Goal: Task Accomplishment & Management: Use online tool/utility

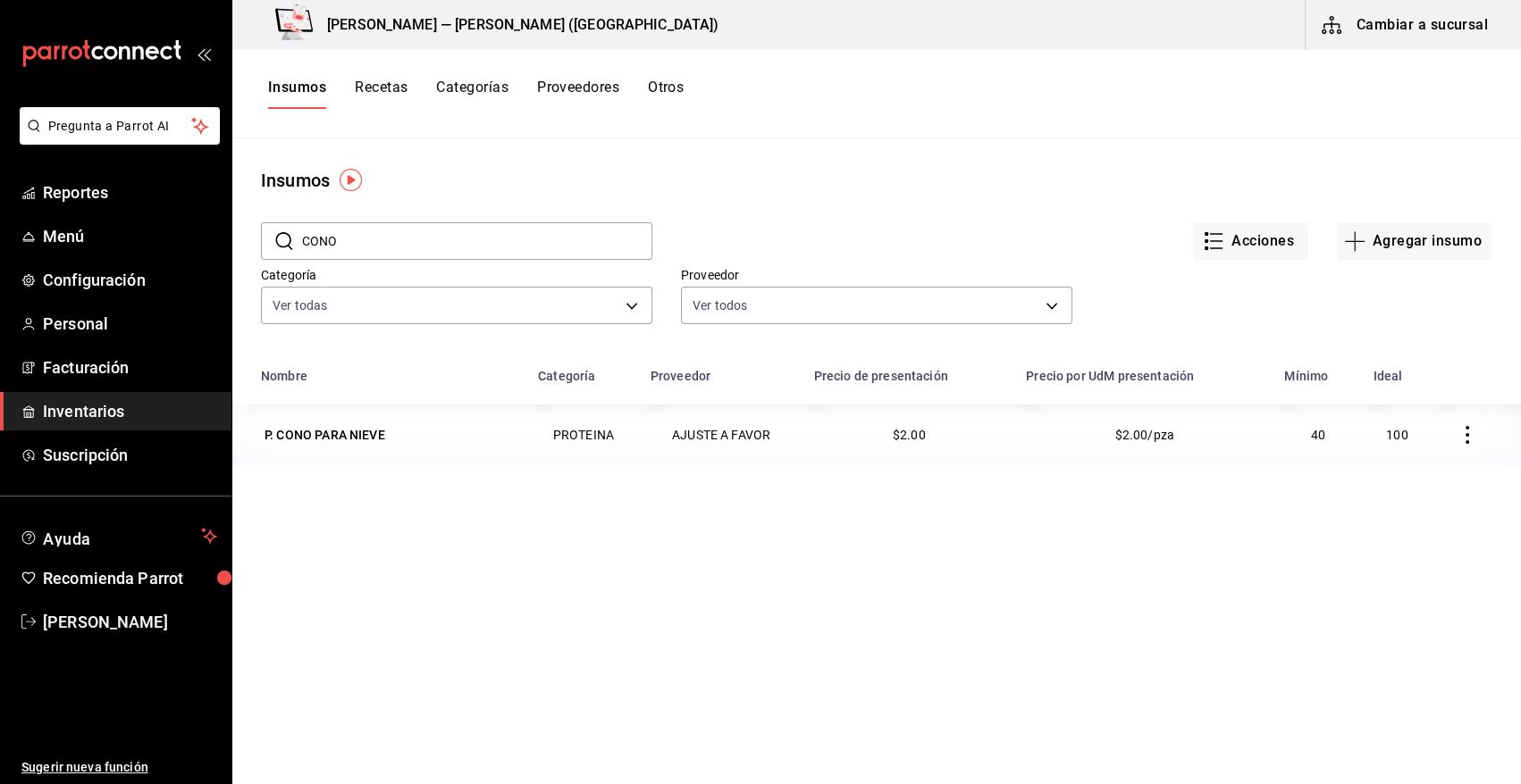
click at [111, 405] on span "Inventarios" at bounding box center [130, 412] width 174 height 24
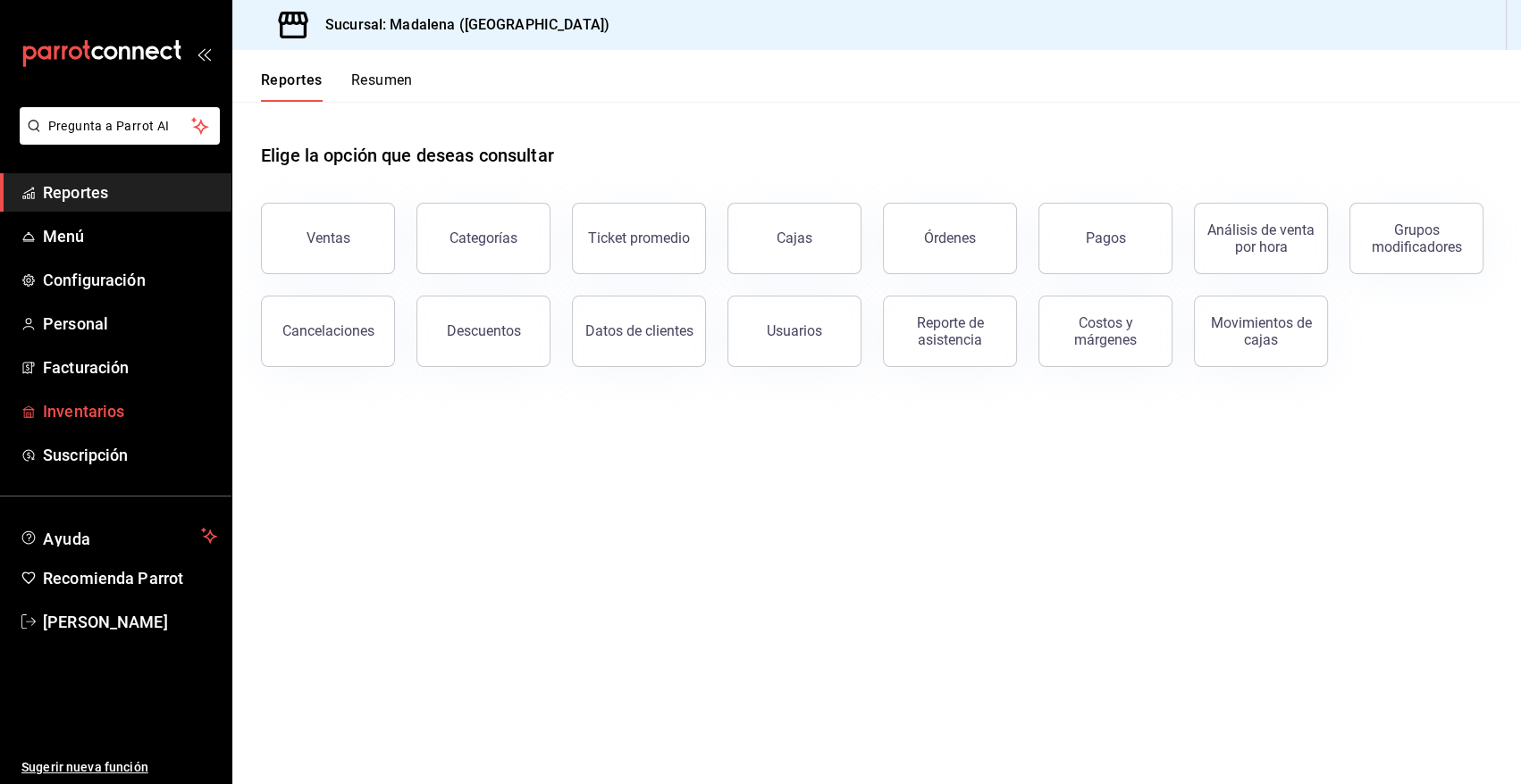
click at [82, 409] on span "Inventarios" at bounding box center [130, 412] width 174 height 24
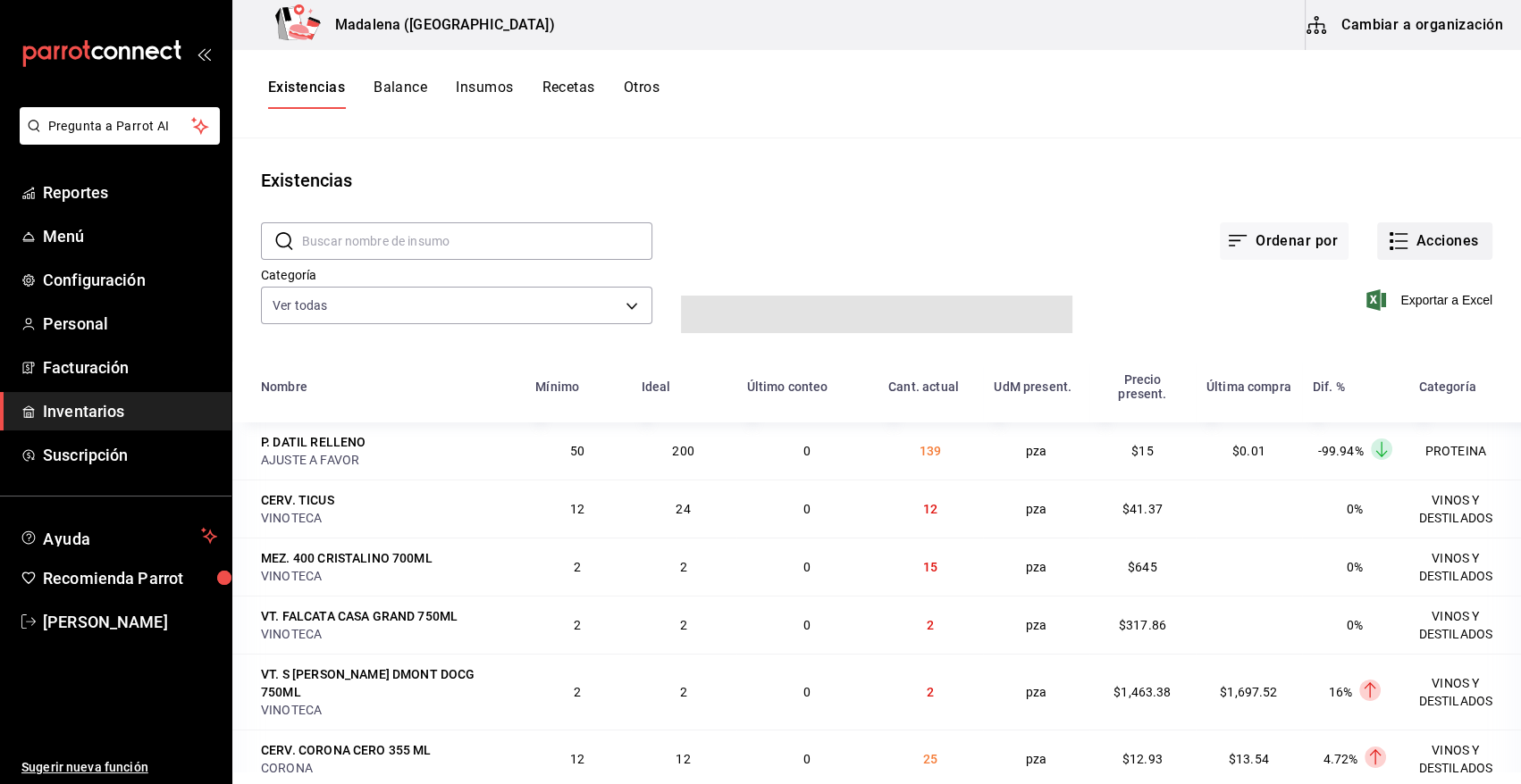
click at [1422, 253] on button "Acciones" at bounding box center [1434, 242] width 116 height 38
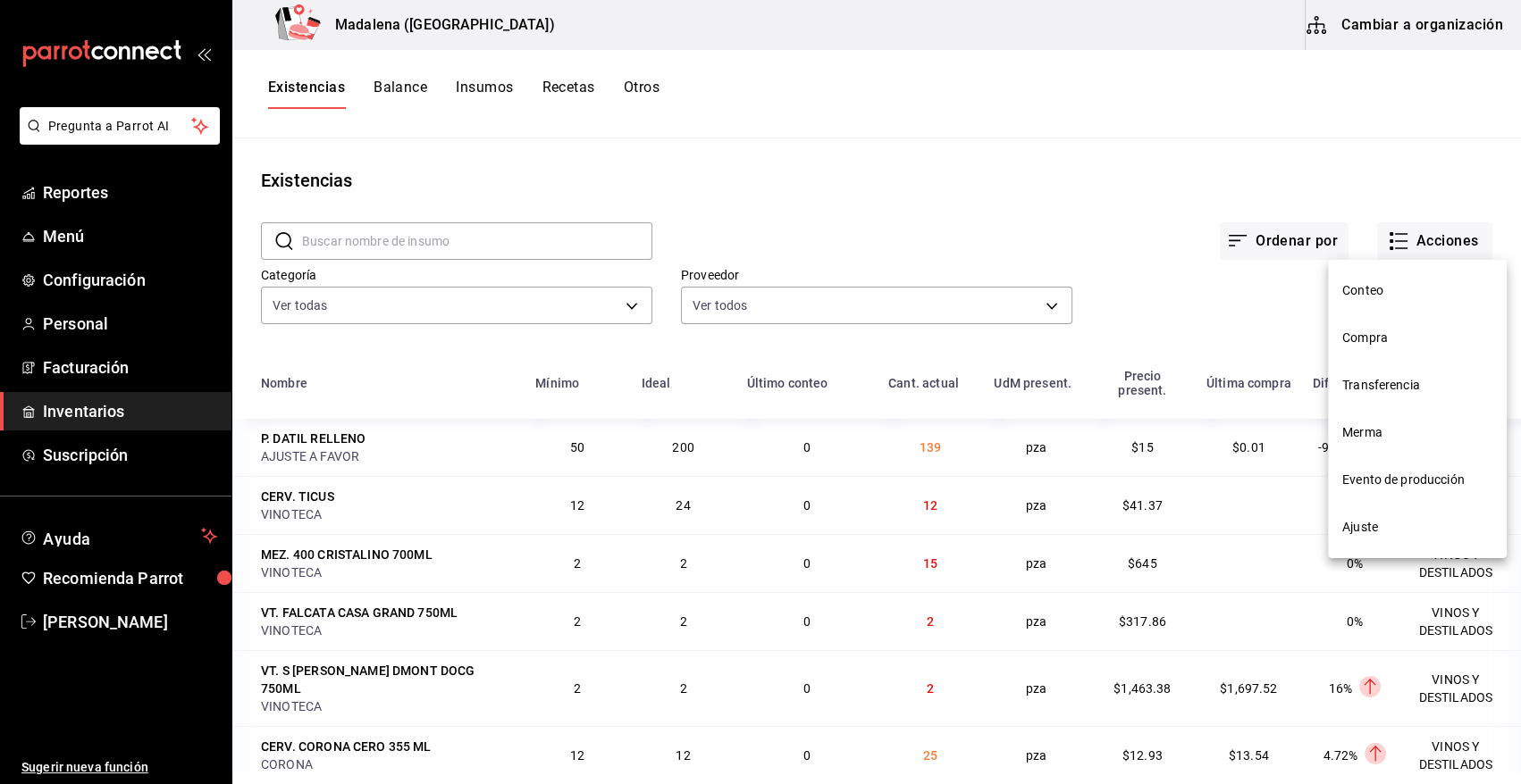
click at [1374, 337] on span "Compra" at bounding box center [1418, 338] width 151 height 19
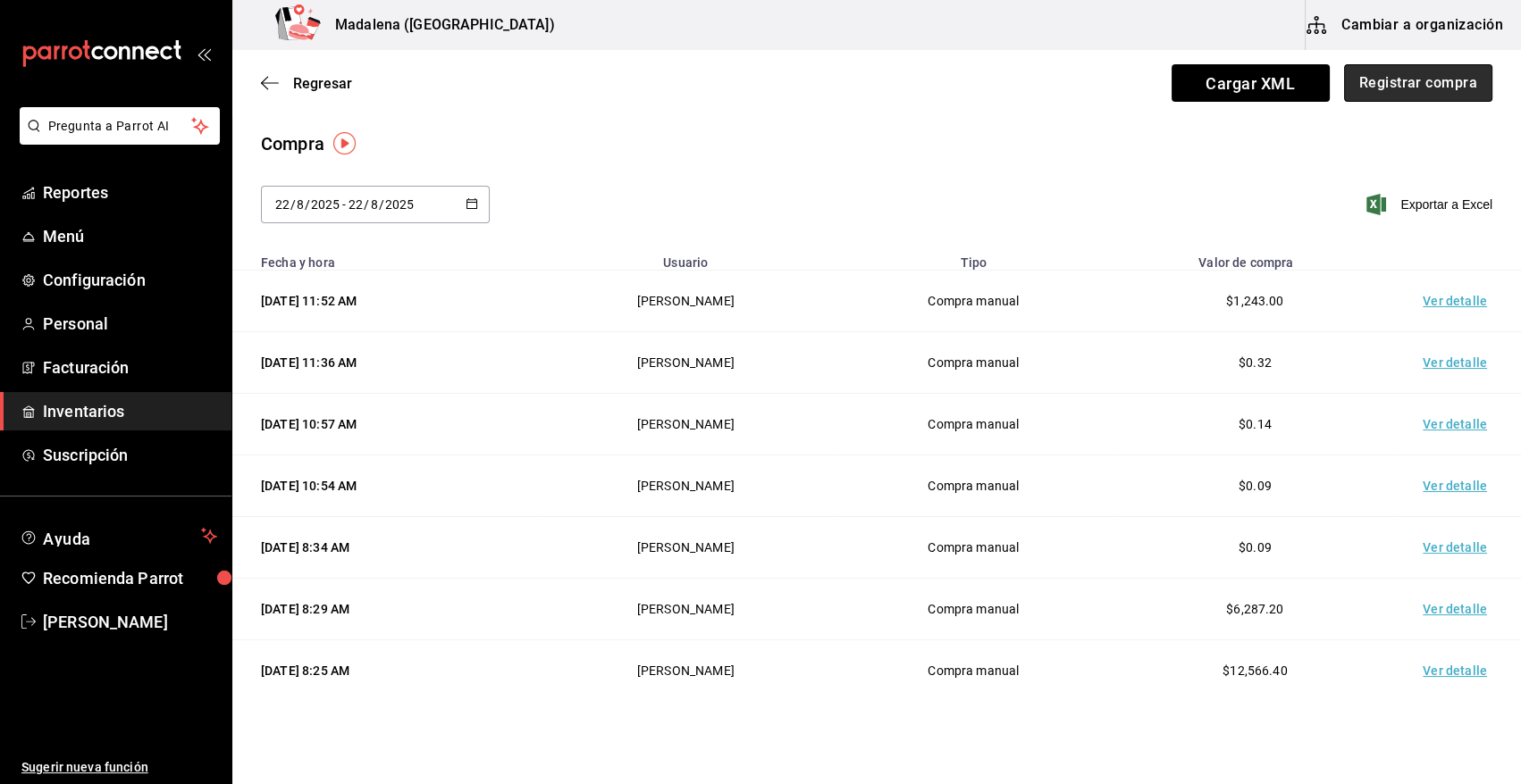
click at [1418, 87] on button "Registrar compra" at bounding box center [1418, 83] width 149 height 38
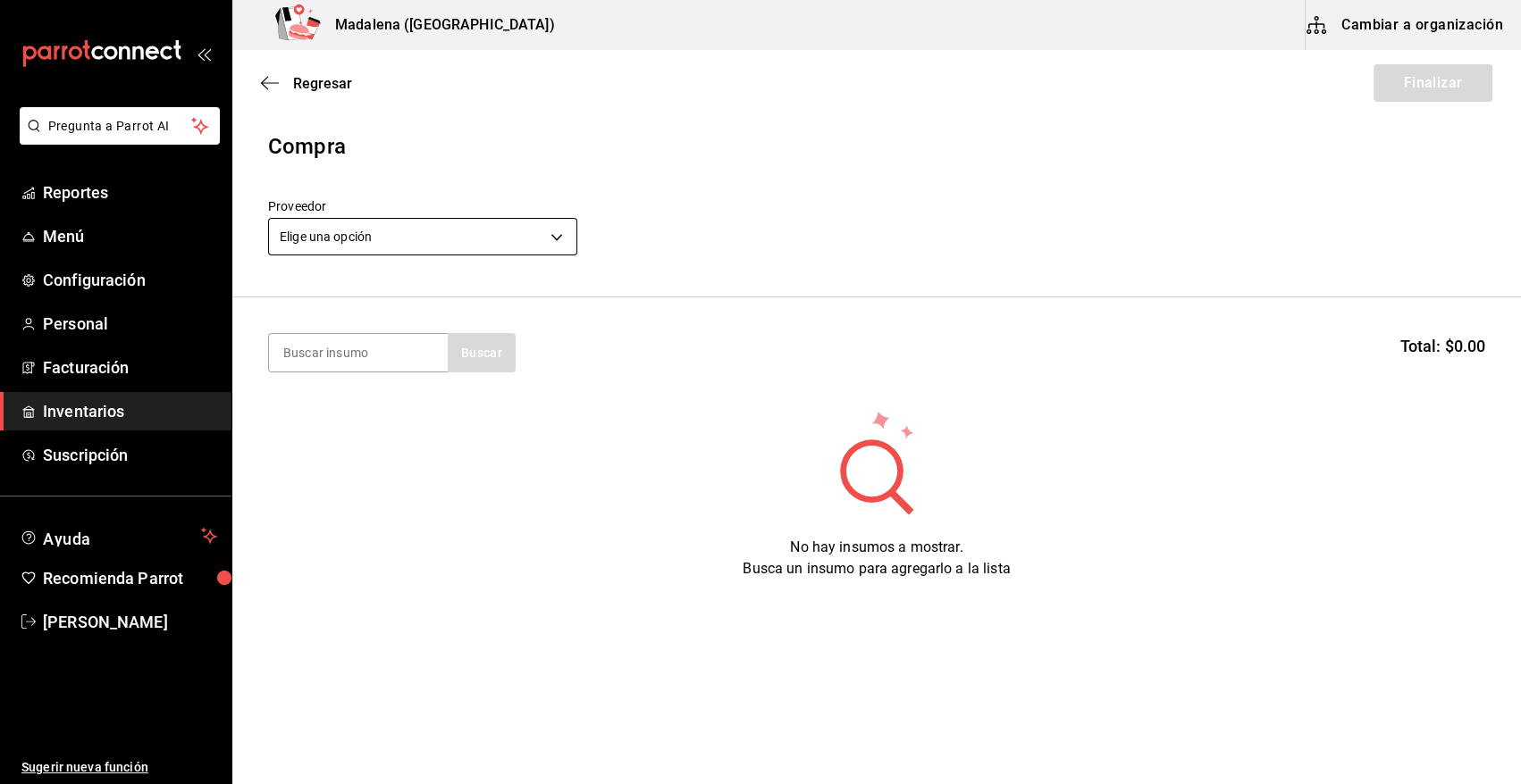
click at [367, 242] on body "Pregunta a Parrot AI Reportes Menú Configuración Personal Facturación Inventari…" at bounding box center [760, 341] width 1521 height 683
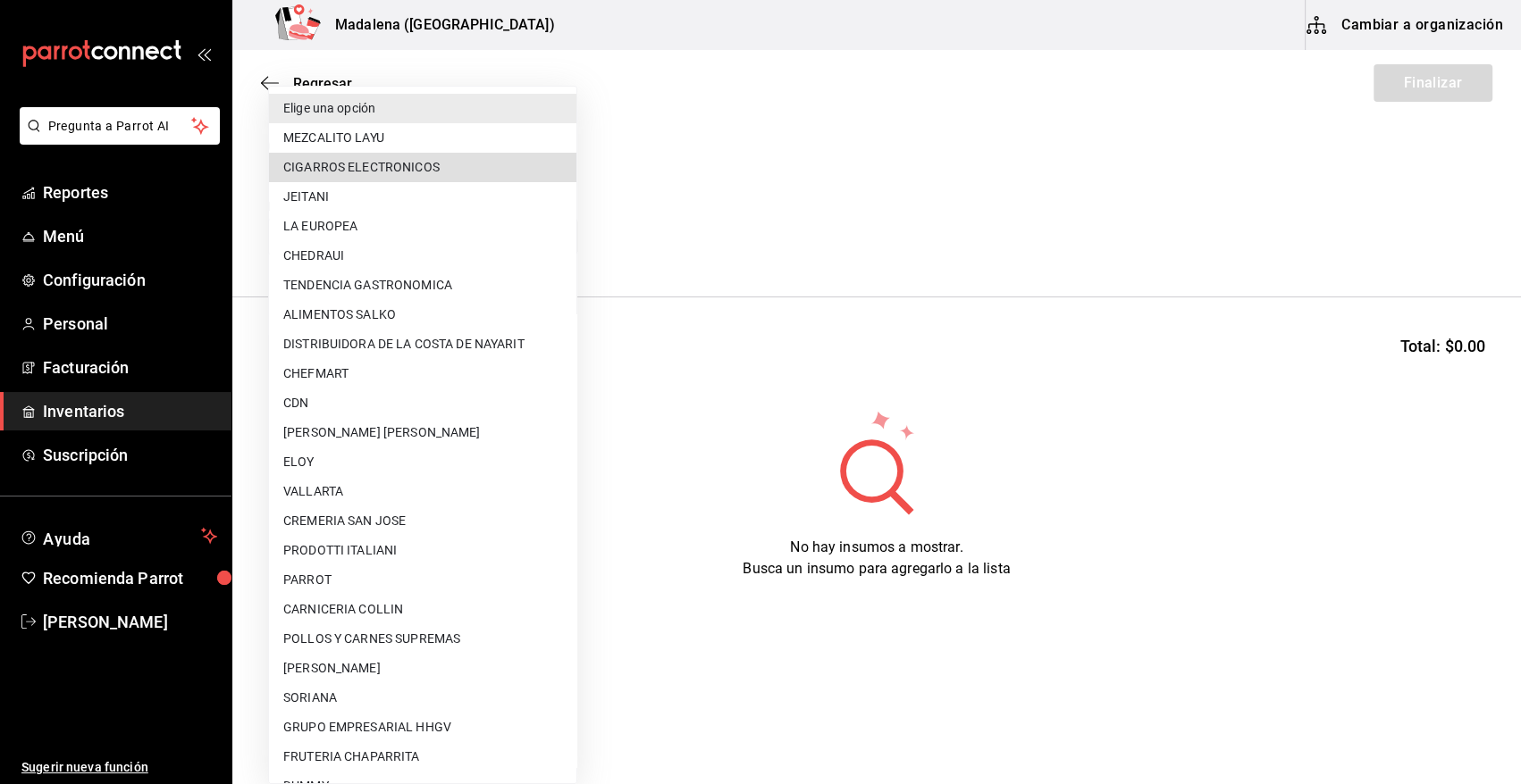
scroll to position [675, 0]
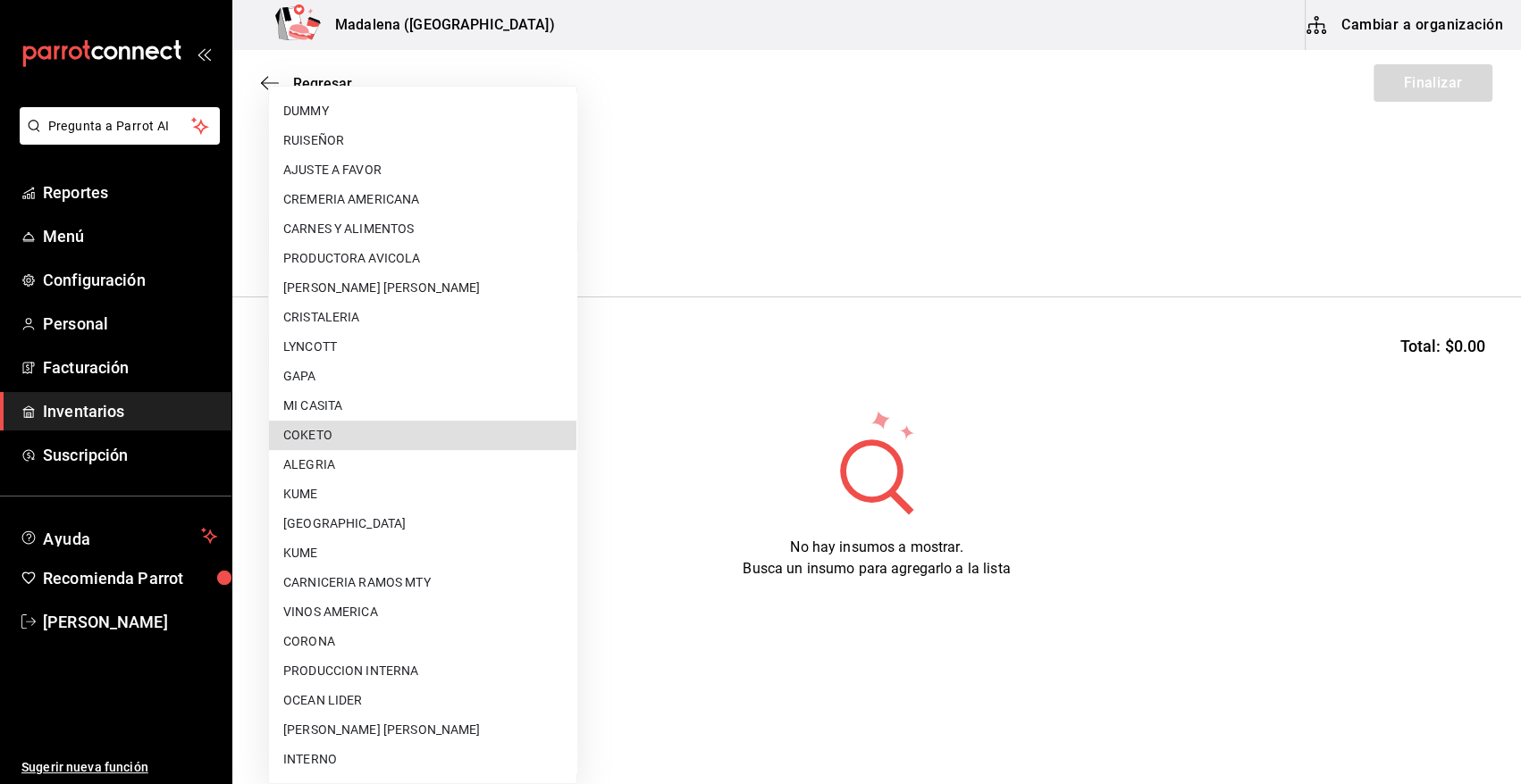
click at [352, 433] on li "COKETO" at bounding box center [422, 434] width 308 height 29
type input "4d4d379a-5bf7-49a6-a2b9-8e0a1eb43d73"
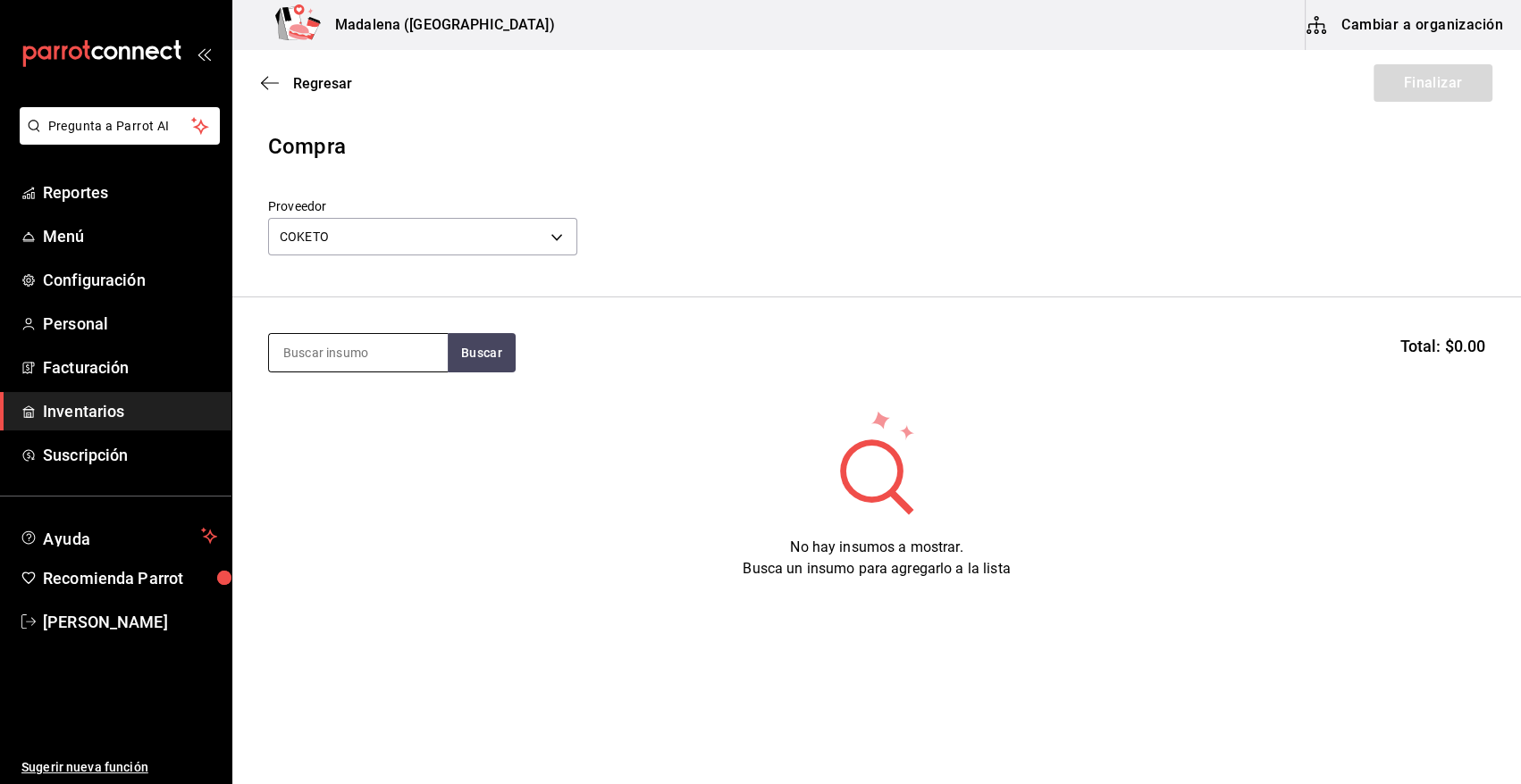
click at [363, 362] on input at bounding box center [358, 353] width 179 height 38
type input "COCO"
click at [461, 353] on button "Buscar" at bounding box center [482, 353] width 68 height 39
click at [504, 362] on button "Buscar" at bounding box center [482, 353] width 68 height 39
click at [246, 430] on div "No hay insumos a mostrar. Busca un insumo para agregarlo a la lista" at bounding box center [877, 494] width 1289 height 171
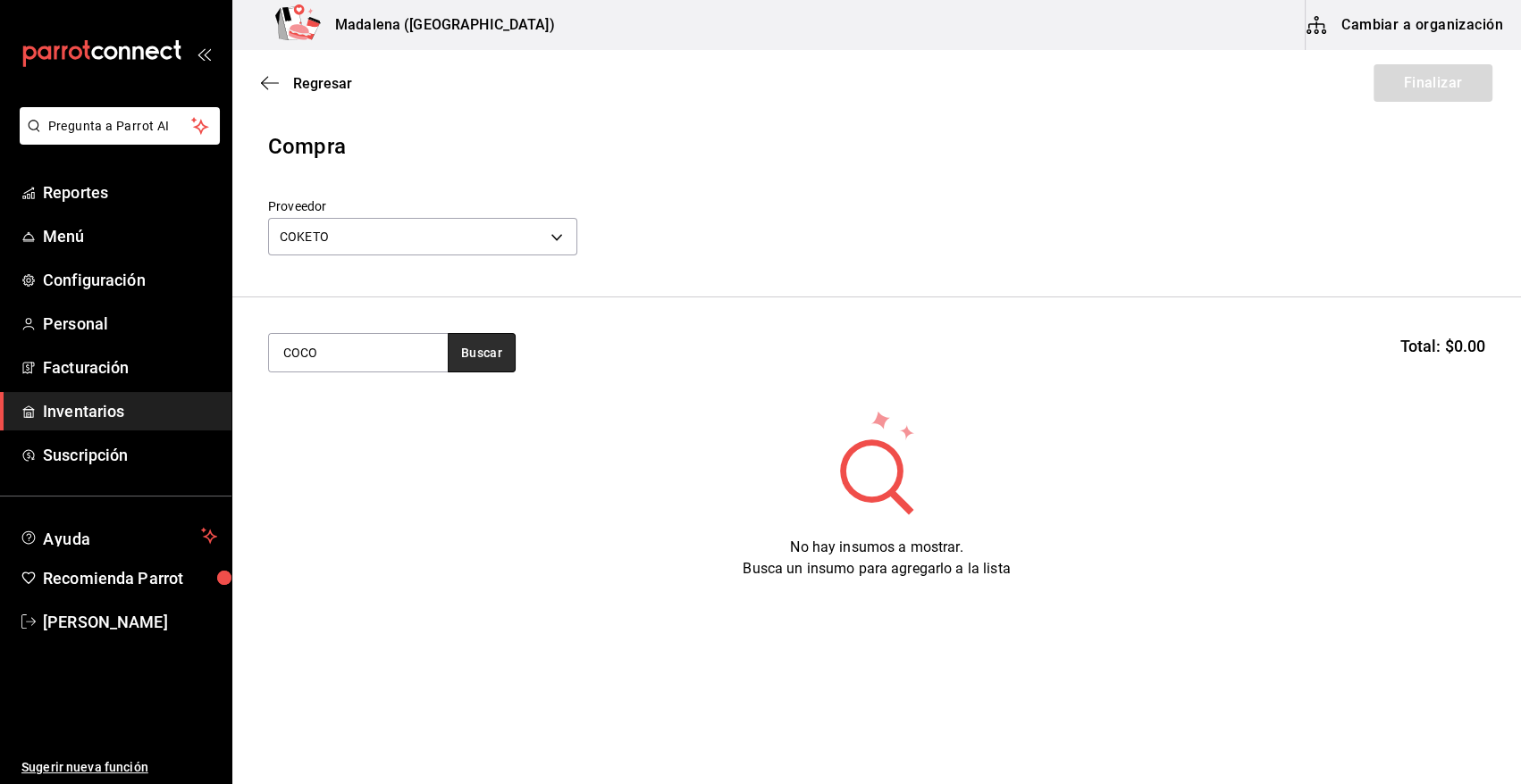
drag, startPoint x: 493, startPoint y: 361, endPoint x: 454, endPoint y: 379, distance: 43.0
click at [492, 361] on button "Buscar" at bounding box center [482, 353] width 68 height 39
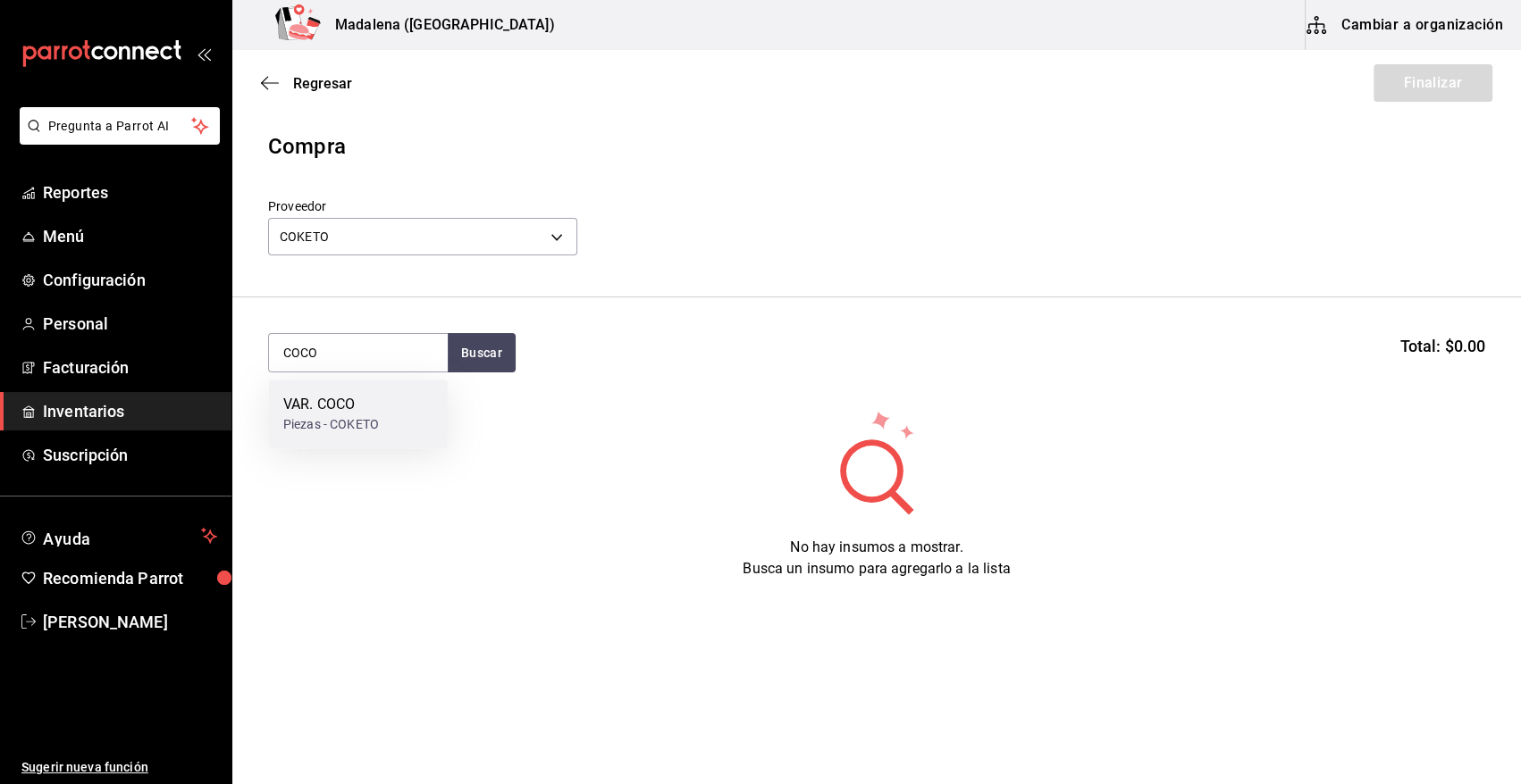
click at [386, 413] on div "VAR. COCO Piezas - COKETO" at bounding box center [358, 414] width 179 height 69
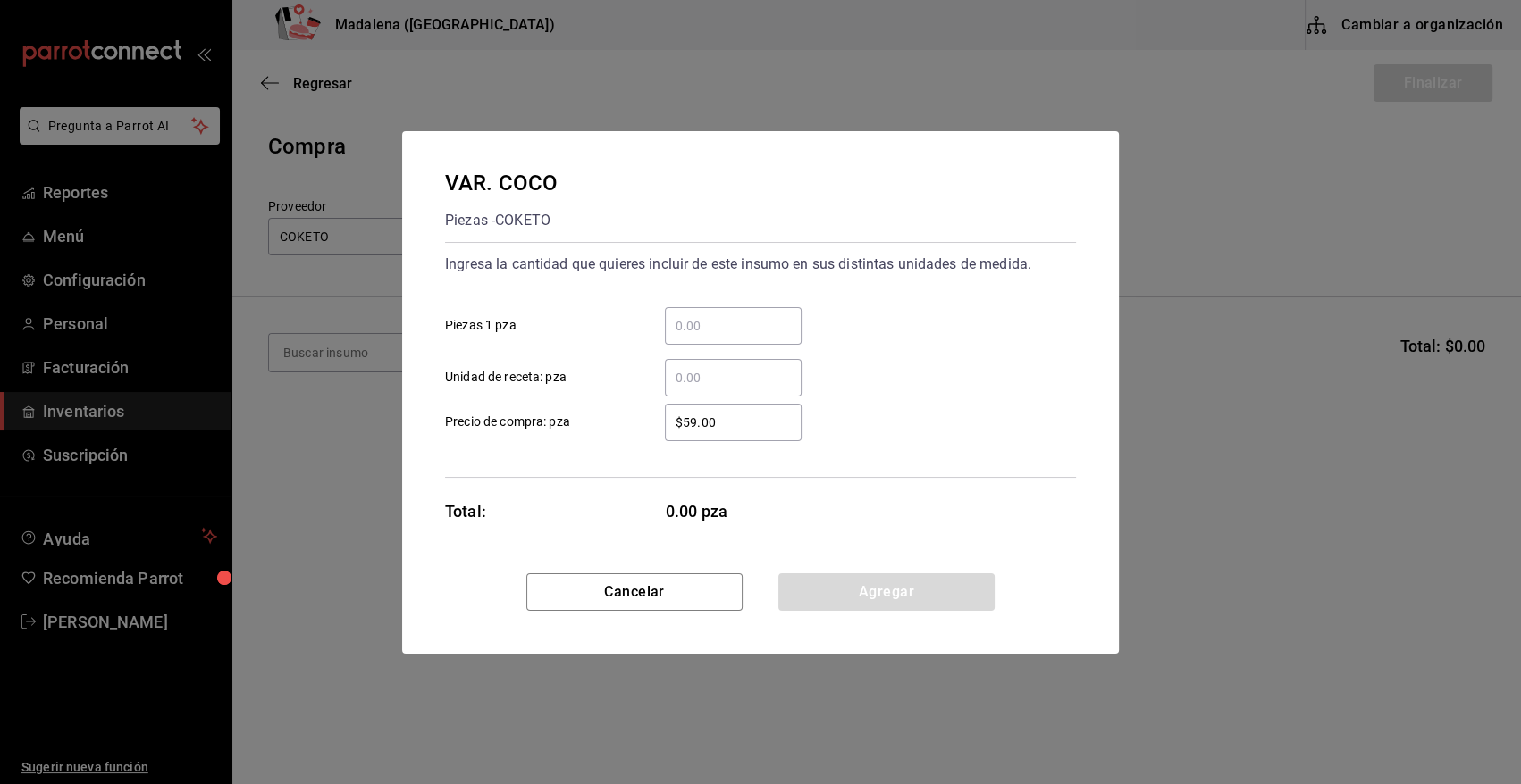
click at [705, 327] on input "​ Piezas 1 pza" at bounding box center [733, 325] width 136 height 22
type input "60"
drag, startPoint x: 705, startPoint y: 425, endPoint x: 621, endPoint y: 447, distance: 86.8
click at [621, 447] on div "Ingresa la cantidad que quieres incluir de este insumo en sus distintas unidade…" at bounding box center [760, 359] width 631 height 236
type input "$54"
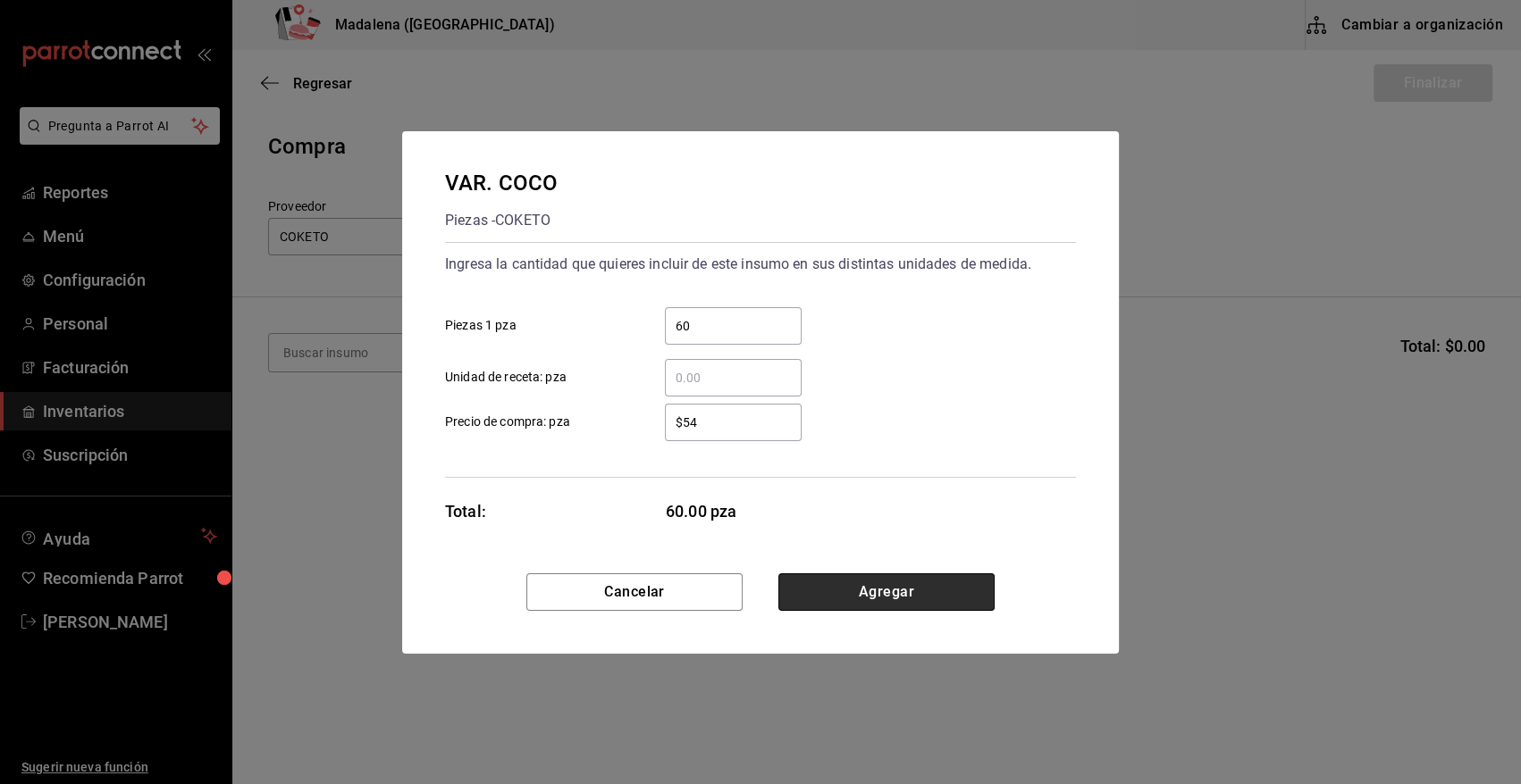
click at [844, 595] on button "Agregar" at bounding box center [886, 592] width 216 height 38
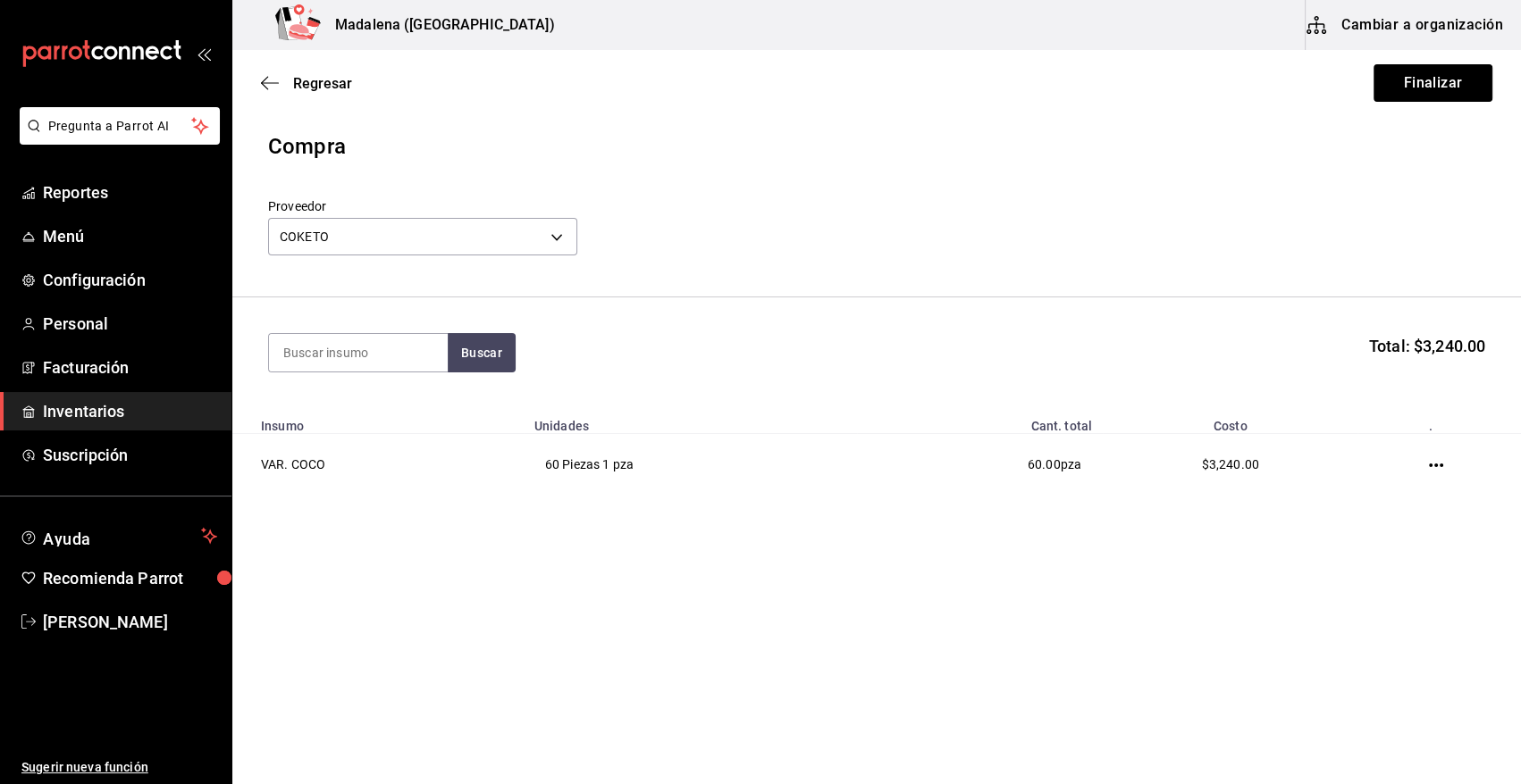
drag, startPoint x: 1450, startPoint y: 93, endPoint x: 1439, endPoint y: 91, distance: 11.2
click at [1450, 91] on button "Finalizar" at bounding box center [1433, 83] width 119 height 38
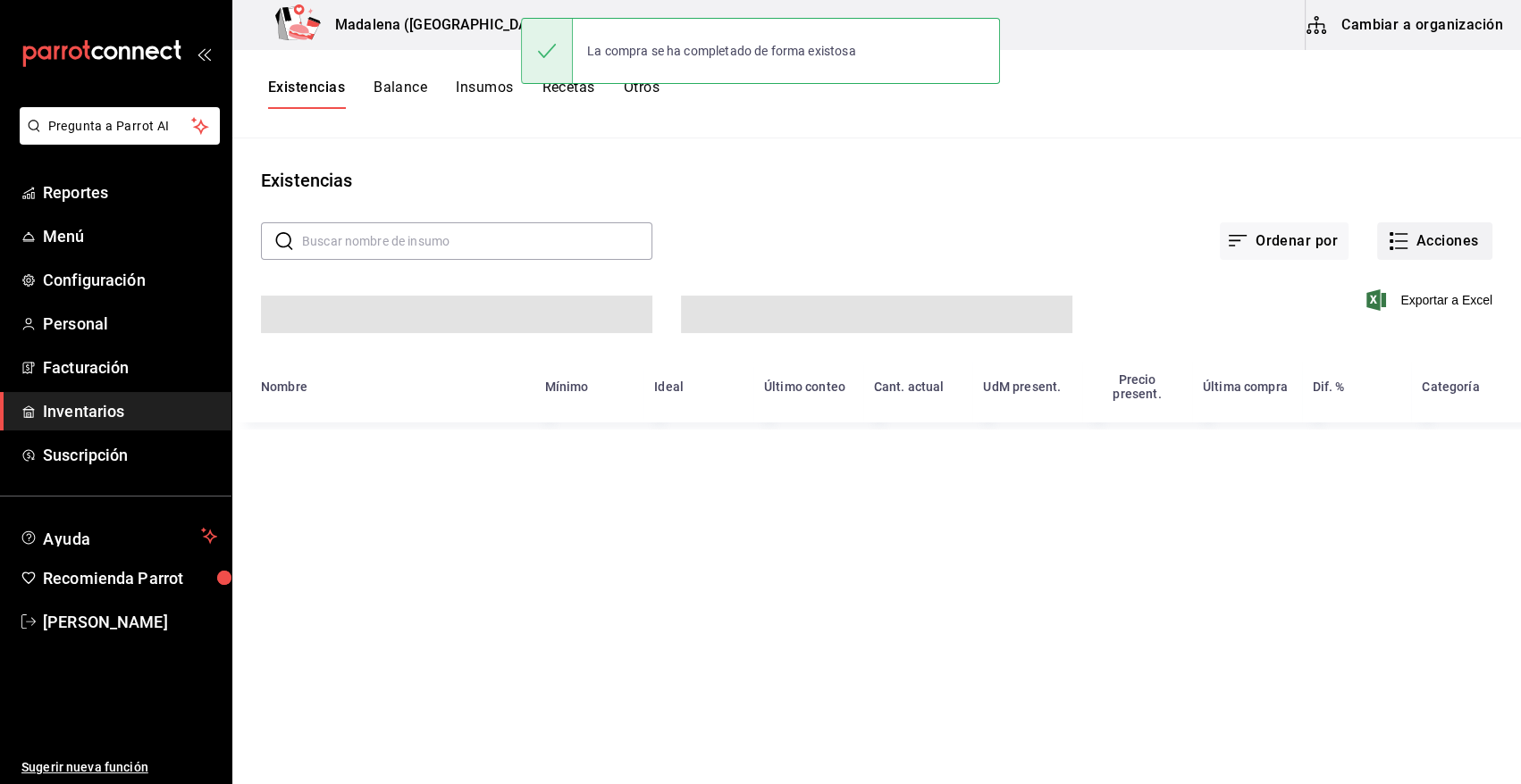
click at [1434, 242] on button "Acciones" at bounding box center [1434, 242] width 116 height 38
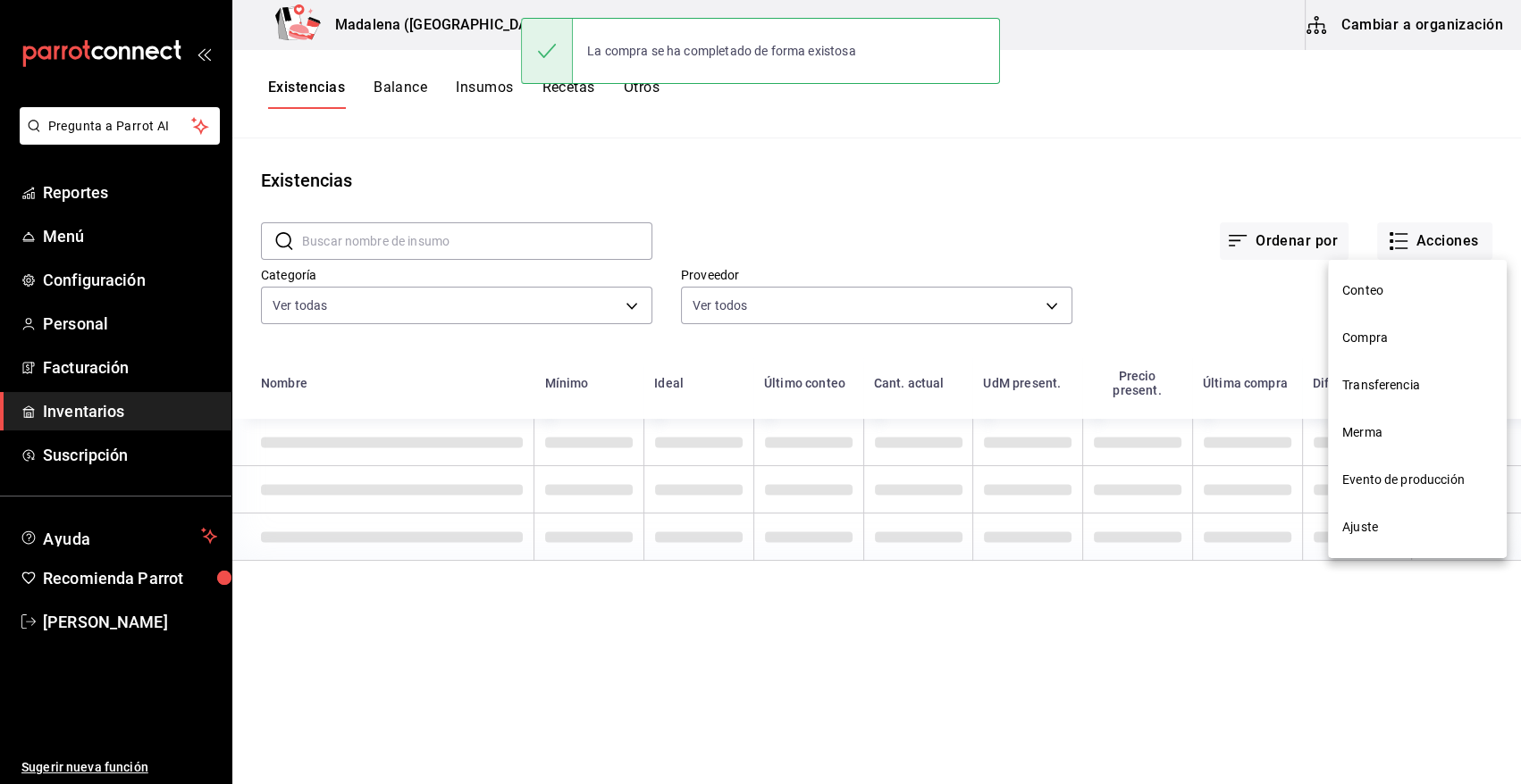
click at [1378, 343] on span "Compra" at bounding box center [1418, 338] width 151 height 19
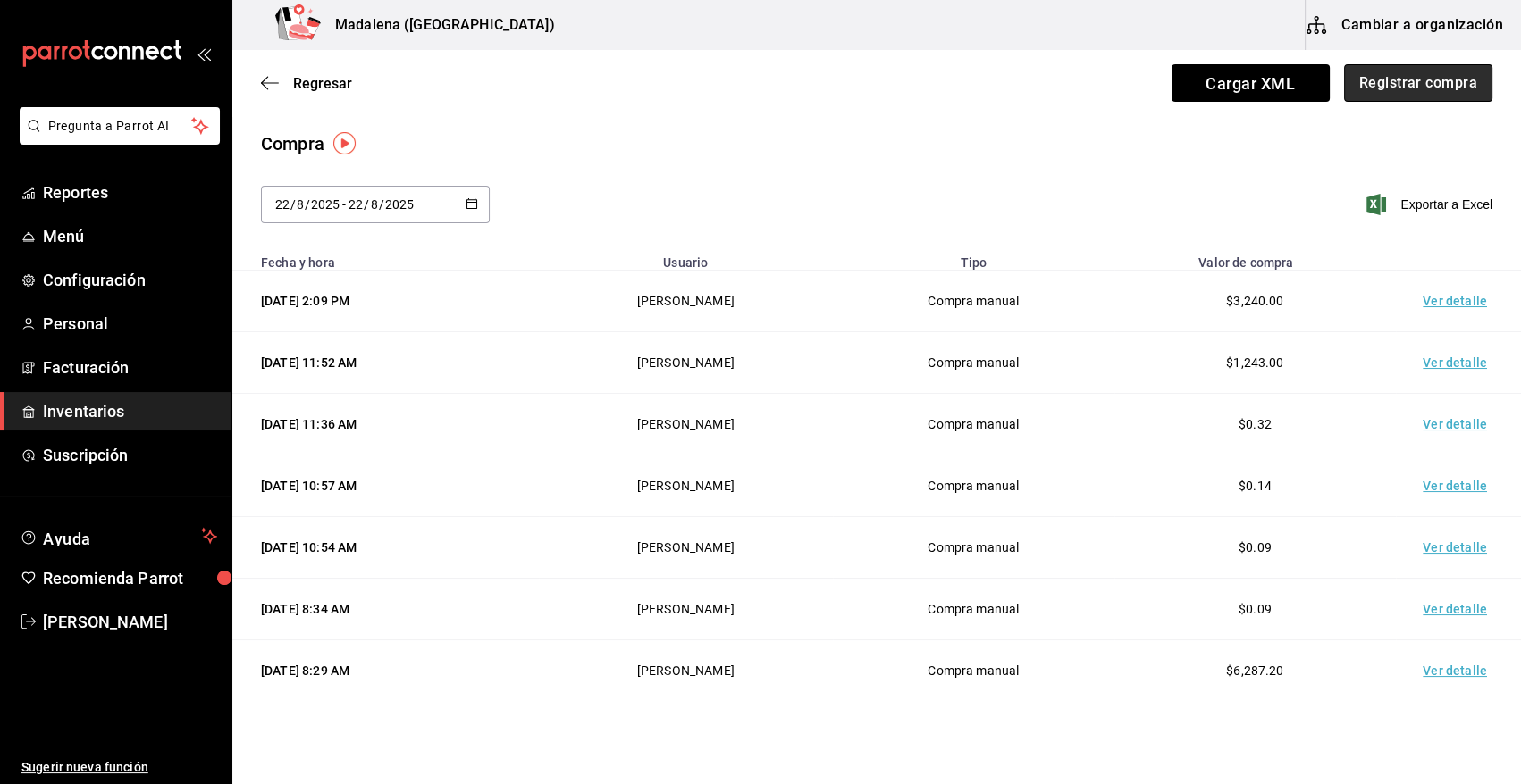
click at [1419, 81] on button "Registrar compra" at bounding box center [1418, 83] width 149 height 38
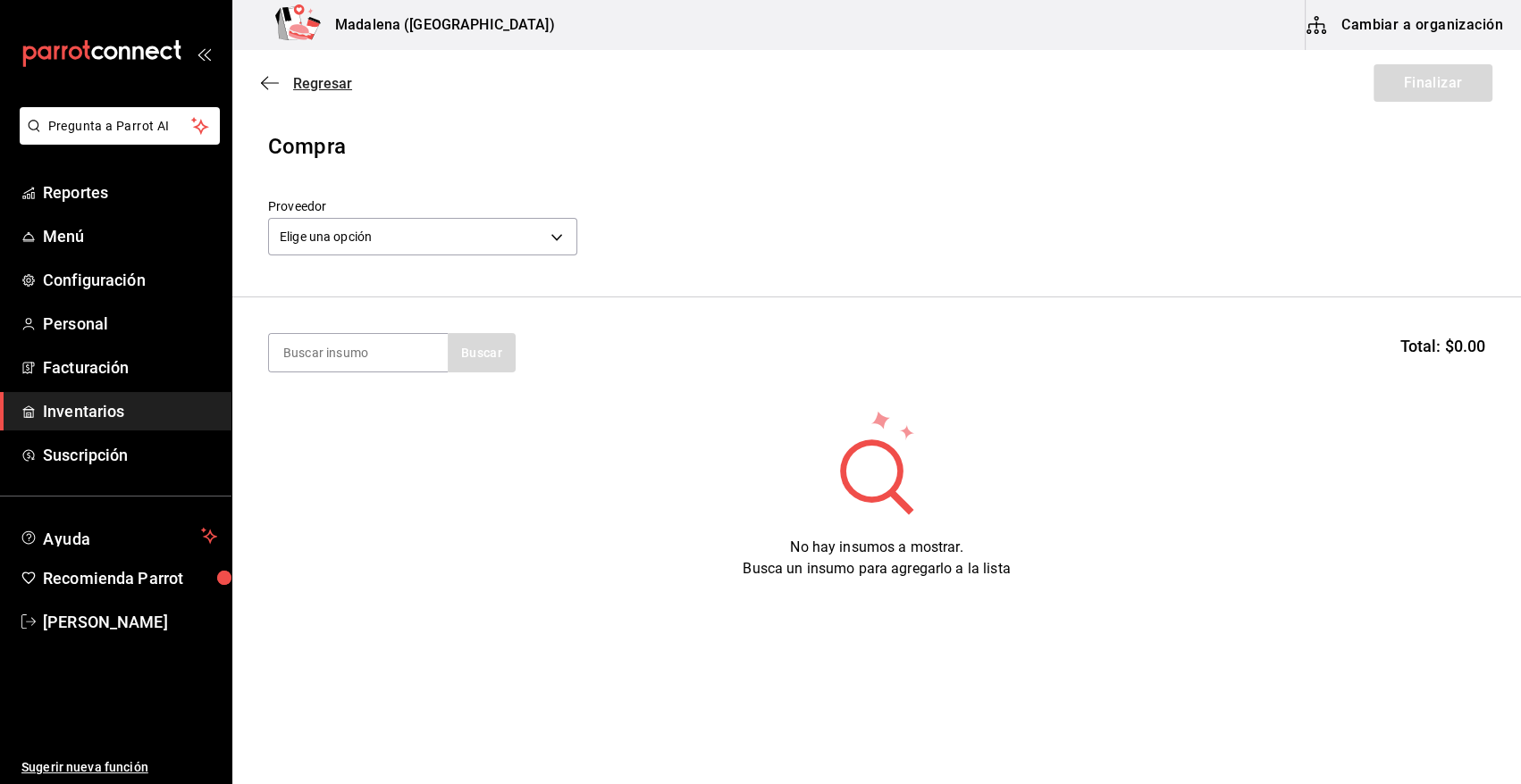
click at [304, 75] on span "Regresar" at bounding box center [323, 84] width 59 height 17
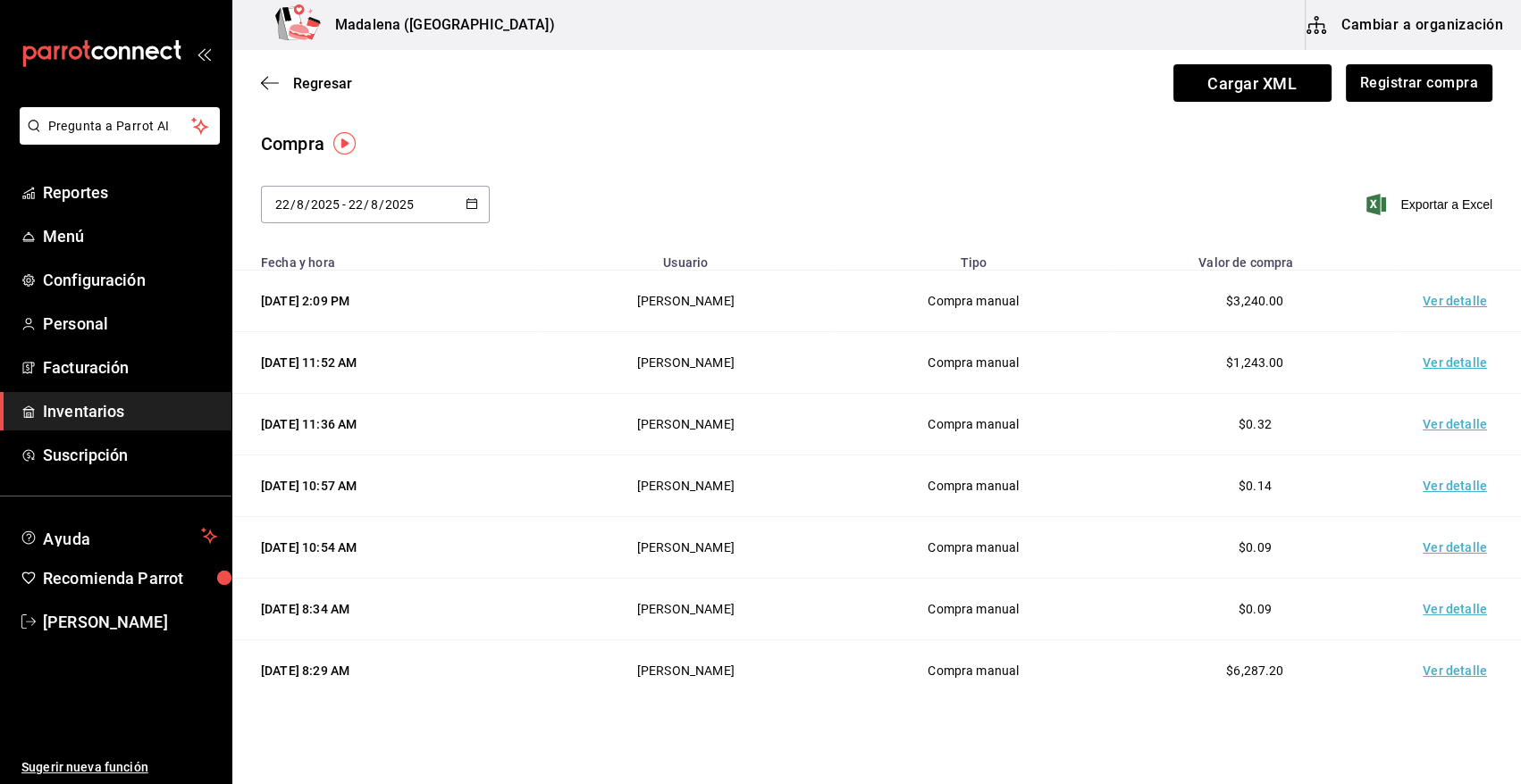
click at [1458, 298] on td "Ver detalle" at bounding box center [1458, 302] width 125 height 62
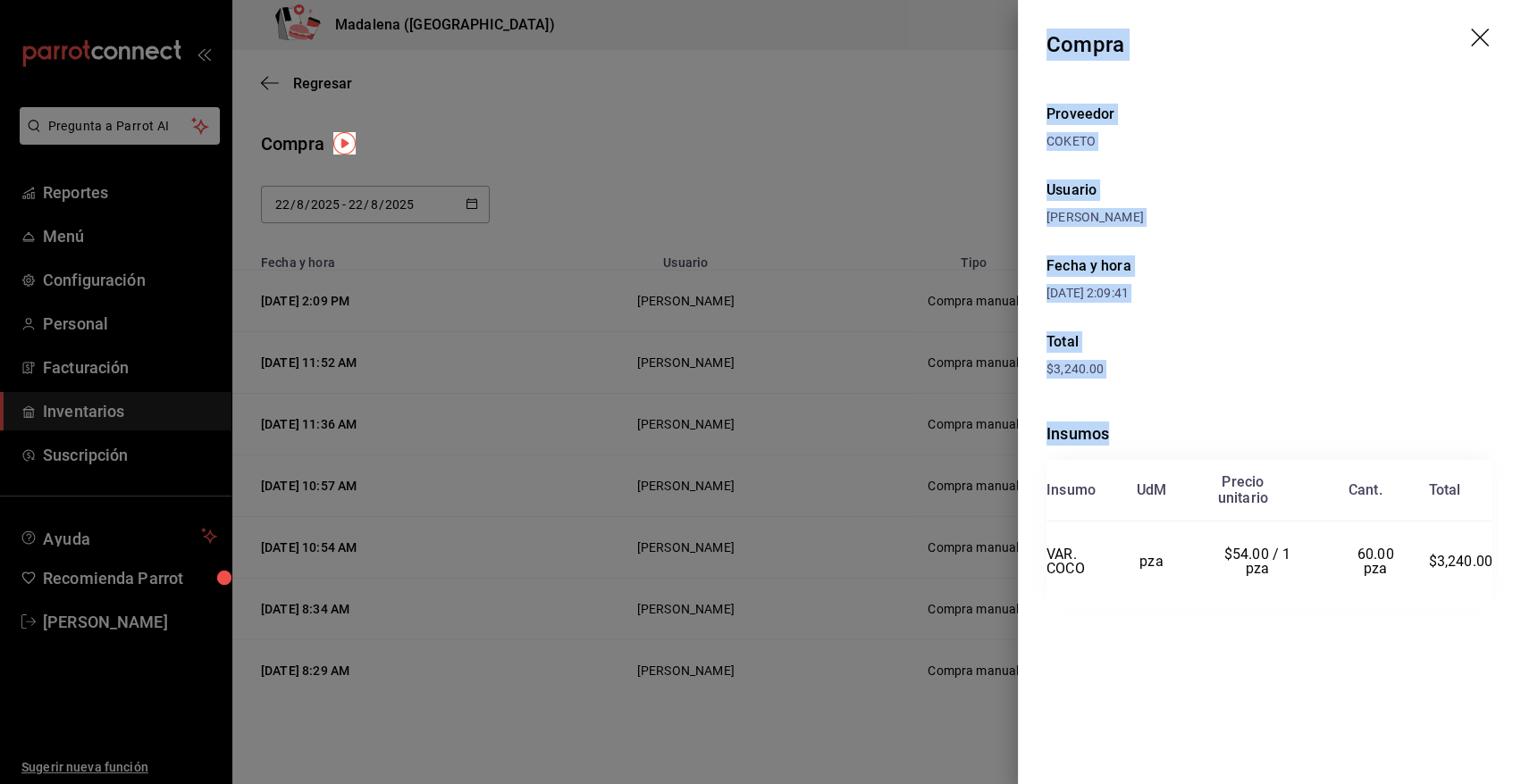
drag, startPoint x: 1051, startPoint y: 40, endPoint x: 1497, endPoint y: 632, distance: 741.2
click at [1497, 632] on div "Compra Proveedor COKETO Usuario Angy Madalena Fecha y hora 22/08/2025 2:09:41 T…" at bounding box center [1269, 392] width 503 height 784
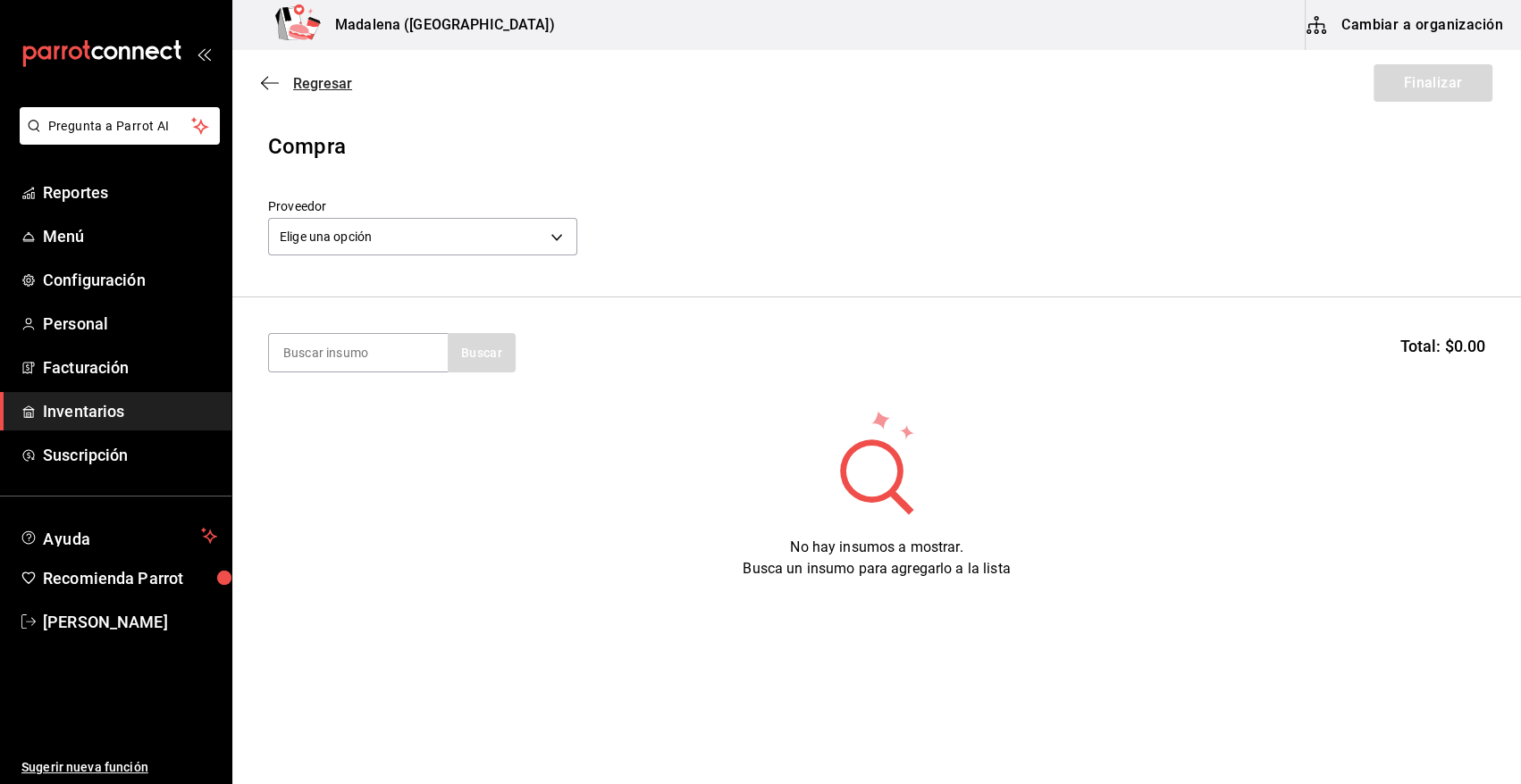
click at [309, 81] on span "Regresar" at bounding box center [323, 84] width 59 height 17
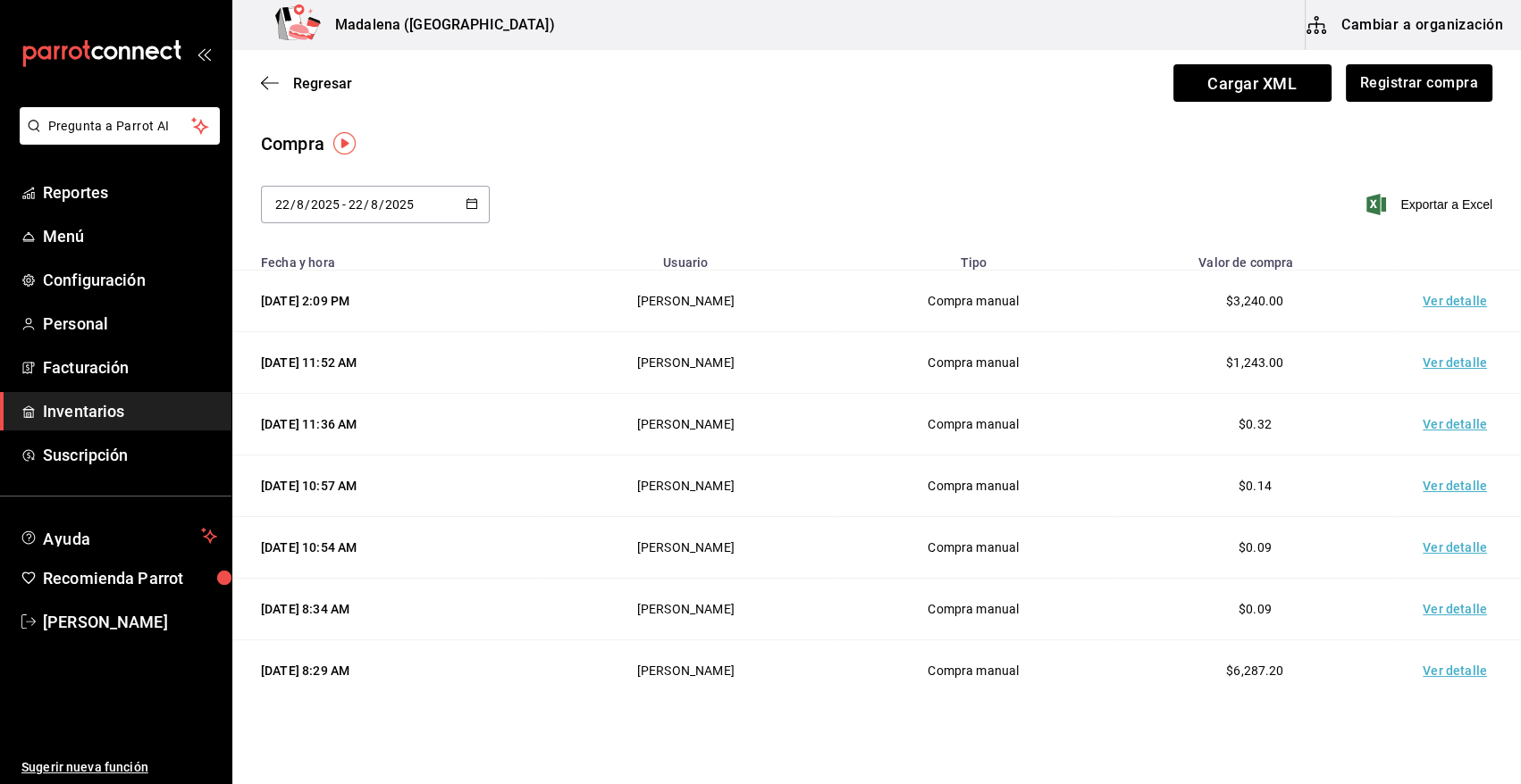
click at [1440, 305] on td "Ver detalle" at bounding box center [1458, 302] width 125 height 62
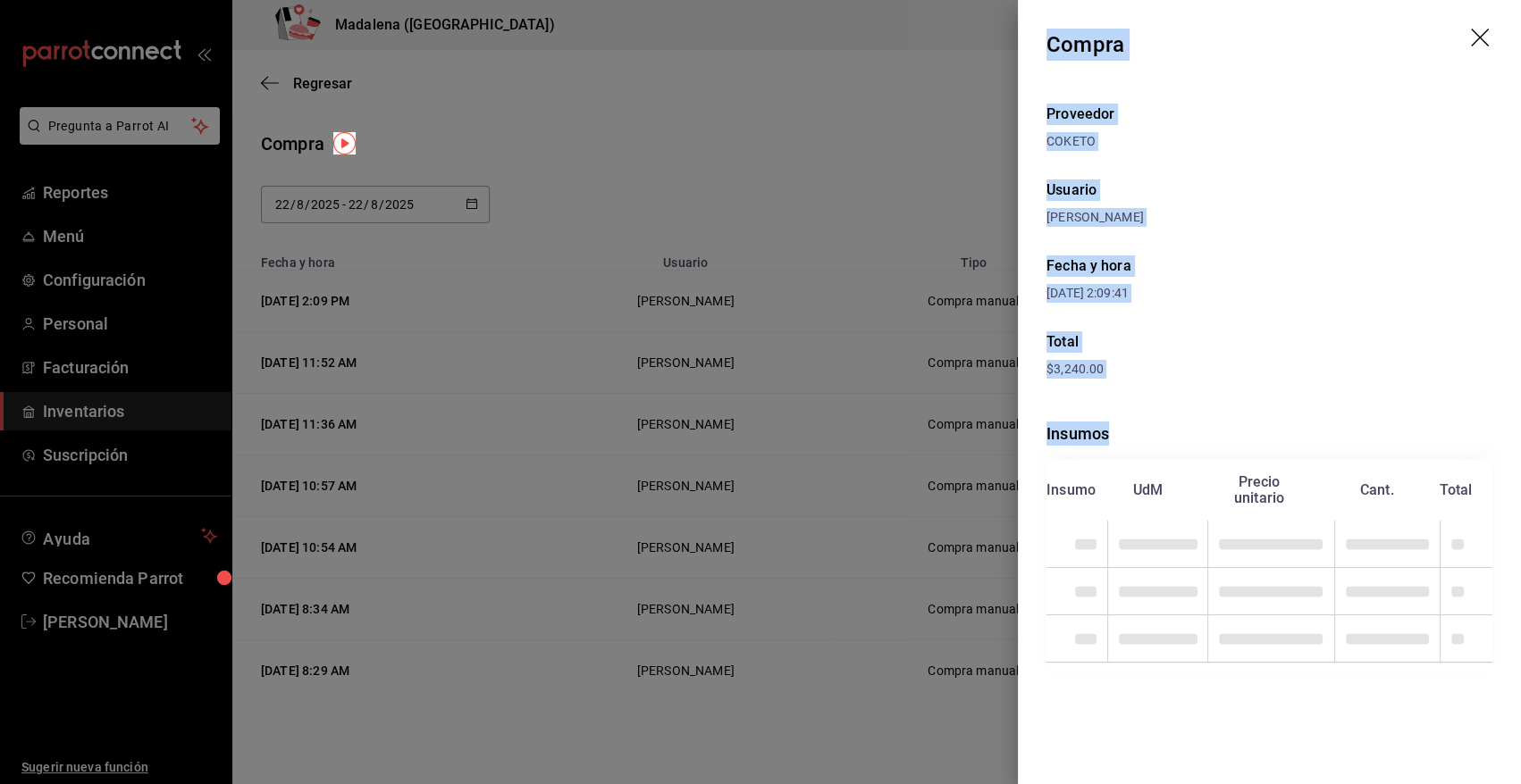
drag, startPoint x: 1048, startPoint y: 44, endPoint x: 1475, endPoint y: 688, distance: 772.7
click at [1475, 688] on div "Compra Proveedor COKETO Usuario Angy Madalena Fecha y hora 22/08/2025 2:09:41 T…" at bounding box center [1269, 392] width 503 height 784
click at [1217, 159] on div "Proveedor COKETO Usuario Angy Madalena Fecha y hora 22/08/2025 2:09:41 Total $3…" at bounding box center [1269, 408] width 503 height 637
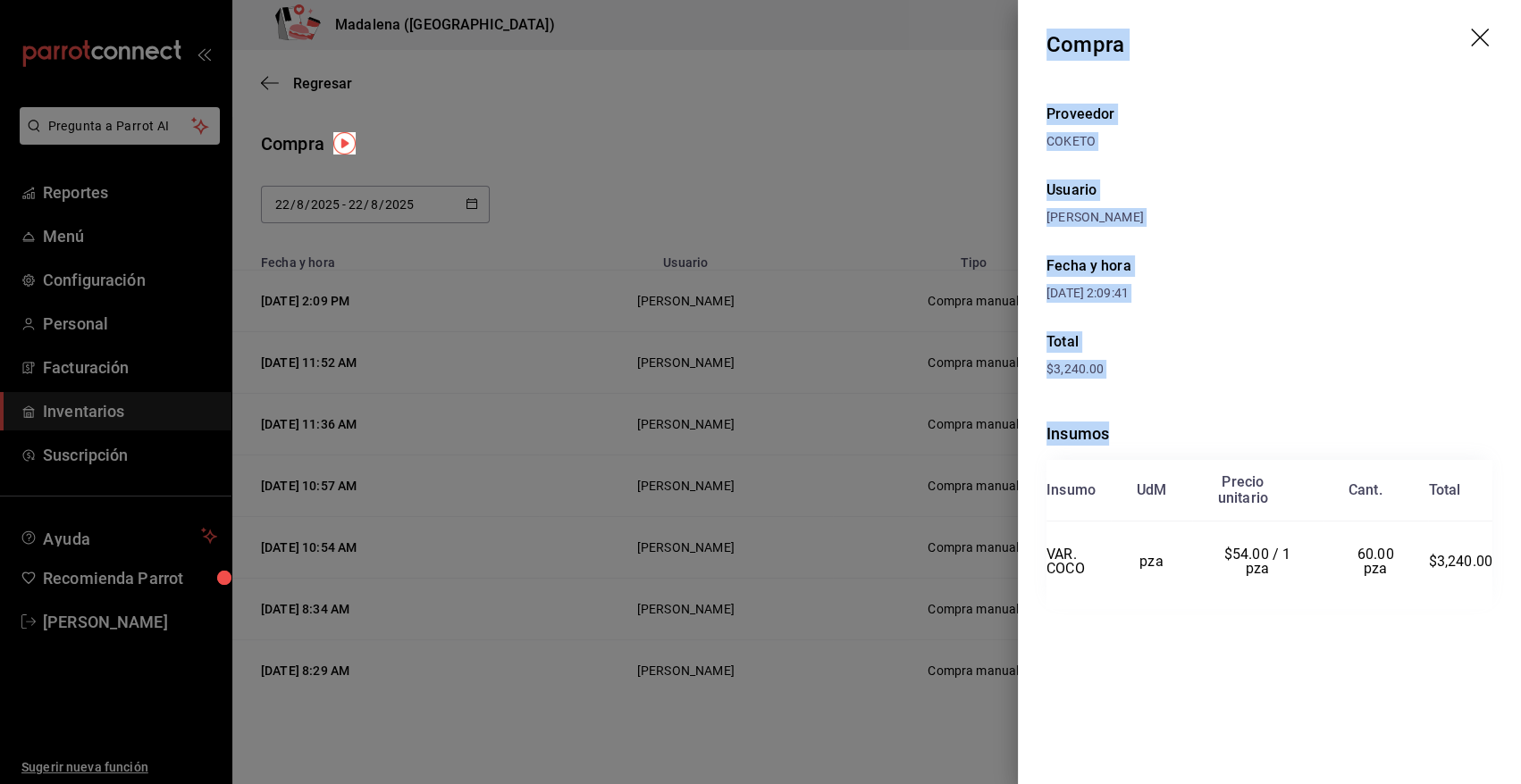
drag, startPoint x: 1046, startPoint y: 39, endPoint x: 1475, endPoint y: 682, distance: 773.0
click at [1475, 682] on div "Compra Proveedor COKETO Usuario Angy Madalena Fecha y hora 22/08/2025 2:09:41 T…" at bounding box center [1269, 392] width 503 height 784
copy div "Compra Proveedor COKETO Usuario Angy Madalena Fecha y hora 22/08/2025 2:09:41 T…"
click at [1483, 32] on icon "drag" at bounding box center [1480, 37] width 18 height 18
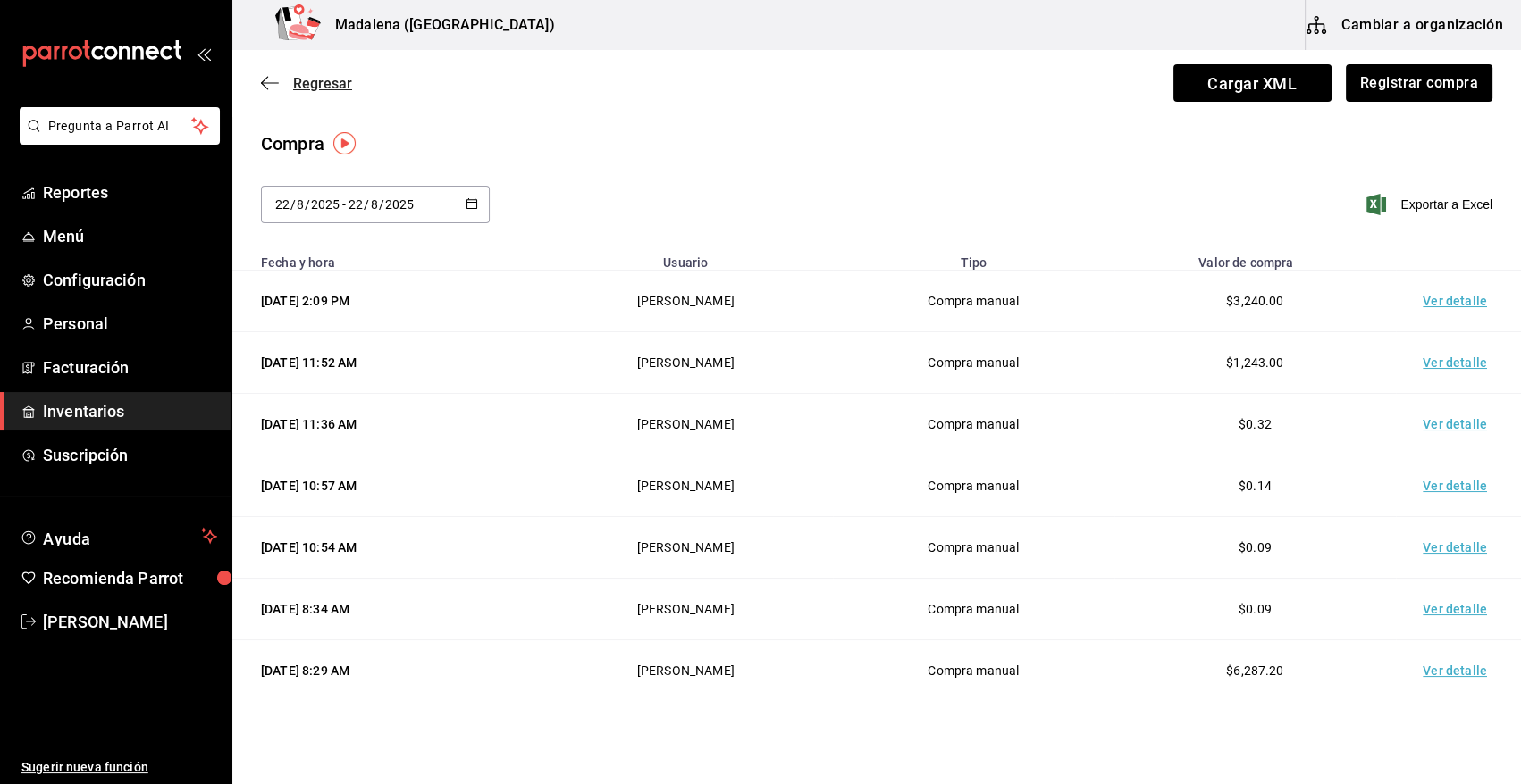
click at [313, 78] on span "Regresar" at bounding box center [323, 84] width 59 height 17
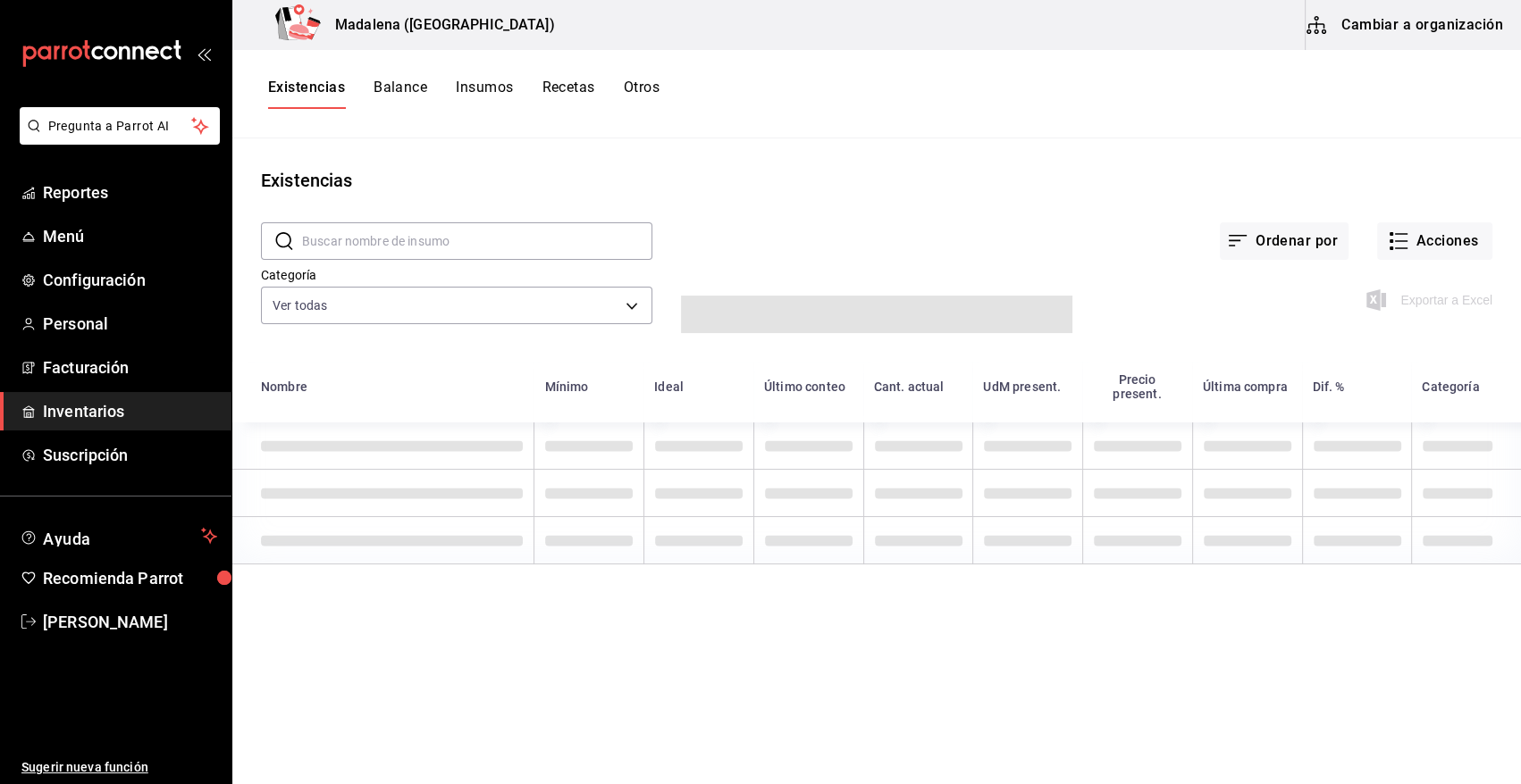
click at [646, 81] on button "Otros" at bounding box center [642, 94] width 36 height 30
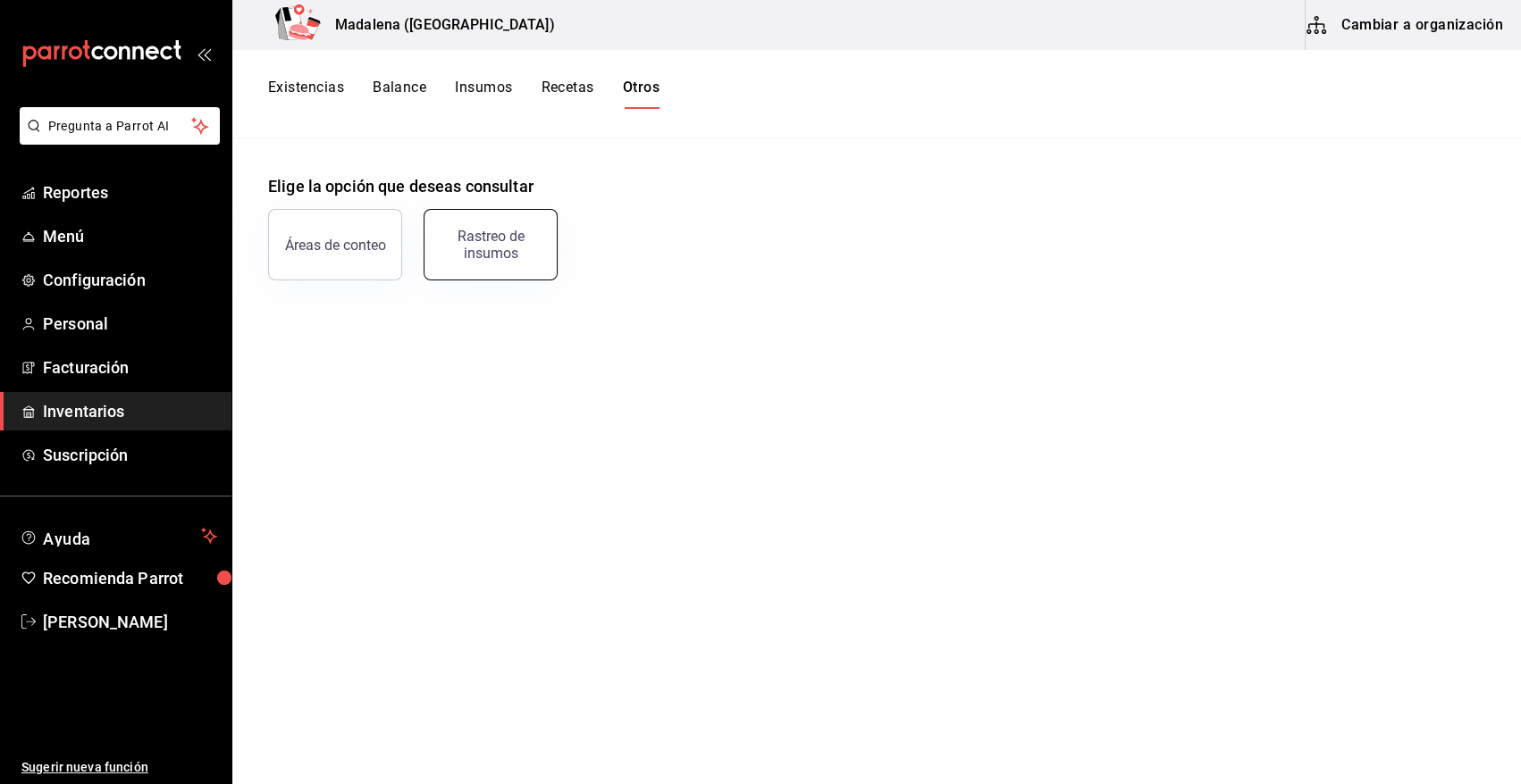
click at [519, 243] on div "Rastreo de insumos" at bounding box center [491, 244] width 111 height 34
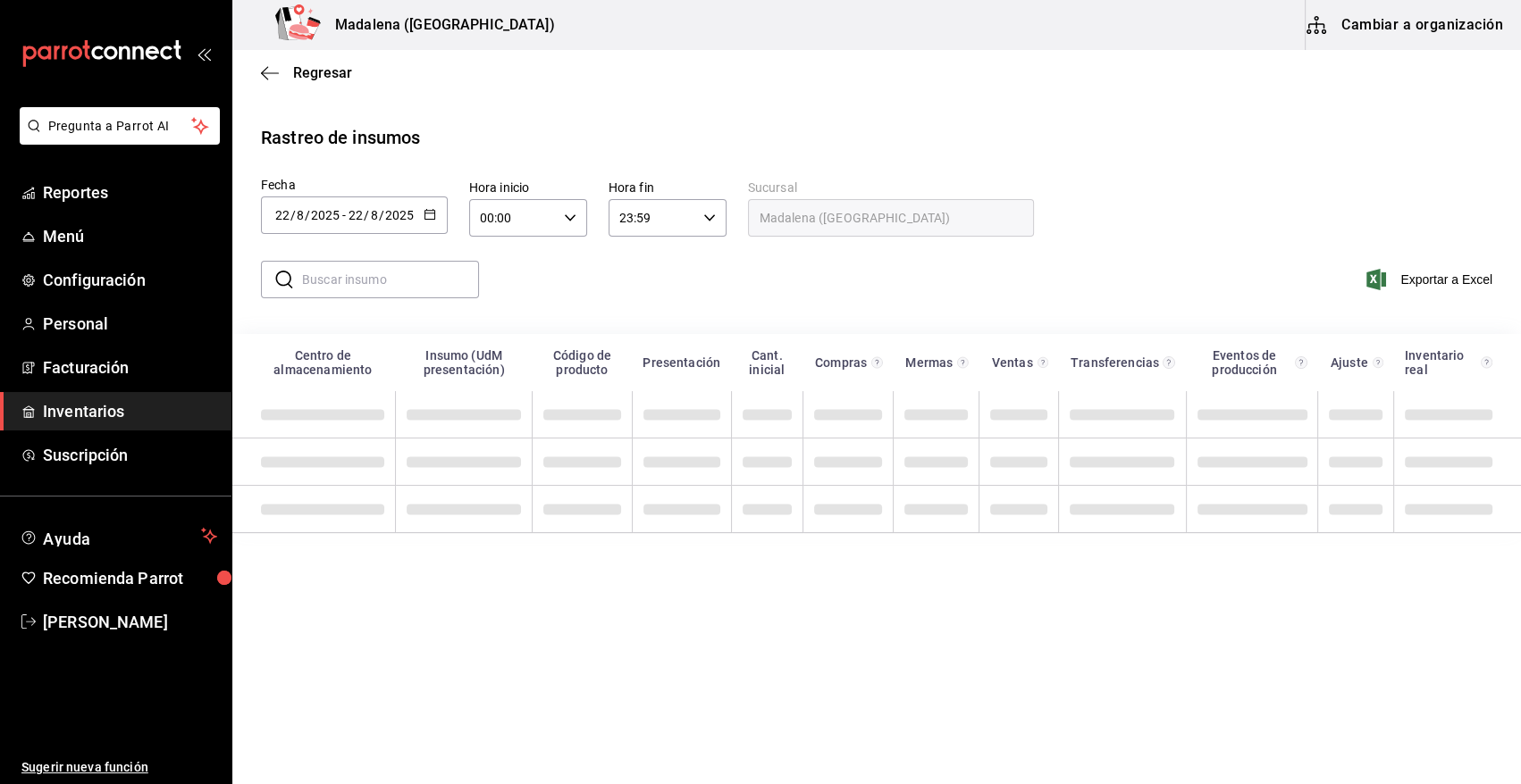
click at [428, 213] on icon "button" at bounding box center [429, 213] width 12 height 12
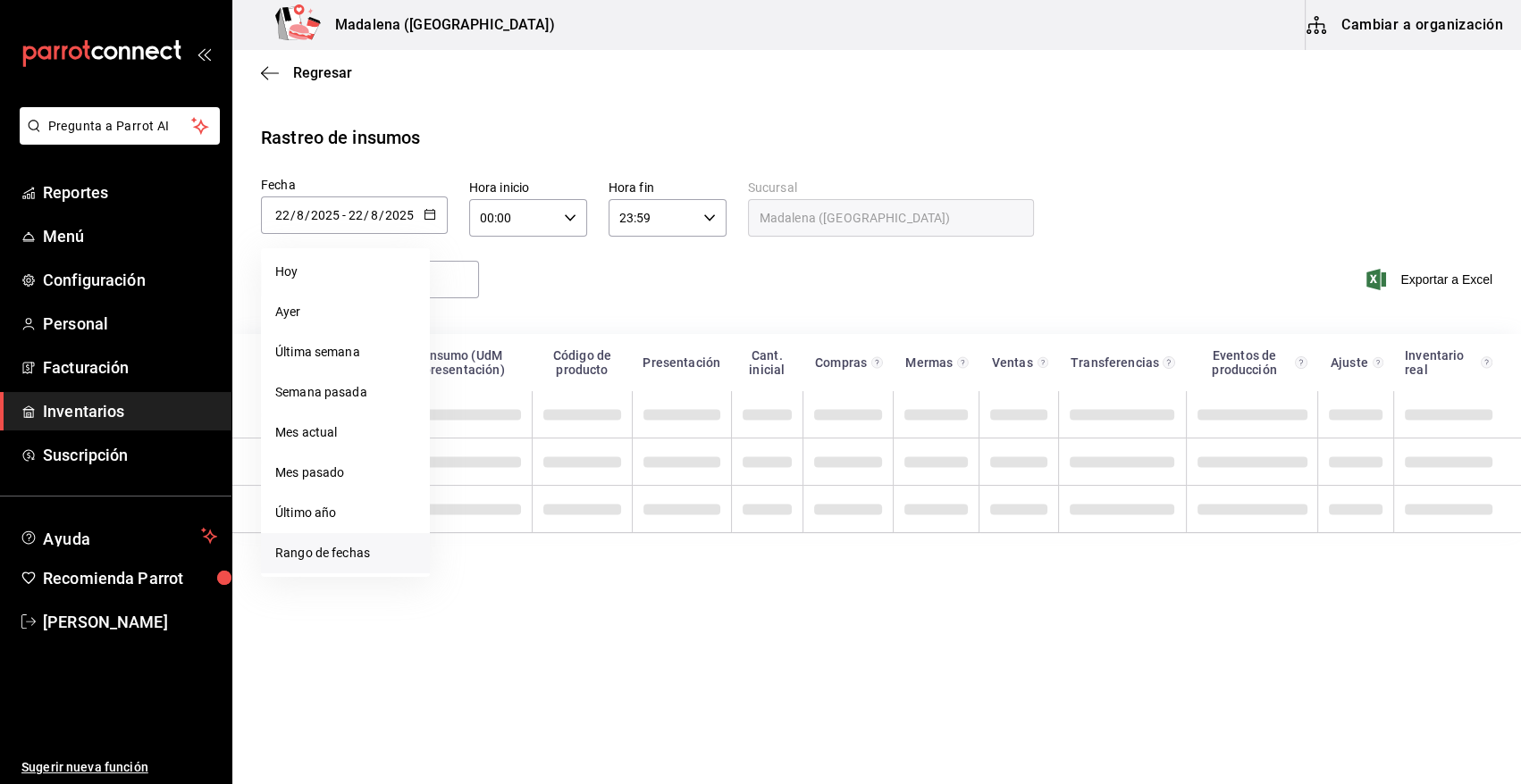
click at [342, 557] on li "Rango de fechas" at bounding box center [345, 553] width 169 height 40
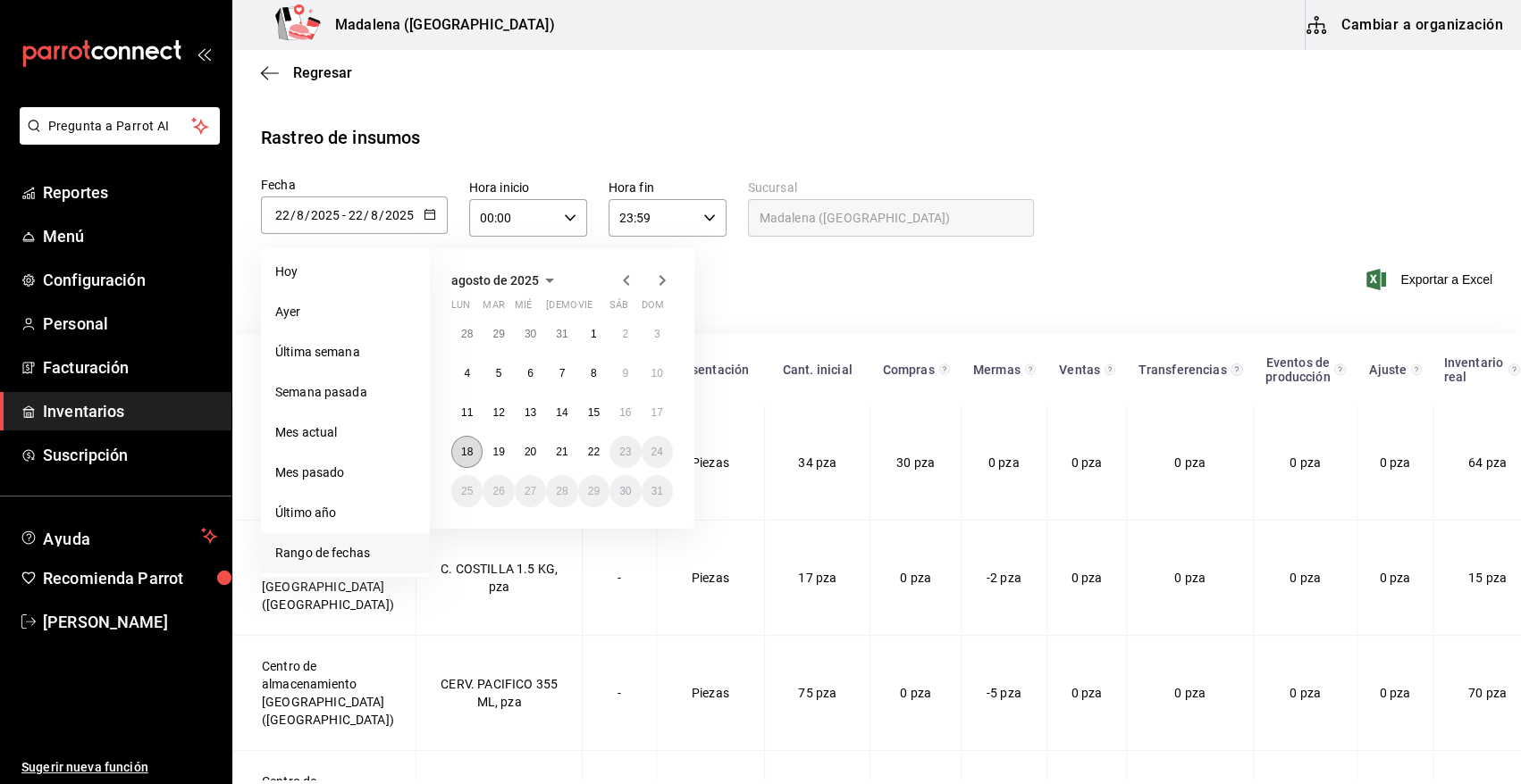
click at [473, 456] on abbr "18" at bounding box center [467, 451] width 11 height 12
click at [599, 456] on abbr "22" at bounding box center [594, 451] width 11 height 12
type input "2025-08-18"
type input "18"
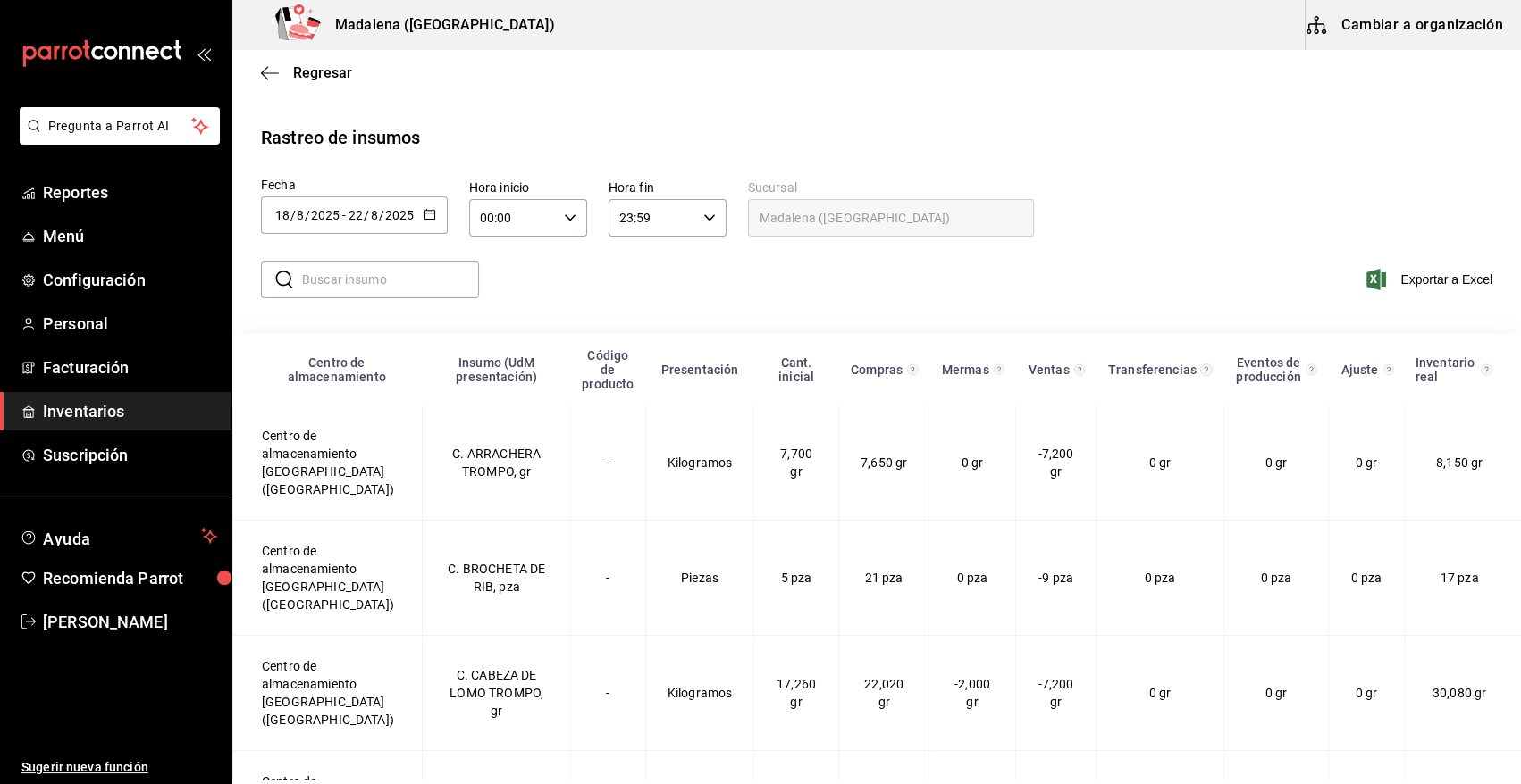
click at [389, 279] on input "text" at bounding box center [390, 279] width 177 height 36
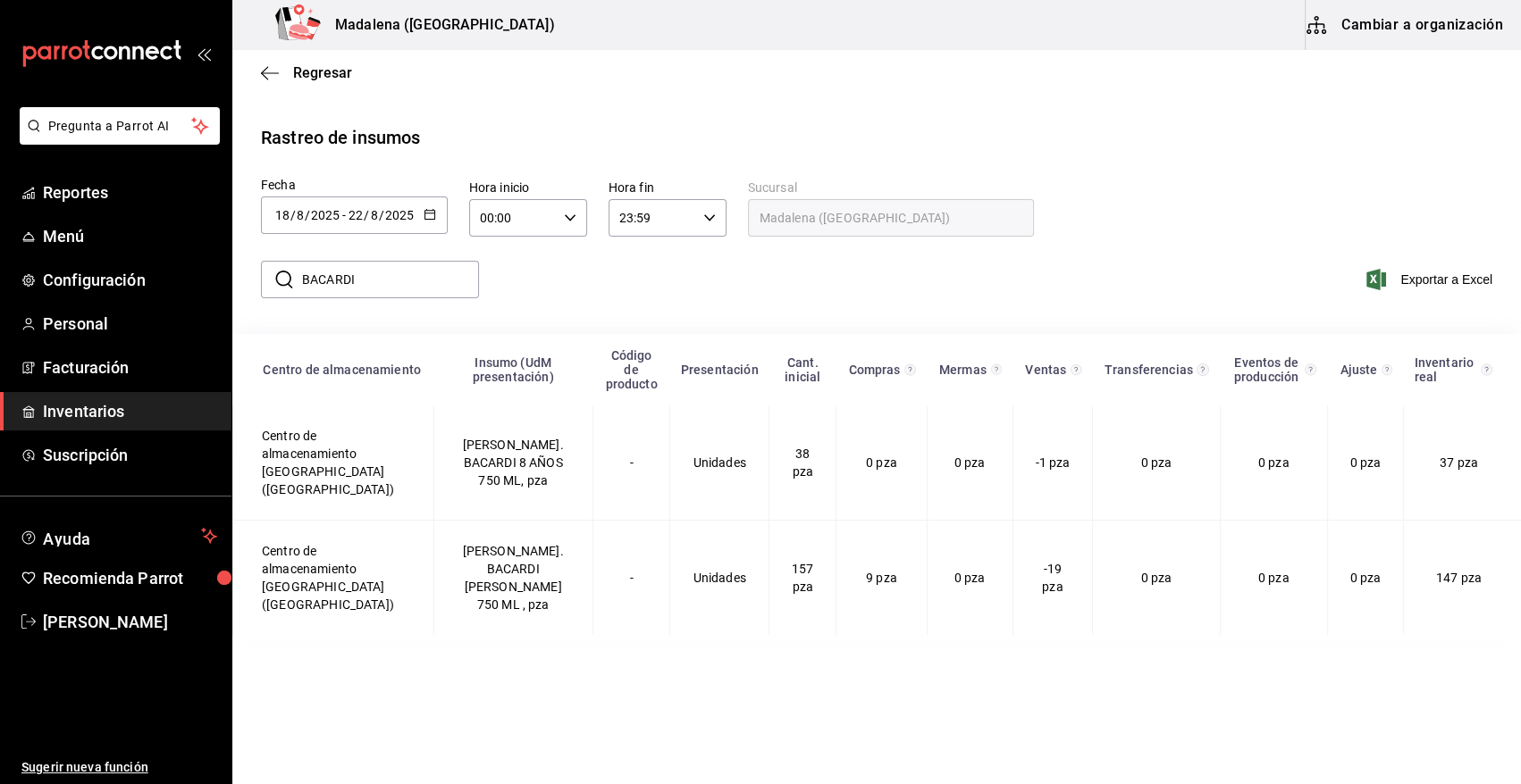
click at [367, 281] on input "BACARDI" at bounding box center [390, 279] width 177 height 36
type input "BACARDI"
click at [430, 212] on icon "button" at bounding box center [429, 213] width 12 height 12
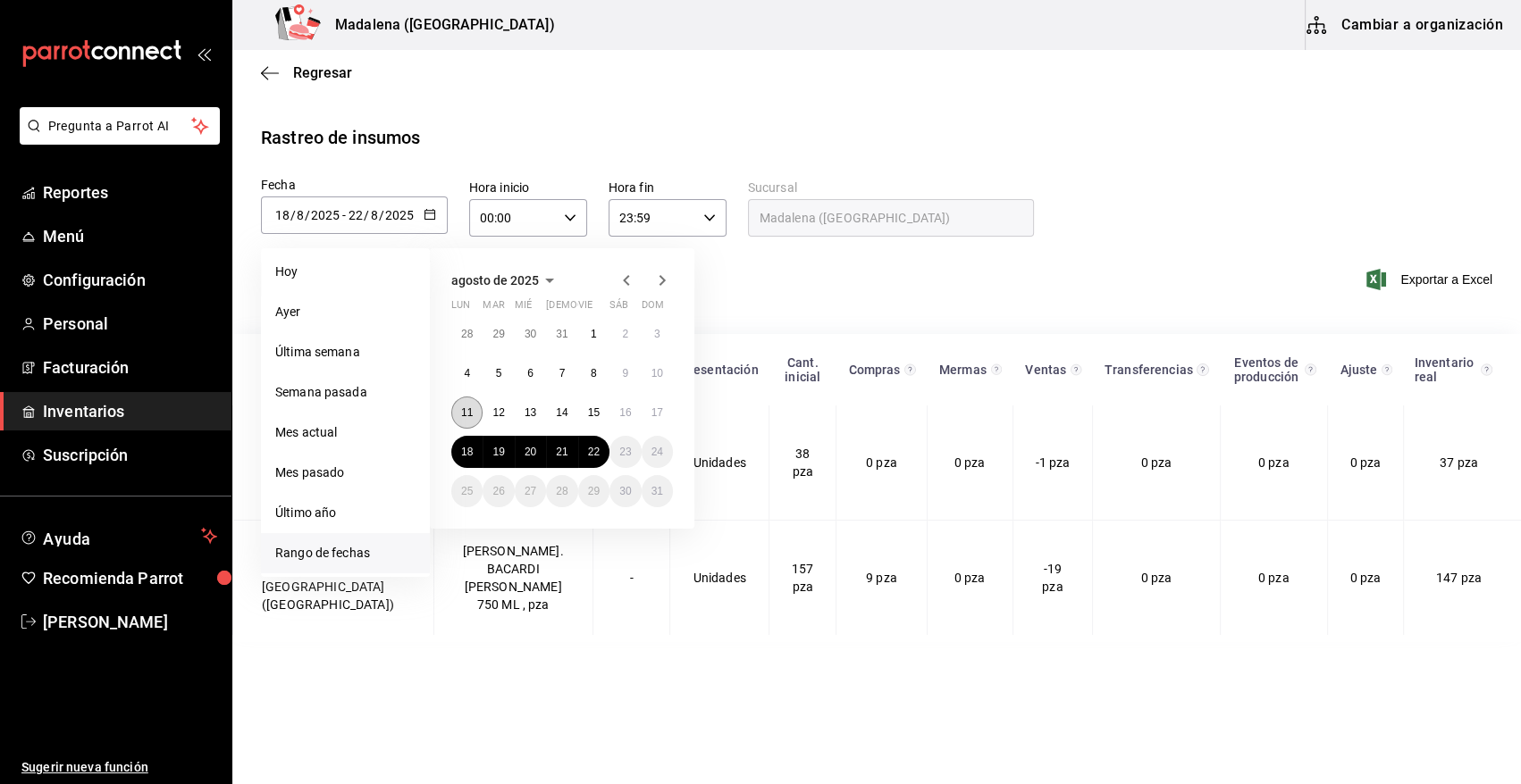
click at [453, 410] on button "11" at bounding box center [467, 413] width 31 height 32
click at [592, 452] on abbr "22" at bounding box center [594, 451] width 11 height 12
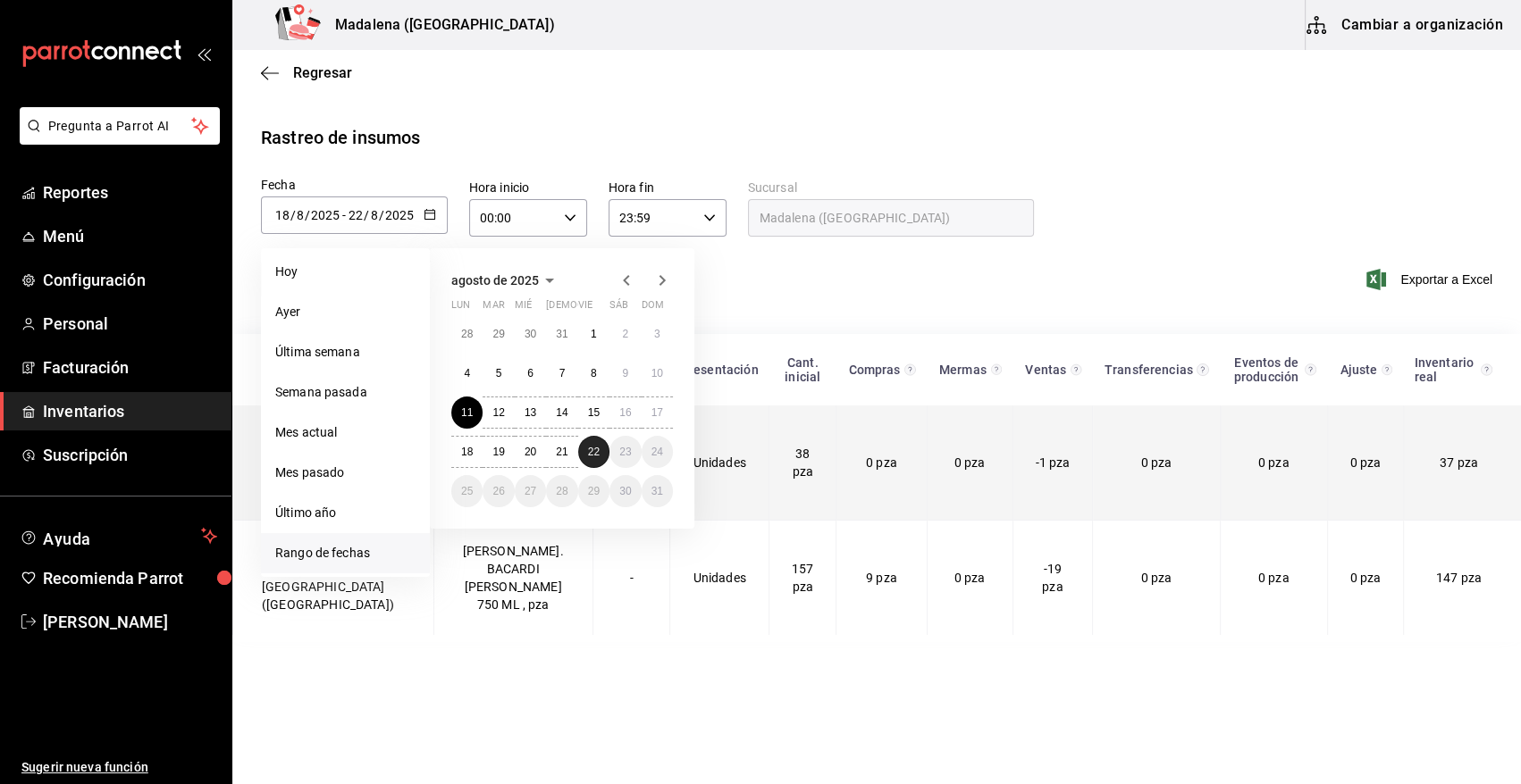
type input "2025-08-11"
type input "11"
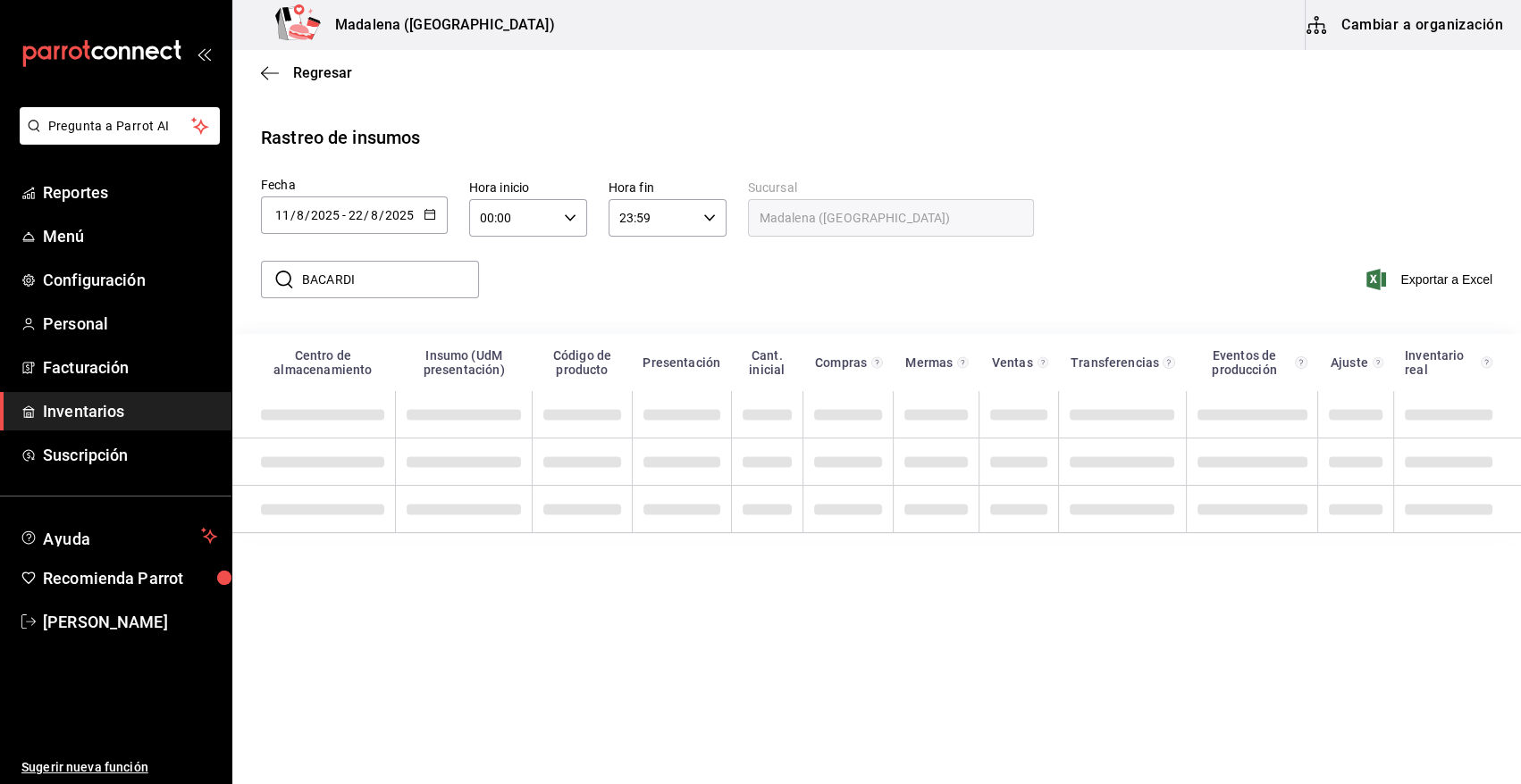
click at [385, 275] on input "BACARDI" at bounding box center [390, 279] width 177 height 36
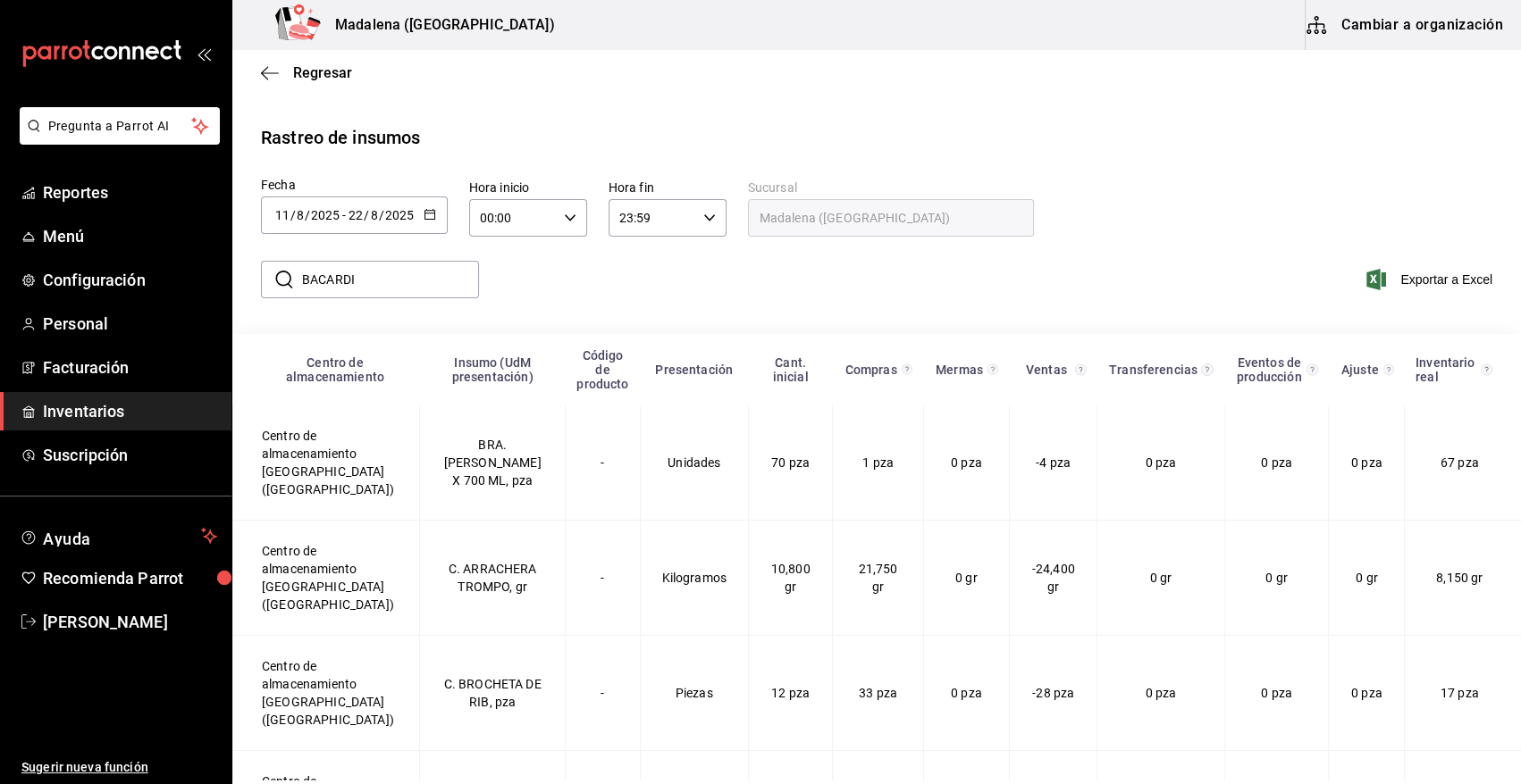
click at [389, 295] on input "BACARDI" at bounding box center [390, 279] width 177 height 36
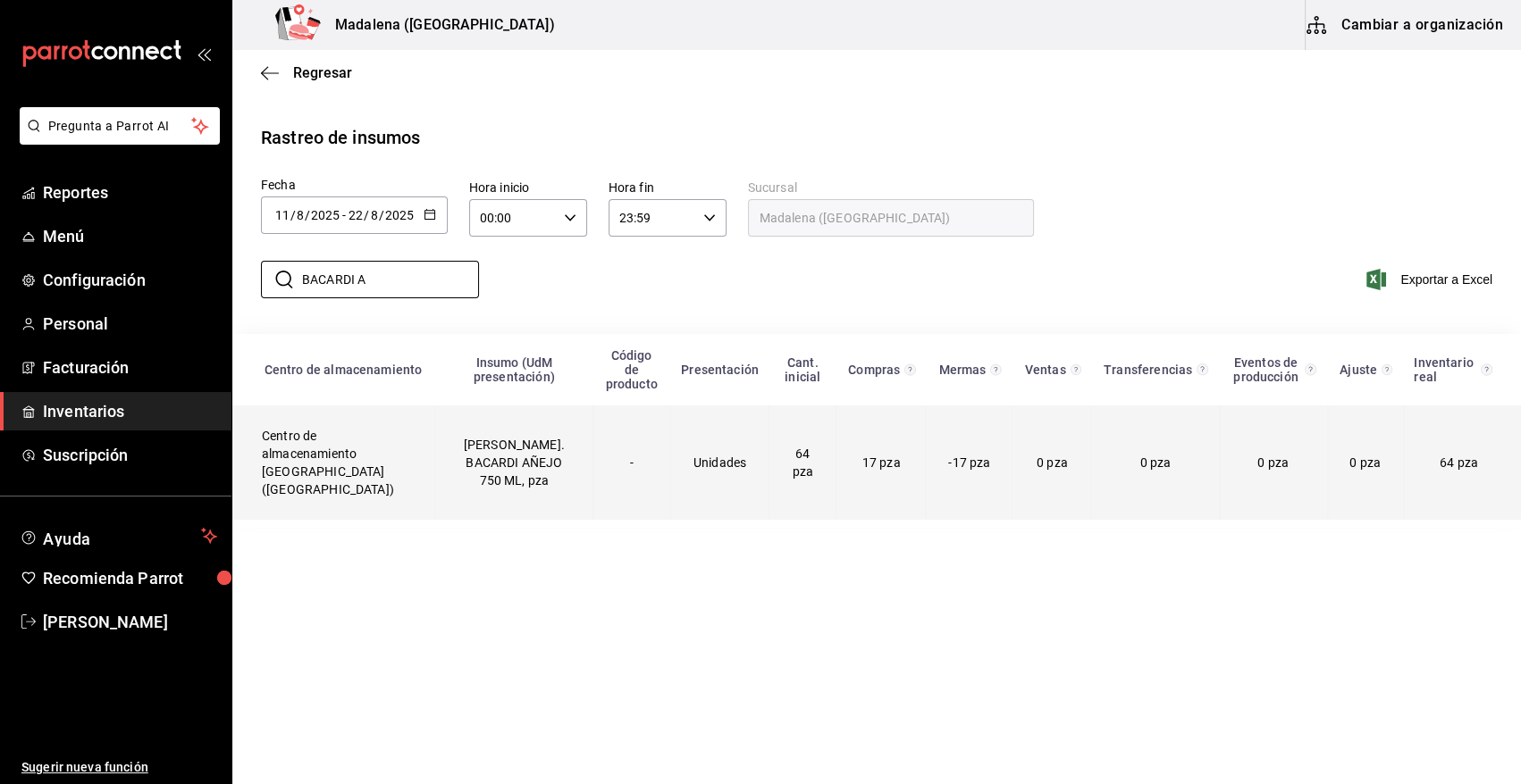
type input "BACARDI A"
click at [478, 455] on td "RON. BACARDI AÑEJO 750 ML, pza" at bounding box center [515, 463] width 157 height 115
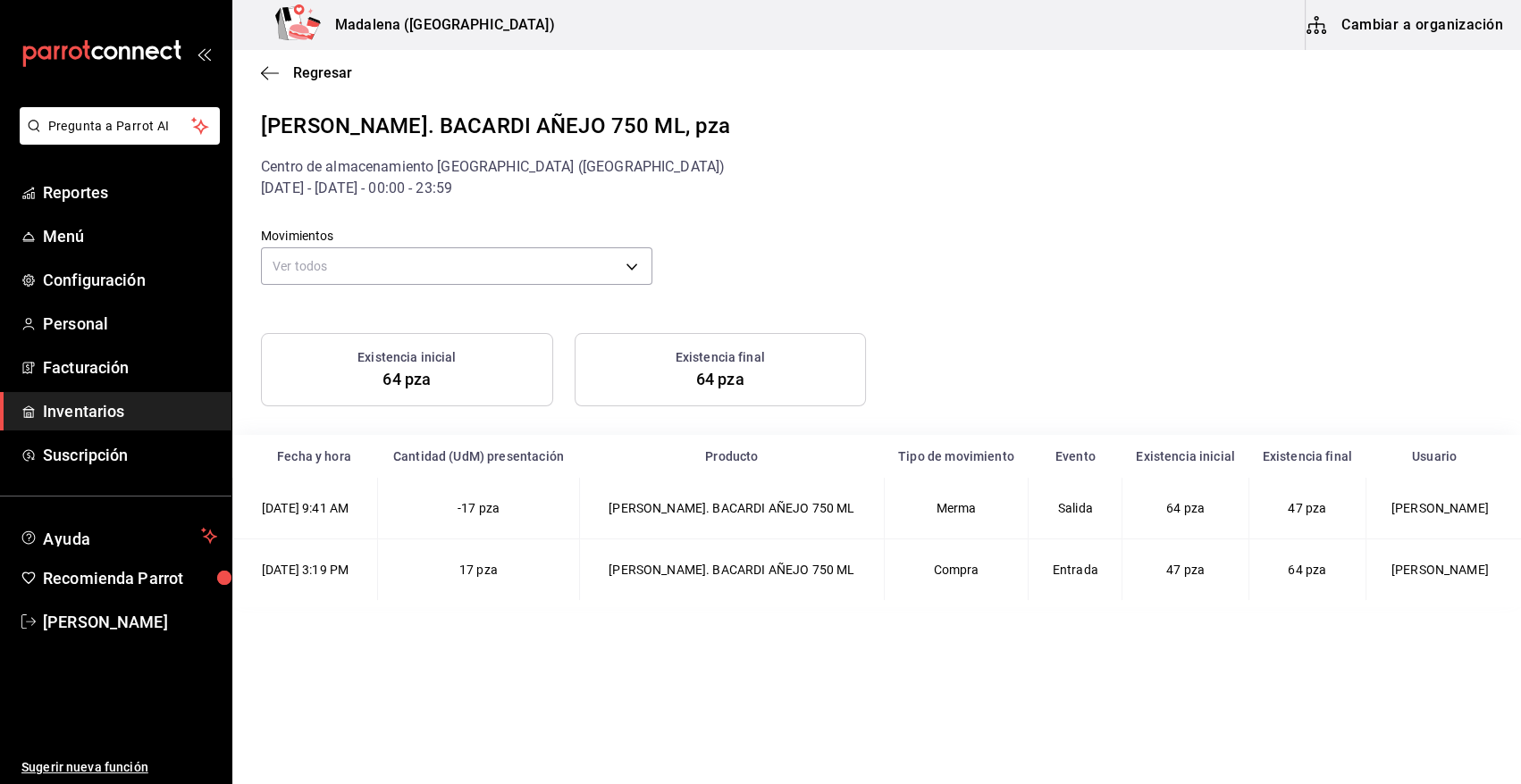
click at [101, 400] on span "Inventarios" at bounding box center [130, 412] width 174 height 24
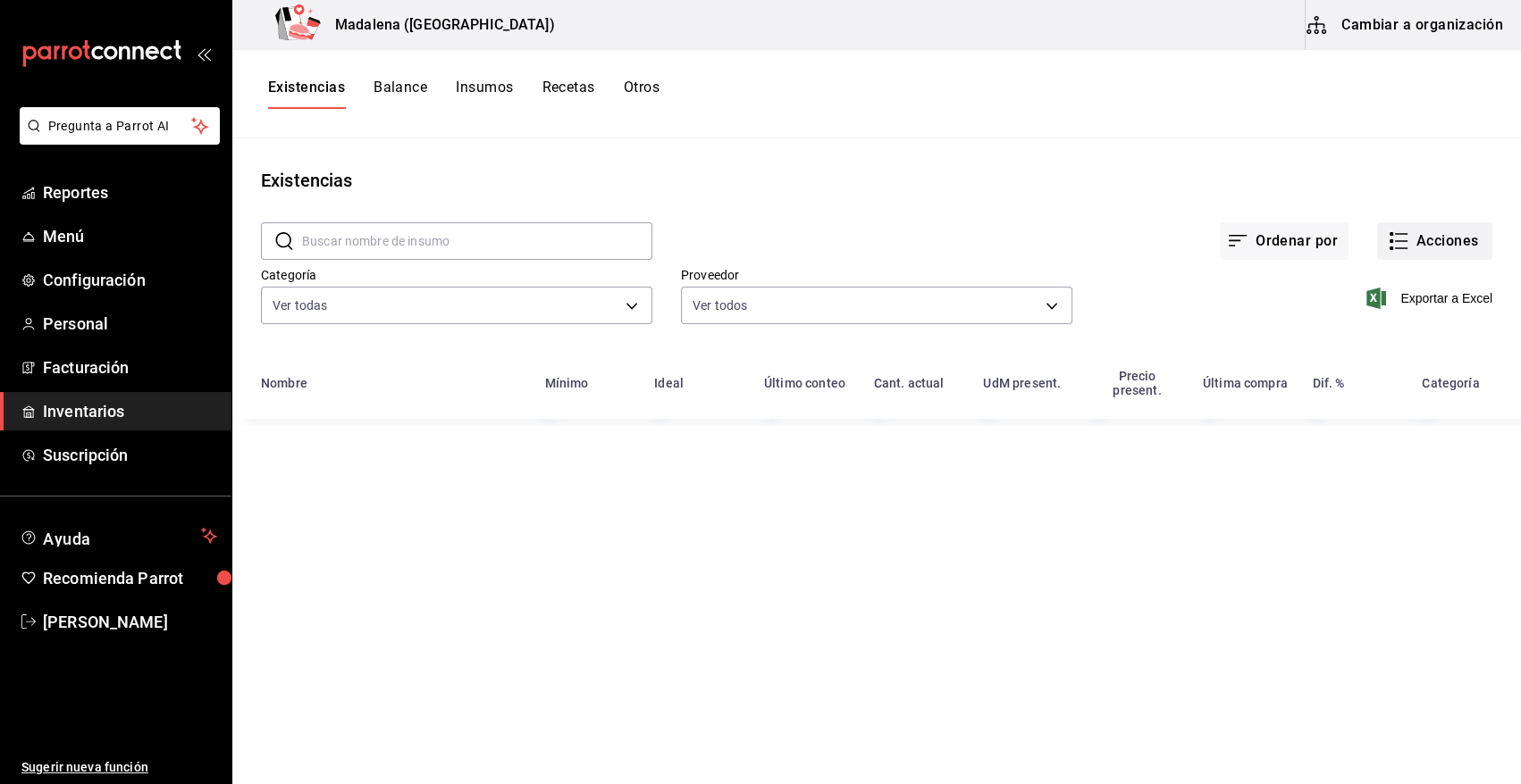
click at [1428, 244] on button "Acciones" at bounding box center [1434, 242] width 116 height 38
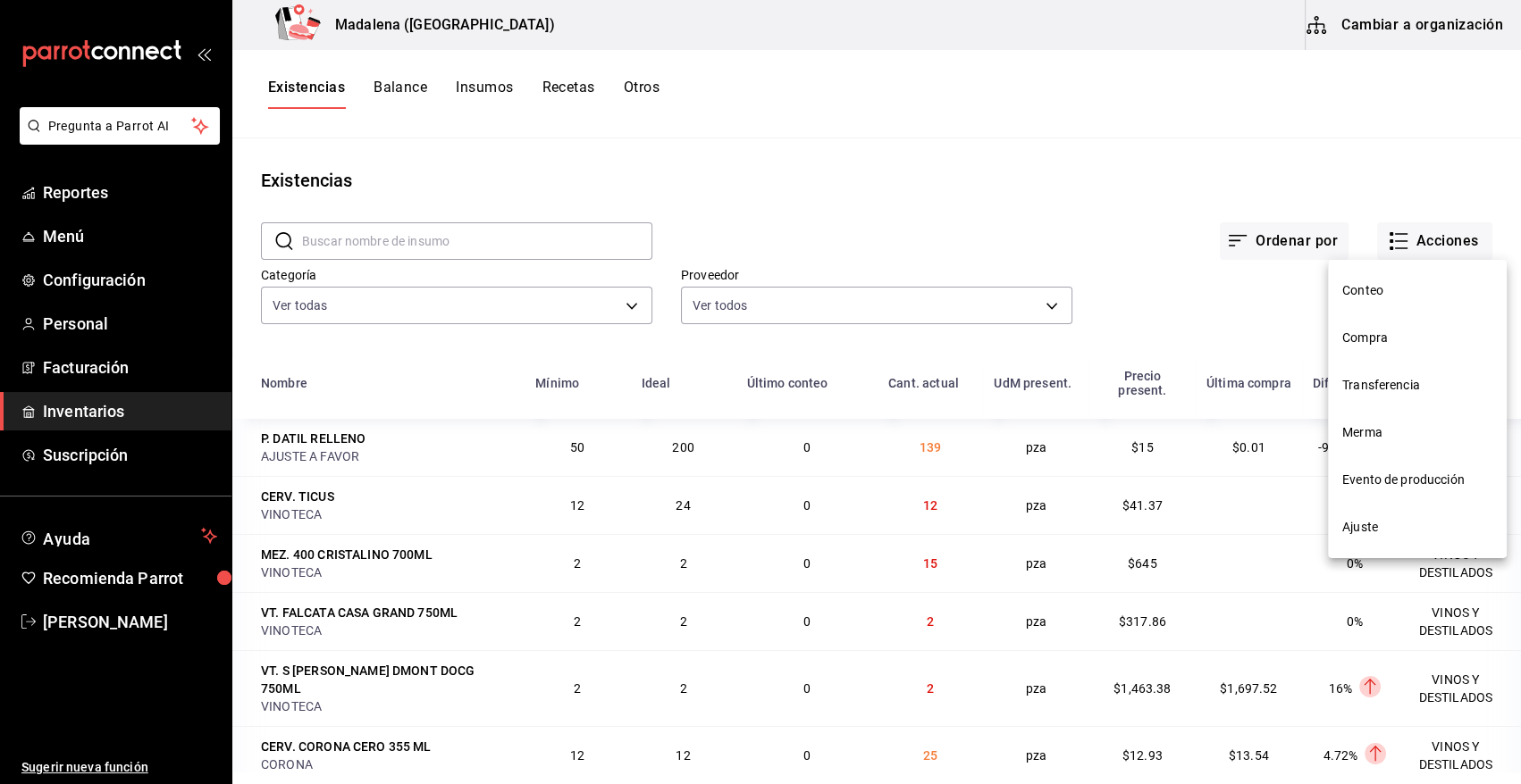
click at [1380, 339] on span "Compra" at bounding box center [1418, 338] width 151 height 19
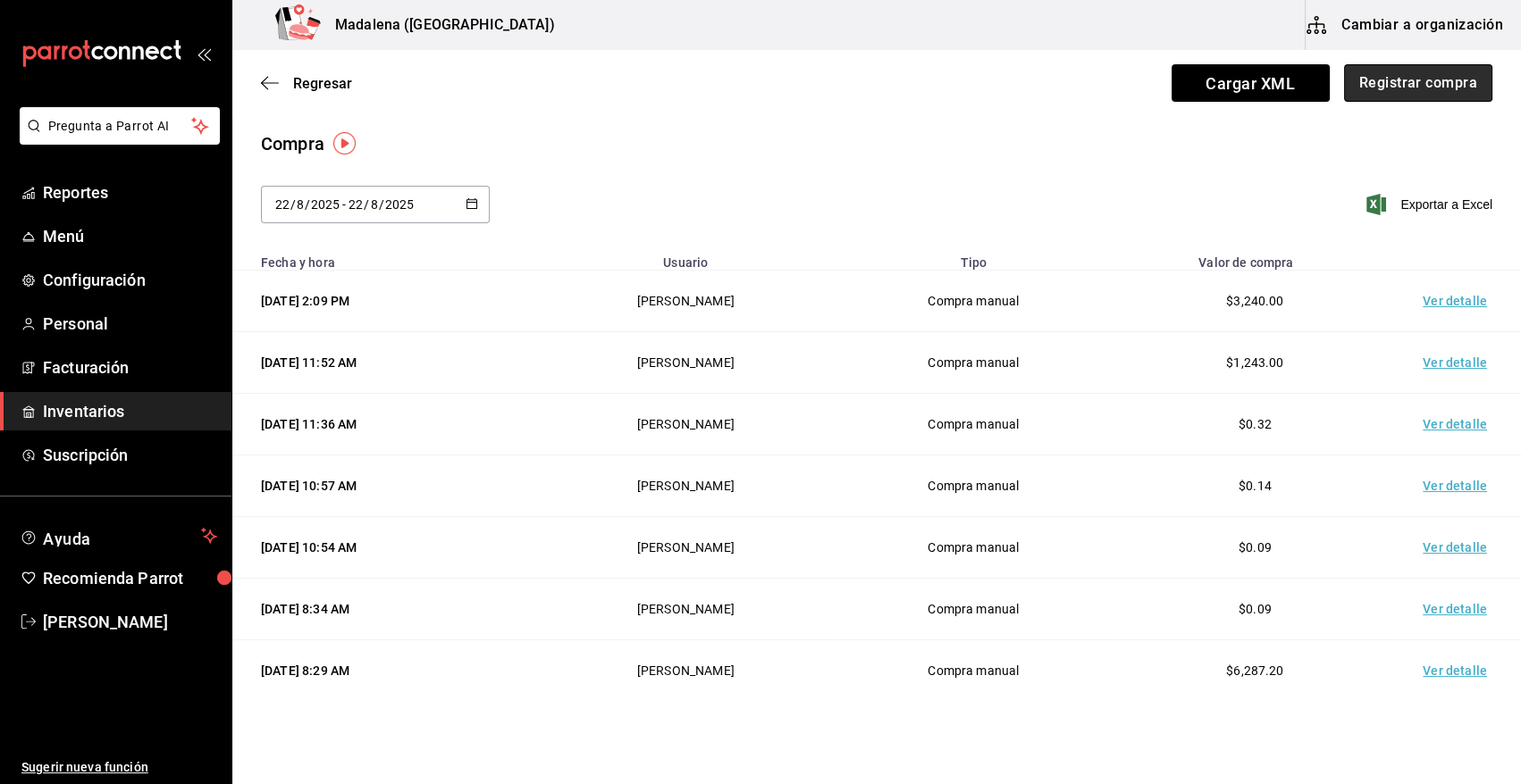
click at [1385, 81] on button "Registrar compra" at bounding box center [1418, 83] width 149 height 38
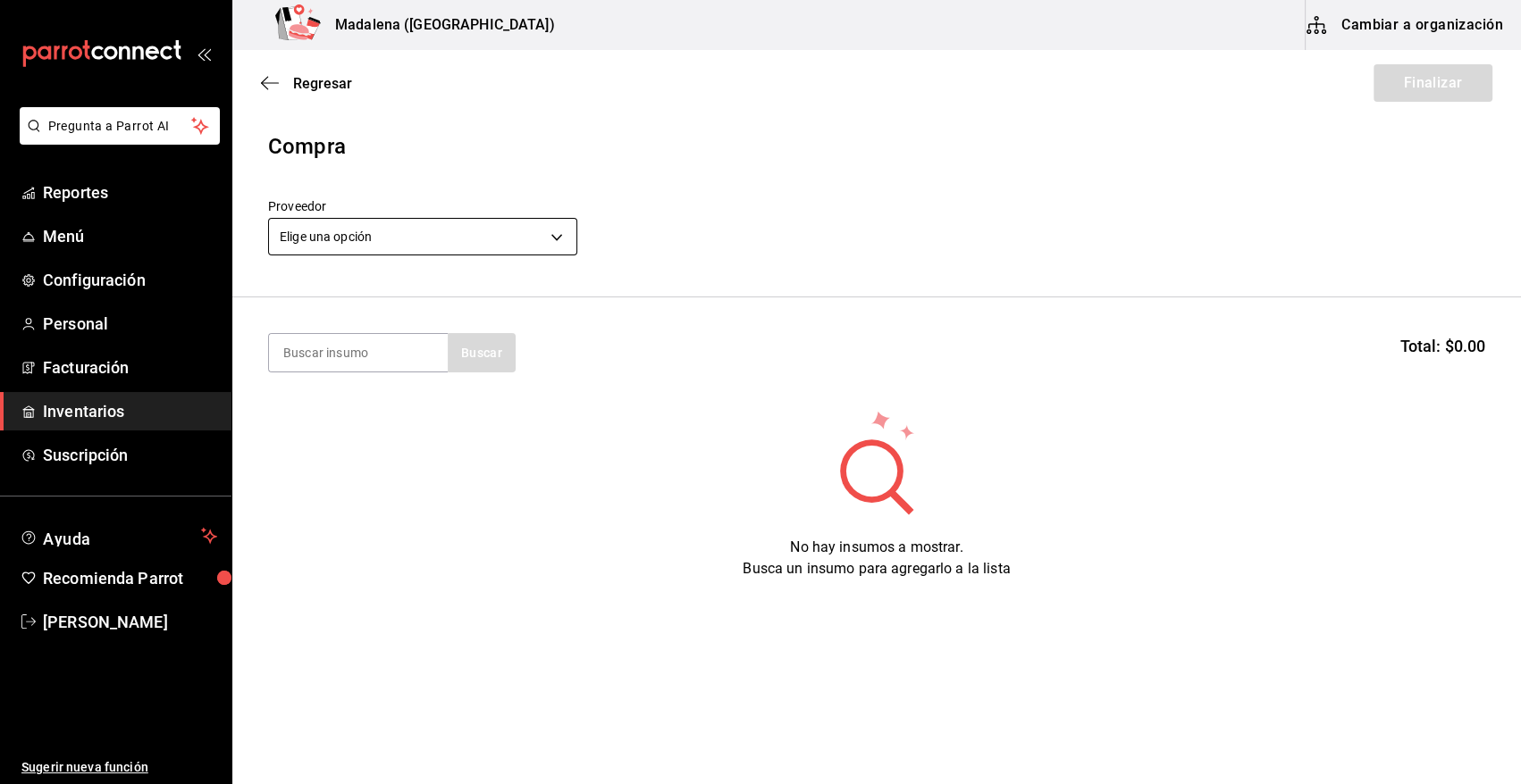
click at [431, 235] on body "Pregunta a Parrot AI Reportes Menú Configuración Personal Facturación Inventari…" at bounding box center [760, 341] width 1521 height 683
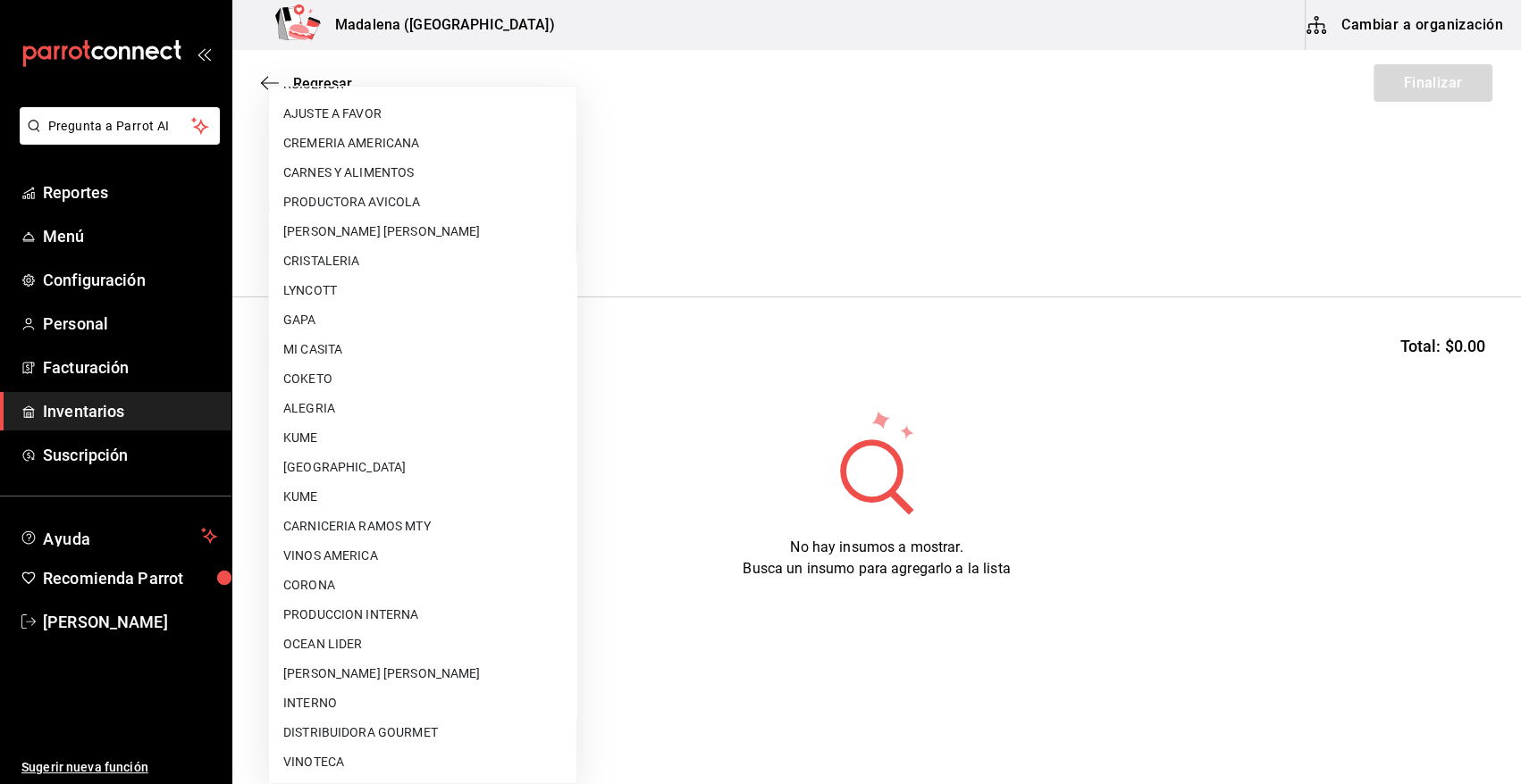
scroll to position [1085, 0]
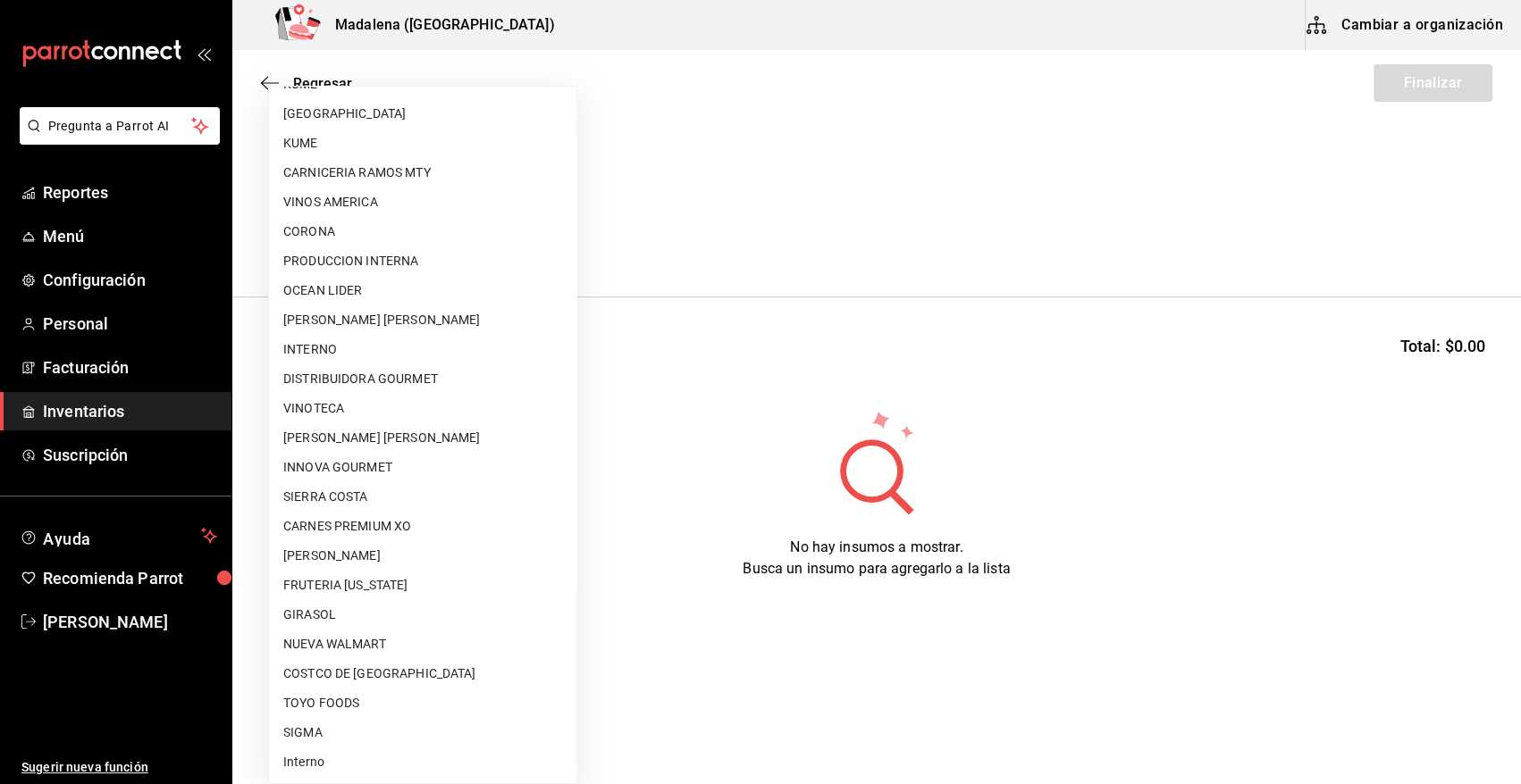
click at [340, 410] on li "VINOTECA" at bounding box center [422, 408] width 308 height 29
type input "bbec6e95-03ab-4cbc-bdec-5aafdfde0467"
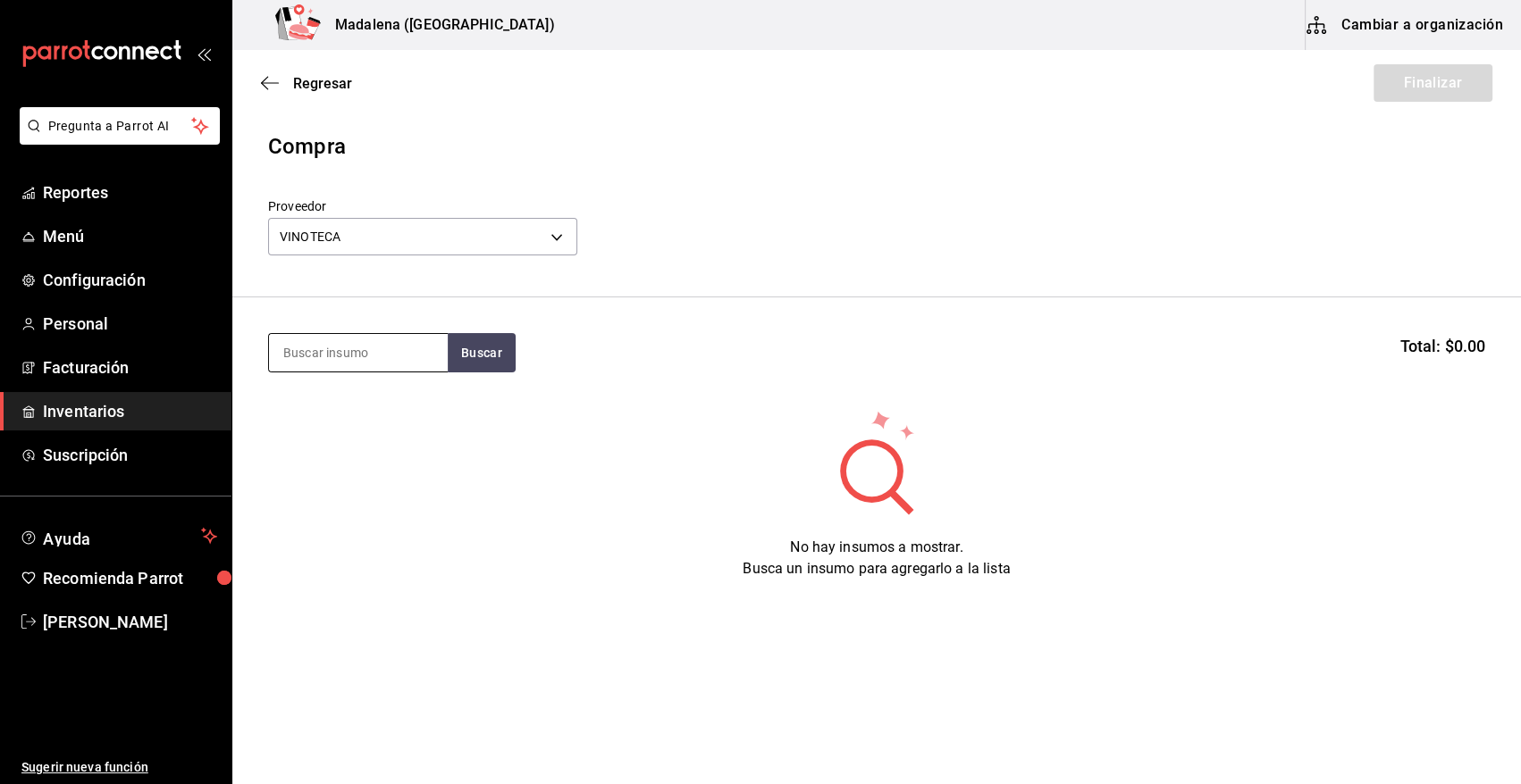
click at [346, 362] on input at bounding box center [358, 353] width 179 height 38
type input "TANQ"
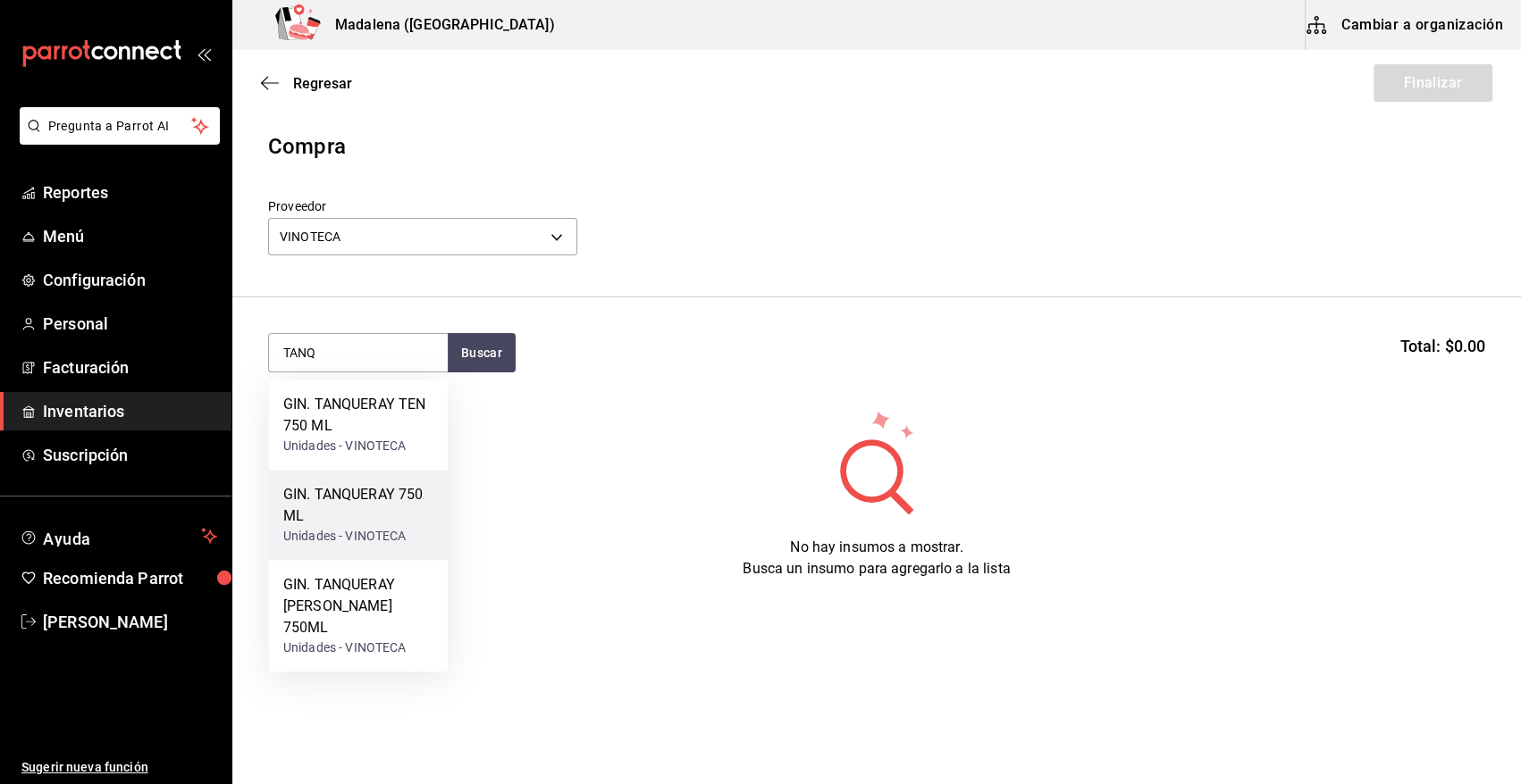
click at [358, 536] on div "Unidades - VINOTECA" at bounding box center [358, 537] width 151 height 19
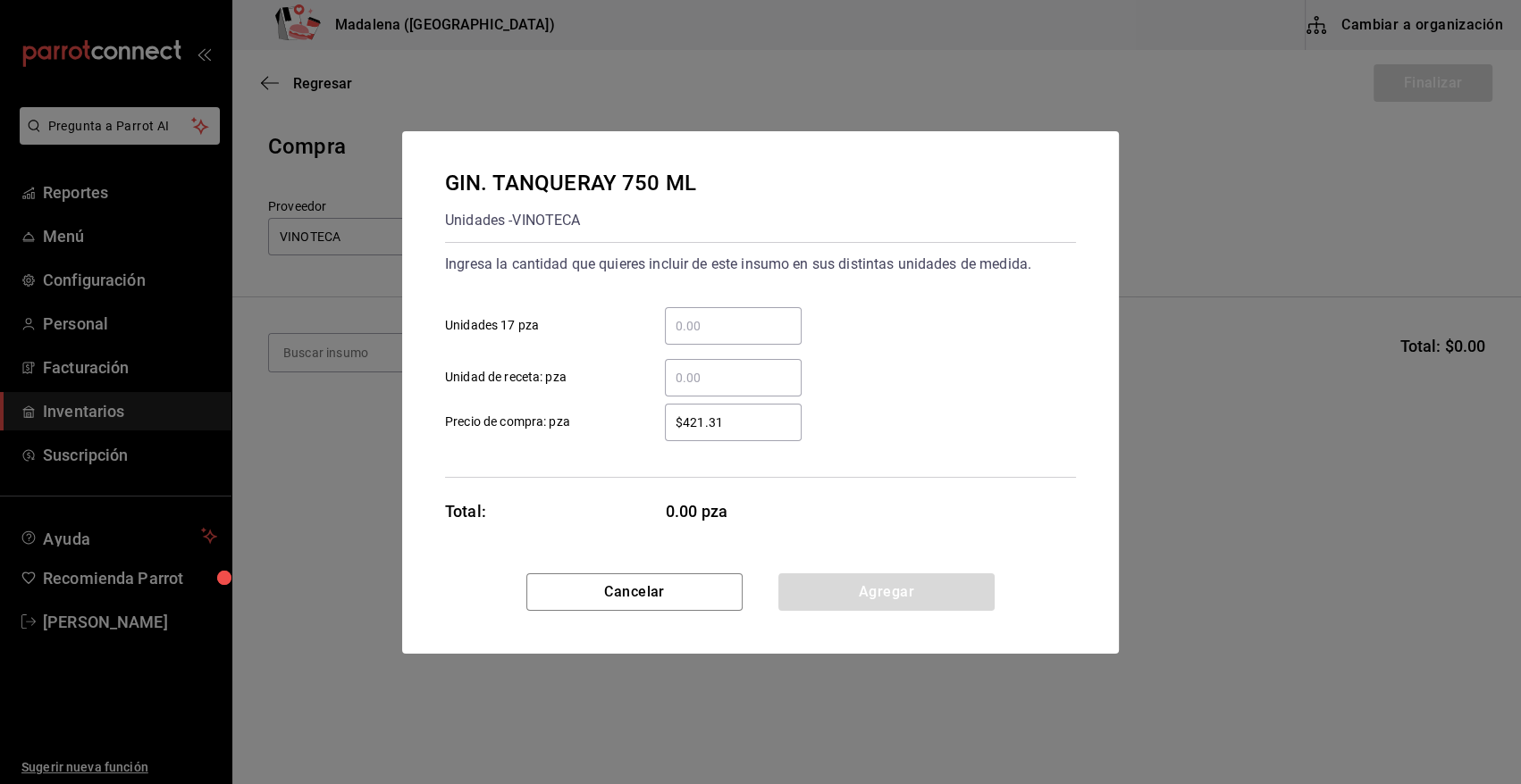
click at [697, 373] on input "​ Unidad de receta: pza" at bounding box center [733, 377] width 136 height 22
drag, startPoint x: 725, startPoint y: 422, endPoint x: 633, endPoint y: 437, distance: 93.2
click at [633, 437] on label "$421.31 ​ Precio de compra: pza" at bounding box center [623, 422] width 356 height 38
click at [677, 384] on input "​ Unidad de receta: pza" at bounding box center [733, 377] width 136 height 22
type input "14.02"
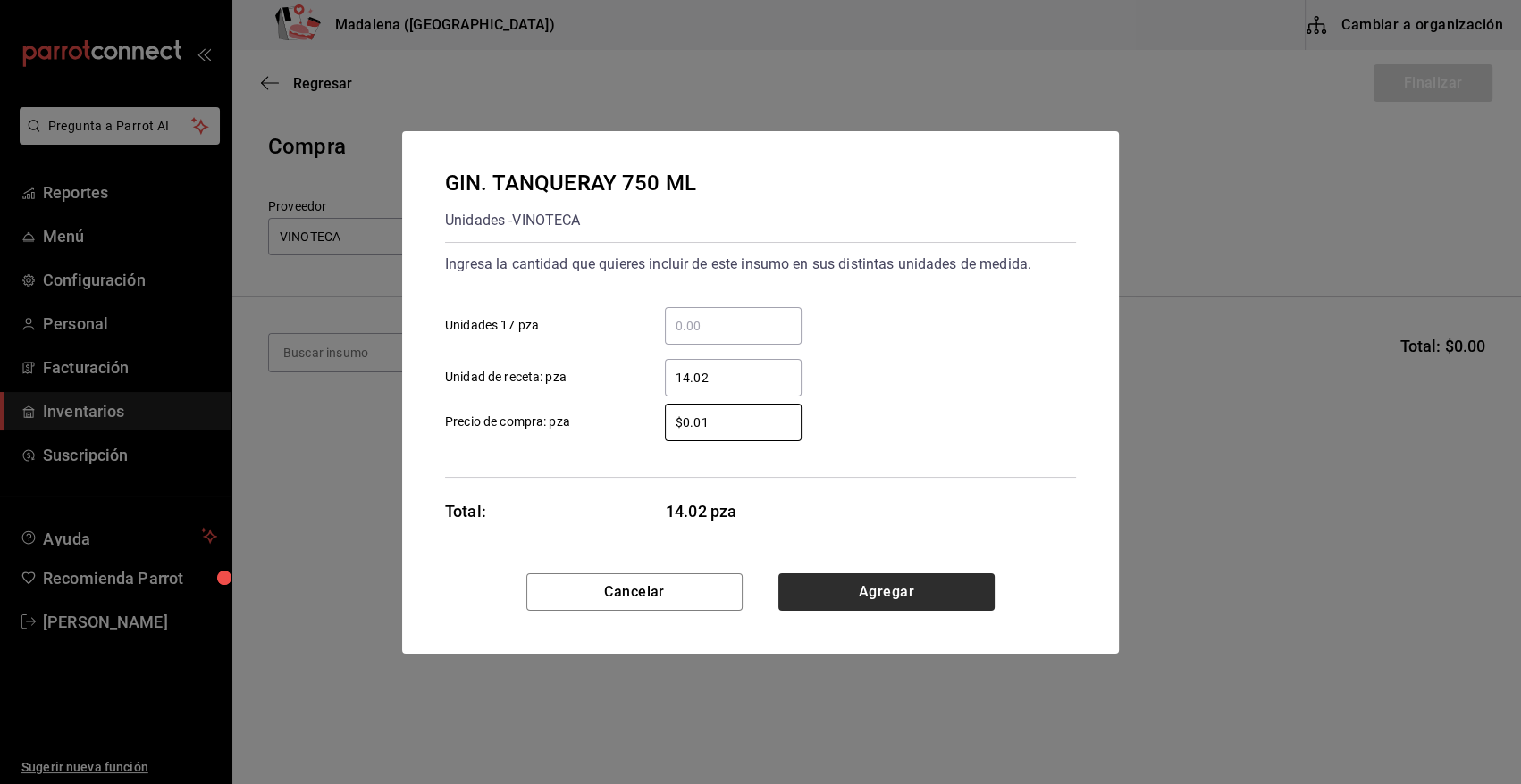
type input "$0.01"
click at [954, 594] on button "Agregar" at bounding box center [886, 592] width 216 height 38
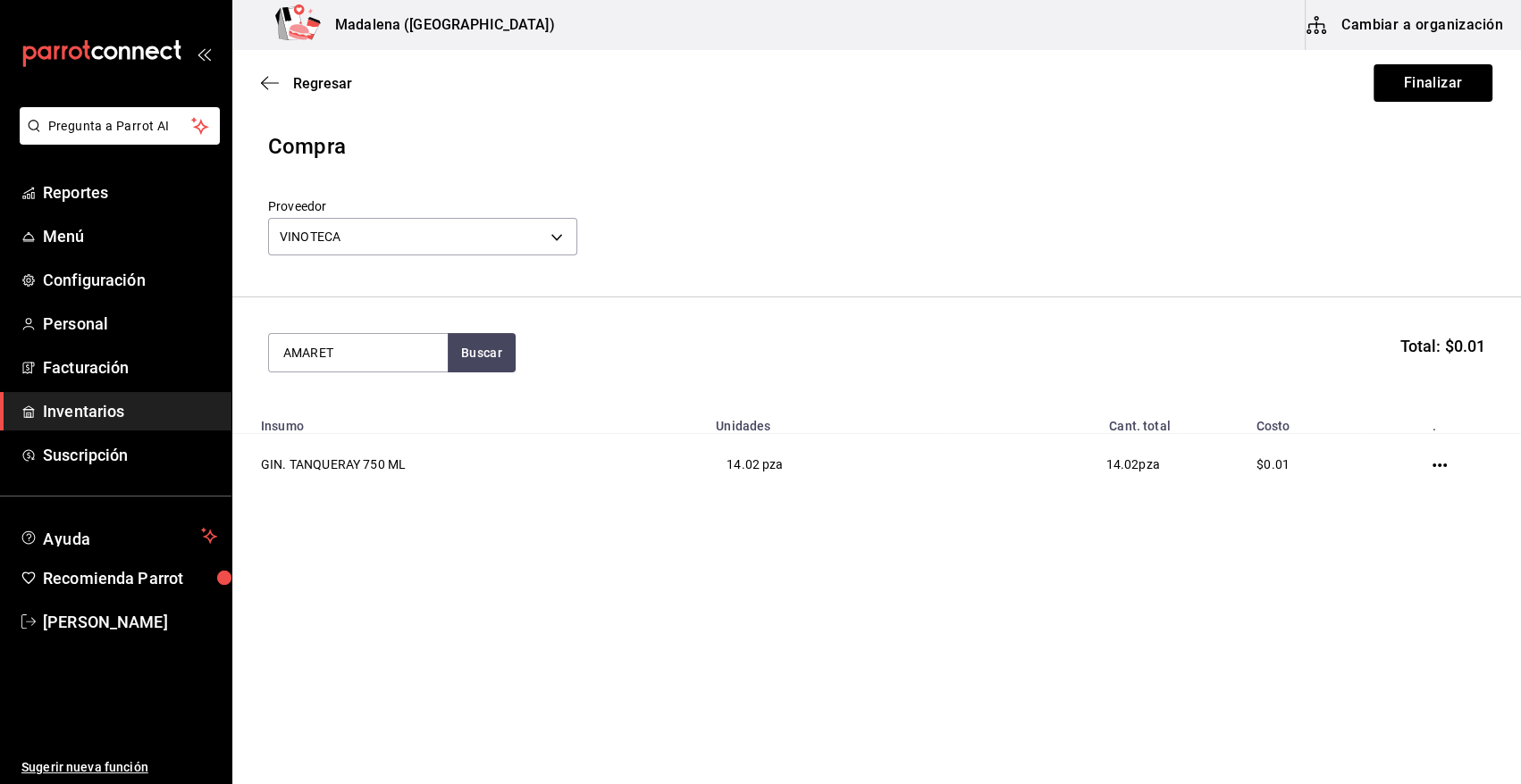
type input "AMARET"
click at [419, 431] on div "LIC. AMARETO DISSARONO" at bounding box center [358, 416] width 151 height 43
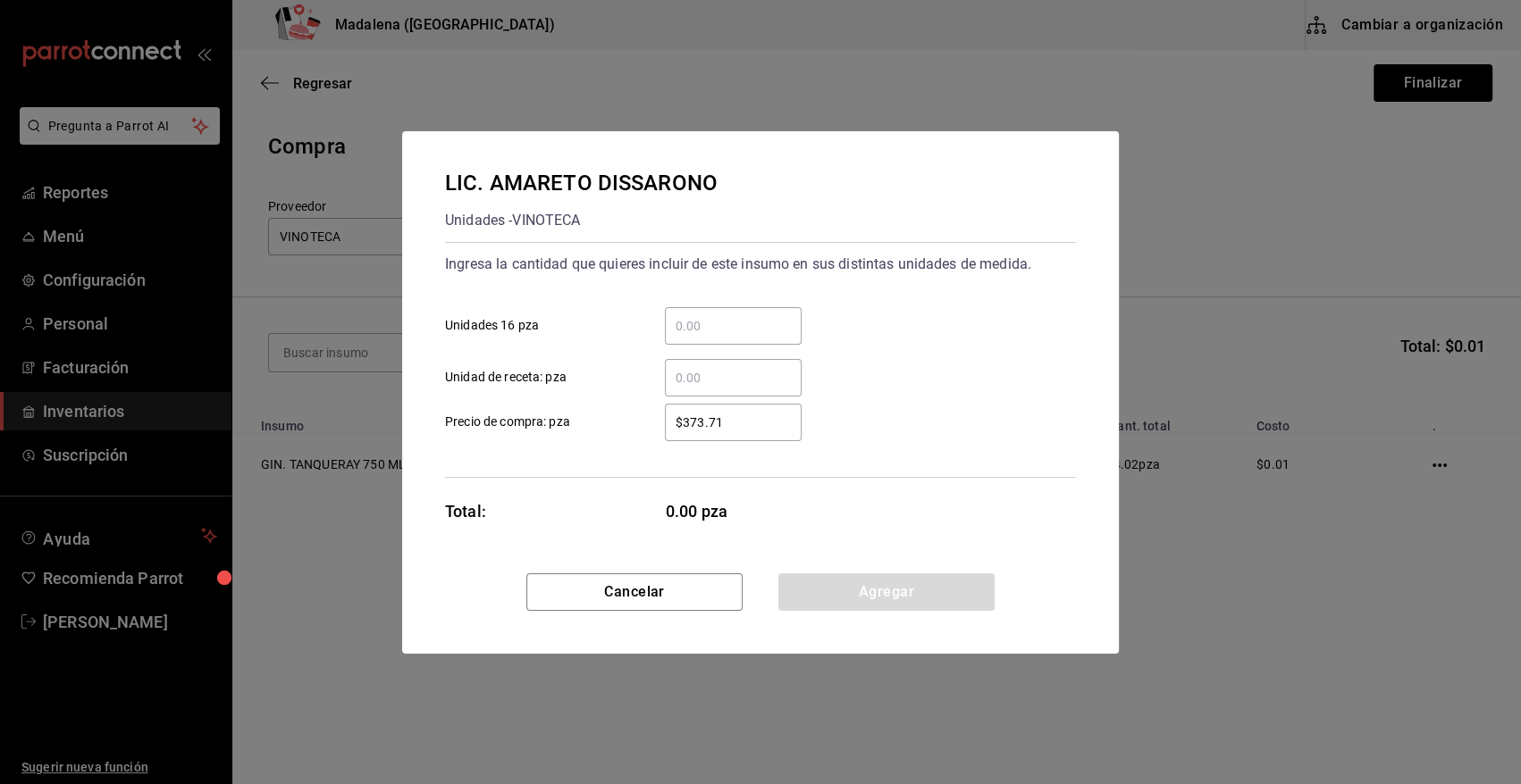
click at [783, 375] on input "​ Unidad de receta: pza" at bounding box center [733, 377] width 136 height 22
type input "168"
type input "$0.01"
click at [732, 379] on input "168" at bounding box center [733, 377] width 136 height 22
type input "1"
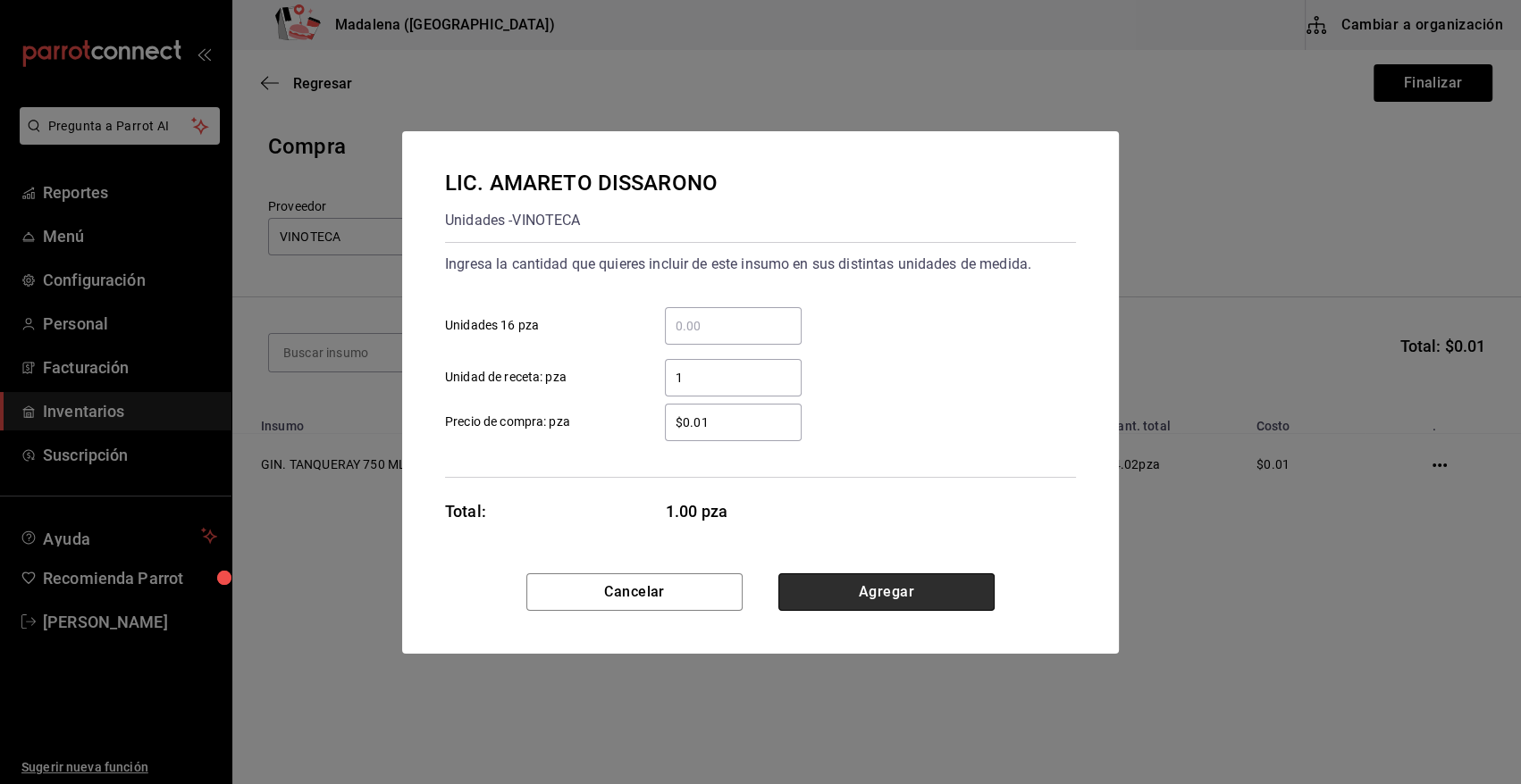
click at [877, 595] on button "Agregar" at bounding box center [886, 592] width 216 height 38
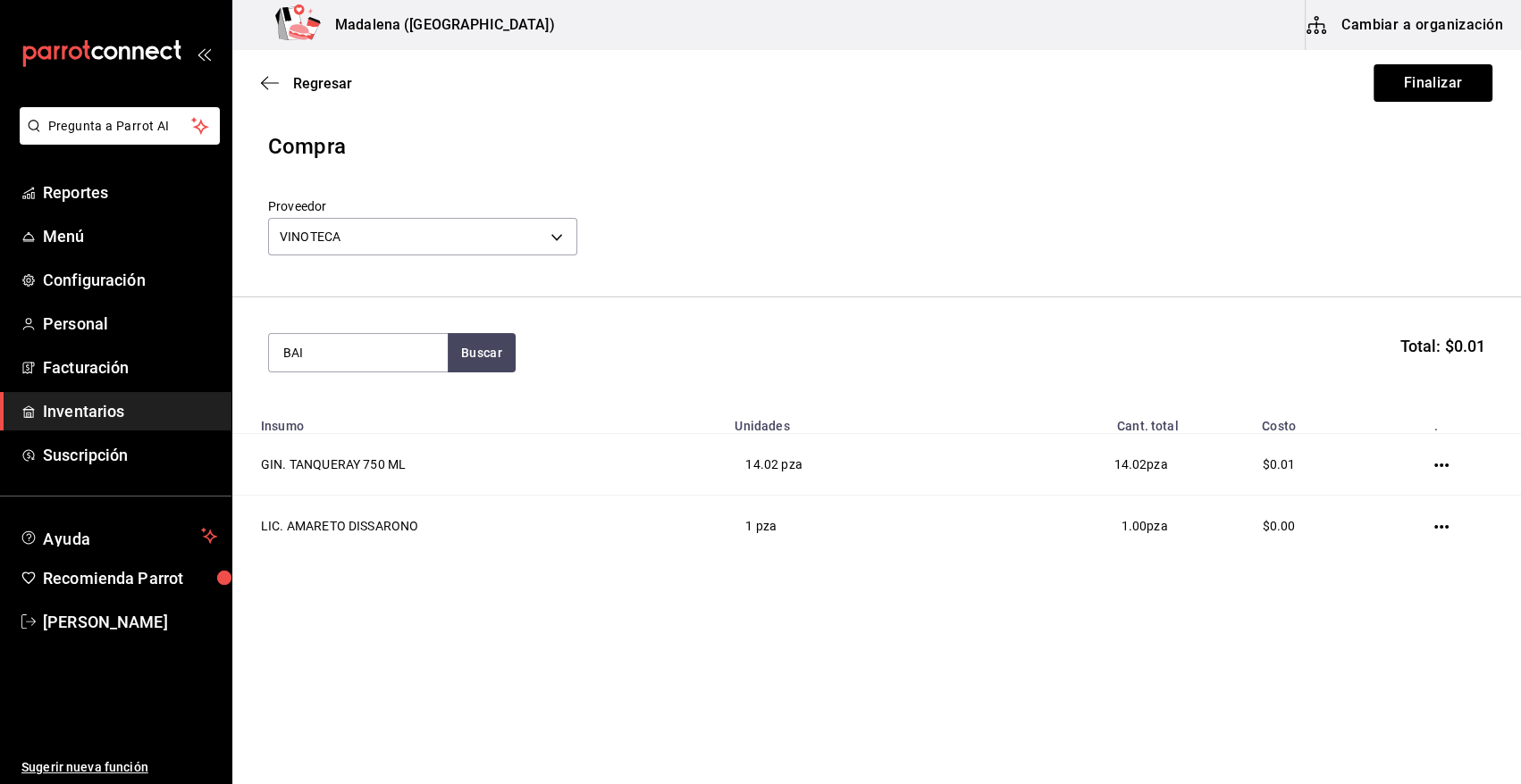
type input "BAI"
click at [380, 424] on div "Unidades - VINOTECA" at bounding box center [350, 425] width 134 height 19
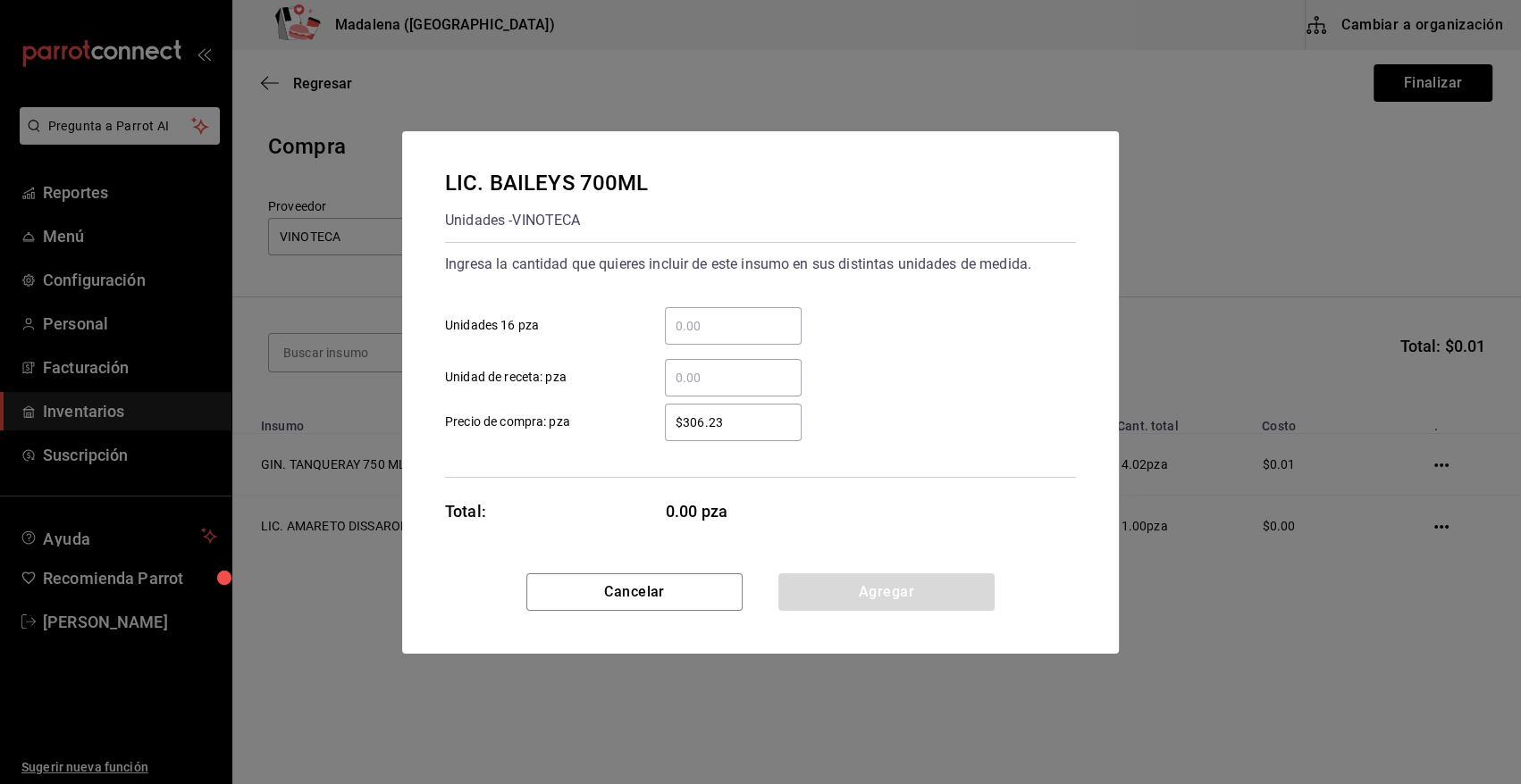
click at [753, 370] on input "​ Unidad de receta: pza" at bounding box center [733, 377] width 136 height 22
type input "1.1"
type input "$0.01"
click at [873, 611] on div "Cancelar Agregar" at bounding box center [761, 614] width 717 height 81
click at [877, 595] on button "Agregar" at bounding box center [886, 592] width 216 height 38
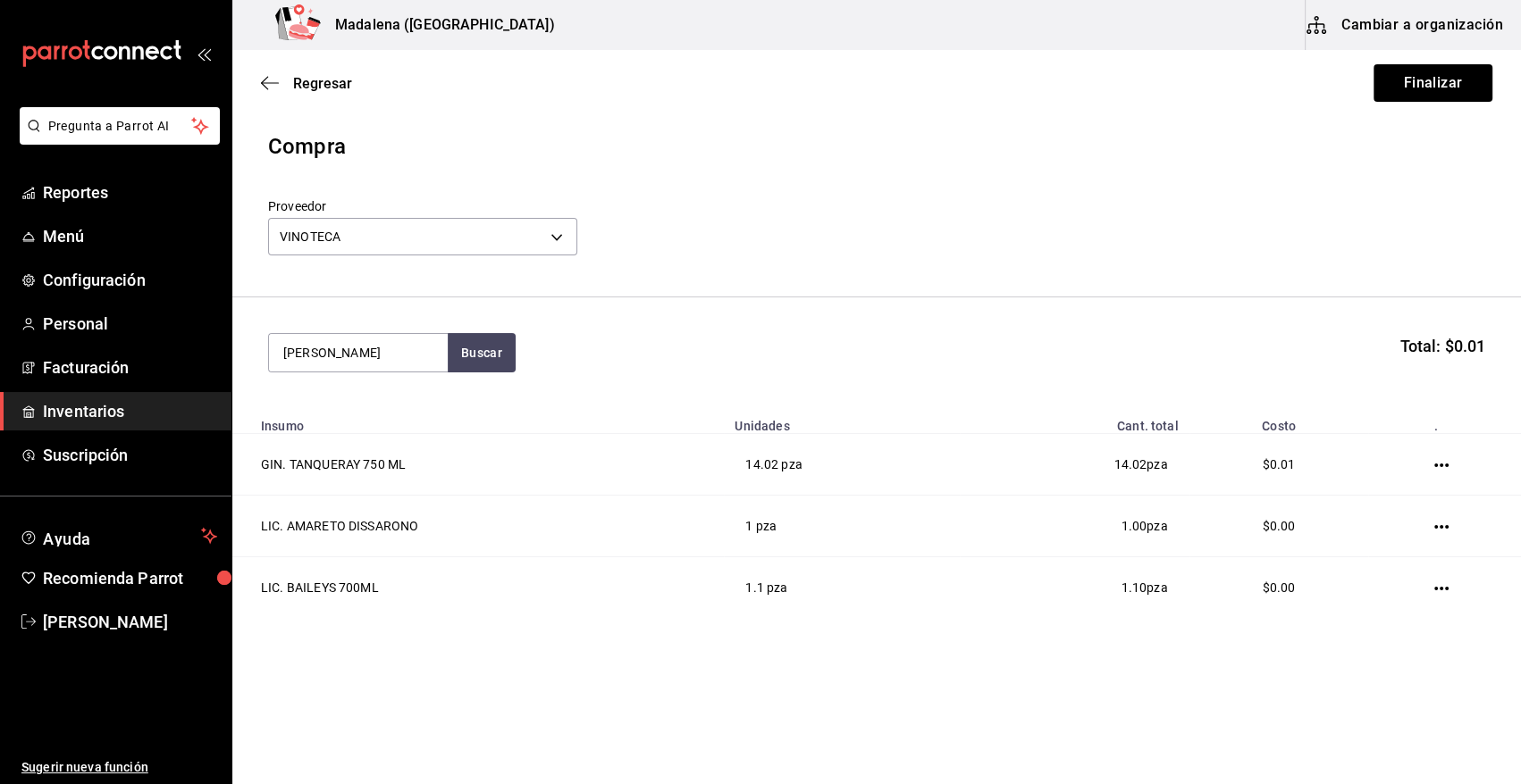
type input "CAMPA"
click at [407, 403] on div "LIC. CAMPARI 750 ML Unidades - VINOTECA" at bounding box center [358, 414] width 179 height 69
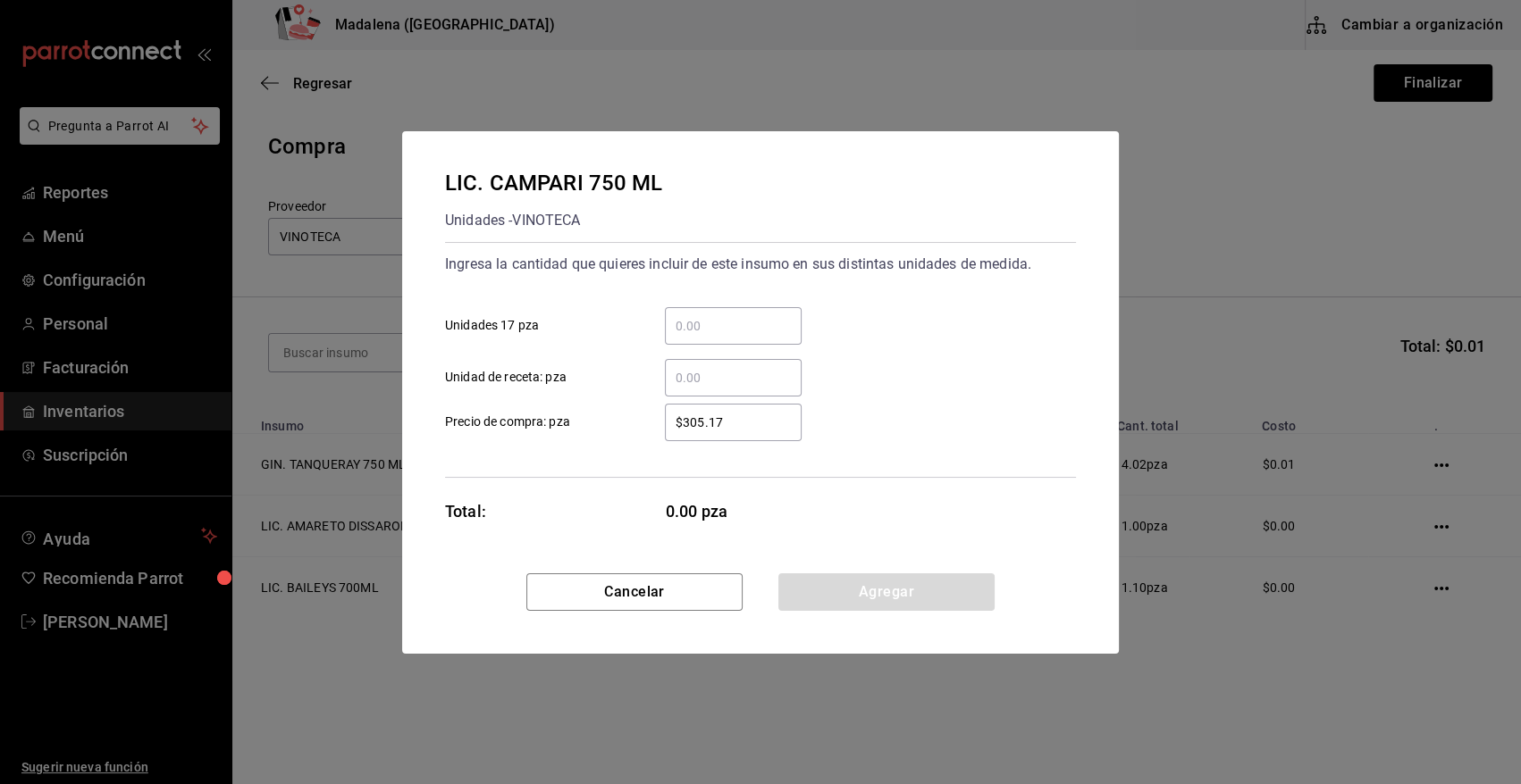
click at [683, 389] on div "​" at bounding box center [733, 378] width 136 height 38
click at [683, 388] on input "​ Unidad de receta: pza" at bounding box center [733, 377] width 136 height 22
type input "2.32"
type input "$0.01"
click at [860, 607] on button "Agregar" at bounding box center [886, 592] width 216 height 38
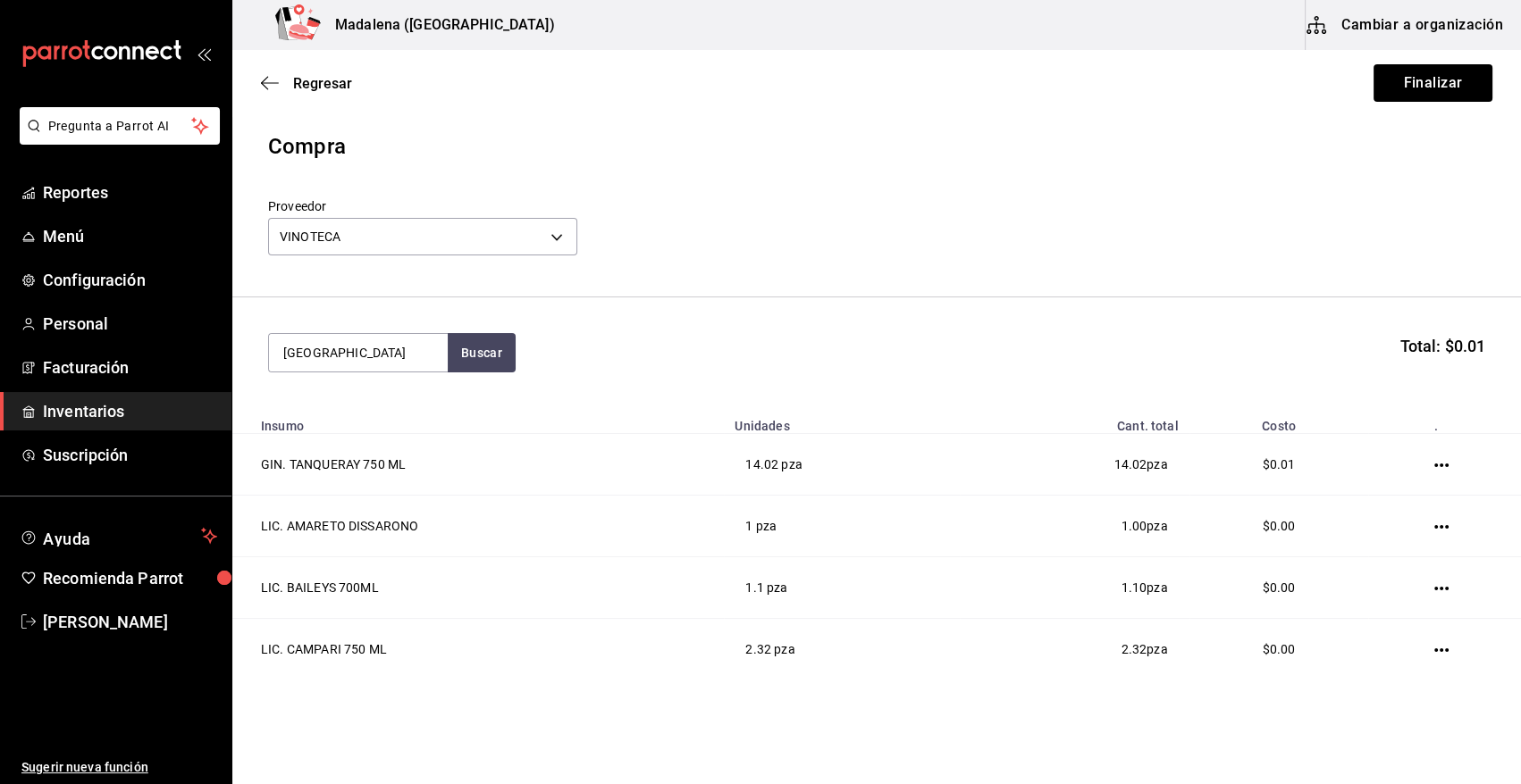
type input "CHILE"
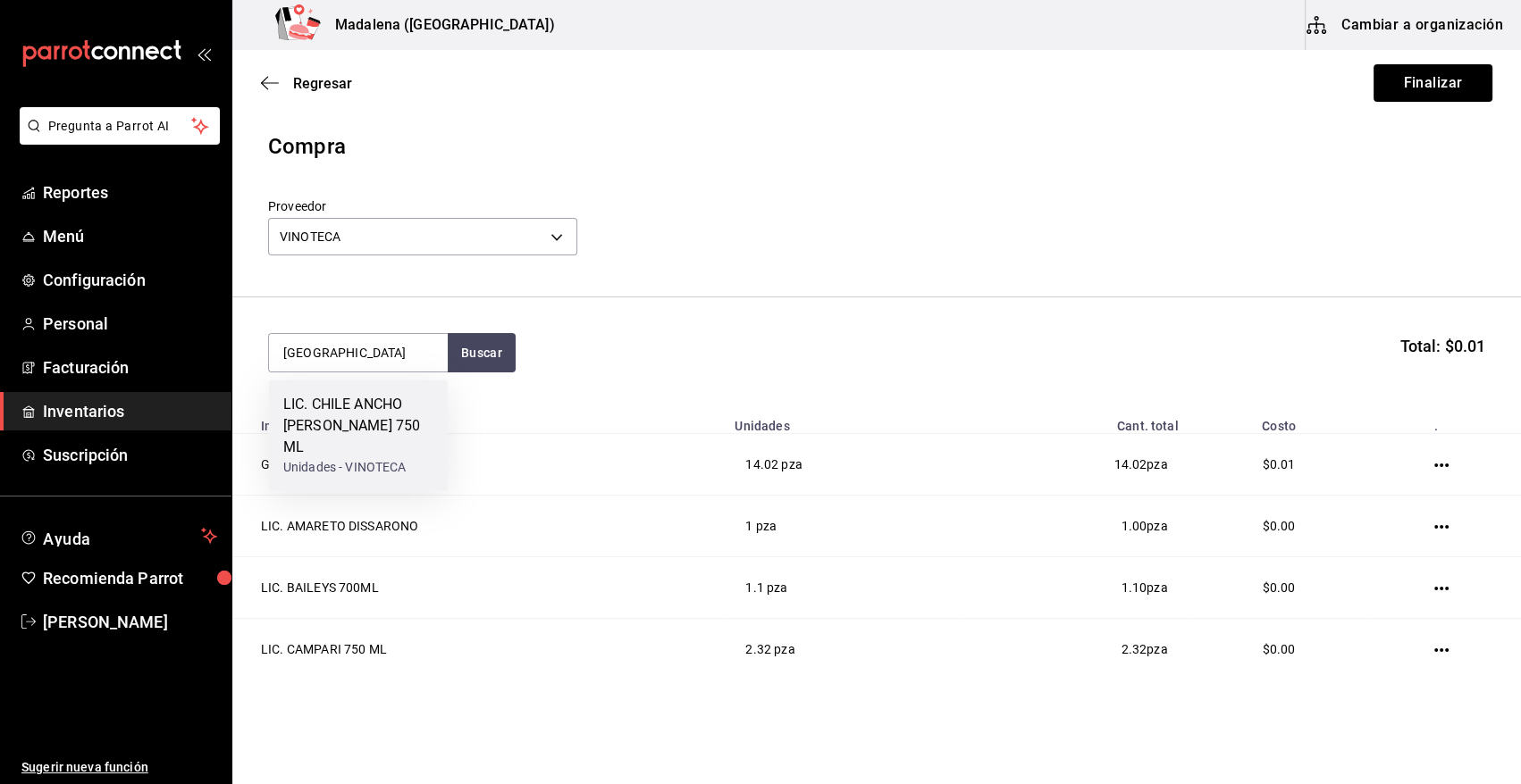
click at [350, 416] on div "LIC. CHILE ANCHO DE REYES 750 ML" at bounding box center [358, 426] width 151 height 64
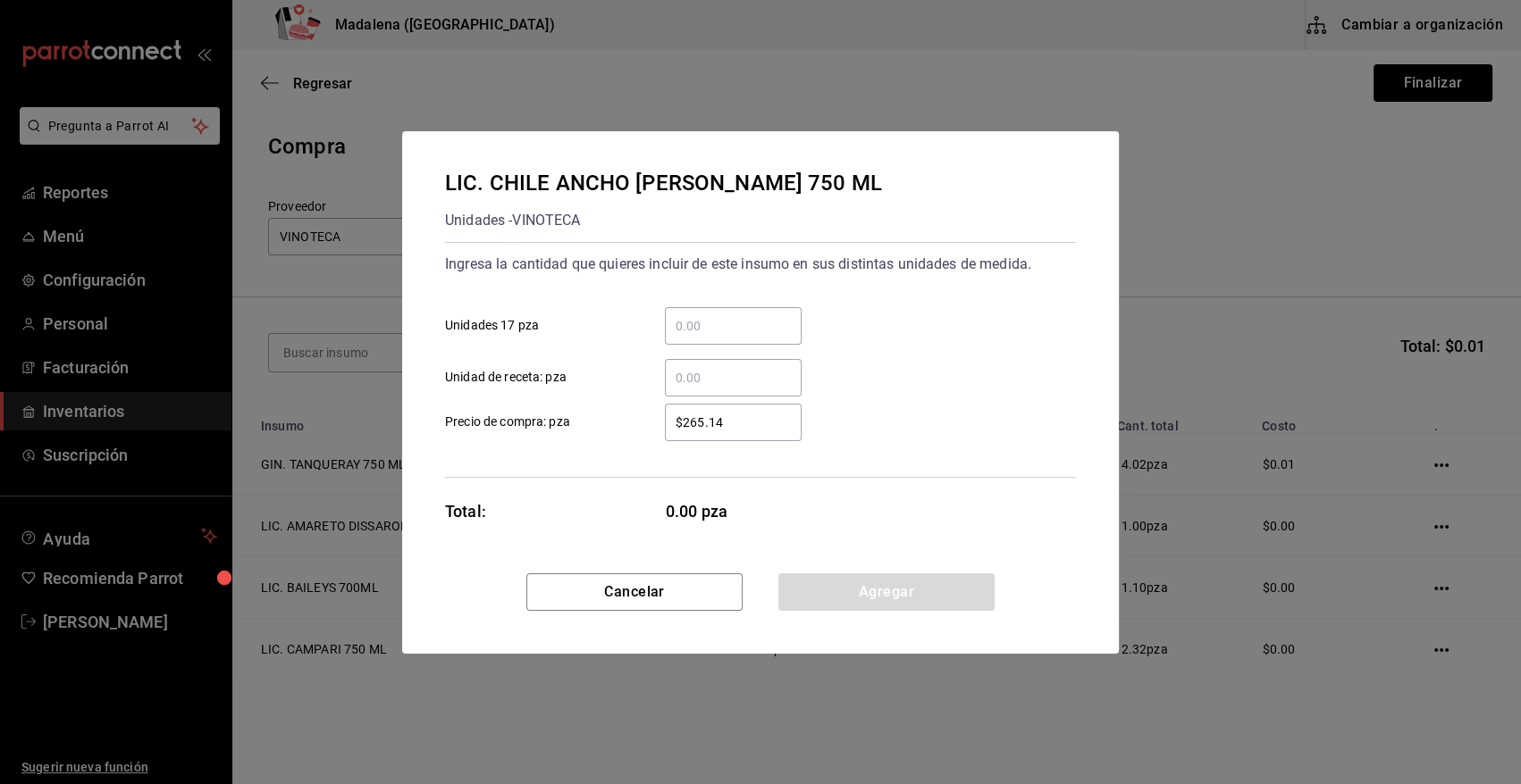
click at [714, 368] on input "​ Unidad de receta: pza" at bounding box center [733, 377] width 136 height 22
type input "8"
type input "2.5"
type input "$0.01"
click at [862, 599] on button "Agregar" at bounding box center [886, 592] width 216 height 38
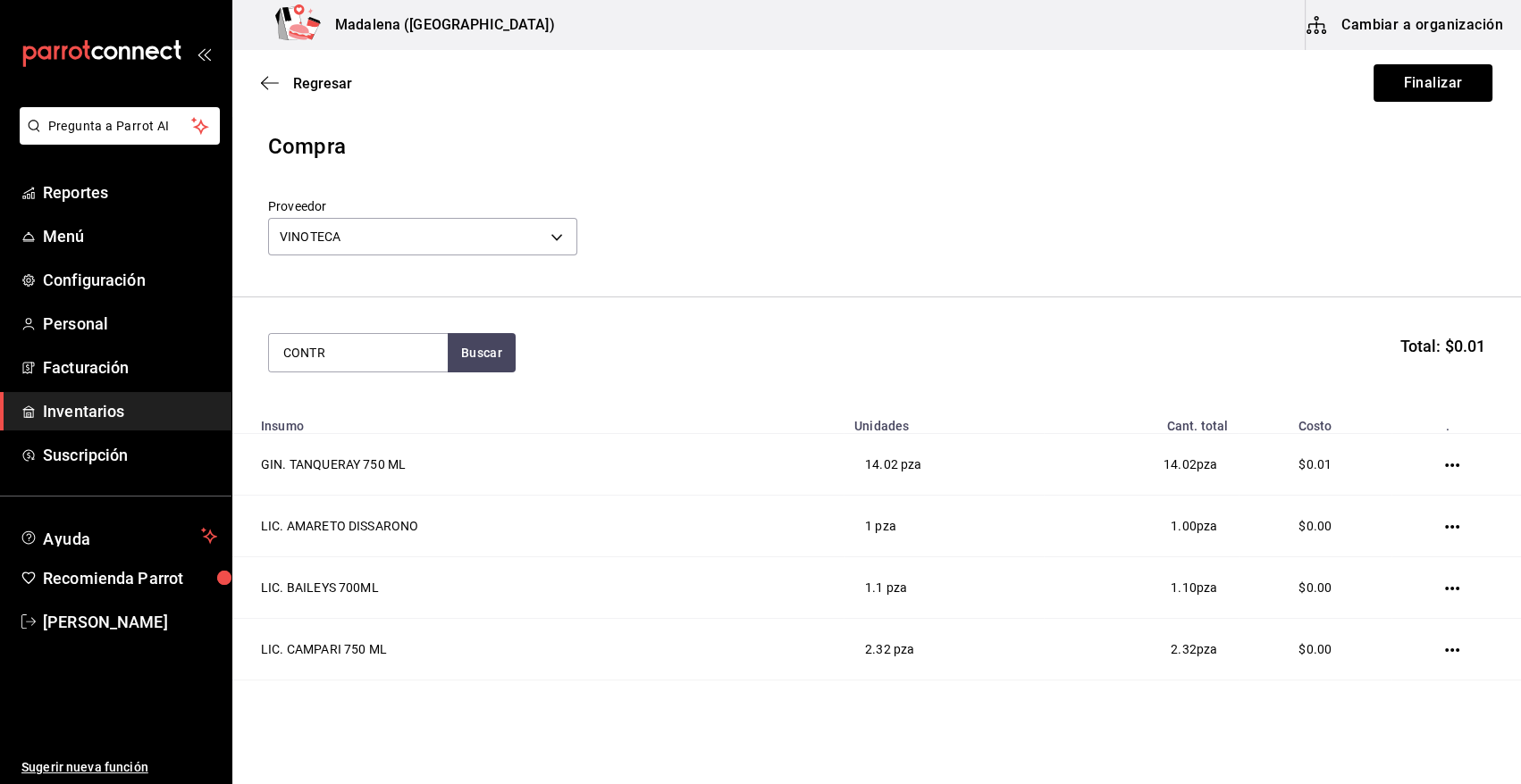
type input "CONTR"
click at [351, 401] on div "LIC. CONTROY 700ML" at bounding box center [355, 404] width 143 height 22
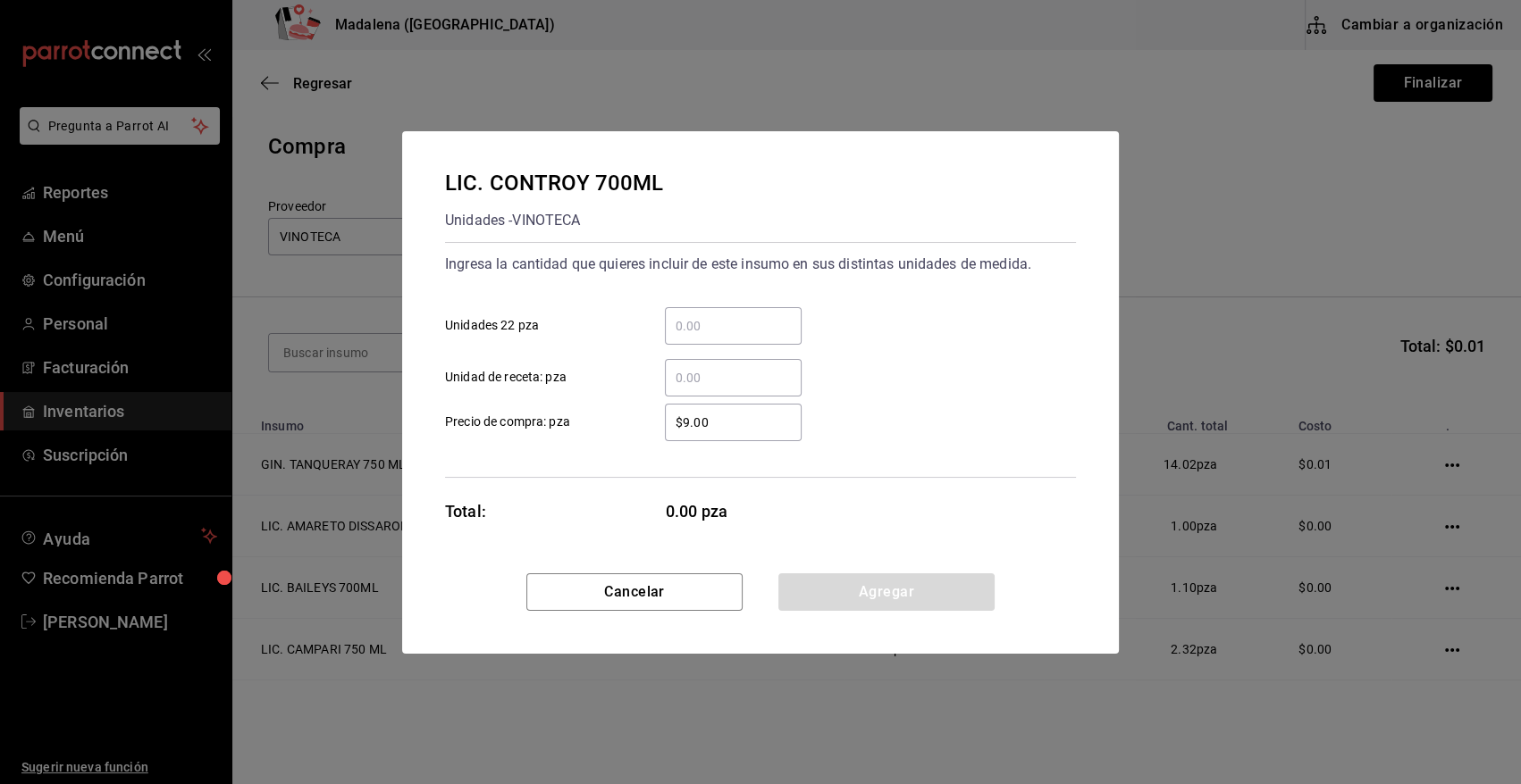
click at [714, 380] on input "​ Unidad de receta: pza" at bounding box center [733, 377] width 136 height 22
click at [727, 384] on input "5.39" at bounding box center [733, 377] width 136 height 22
type input "5.98"
type input "$0.01"
click at [843, 584] on button "Agregar" at bounding box center [886, 592] width 216 height 38
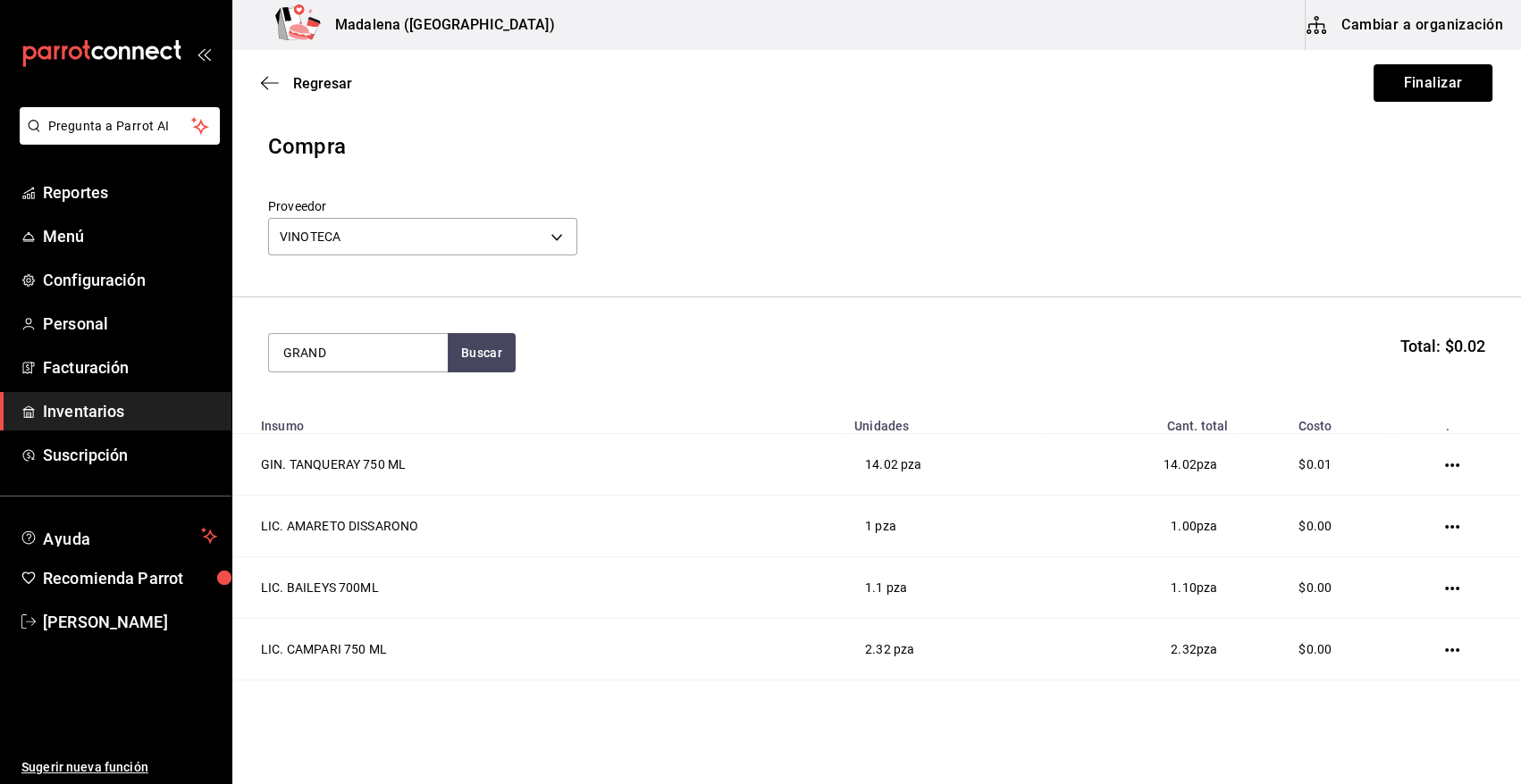
type input "GRAND"
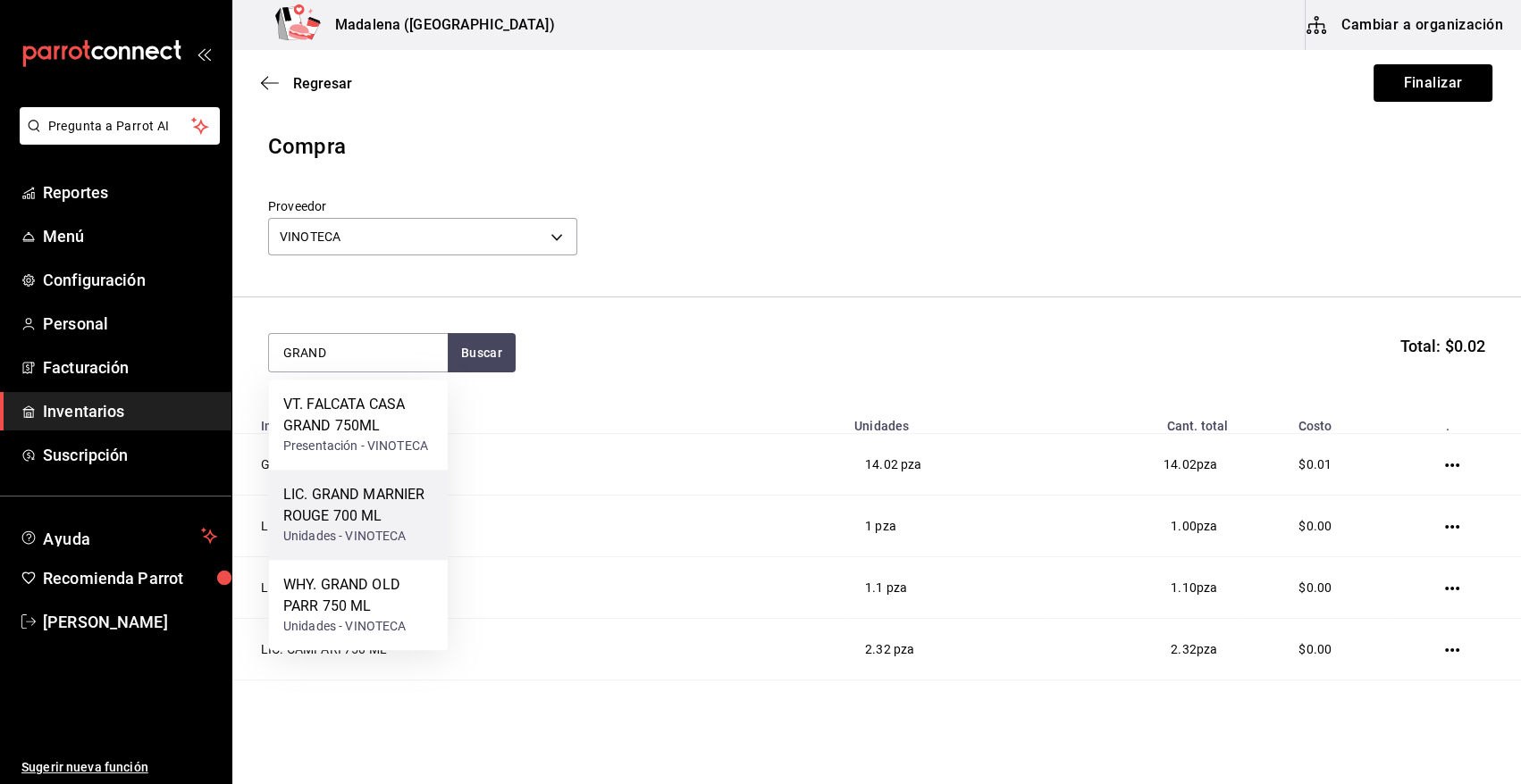
click at [374, 527] on div "Unidades - VINOTECA" at bounding box center [358, 537] width 151 height 19
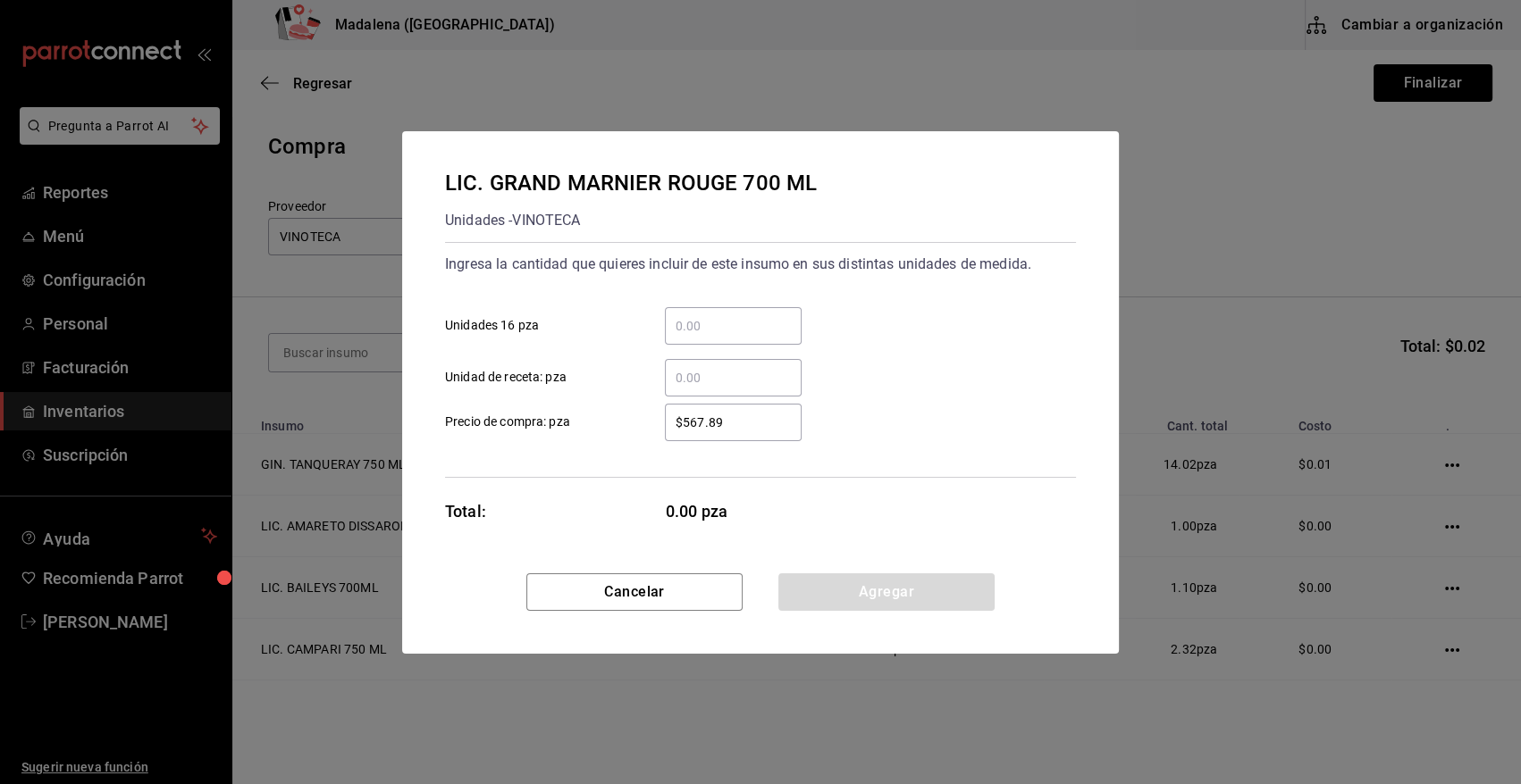
click at [766, 378] on input "​ Unidad de receta: pza" at bounding box center [733, 377] width 136 height 22
type input "4"
type input "$0.01"
click at [848, 575] on button "Agregar" at bounding box center [886, 592] width 216 height 38
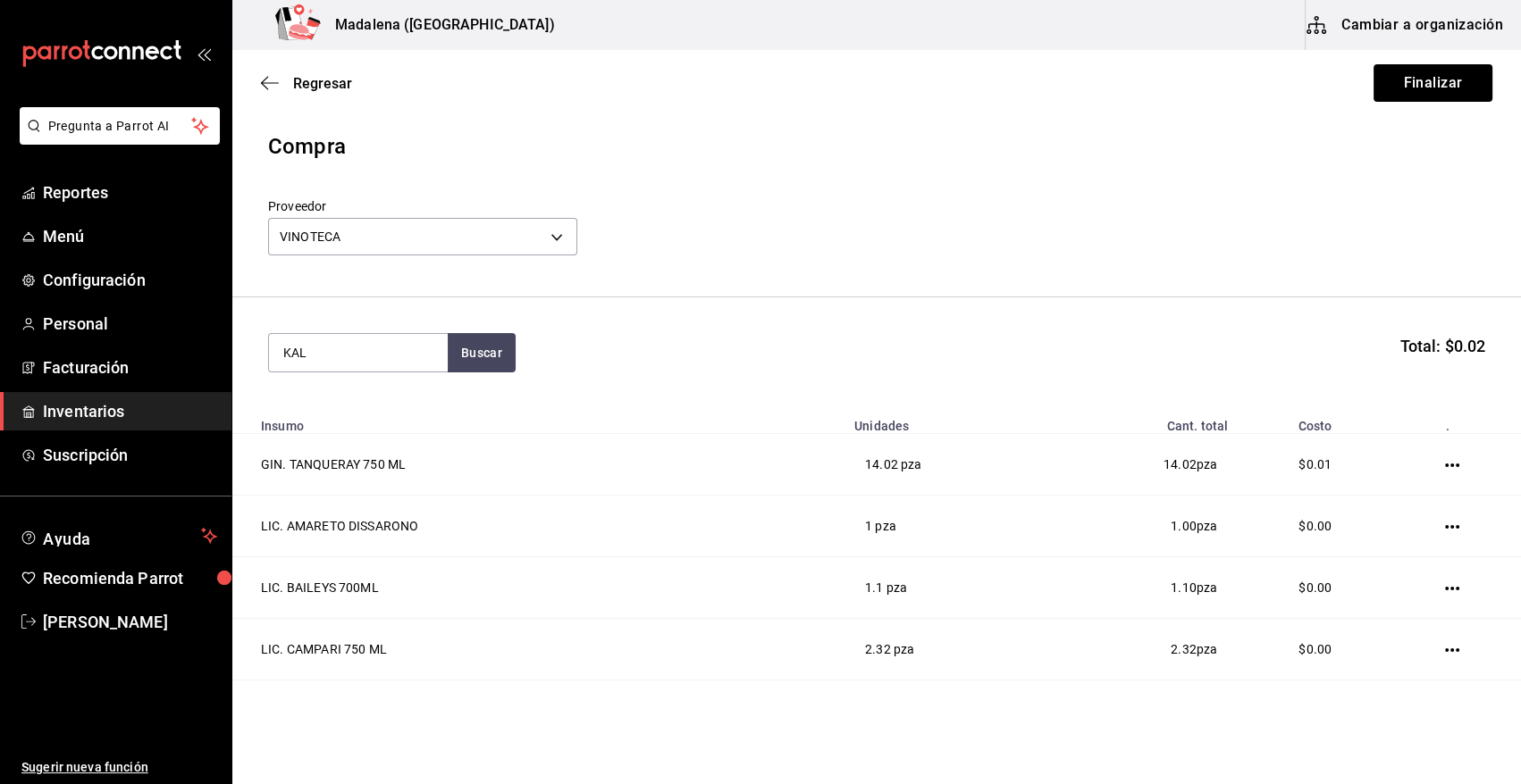
type input "KAL"
click at [352, 414] on div "LIC. KALHUA" at bounding box center [358, 416] width 151 height 43
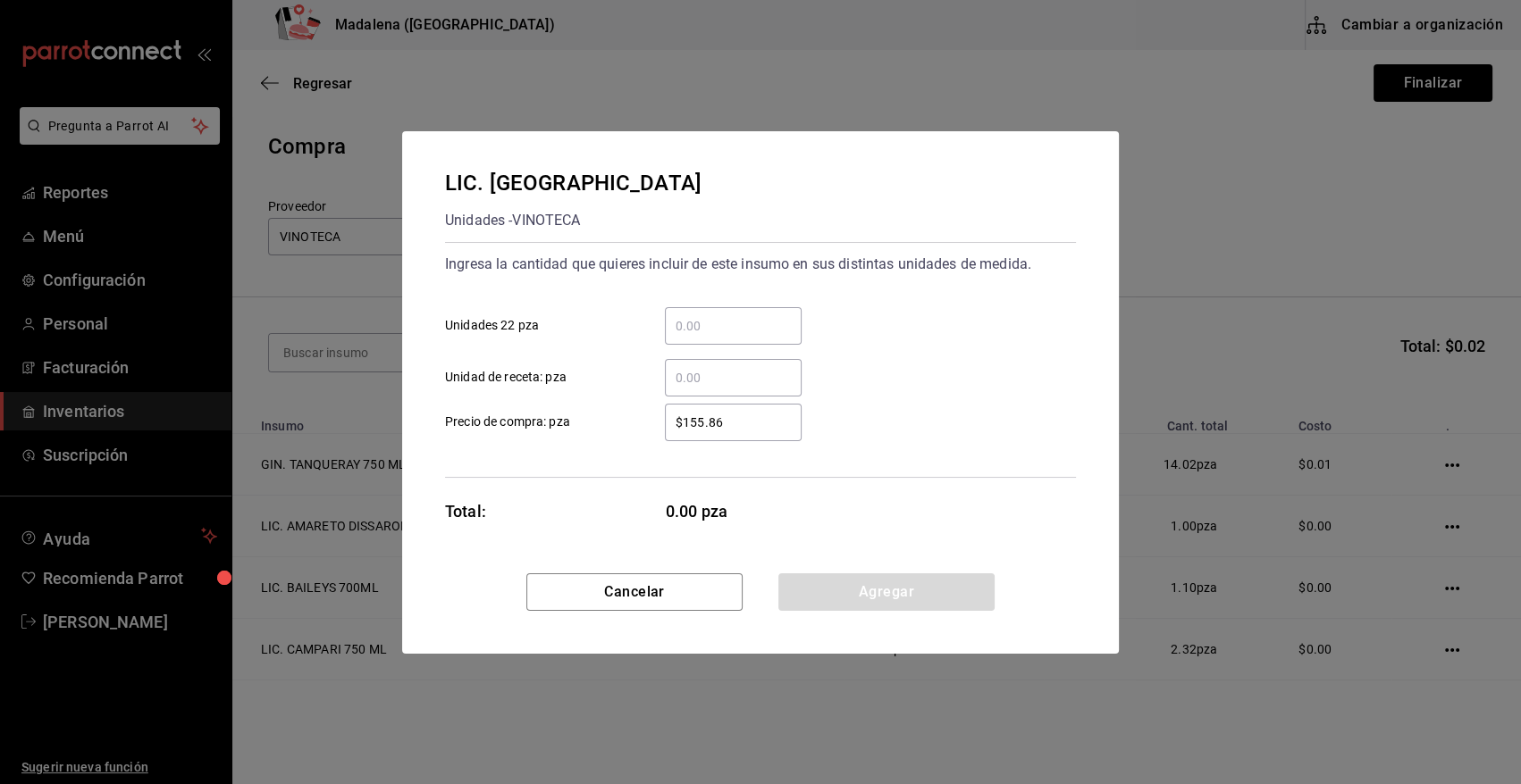
click at [689, 377] on input "​ Unidad de receta: pza" at bounding box center [733, 377] width 136 height 22
type input "5"
type input "$0.01"
click at [858, 599] on button "Agregar" at bounding box center [886, 592] width 216 height 38
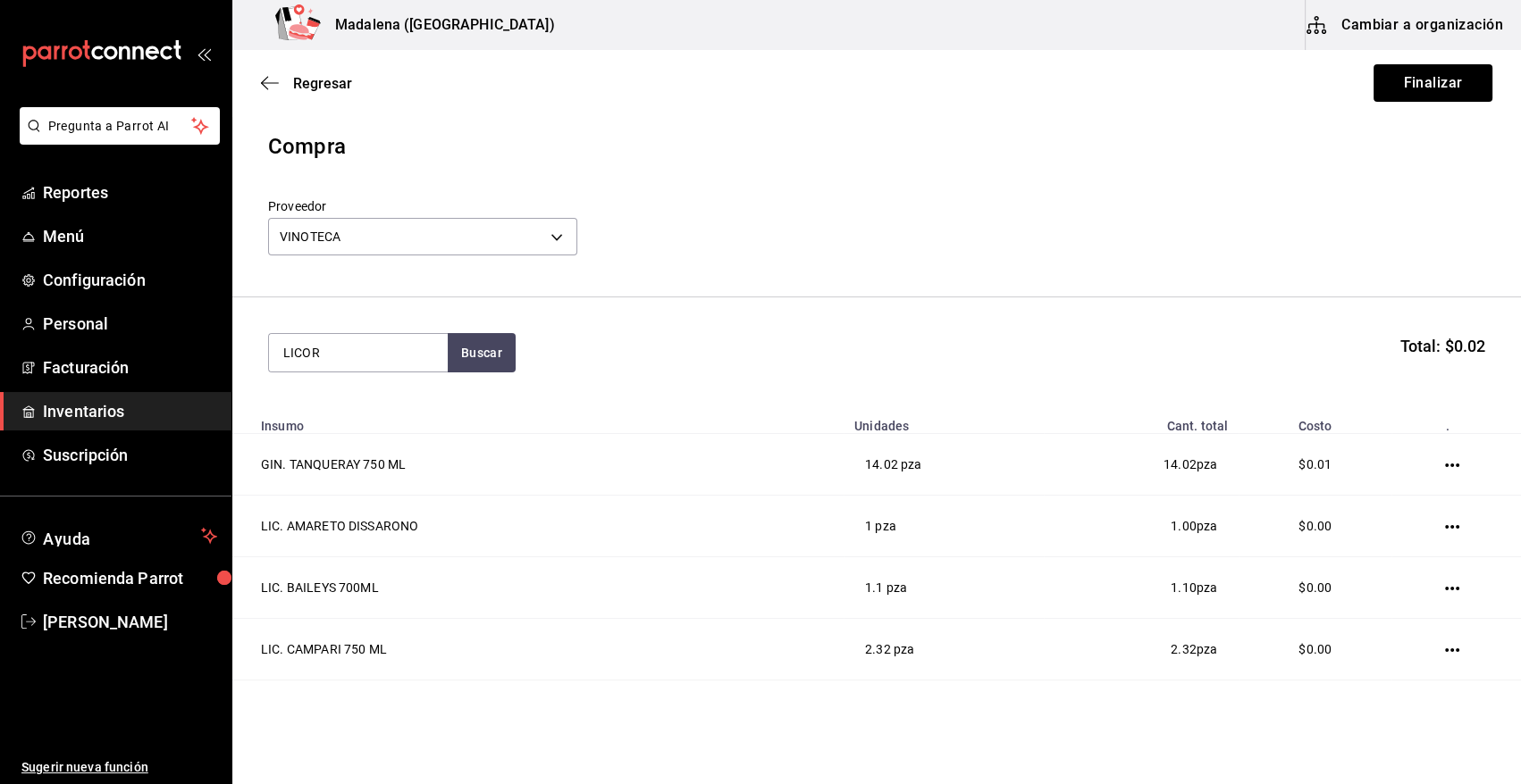
type input "LICOR"
click at [401, 428] on div "Unidades - VINOTECA" at bounding box center [354, 425] width 141 height 19
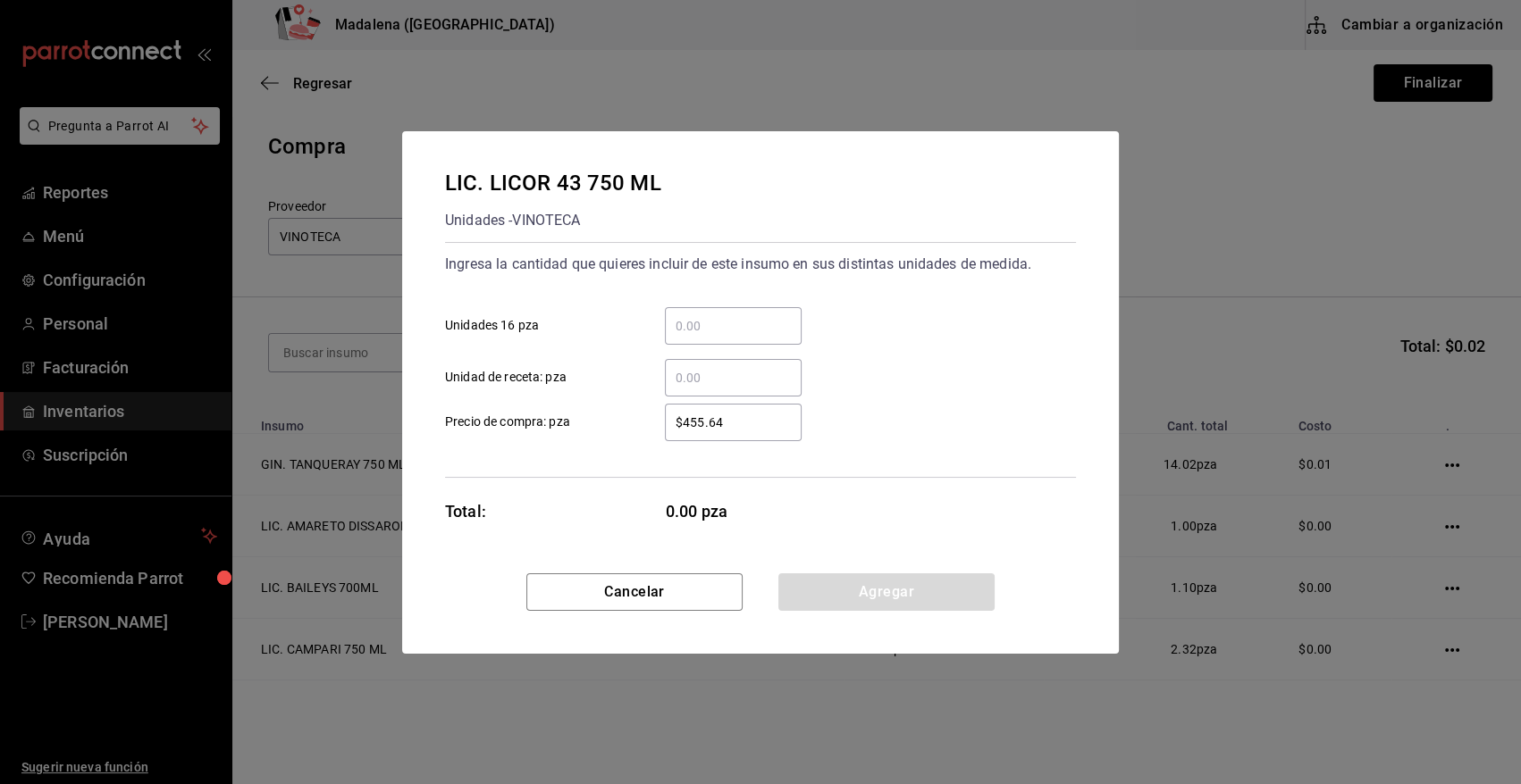
click at [724, 367] on input "​ Unidad de receta: pza" at bounding box center [733, 377] width 136 height 22
type input "0.62"
type input "$0.01"
click at [829, 588] on button "Agregar" at bounding box center [886, 592] width 216 height 38
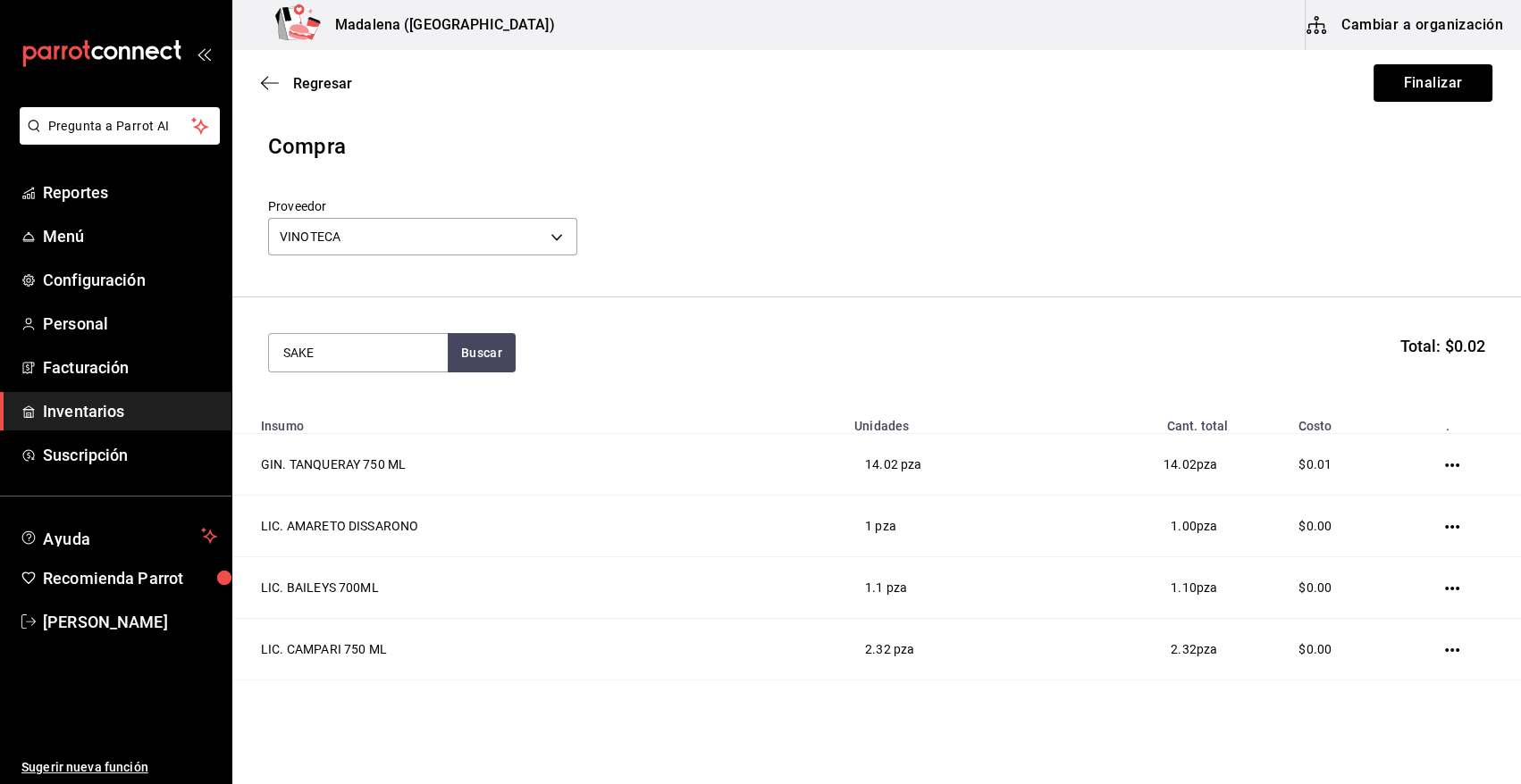
type input "SAKE"
click at [308, 407] on div "LIC. SAKE 750 ML" at bounding box center [344, 404] width 123 height 22
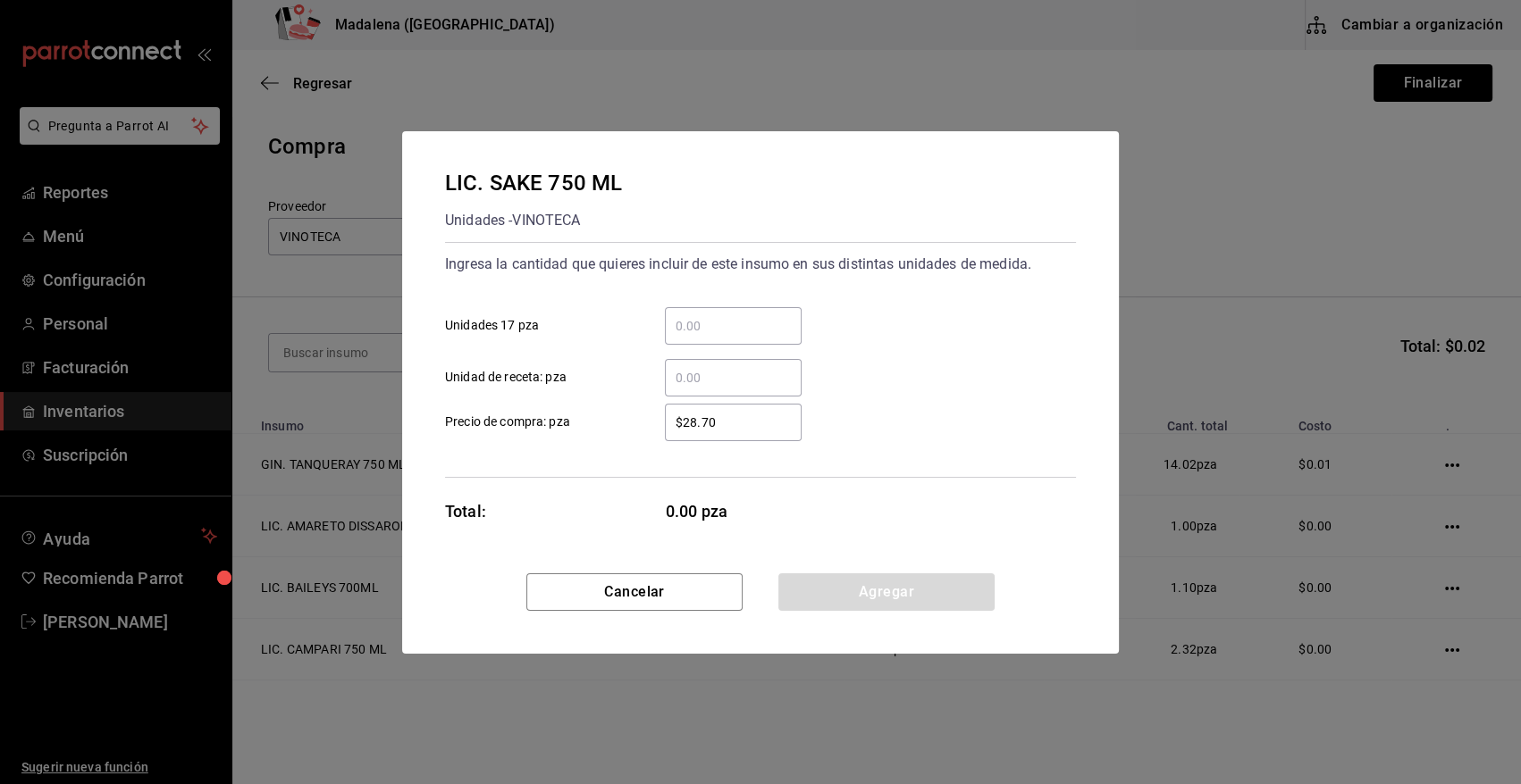
click at [723, 373] on input "​ Unidad de receta: pza" at bounding box center [733, 377] width 136 height 22
type input "12.24"
type input "$0.01"
click at [875, 586] on button "Agregar" at bounding box center [886, 592] width 216 height 38
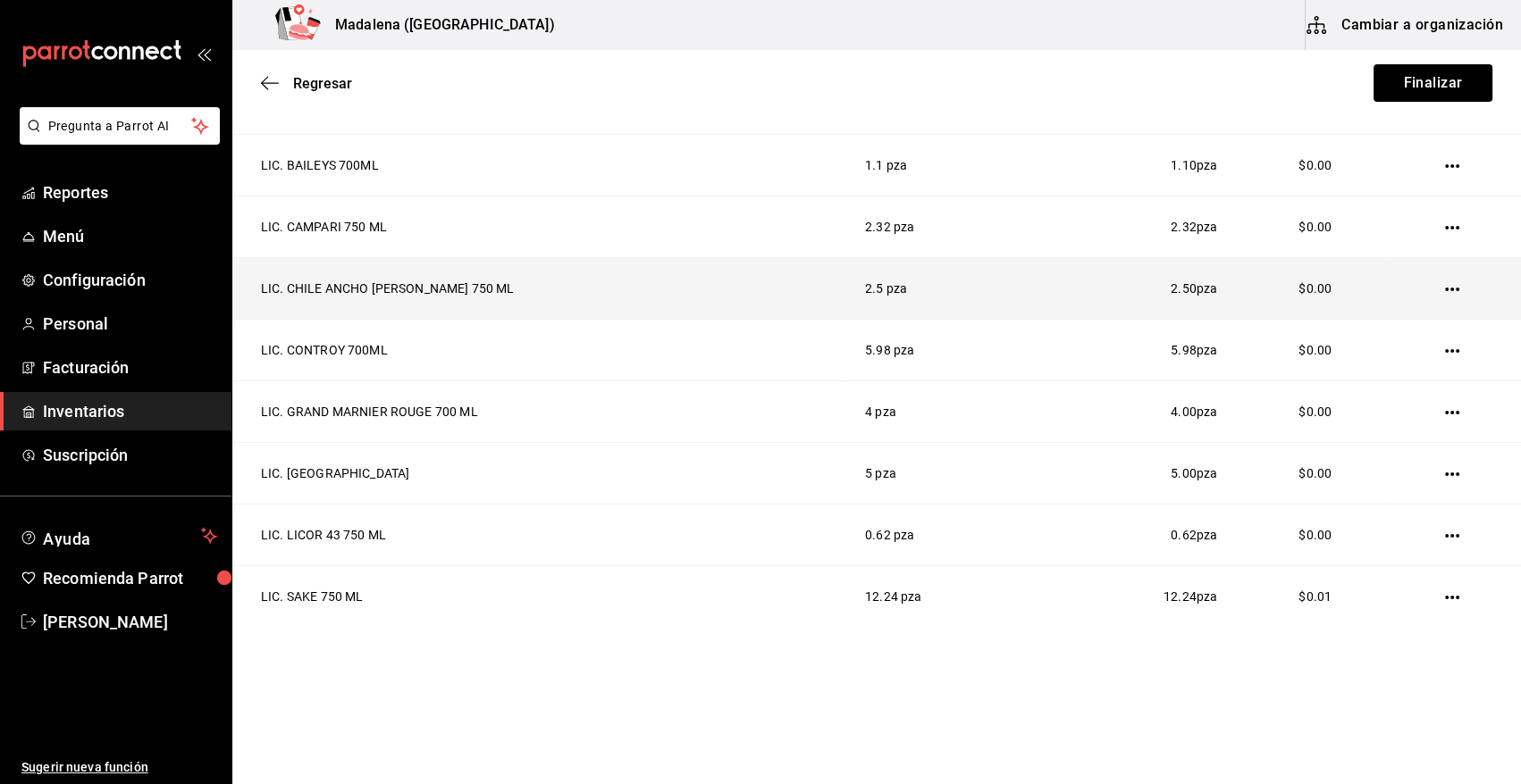
scroll to position [0, 0]
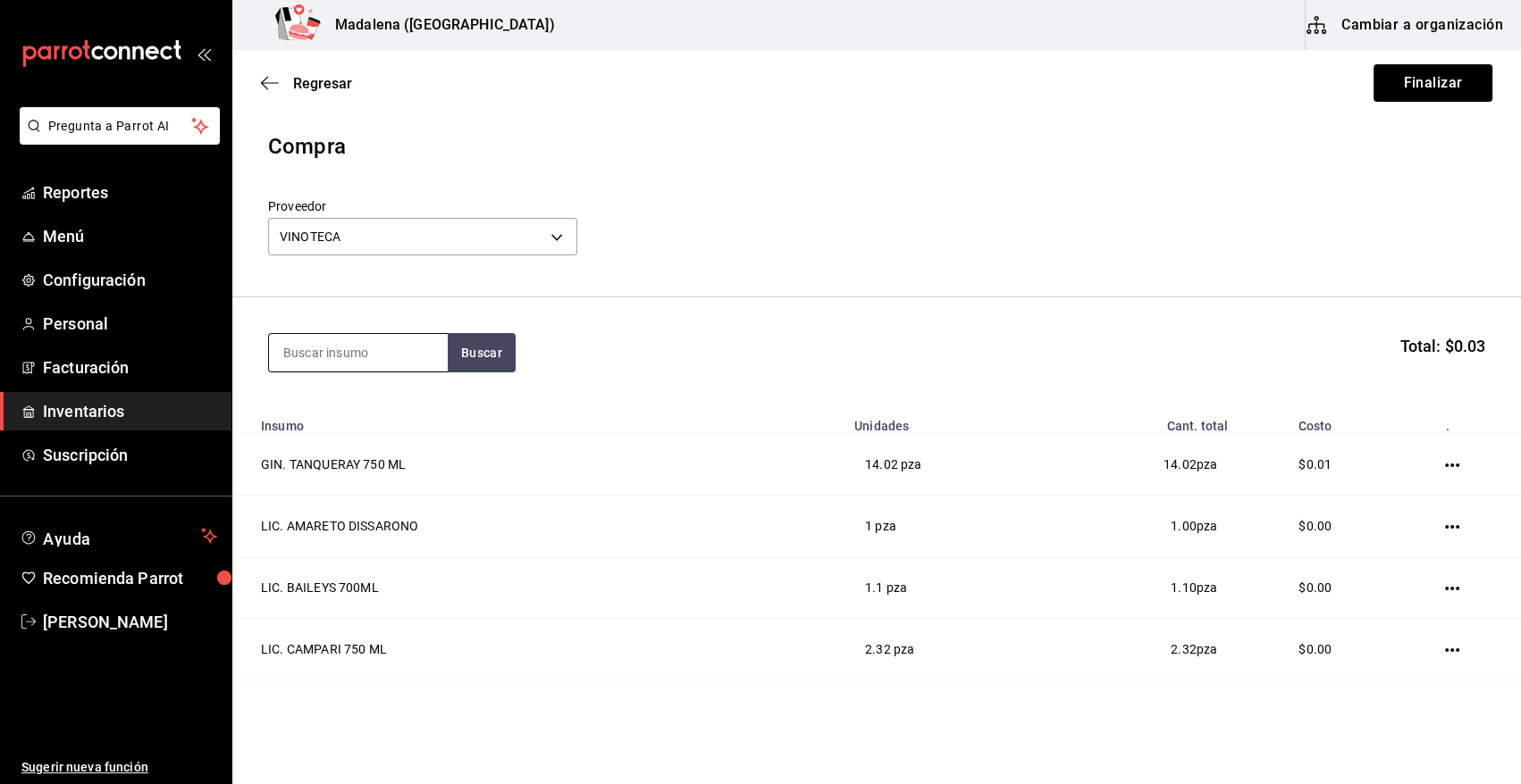
click at [374, 357] on input at bounding box center [358, 353] width 179 height 38
type input "SAMBUCA"
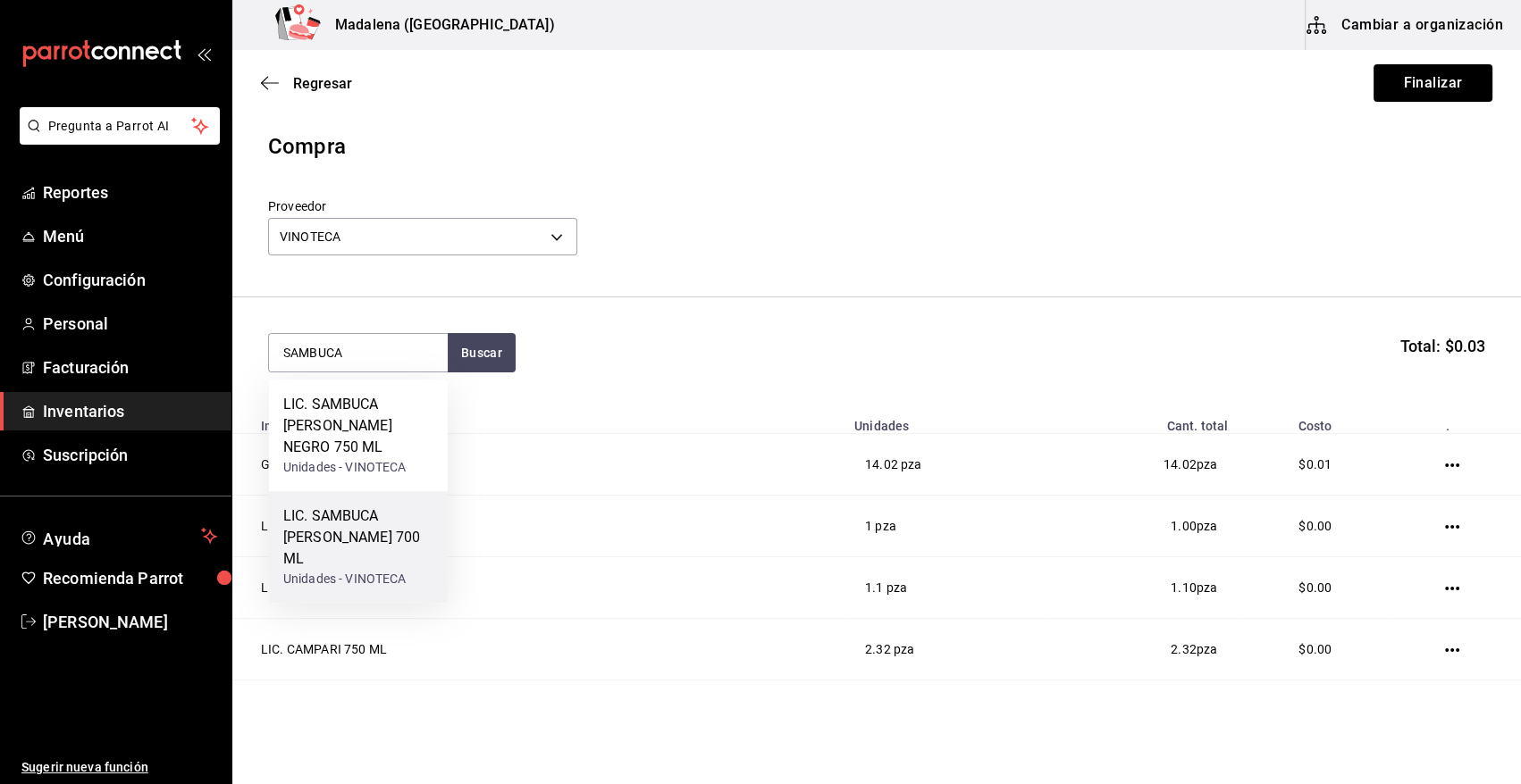
click at [385, 542] on div "LIC. SAMBUCA VACCARI 700 ML" at bounding box center [358, 538] width 151 height 64
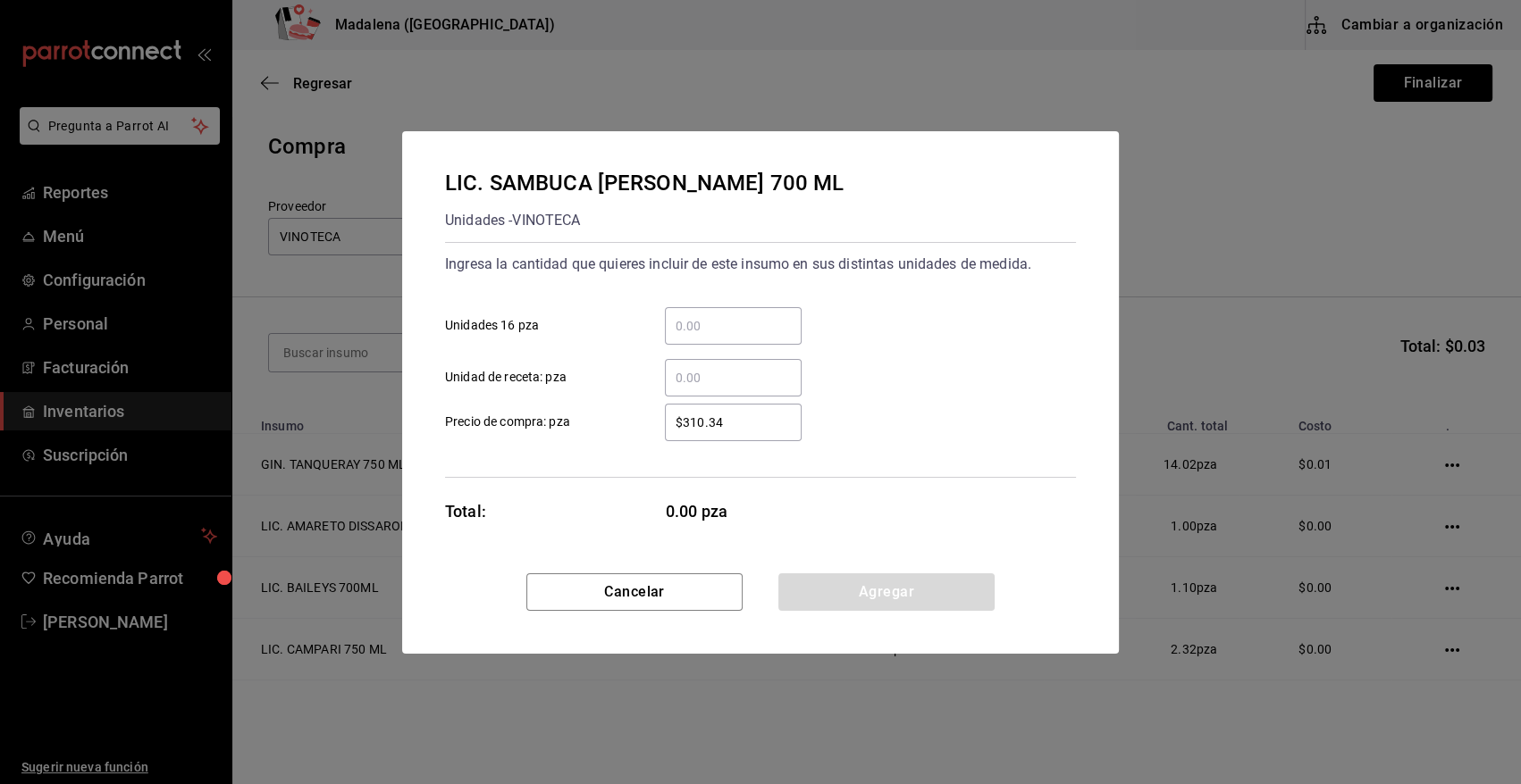
click at [745, 367] on input "​ Unidad de receta: pza" at bounding box center [733, 377] width 136 height 22
type input "0.32"
type input "$0.01"
click at [832, 598] on button "Agregar" at bounding box center [886, 592] width 216 height 38
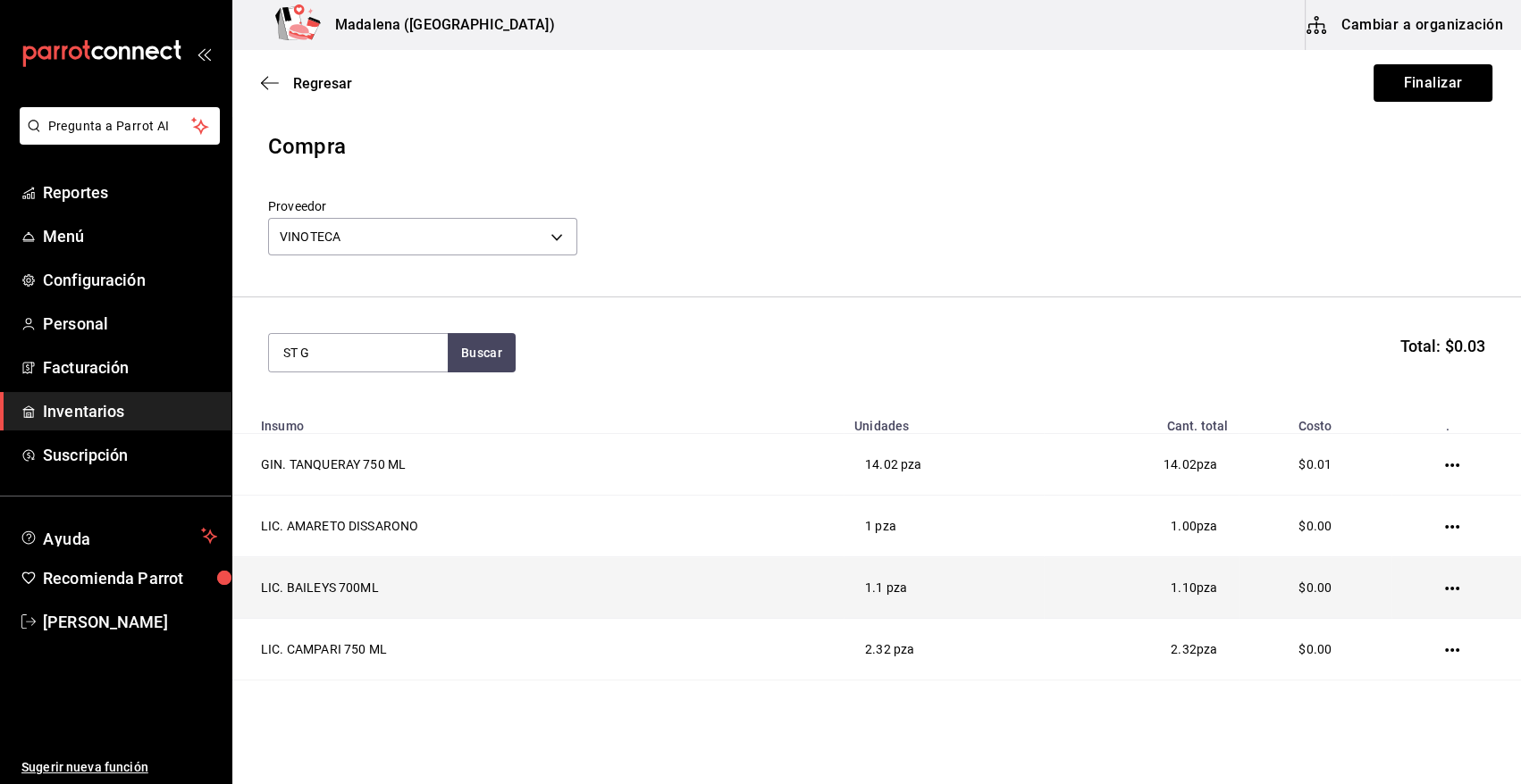
type input "ST G"
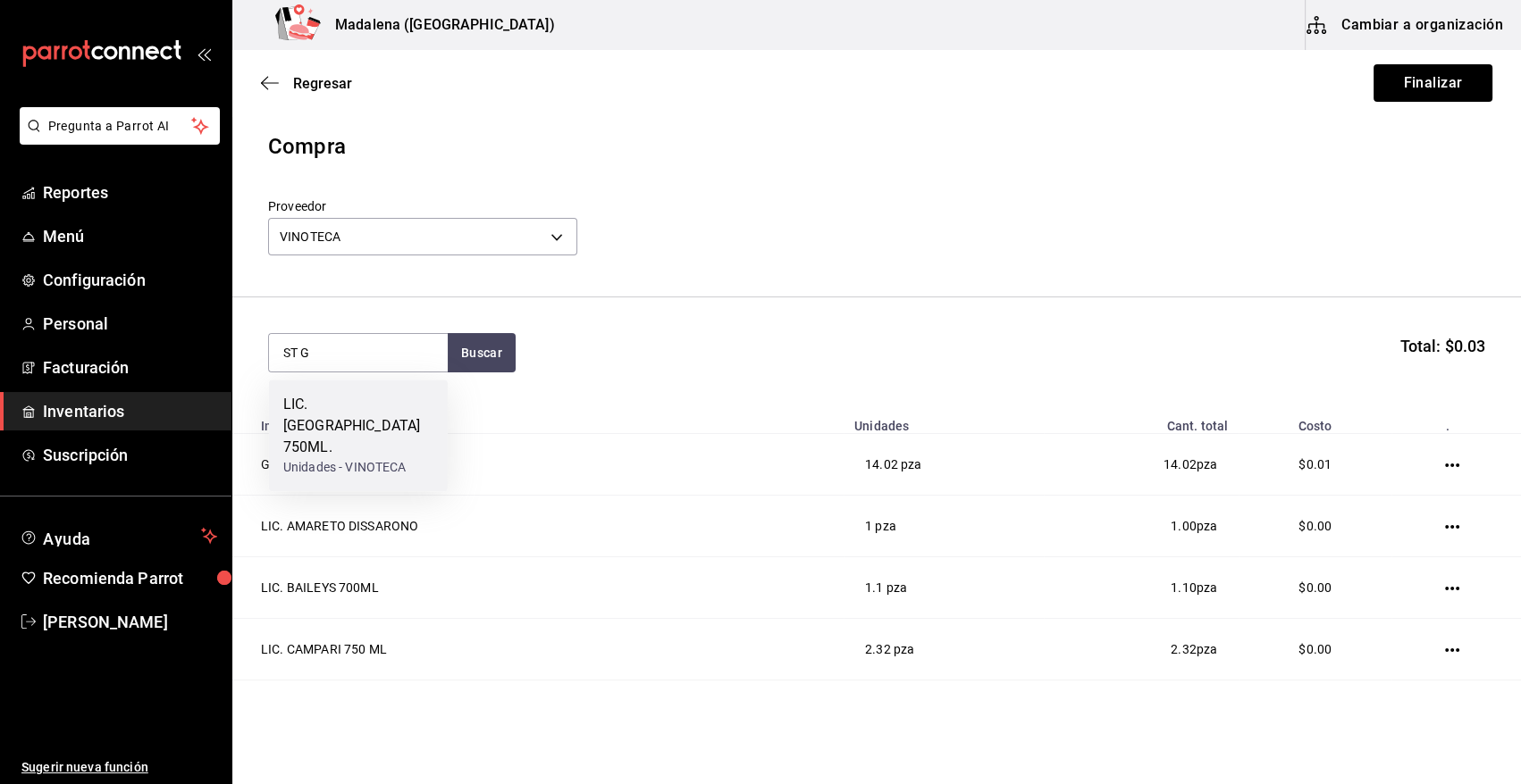
drag, startPoint x: 383, startPoint y: 428, endPoint x: 426, endPoint y: 428, distance: 43.0
click at [426, 428] on div "LIC. ST GERMAIN 750ML." at bounding box center [358, 426] width 151 height 64
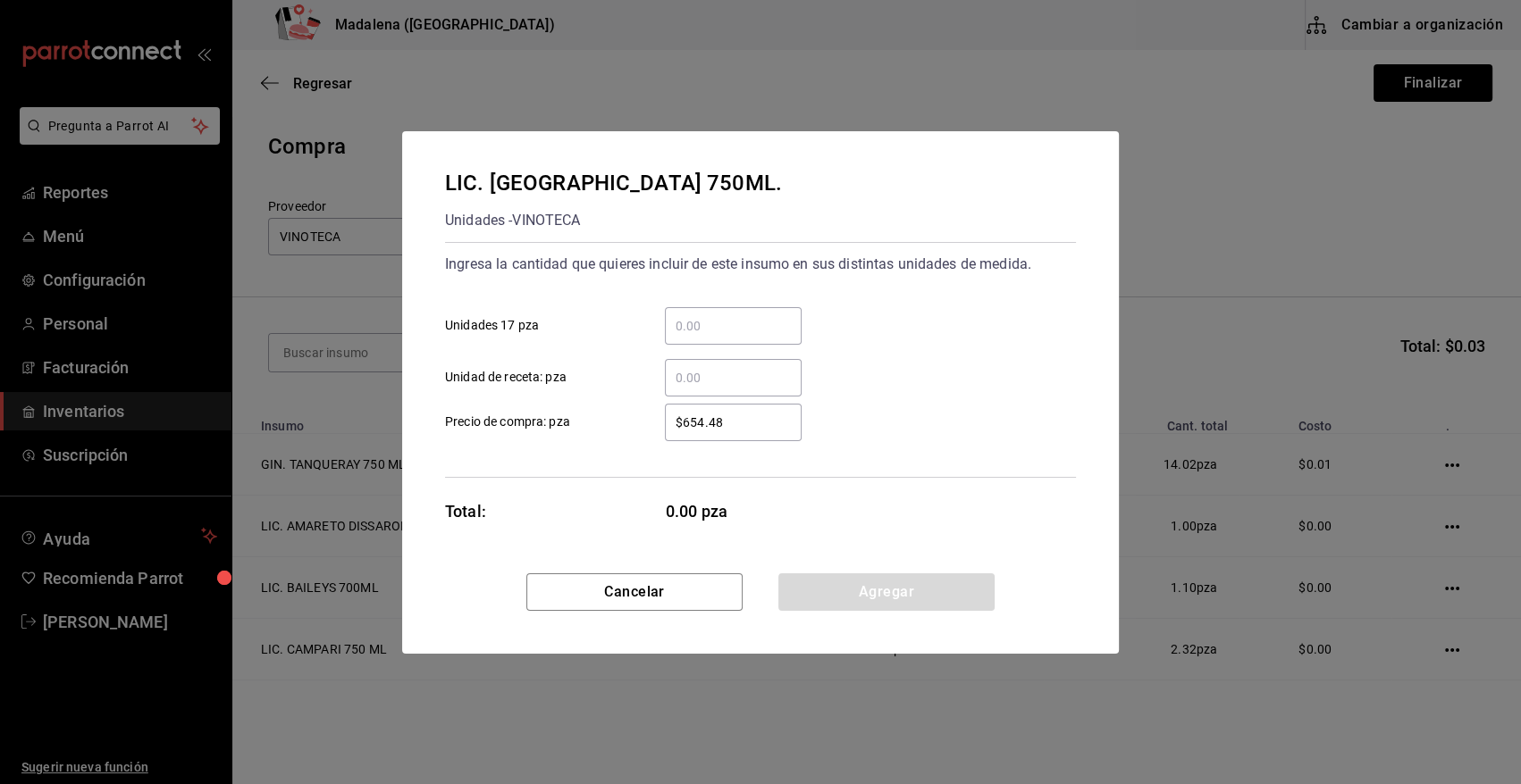
click at [754, 386] on input "​ Unidad de receta: pza" at bounding box center [733, 377] width 136 height 22
type input "1"
type input "$0.01"
click at [826, 583] on button "Agregar" at bounding box center [886, 592] width 216 height 38
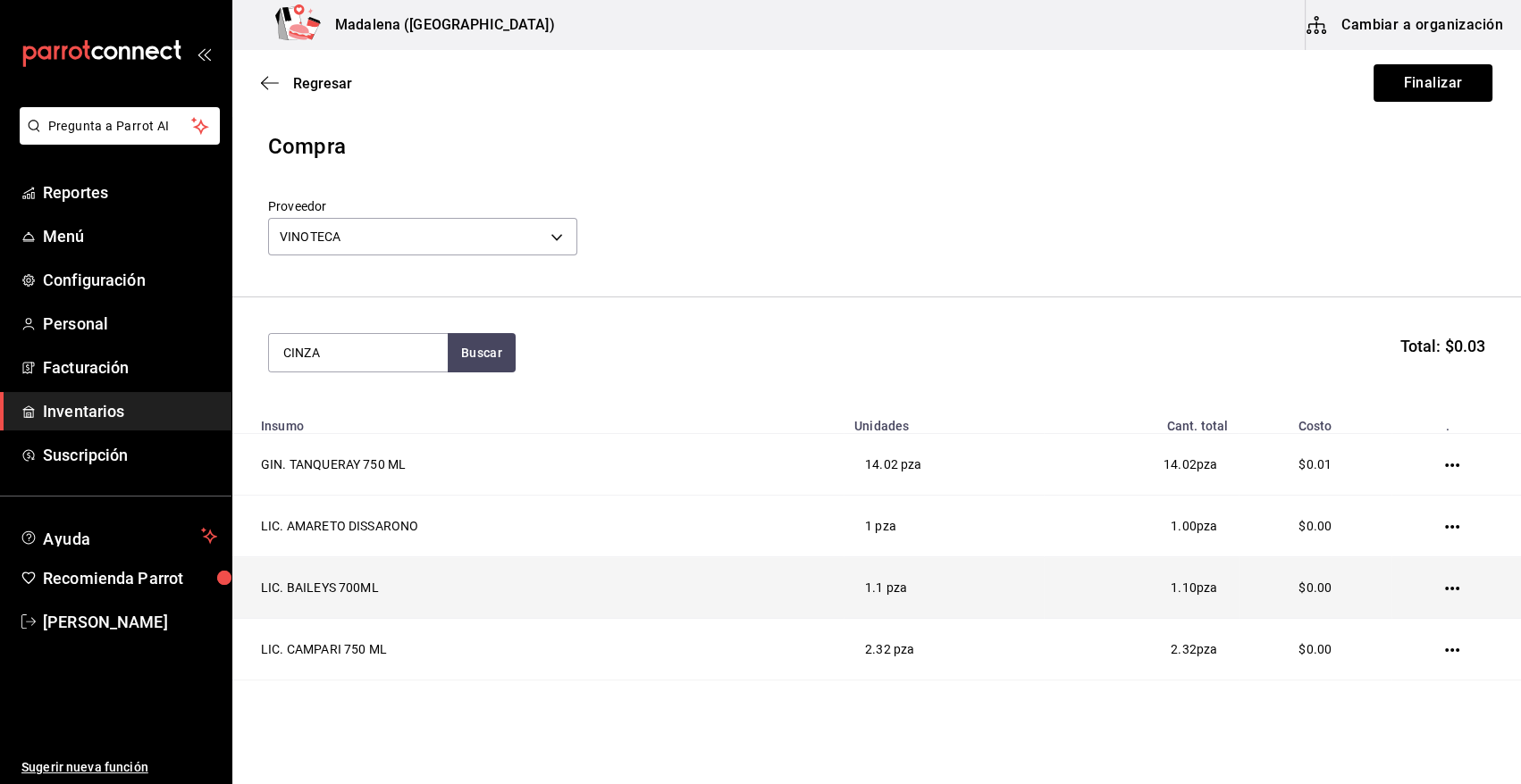
type input "CINZA"
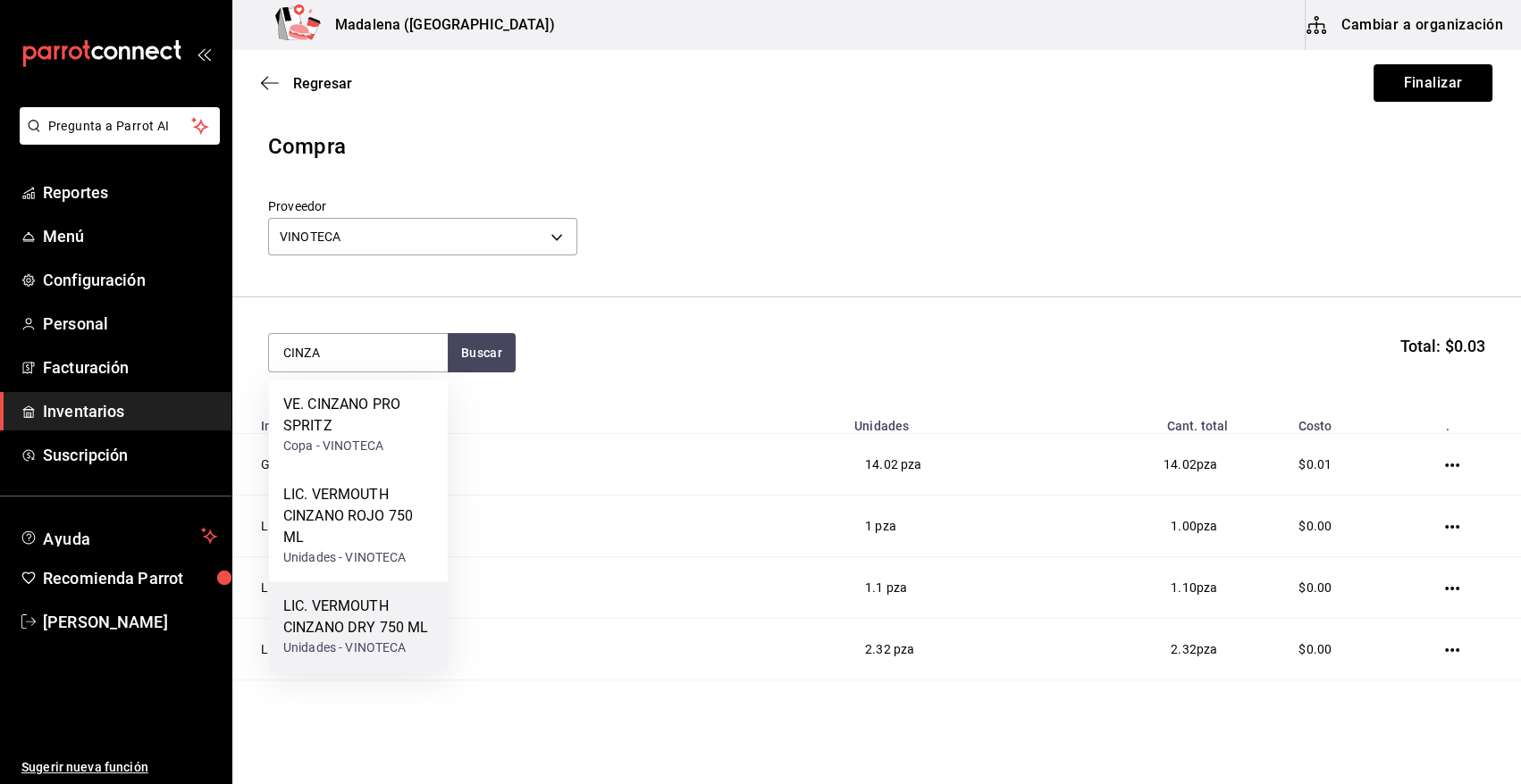
click at [396, 620] on div "LIC. VERMOUTH CINZANO DRY 750 ML" at bounding box center [358, 618] width 151 height 43
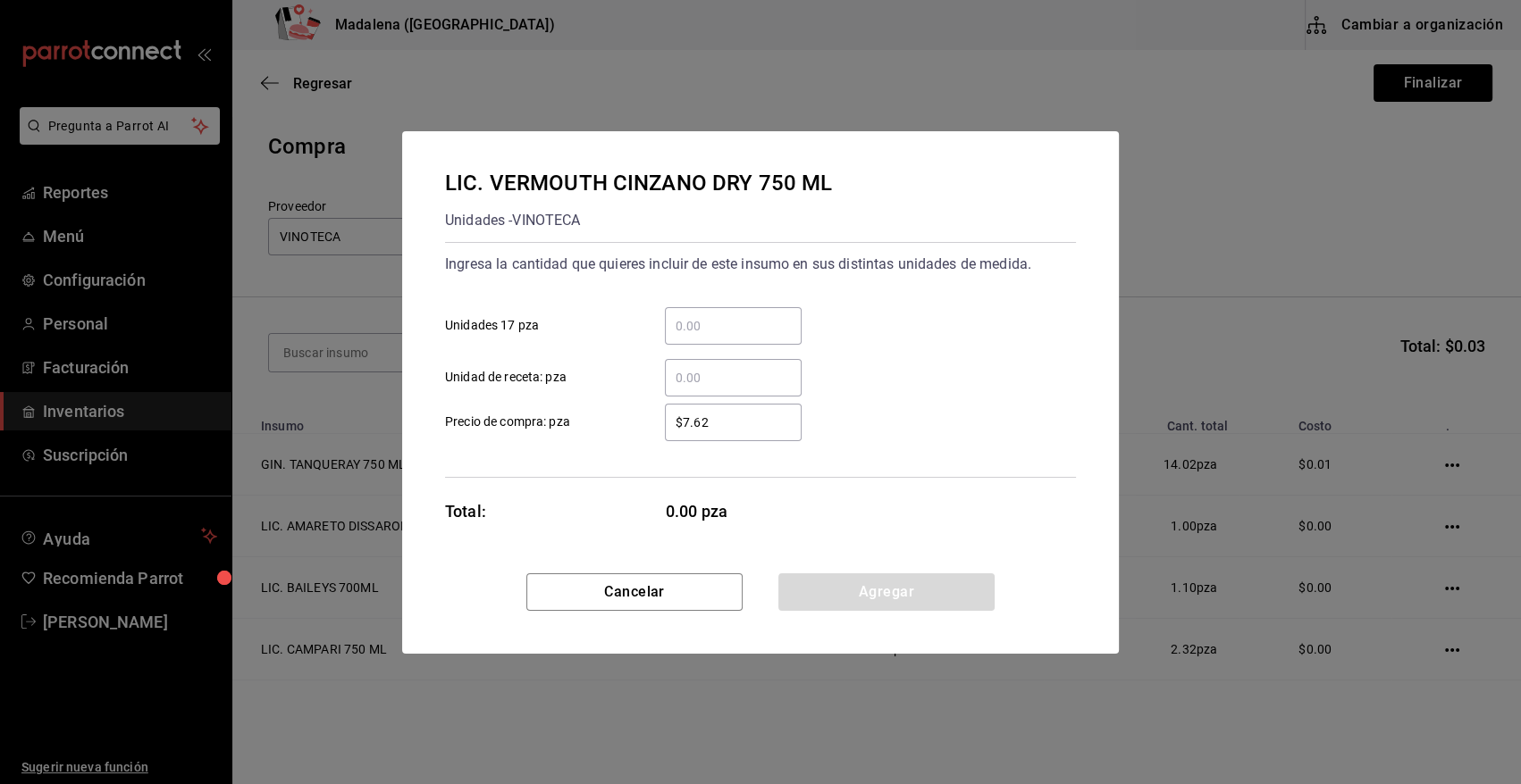
click at [688, 375] on input "​ Unidad de receta: pza" at bounding box center [733, 377] width 136 height 22
type input "3.62"
type input "$0.01"
click at [831, 594] on button "Agregar" at bounding box center [886, 592] width 216 height 38
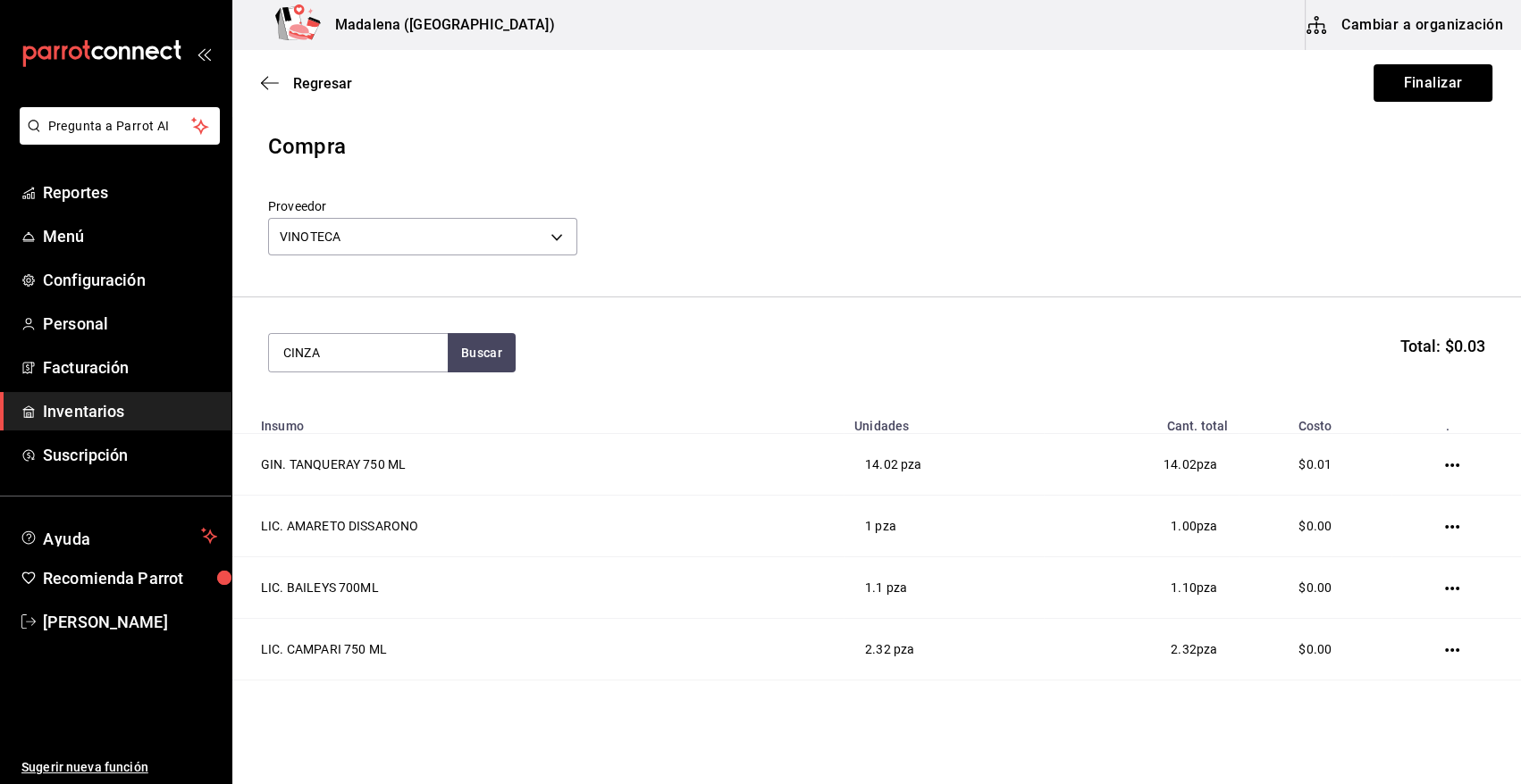
type input "CINZA"
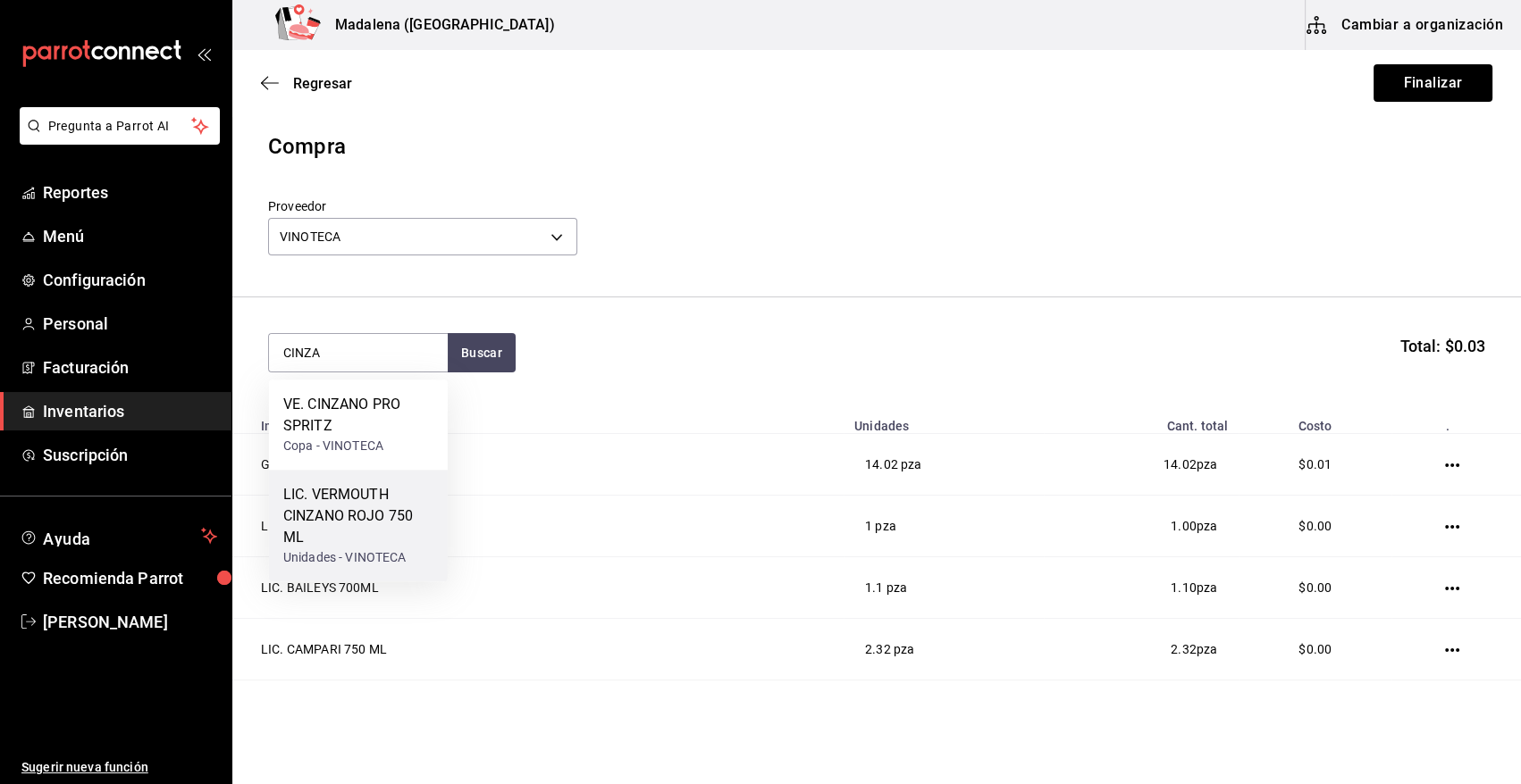
click at [340, 504] on div "LIC. VERMOUTH CINZANO ROJO 750 ML" at bounding box center [358, 516] width 151 height 64
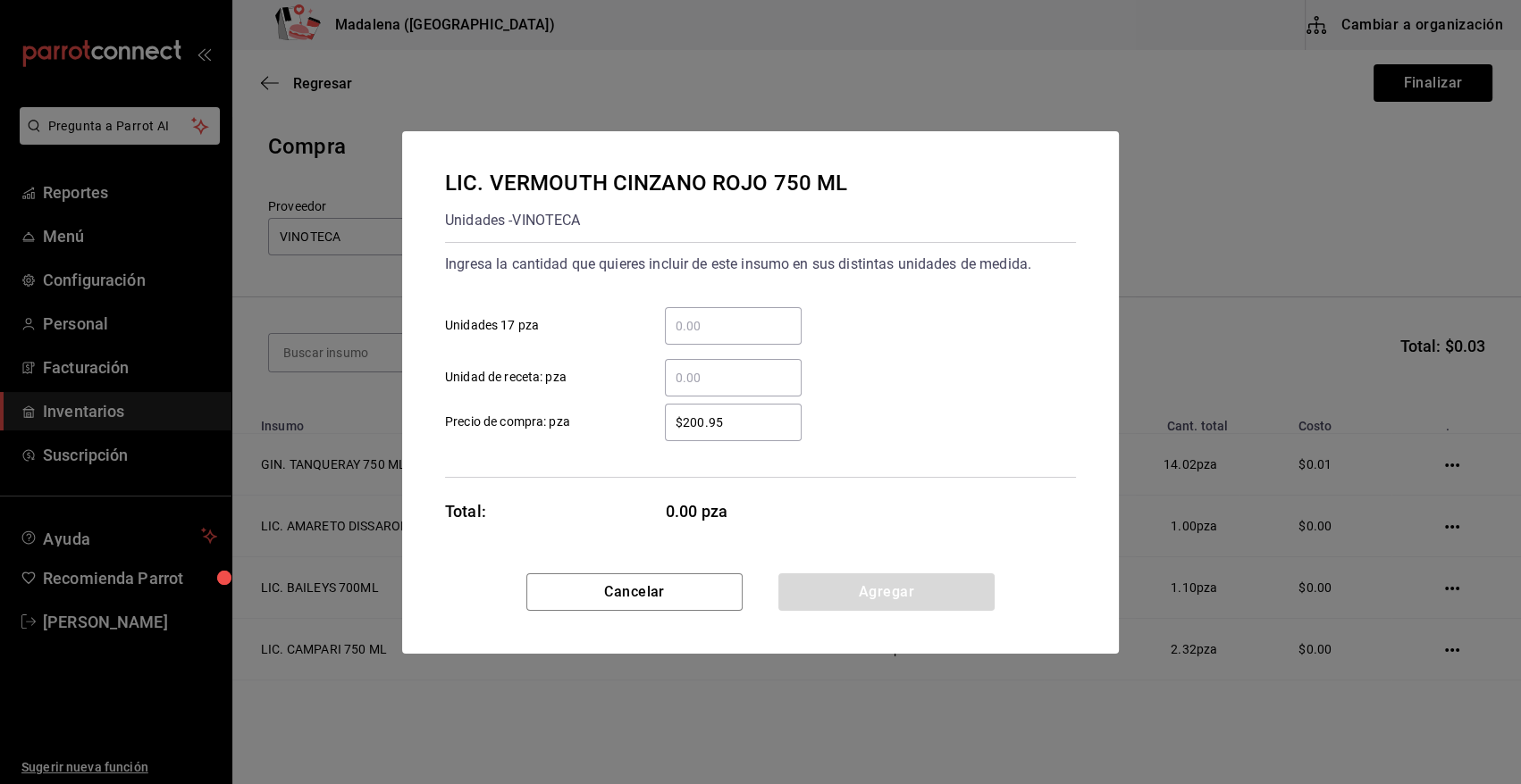
click at [737, 383] on input "​ Unidad de receta: pza" at bounding box center [733, 377] width 136 height 22
type input "2.32"
type input "$0.01"
click at [821, 583] on button "Agregar" at bounding box center [886, 592] width 216 height 38
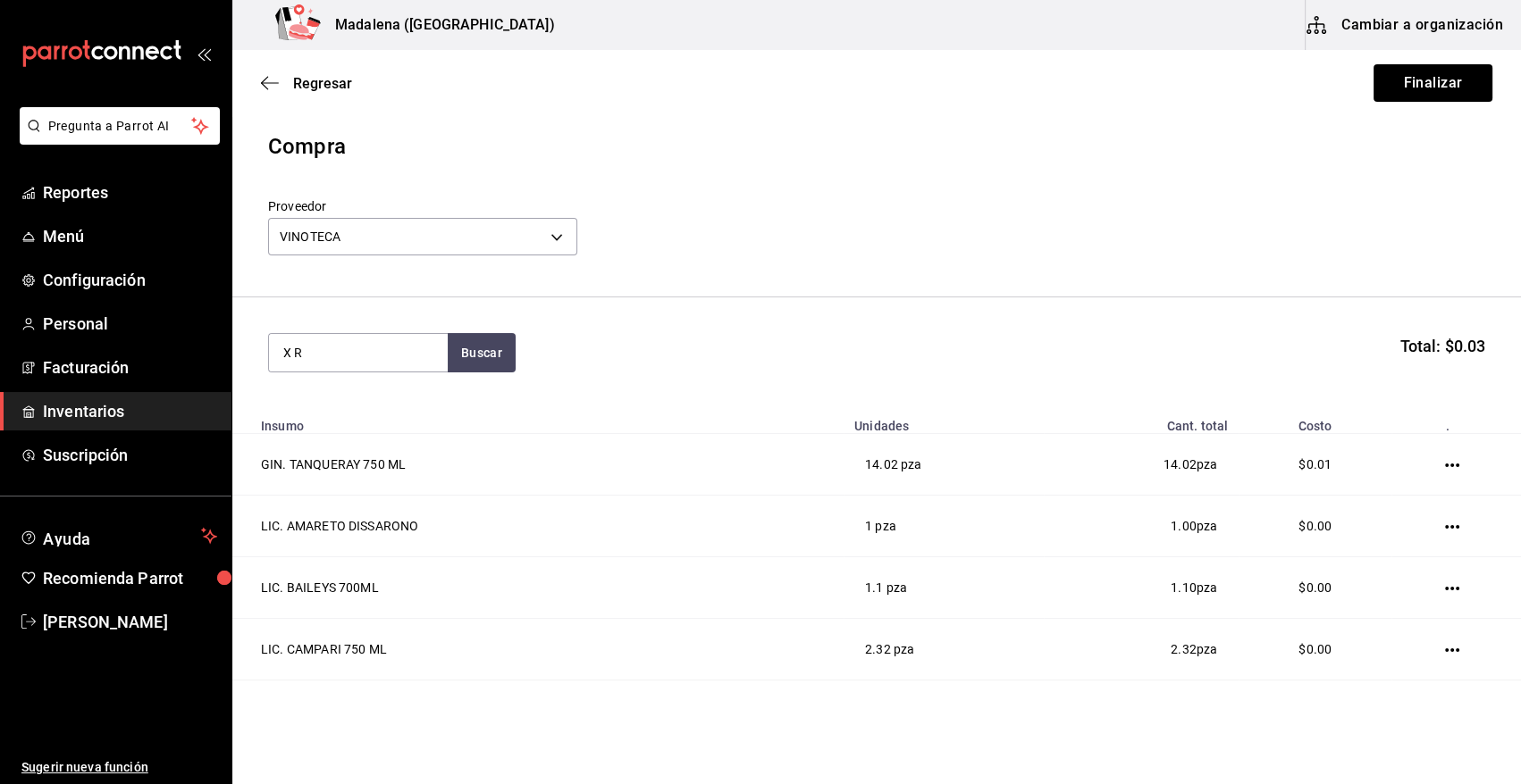
type input "X R"
drag, startPoint x: 376, startPoint y: 416, endPoint x: 385, endPoint y: 414, distance: 9.2
click at [385, 414] on div "LIC. X RATED 750ML Unidades - VINOTECA" at bounding box center [350, 414] width 135 height 40
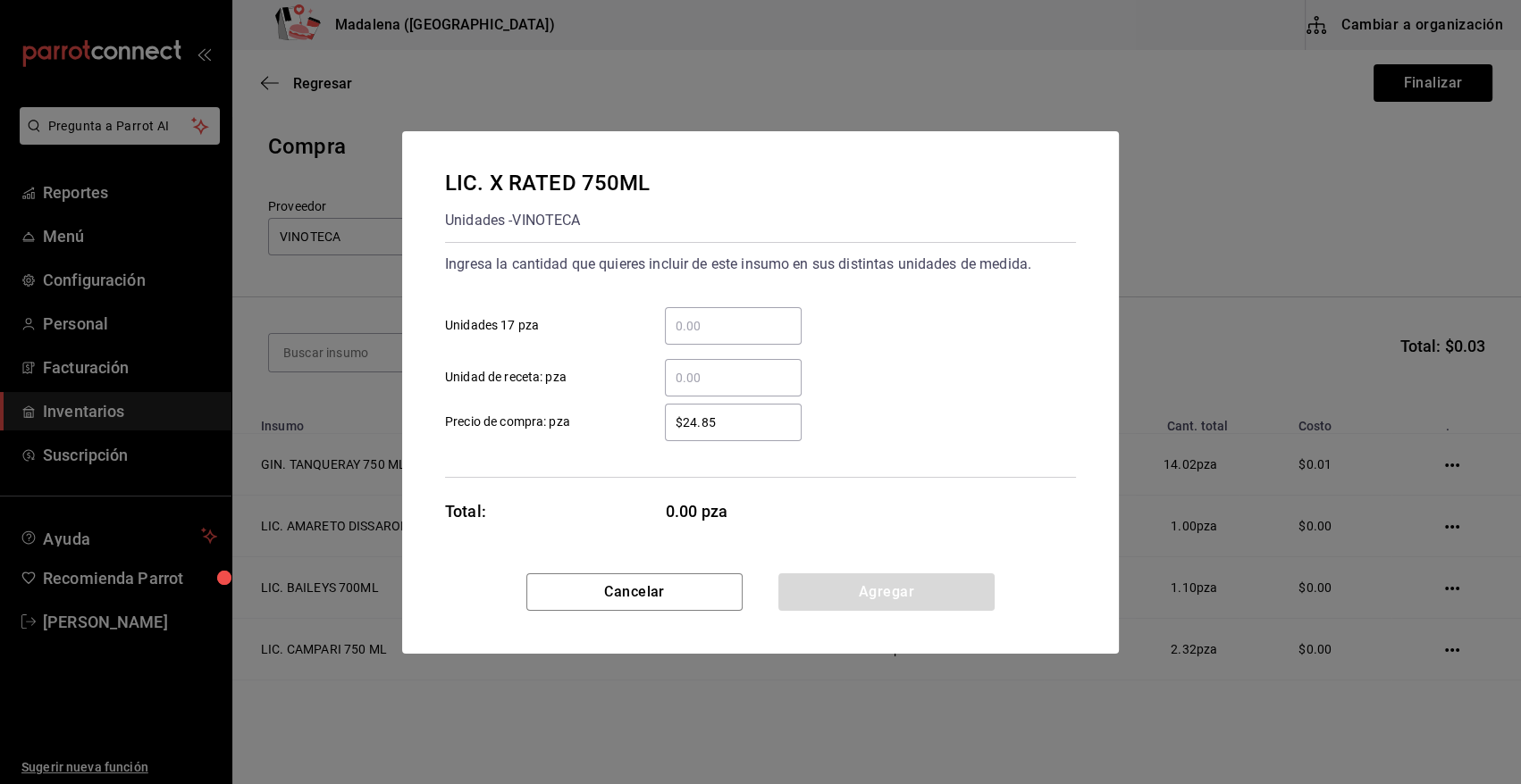
click at [736, 379] on input "​ Unidad de receta: pza" at bounding box center [733, 377] width 136 height 22
type input "18.78"
type input "$0.01"
click at [825, 583] on button "Agregar" at bounding box center [886, 592] width 216 height 38
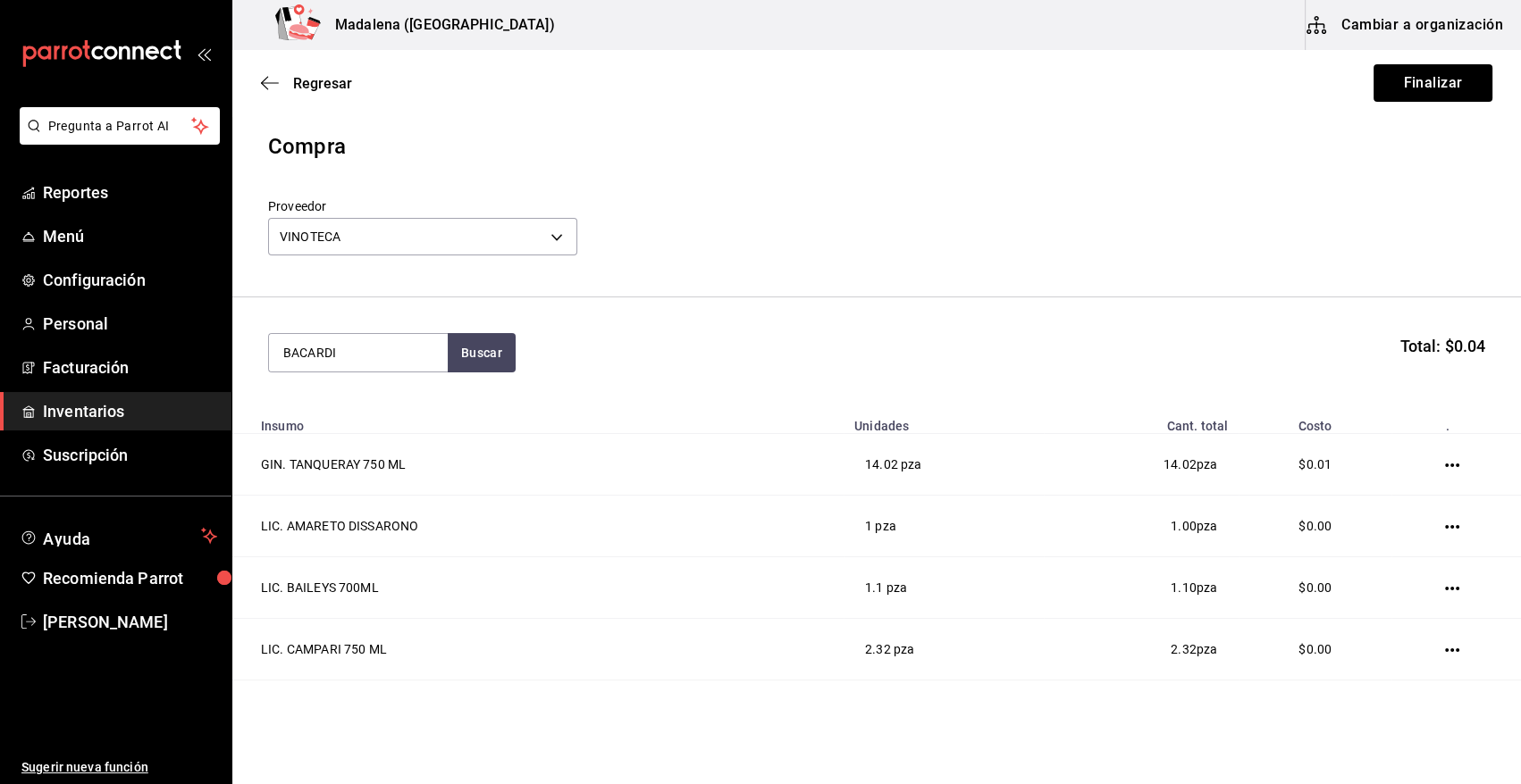
type input "BACARDI"
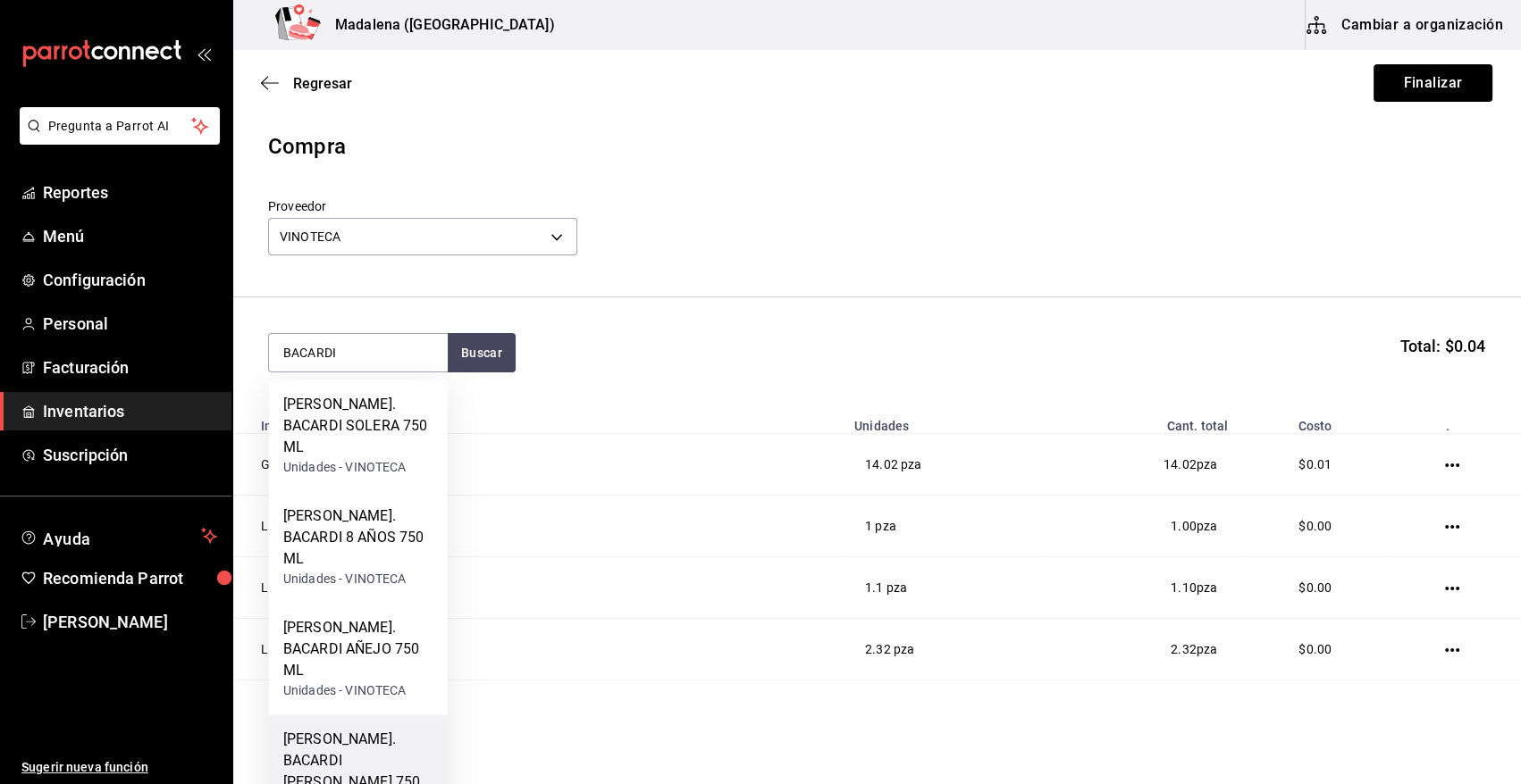
click at [369, 729] on div "RON. BACARDI BLANCO 750 ML" at bounding box center [358, 771] width 151 height 86
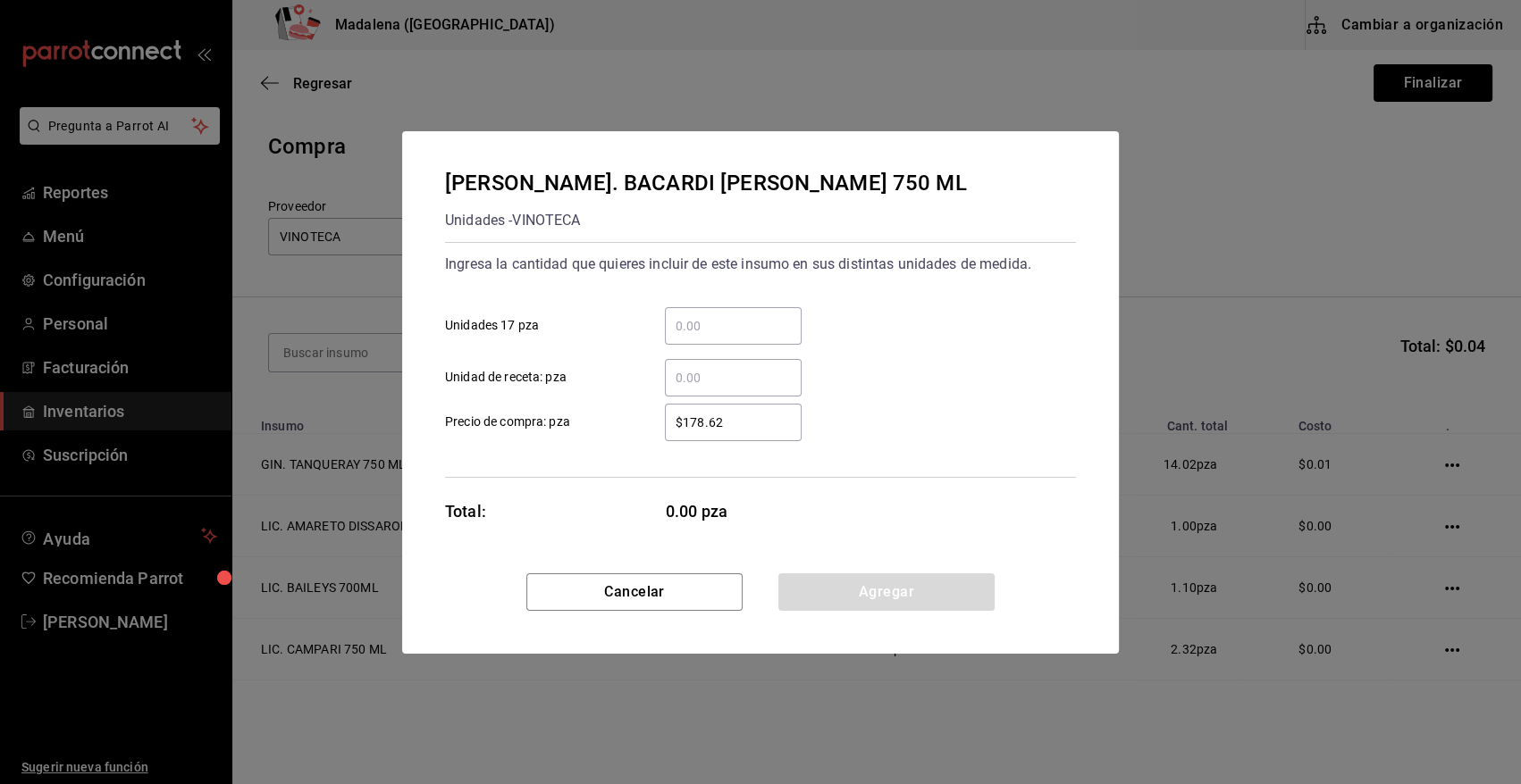
click at [715, 387] on input "​ Unidad de receta: pza" at bounding box center [733, 377] width 136 height 22
type input "1"
type input "$0.01"
click at [816, 586] on button "Agregar" at bounding box center [886, 592] width 216 height 38
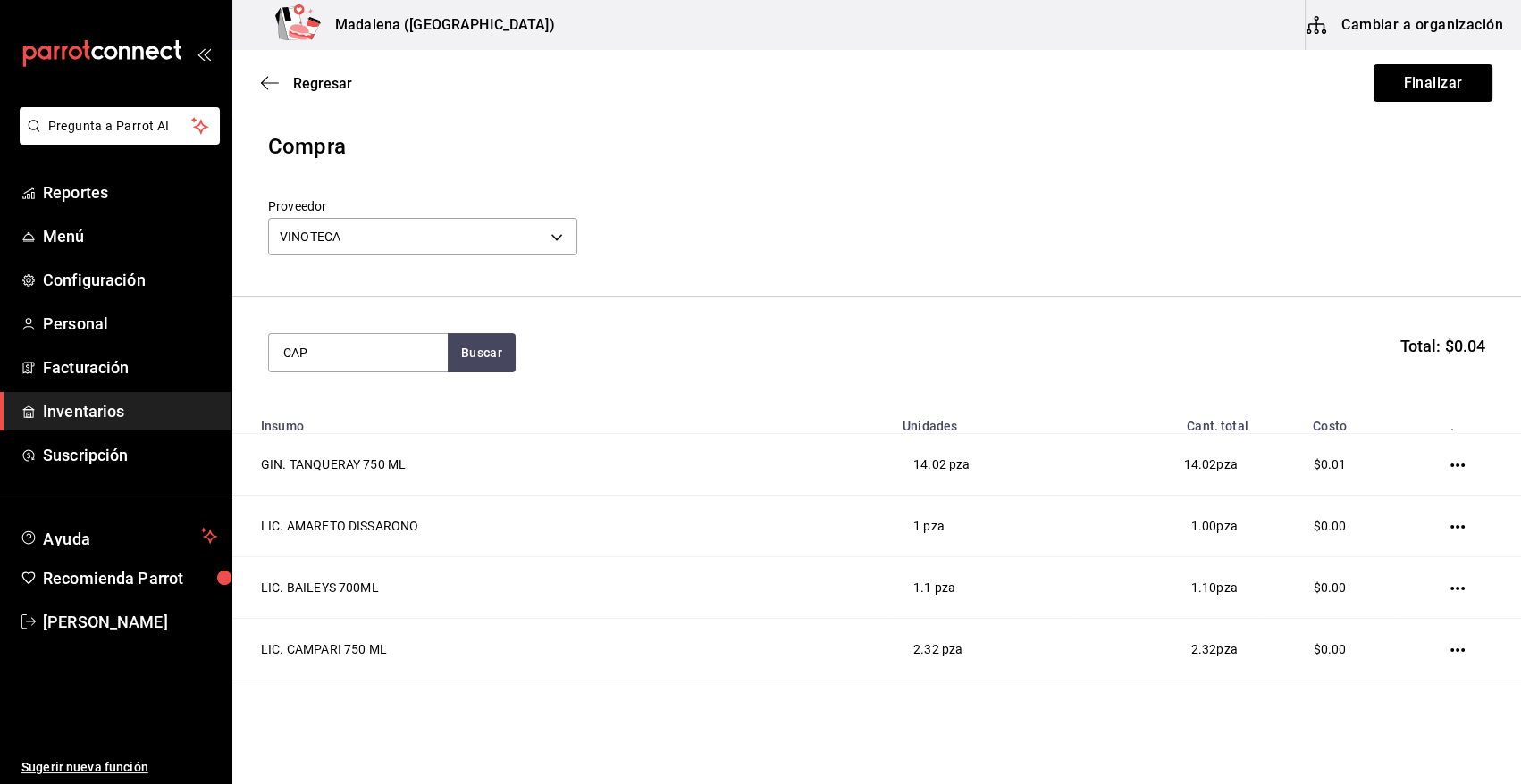
type input "CAP"
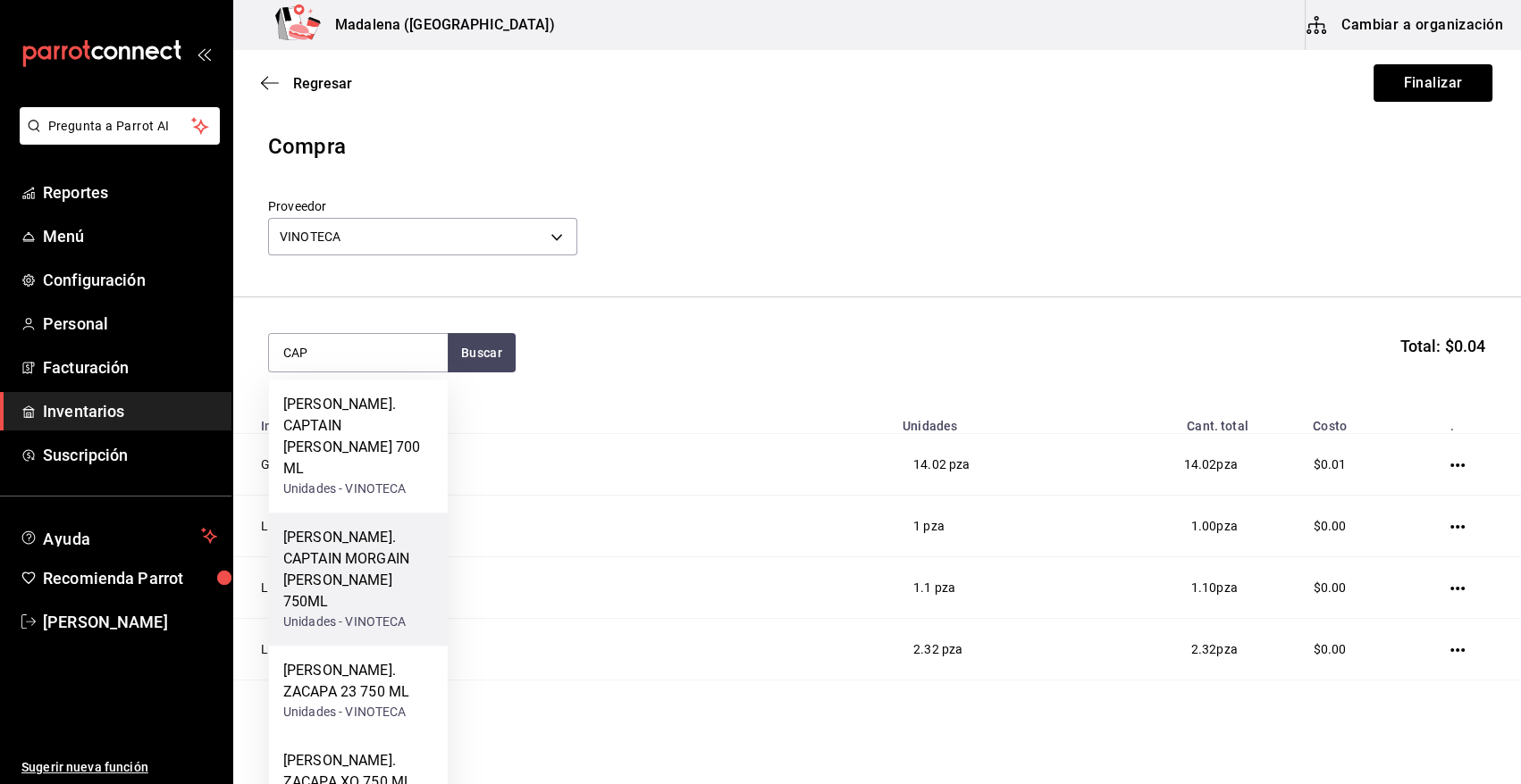
click at [378, 532] on div "RON. CAPTAIN MORGAIN BLANCO 750ML" at bounding box center [358, 570] width 151 height 86
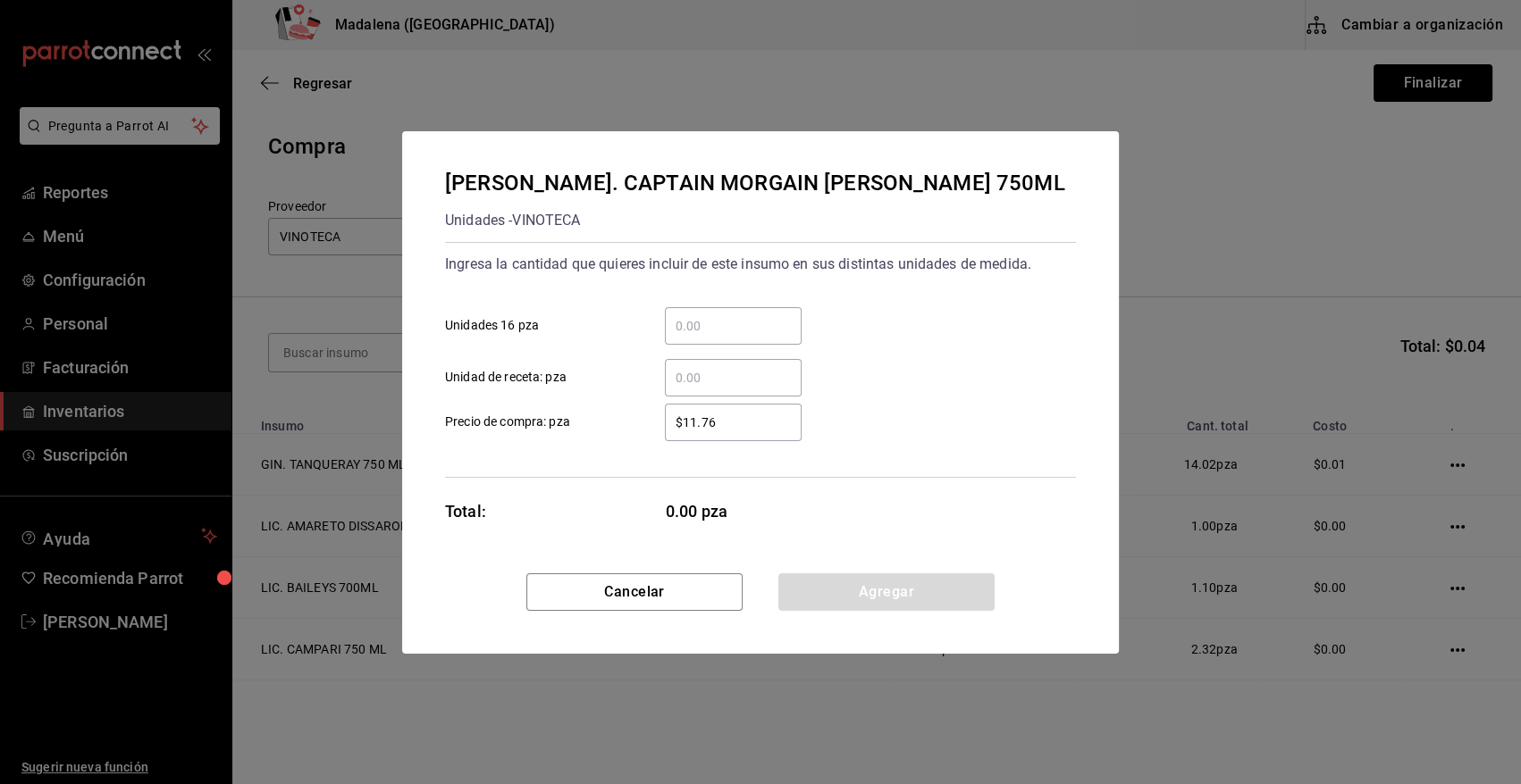
click at [709, 371] on input "​ Unidad de receta: pza" at bounding box center [733, 377] width 136 height 22
type input "0.66"
type input "$0.01"
click at [835, 589] on button "Agregar" at bounding box center [886, 592] width 216 height 38
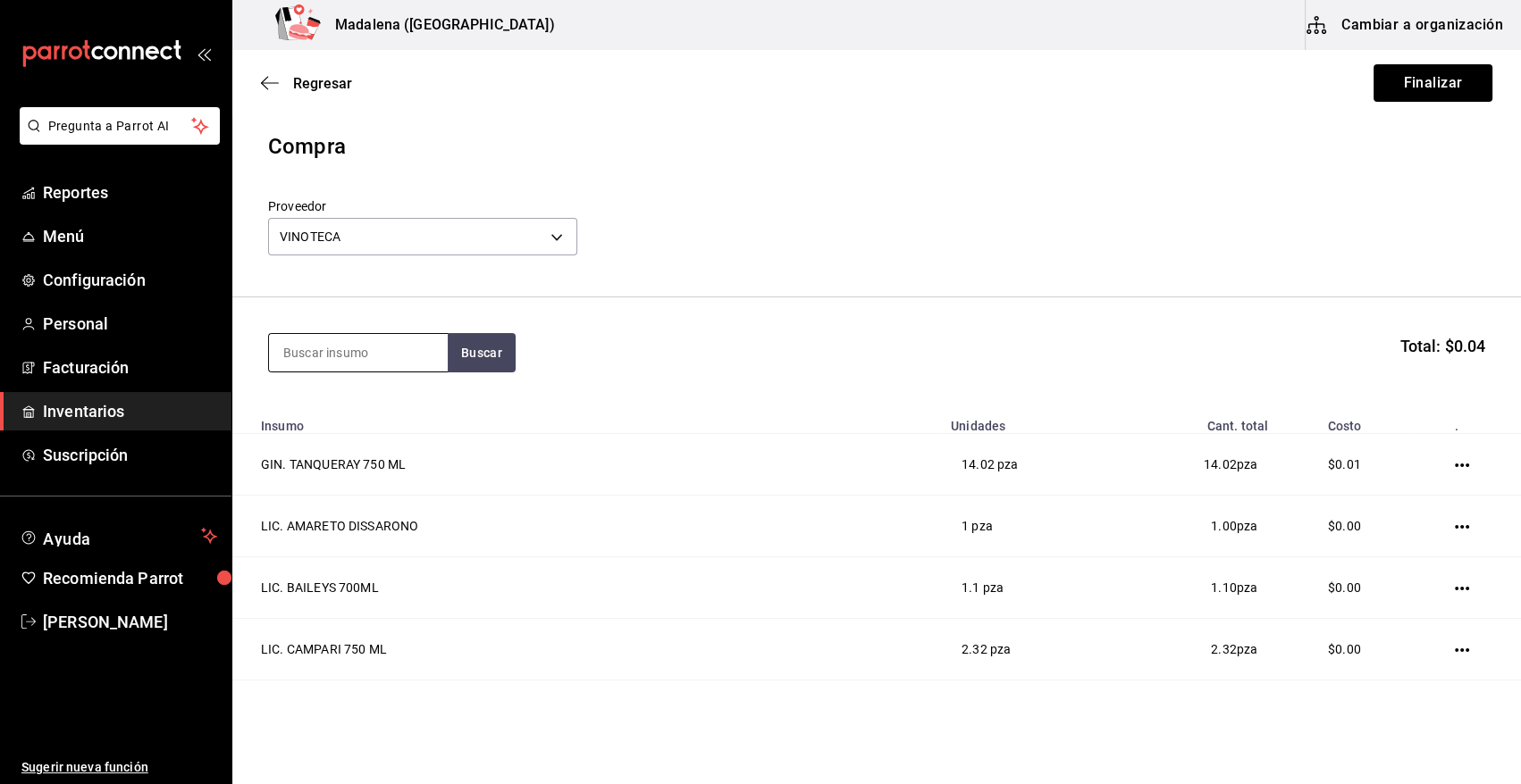
click at [383, 359] on input at bounding box center [358, 353] width 179 height 38
type input "ZACAPA"
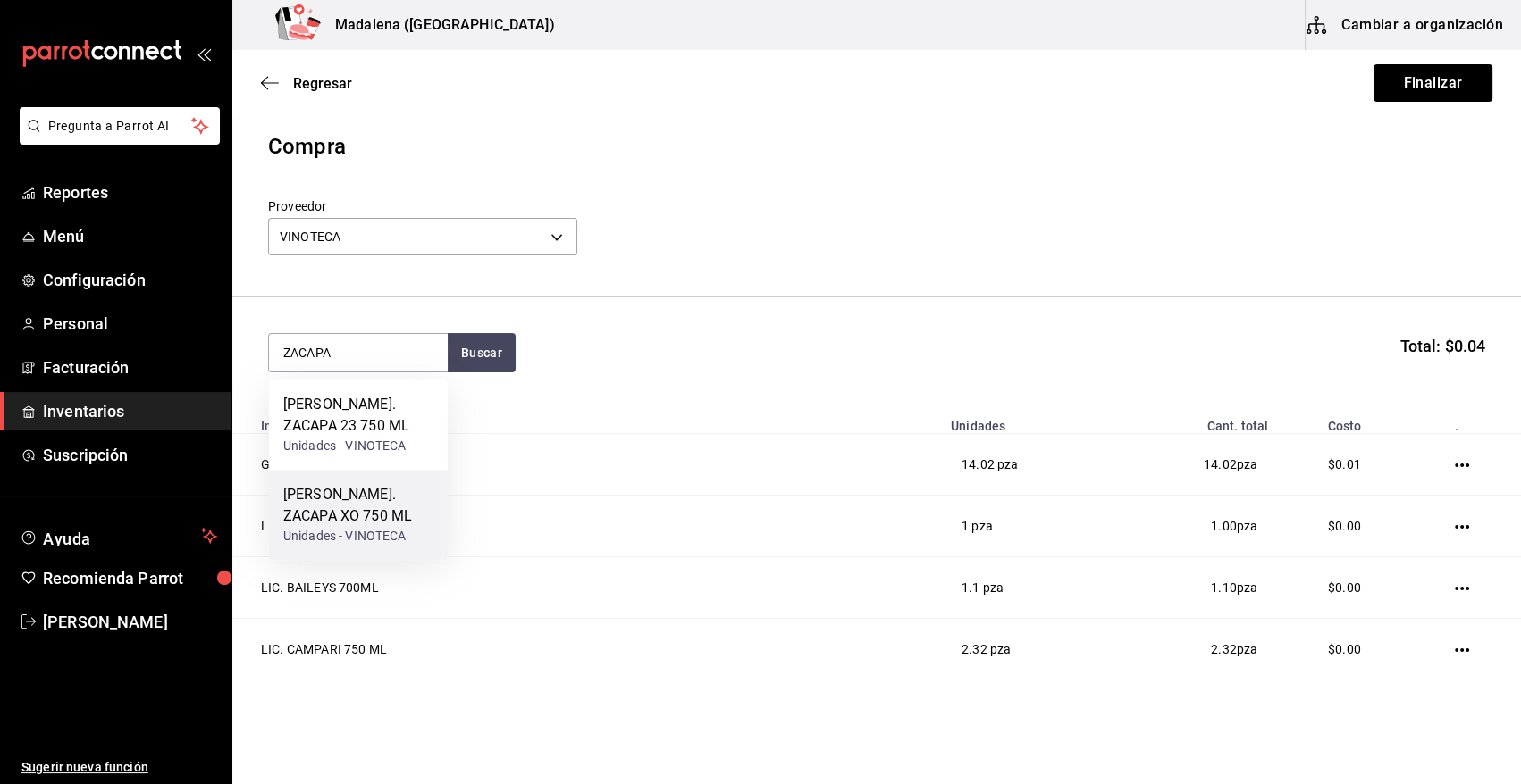
click at [392, 526] on div "RON. ZACAPA XO 750 ML" at bounding box center [358, 506] width 151 height 43
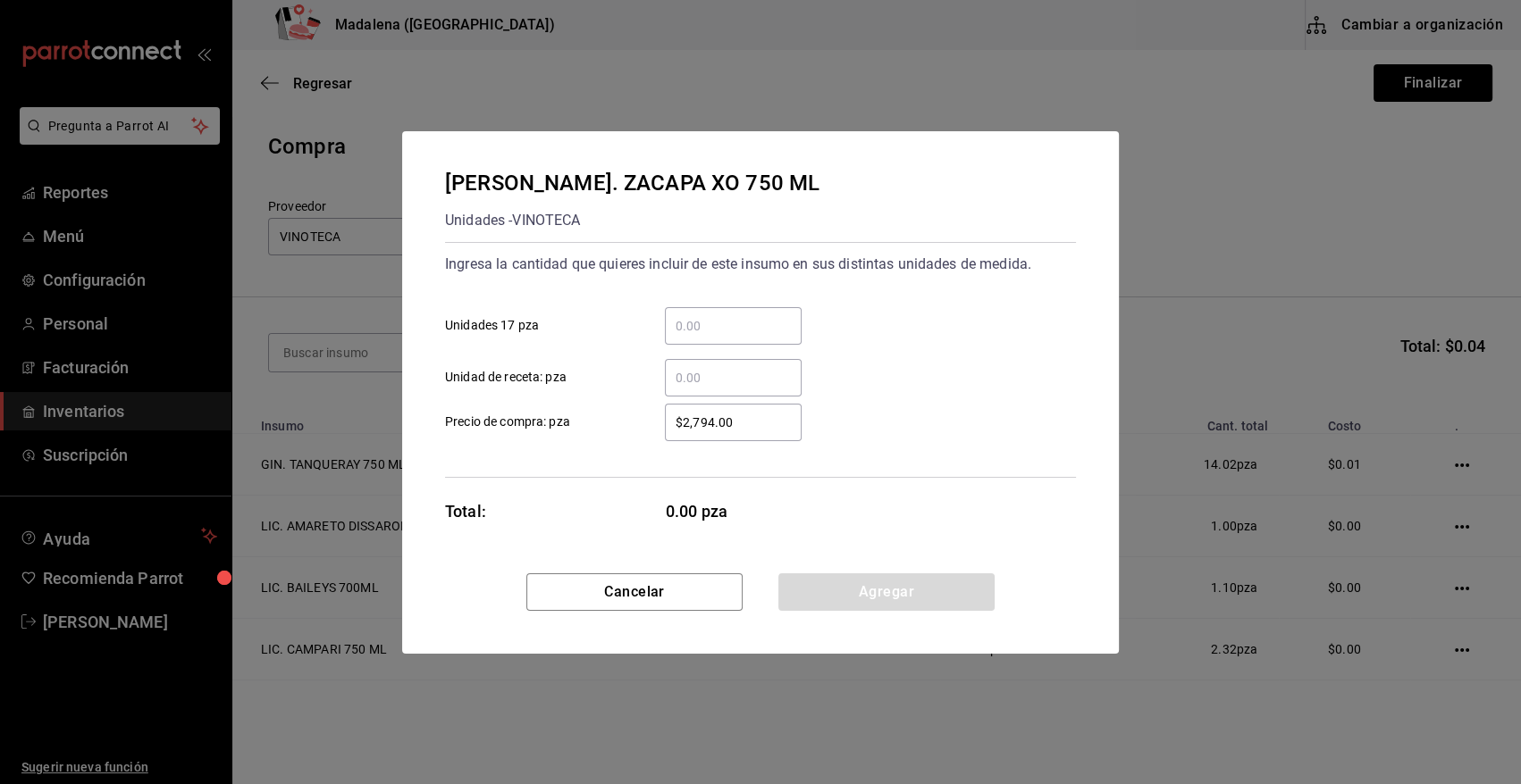
click at [698, 373] on input "​ Unidad de receta: pza" at bounding box center [733, 377] width 136 height 22
type input "0.66"
type input "$0.01"
click at [864, 599] on button "Agregar" at bounding box center [886, 592] width 216 height 38
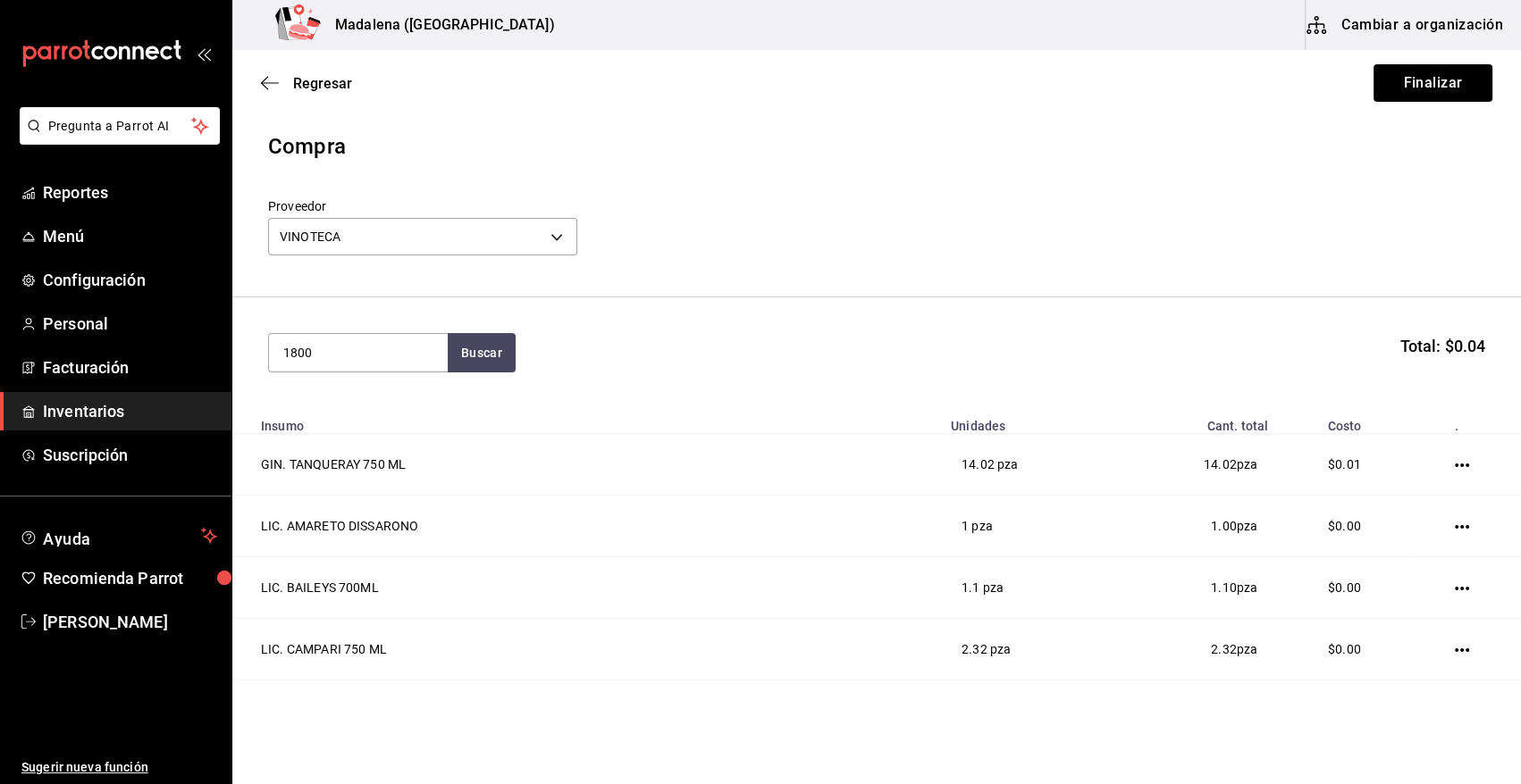
type input "1800"
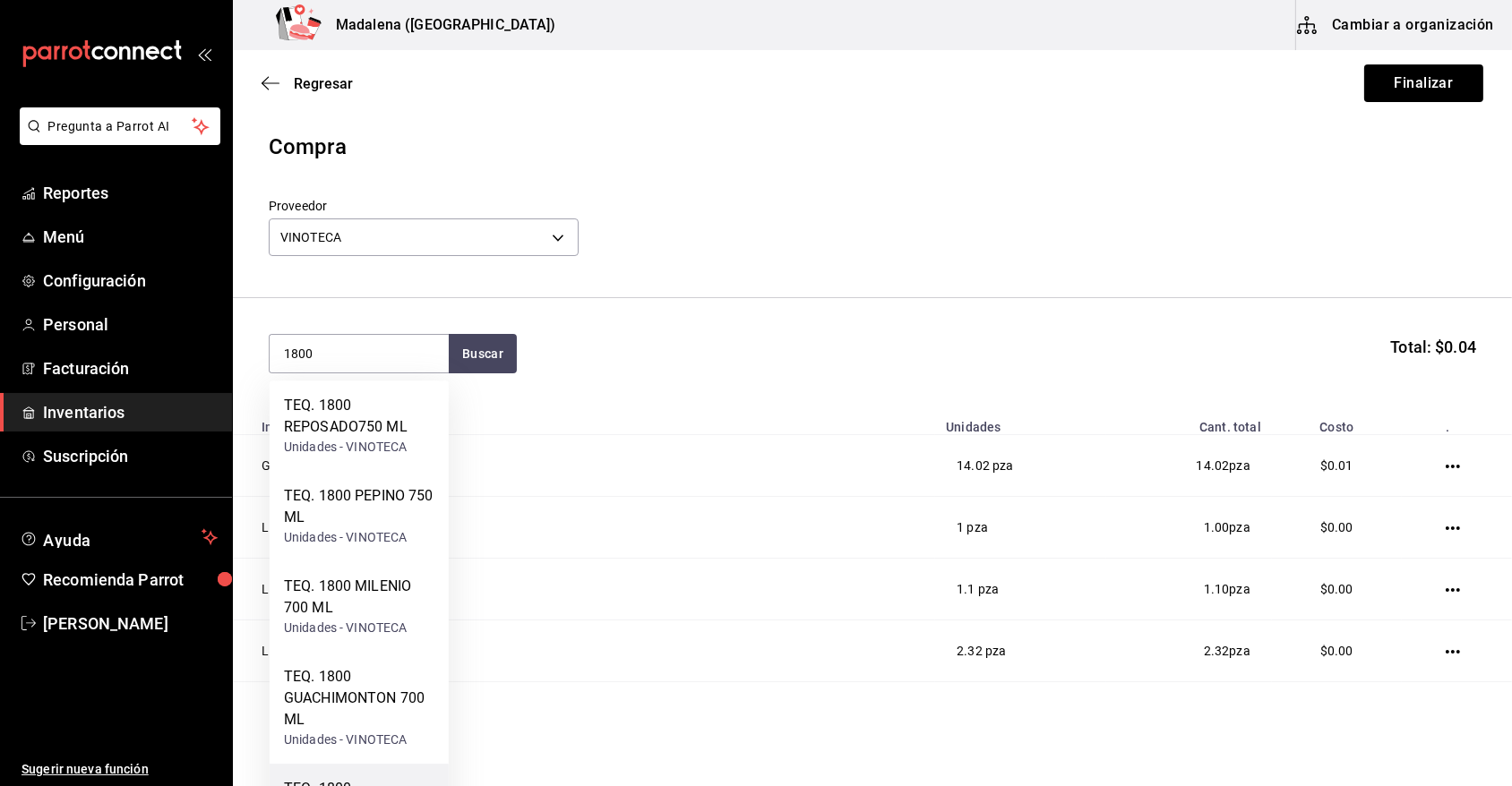
scroll to position [165, 0]
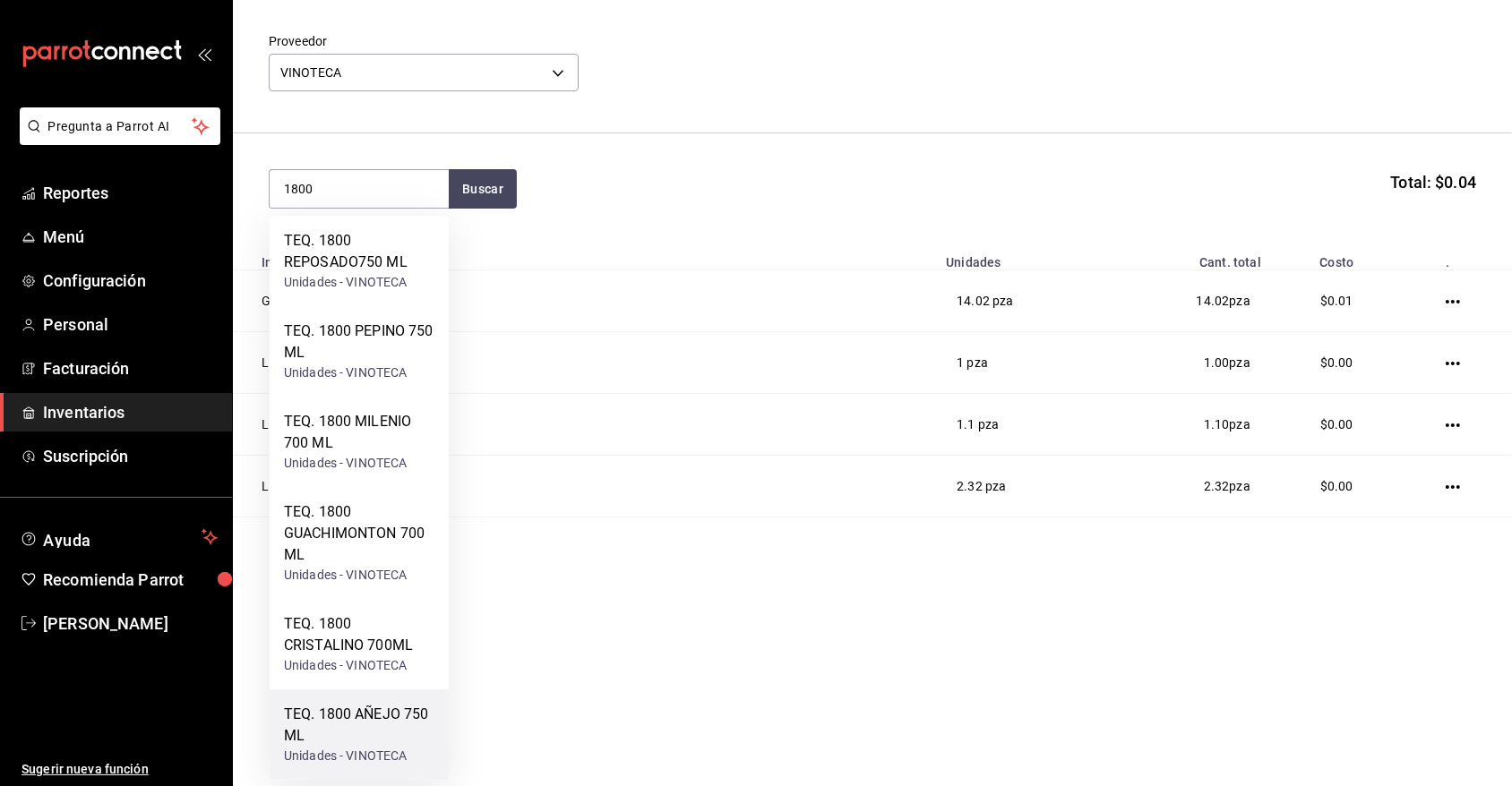
click at [355, 727] on div "TEQ. 1800 AÑEJO 750 ML" at bounding box center [359, 726] width 151 height 43
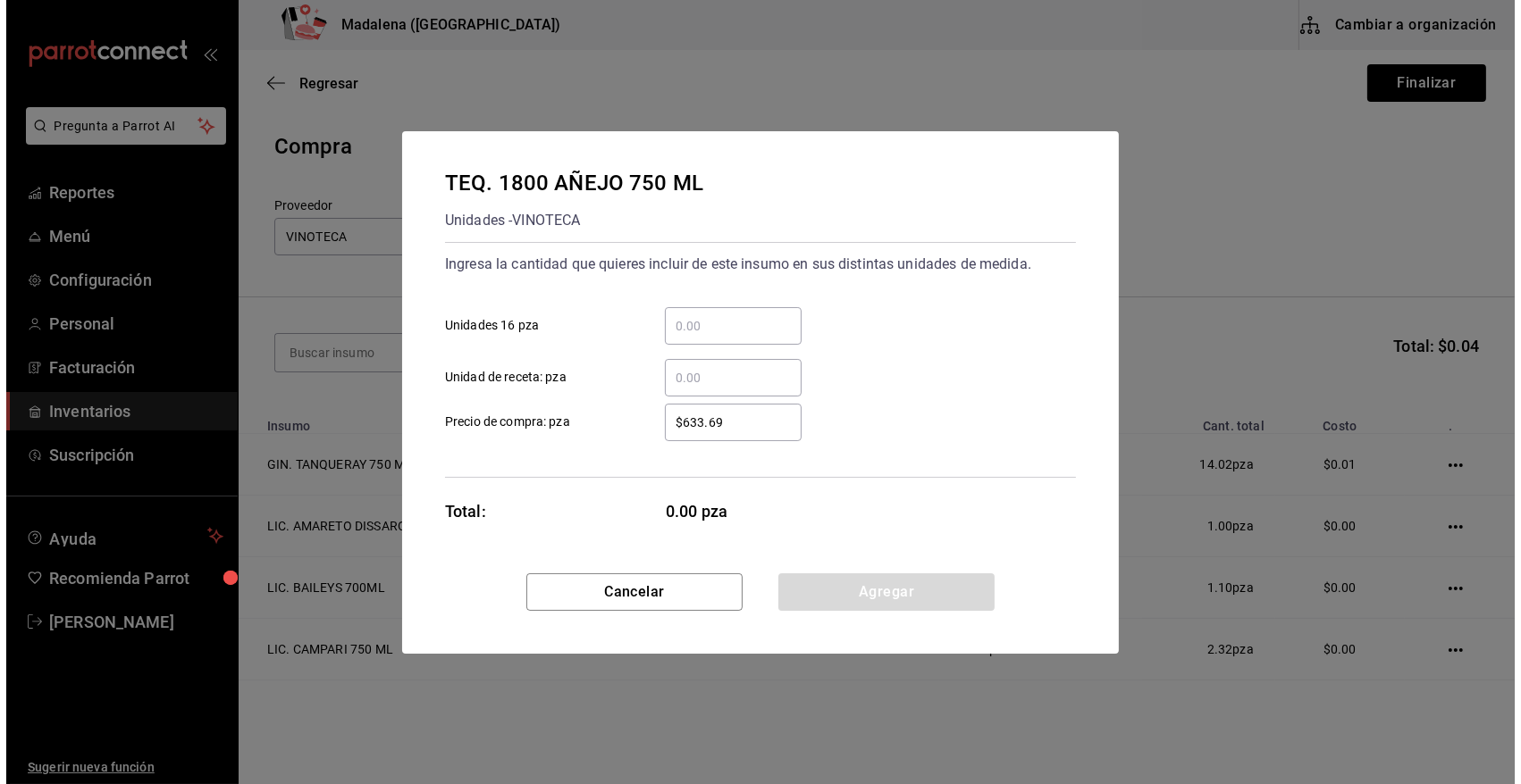
scroll to position [0, 0]
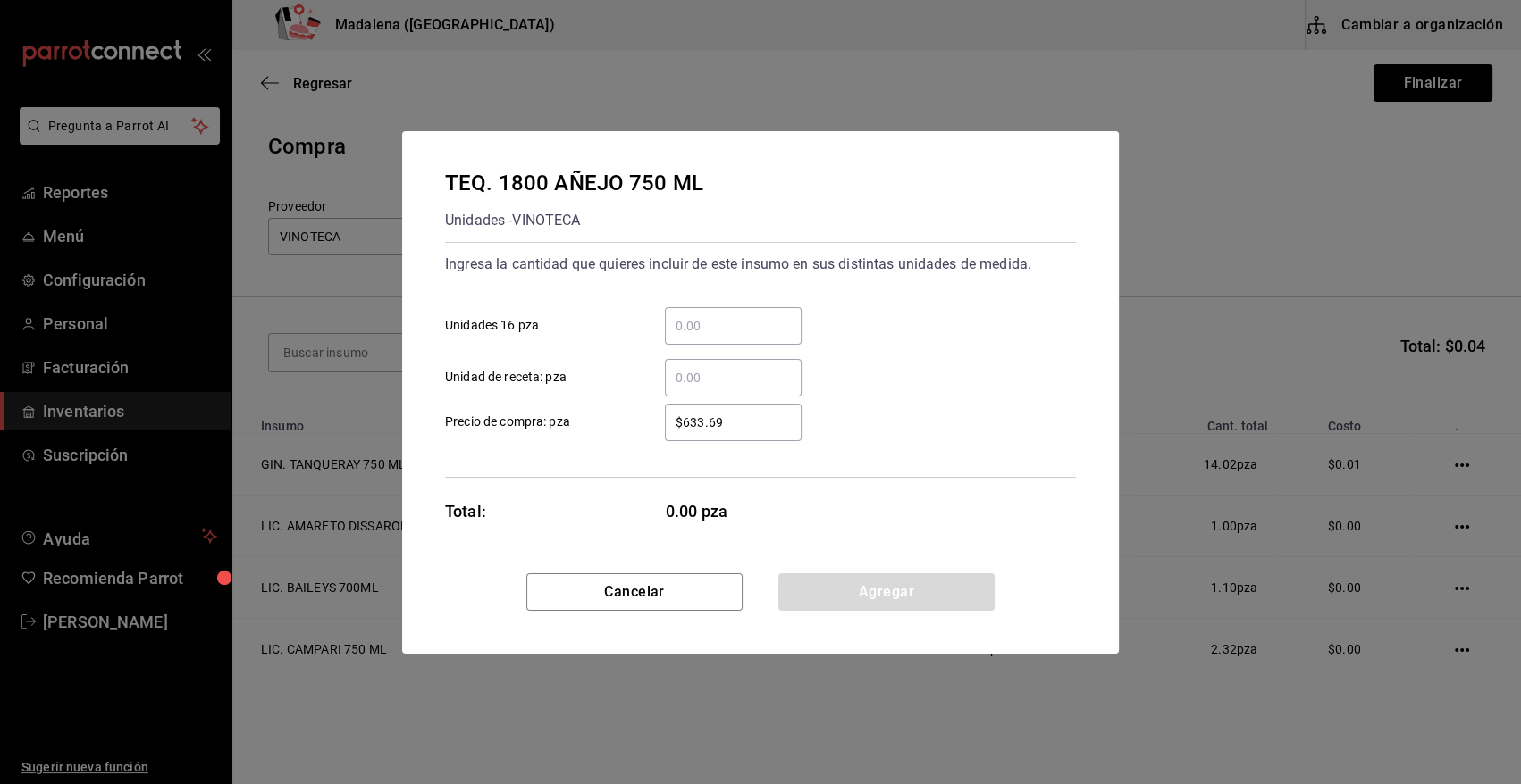
click at [706, 382] on input "​ Unidad de receta: pza" at bounding box center [733, 377] width 136 height 22
click at [671, 581] on button "Cancelar" at bounding box center [635, 592] width 216 height 38
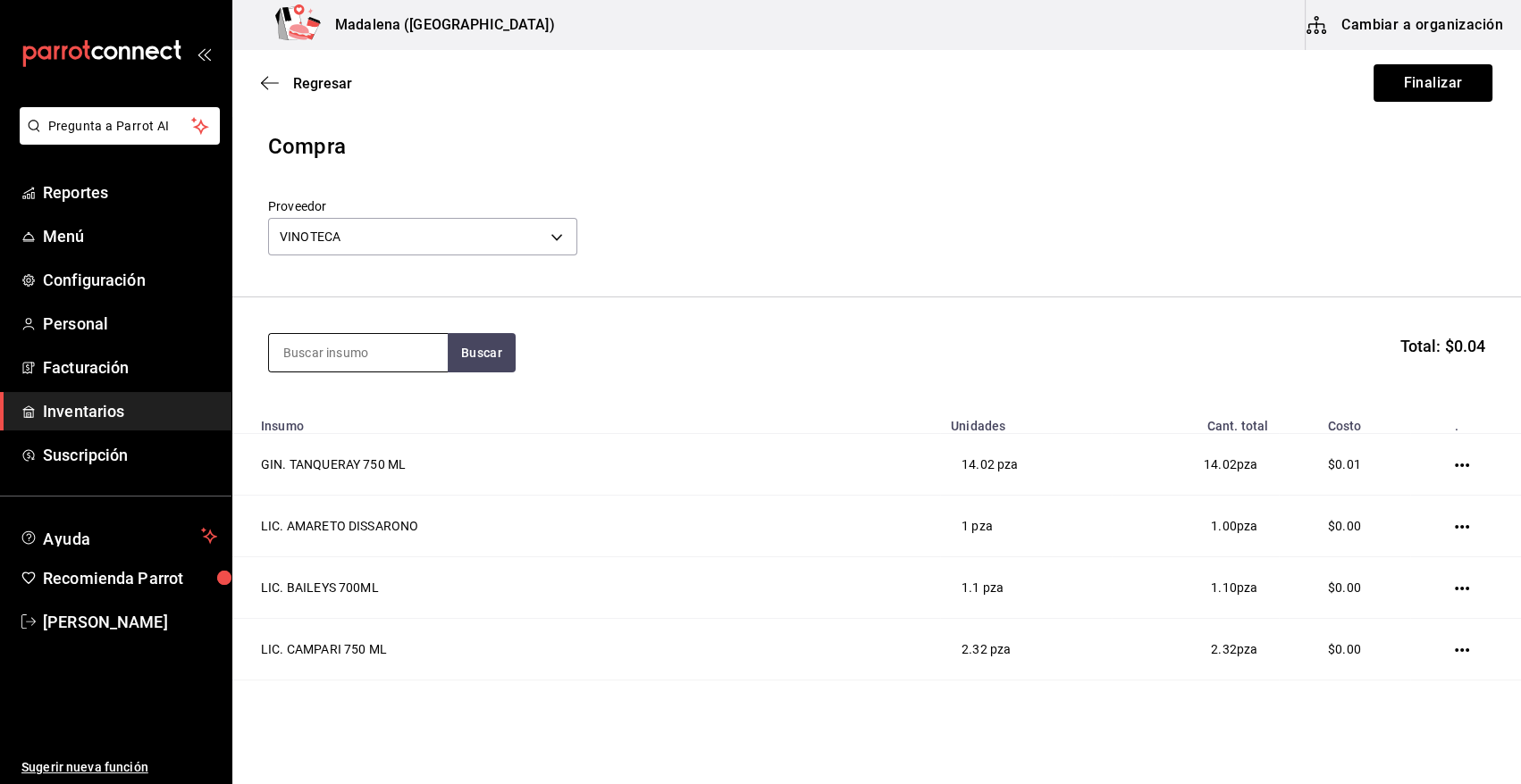
click at [367, 351] on input at bounding box center [358, 353] width 179 height 38
type input "1800"
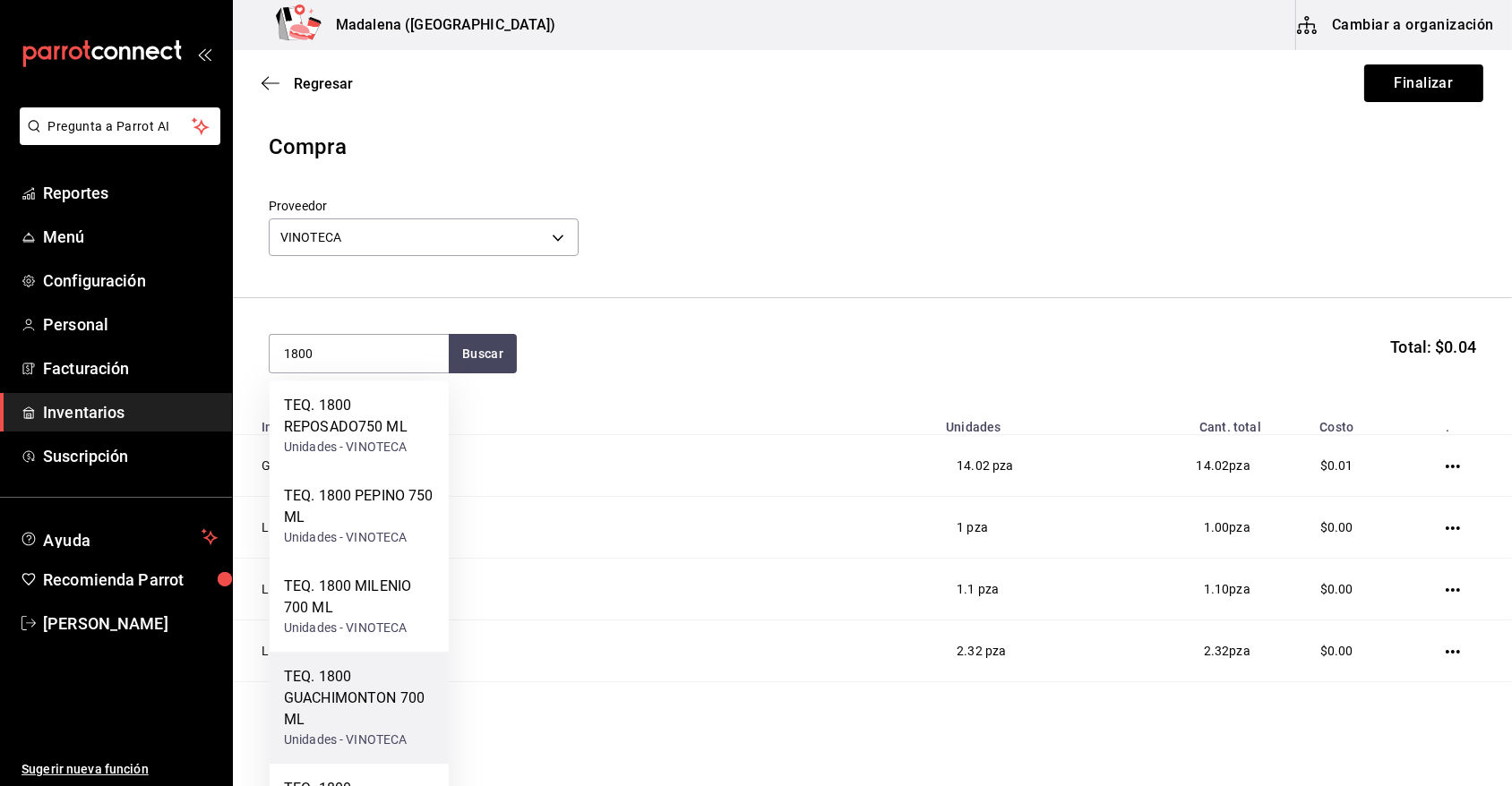
scroll to position [165, 0]
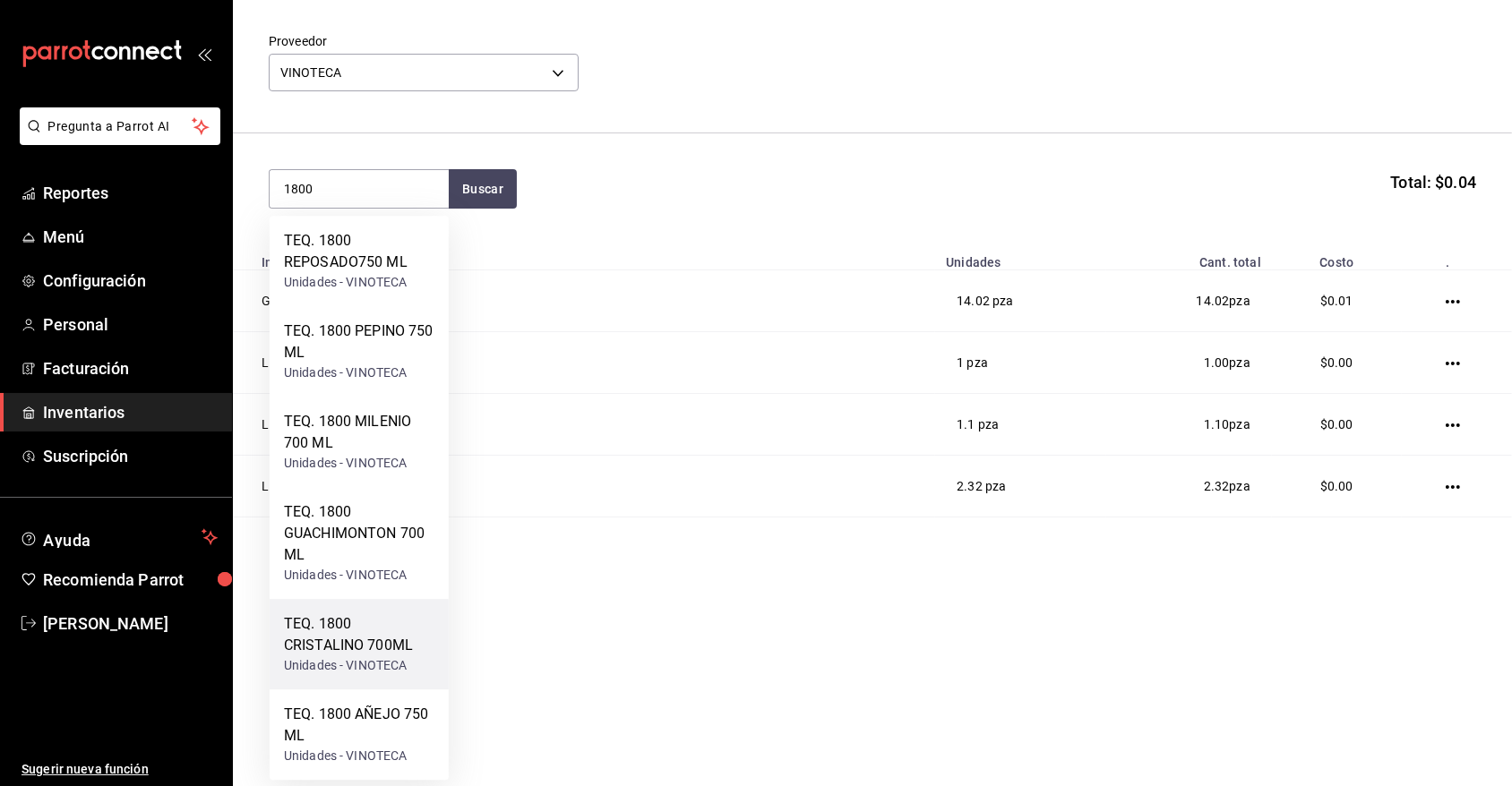
click at [364, 640] on div "TEQ. 1800 CRISTALINO 700ML" at bounding box center [359, 635] width 151 height 43
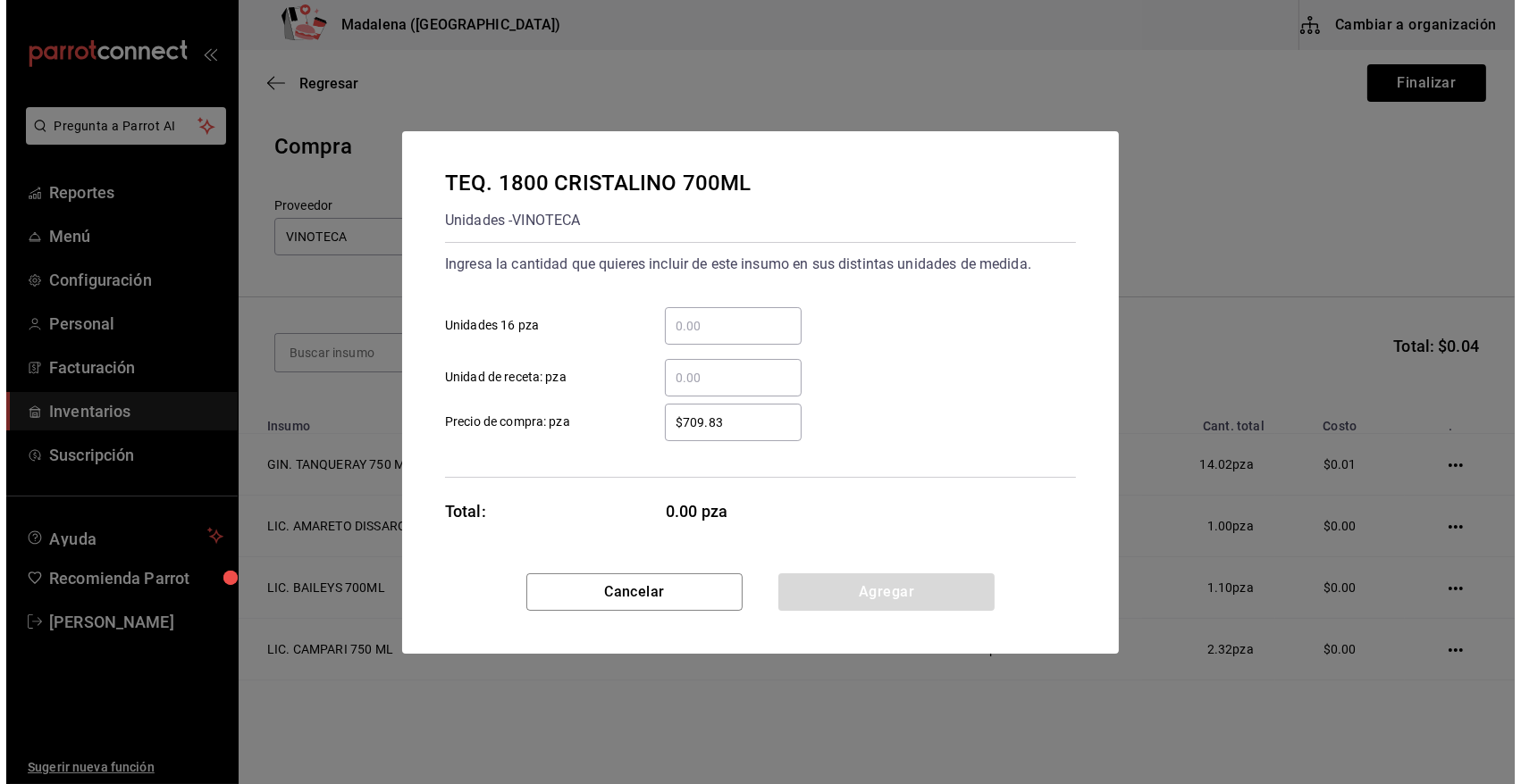
scroll to position [0, 0]
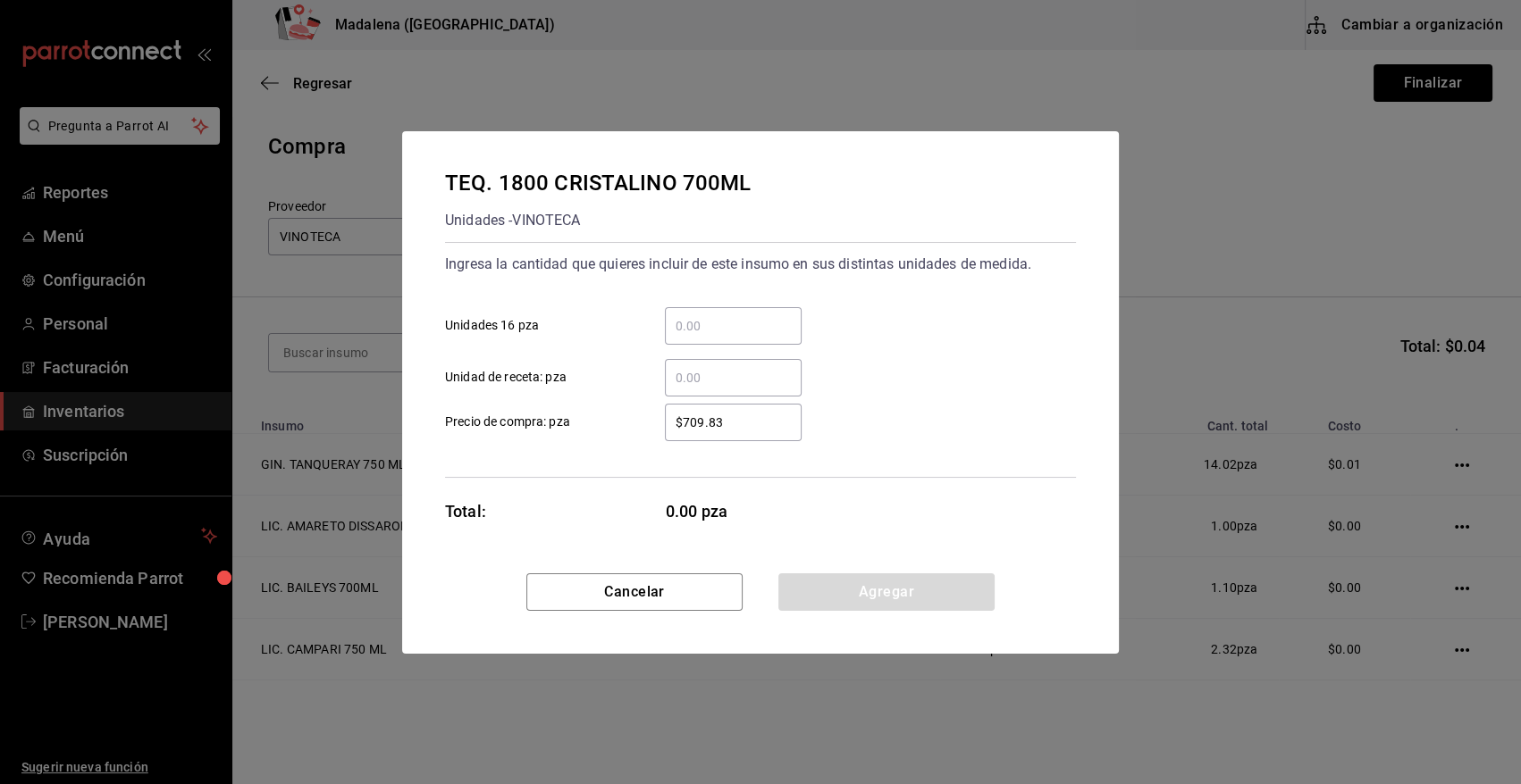
click at [694, 370] on input "​ Unidad de receta: pza" at bounding box center [733, 377] width 136 height 22
type input "1"
type input "$0.01"
click at [815, 597] on button "Agregar" at bounding box center [886, 592] width 216 height 38
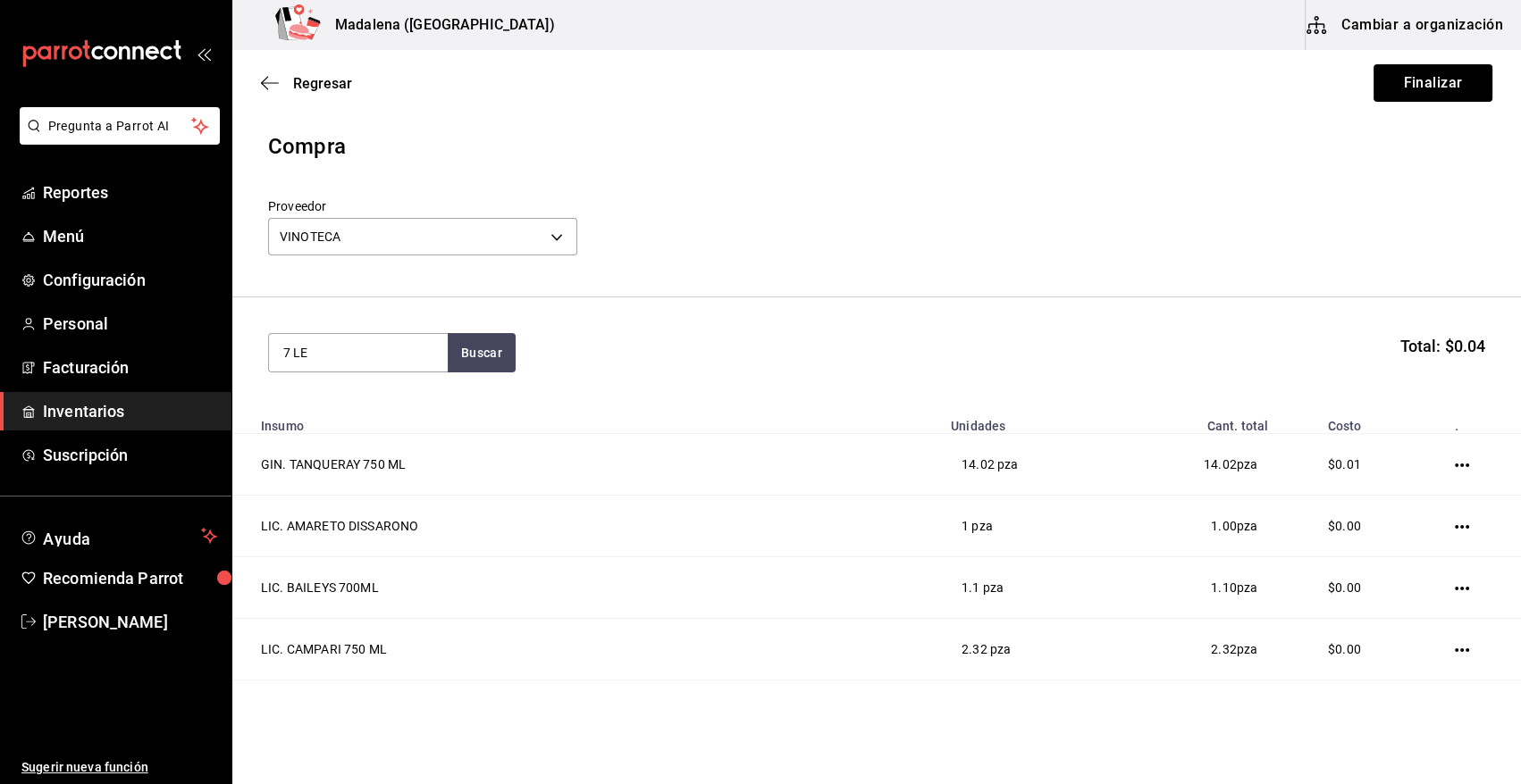
type input "7 LE"
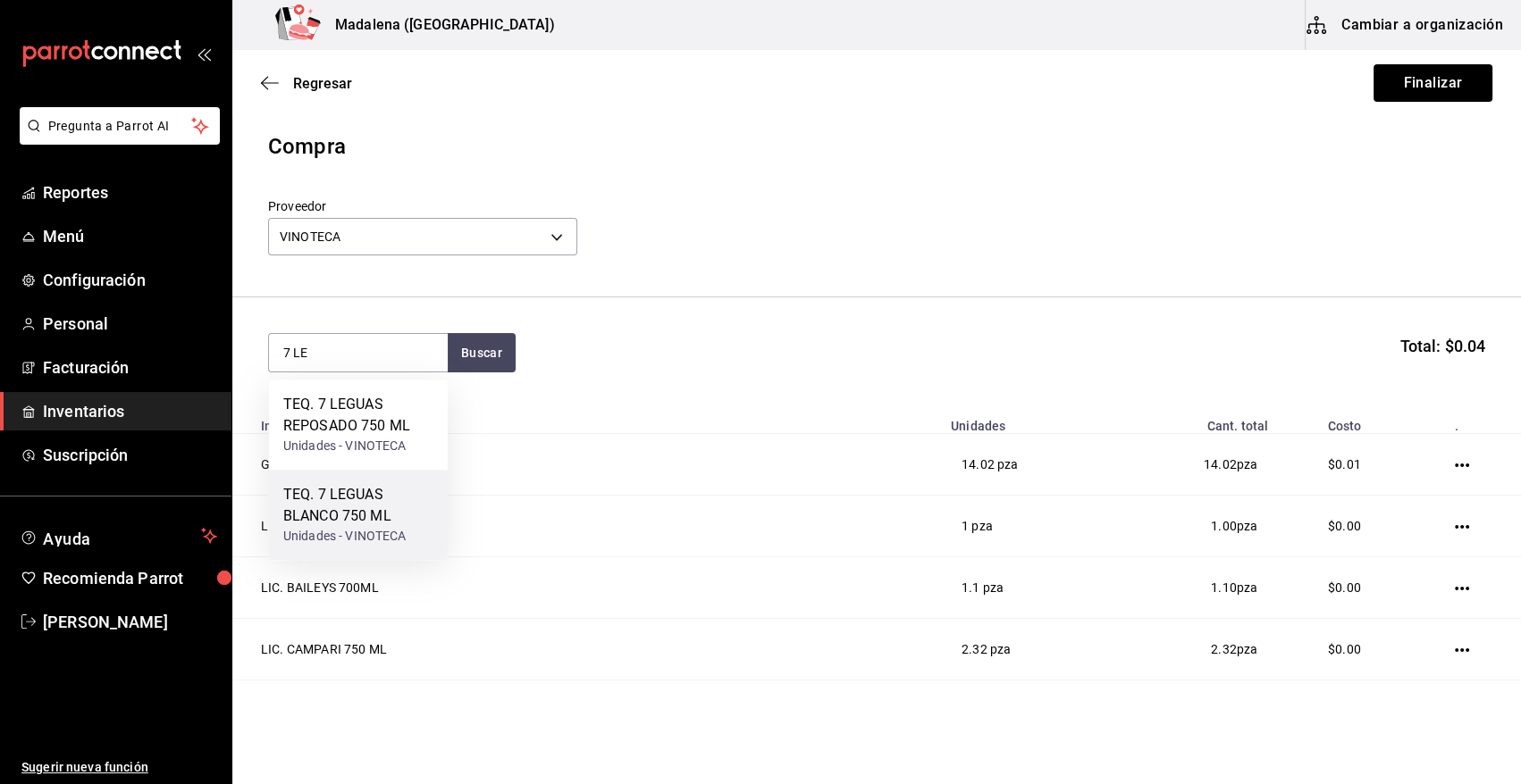
click at [384, 514] on div "TEQ. 7 LEGUAS BLANCO 750 ML" at bounding box center [358, 506] width 151 height 43
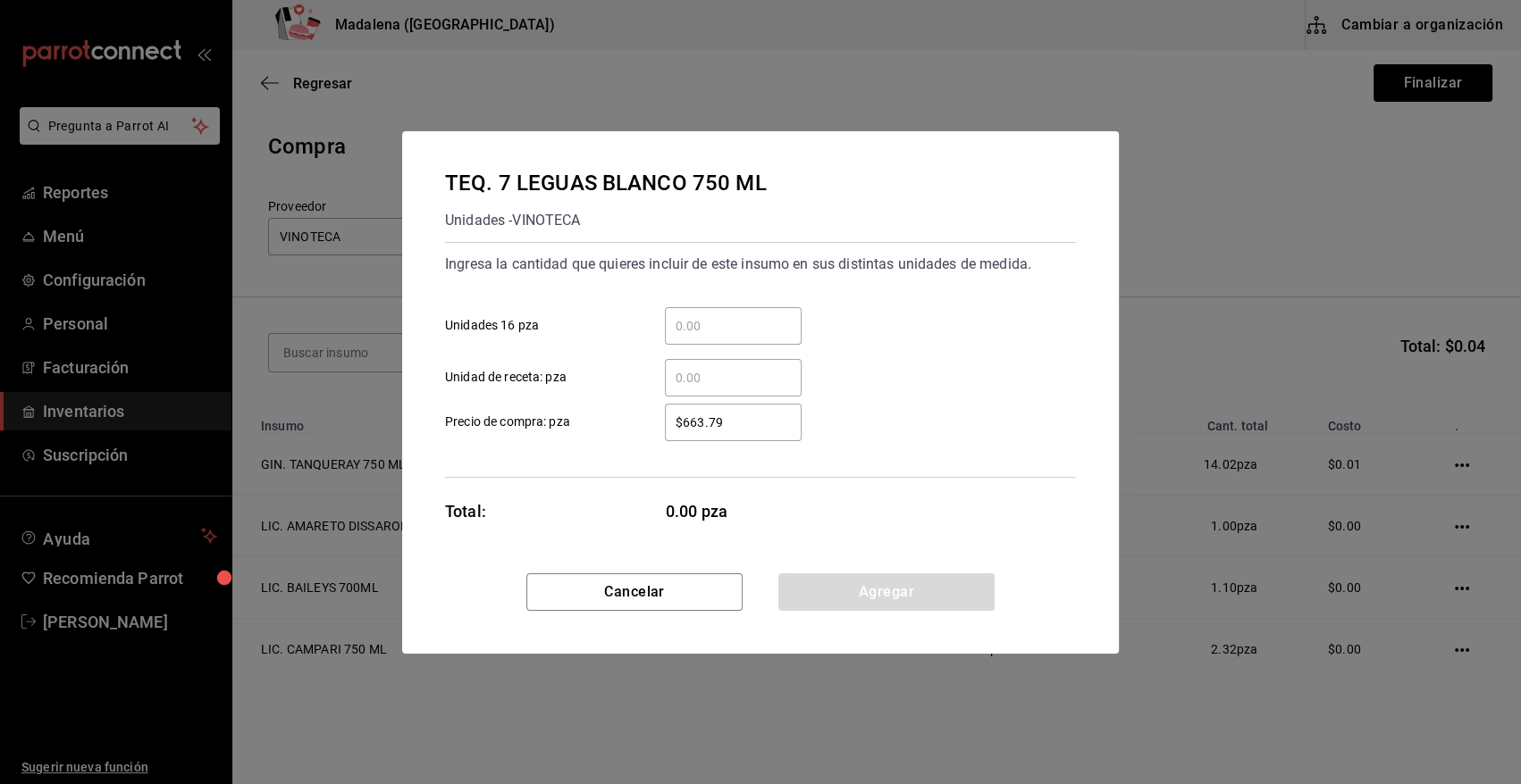
click at [745, 383] on input "​ Unidad de receta: pza" at bounding box center [733, 377] width 136 height 22
type input "1"
type input "$0.01"
click at [816, 597] on button "Agregar" at bounding box center [886, 592] width 216 height 38
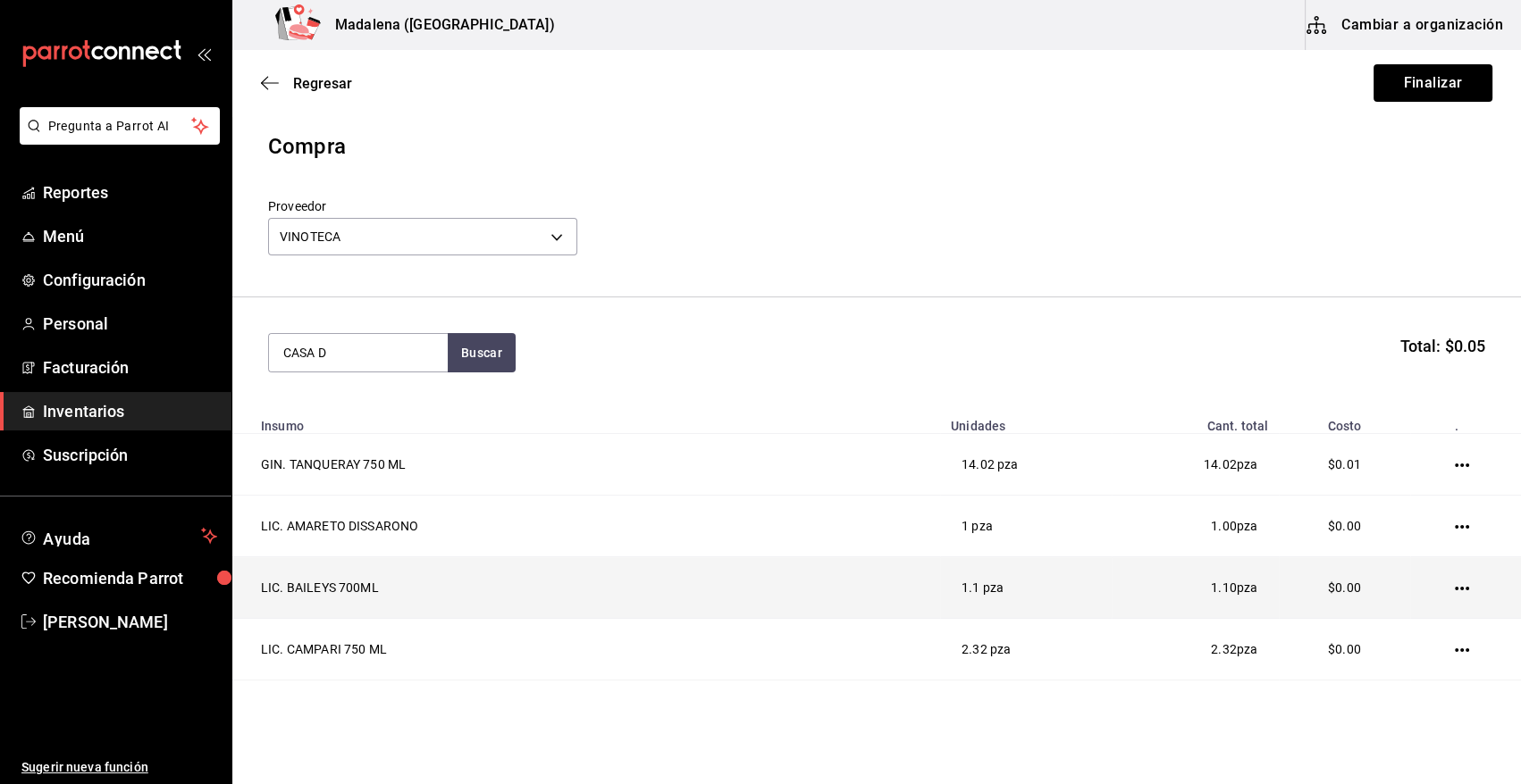
type input "CASA D"
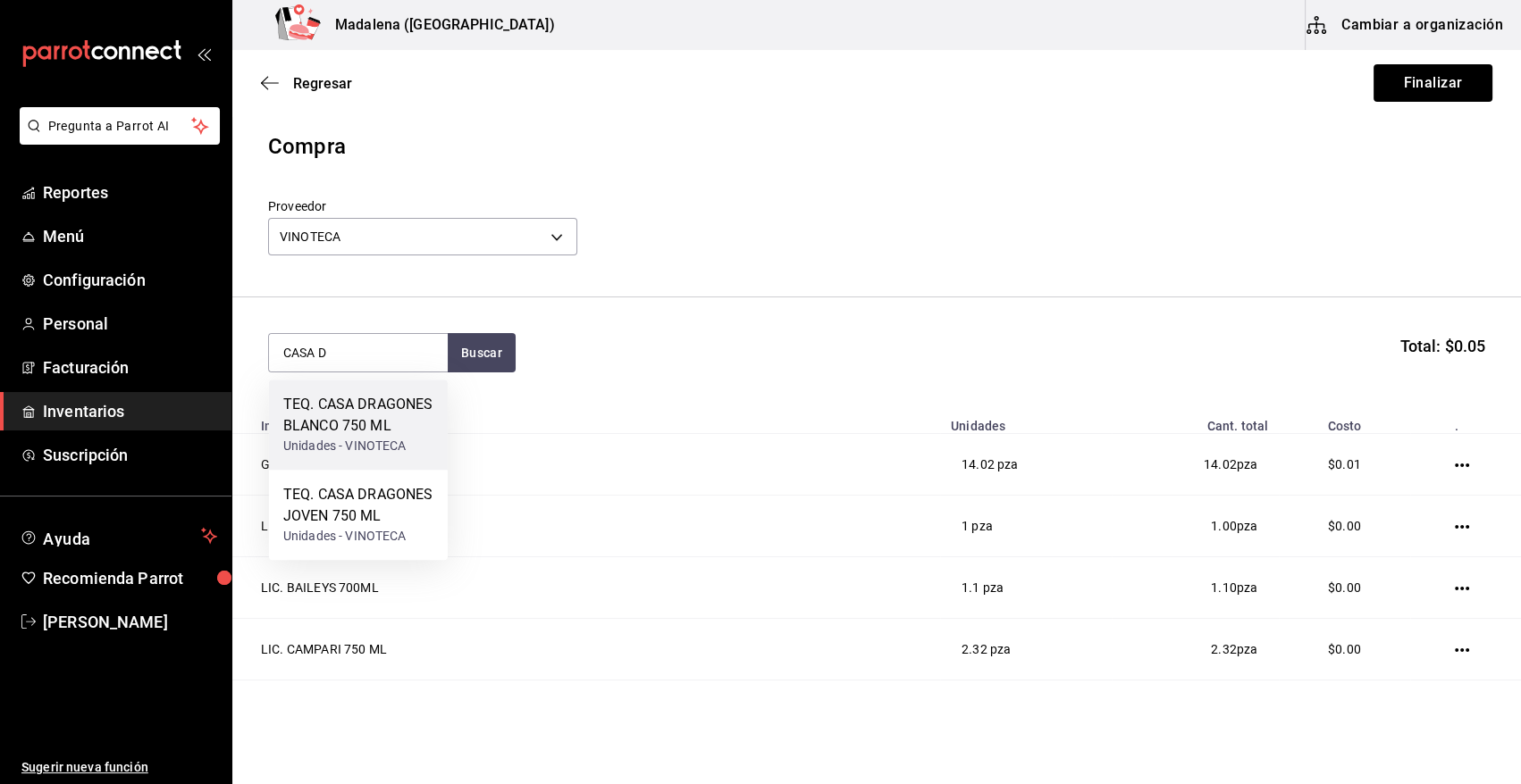
click at [391, 446] on div "Unidades - VINOTECA" at bounding box center [358, 447] width 151 height 19
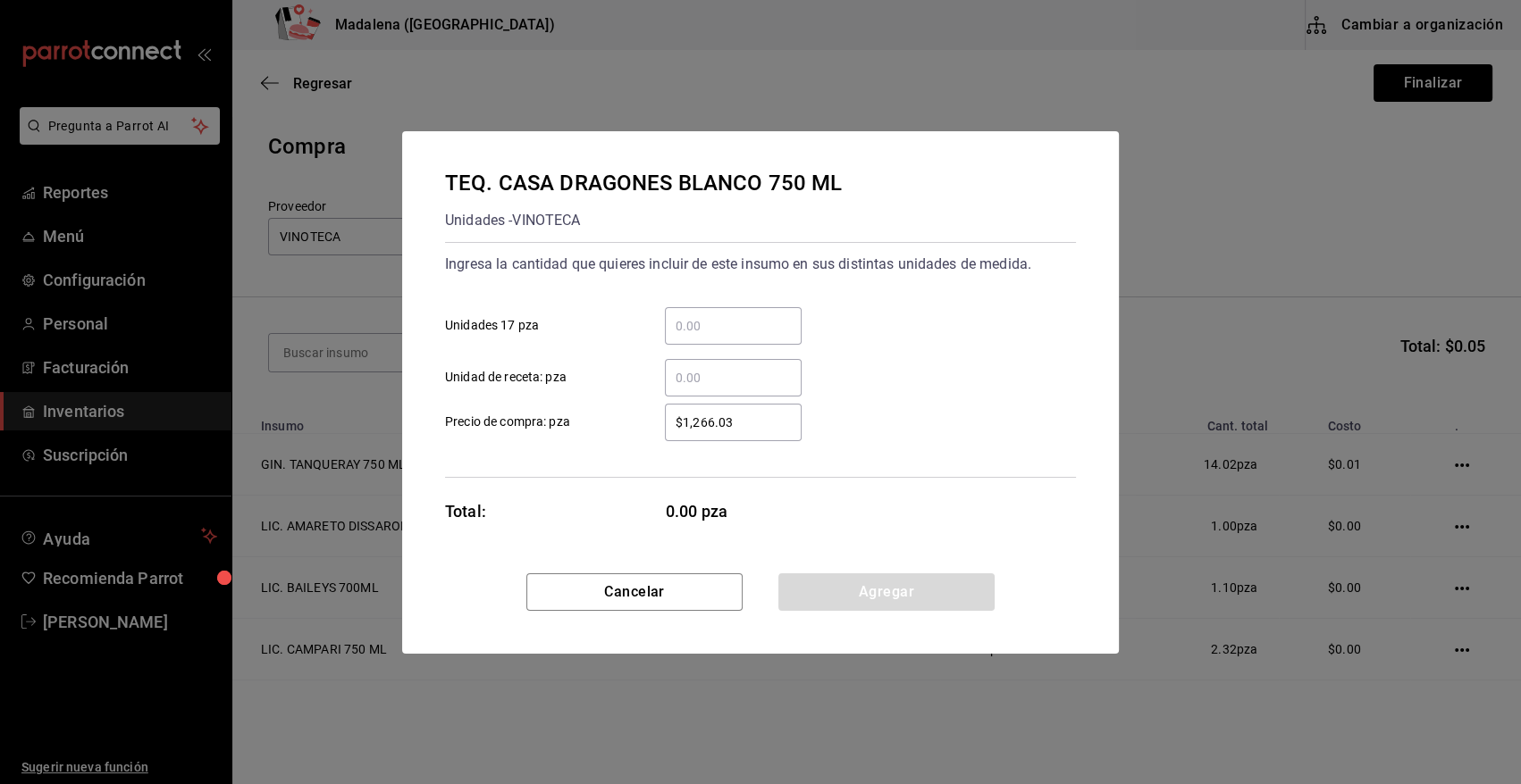
click at [697, 382] on input "​ Unidad de receta: pza" at bounding box center [733, 377] width 136 height 22
type input "1"
type input "$0.01"
click at [834, 599] on button "Agregar" at bounding box center [886, 592] width 216 height 38
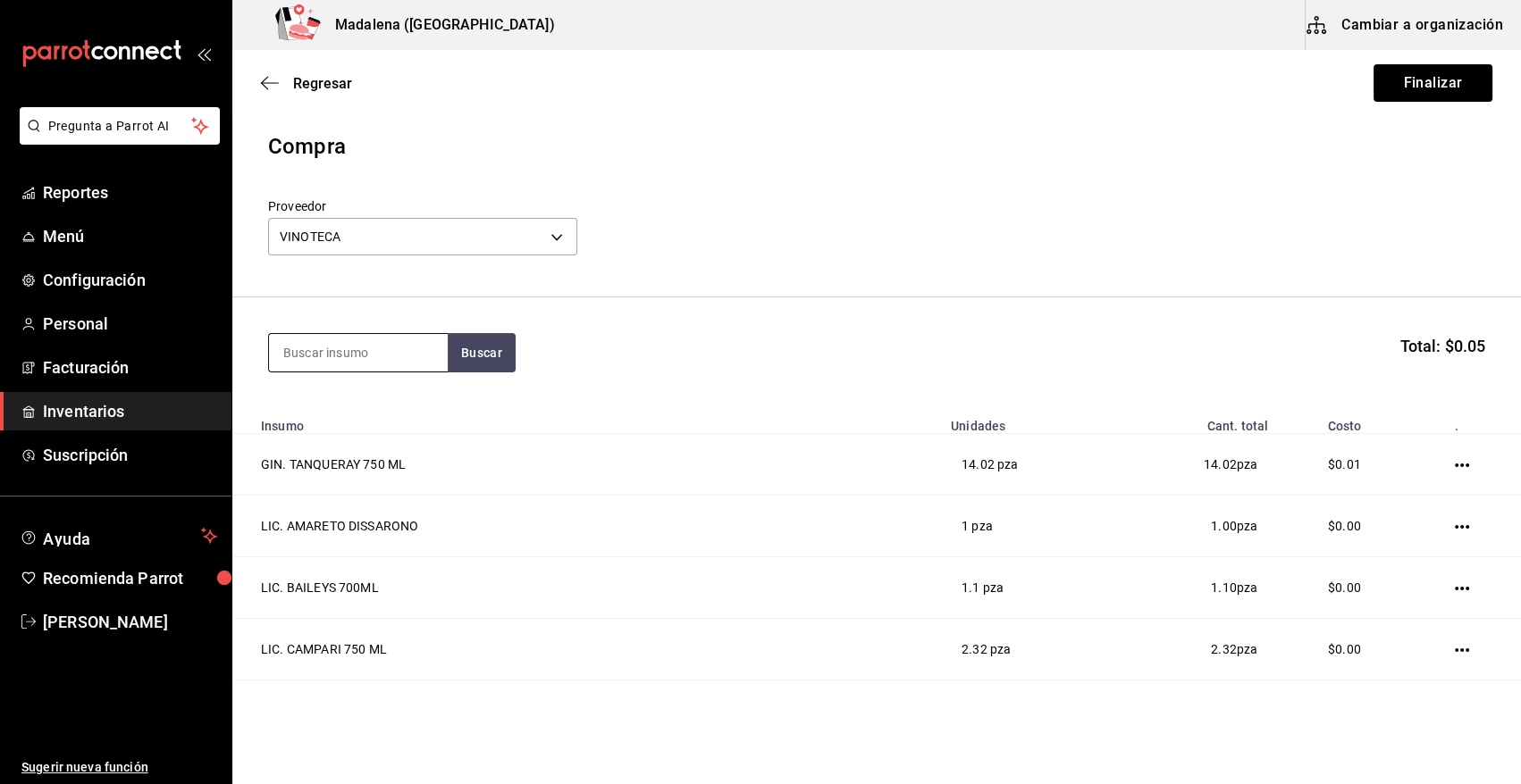
click at [373, 341] on input at bounding box center [358, 353] width 179 height 38
type input "DOBEL D"
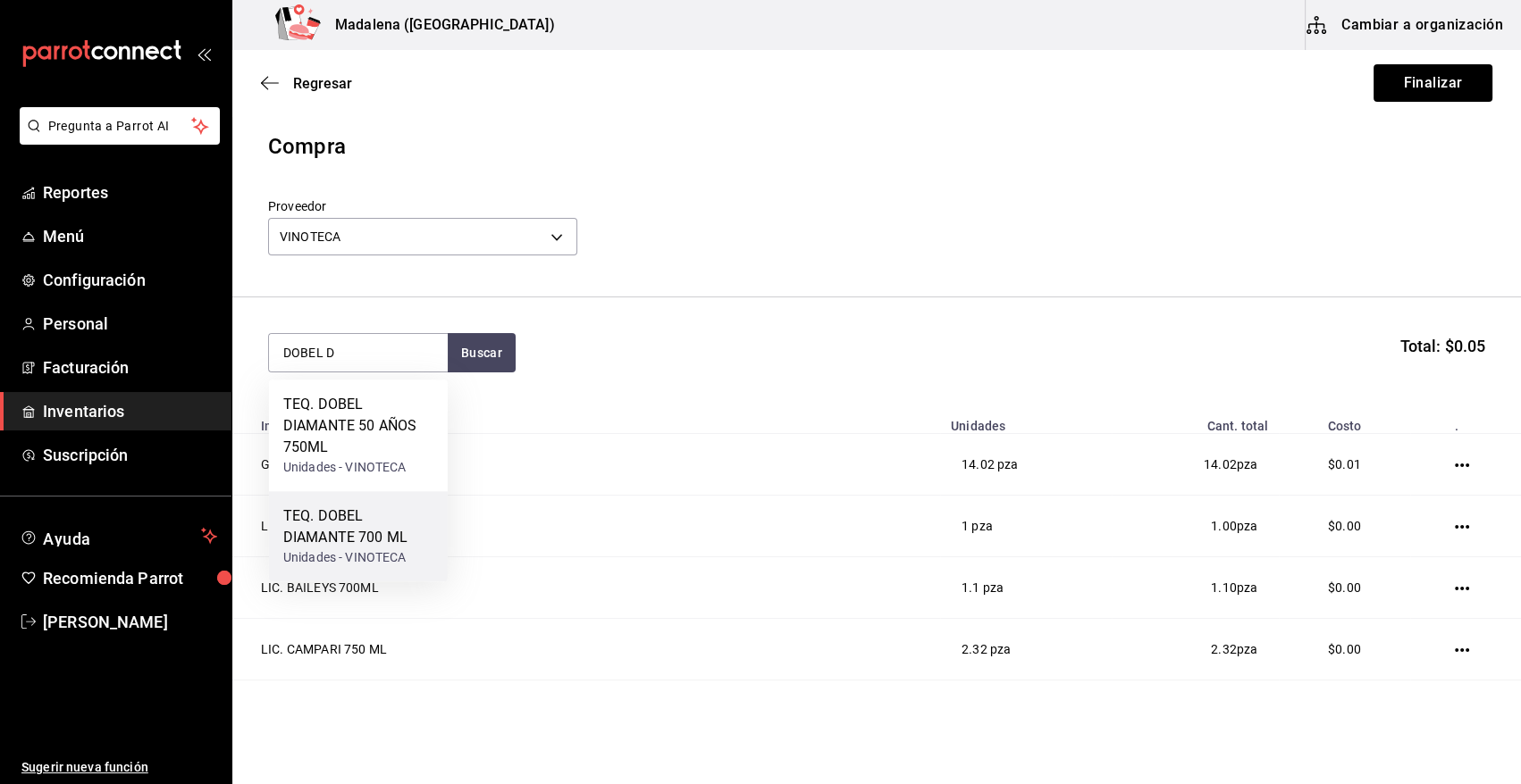
click at [385, 536] on div "TEQ. DOBEL DIAMANTE 700 ML" at bounding box center [358, 527] width 151 height 43
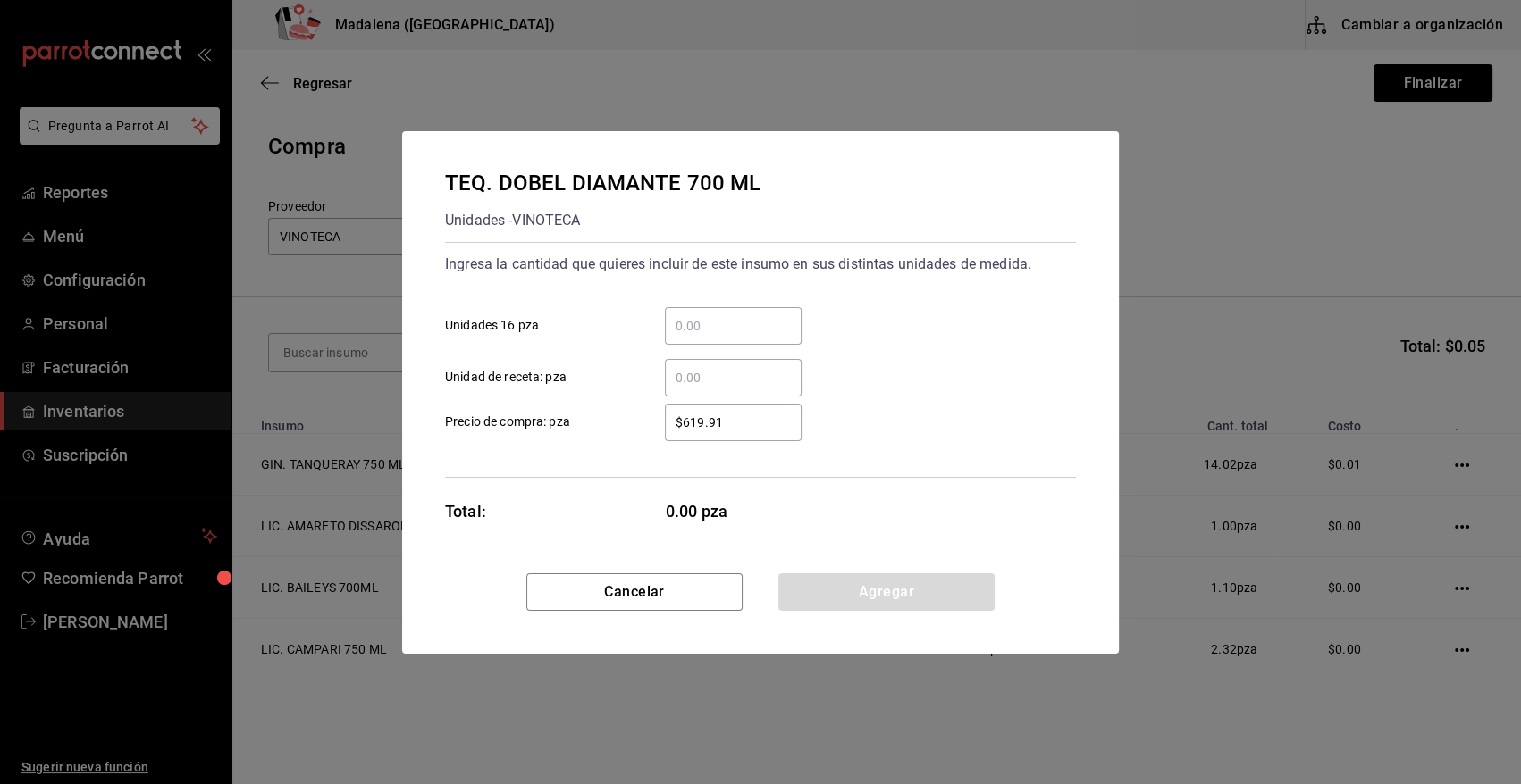
click at [684, 377] on input "​ Unidad de receta: pza" at bounding box center [733, 377] width 136 height 22
type input "4"
type input "$0.01"
click at [832, 593] on button "Agregar" at bounding box center [886, 592] width 216 height 38
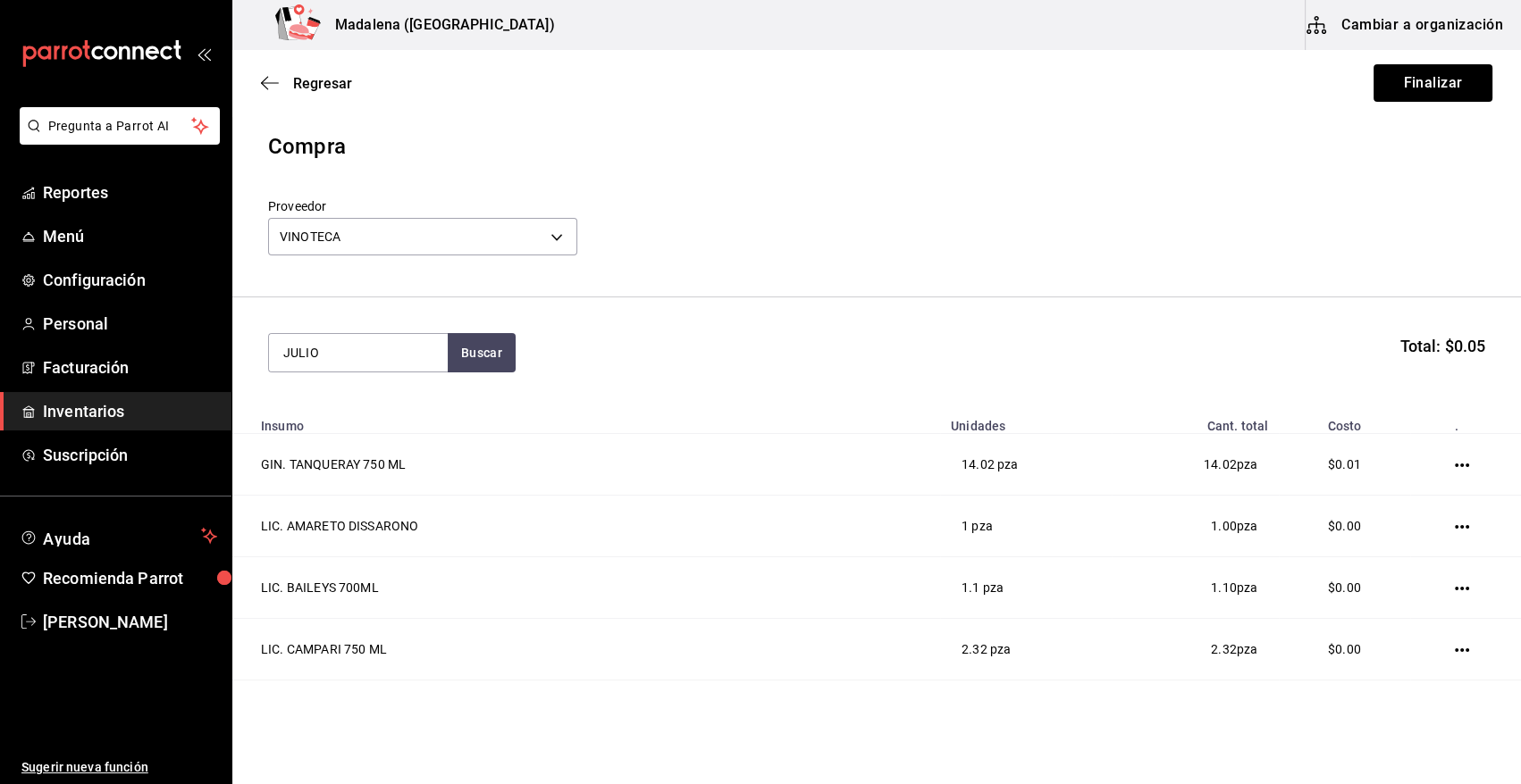
type input "JULIO"
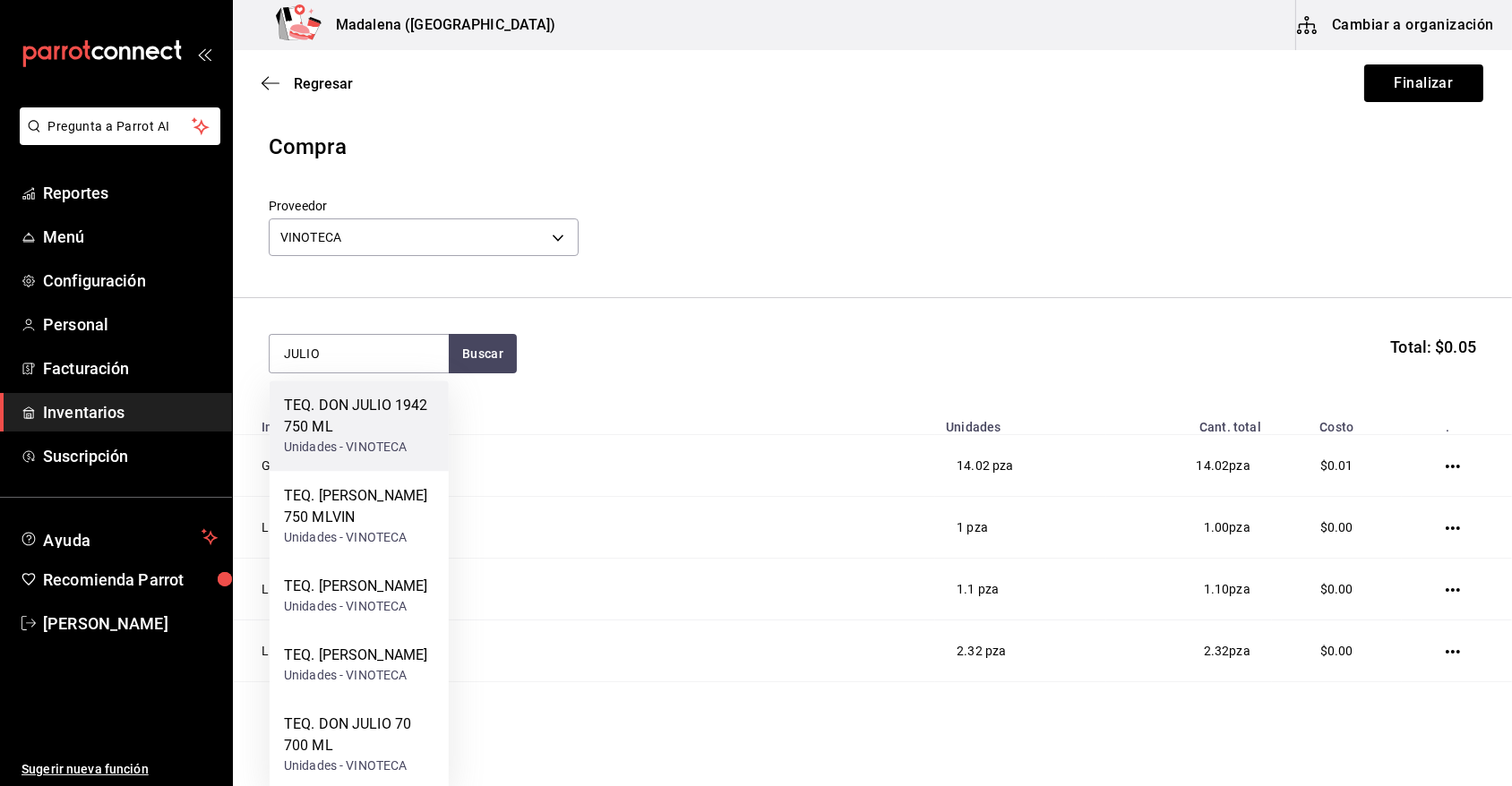
click at [364, 421] on div "TEQ. DON JULIO 1942 750 ML" at bounding box center [359, 417] width 151 height 43
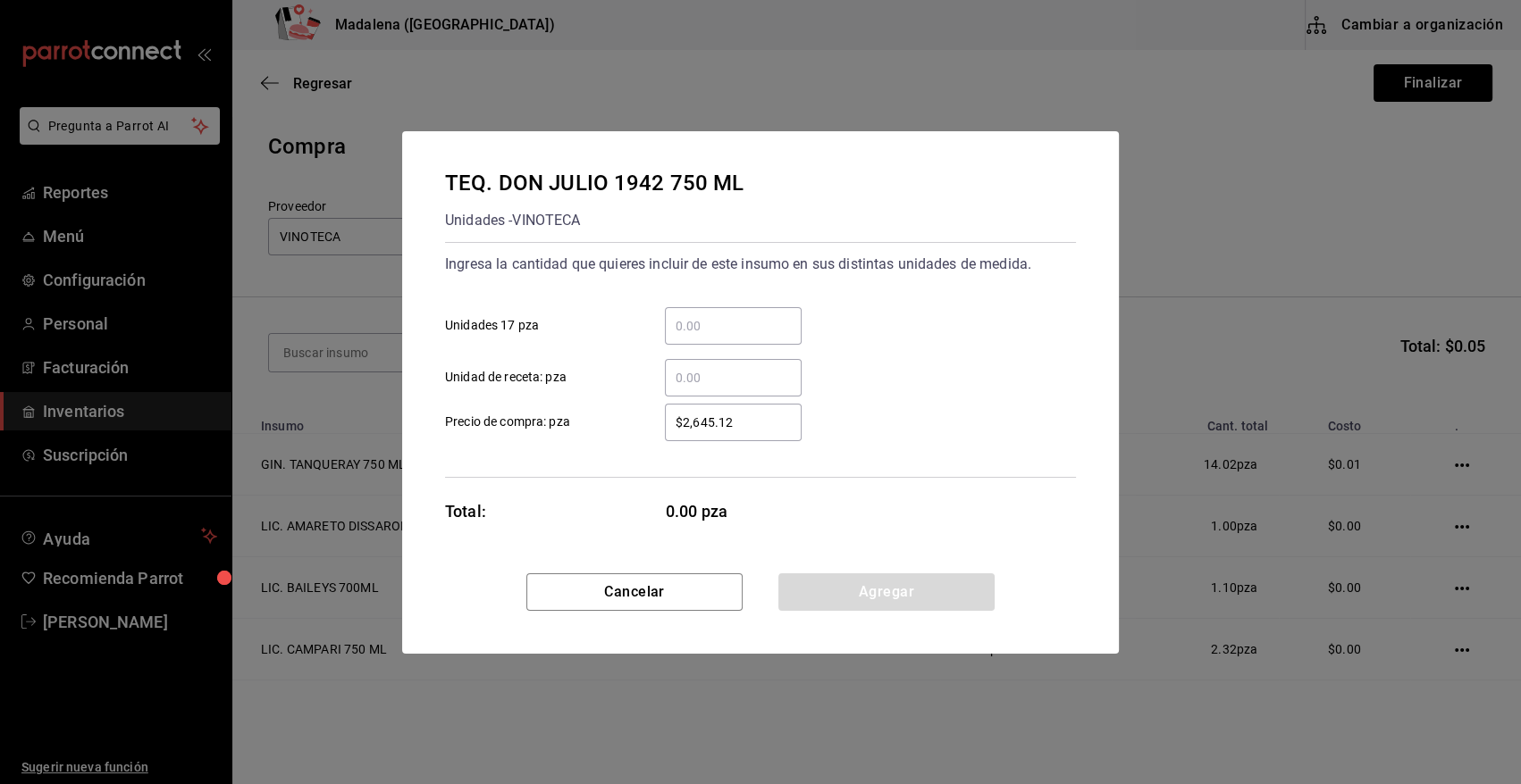
click at [734, 388] on div "​" at bounding box center [733, 378] width 136 height 38
click at [734, 388] on input "​ Unidad de receta: pza" at bounding box center [733, 377] width 136 height 22
type input "1"
type input "$0.01"
click at [816, 599] on button "Agregar" at bounding box center [886, 592] width 216 height 38
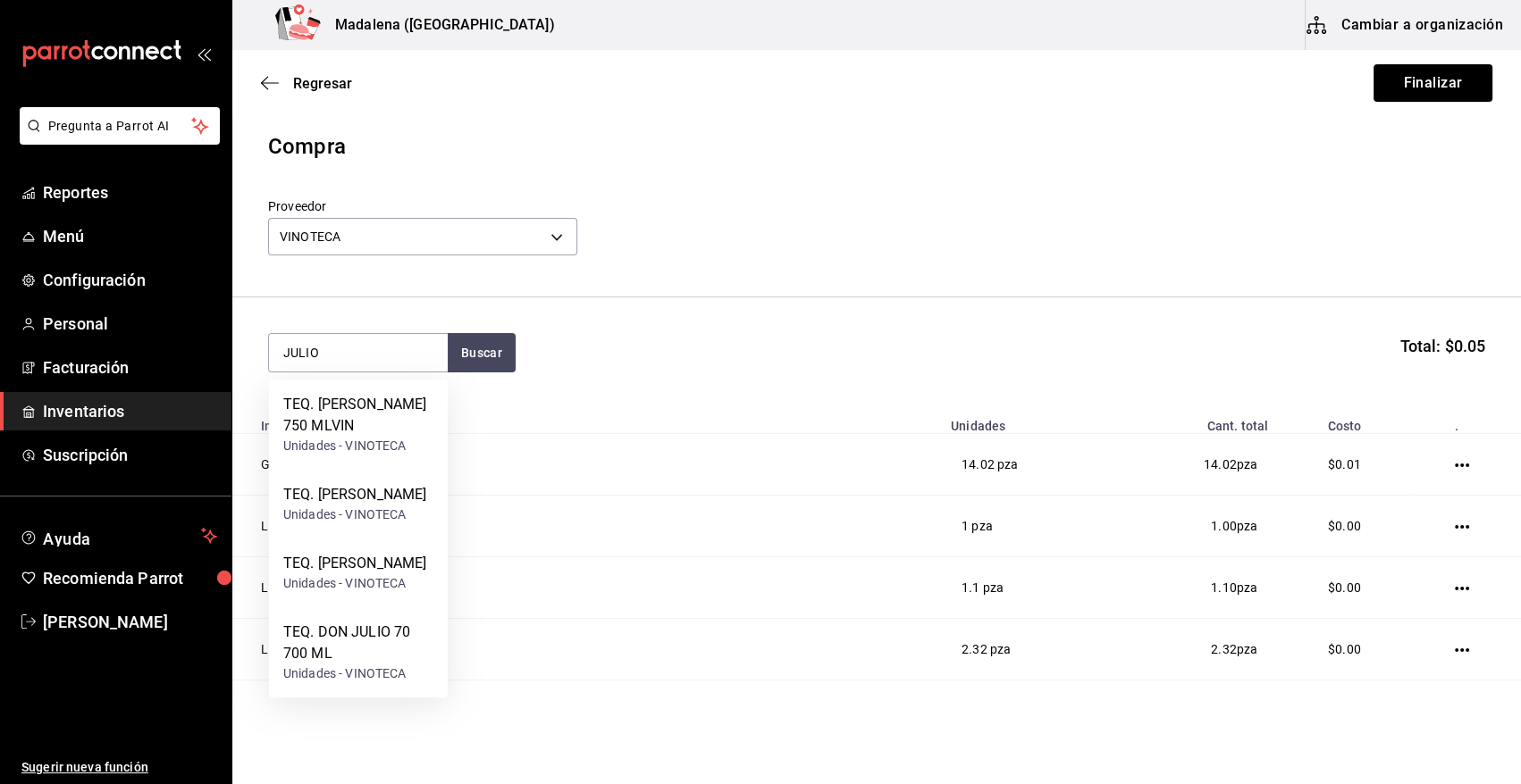
type input "JULIO"
click at [366, 665] on div "TEQ. DON JULIO 70 700 ML" at bounding box center [358, 643] width 151 height 43
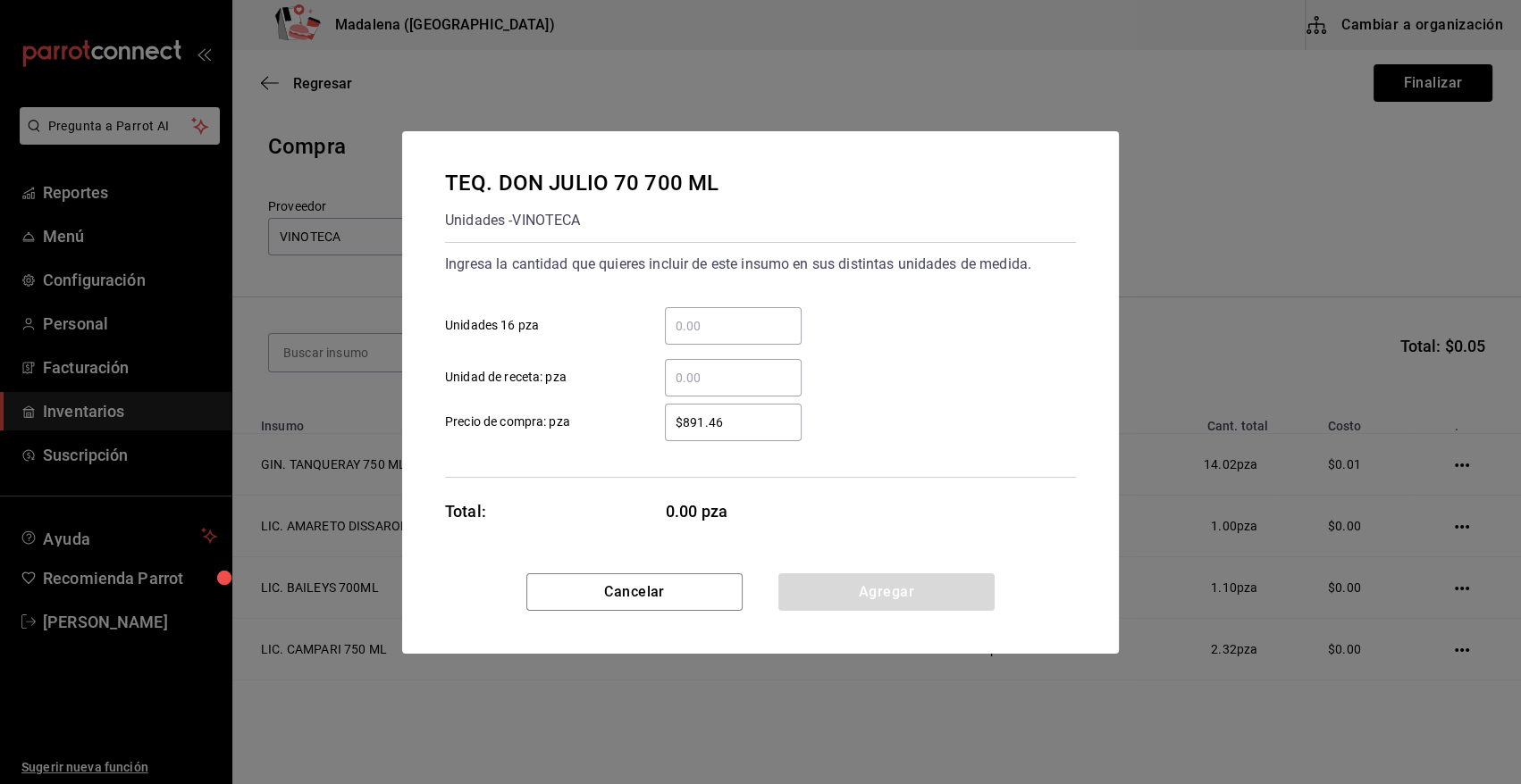
click at [724, 390] on div "​" at bounding box center [733, 378] width 136 height 38
click at [724, 388] on input "​ Unidad de receta: pza" at bounding box center [733, 377] width 136 height 22
type input "7"
type input "$0.01"
click at [841, 585] on button "Agregar" at bounding box center [886, 592] width 216 height 38
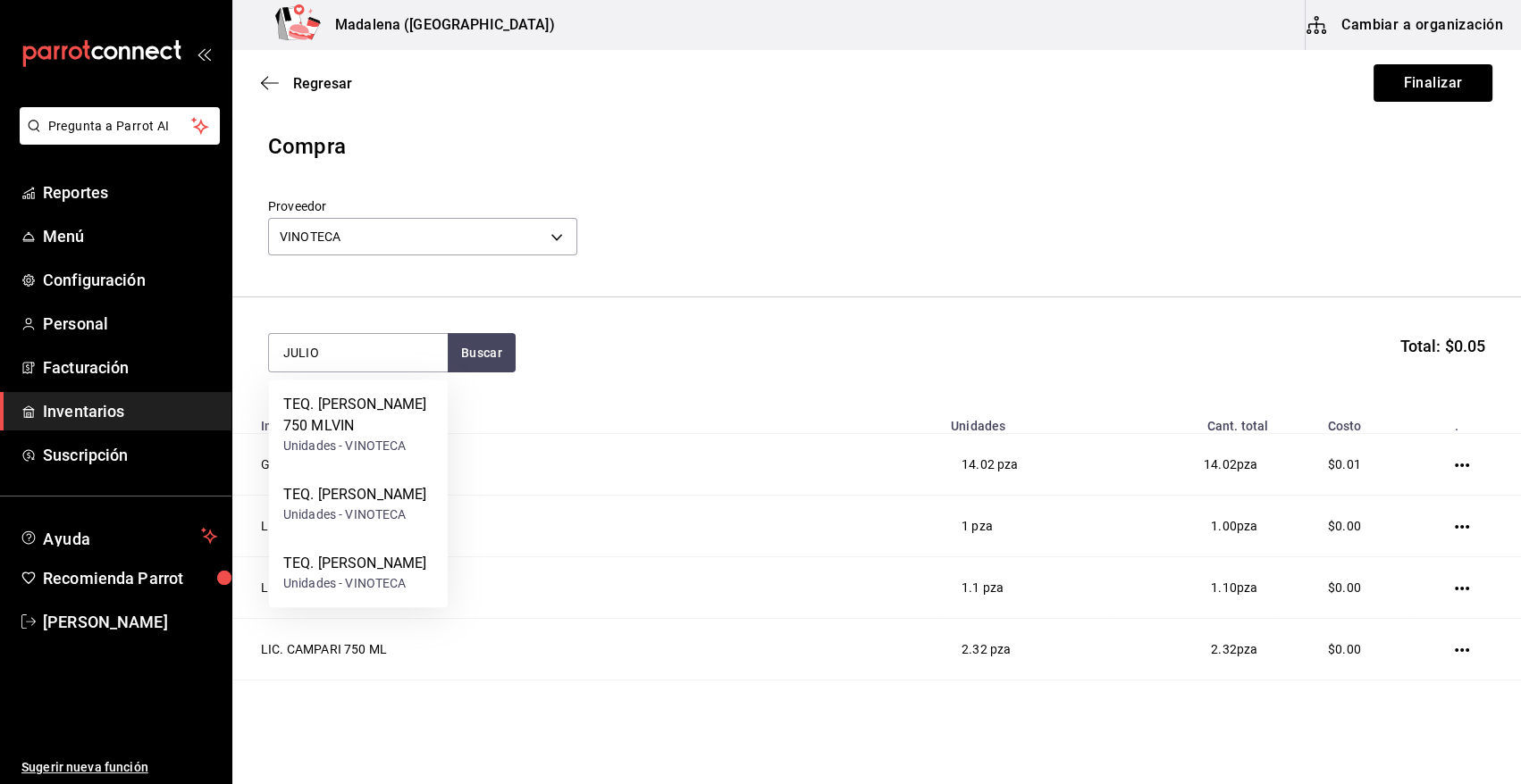
type input "JULIO"
click at [369, 453] on div "Unidades - VINOTECA" at bounding box center [358, 447] width 151 height 19
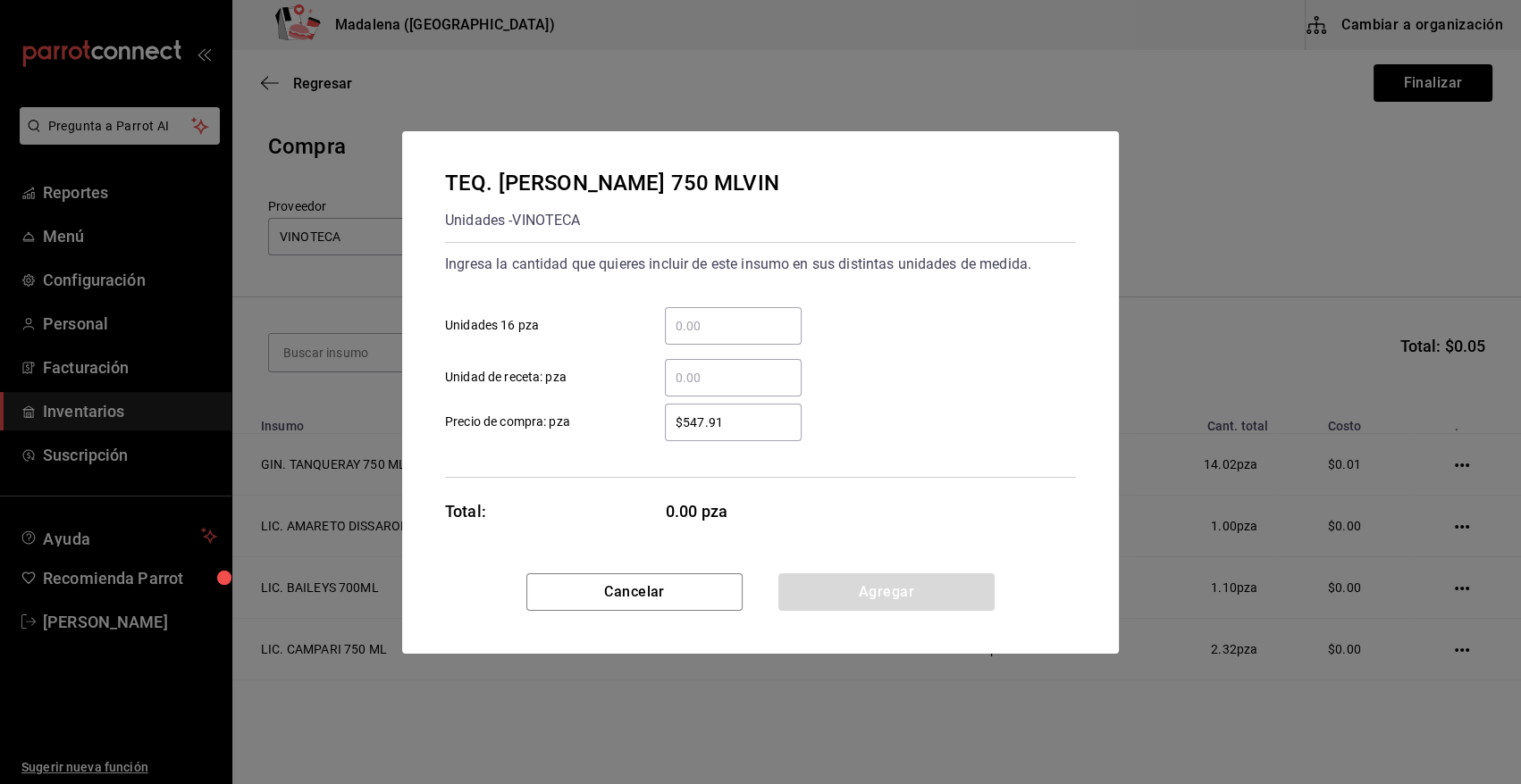
click at [695, 379] on input "​ Unidad de receta: pza" at bounding box center [733, 377] width 136 height 22
type input "2.78"
type input "$0.01"
click at [866, 591] on button "Agregar" at bounding box center [886, 592] width 216 height 38
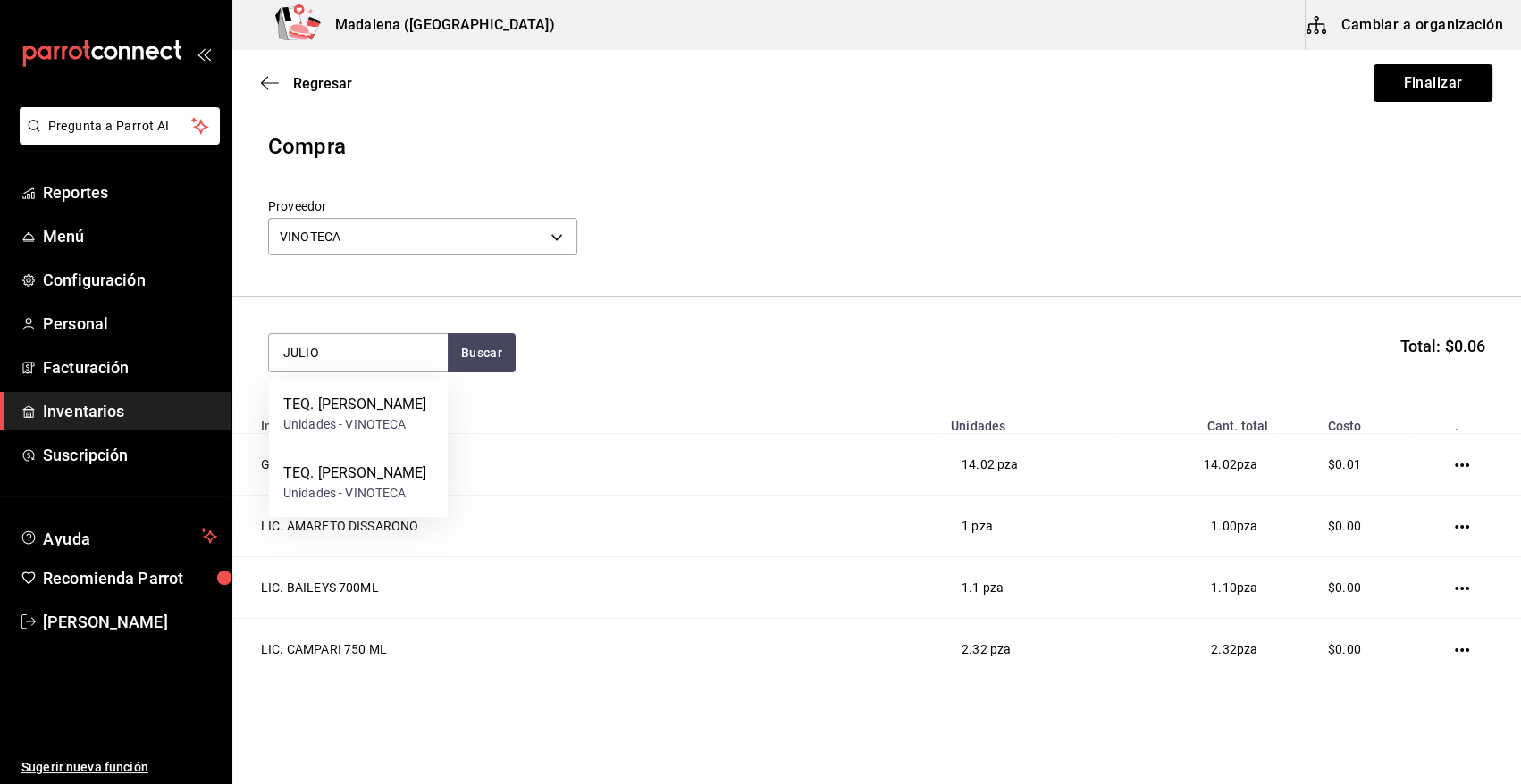
type input "JULIO"
click at [327, 484] on div "TEQ. DON JULIO REPOSADO" at bounding box center [355, 473] width 143 height 22
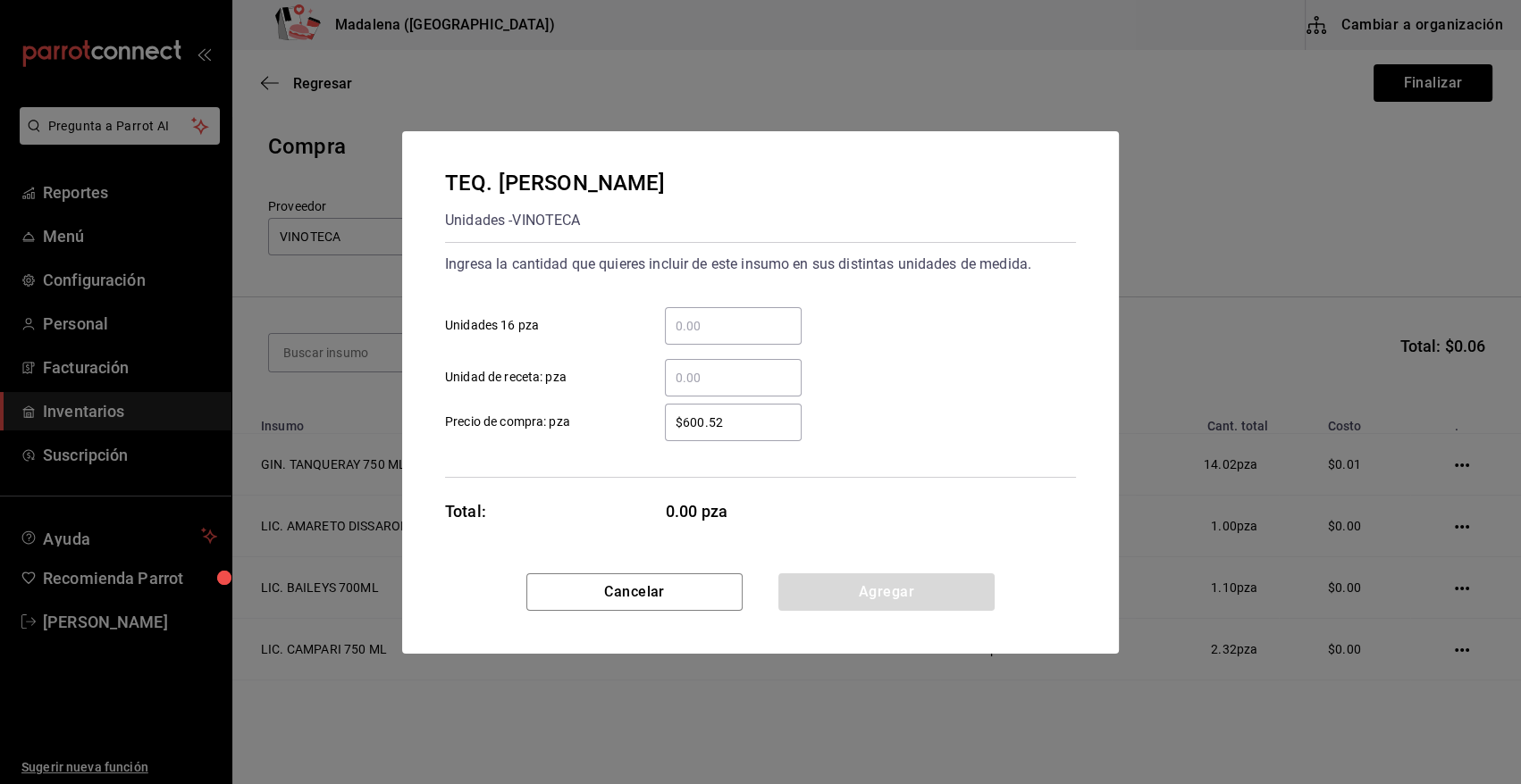
click at [698, 370] on input "​ Unidad de receta: pza" at bounding box center [733, 377] width 136 height 22
type input "2"
type input "$0.01"
click at [826, 594] on button "Agregar" at bounding box center [886, 592] width 216 height 38
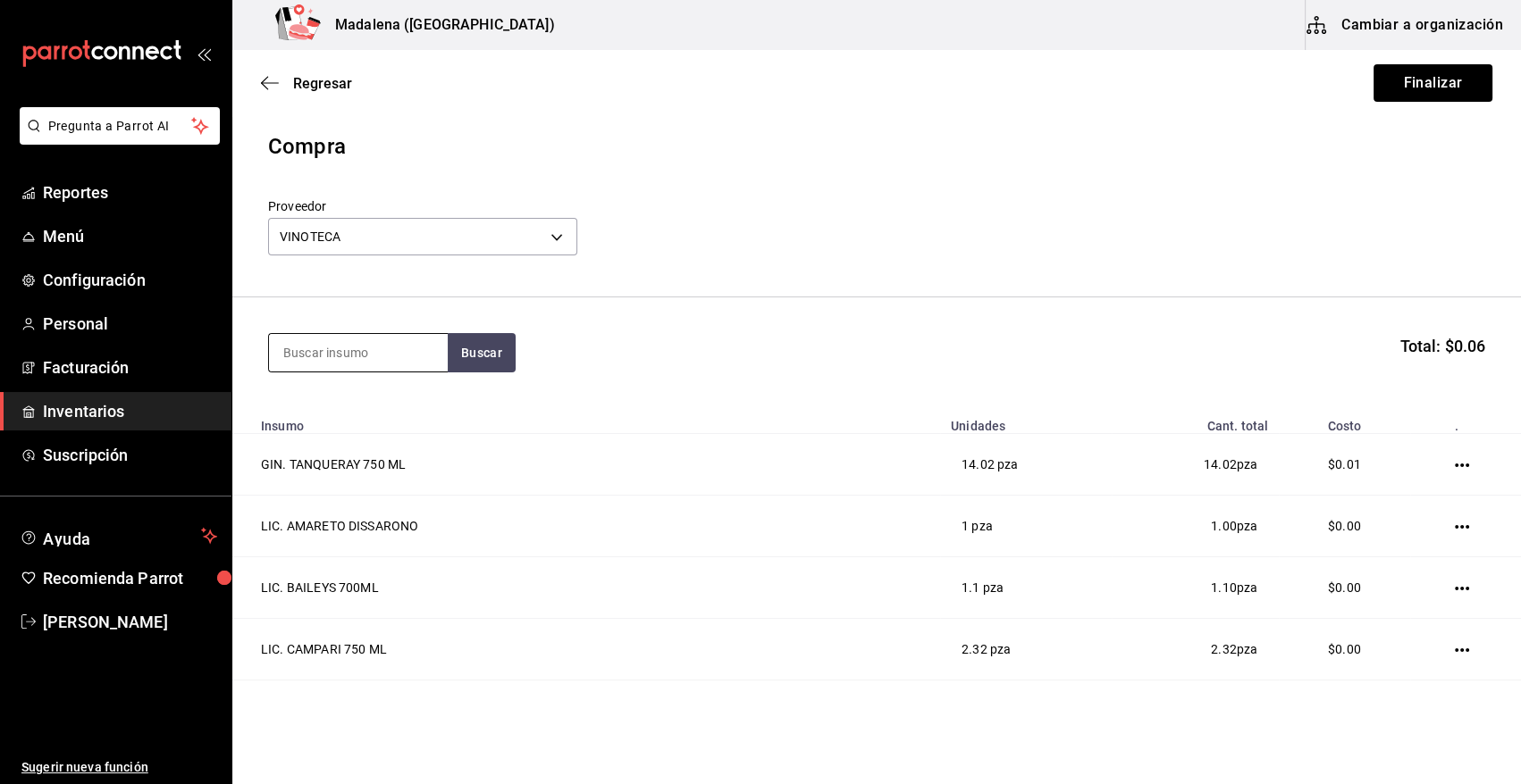
click at [367, 348] on input at bounding box center [358, 353] width 179 height 38
click at [365, 364] on input at bounding box center [358, 353] width 179 height 38
type input "ENEMIGO"
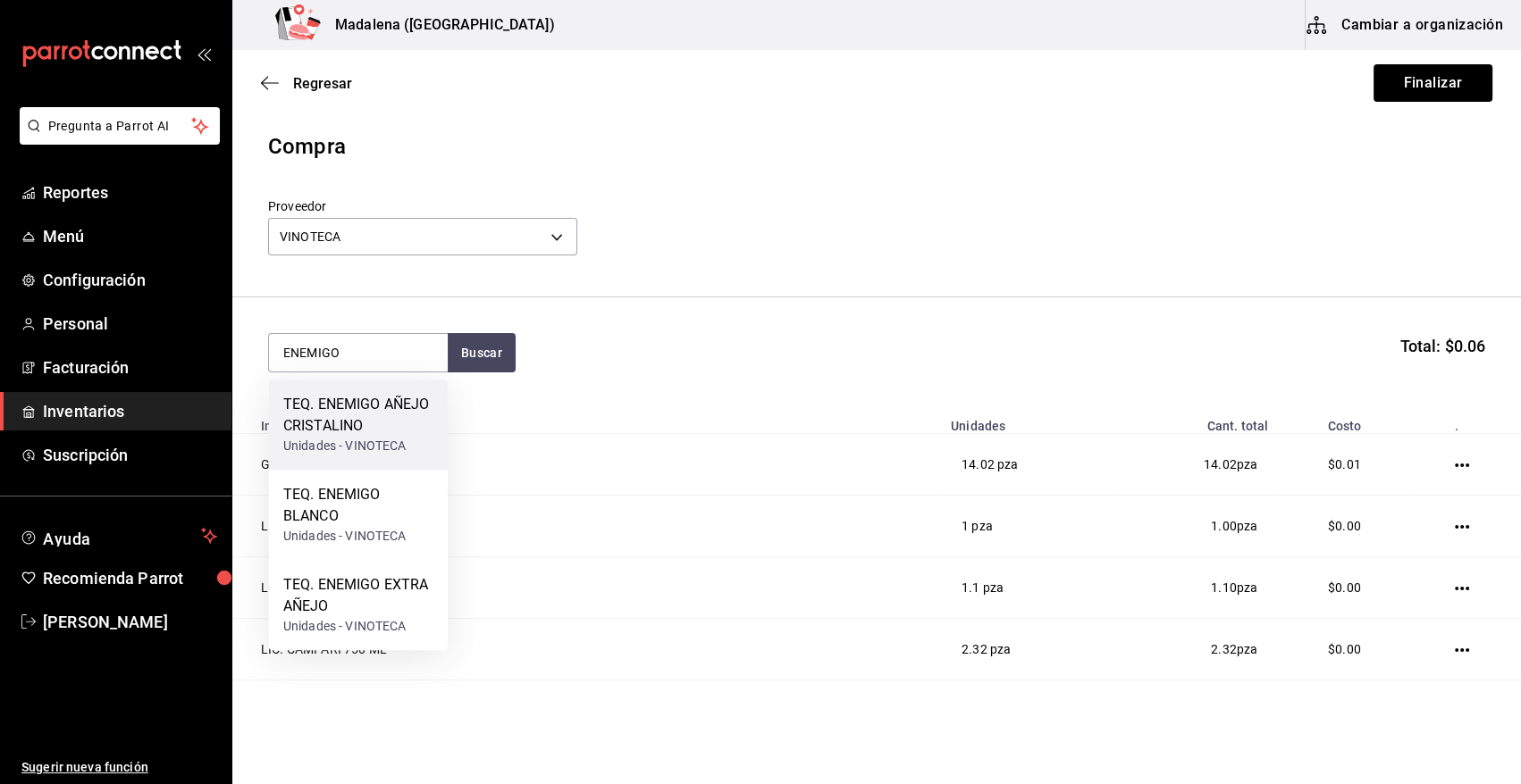
click at [362, 419] on div "TEQ. ENEMIGO AÑEJO CRISTALINO" at bounding box center [358, 416] width 151 height 43
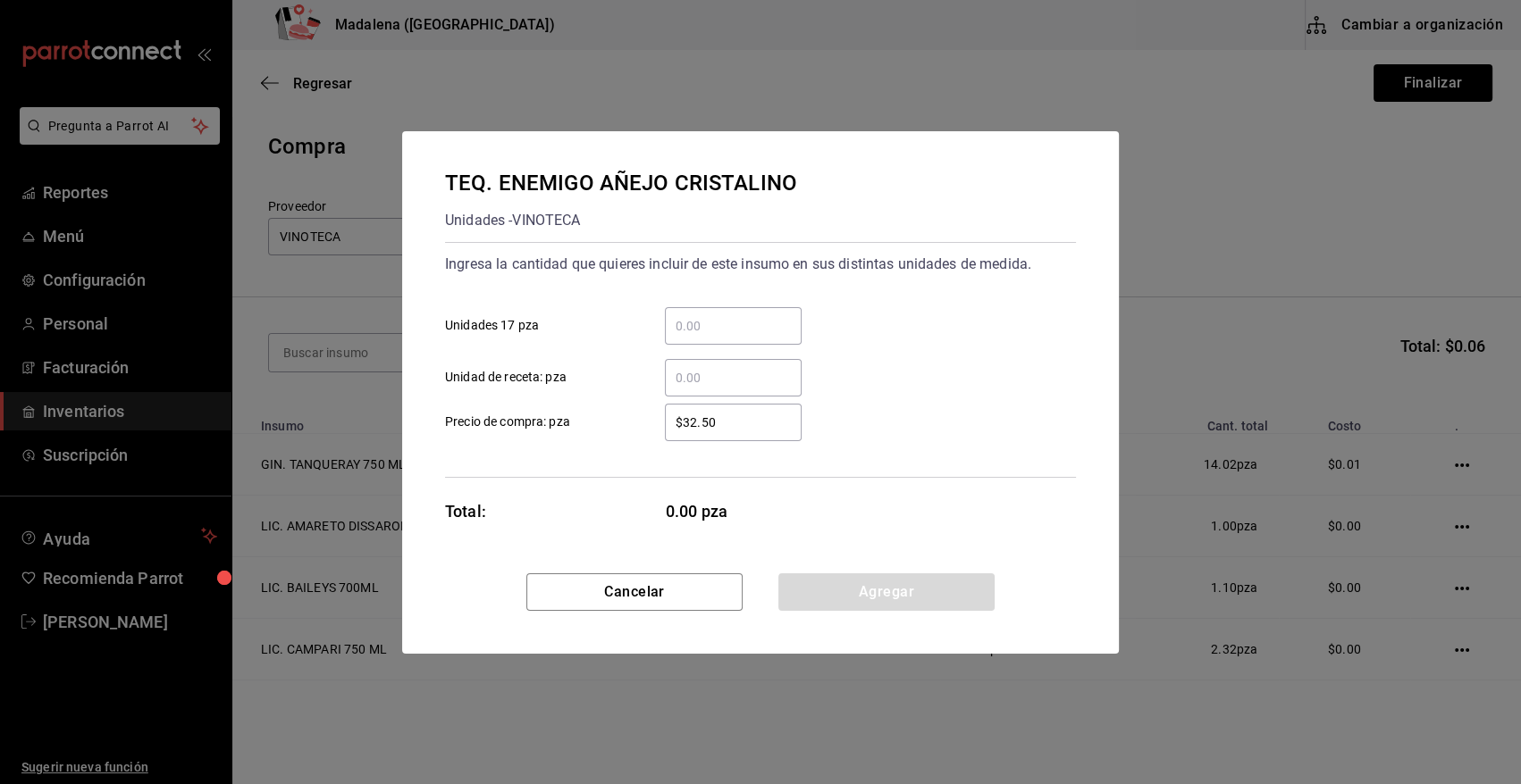
click at [709, 370] on input "​ Unidad de receta: pza" at bounding box center [733, 377] width 136 height 22
type input "2"
type input "$0.01"
click at [875, 594] on button "Agregar" at bounding box center [886, 592] width 216 height 38
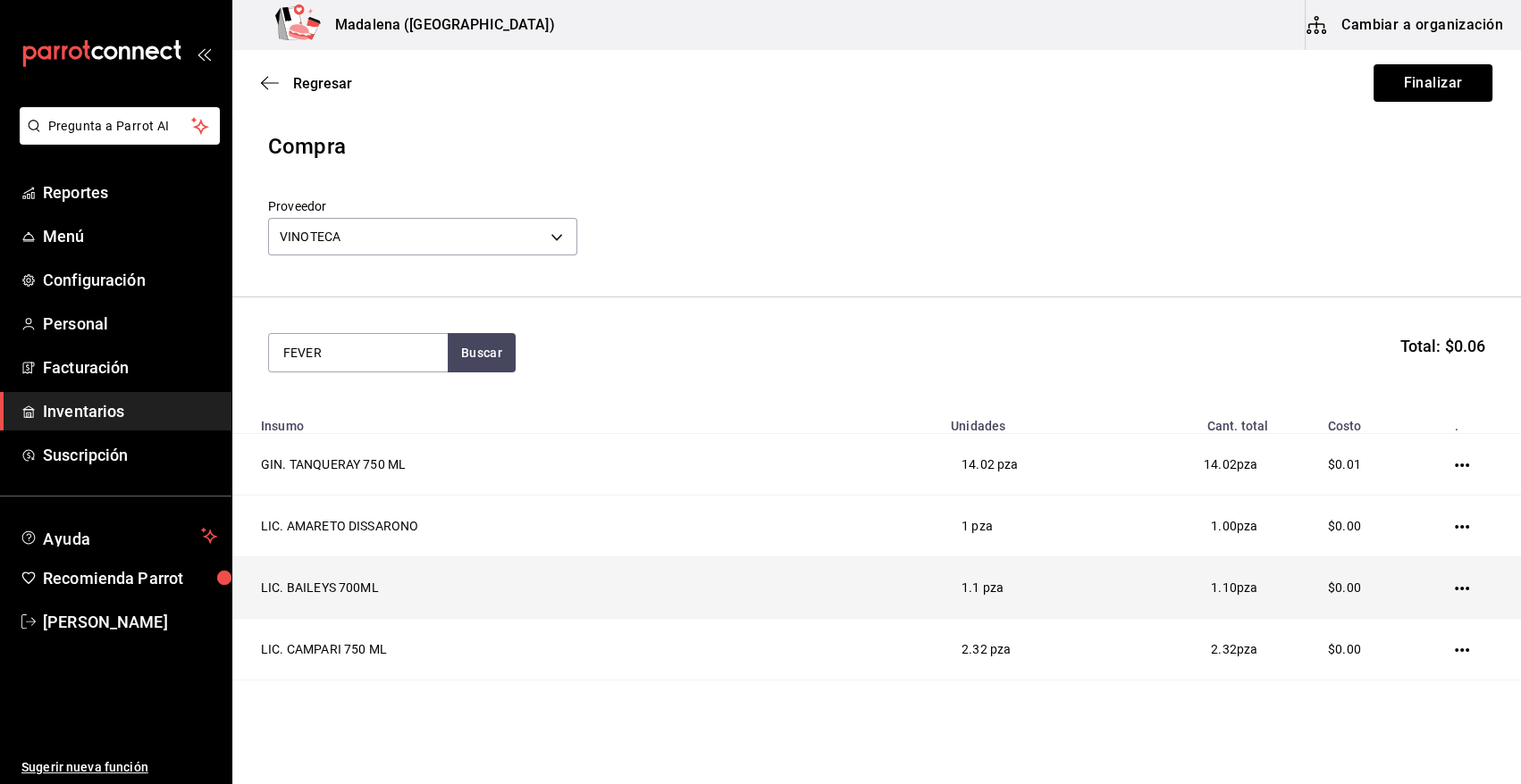
type input "FEVER"
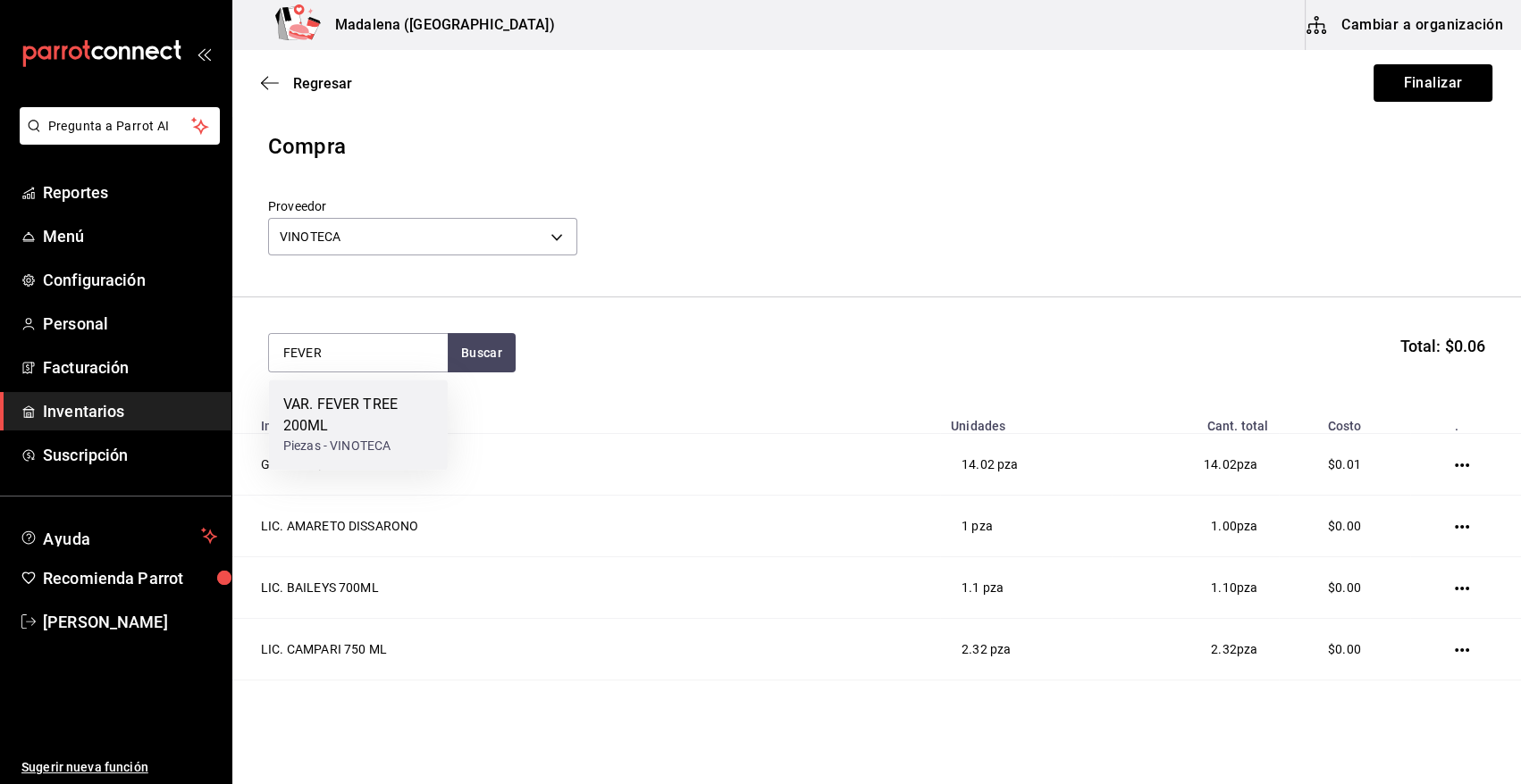
click at [364, 443] on div "Piezas - VINOTECA" at bounding box center [358, 447] width 151 height 19
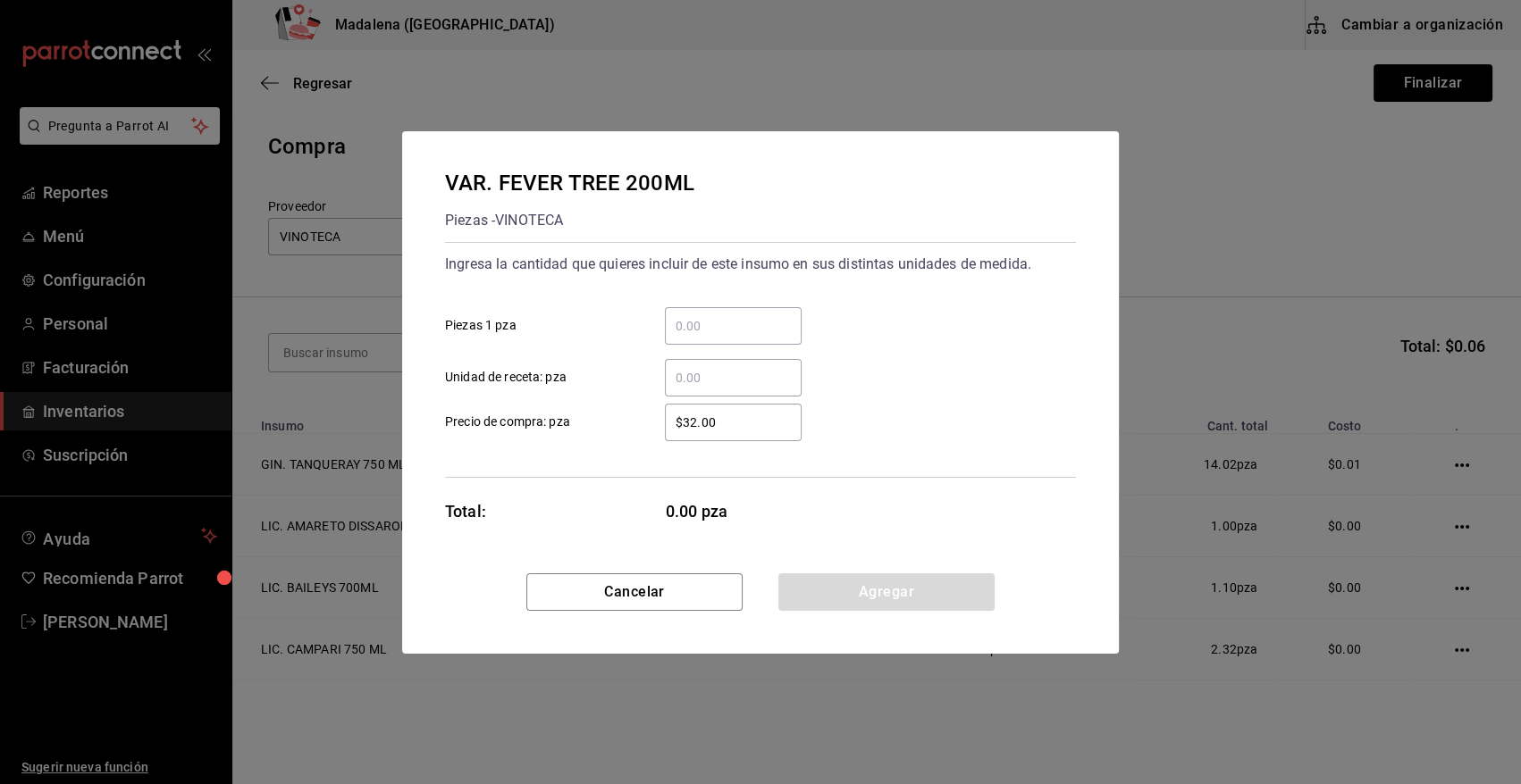
click at [692, 379] on input "​ Unidad de receta: pza" at bounding box center [733, 377] width 136 height 22
type input "6.5"
type input "$0.01"
click at [825, 579] on button "Agregar" at bounding box center [886, 592] width 216 height 38
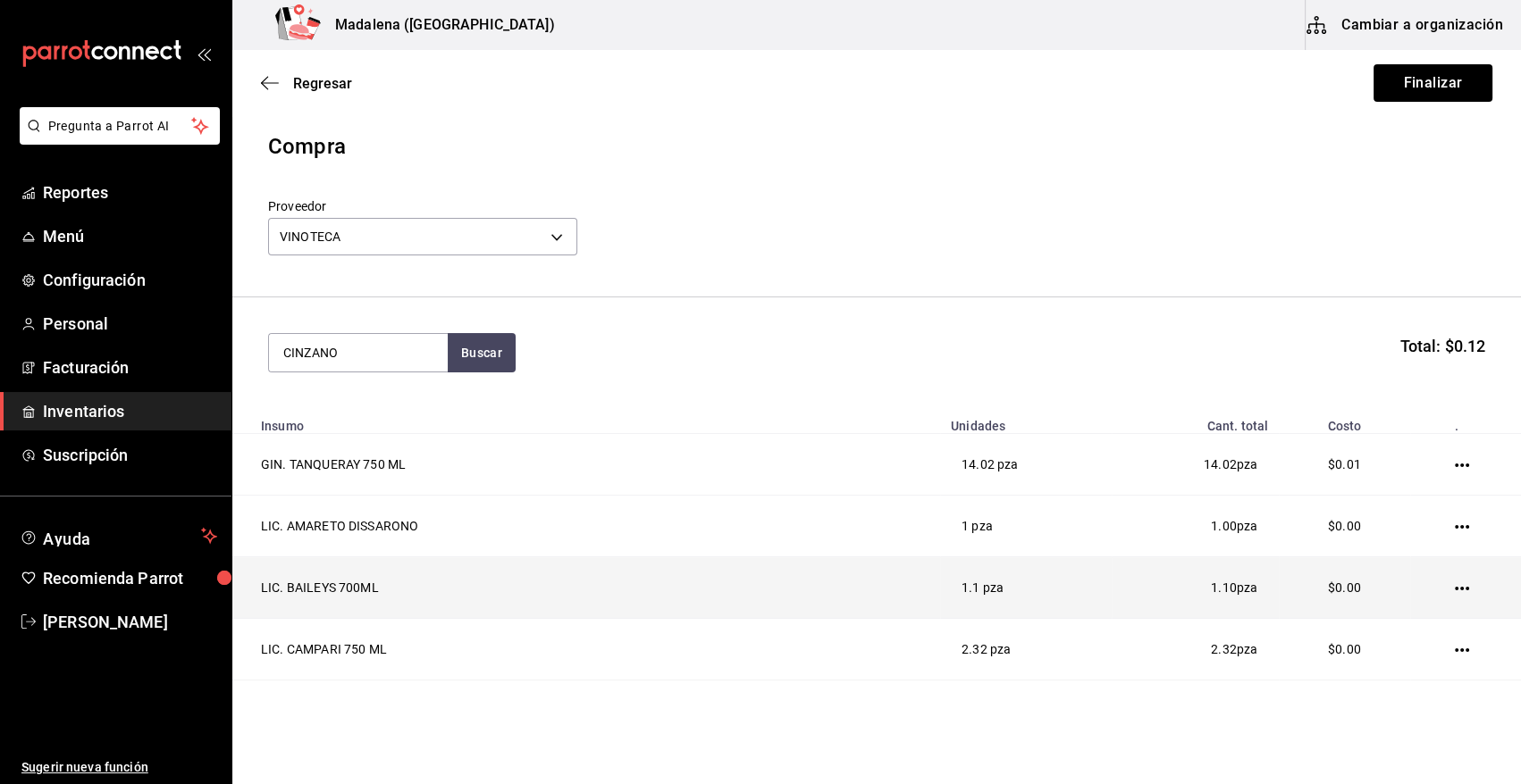
type input "CINZANO"
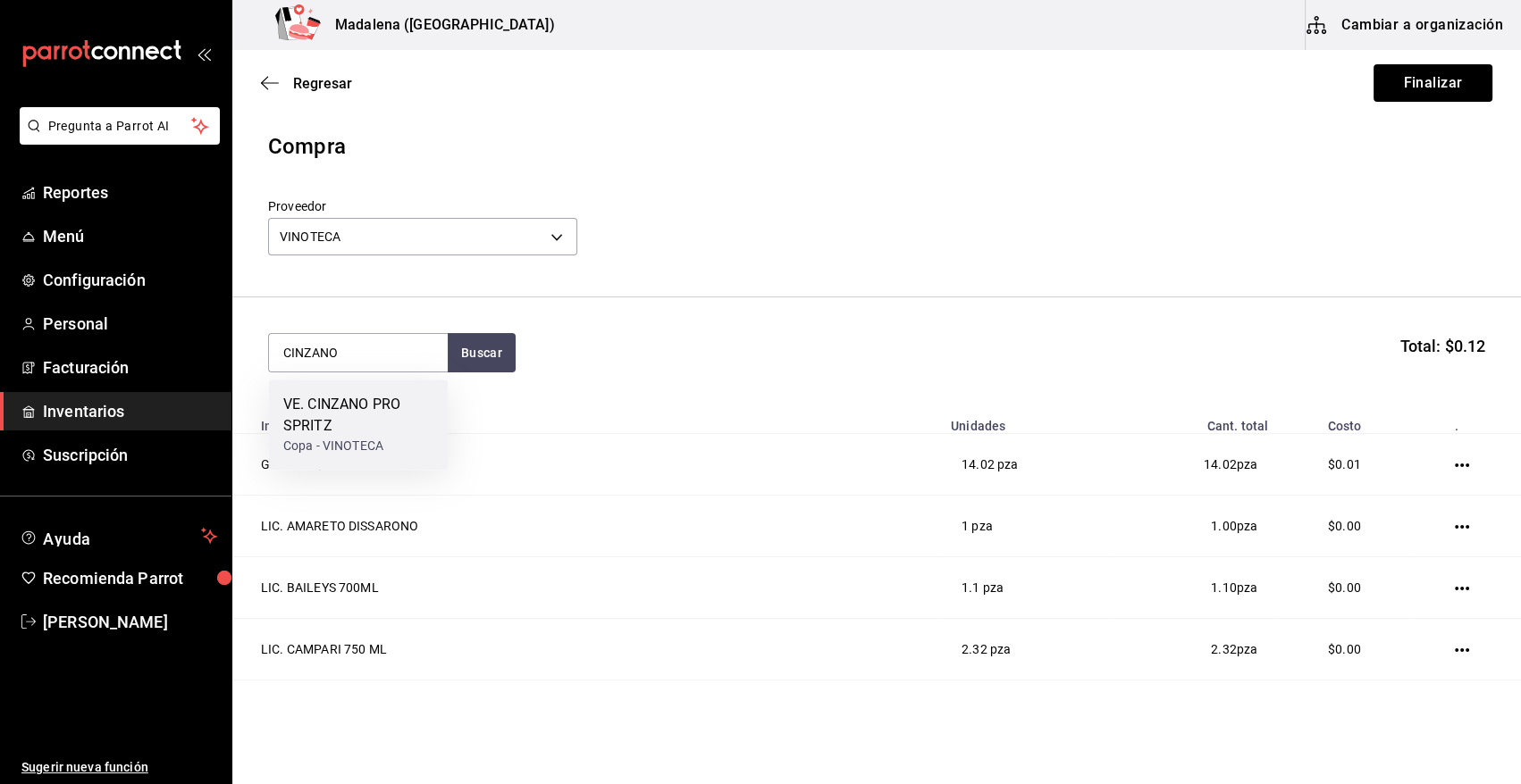
click at [274, 435] on div "VE. CINZANO PRO SPRITZ Copa - VINOTECA" at bounding box center [358, 425] width 179 height 90
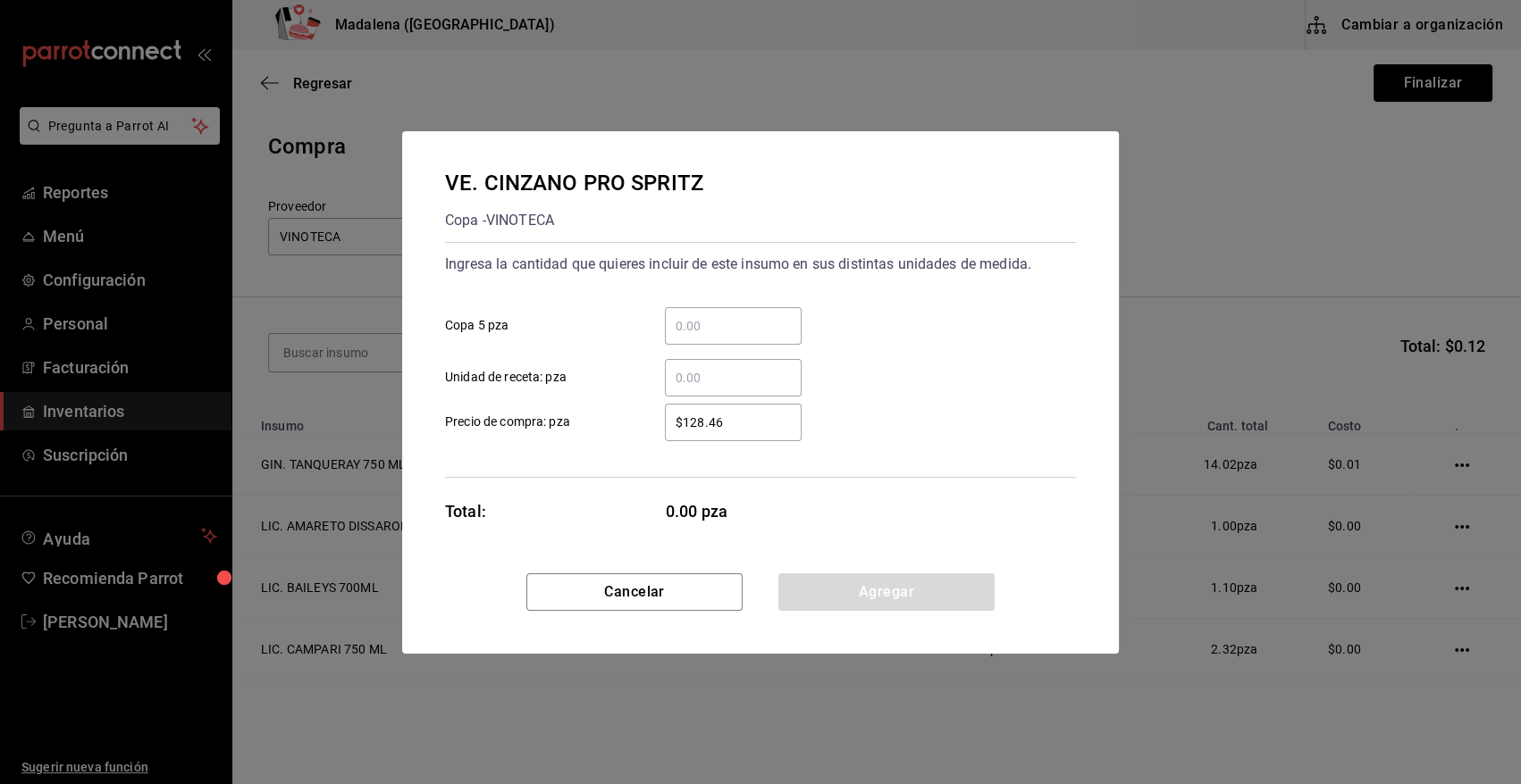
click at [697, 376] on input "​ Unidad de receta: pza" at bounding box center [733, 377] width 136 height 22
type input "4.32"
type input "$0.01"
click at [858, 584] on button "Agregar" at bounding box center [886, 592] width 216 height 38
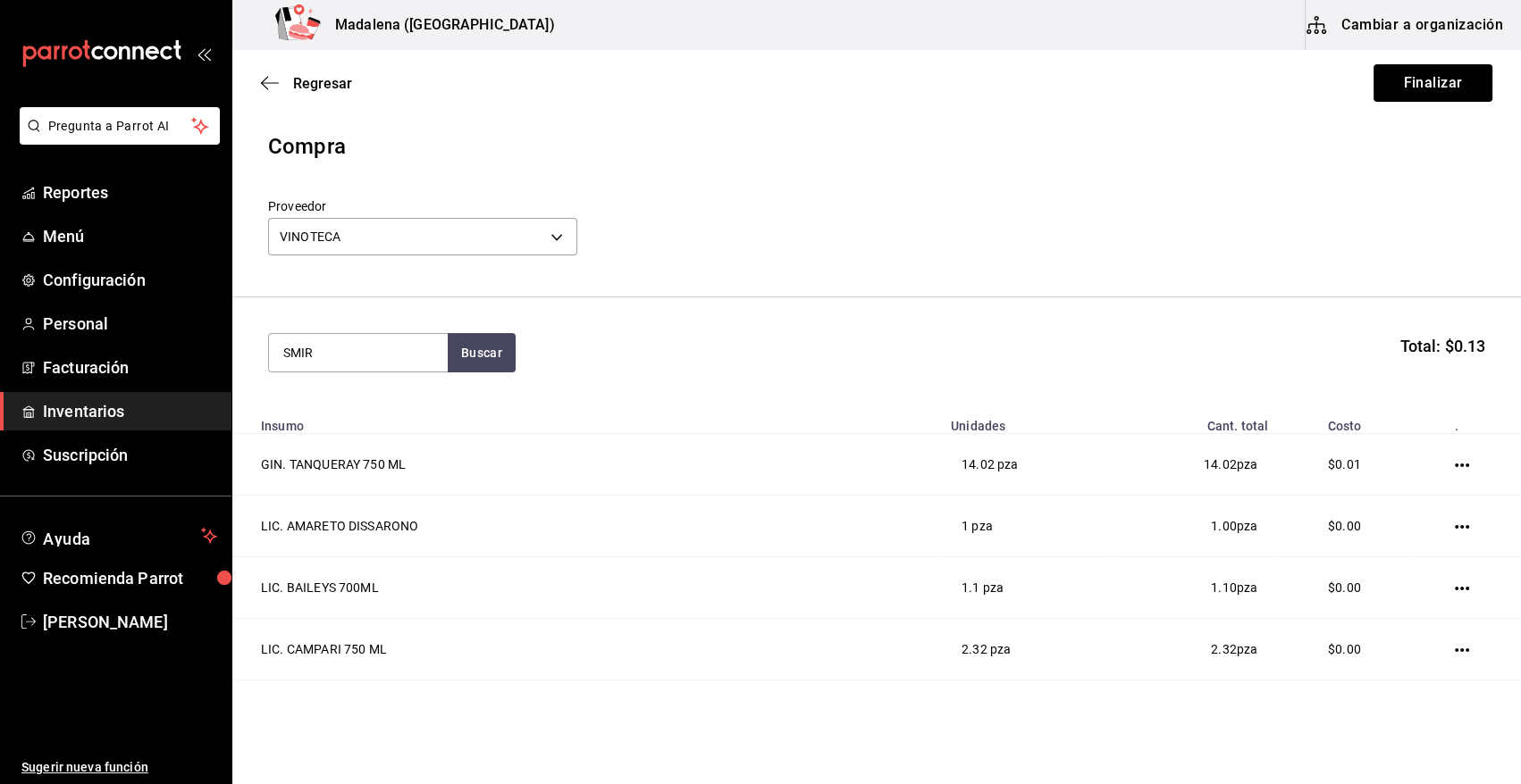
type input "SMIR"
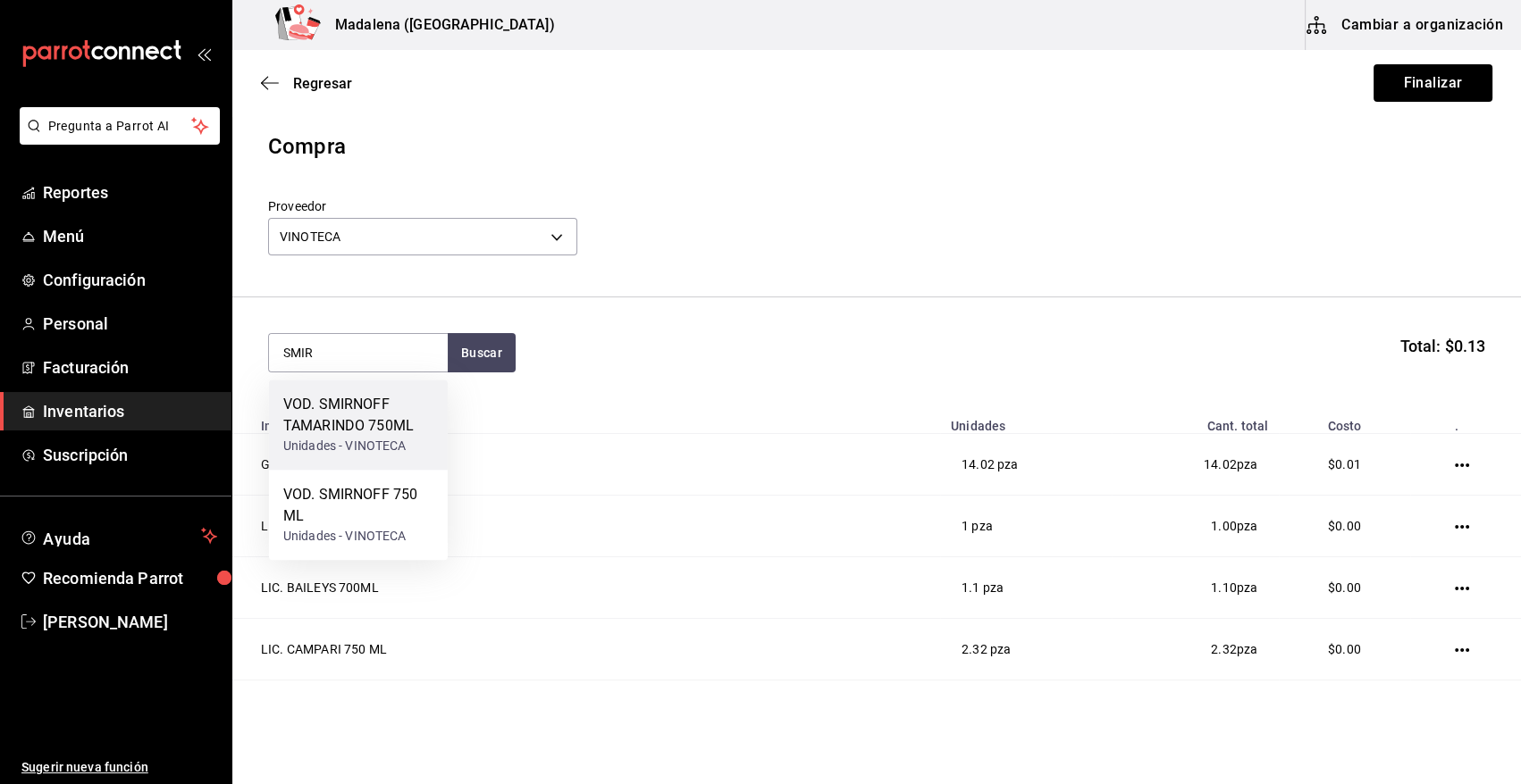
click at [361, 431] on div "VOD. SMIRNOFF TAMARINDO 750ML" at bounding box center [358, 416] width 151 height 43
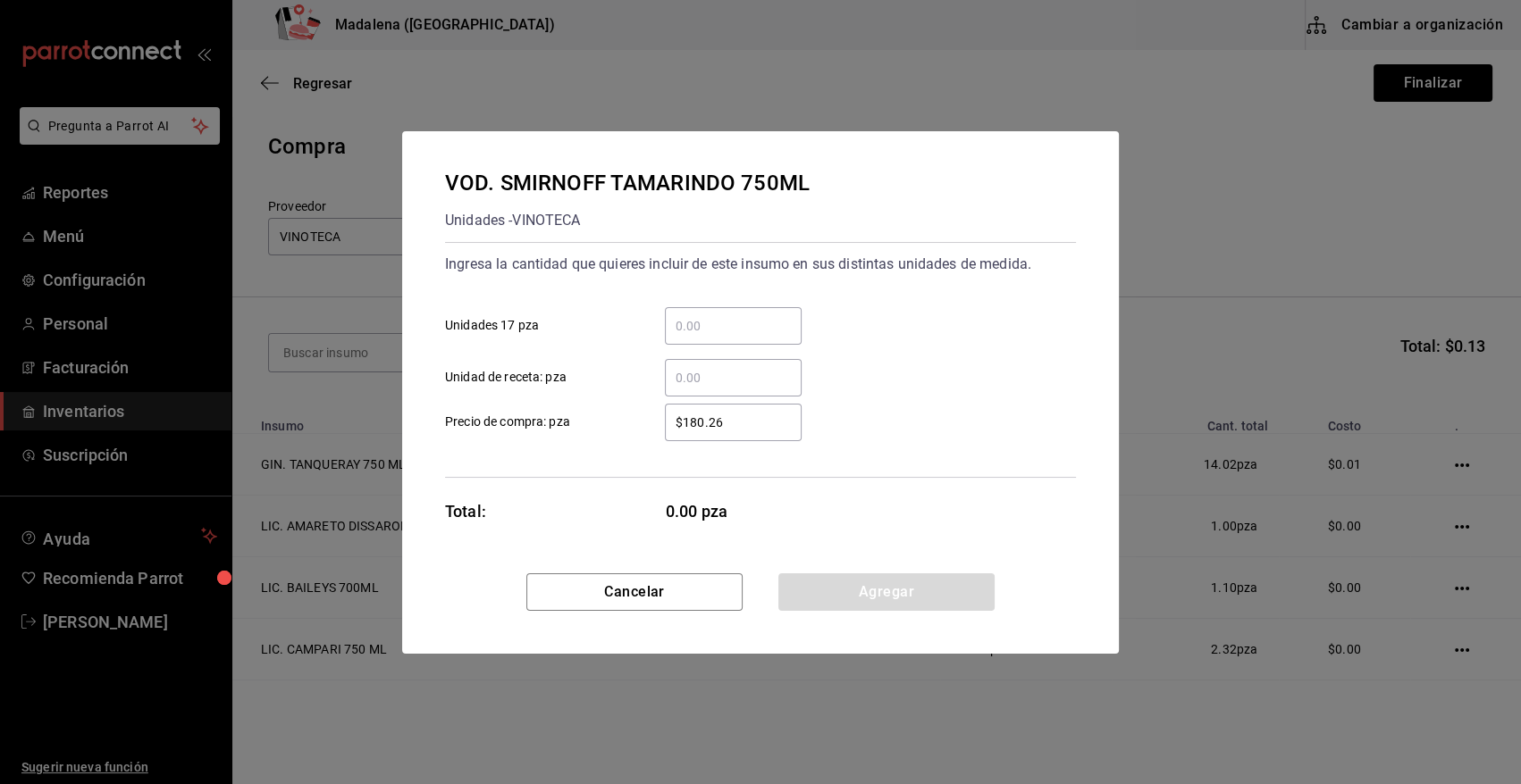
click at [742, 366] on div "​" at bounding box center [733, 378] width 136 height 38
click at [742, 367] on input "​ Unidad de receta: pza" at bounding box center [733, 377] width 136 height 22
type input "1"
type input "$0.01"
click at [815, 587] on button "Agregar" at bounding box center [886, 592] width 216 height 38
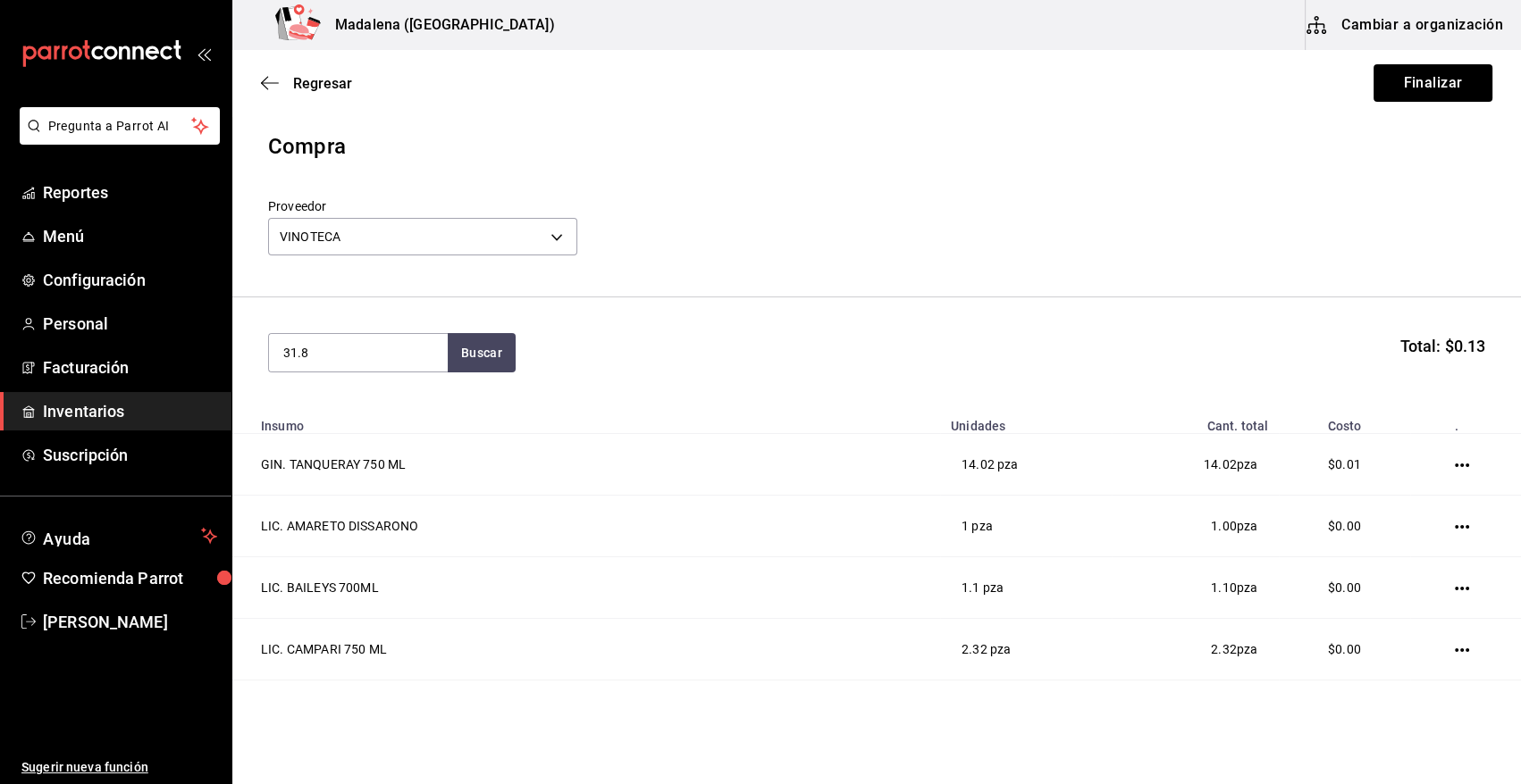
type input "31.8"
click at [467, 347] on button "Buscar" at bounding box center [482, 353] width 68 height 39
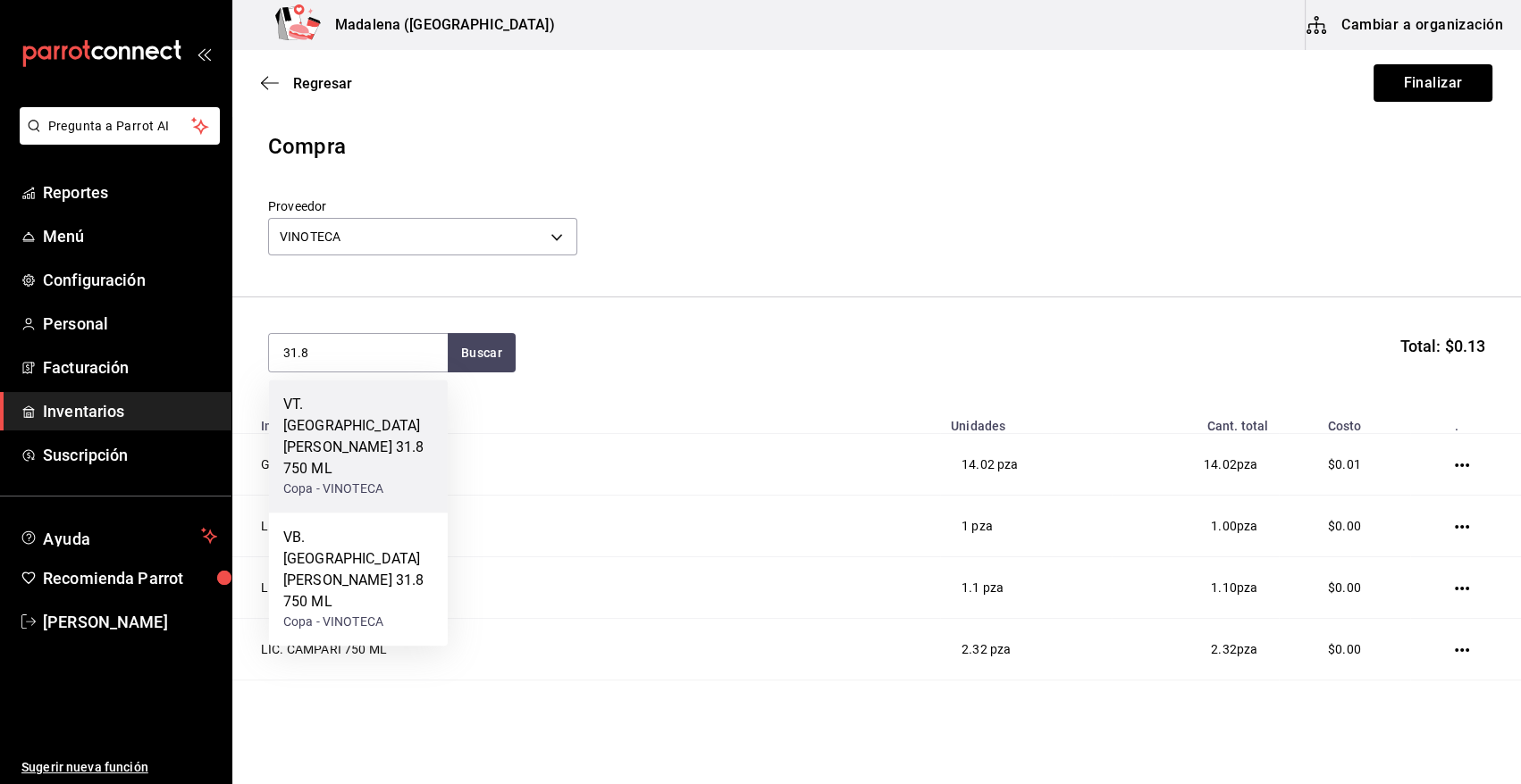
click at [367, 420] on div "VT. SANTO TOMAS 31.8 750 ML" at bounding box center [358, 436] width 151 height 86
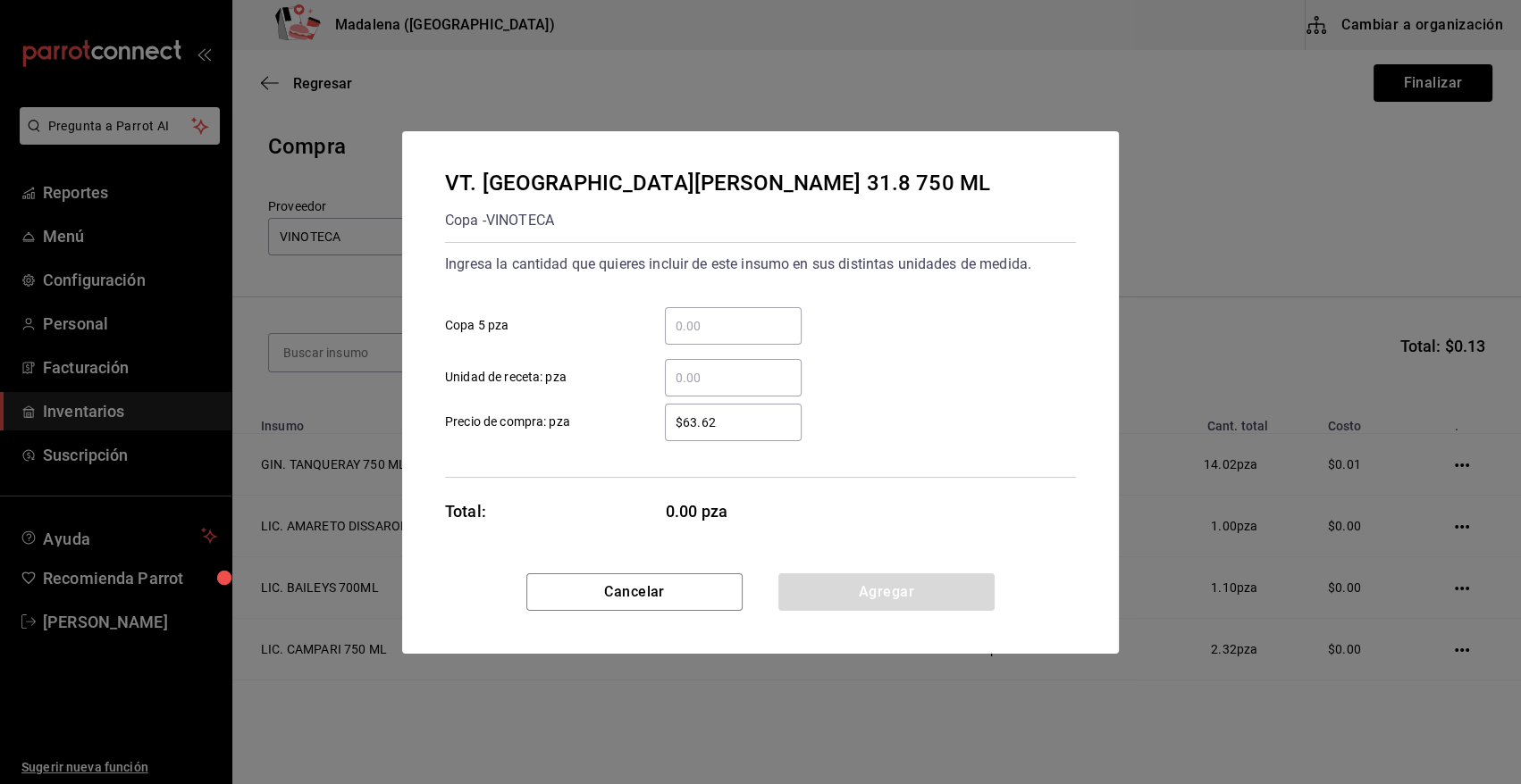
click at [701, 382] on input "​ Unidad de receta: pza" at bounding box center [733, 377] width 136 height 22
type input "2"
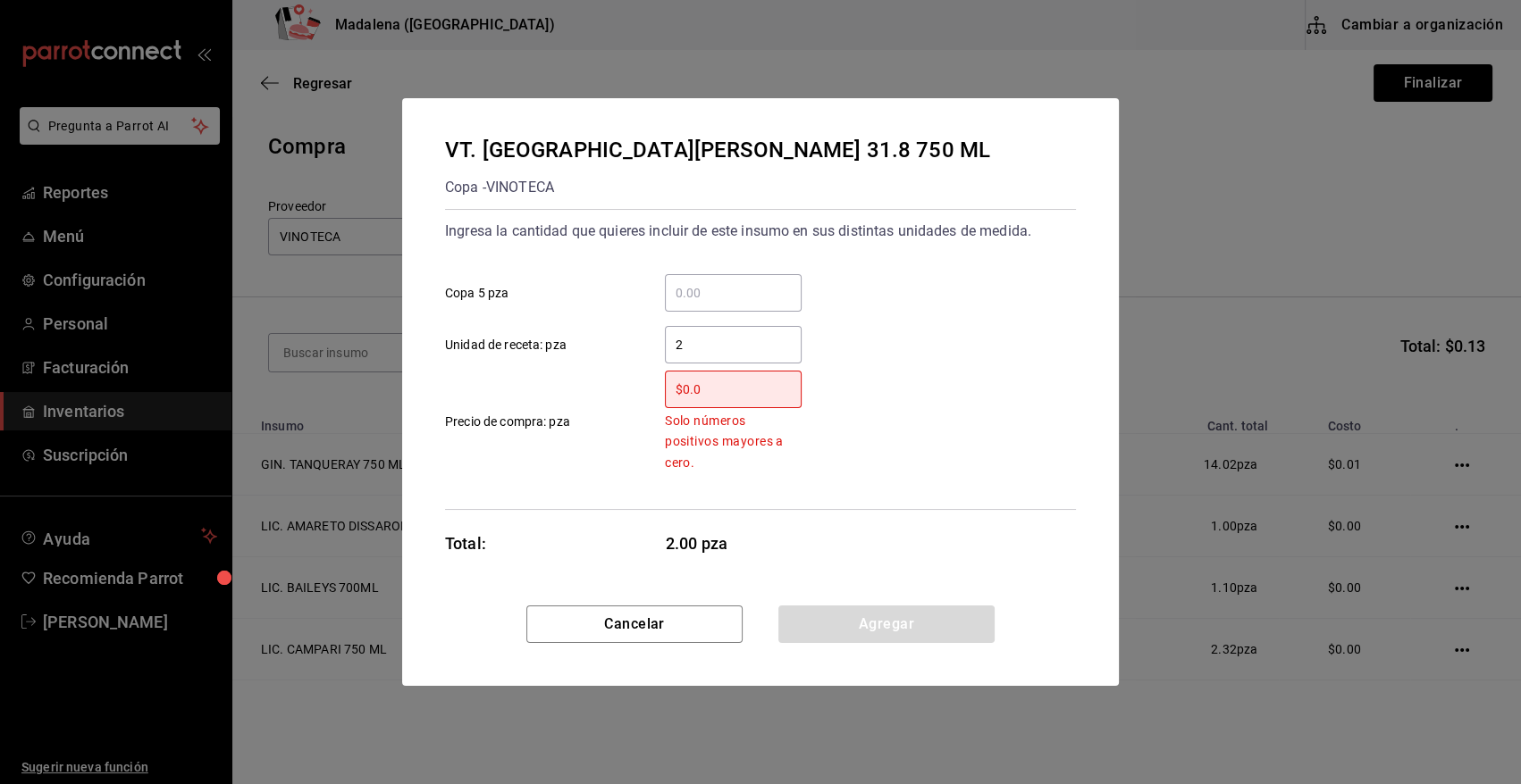
type input "$0.01"
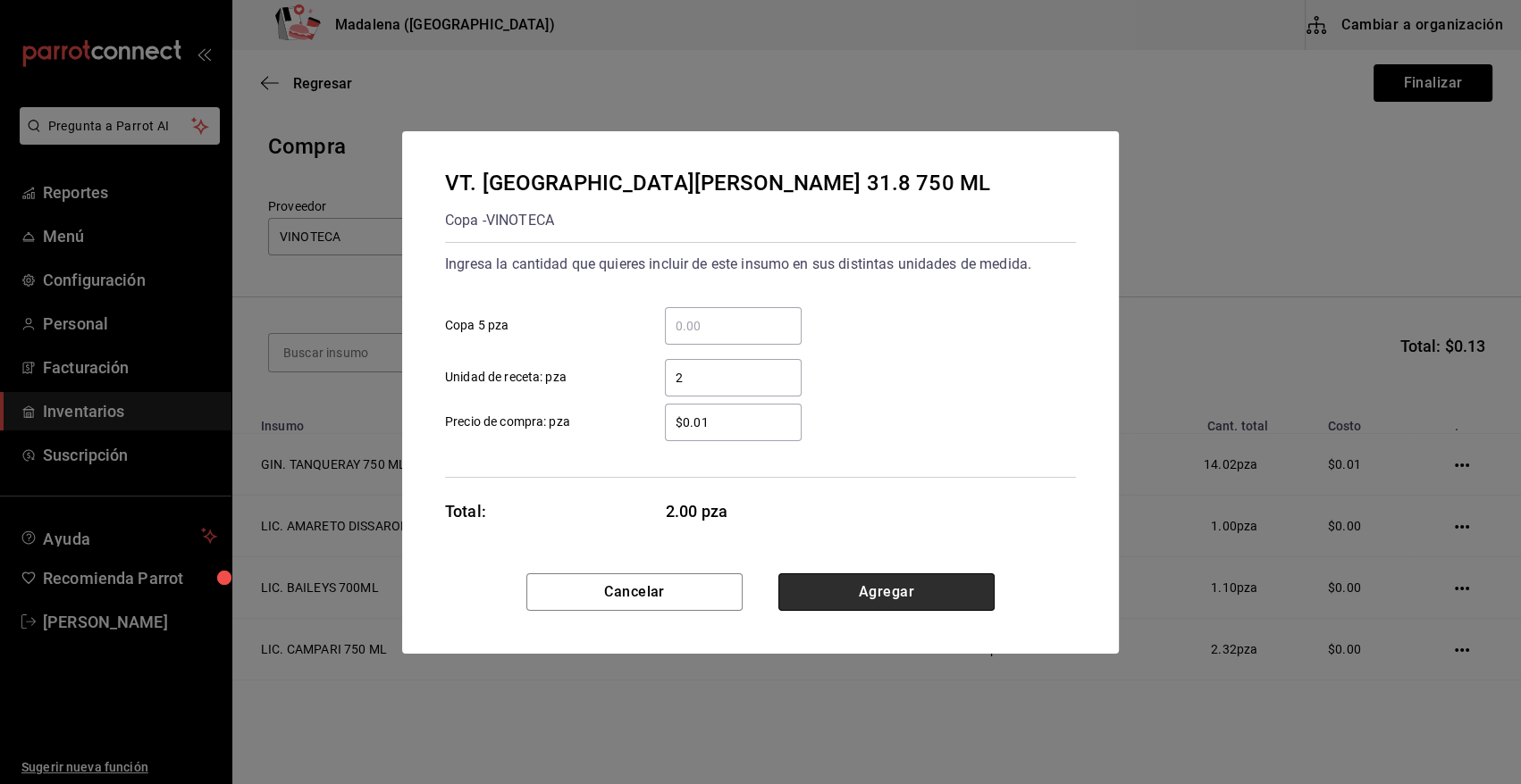
click at [813, 597] on button "Agregar" at bounding box center [886, 592] width 216 height 38
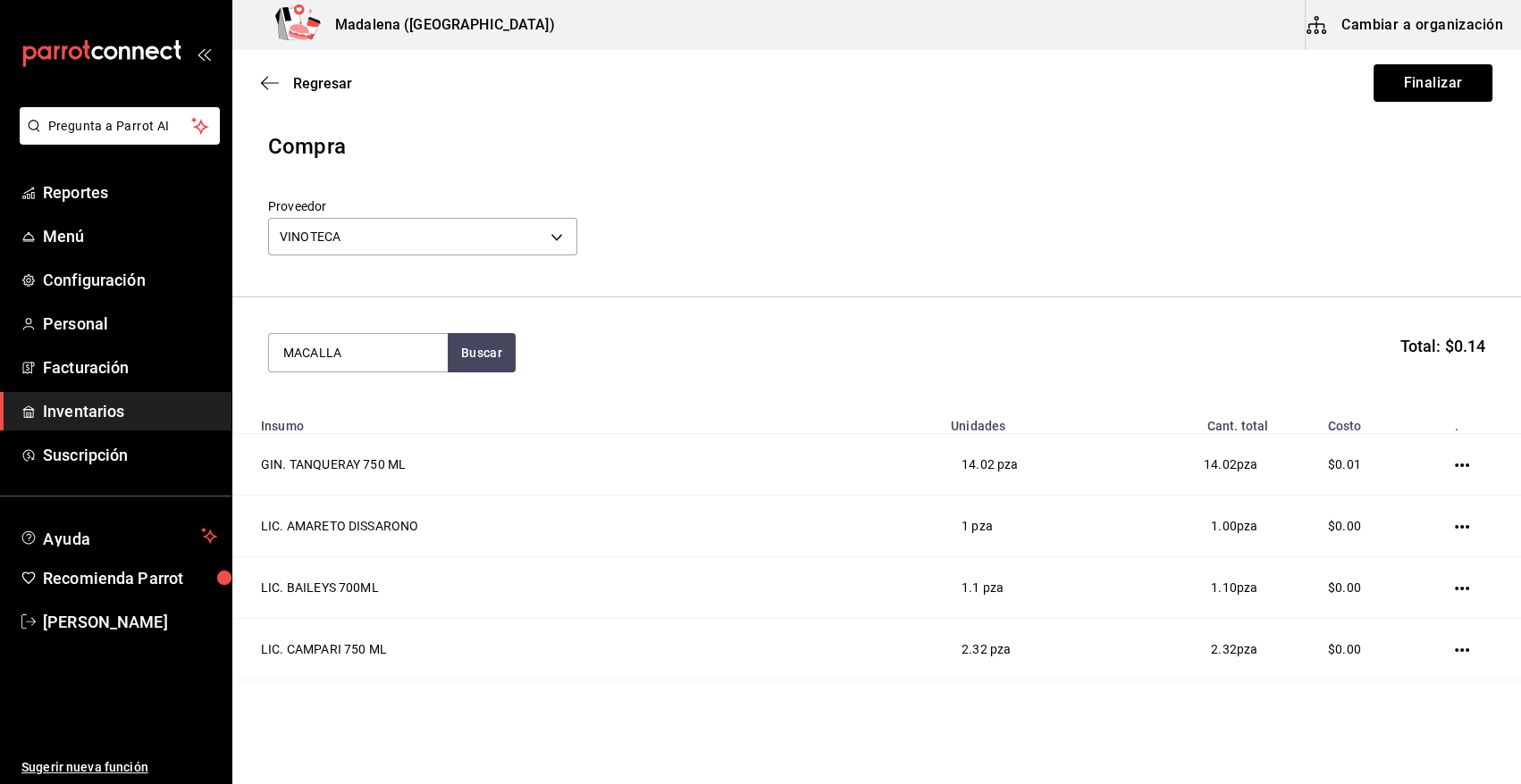
type input "MACALLA"
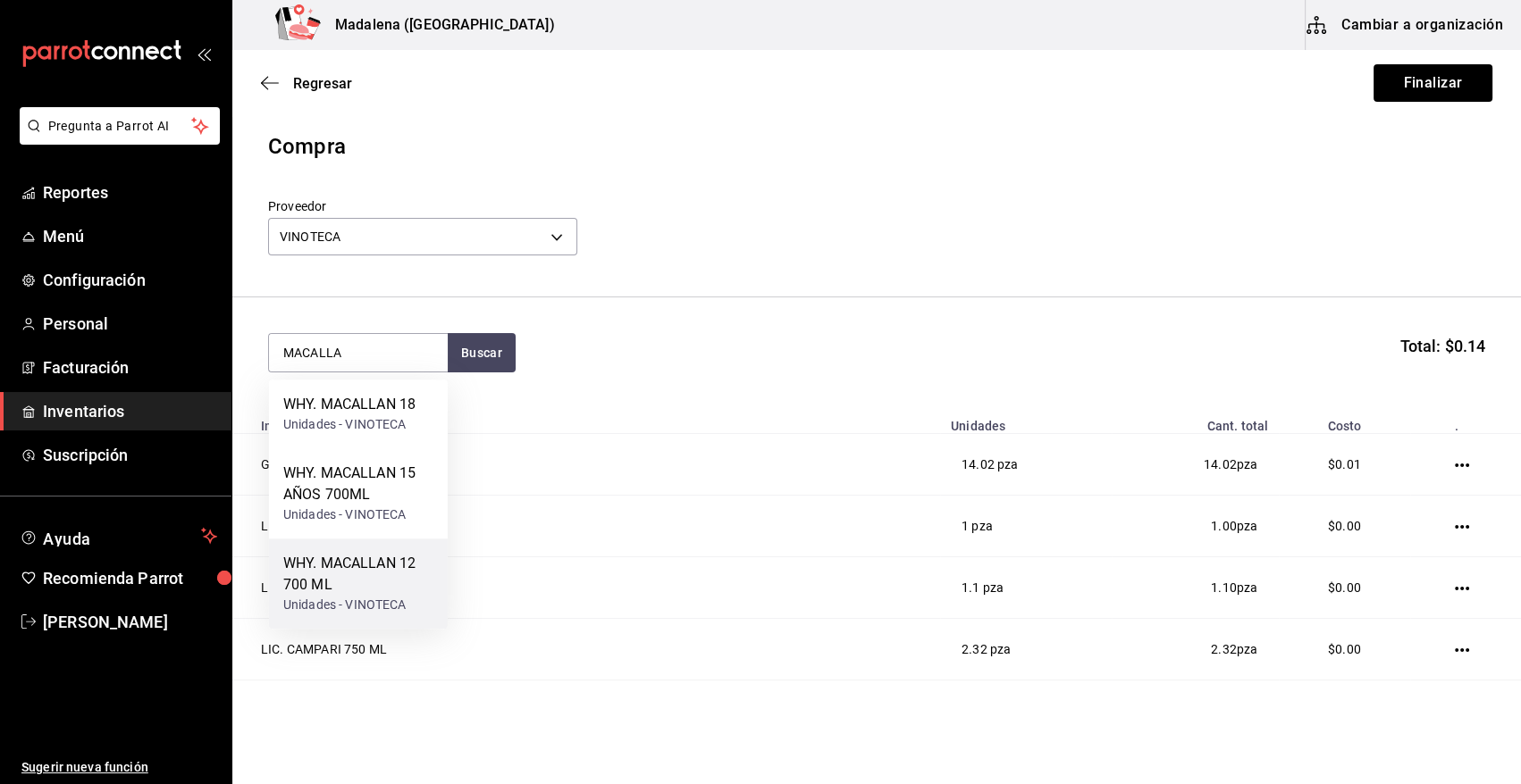
click at [358, 577] on div "WHY. MACALLAN 12 700 ML" at bounding box center [358, 574] width 151 height 43
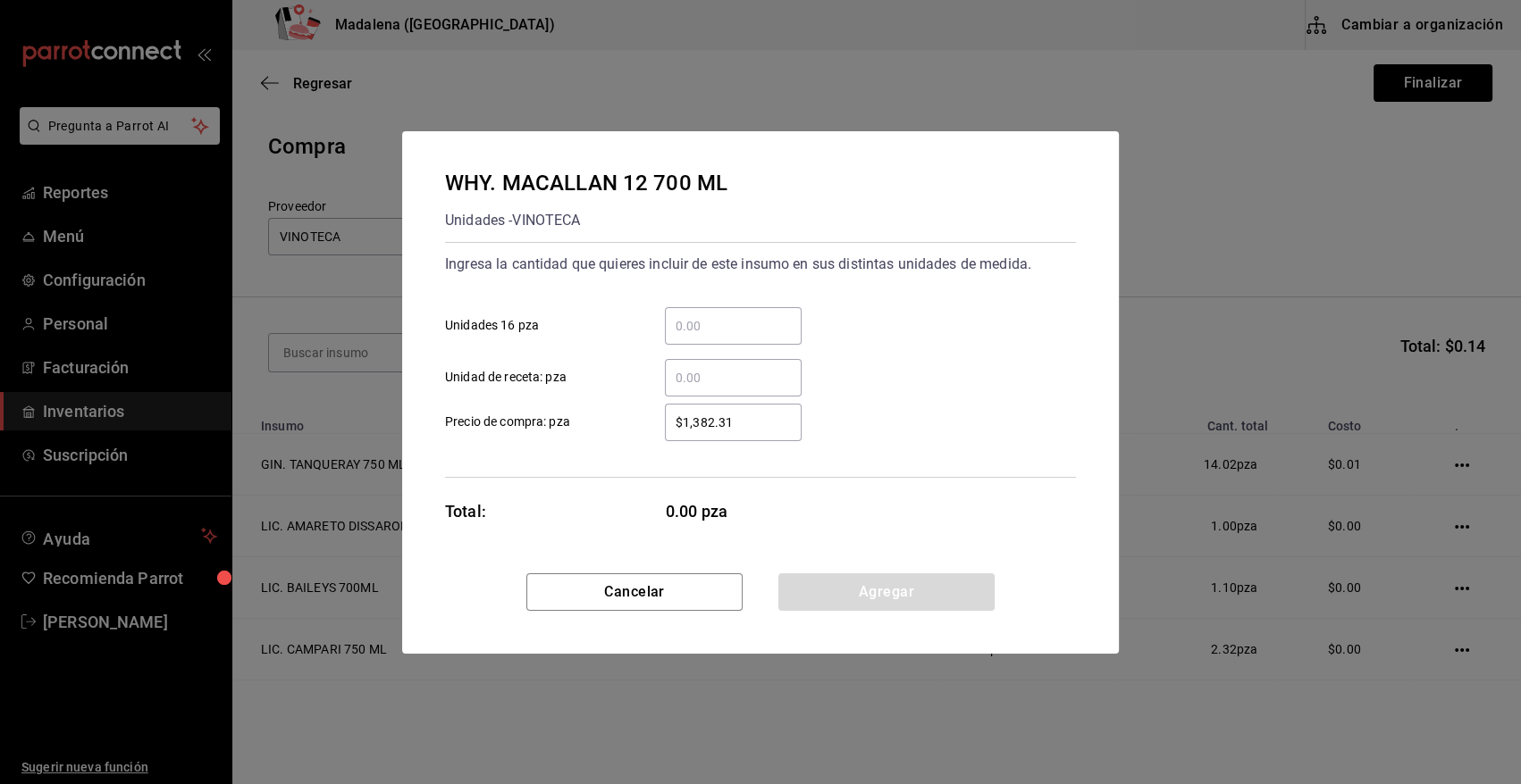
click at [689, 378] on input "​ Unidad de receta: pza" at bounding box center [733, 377] width 136 height 22
type input "1"
type input "$0.01"
click at [832, 589] on button "Agregar" at bounding box center [886, 592] width 216 height 38
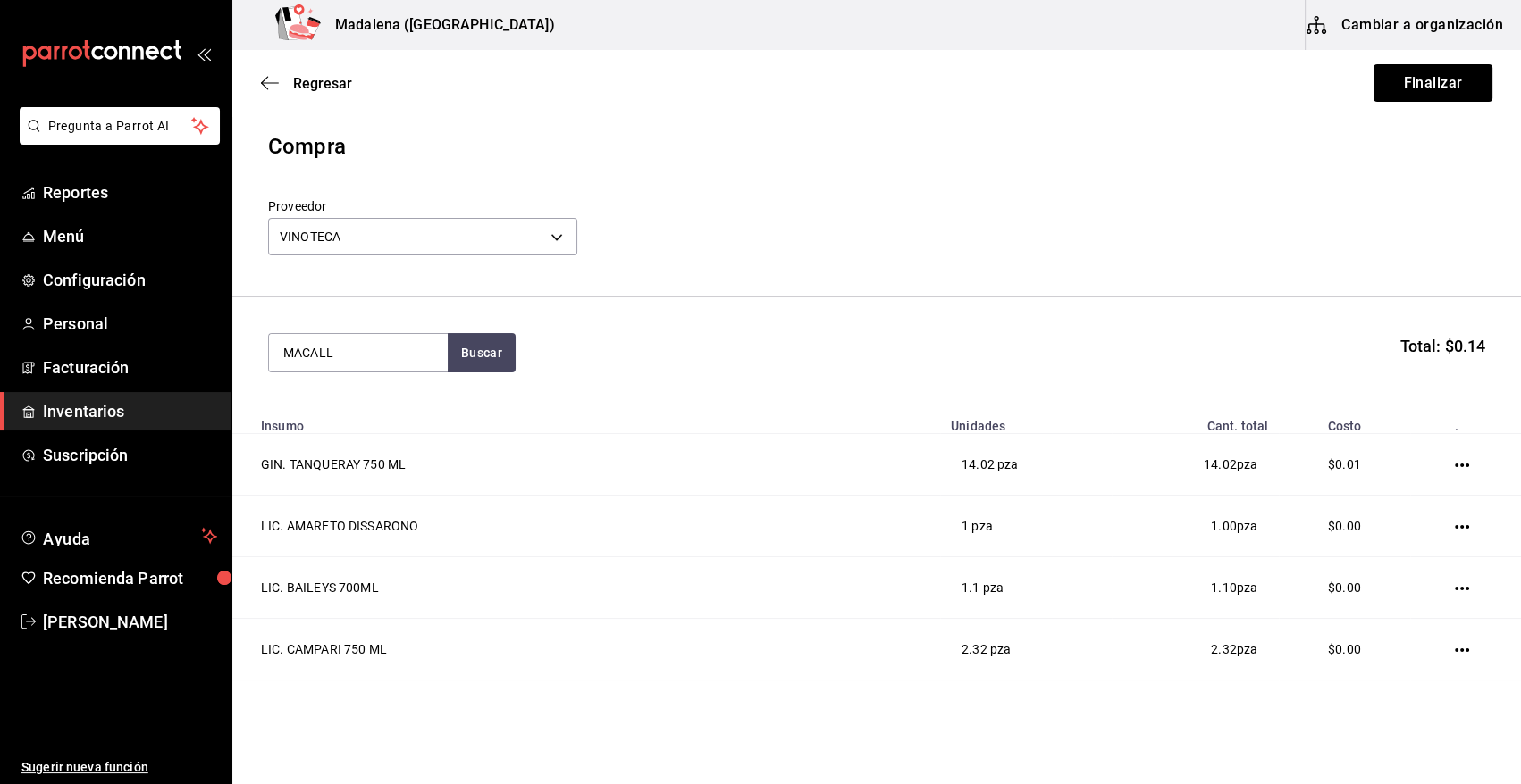
type input "MACALL"
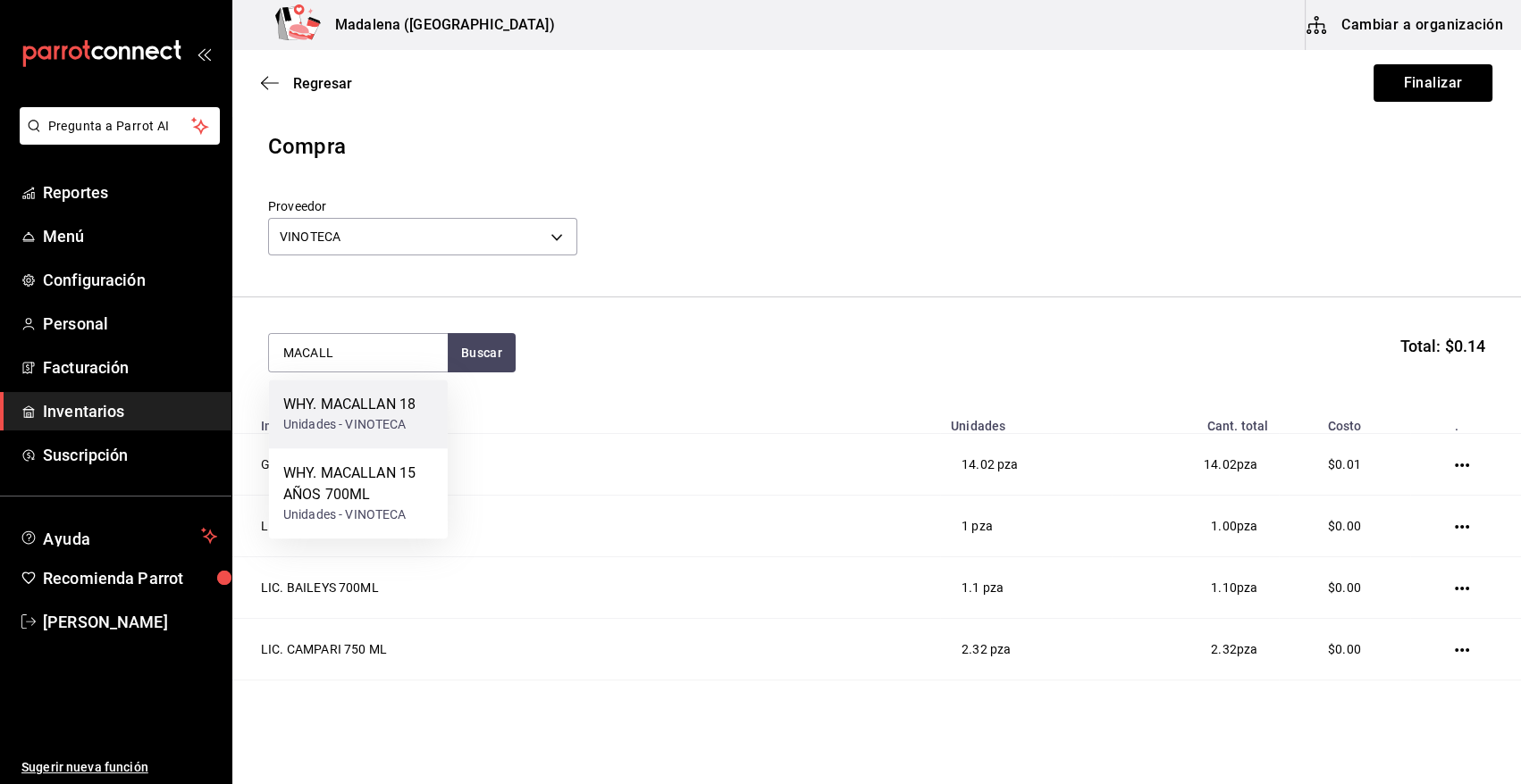
click at [307, 418] on div "Unidades - VINOTECA" at bounding box center [349, 425] width 133 height 19
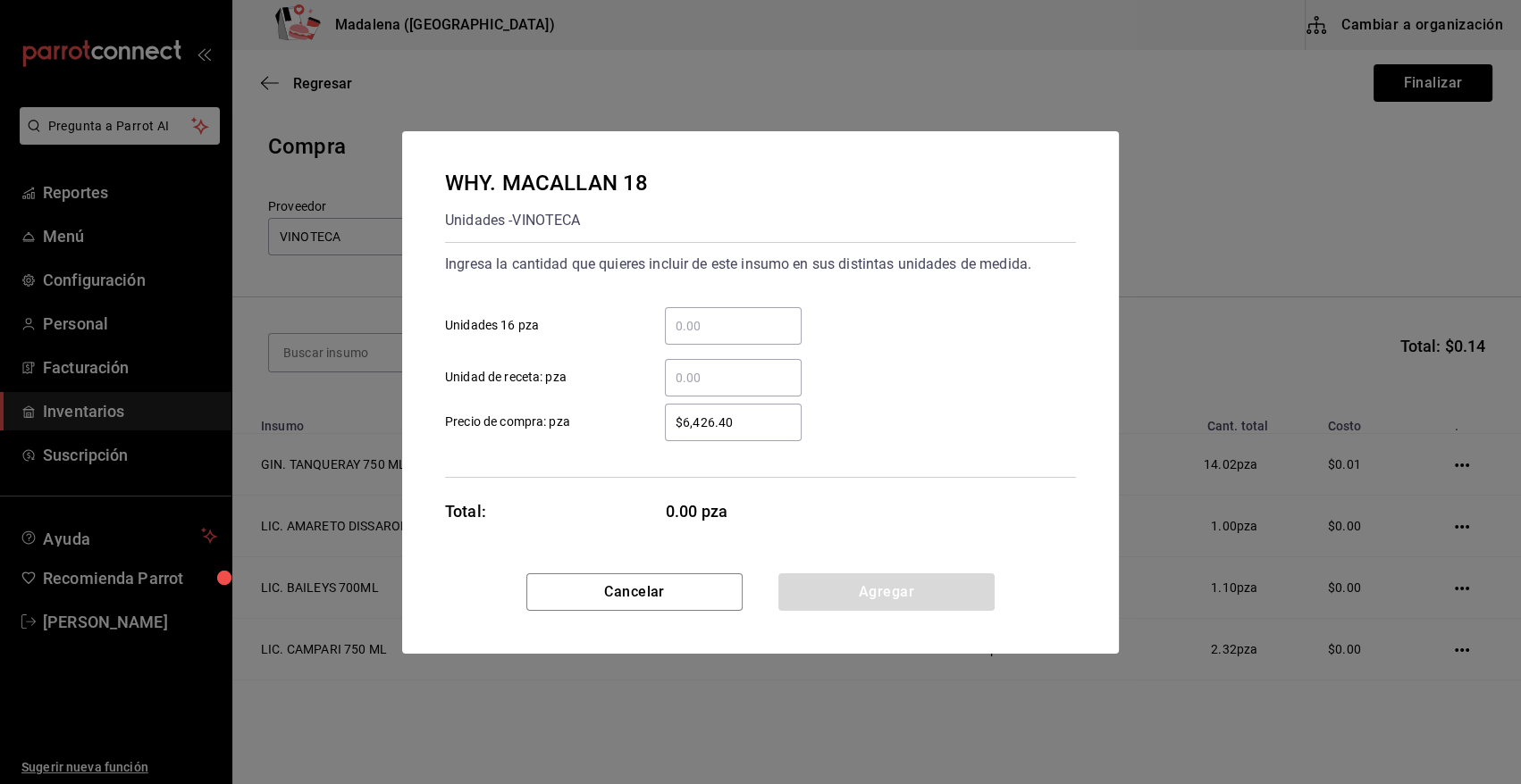
click at [695, 381] on input "​ Unidad de receta: pza" at bounding box center [733, 377] width 136 height 22
type input "1"
type input "$0.01"
click at [871, 577] on button "Agregar" at bounding box center [886, 592] width 216 height 38
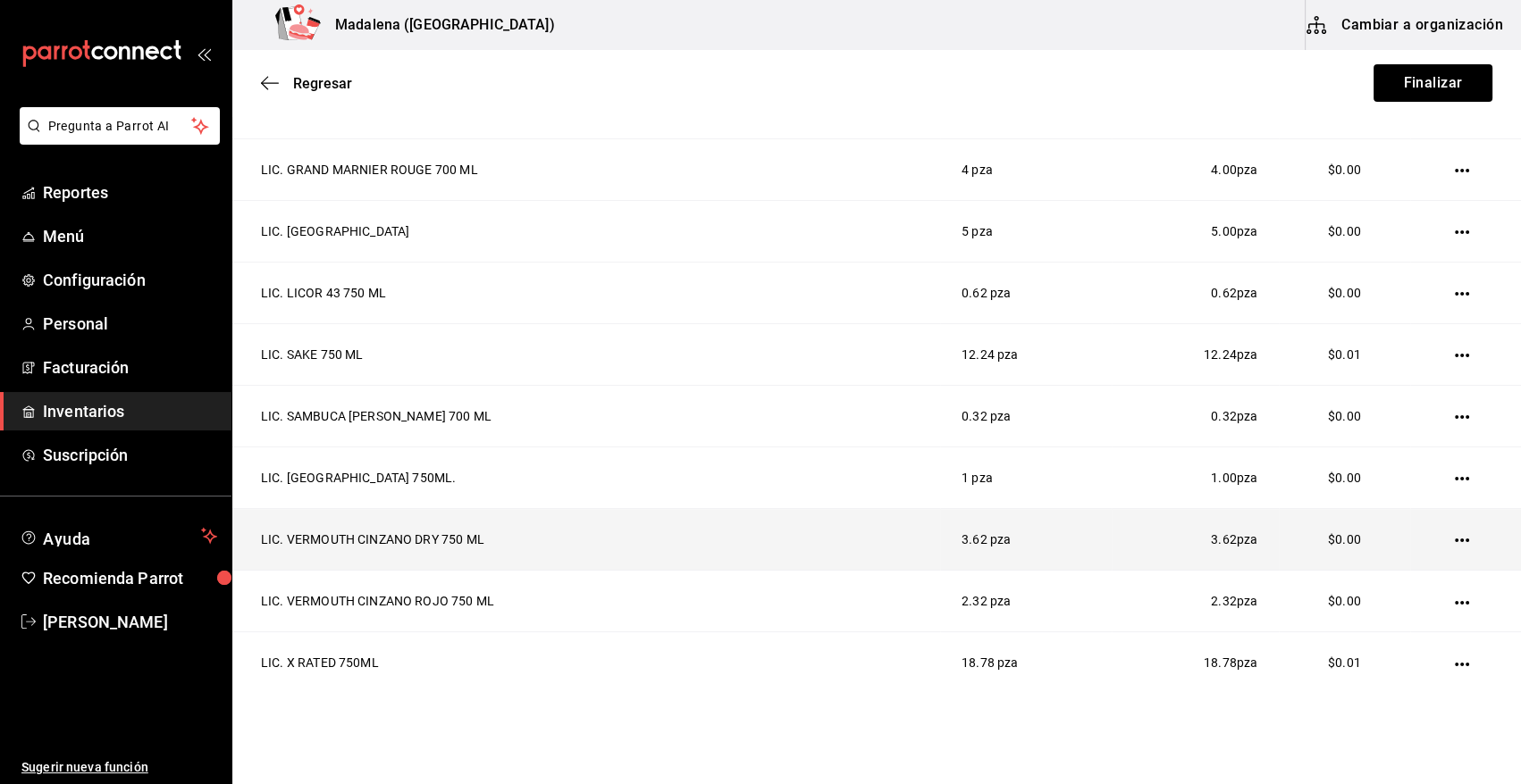
scroll to position [760, 0]
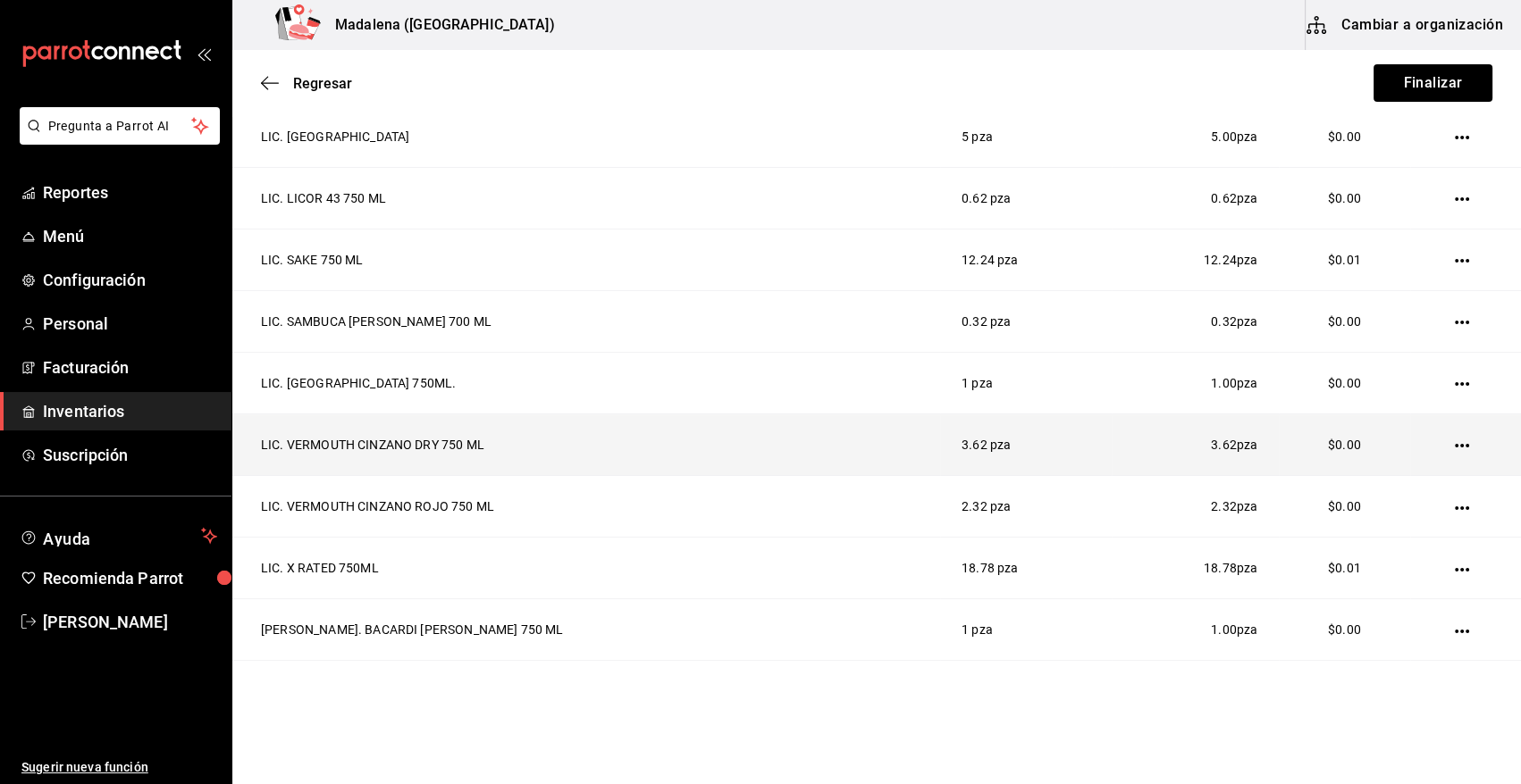
click at [1455, 446] on icon "button" at bounding box center [1462, 445] width 14 height 14
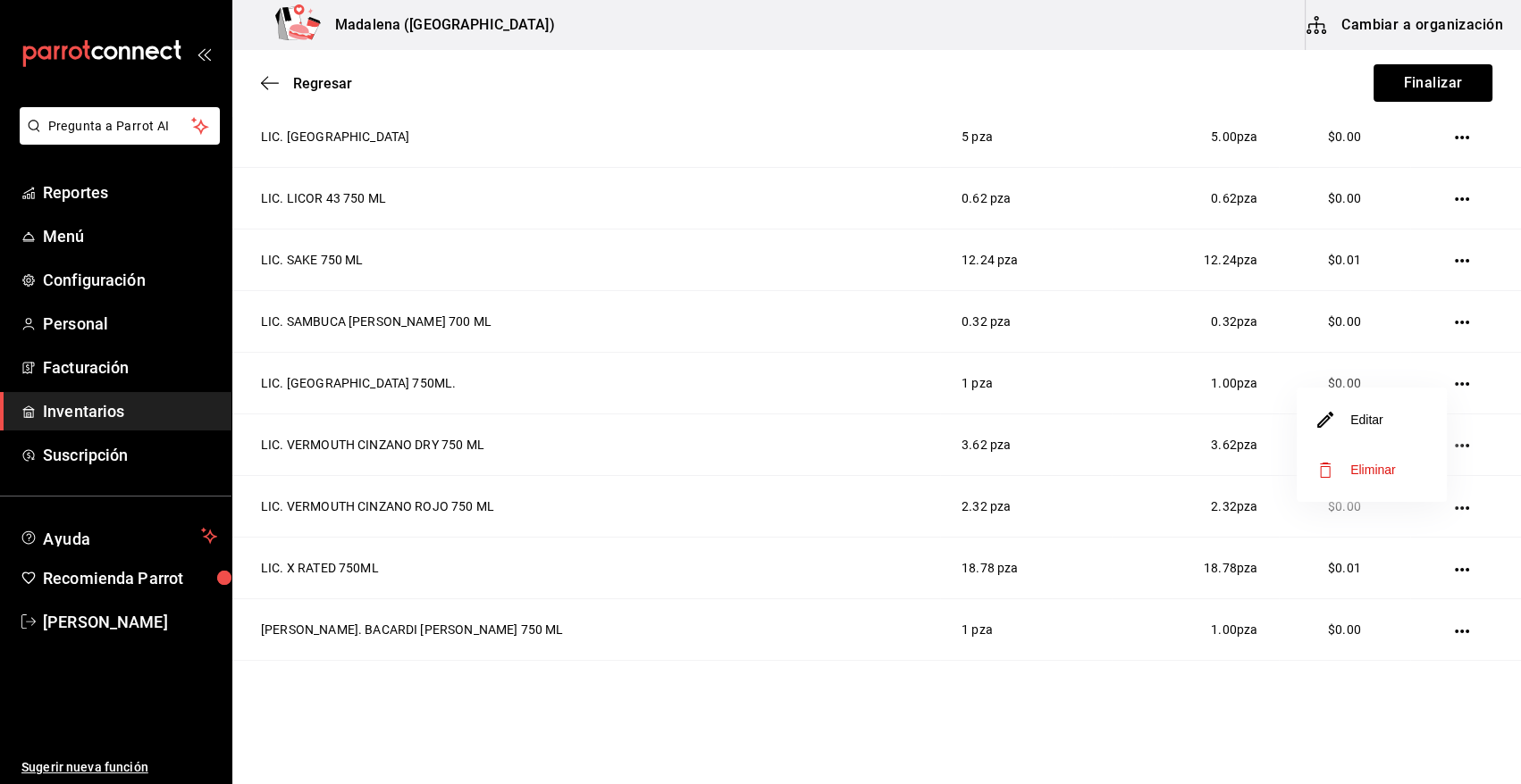
click at [1386, 433] on li "Editar" at bounding box center [1372, 419] width 151 height 50
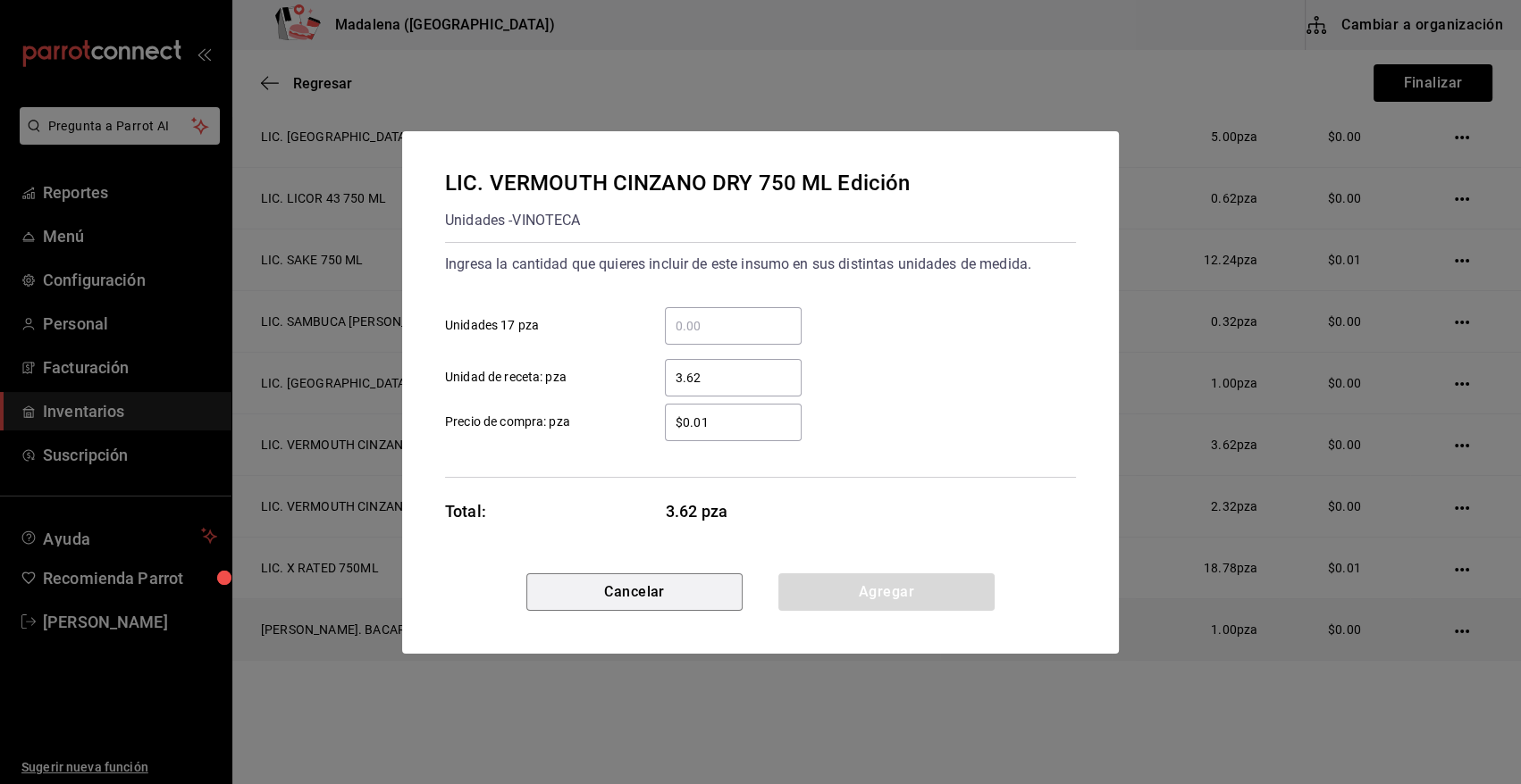
click at [683, 608] on button "Cancelar" at bounding box center [635, 592] width 216 height 38
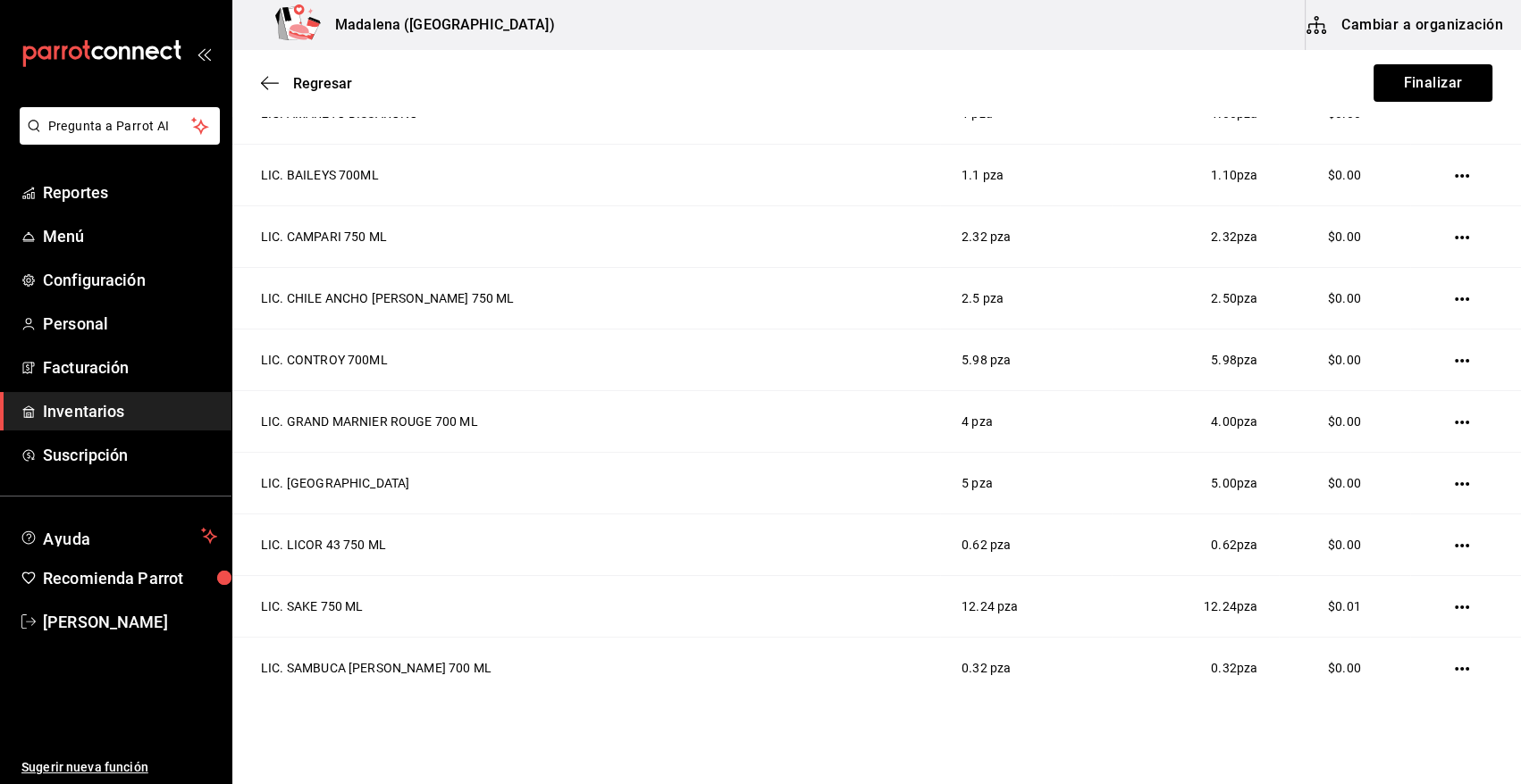
scroll to position [0, 0]
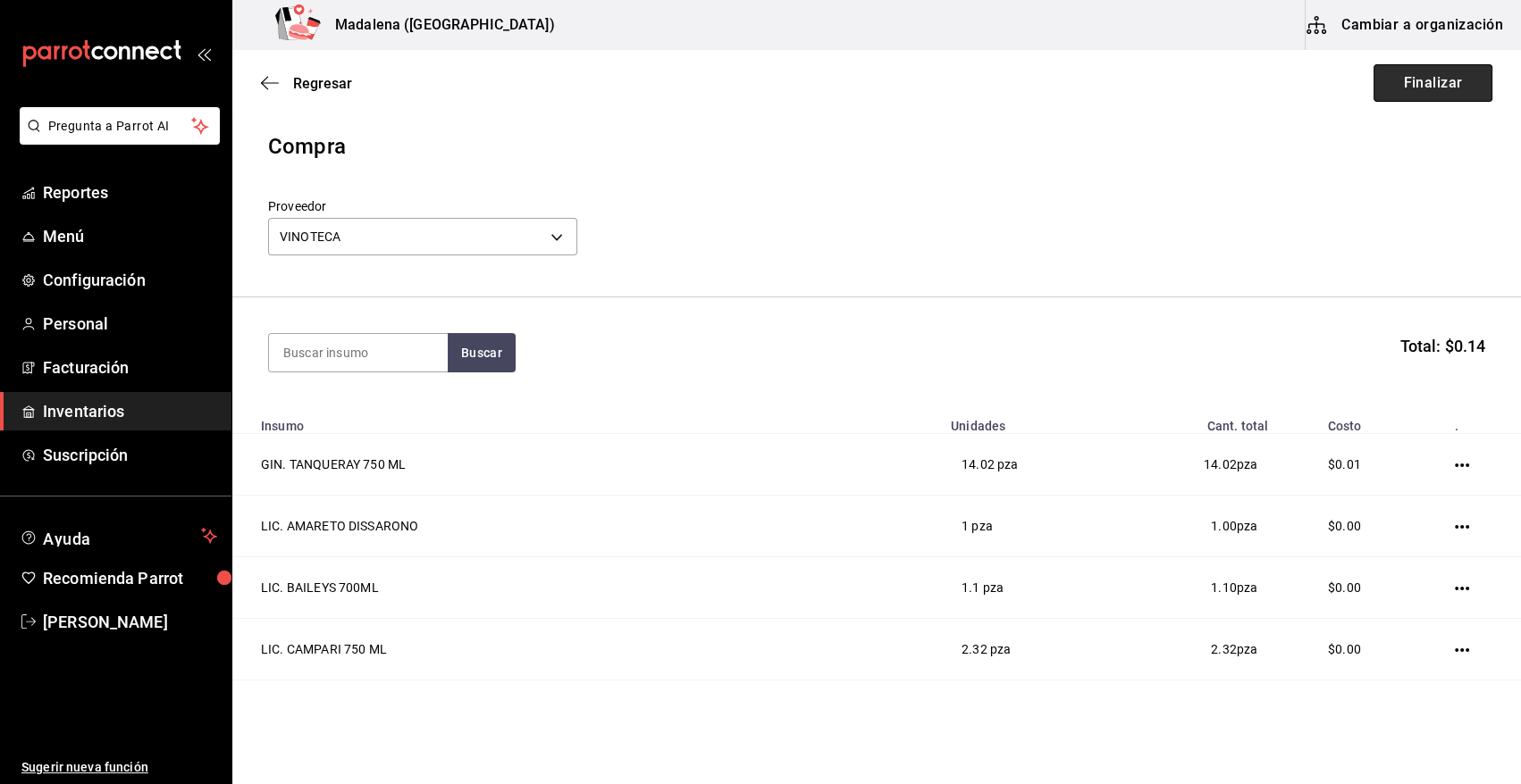
click at [1418, 81] on button "Finalizar" at bounding box center [1433, 83] width 119 height 38
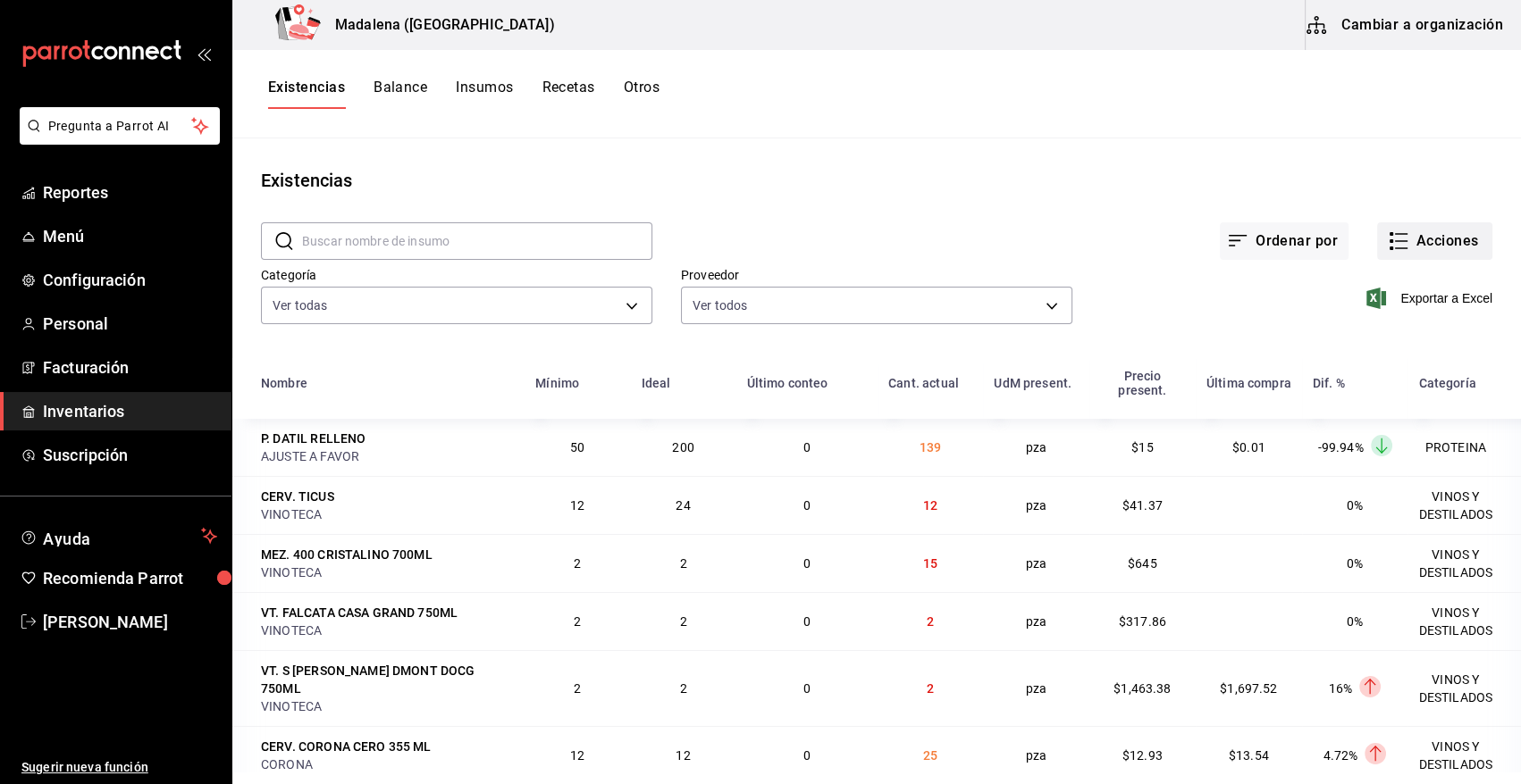
click at [1424, 236] on button "Acciones" at bounding box center [1434, 242] width 116 height 38
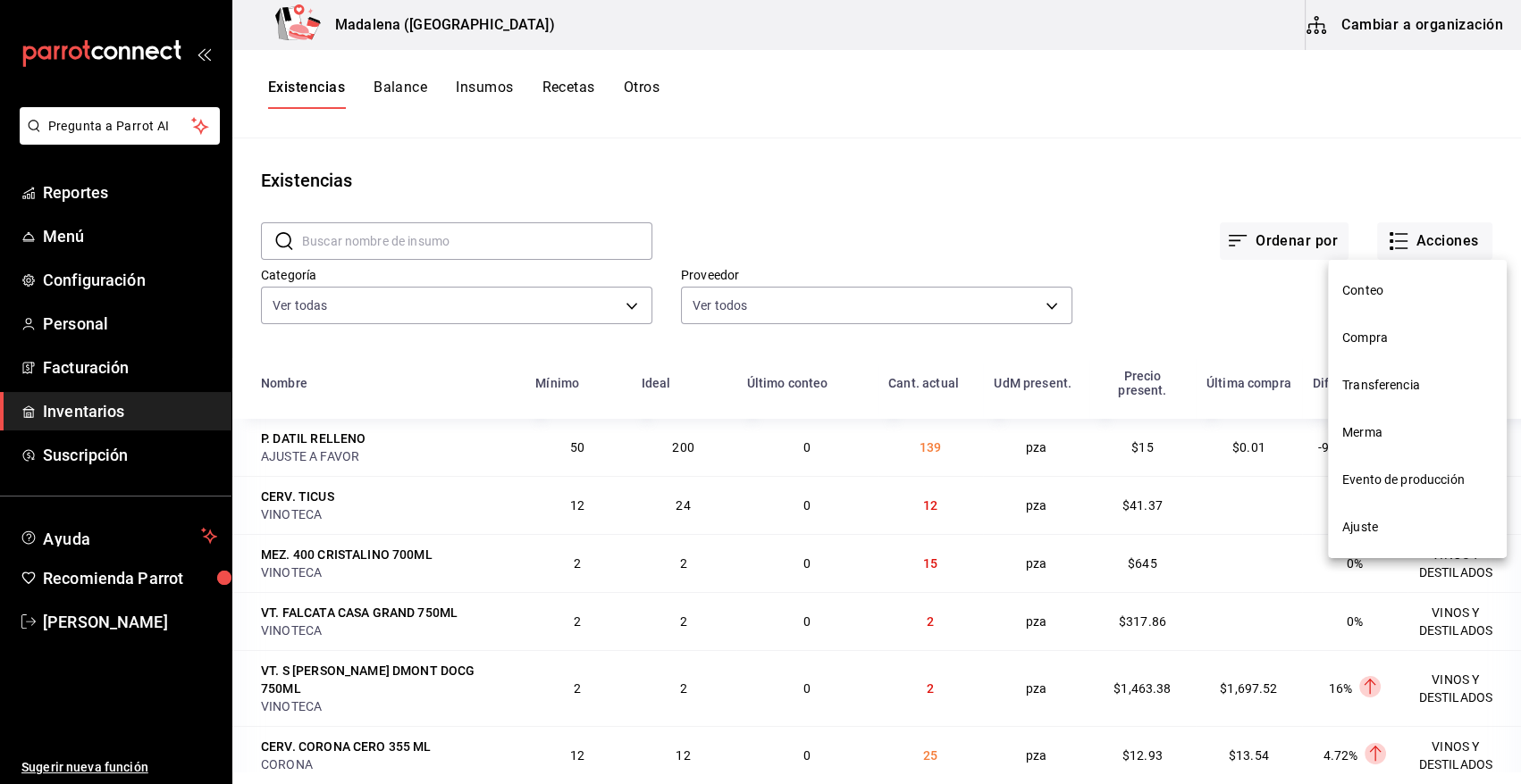
click at [1379, 336] on span "Compra" at bounding box center [1418, 338] width 151 height 19
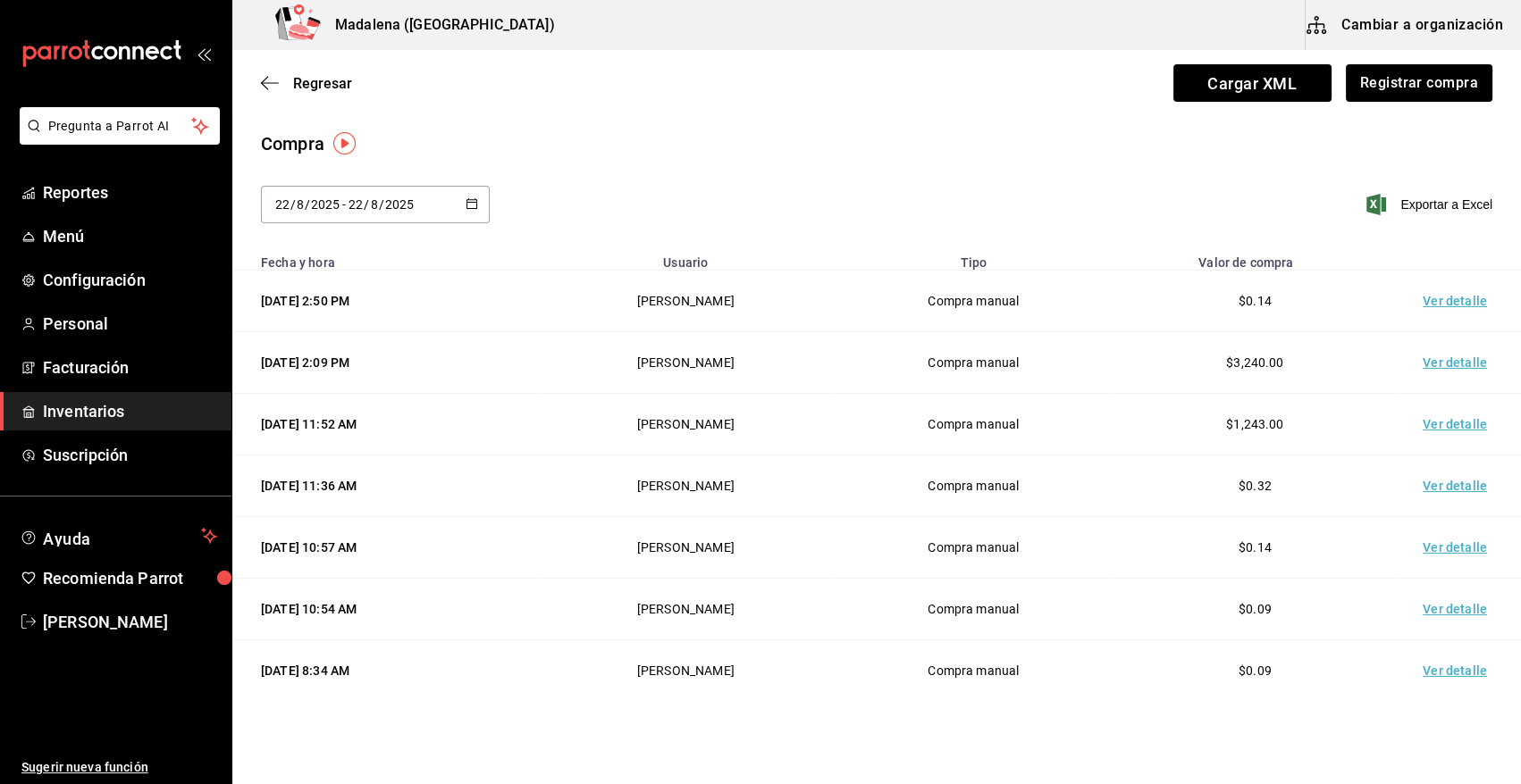
click at [1440, 304] on td "Ver detalle" at bounding box center [1458, 302] width 125 height 62
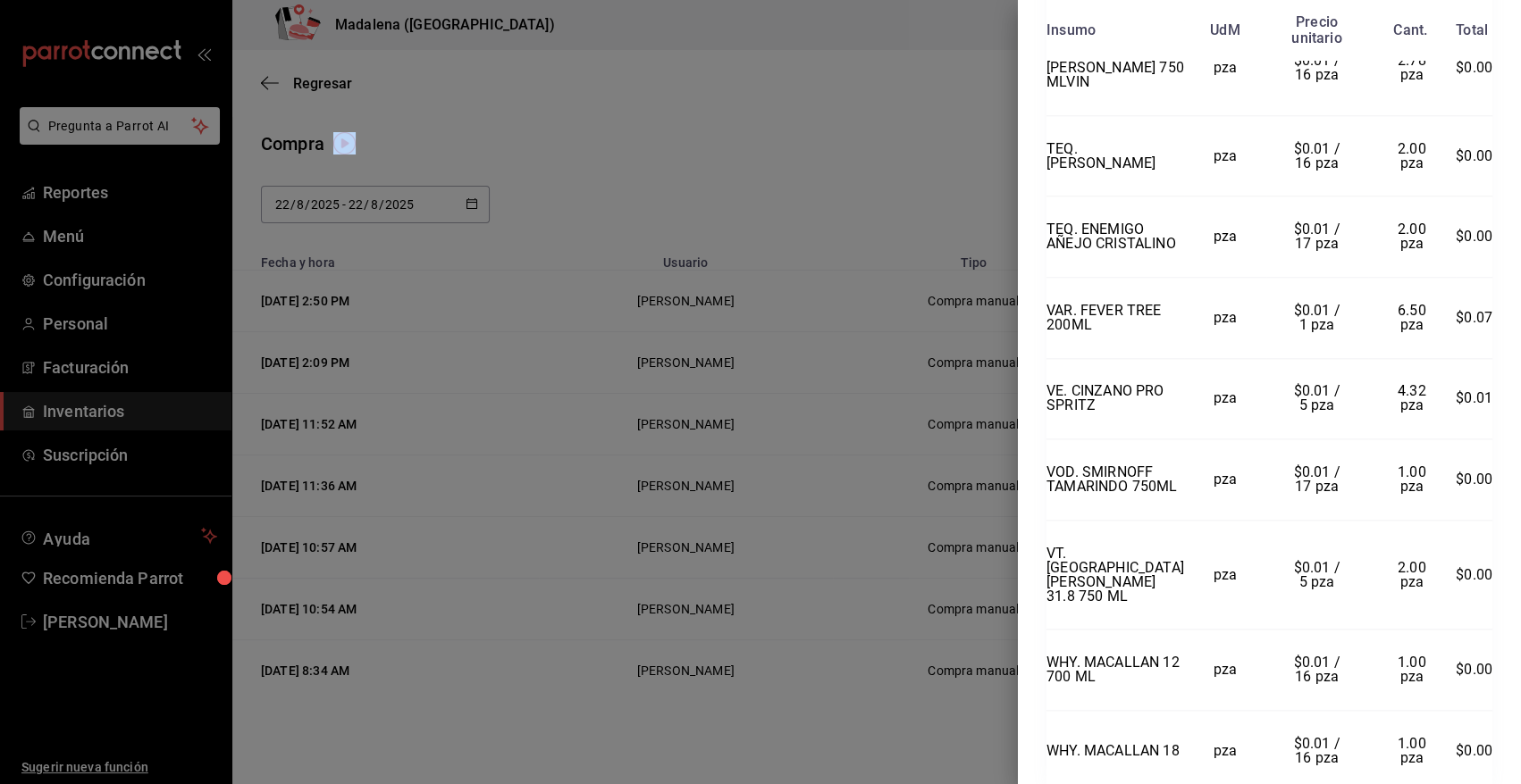
scroll to position [2653, 0]
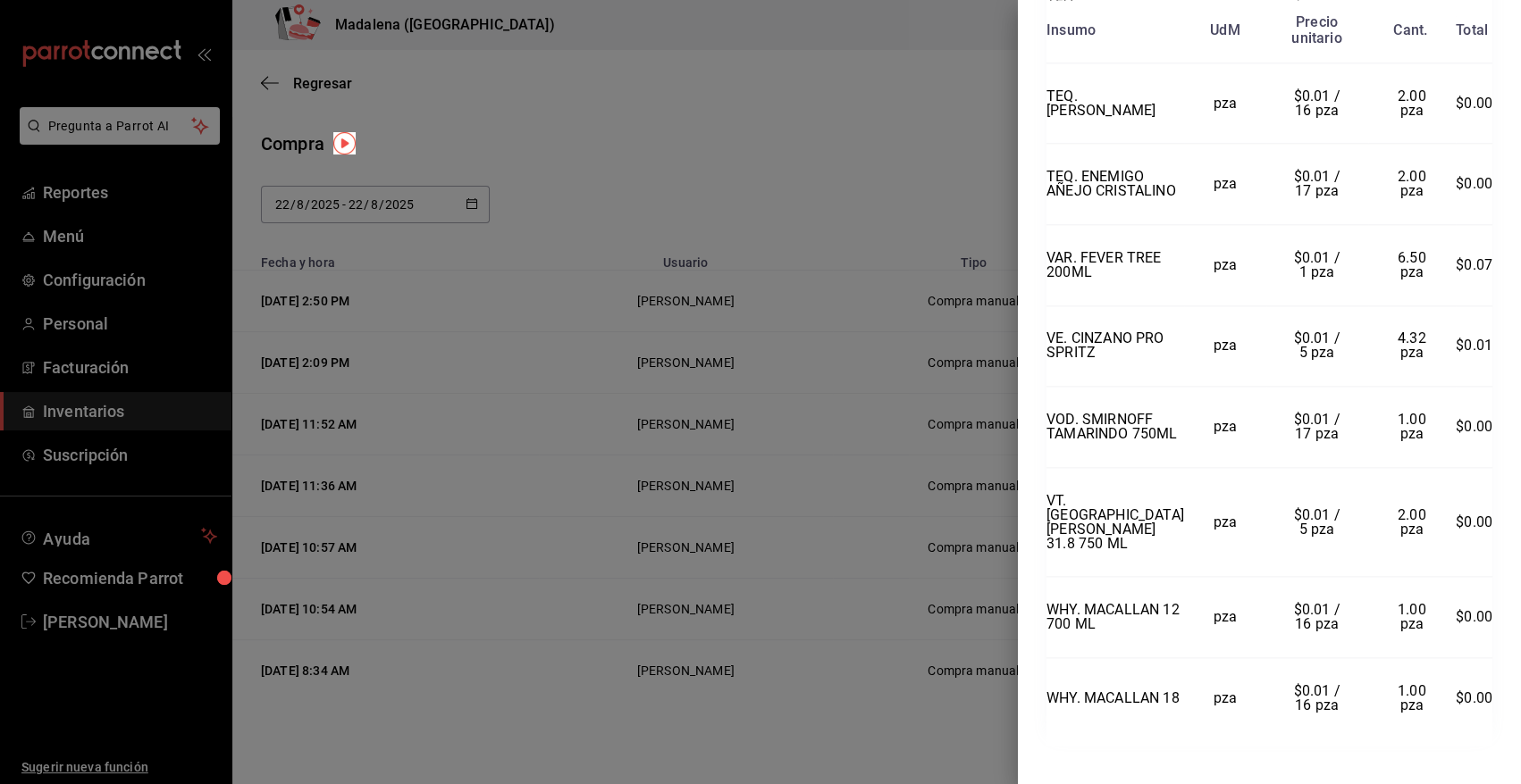
drag, startPoint x: 1050, startPoint y: 43, endPoint x: 1488, endPoint y: 697, distance: 787.1
click at [1488, 697] on div "Compra Proveedor VINOTECA Usuario Angy Madalena Fecha y hora 22/08/2025 2:50:28…" at bounding box center [1269, 392] width 503 height 784
copy div "Compra Proveedor VINOTECA Usuario Angy Madalena Fecha y hora 22/08/2025 2:50:28…"
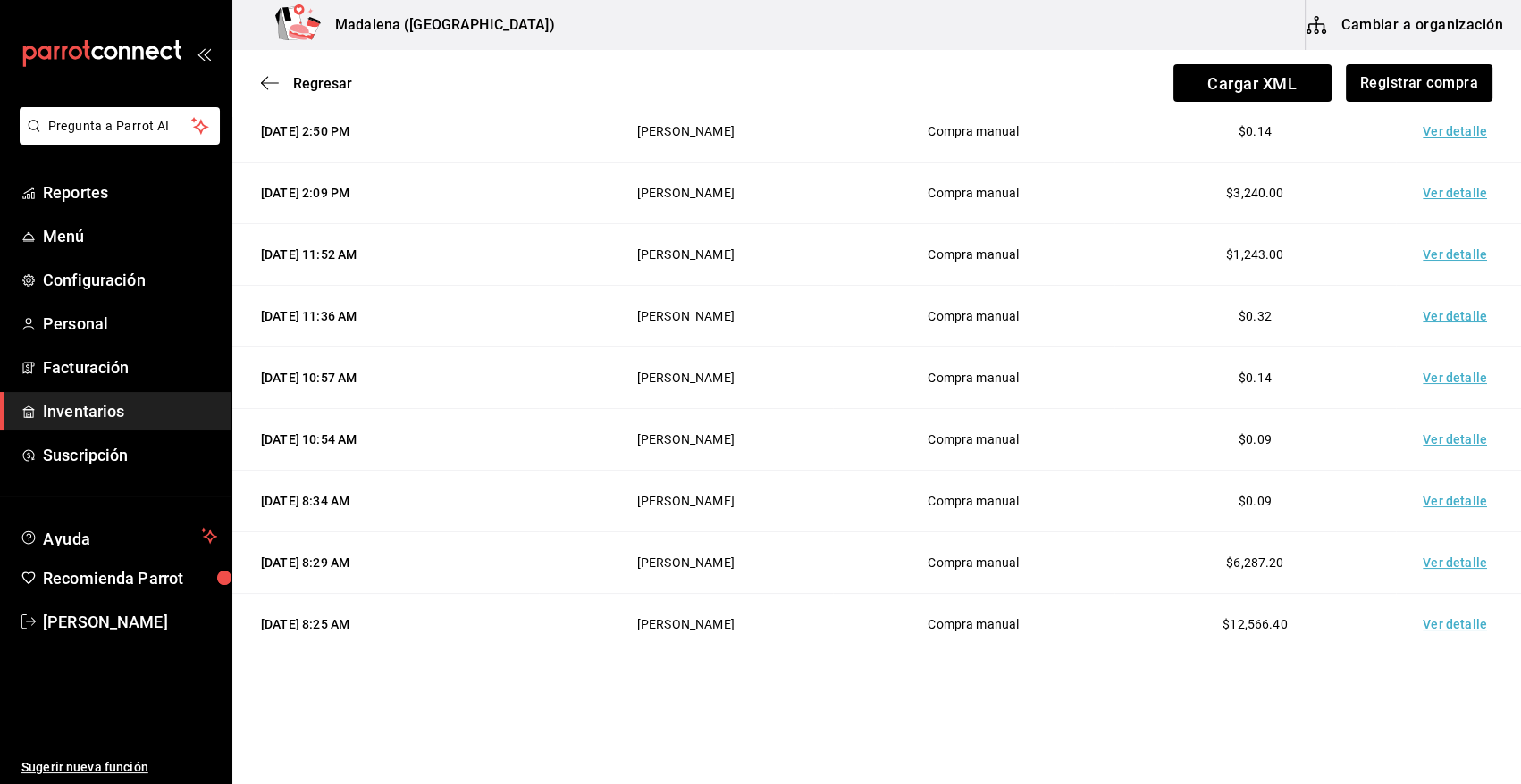
scroll to position [0, 0]
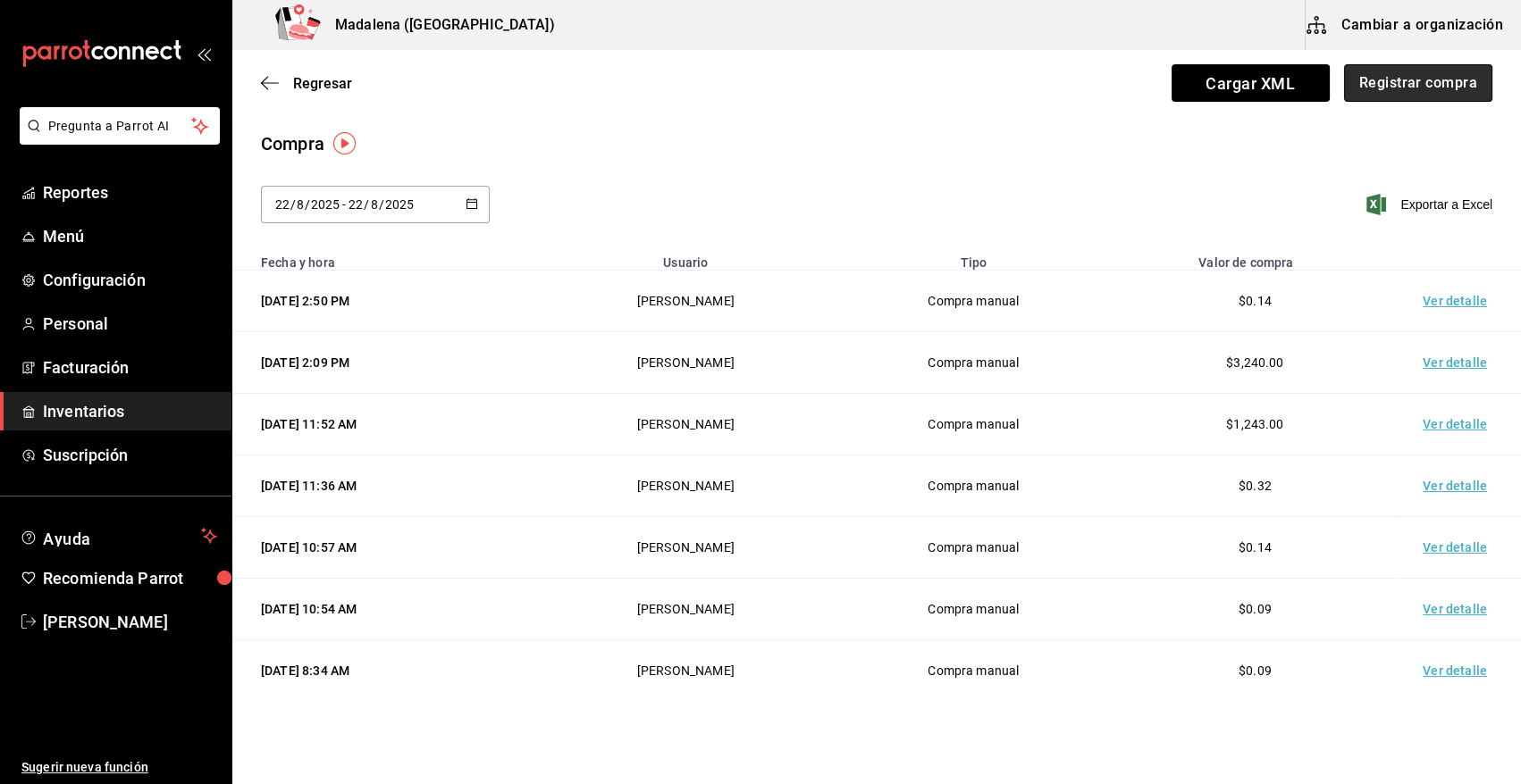
click at [1368, 86] on button "Registrar compra" at bounding box center [1418, 83] width 149 height 38
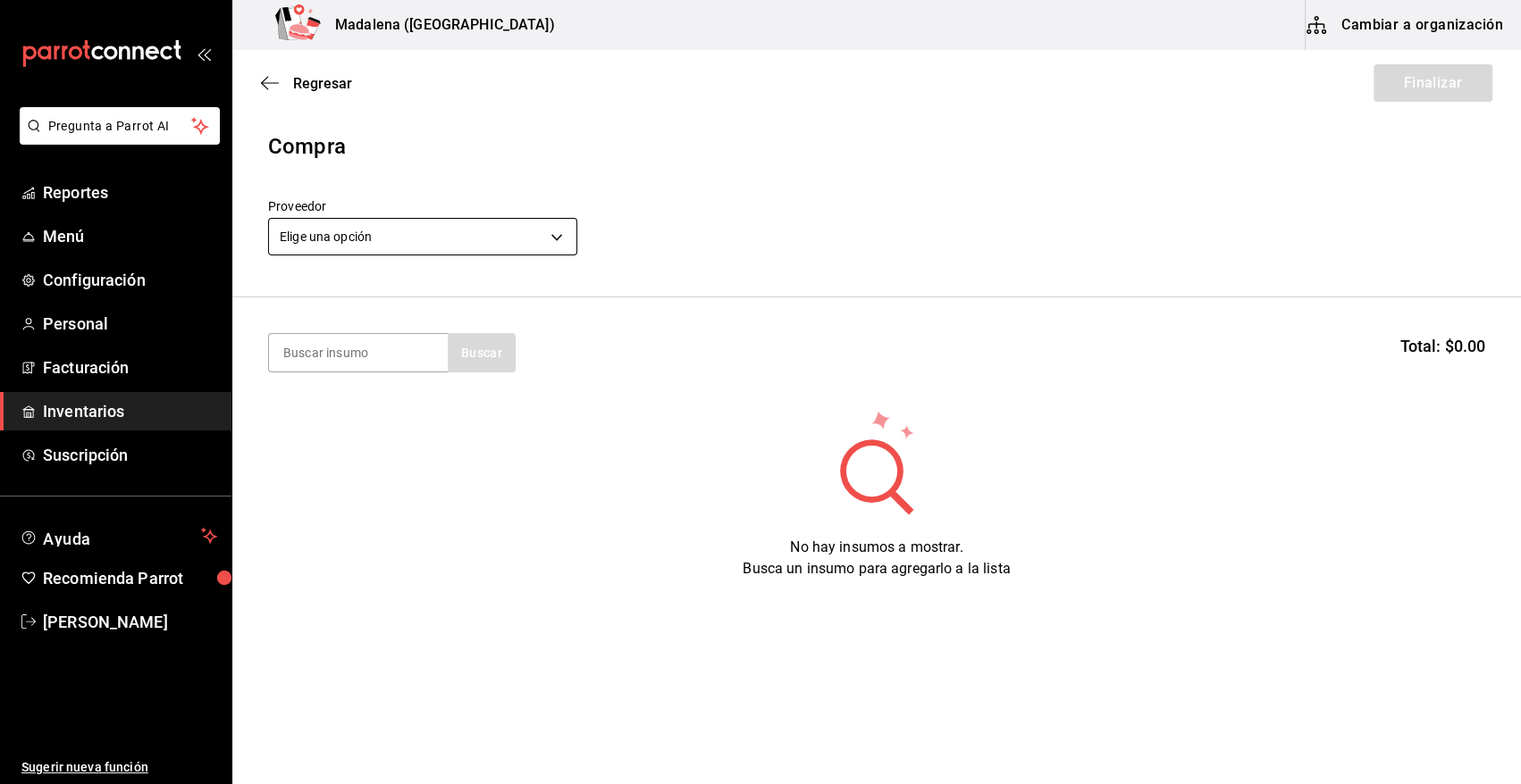
click at [356, 232] on body "Pregunta a Parrot AI Reportes Menú Configuración Personal Facturación Inventari…" at bounding box center [760, 341] width 1521 height 683
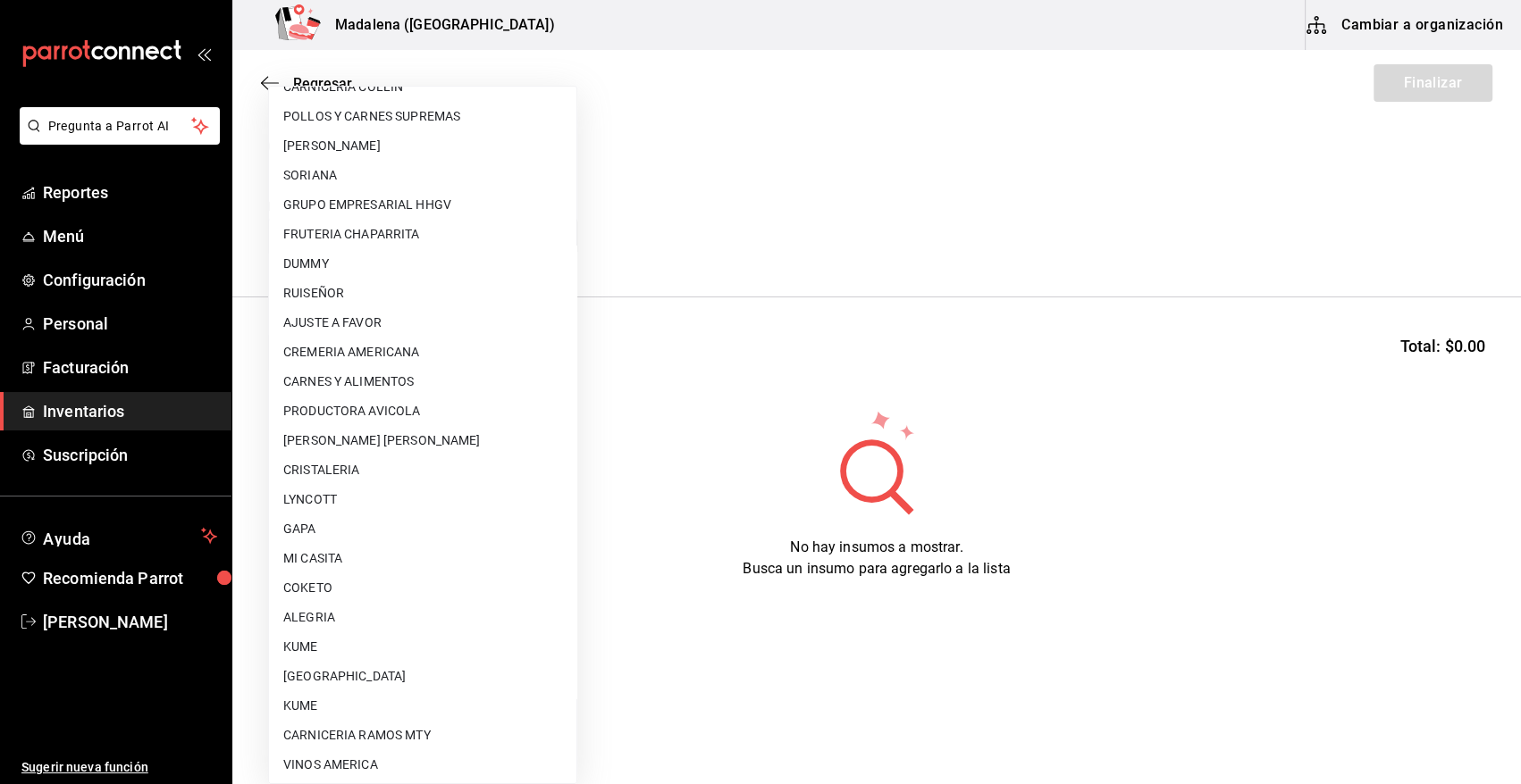
scroll to position [939, 0]
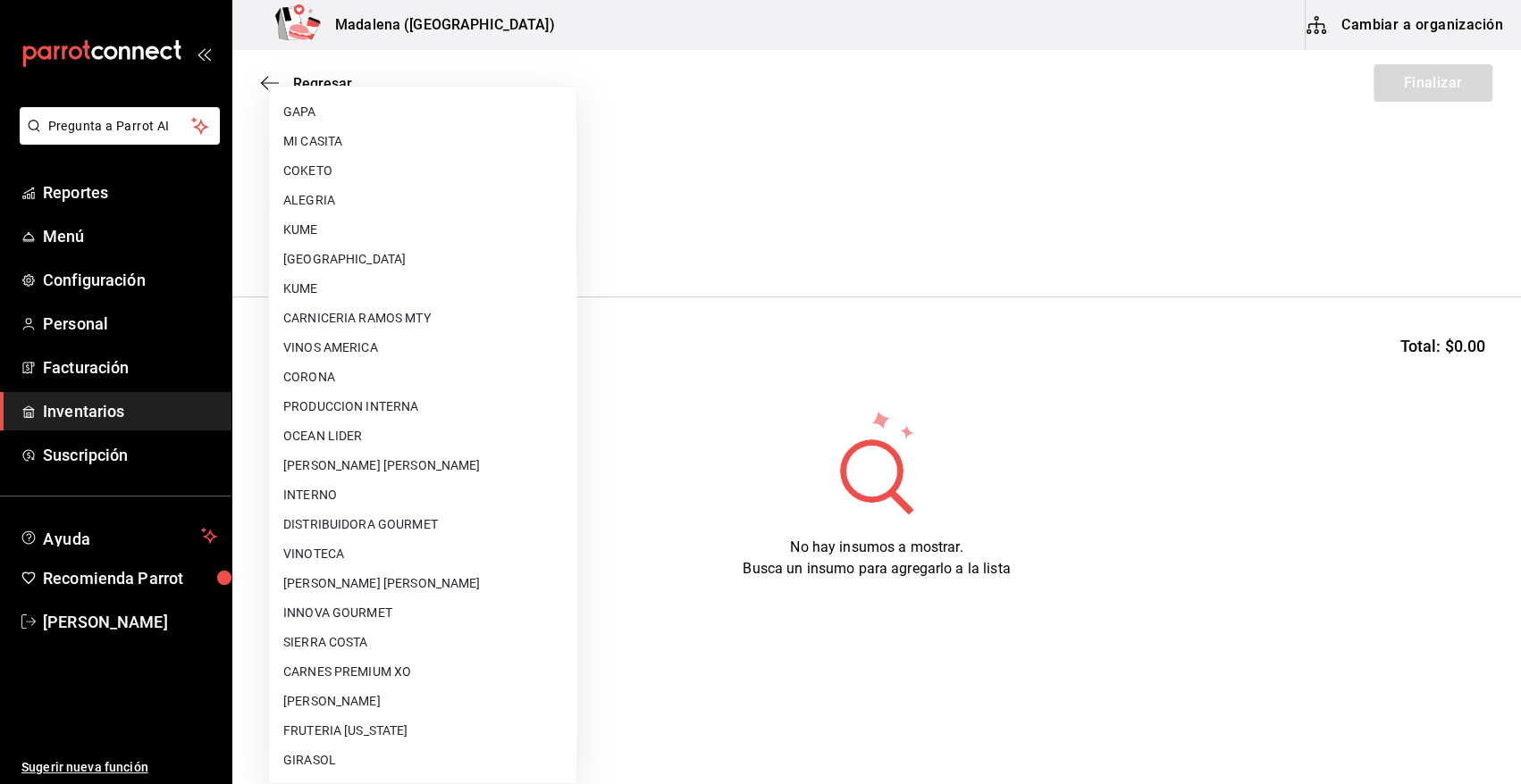
click at [353, 372] on li "CORONA" at bounding box center [422, 377] width 308 height 29
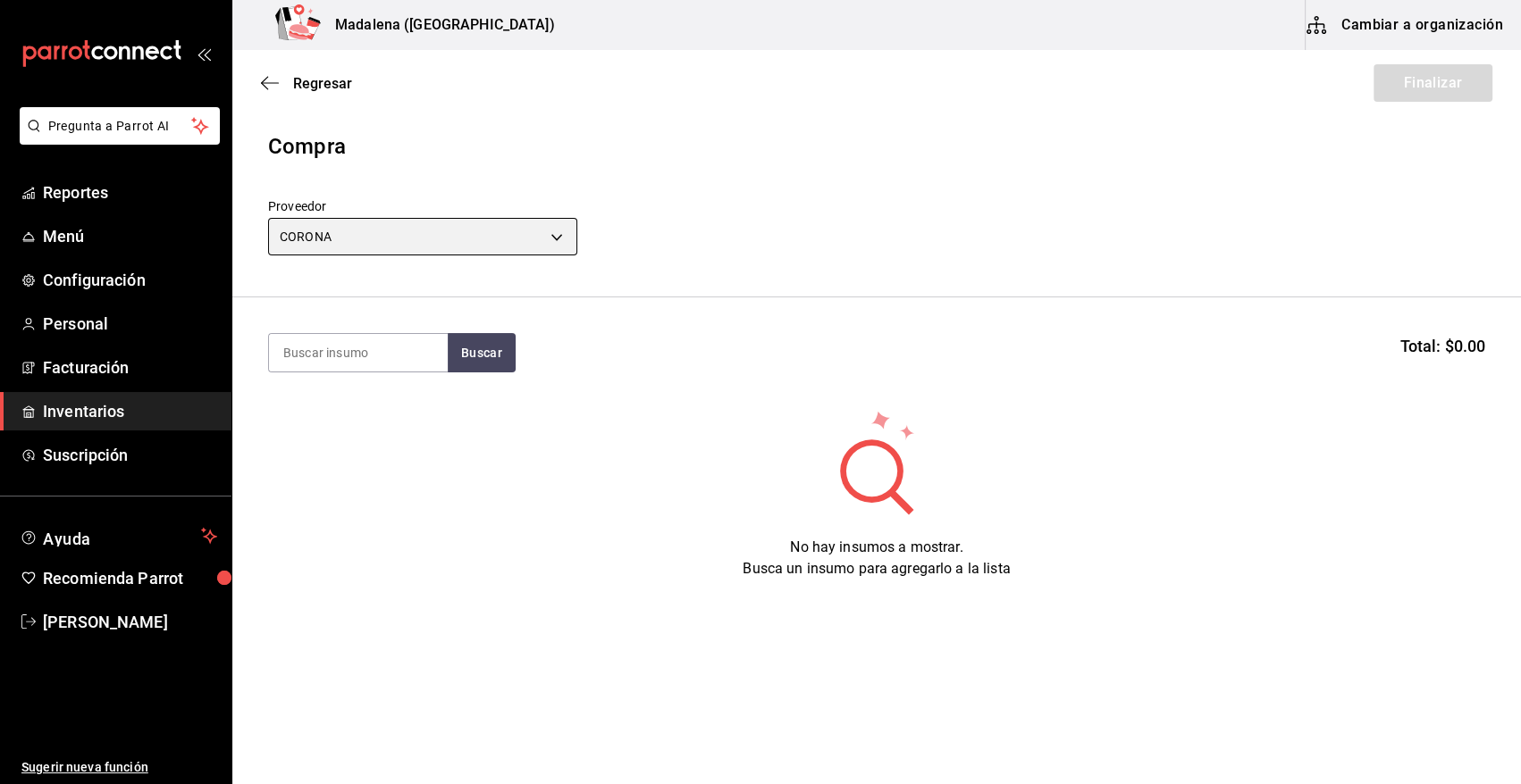
type input "57232215-216a-4676-99c8-c5e0aad5c7ef"
click at [363, 355] on input at bounding box center [358, 353] width 179 height 38
type input "NEGRA"
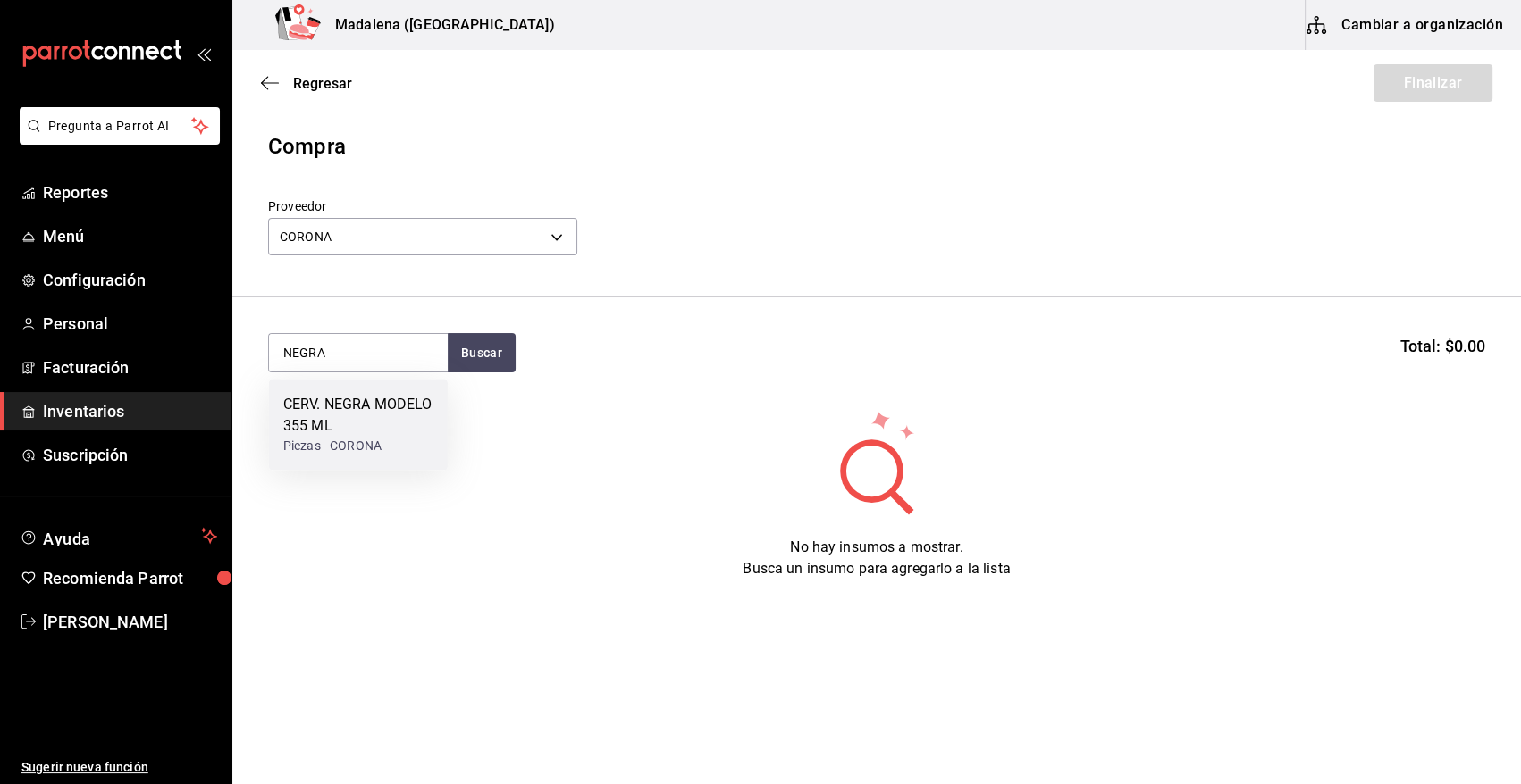
click at [353, 409] on div "CERV. NEGRA MODELO 355 ML Piezas - CORONA" at bounding box center [358, 425] width 179 height 90
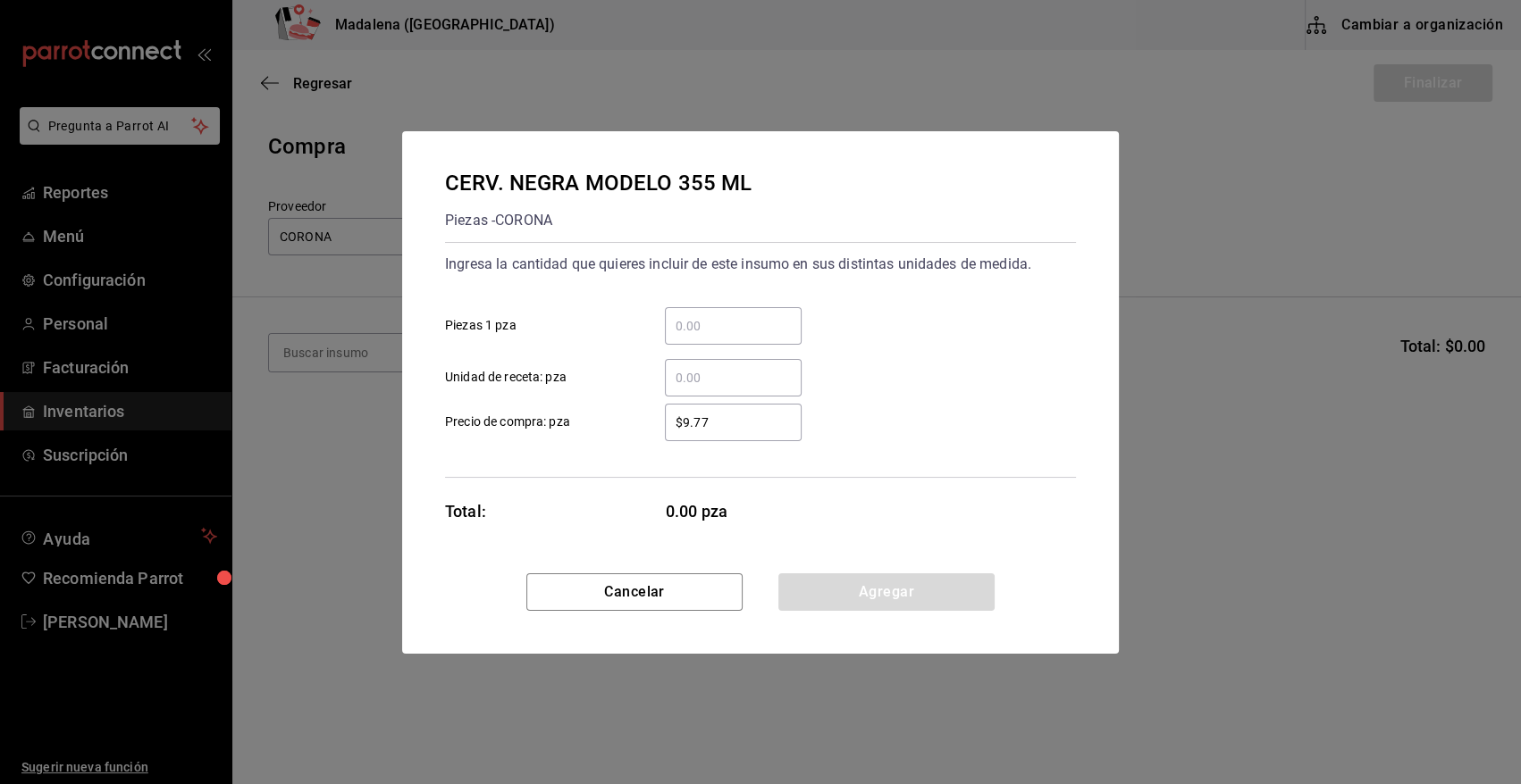
click at [708, 387] on input "​ Unidad de receta: pza" at bounding box center [733, 377] width 136 height 22
type input "1"
type input "$0.01"
click at [867, 590] on button "Agregar" at bounding box center [886, 592] width 216 height 38
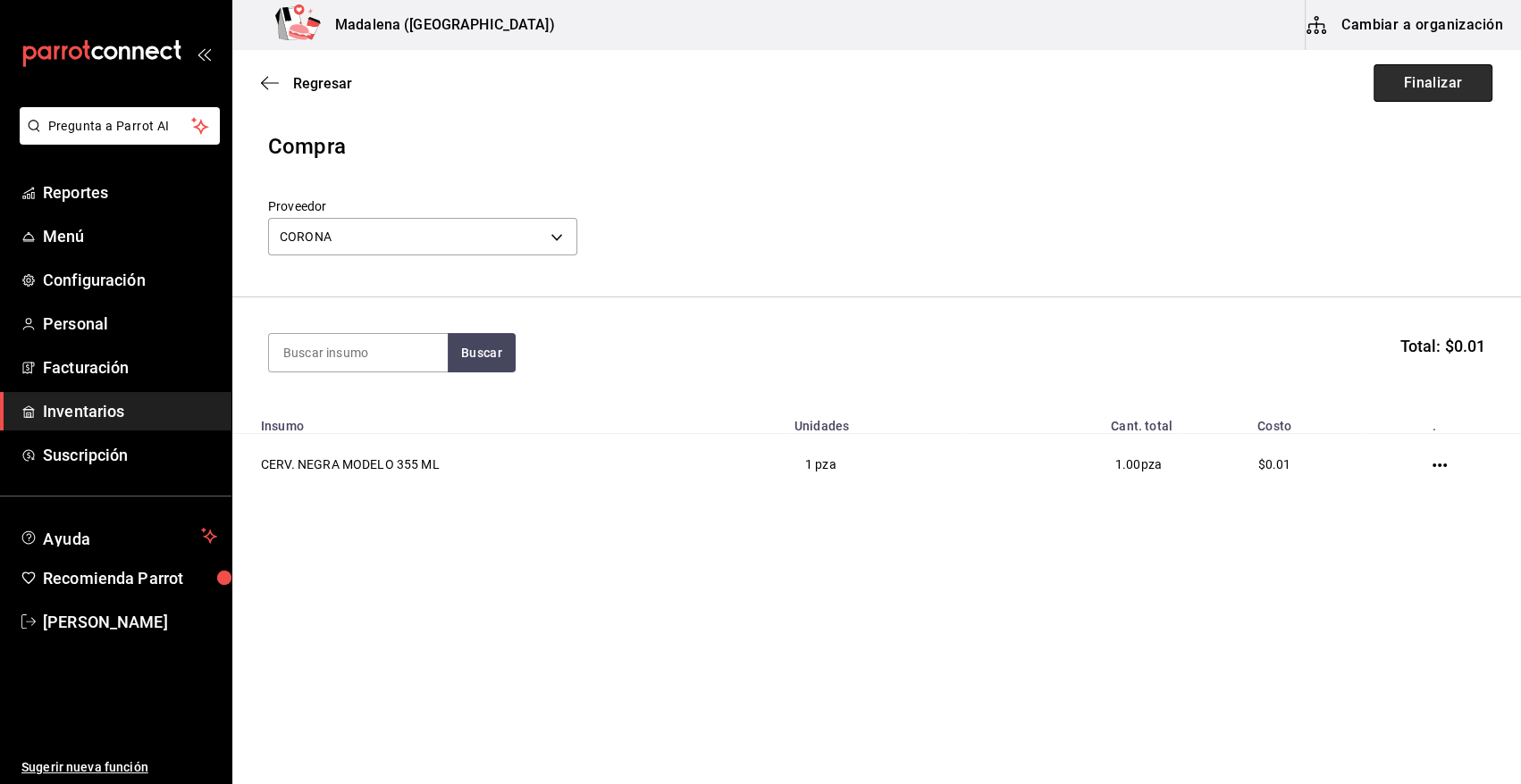
click at [1417, 72] on button "Finalizar" at bounding box center [1433, 83] width 119 height 38
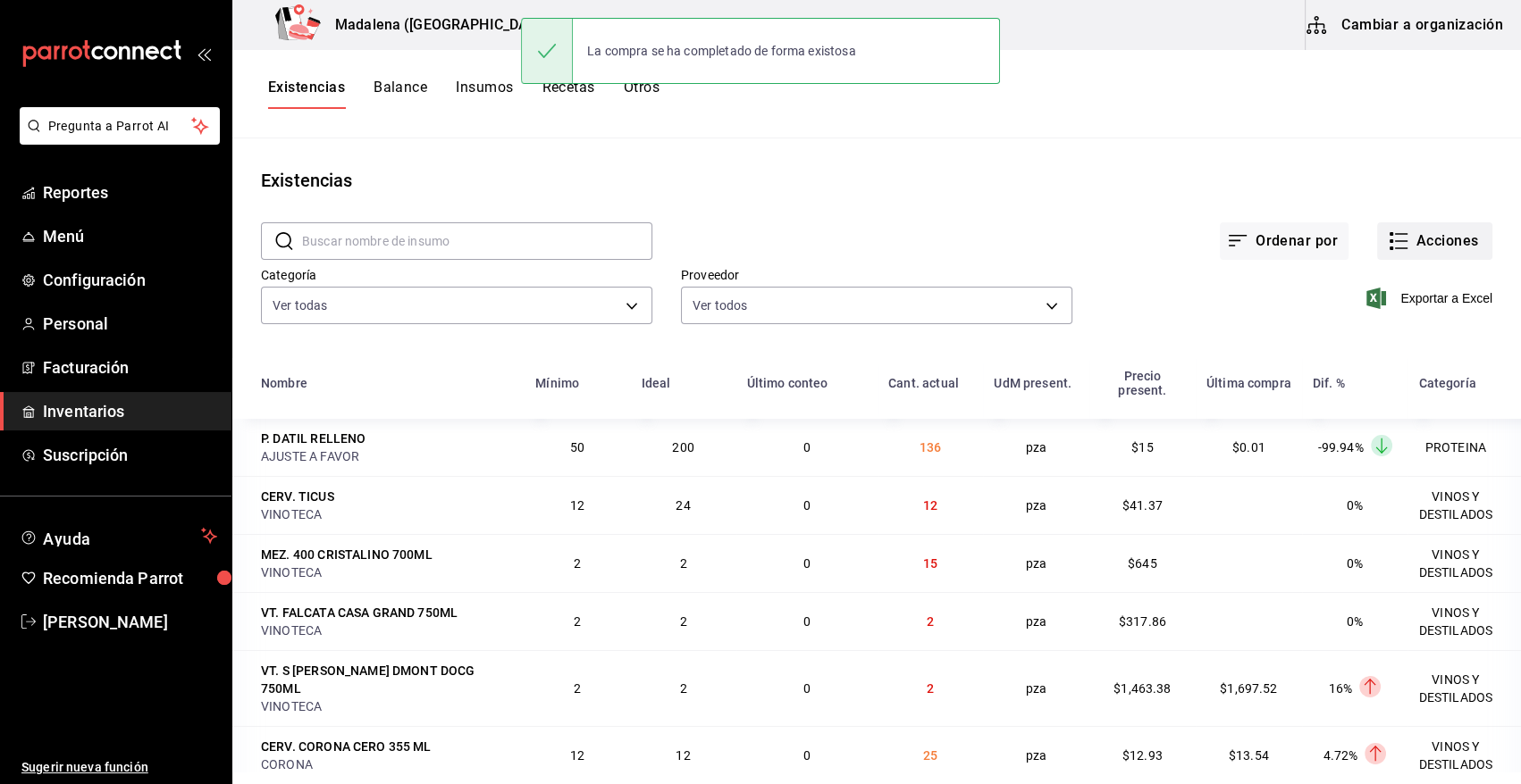
click at [1403, 229] on button "Acciones" at bounding box center [1434, 242] width 116 height 38
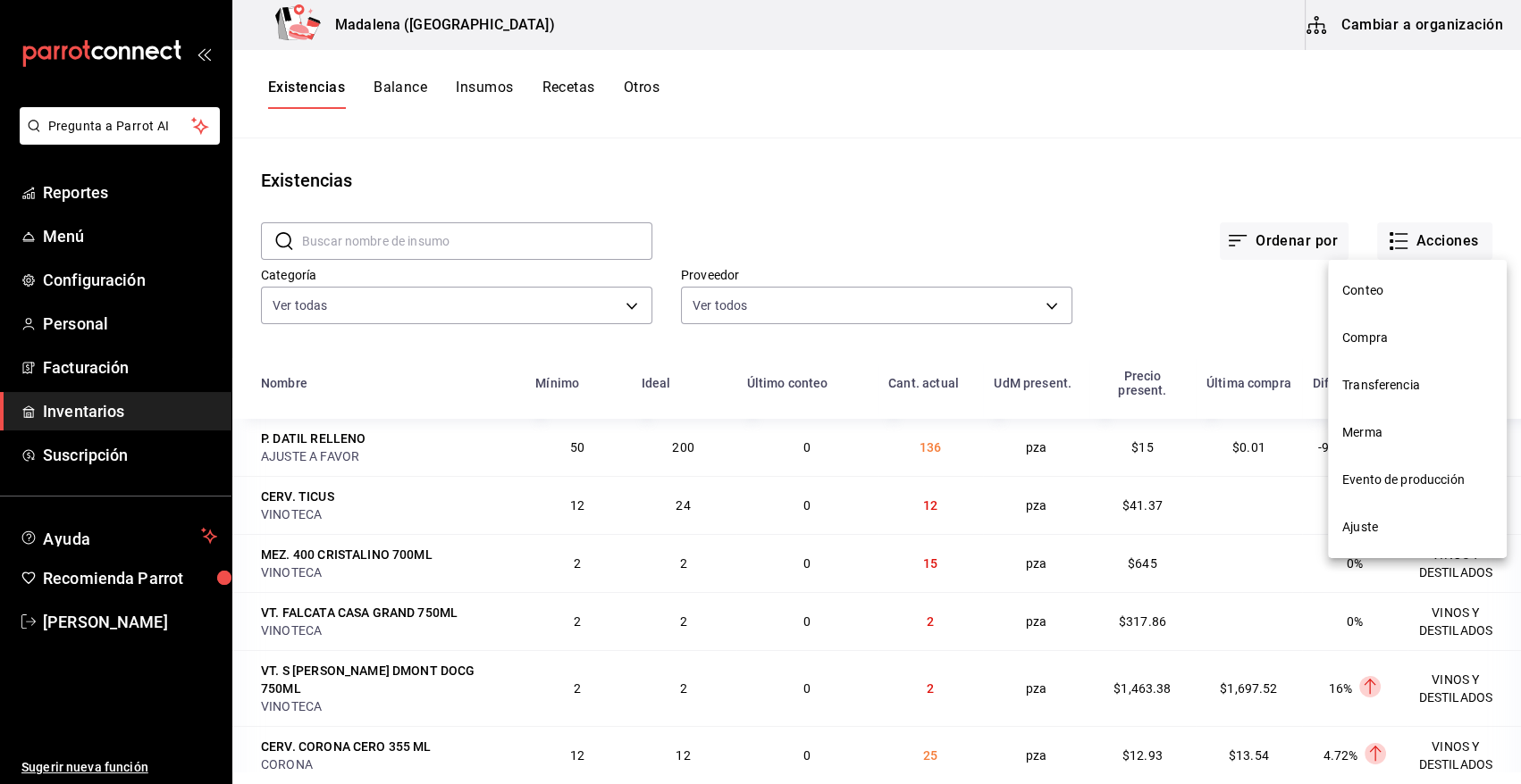
click at [1386, 333] on span "Compra" at bounding box center [1418, 338] width 151 height 19
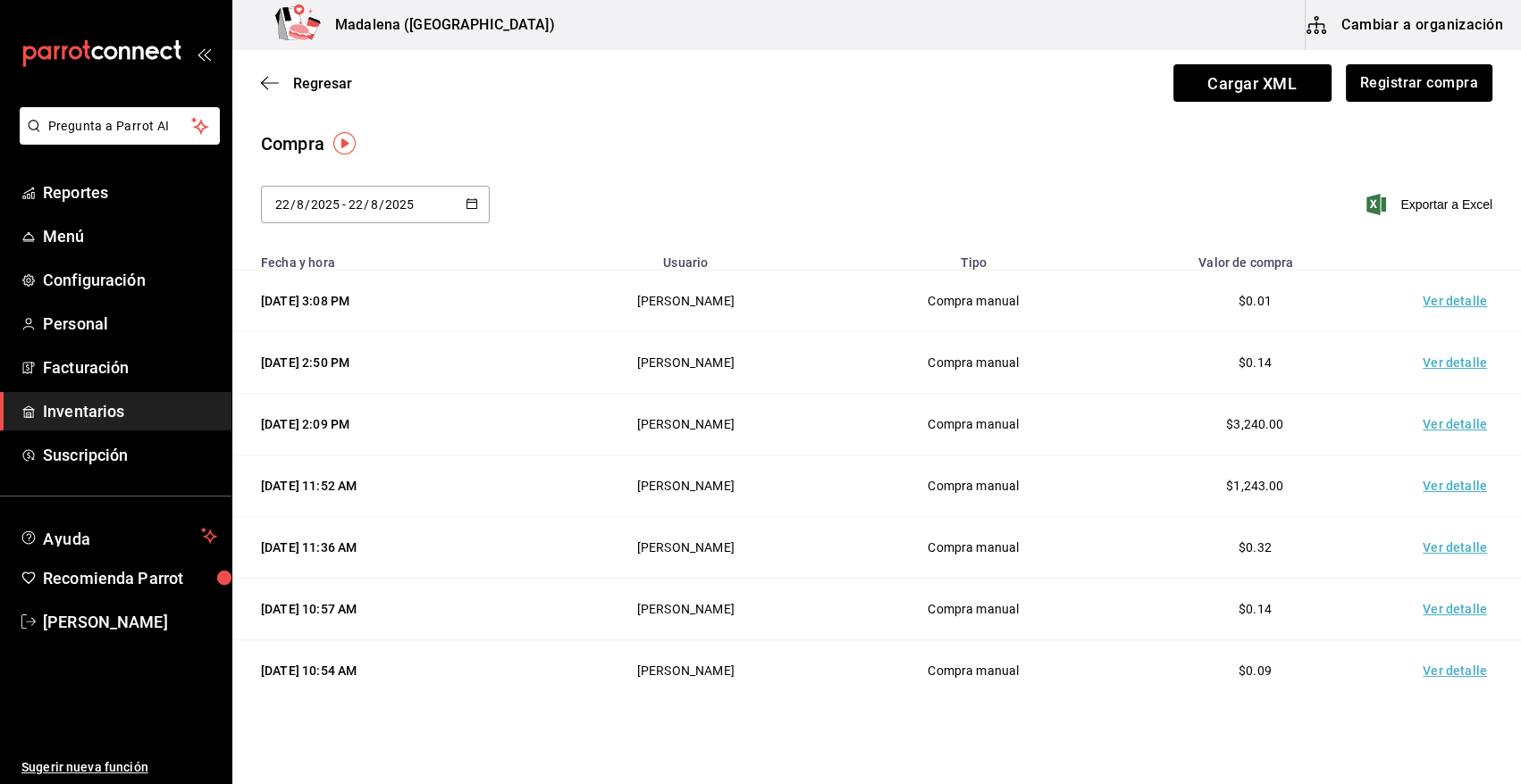
click at [1445, 297] on td "Ver detalle" at bounding box center [1458, 302] width 125 height 62
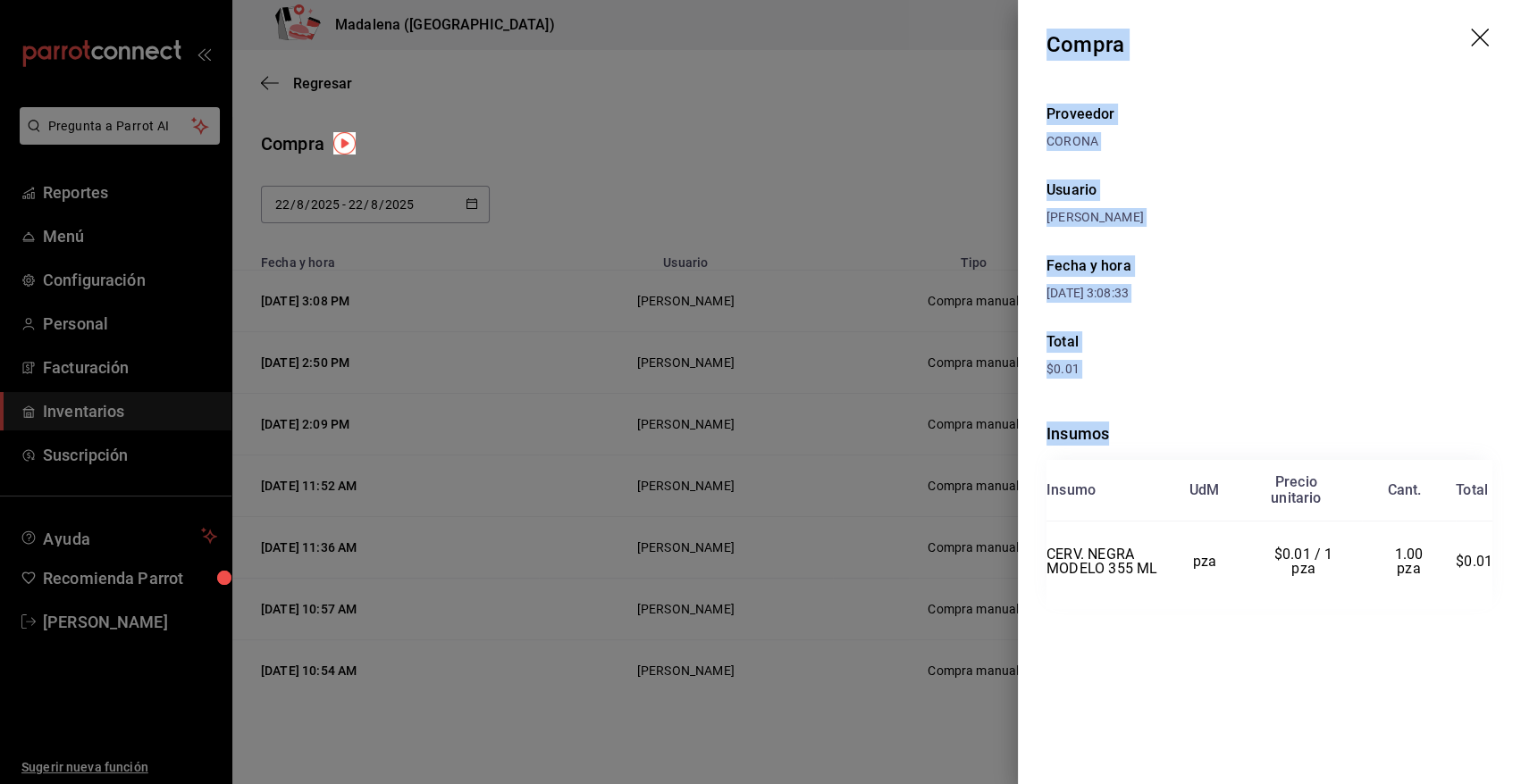
drag, startPoint x: 1046, startPoint y: 40, endPoint x: 1499, endPoint y: 589, distance: 711.8
click at [1499, 589] on div "Compra Proveedor CORONA Usuario Angy Madalena Fecha y hora 22/08/2025 3:08:33 T…" at bounding box center [1269, 392] width 503 height 784
copy div "Compra Proveedor CORONA Usuario Angy Madalena Fecha y hora 22/08/2025 3:08:33 T…"
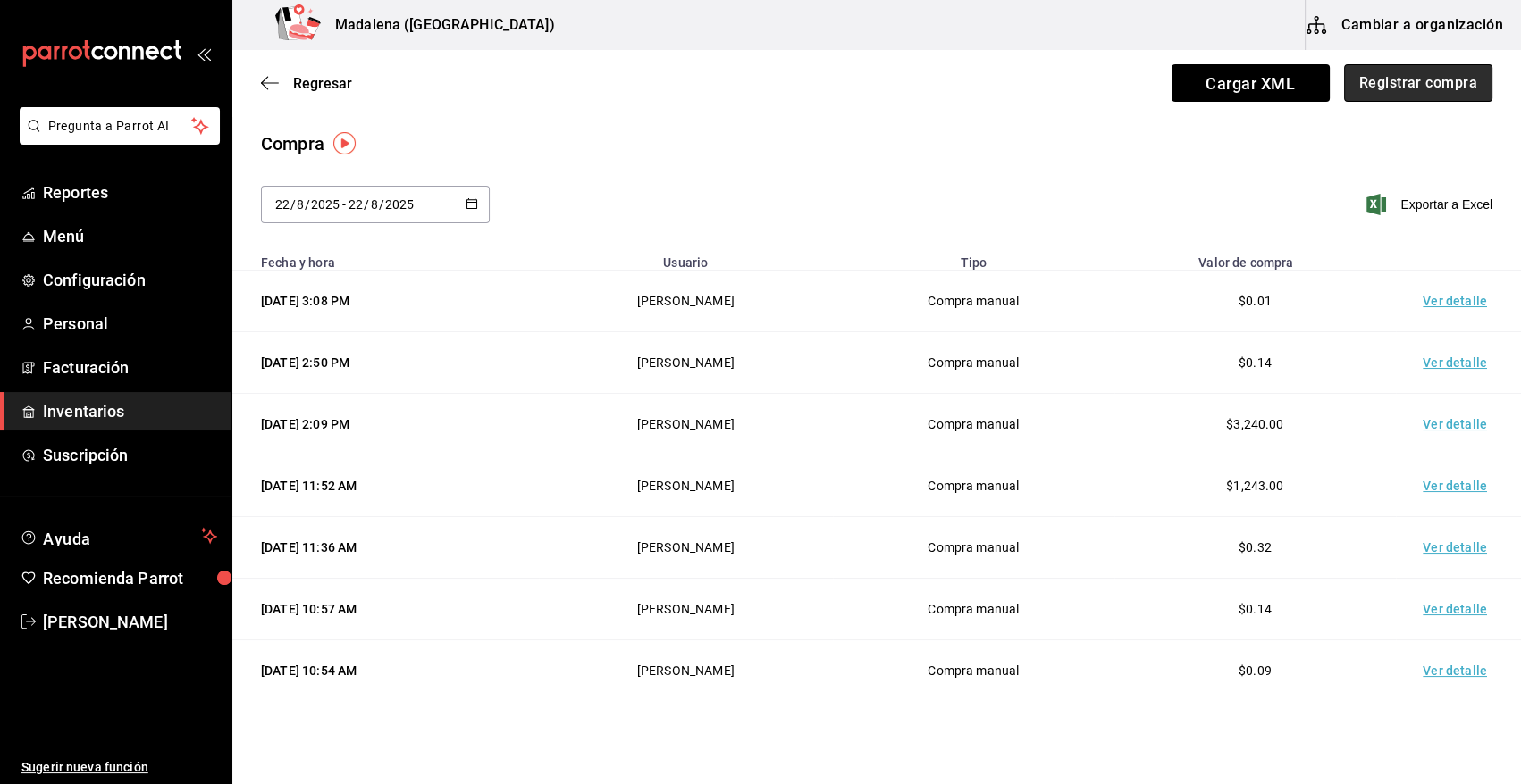
click at [1403, 94] on button "Registrar compra" at bounding box center [1418, 83] width 149 height 38
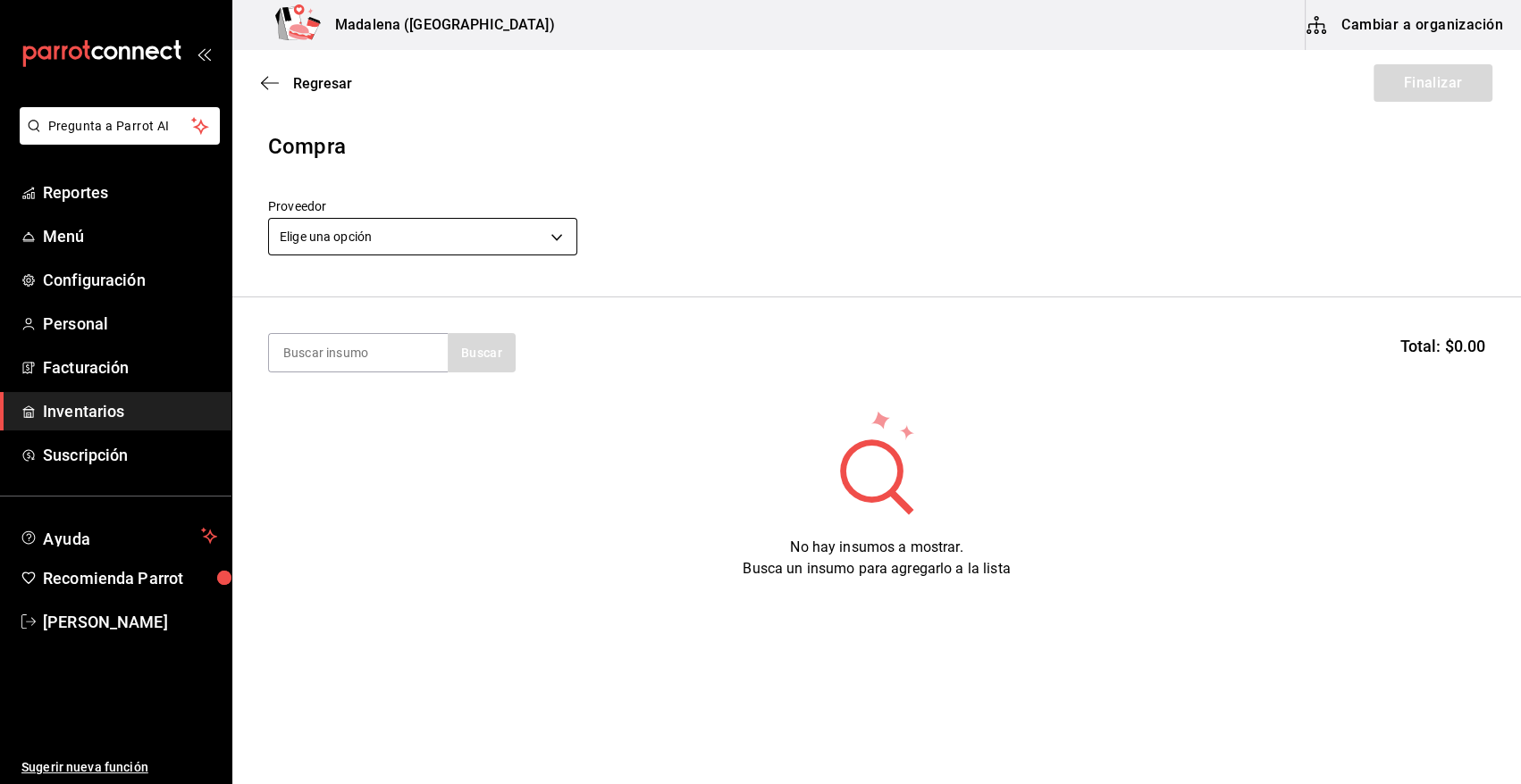
click at [393, 244] on body "Pregunta a Parrot AI Reportes Menú Configuración Personal Facturación Inventari…" at bounding box center [760, 341] width 1521 height 683
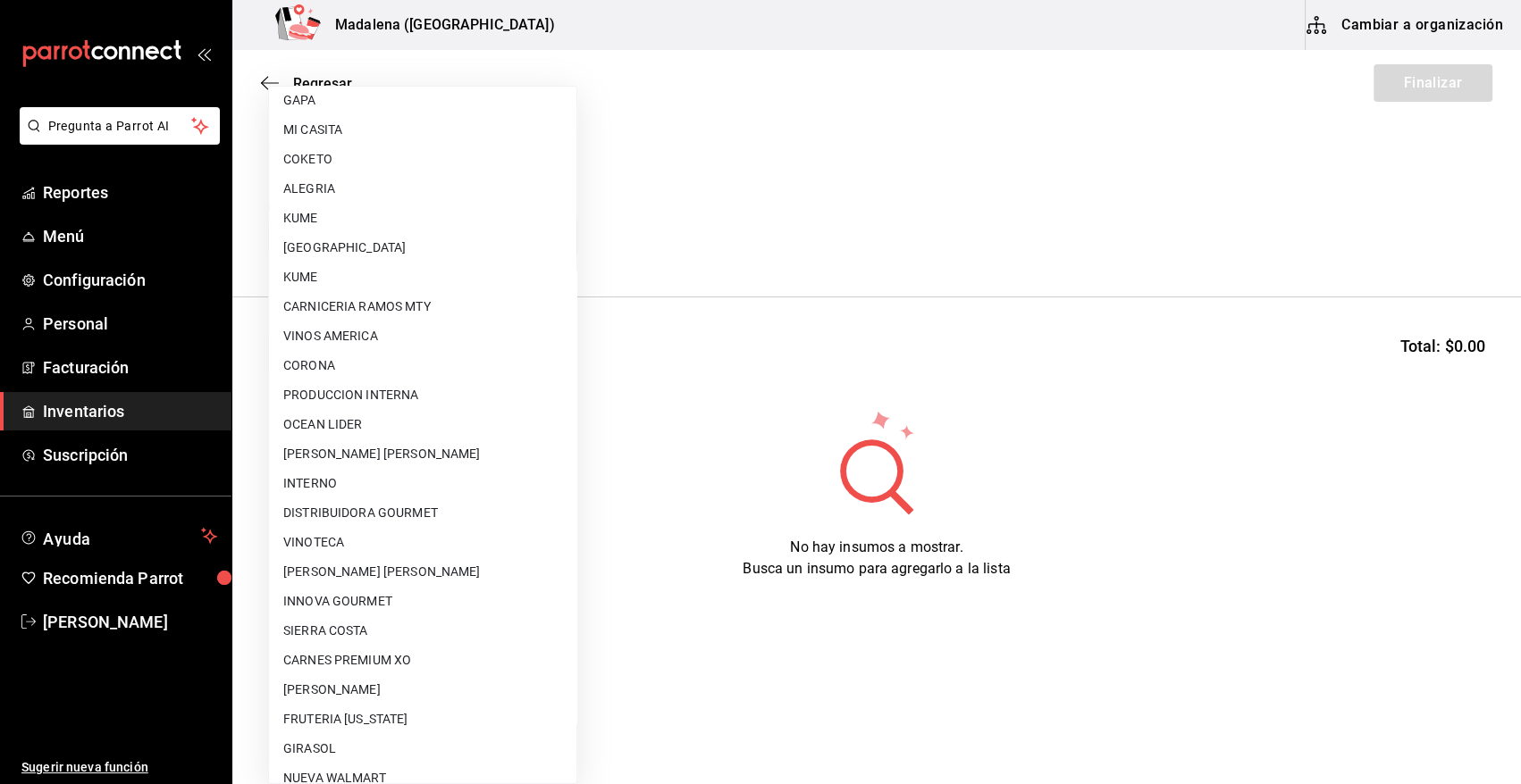
scroll to position [1085, 0]
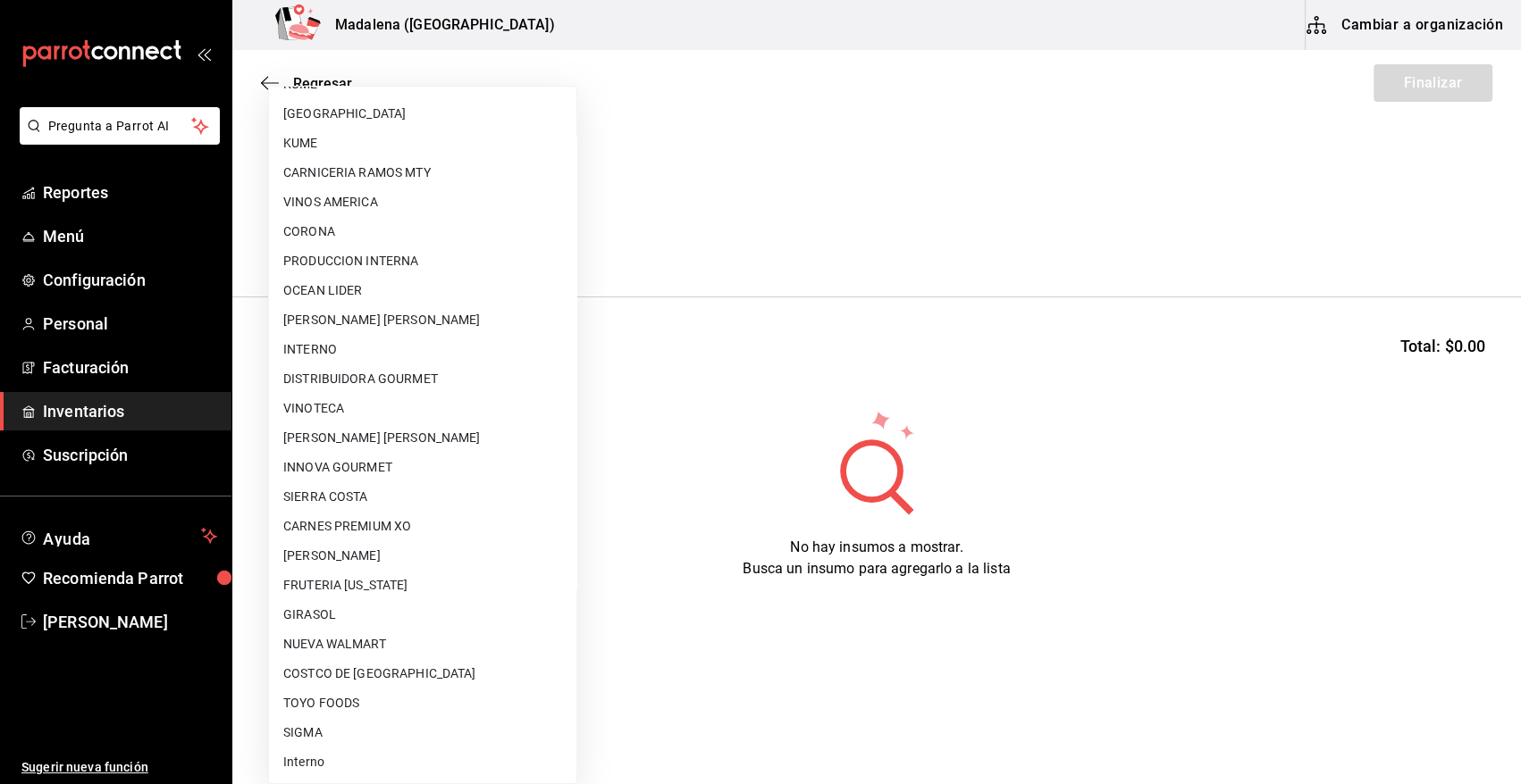
click at [332, 409] on li "VINOTECA" at bounding box center [422, 408] width 308 height 29
type input "bbec6e95-03ab-4cbc-bdec-5aafdfde0467"
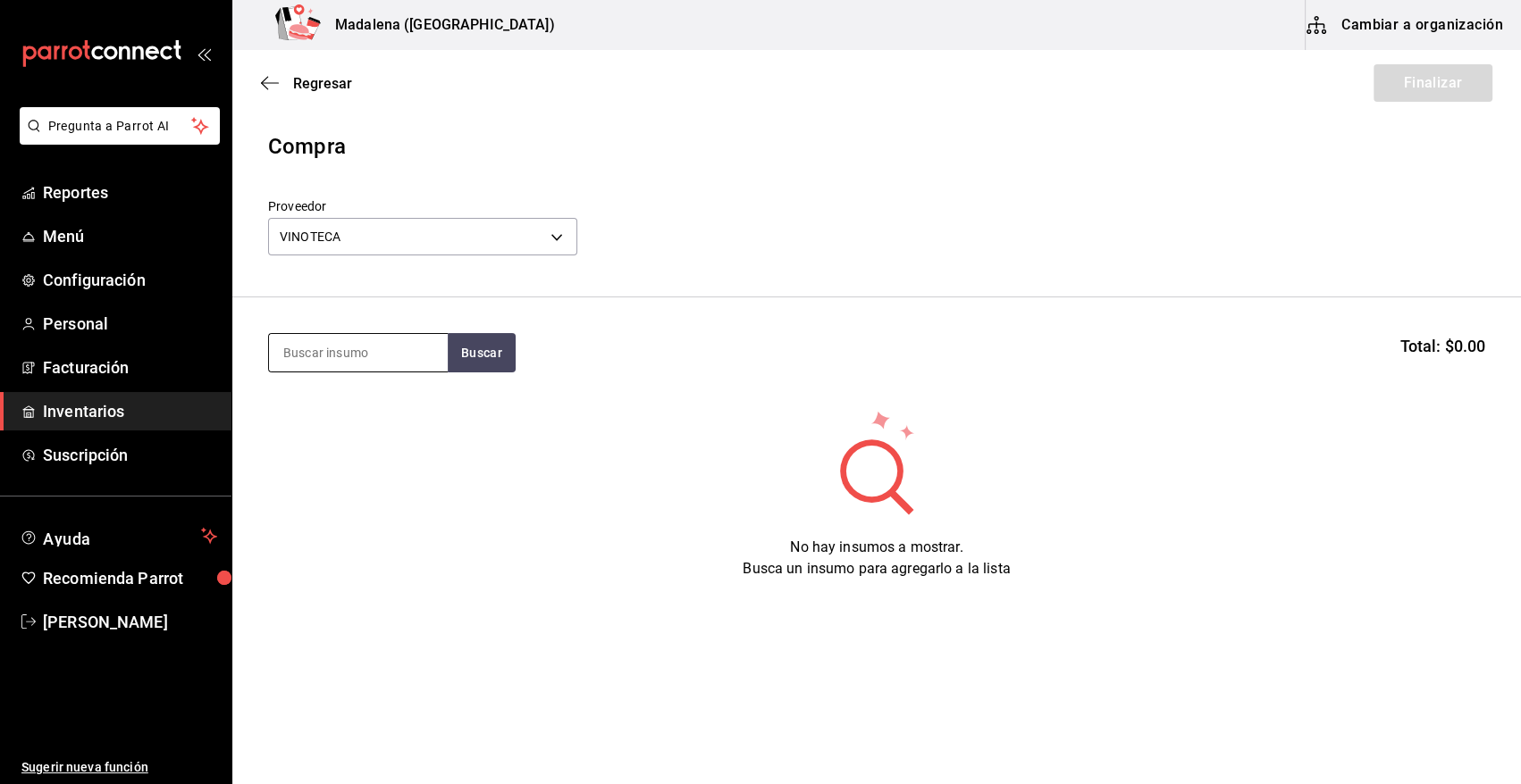
click at [320, 353] on input at bounding box center [358, 353] width 179 height 38
type input "PIEDRA"
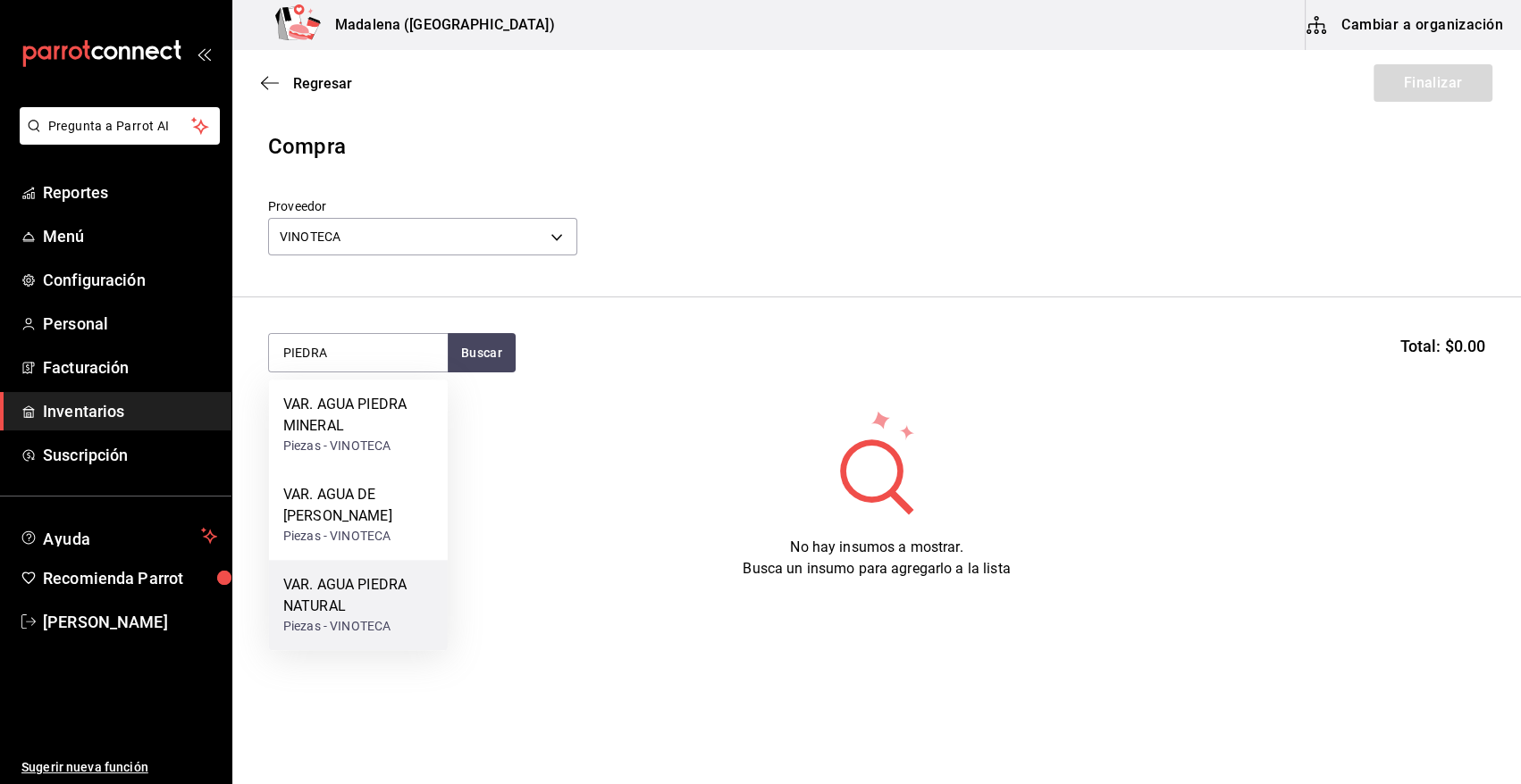
click at [390, 617] on div "Piezas - VINOTECA" at bounding box center [358, 626] width 151 height 19
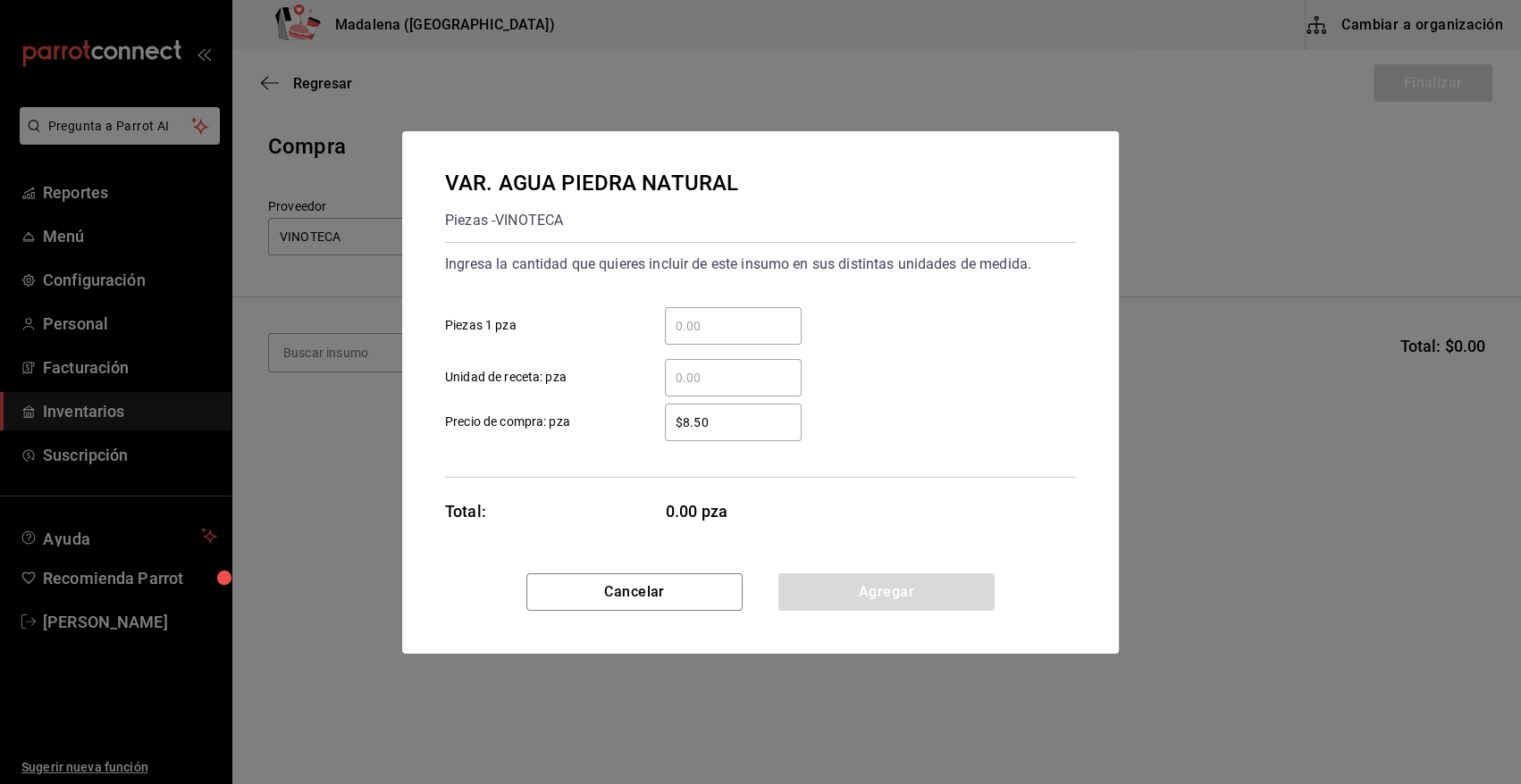
click at [739, 368] on input "​ Unidad de receta: pza" at bounding box center [733, 377] width 136 height 22
type input "1"
type input "$0.01"
click at [832, 607] on button "Agregar" at bounding box center [886, 592] width 216 height 38
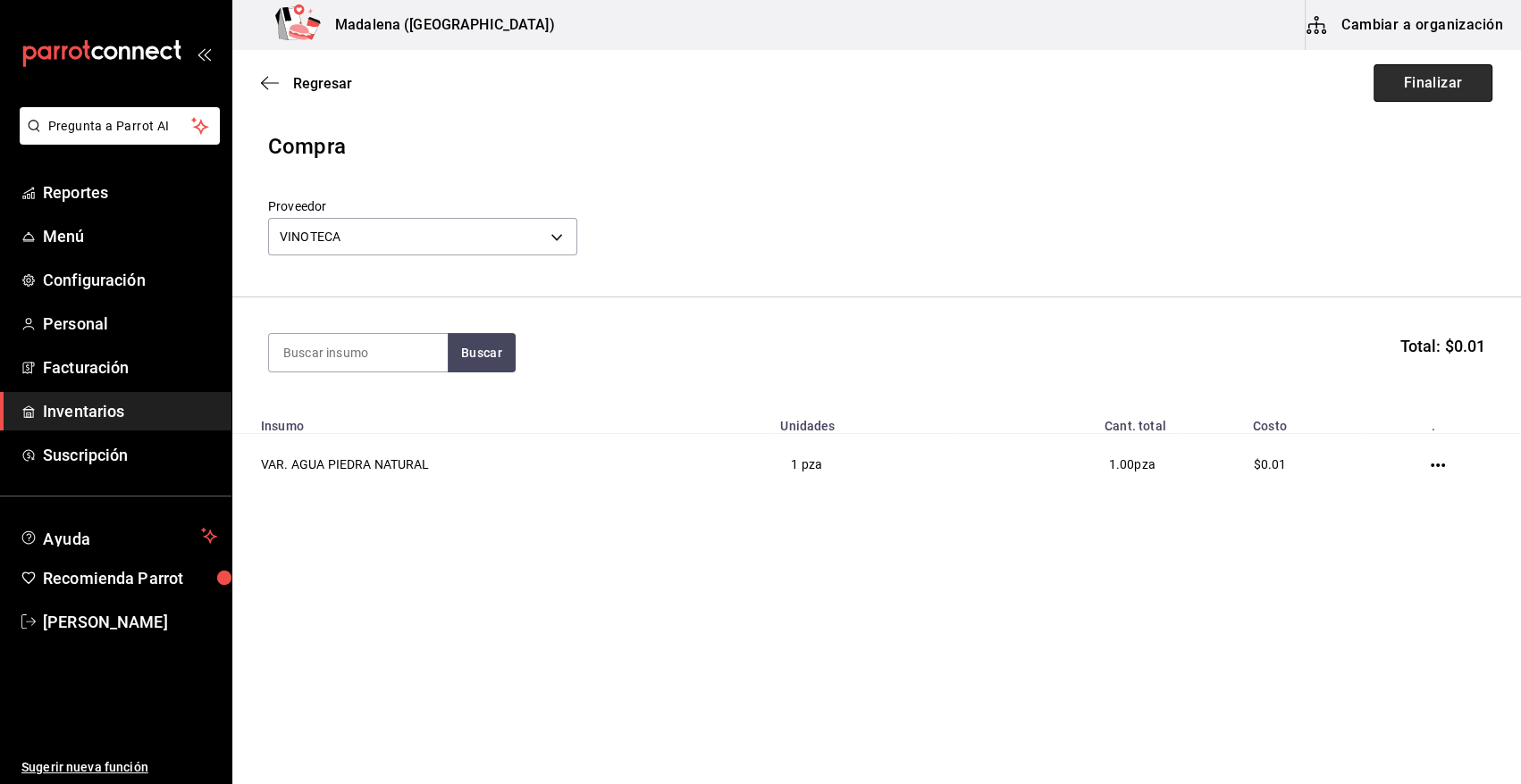
click at [1406, 77] on button "Finalizar" at bounding box center [1433, 83] width 119 height 38
click at [1426, 89] on button "Finalizar" at bounding box center [1433, 83] width 119 height 38
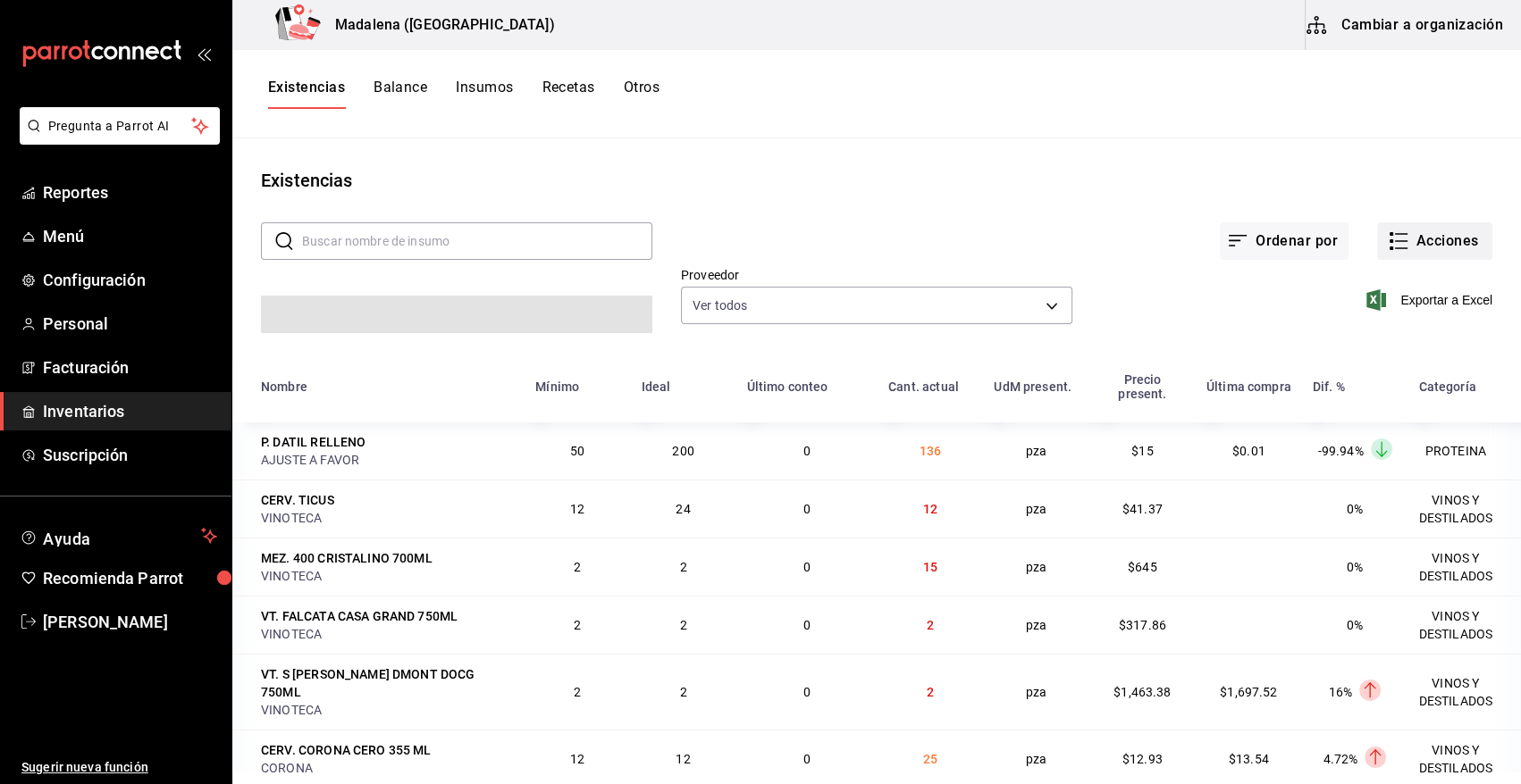
click at [1432, 235] on button "Acciones" at bounding box center [1434, 242] width 116 height 38
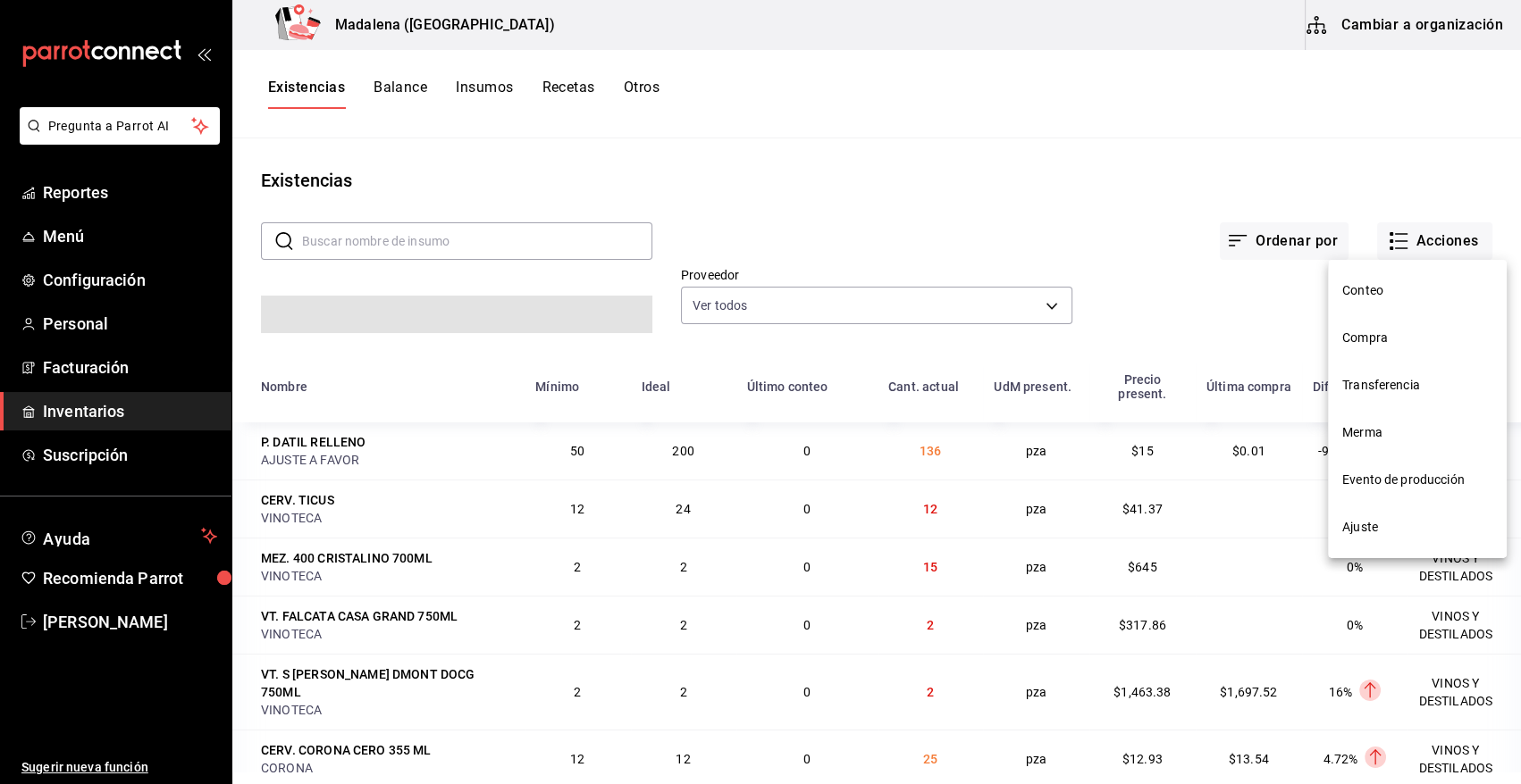
click at [1391, 349] on li "Compra" at bounding box center [1418, 337] width 179 height 47
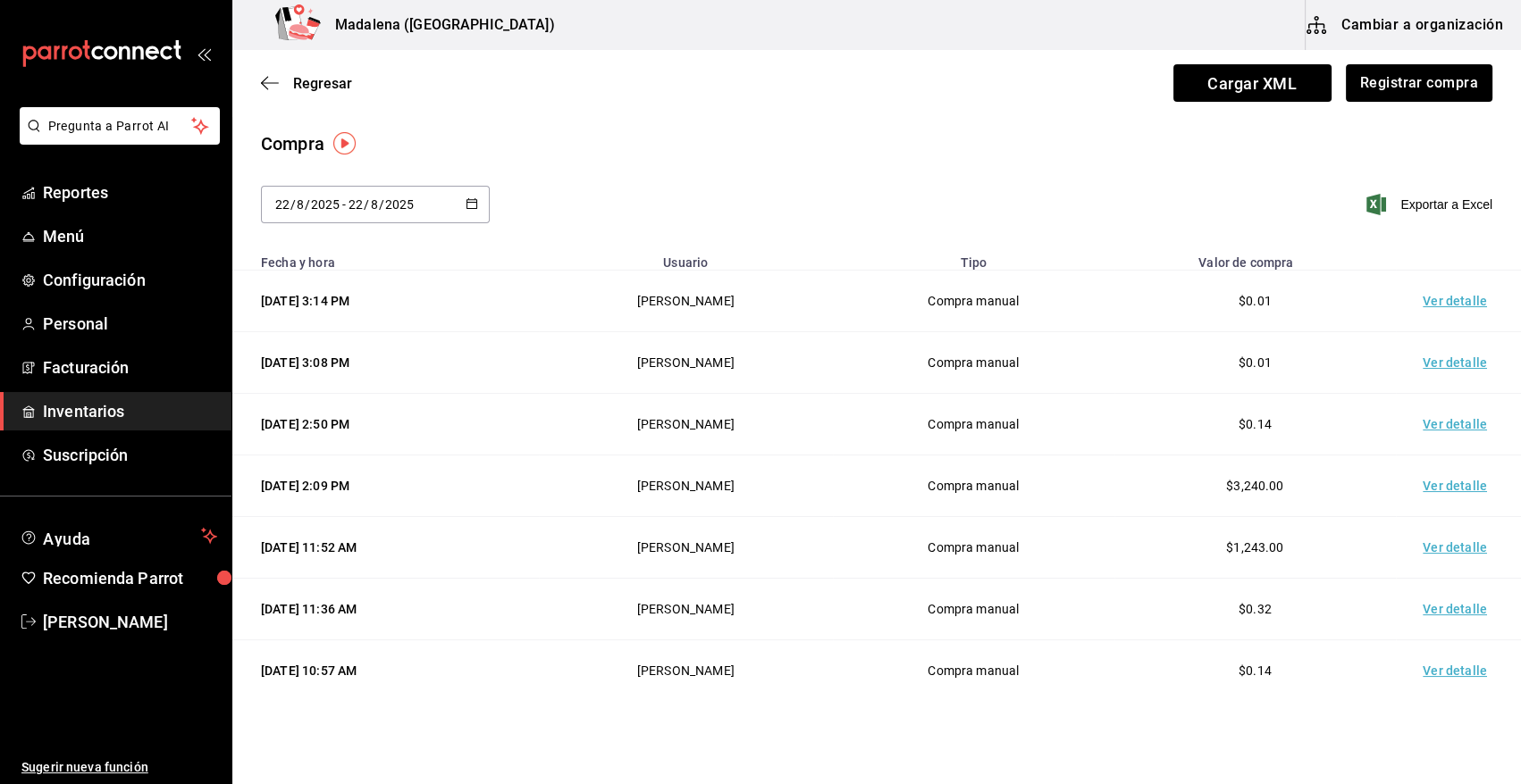
click at [1427, 302] on td "Ver detalle" at bounding box center [1458, 302] width 125 height 62
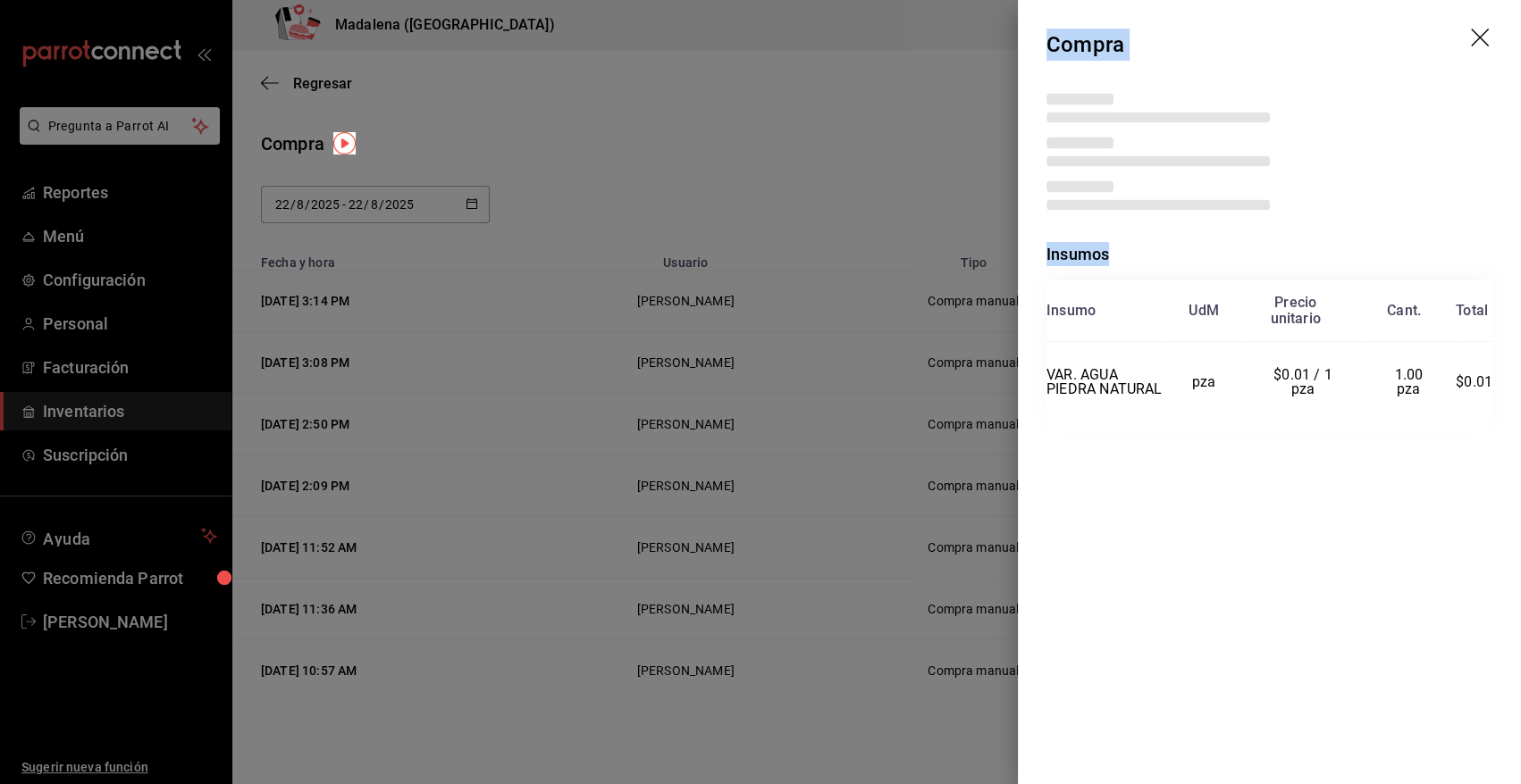
drag, startPoint x: 1048, startPoint y: 39, endPoint x: 1502, endPoint y: 428, distance: 597.9
click at [1502, 428] on div "Compra Insumos Insumo UdM Precio unitario Cant. Total VAR. AGUA PIEDRA NATURAL …" at bounding box center [1269, 392] width 503 height 784
click at [1168, 518] on div "Compra Insumos Insumo UdM Precio unitario Cant. Total VAR. AGUA PIEDRA NATURAL …" at bounding box center [1269, 392] width 503 height 784
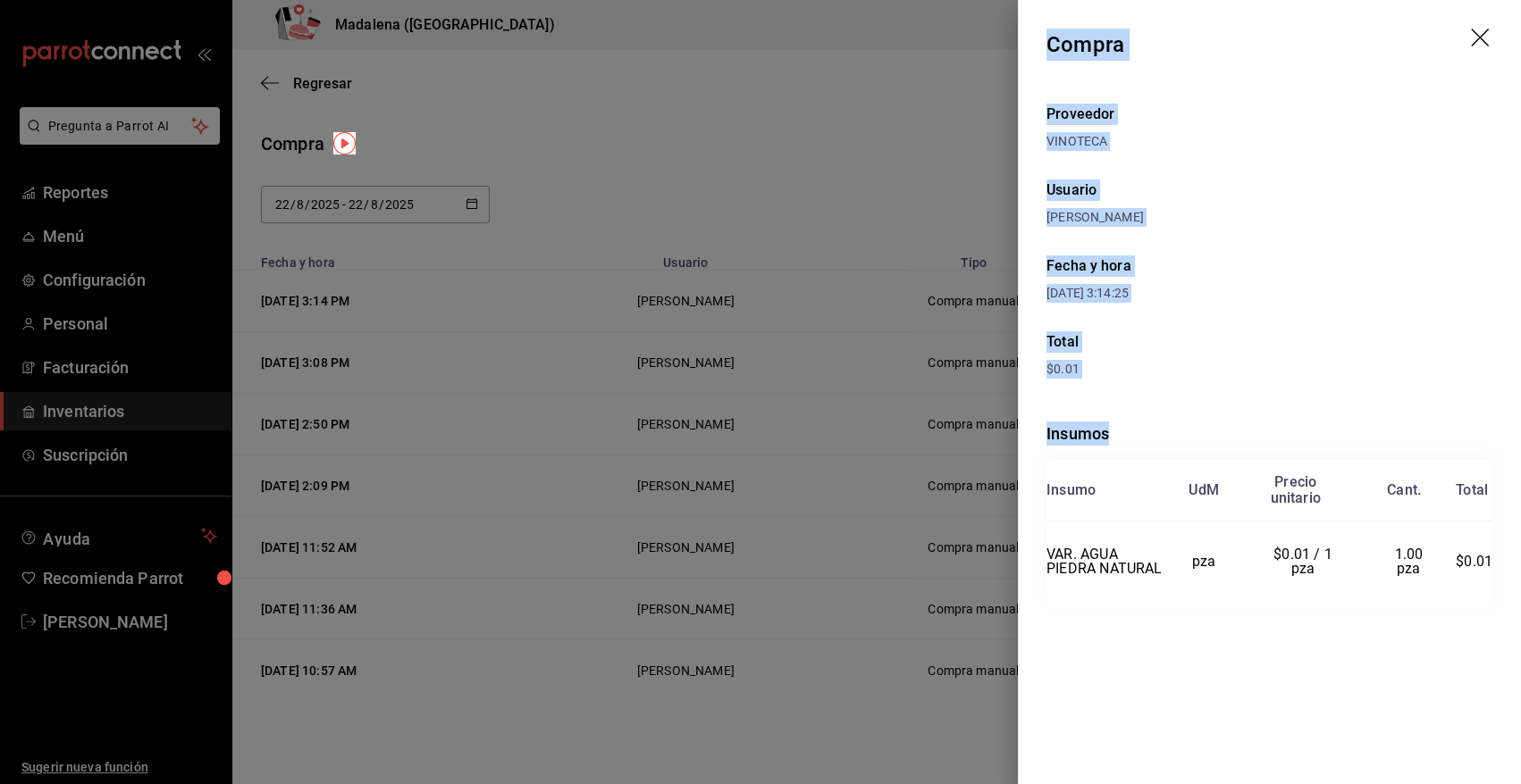
drag, startPoint x: 1046, startPoint y: 44, endPoint x: 1507, endPoint y: 622, distance: 739.3
click at [1507, 622] on div "Compra Proveedor VINOTECA Usuario Angy Madalena Fecha y hora 22/08/2025 3:14:25…" at bounding box center [1269, 392] width 503 height 784
copy div "Compra Proveedor VINOTECA Usuario Angy Madalena Fecha y hora 22/08/2025 3:14:25…"
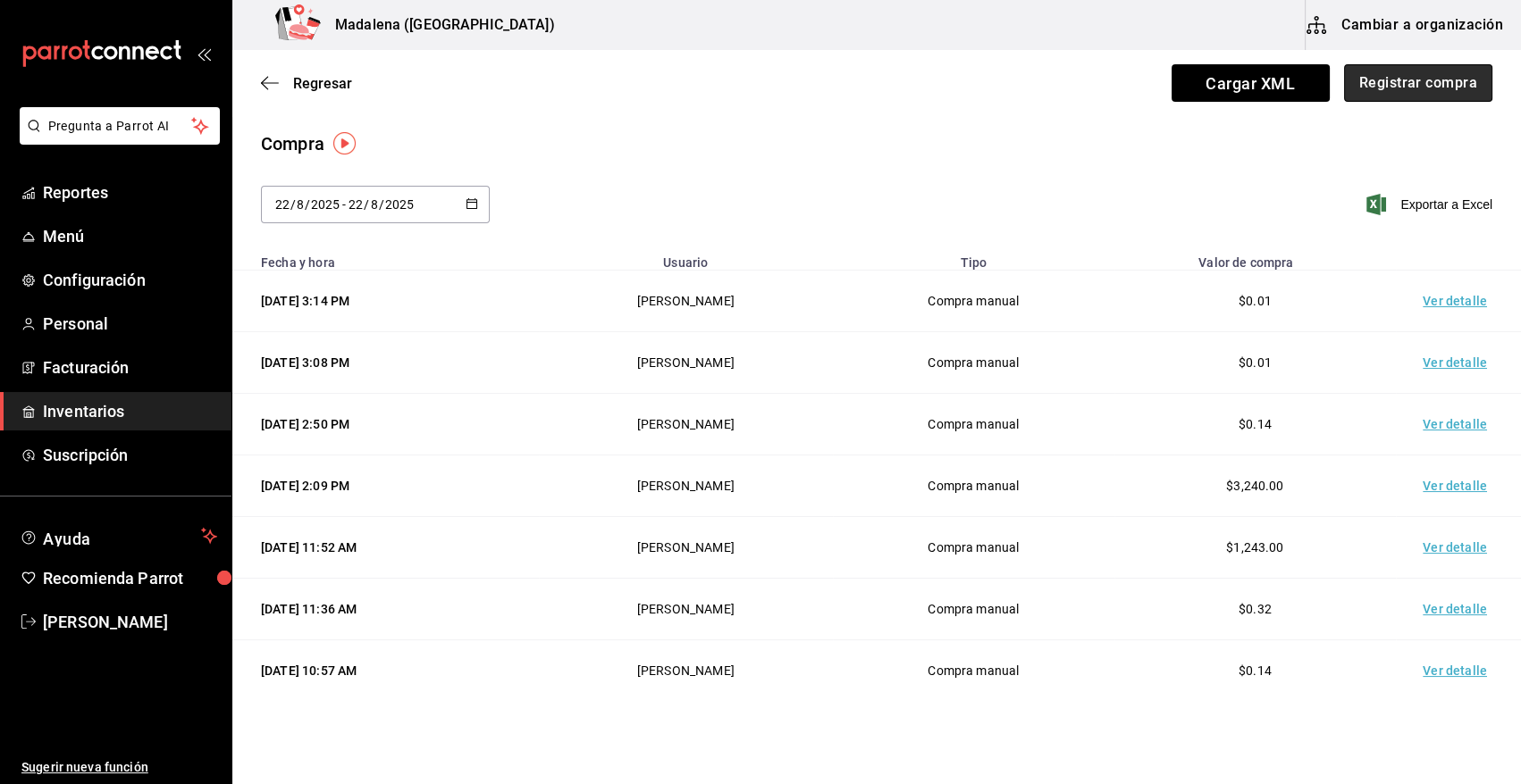
click at [1376, 79] on button "Registrar compra" at bounding box center [1418, 83] width 149 height 38
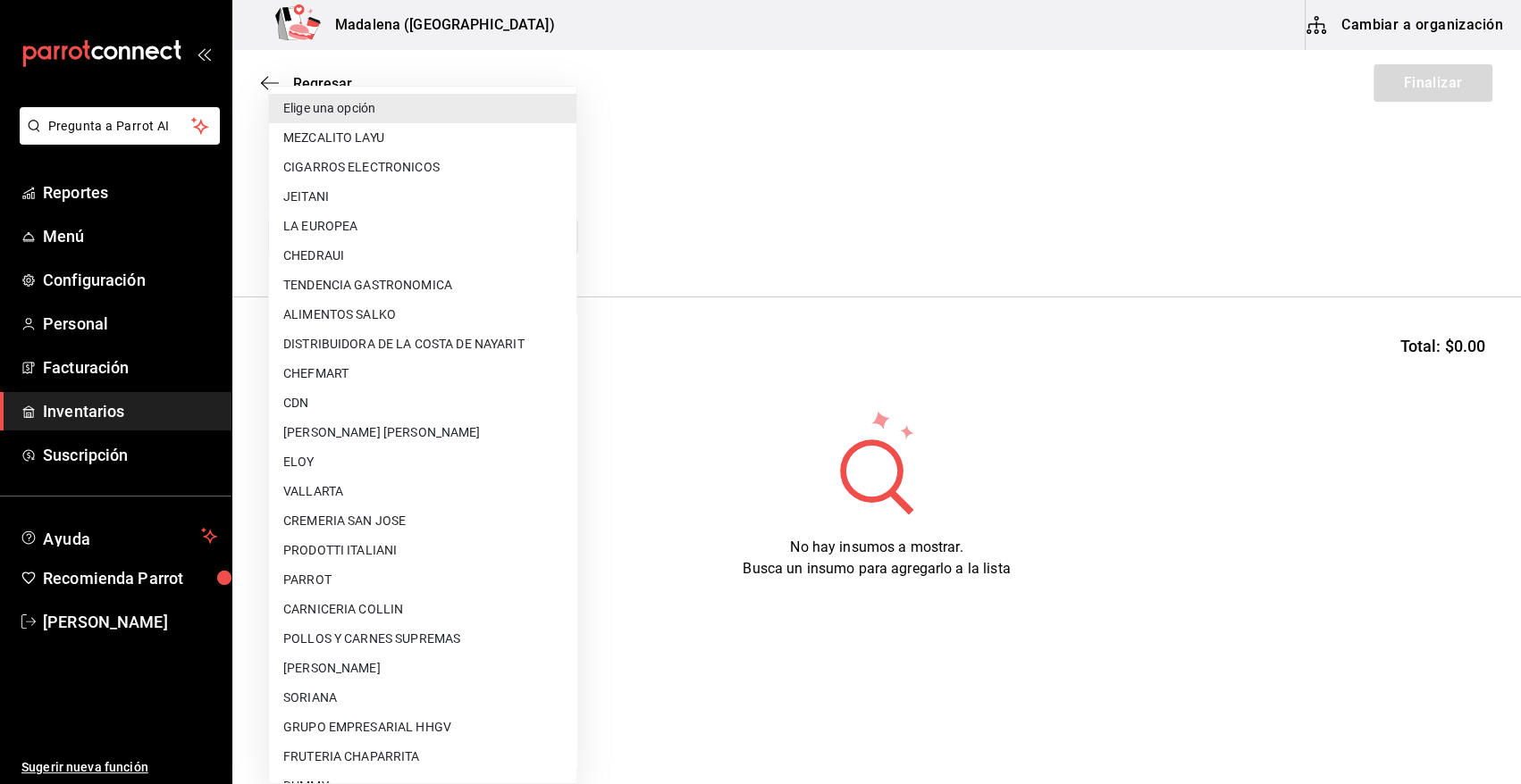
click at [367, 230] on body "Pregunta a Parrot AI Reportes Menú Configuración Personal Facturación Inventari…" at bounding box center [760, 341] width 1521 height 683
click at [372, 406] on li "CDN" at bounding box center [422, 402] width 308 height 29
type input "df3c6ee4-16c0-4841-ac8b-0f8cc0150506"
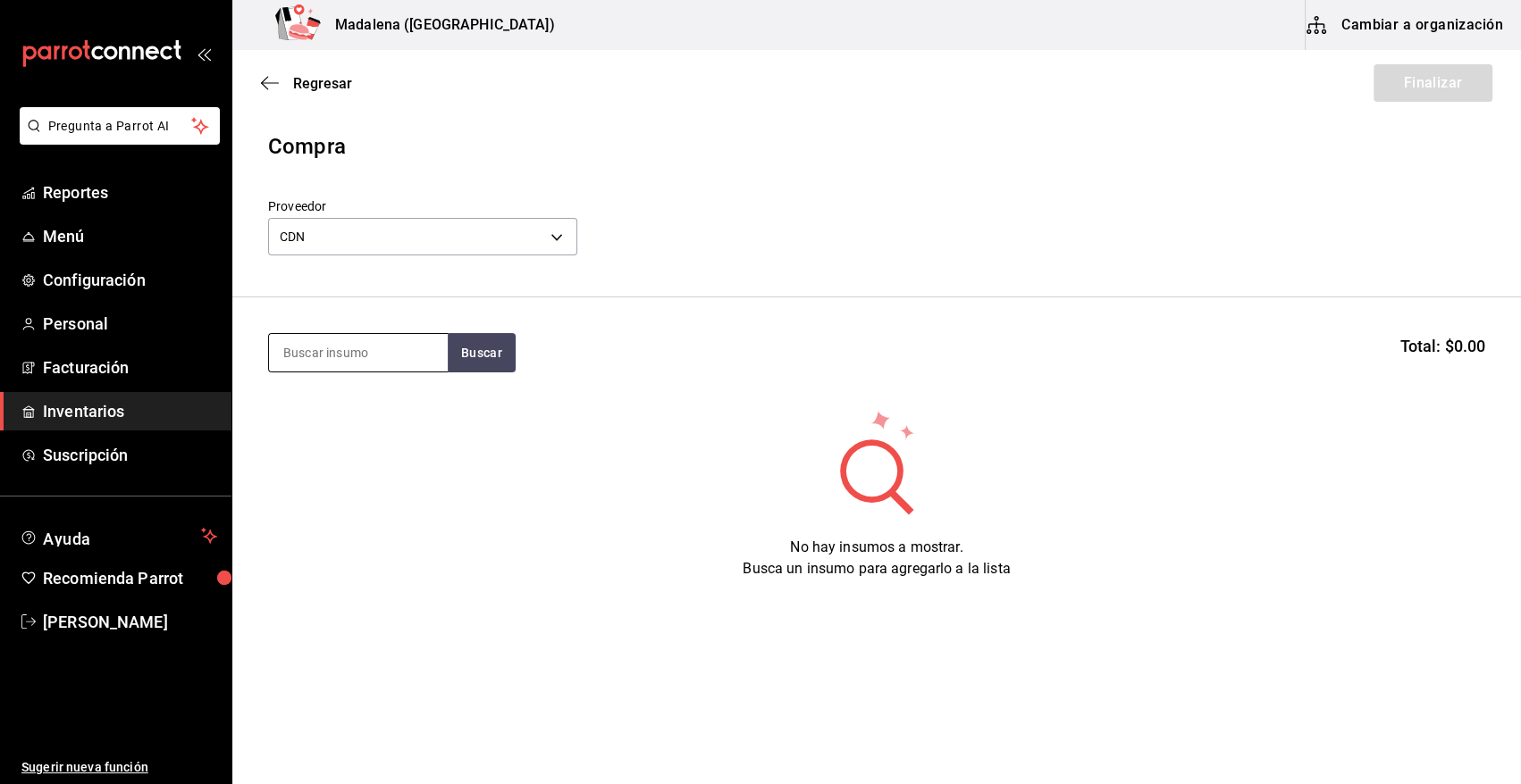
click at [338, 350] on input at bounding box center [358, 353] width 179 height 38
type input "QUINA"
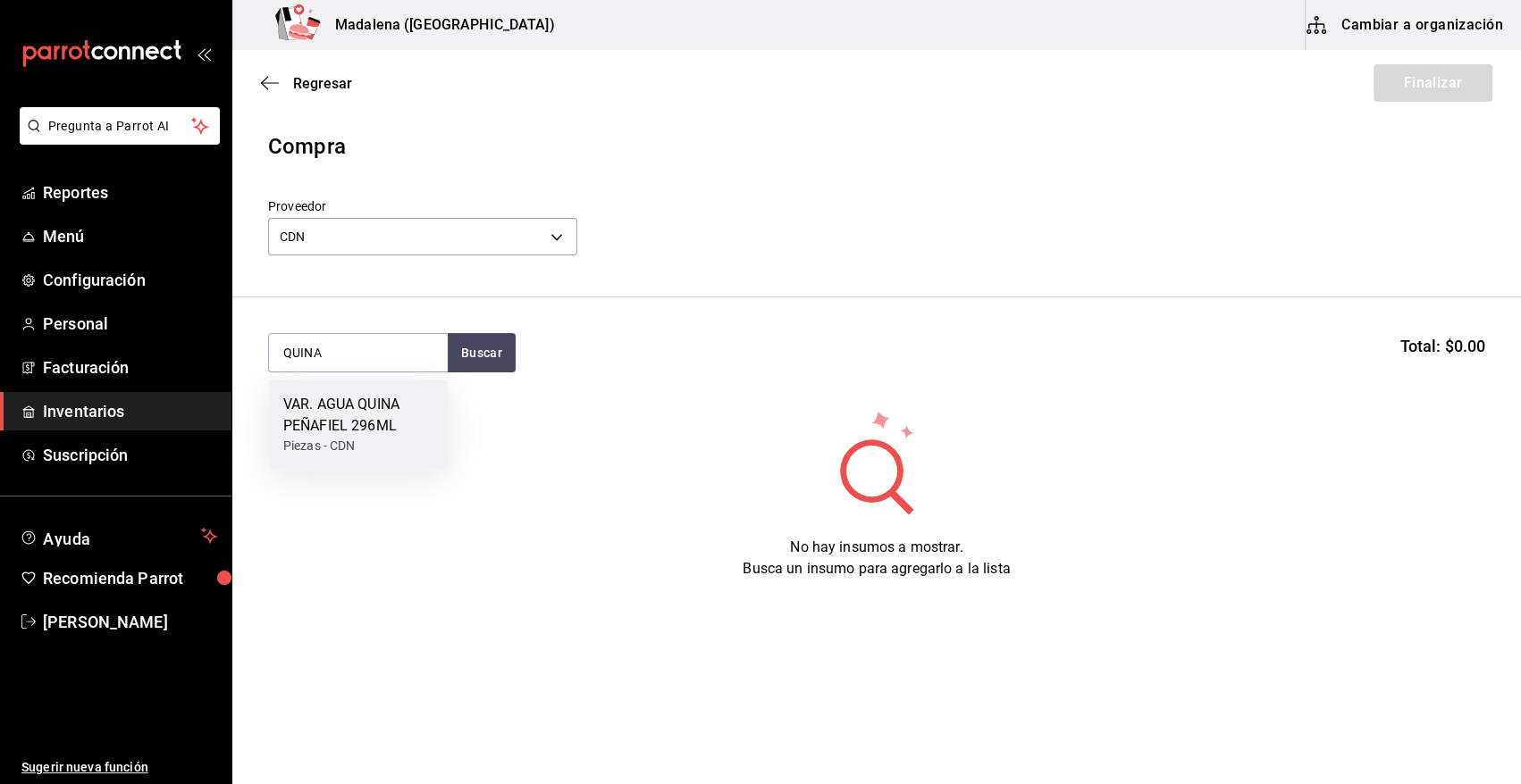
click at [322, 399] on div "VAR. AGUA QUINA PEÑAFIEL 296ML" at bounding box center [358, 416] width 151 height 43
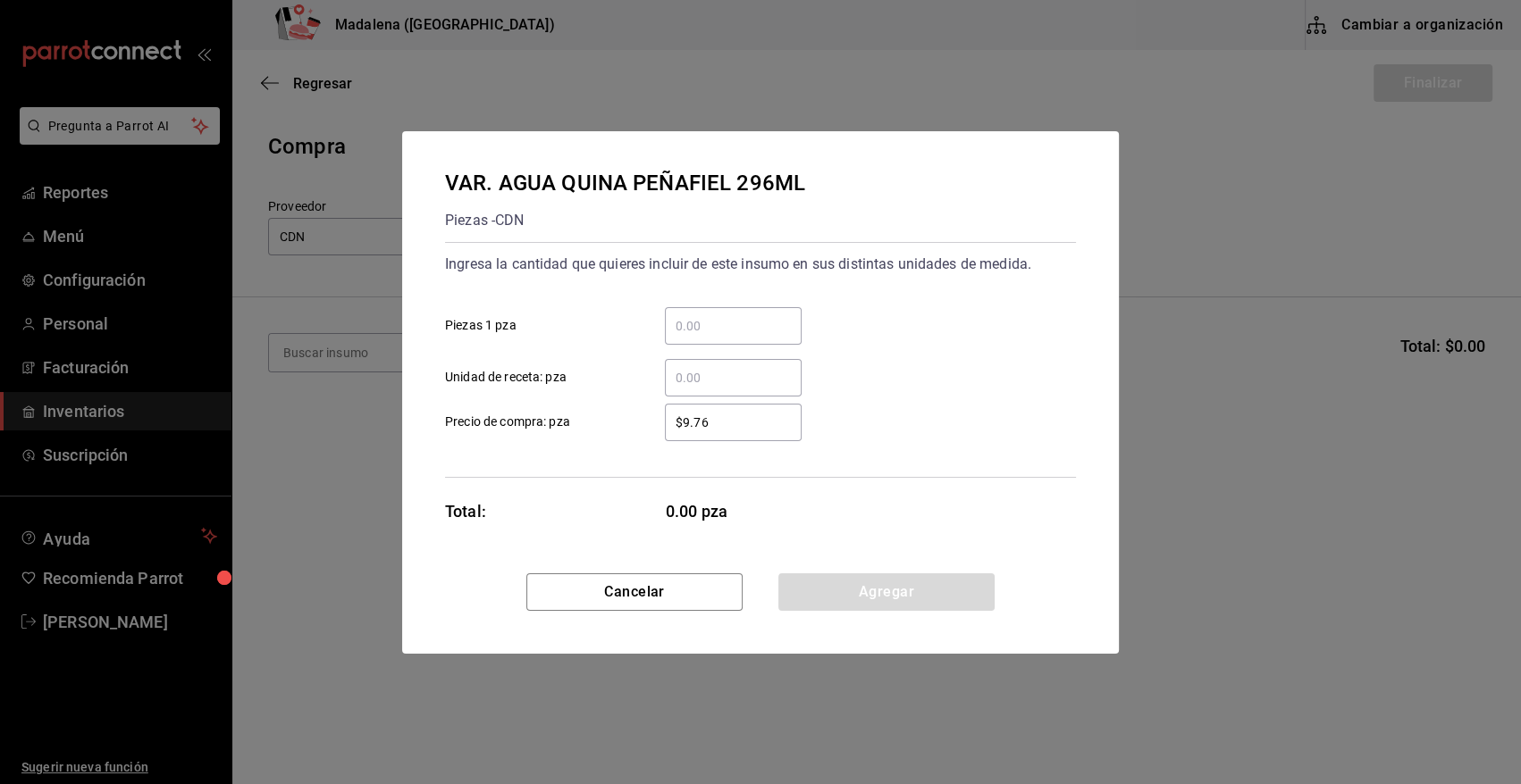
click at [701, 372] on input "​ Unidad de receta: pza" at bounding box center [733, 377] width 136 height 22
type input "12.5"
type input "$0.01"
click at [906, 600] on button "Agregar" at bounding box center [886, 592] width 216 height 38
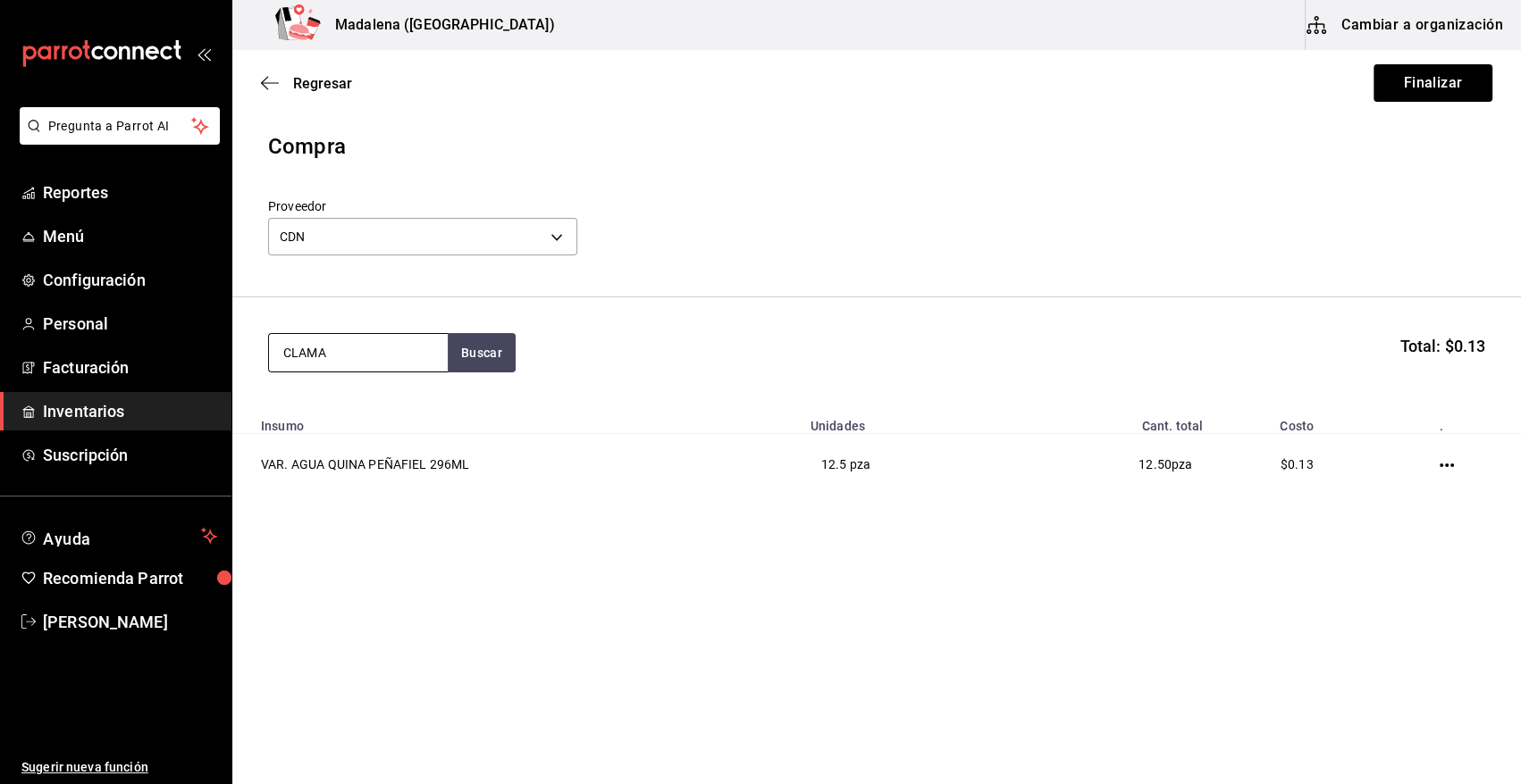
type input "CLAMA"
click at [353, 400] on div "VAR. CLAMATO 1.89 LT" at bounding box center [358, 416] width 151 height 43
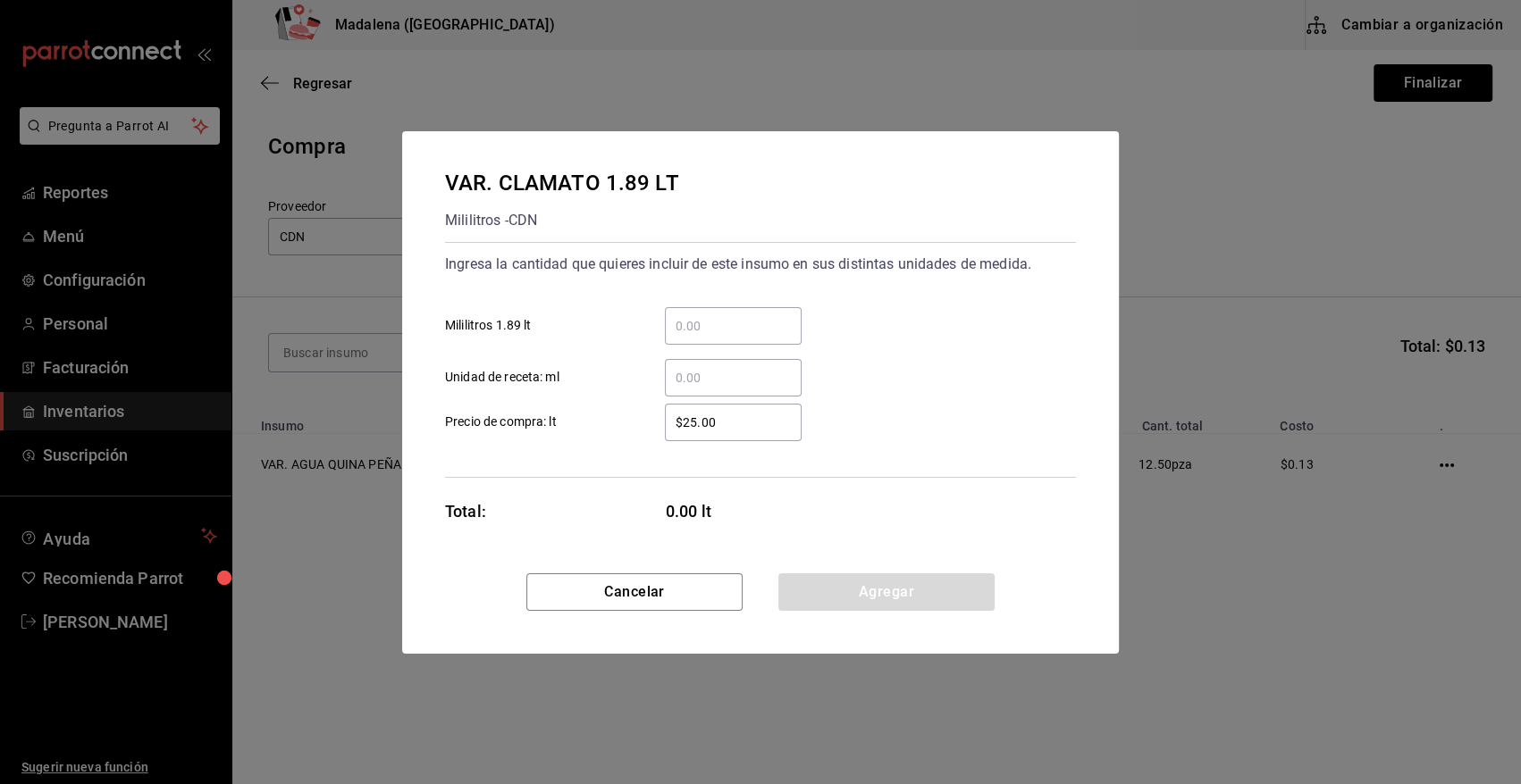
click at [749, 374] on input "​ Unidad de receta: ml" at bounding box center [733, 377] width 136 height 22
type input "460"
type input "$0.01"
click at [875, 589] on button "Agregar" at bounding box center [886, 592] width 216 height 38
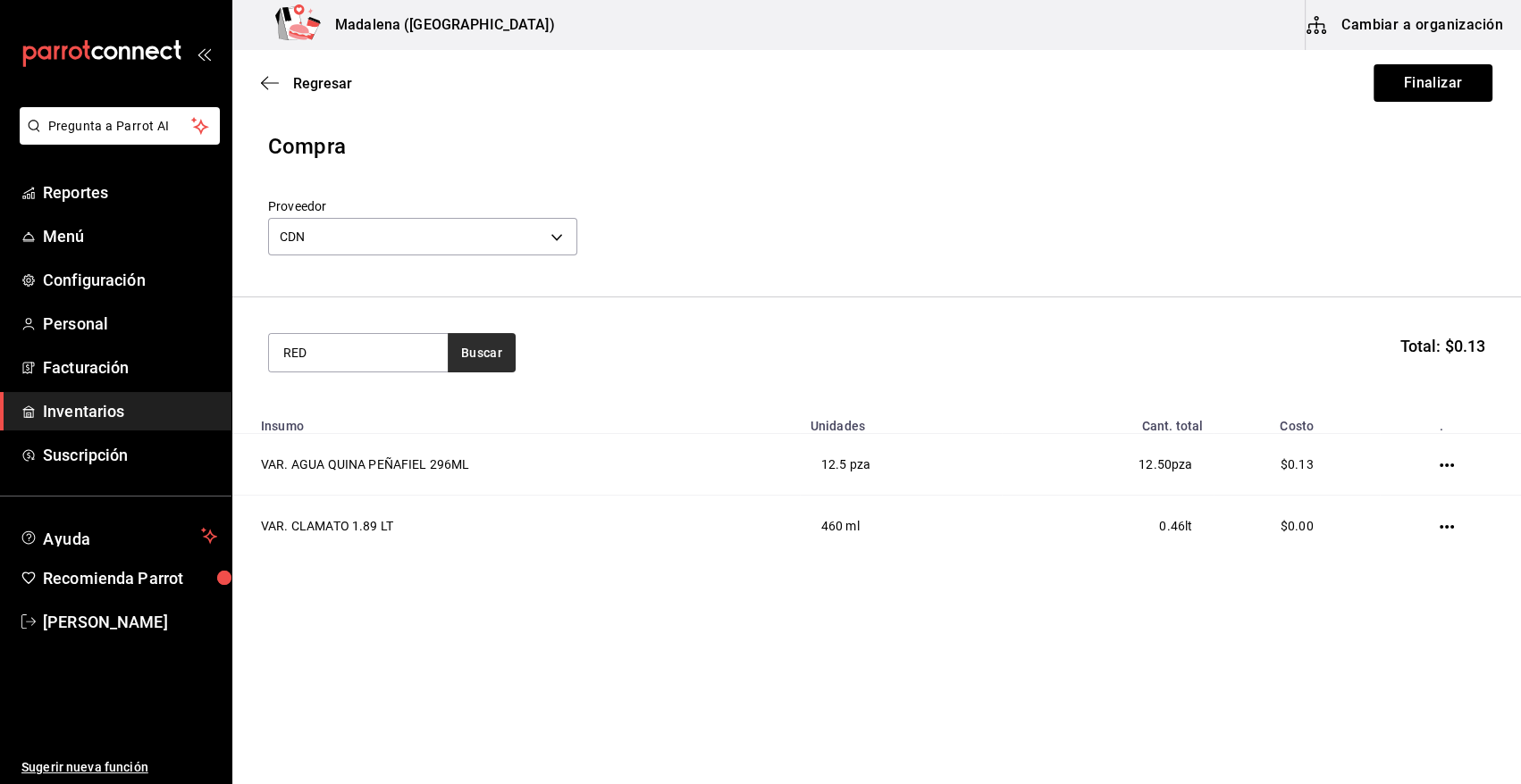
type input "RED"
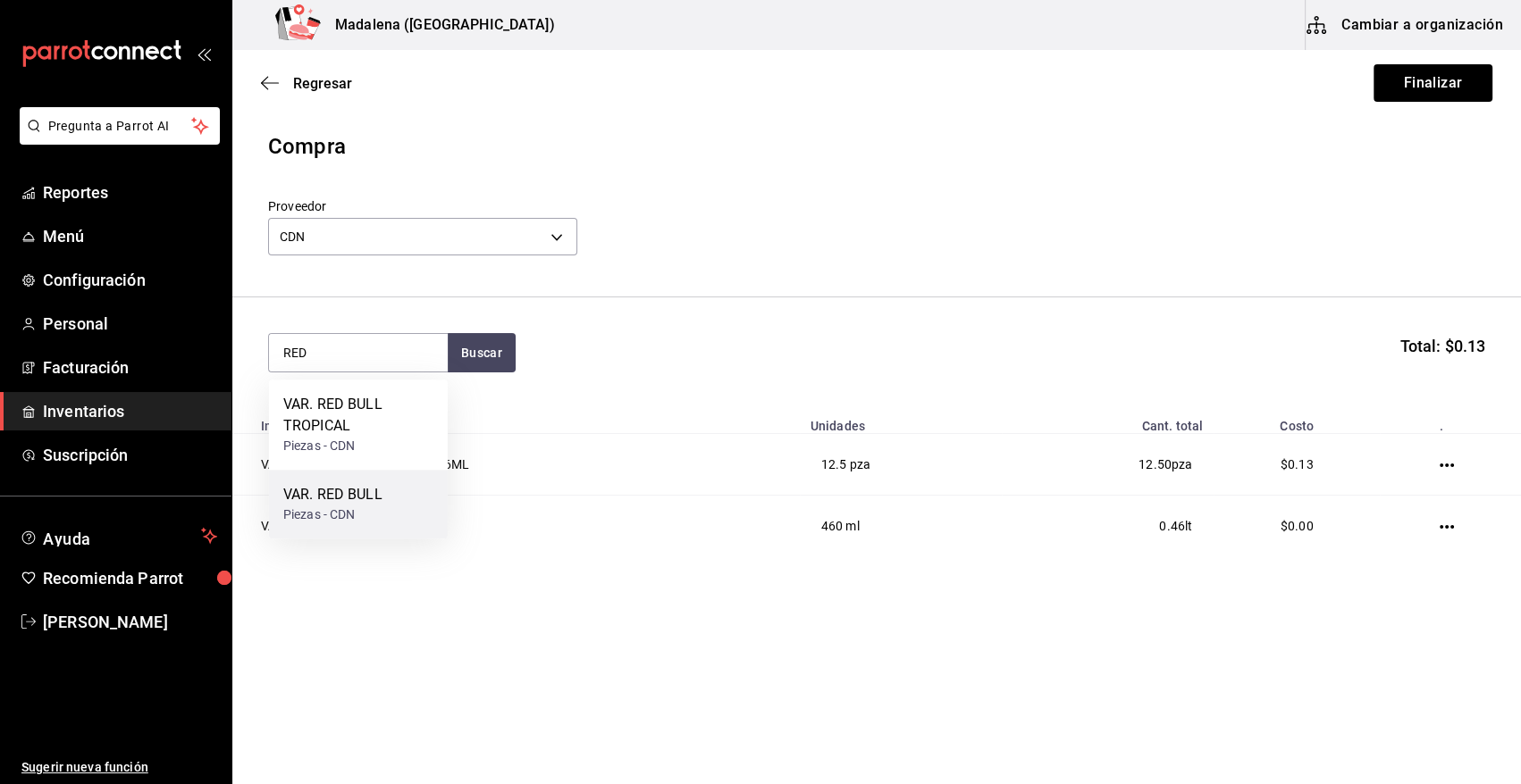
click at [348, 492] on div "VAR. RED BULL" at bounding box center [332, 494] width 99 height 22
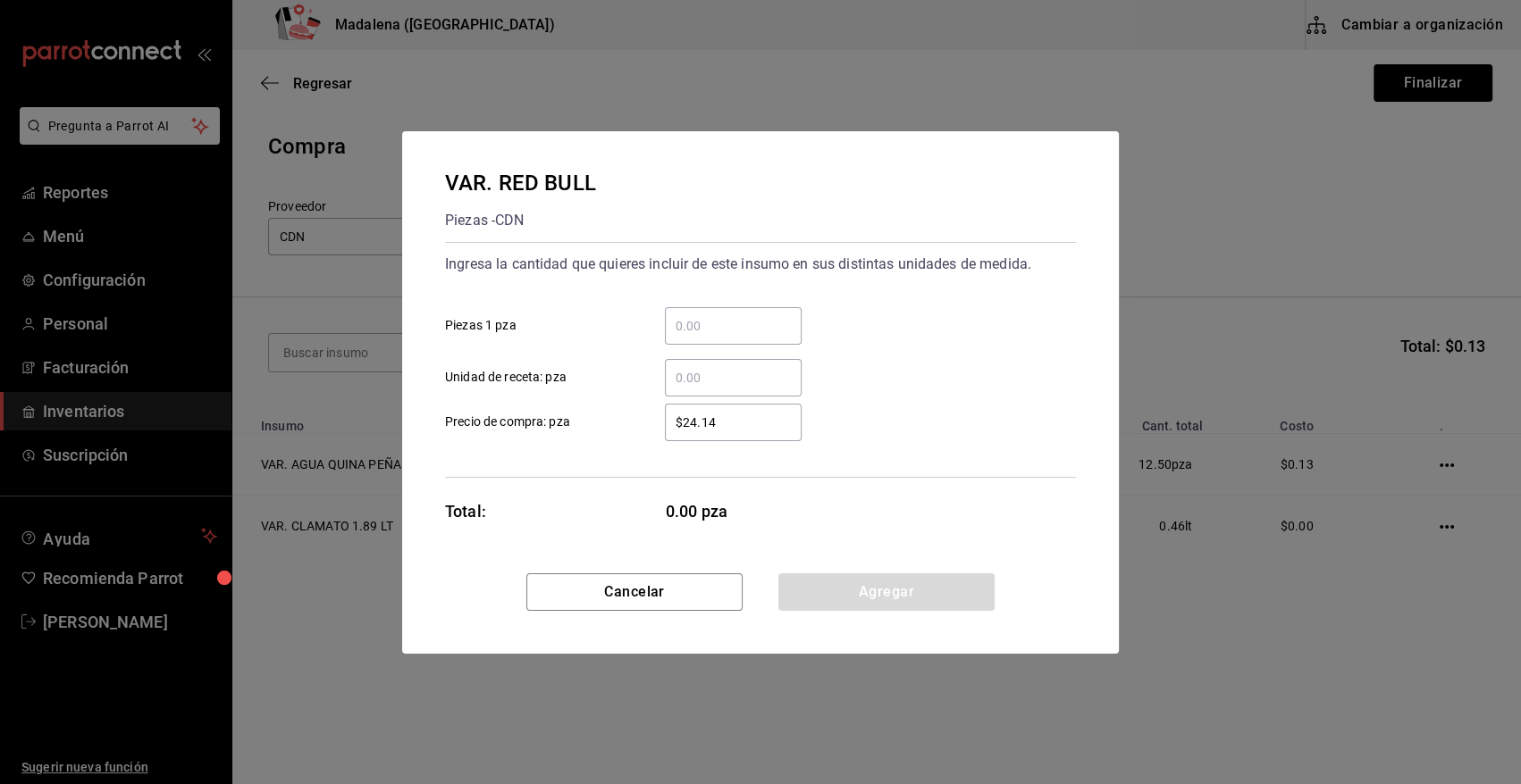
click at [712, 386] on input "​ Unidad de receta: pza" at bounding box center [733, 377] width 136 height 22
type input "1"
type input "$0.01"
click at [824, 591] on button "Agregar" at bounding box center [886, 592] width 216 height 38
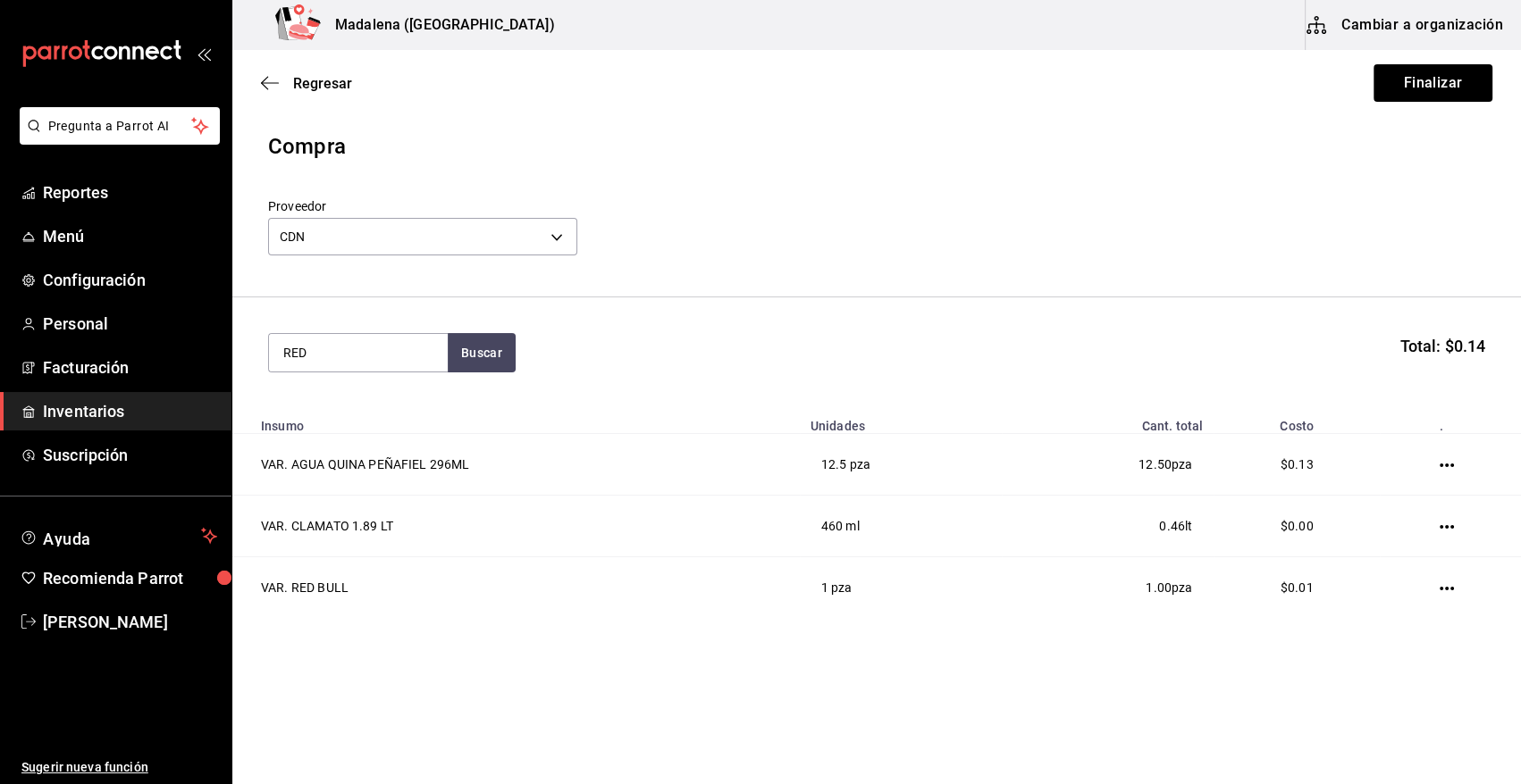
type input "RED"
click at [400, 420] on div "VAR. RED BULL TROPICAL" at bounding box center [358, 416] width 151 height 43
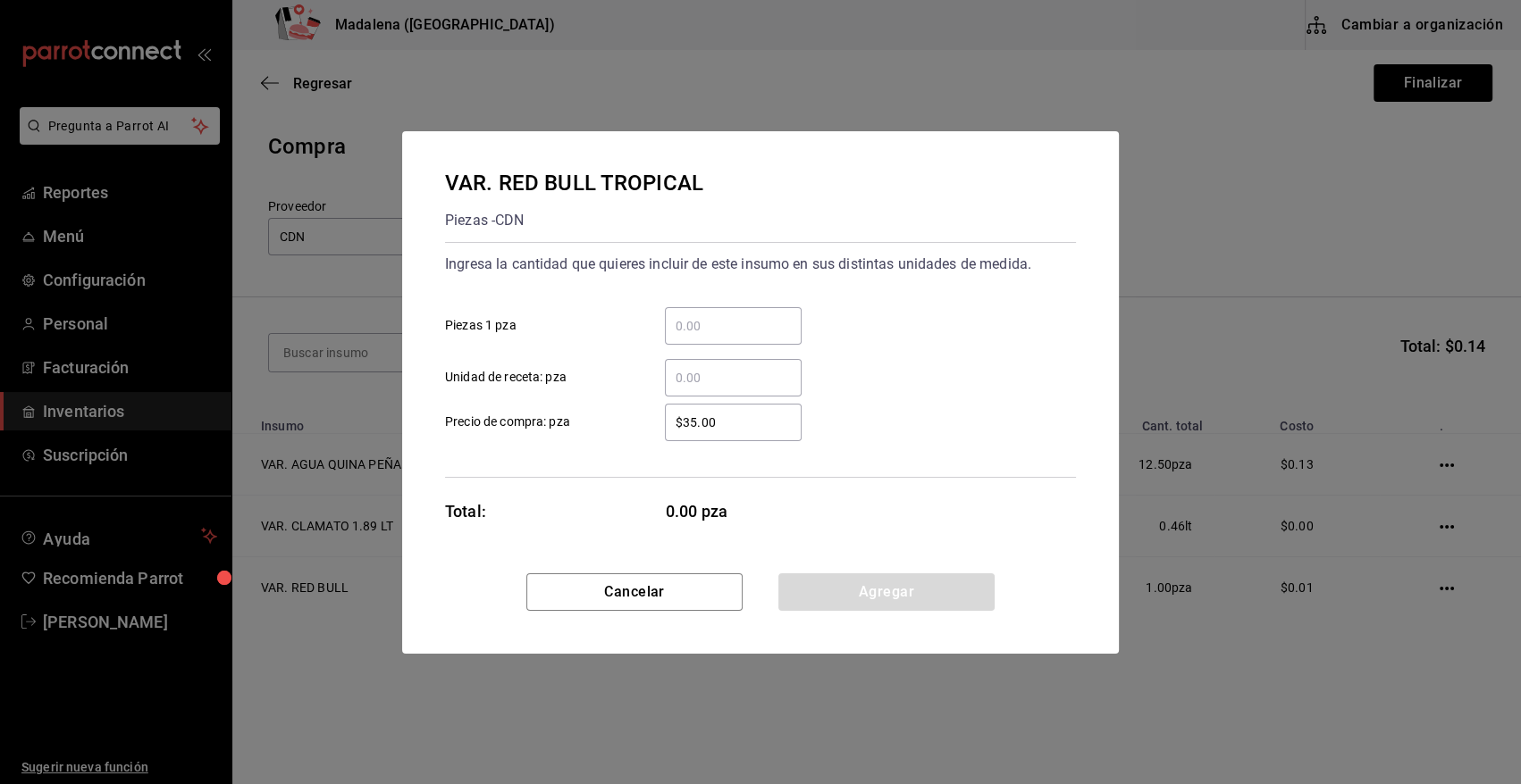
click at [705, 376] on input "​ Unidad de receta: pza" at bounding box center [733, 377] width 136 height 22
type input "1"
type input "$0.01"
click at [848, 591] on button "Agregar" at bounding box center [886, 592] width 216 height 38
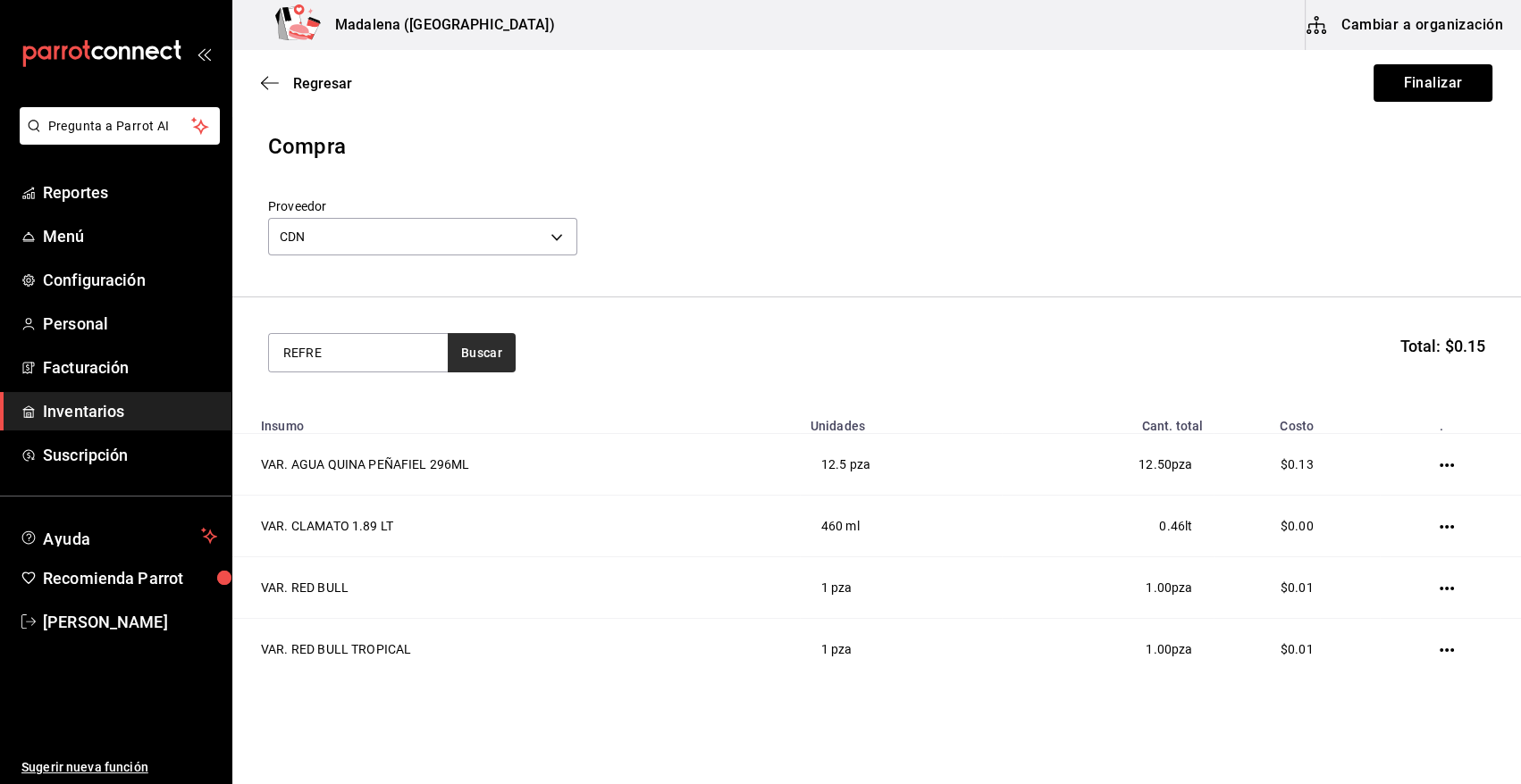
type input "REFRE"
click at [510, 353] on button "Buscar" at bounding box center [482, 353] width 68 height 39
click at [364, 432] on div "Piezas - CDN" at bounding box center [335, 425] width 104 height 19
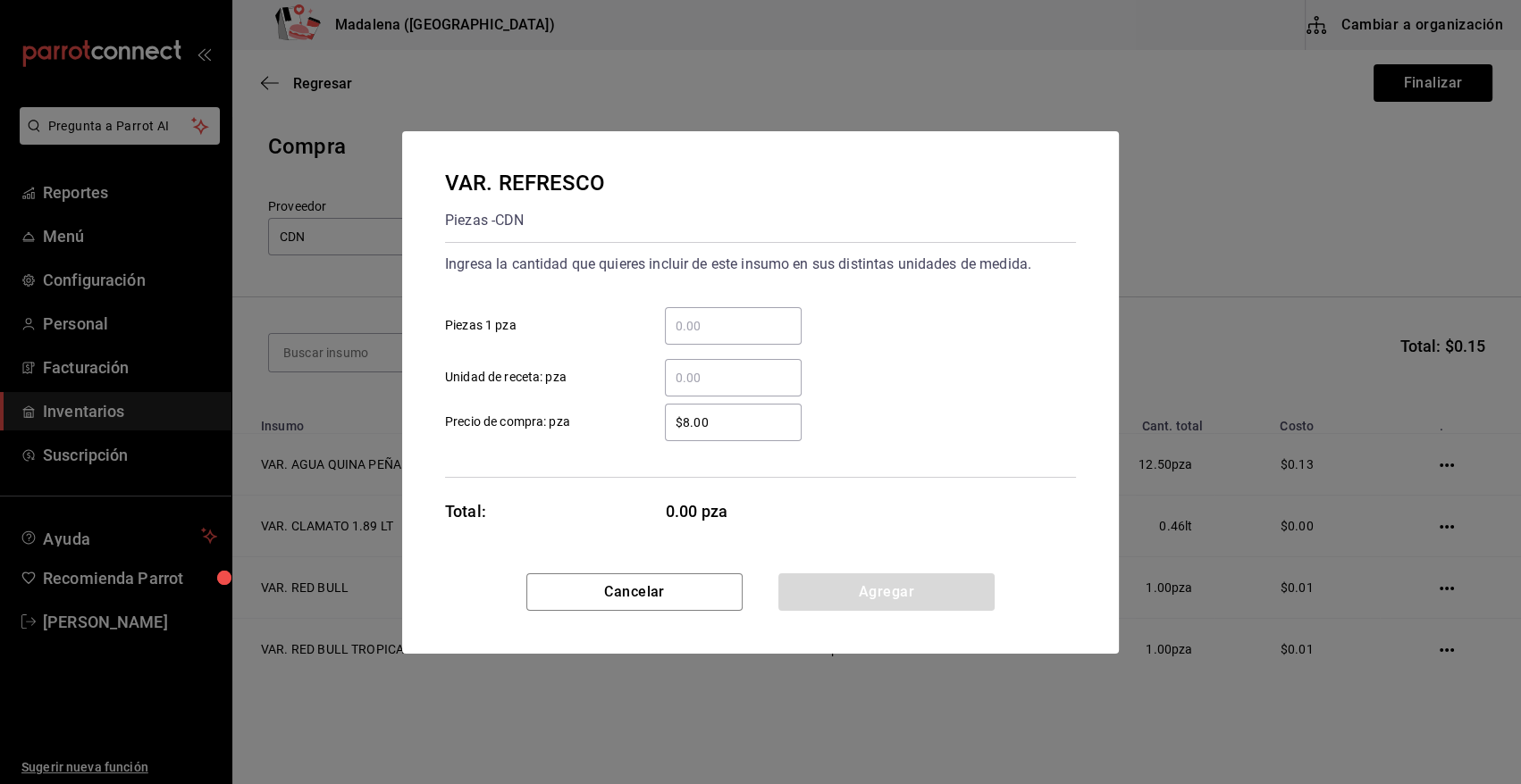
click at [711, 371] on input "​ Unidad de receta: pza" at bounding box center [733, 377] width 136 height 22
type input "59"
type input "$0.01"
click at [831, 586] on button "Agregar" at bounding box center [886, 592] width 216 height 38
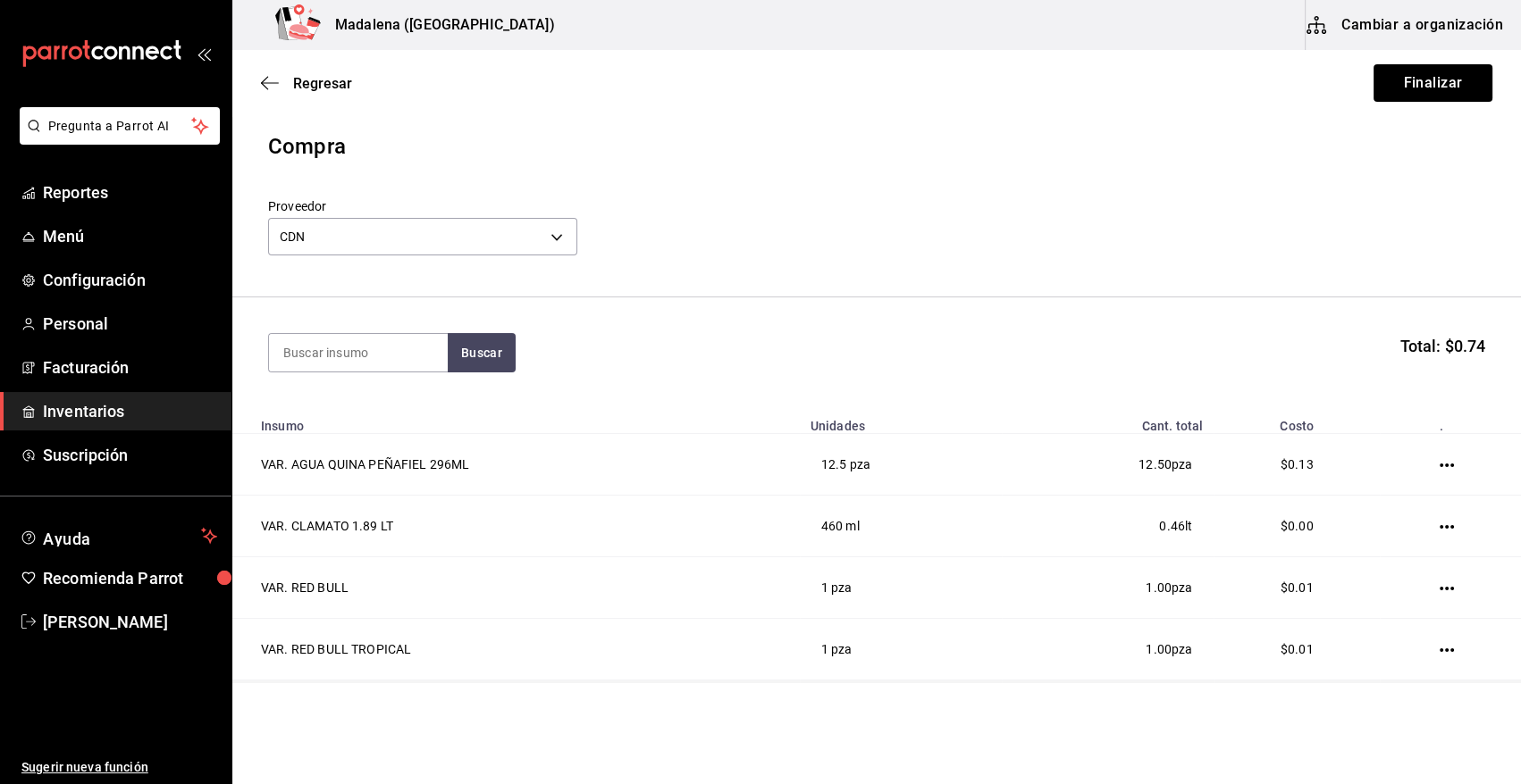
scroll to position [116, 0]
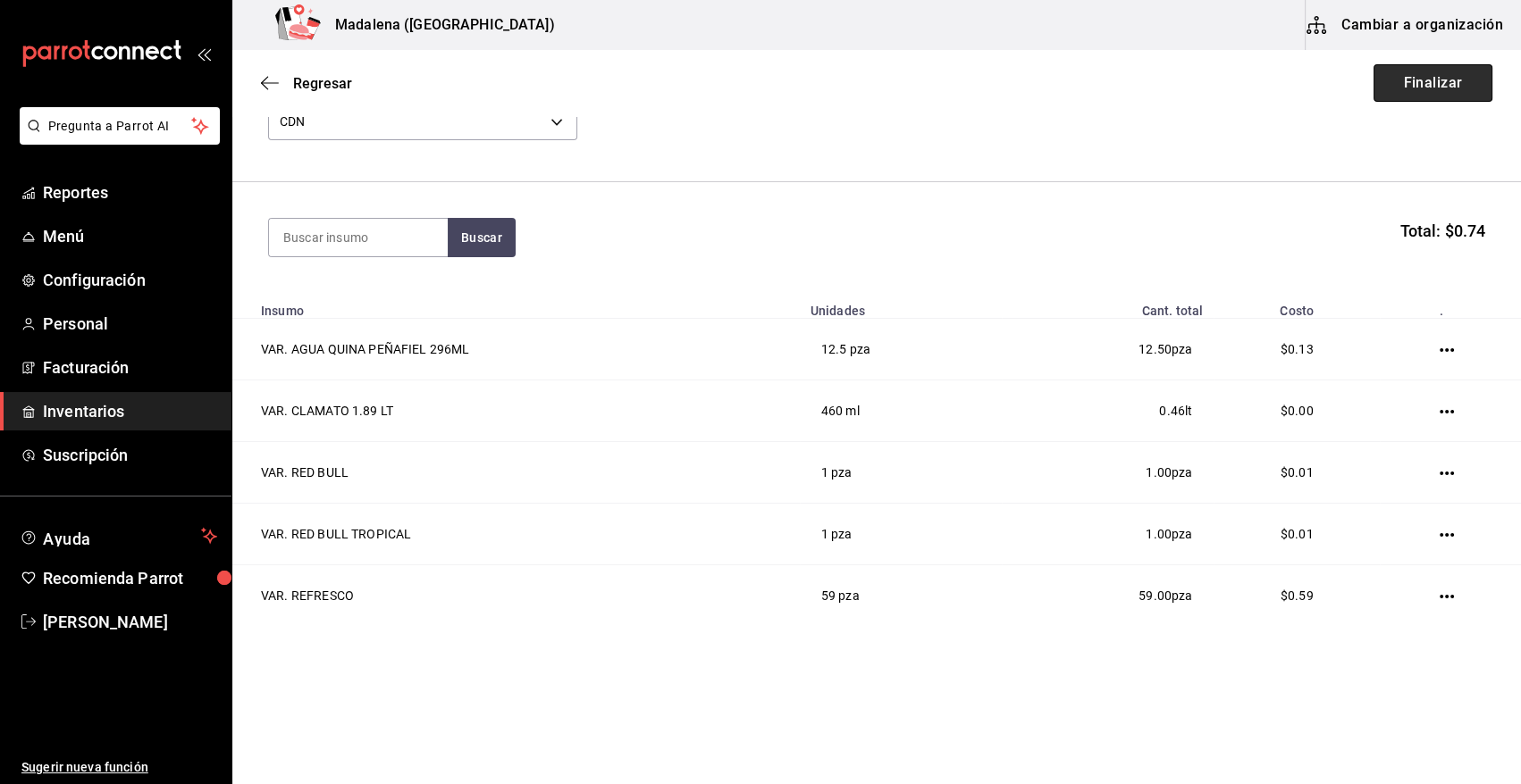
click at [1418, 88] on button "Finalizar" at bounding box center [1433, 83] width 119 height 38
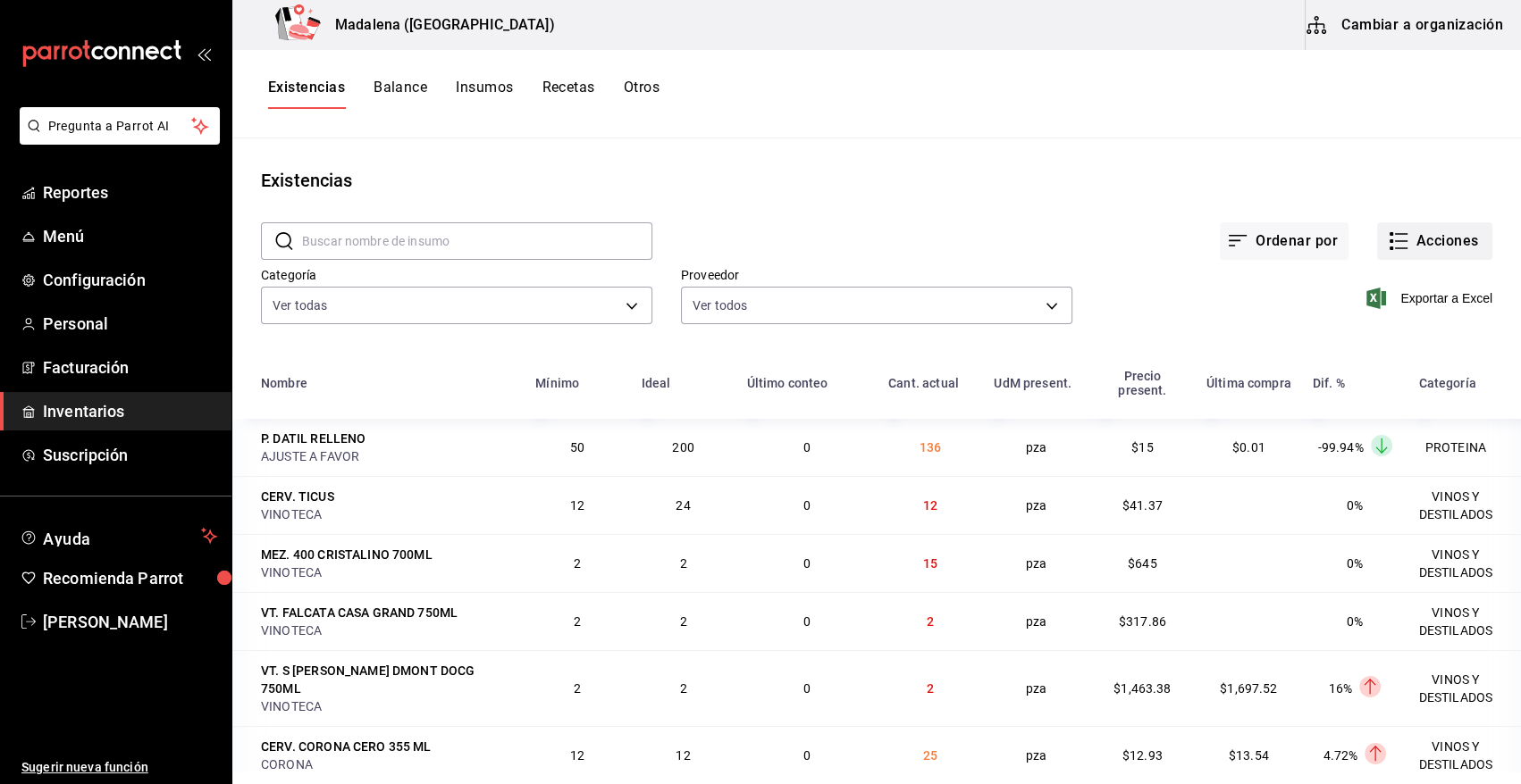
click at [1421, 234] on button "Acciones" at bounding box center [1434, 242] width 116 height 38
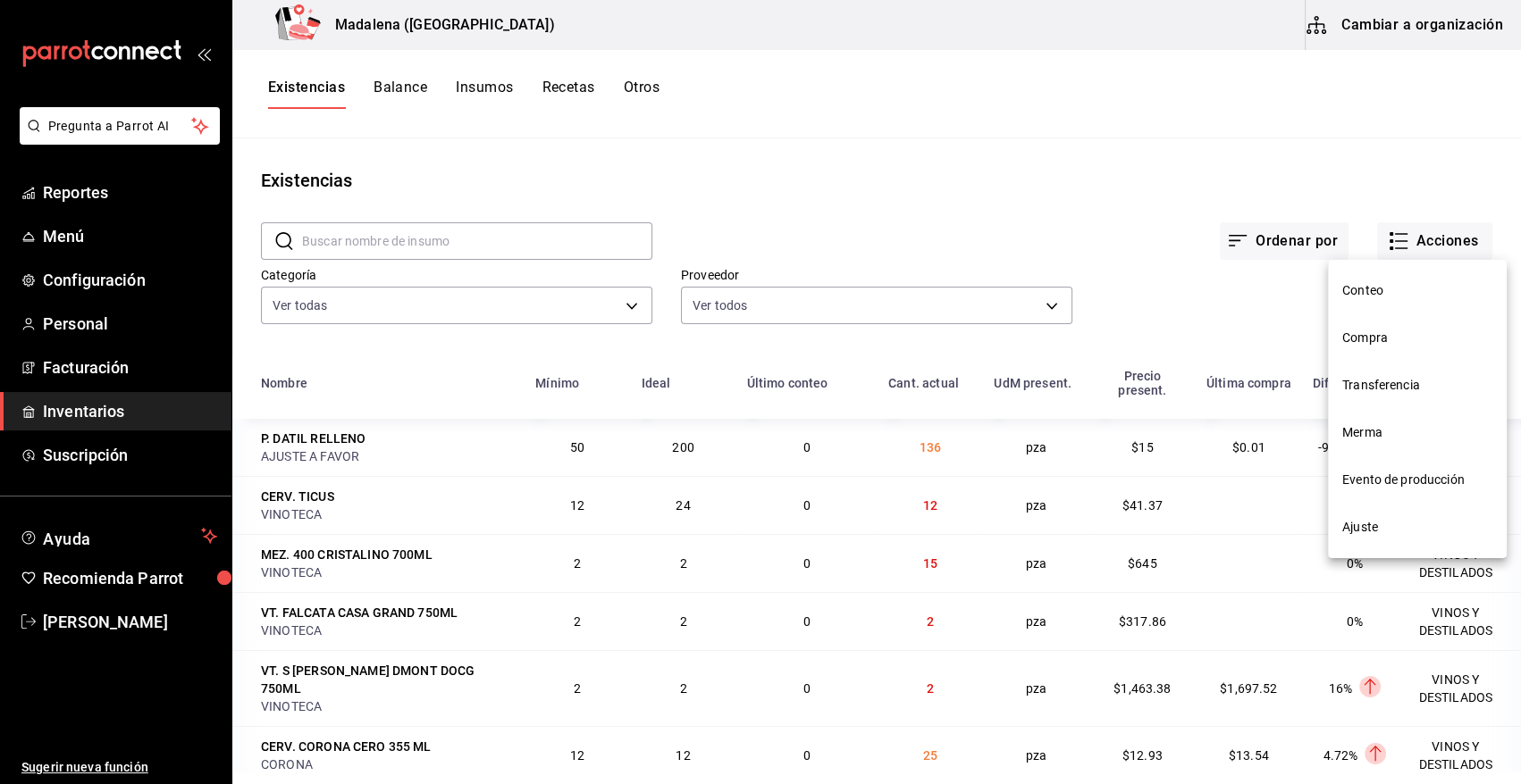
click at [1394, 339] on span "Compra" at bounding box center [1418, 338] width 151 height 19
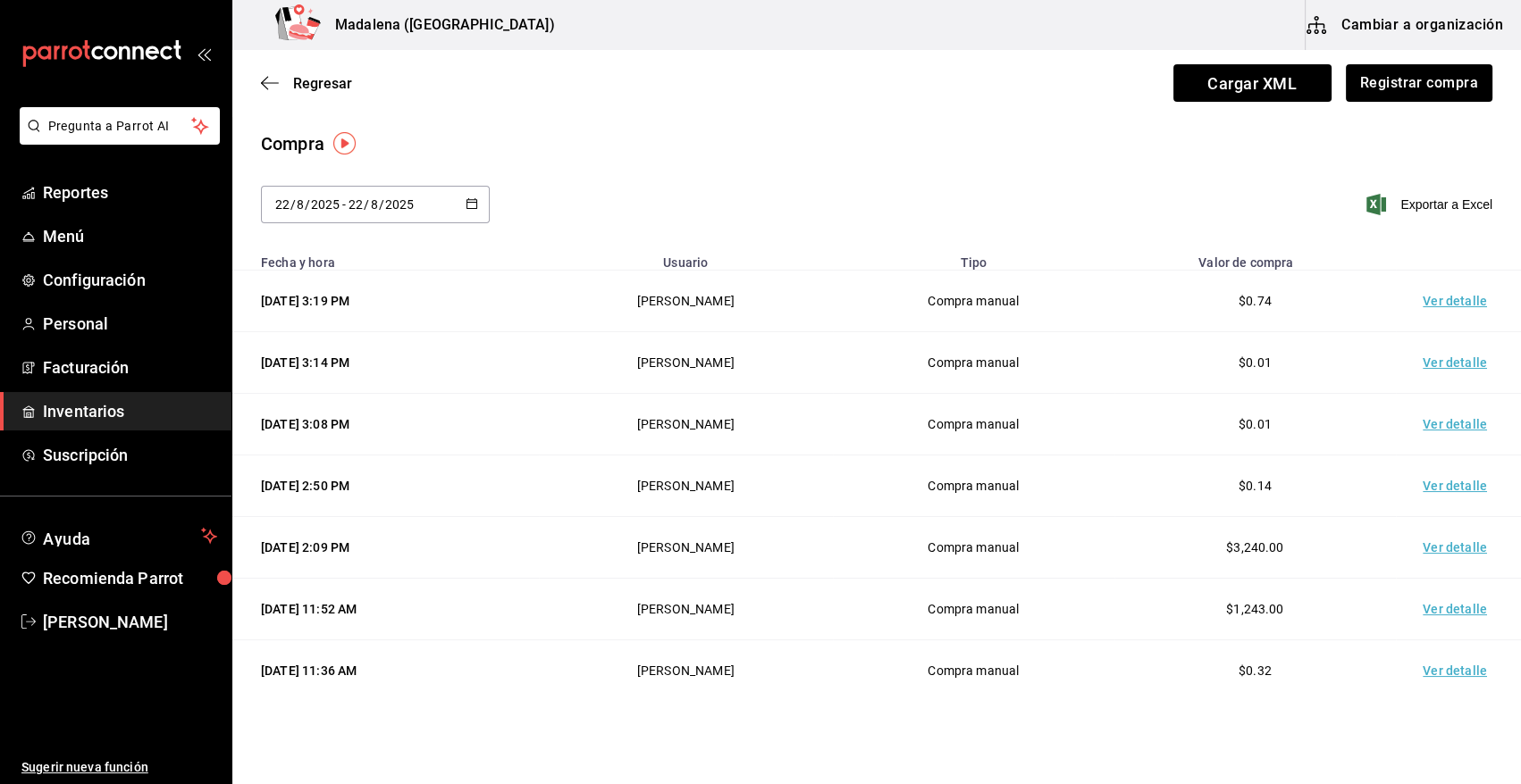
click at [1434, 295] on td "Ver detalle" at bounding box center [1458, 302] width 125 height 62
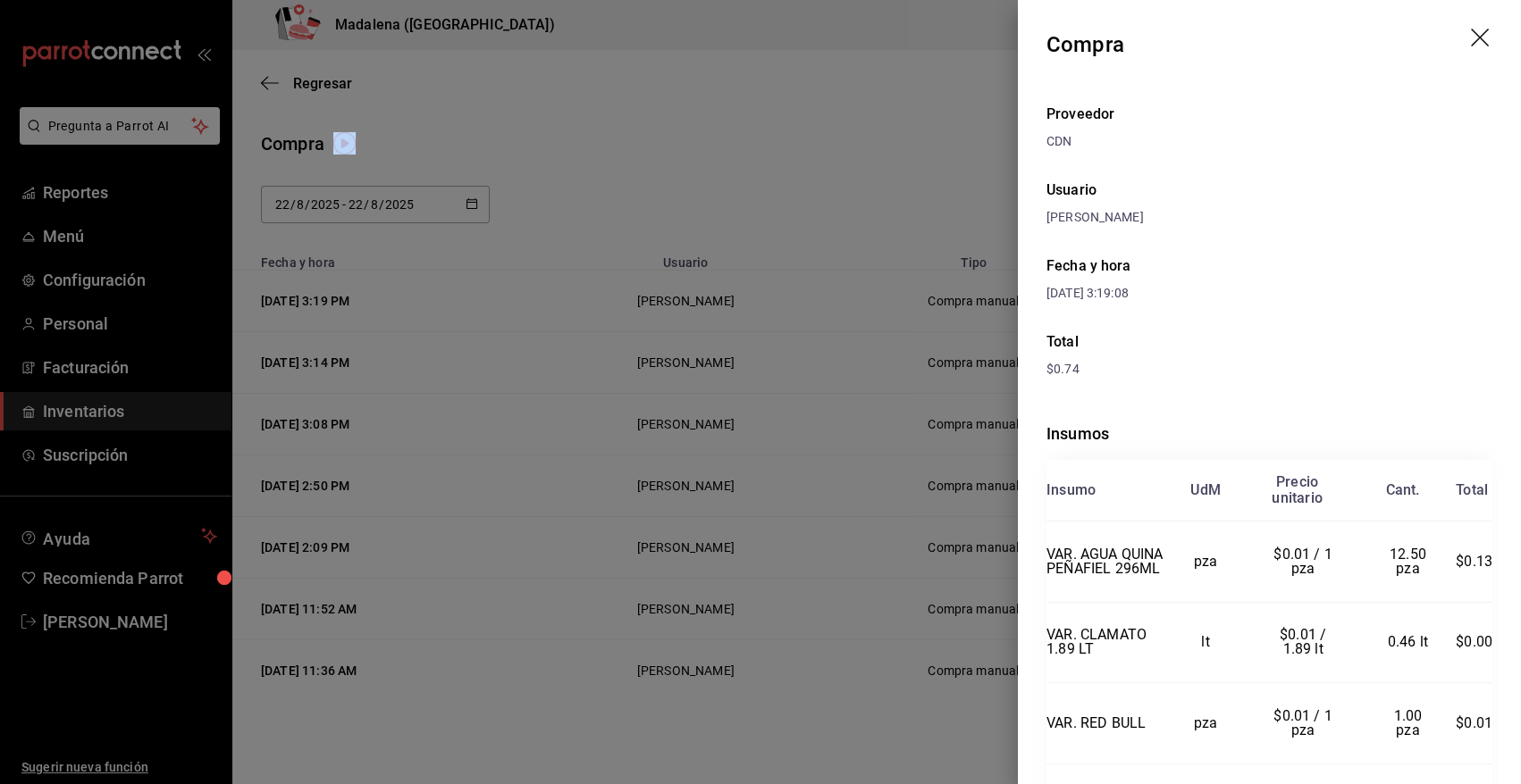
scroll to position [232, 0]
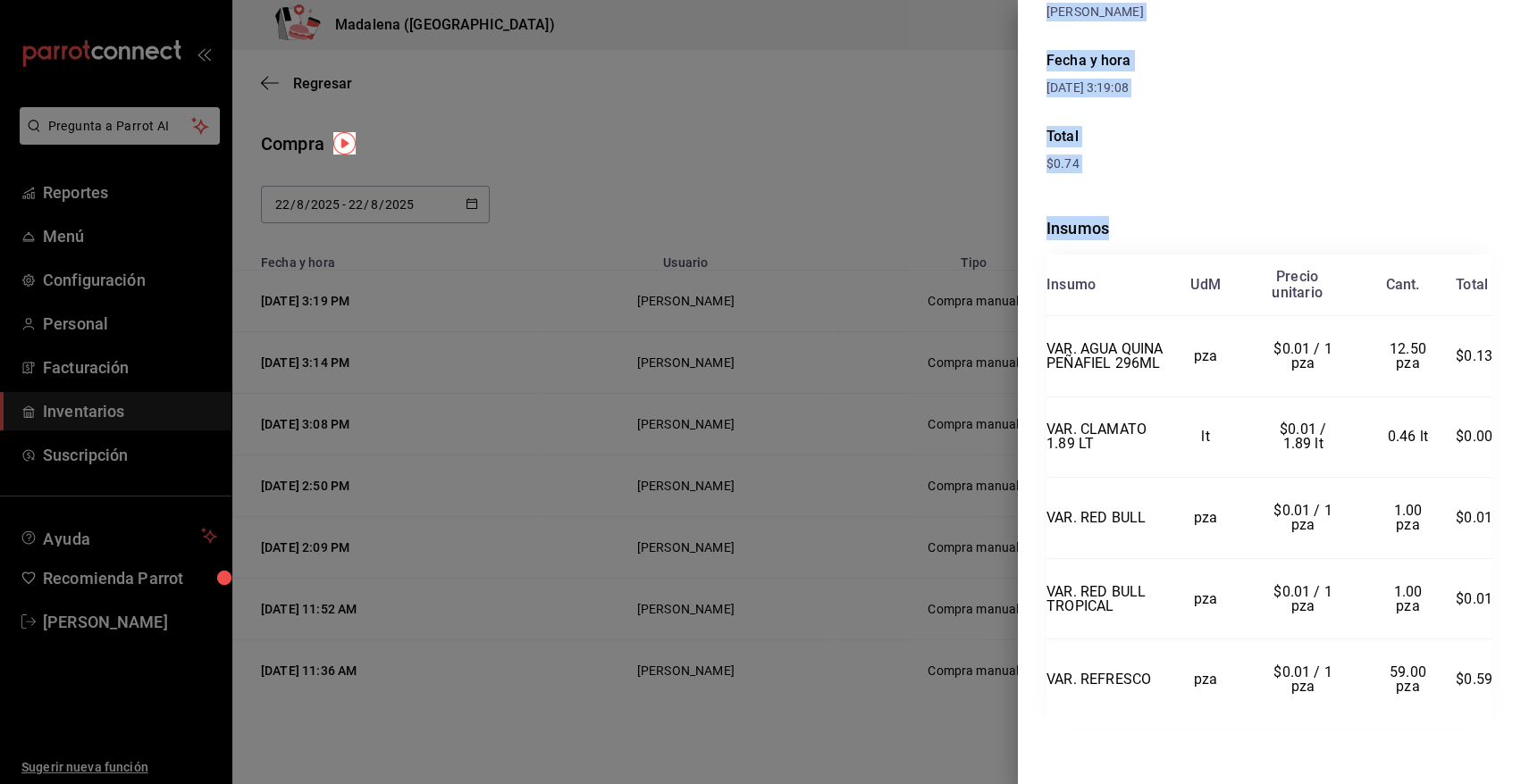
drag, startPoint x: 1046, startPoint y: 46, endPoint x: 1498, endPoint y: 688, distance: 785.2
click at [1498, 688] on div "Compra Proveedor CDN Usuario Angy Madalena Fecha y hora 22/08/2025 3:19:08 Tota…" at bounding box center [1269, 392] width 503 height 784
copy div "Compra Proveedor CDN Usuario Angy Madalena Fecha y hora 22/08/2025 3:19:08 Tota…"
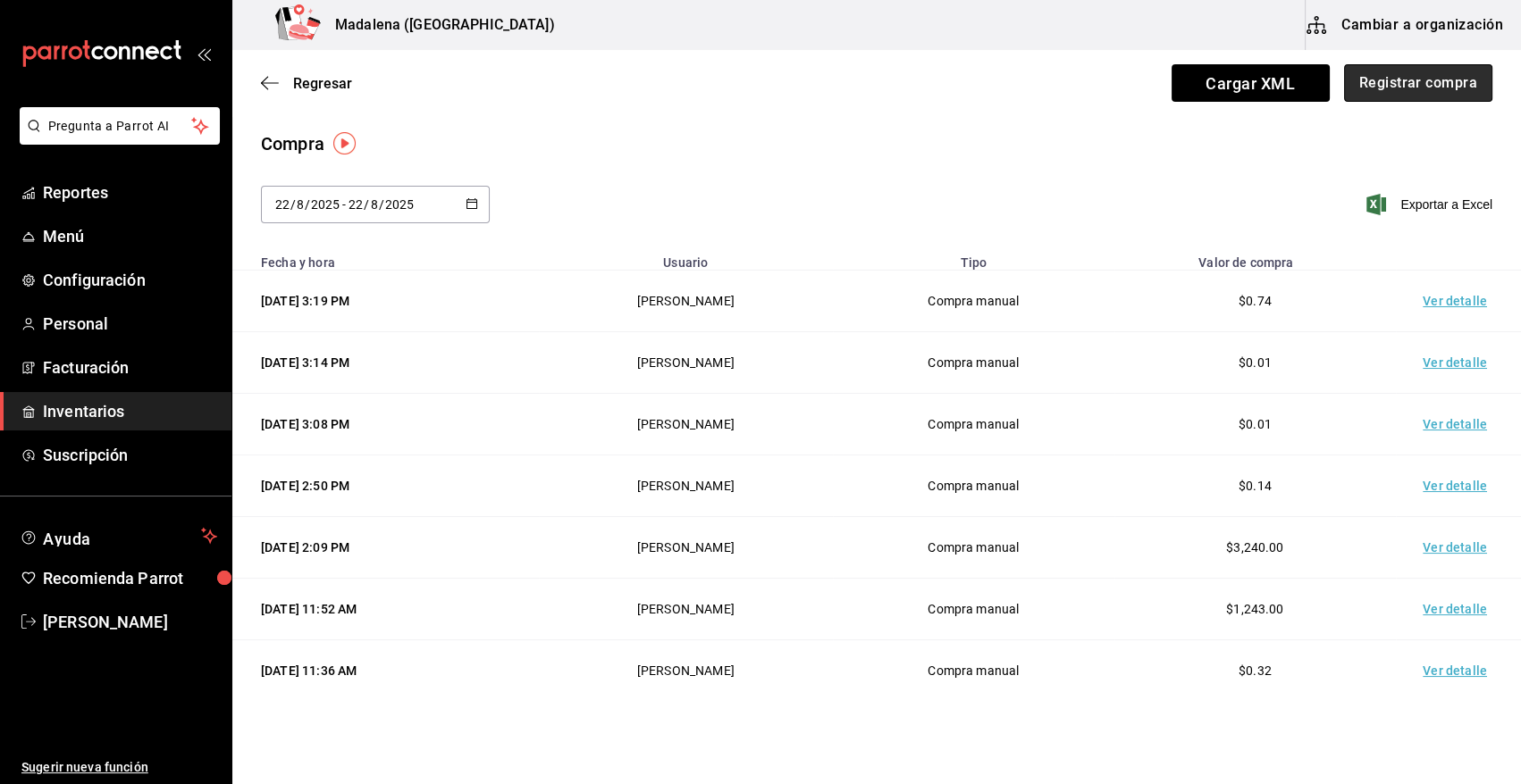
click at [1434, 88] on button "Registrar compra" at bounding box center [1418, 83] width 149 height 38
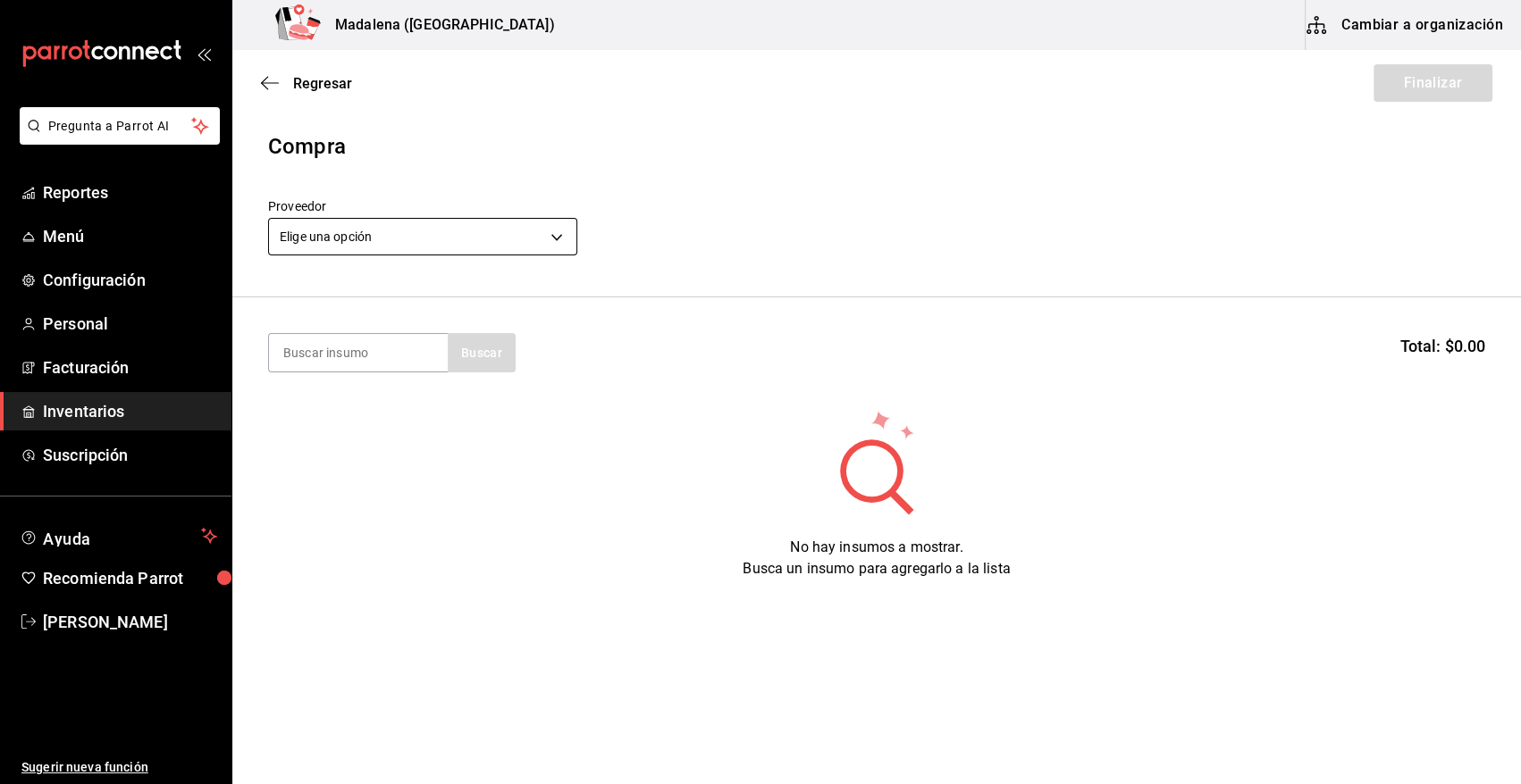
click at [423, 226] on body "Pregunta a Parrot AI Reportes Menú Configuración Personal Facturación Inventari…" at bounding box center [760, 341] width 1521 height 683
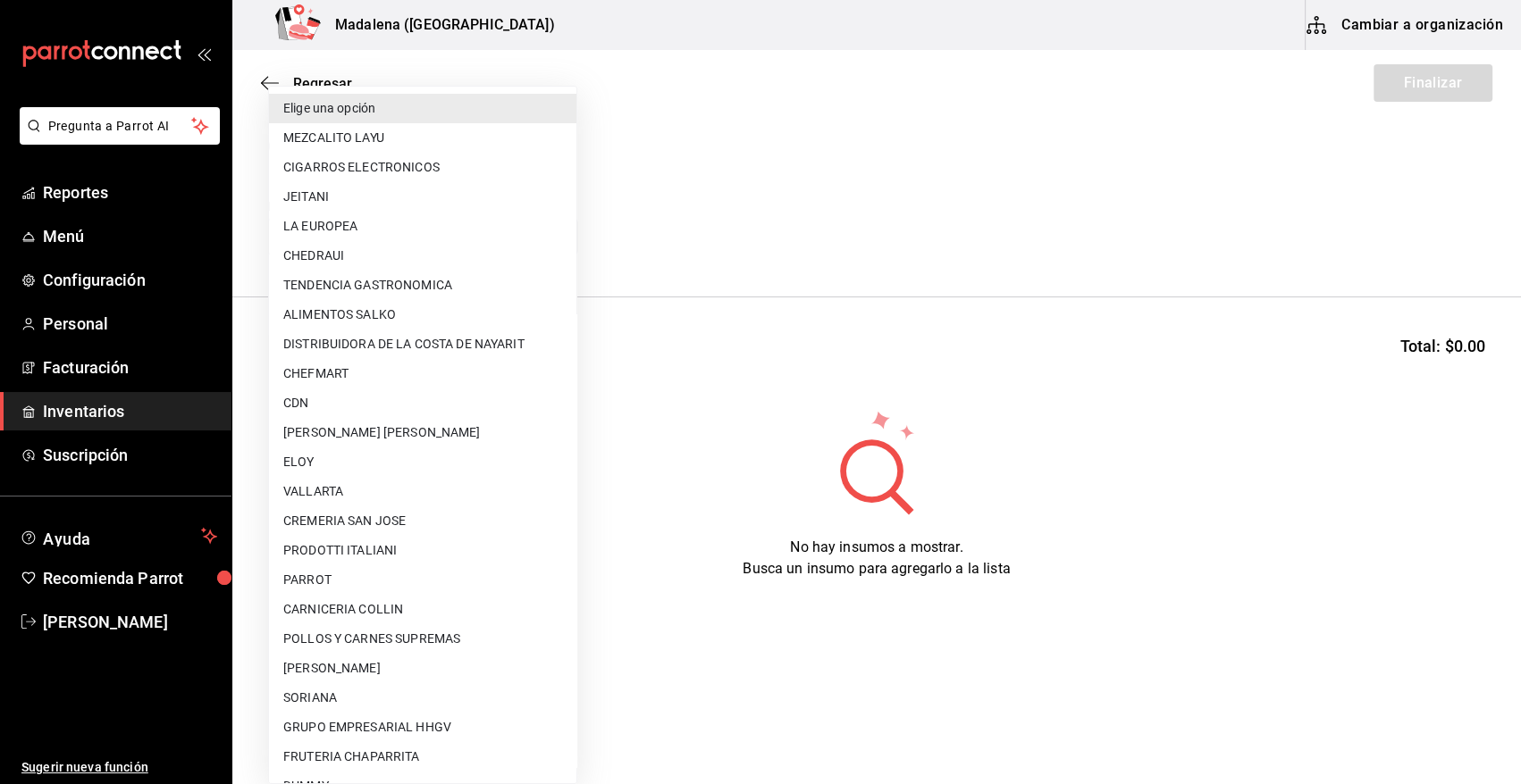
click at [435, 346] on li "DISTRIBUIDORA DE LA COSTA DE NAYARIT" at bounding box center [422, 344] width 308 height 29
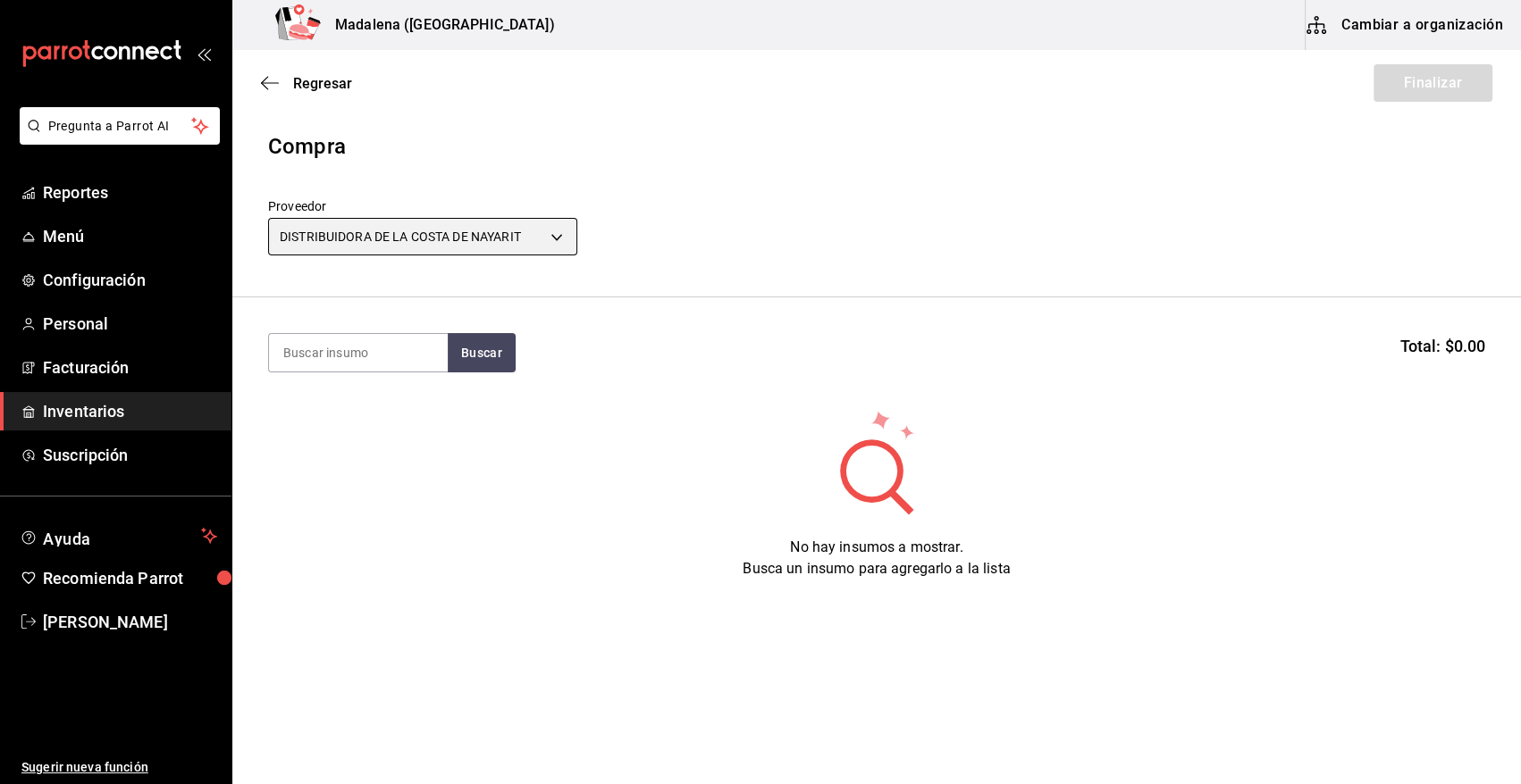
type input "7132d0db-1f0e-40e8-8a44-1f7fc7bb26f8"
click at [371, 350] on input at bounding box center [358, 353] width 179 height 38
type input "JUGO"
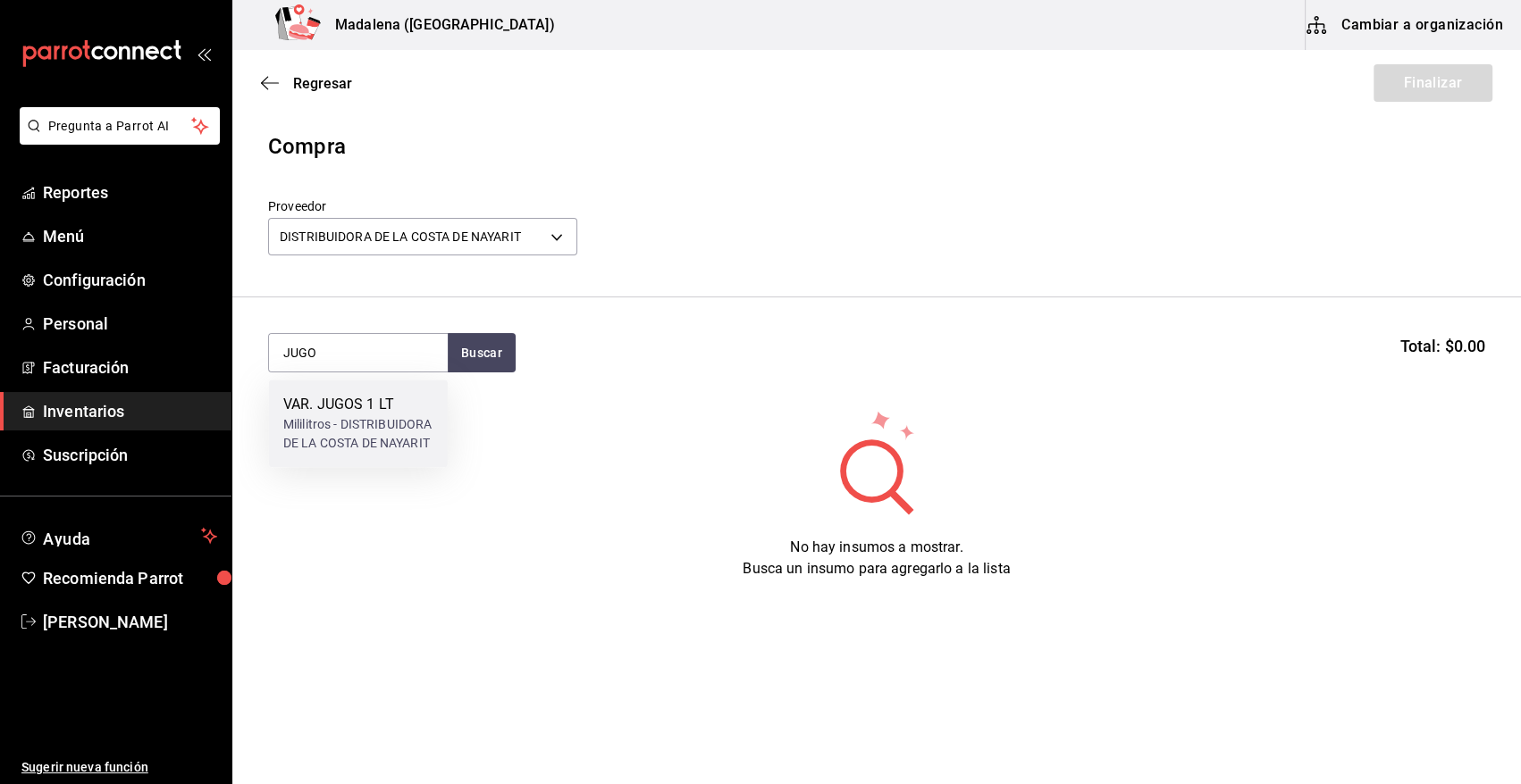
click at [309, 412] on div "VAR. JUGOS 1 LT" at bounding box center [358, 404] width 151 height 22
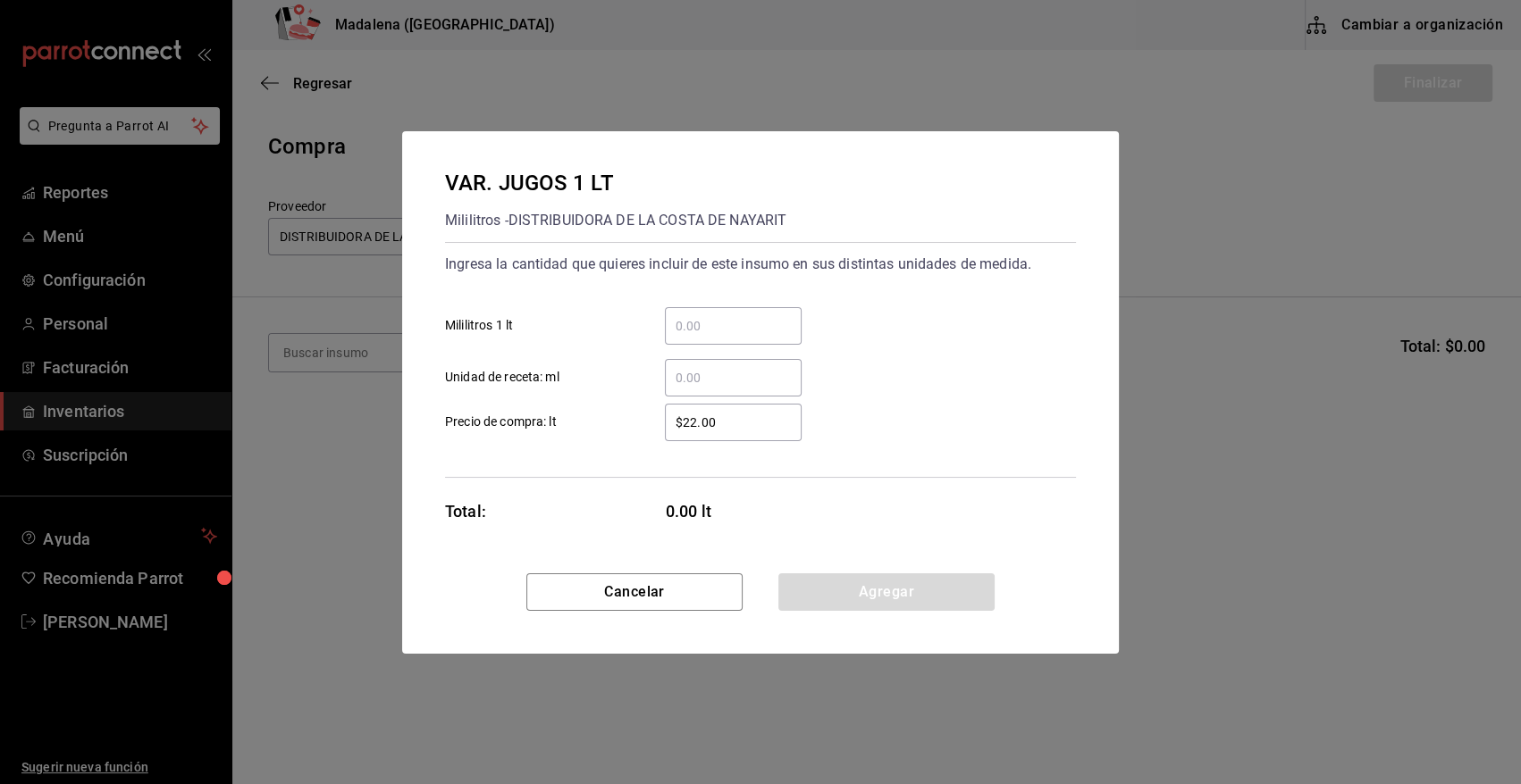
click at [709, 368] on input "​ Unidad de receta: ml" at bounding box center [733, 377] width 136 height 22
click at [705, 322] on input "​ Mililitros 1 lt" at bounding box center [733, 325] width 136 height 22
type input "5.82"
type input "$0.01"
click at [801, 600] on button "Agregar" at bounding box center [886, 592] width 216 height 38
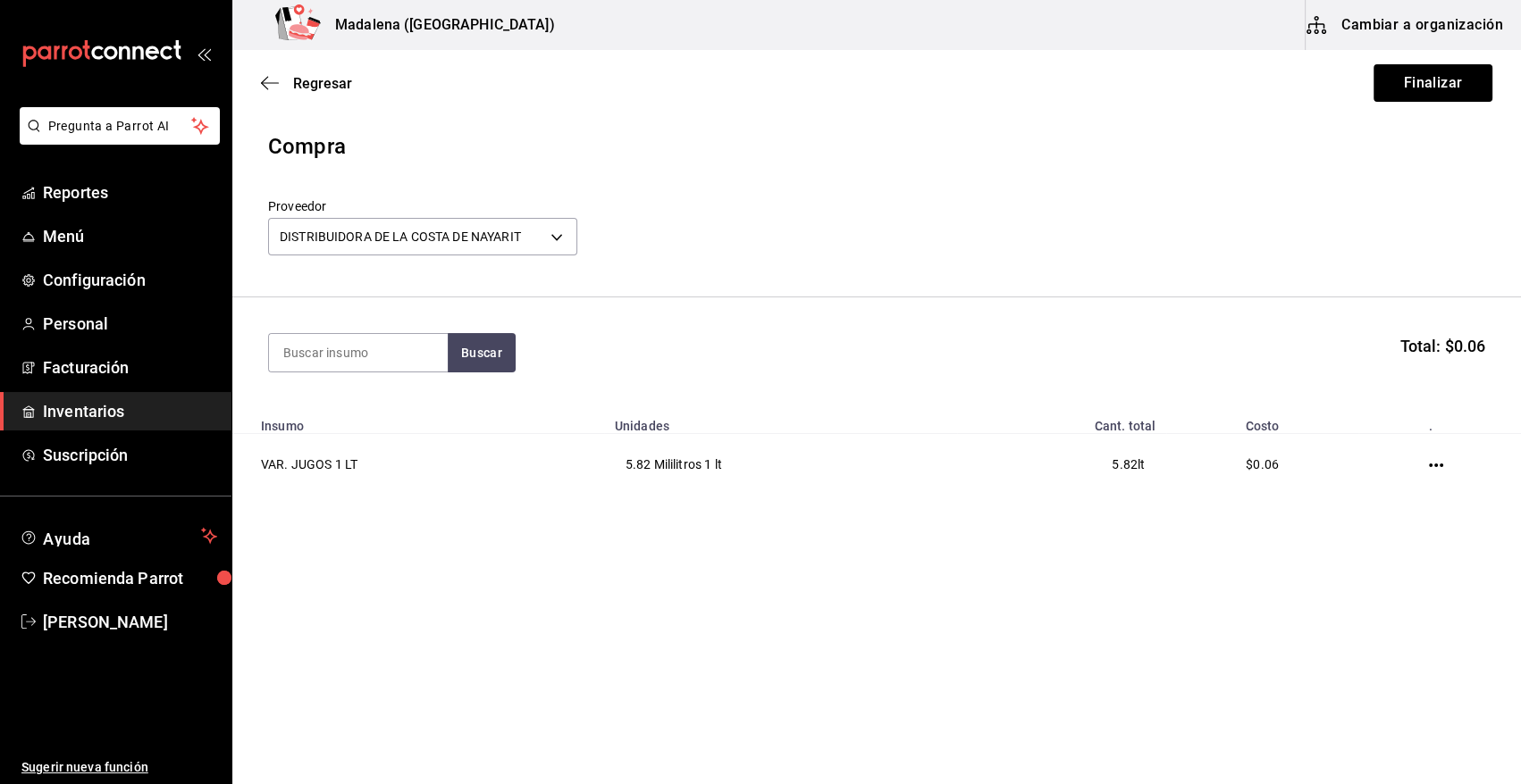
click at [1430, 78] on button "Finalizar" at bounding box center [1433, 83] width 119 height 38
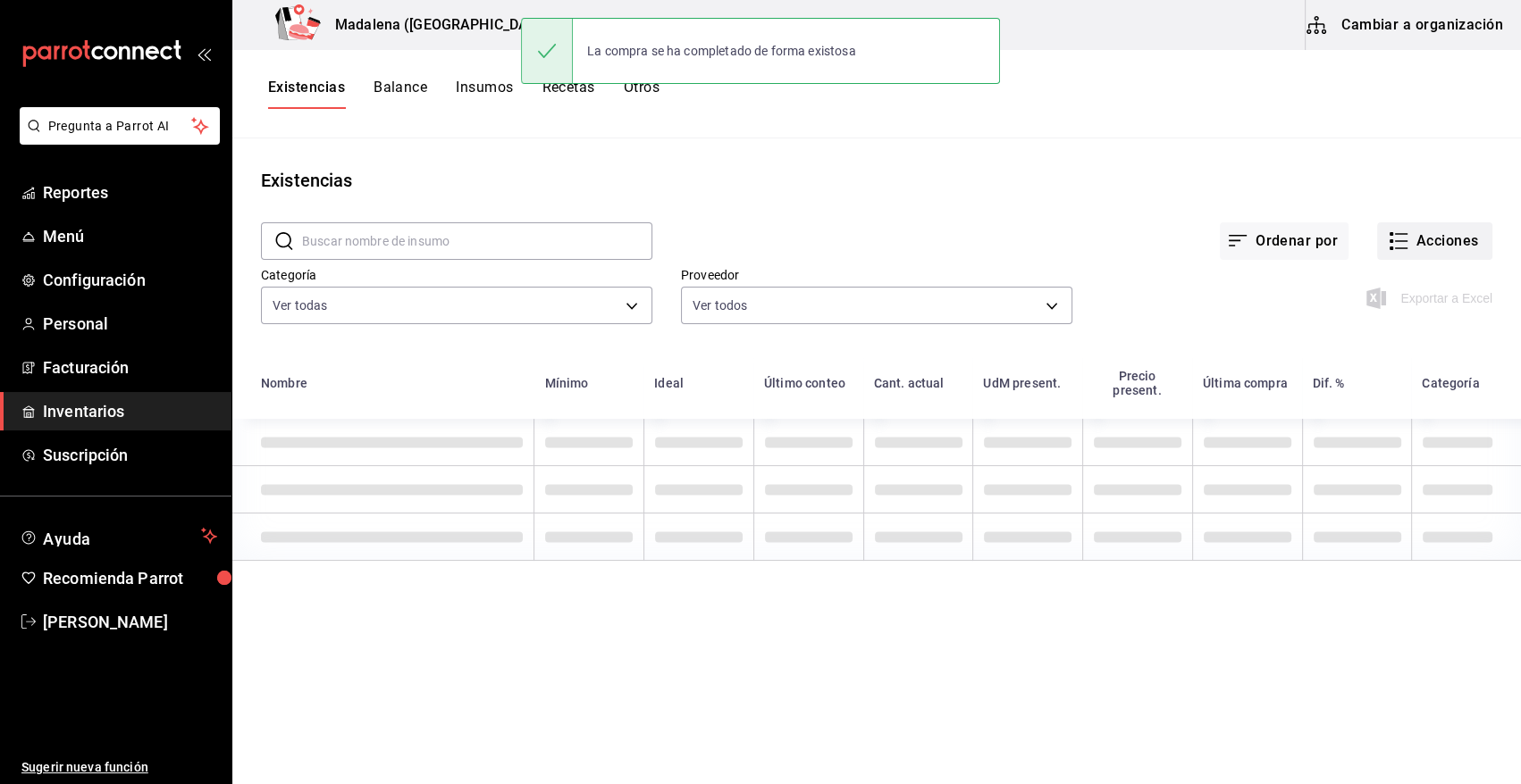
click at [1432, 236] on button "Acciones" at bounding box center [1434, 242] width 116 height 38
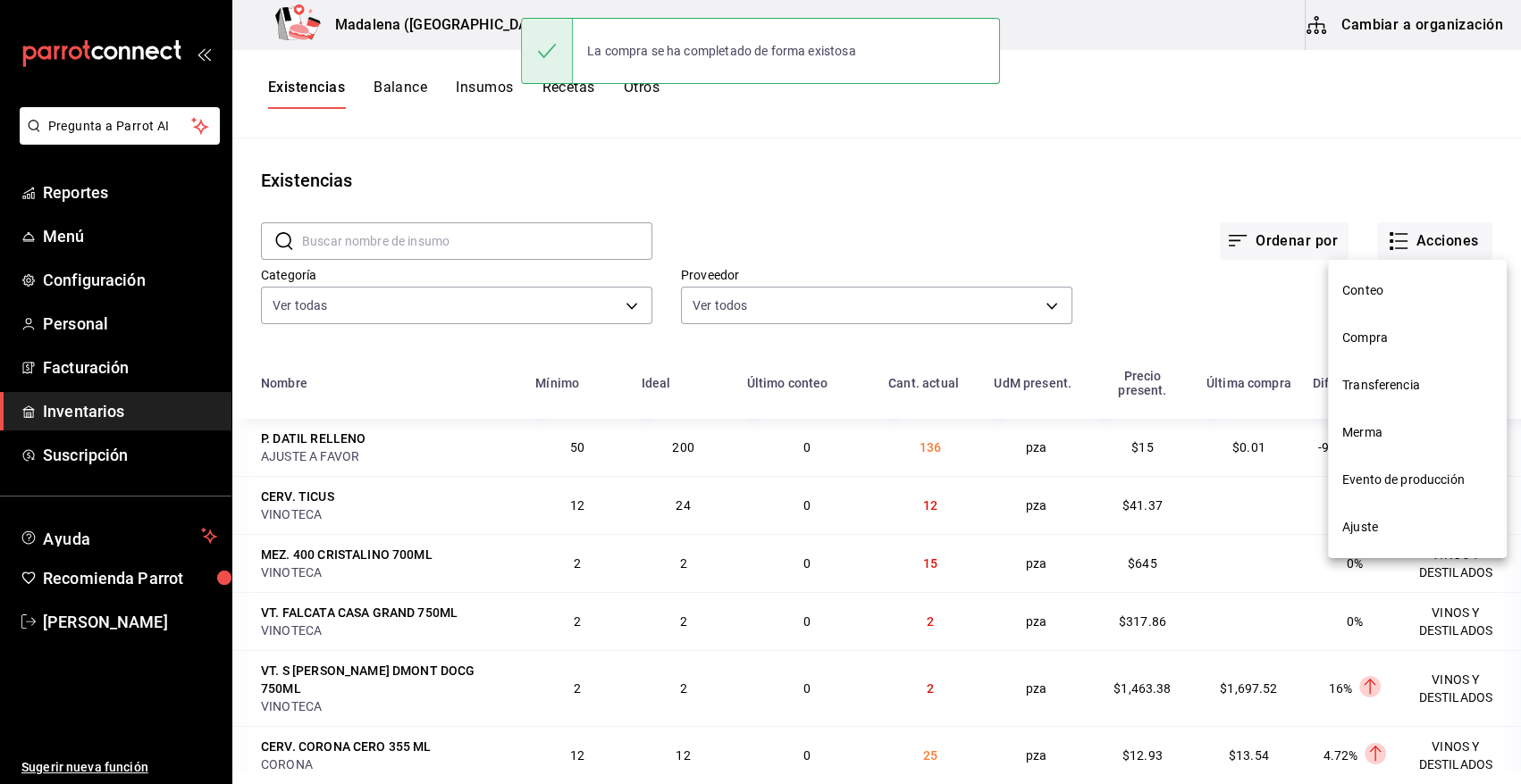
click at [1384, 338] on span "Compra" at bounding box center [1418, 338] width 151 height 19
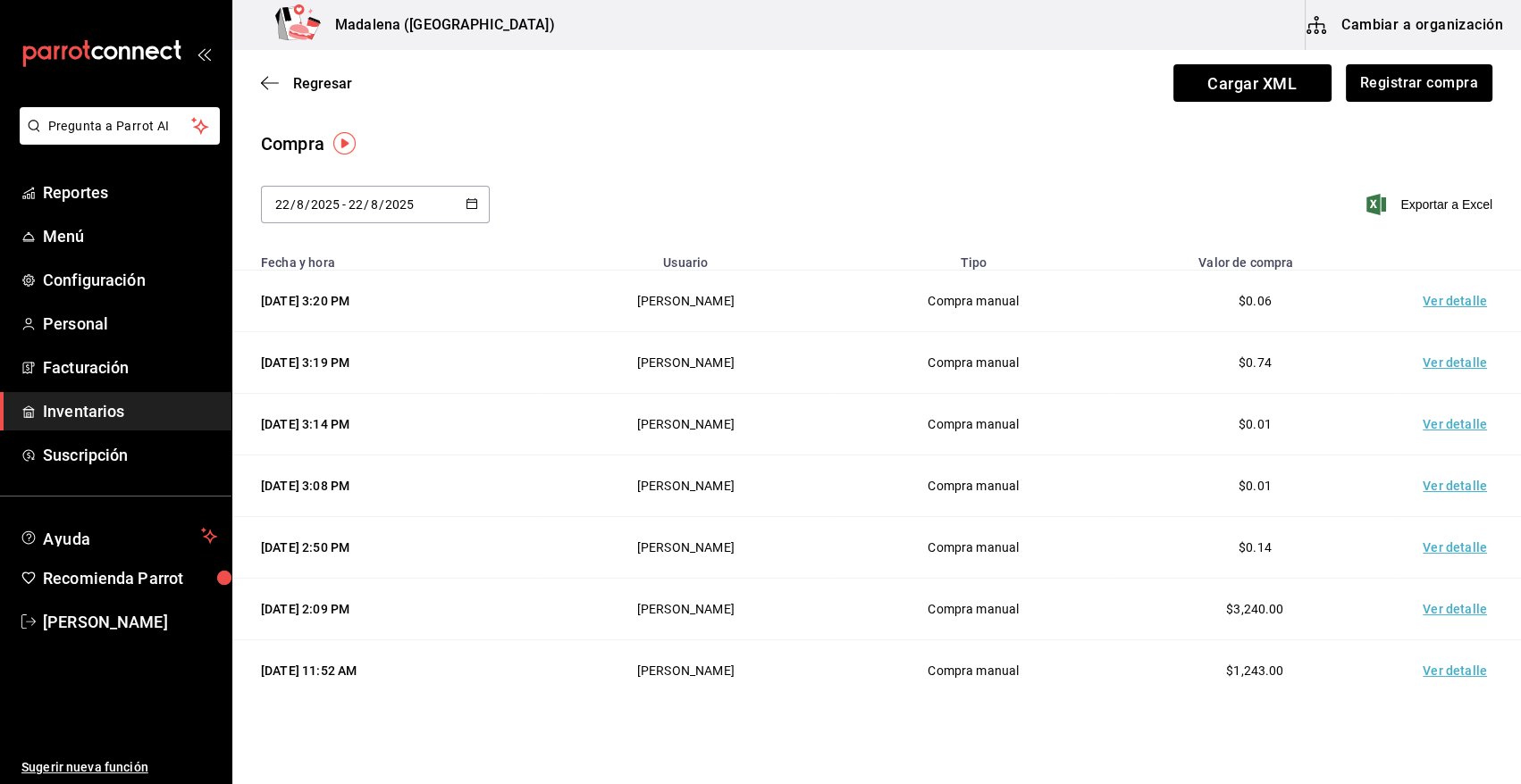
click at [1430, 307] on td "Ver detalle" at bounding box center [1458, 302] width 125 height 62
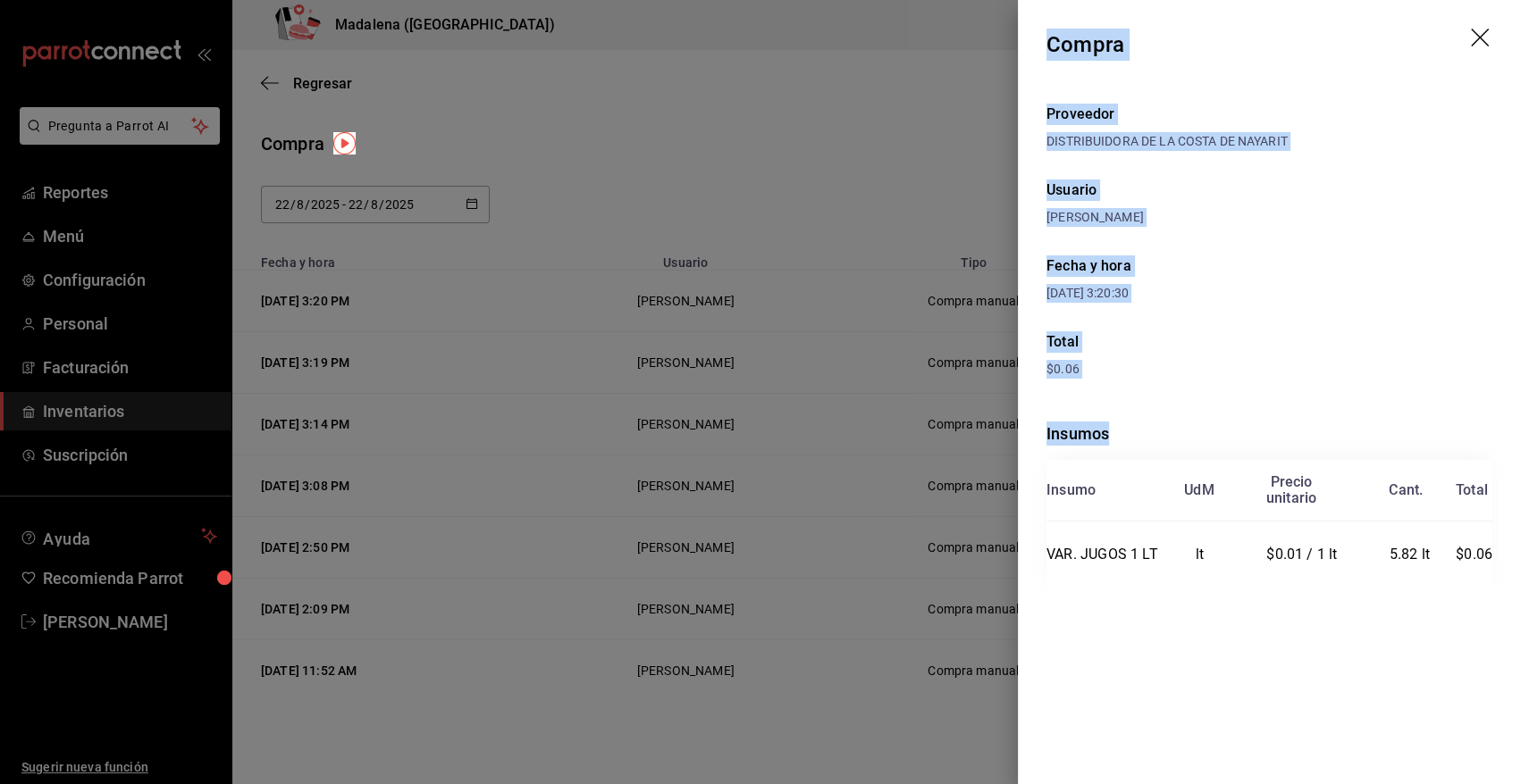
drag, startPoint x: 1048, startPoint y: 39, endPoint x: 1509, endPoint y: 583, distance: 713.1
click at [1509, 583] on div "Compra Proveedor DISTRIBUIDORA DE LA COSTA DE NAYARIT Usuario Angy Madalena Fec…" at bounding box center [1269, 392] width 503 height 784
copy div "Compra Proveedor DISTRIBUIDORA DE LA COSTA DE NAYARIT Usuario Angy Madalena Fec…"
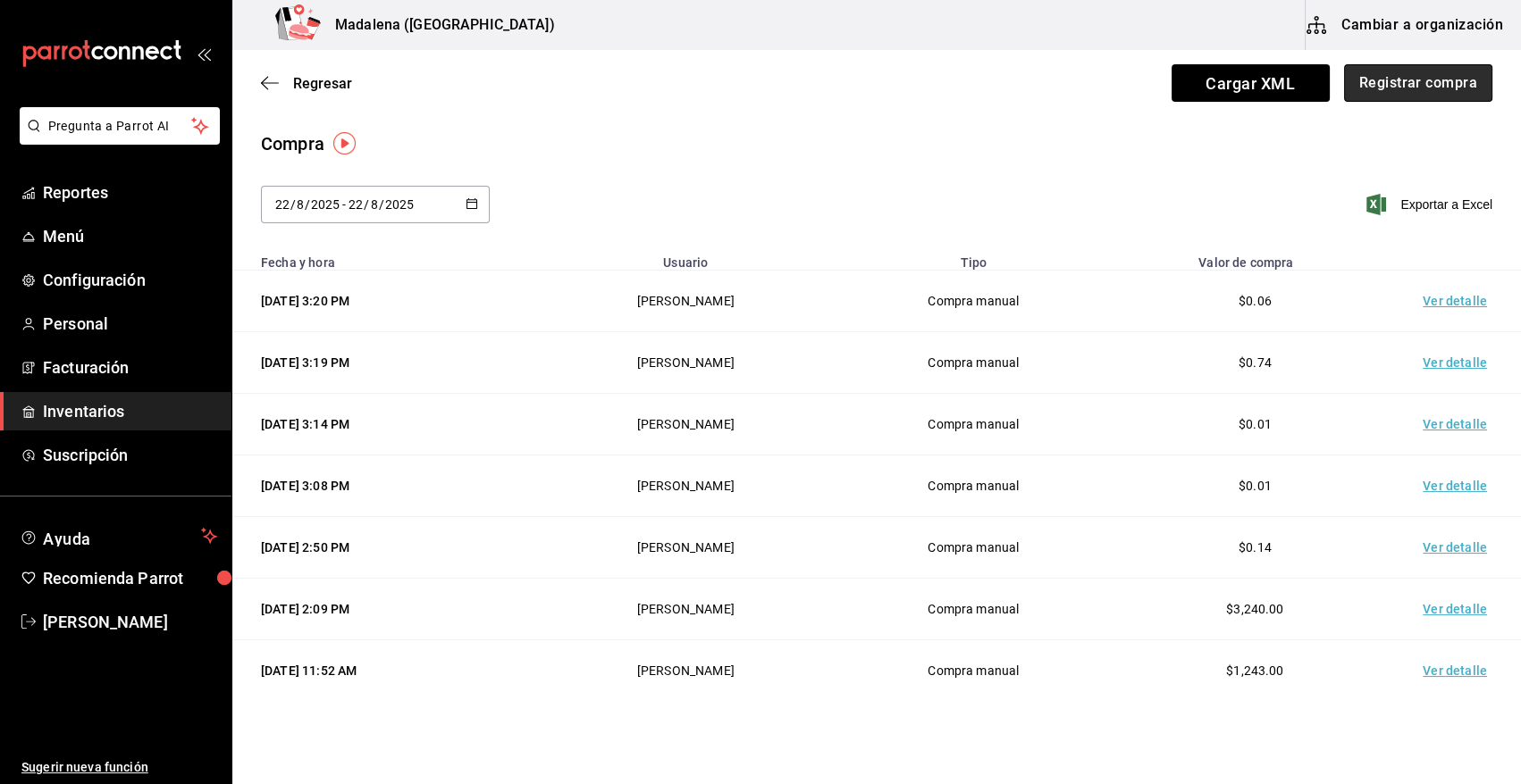
click at [1415, 90] on button "Registrar compra" at bounding box center [1418, 83] width 149 height 38
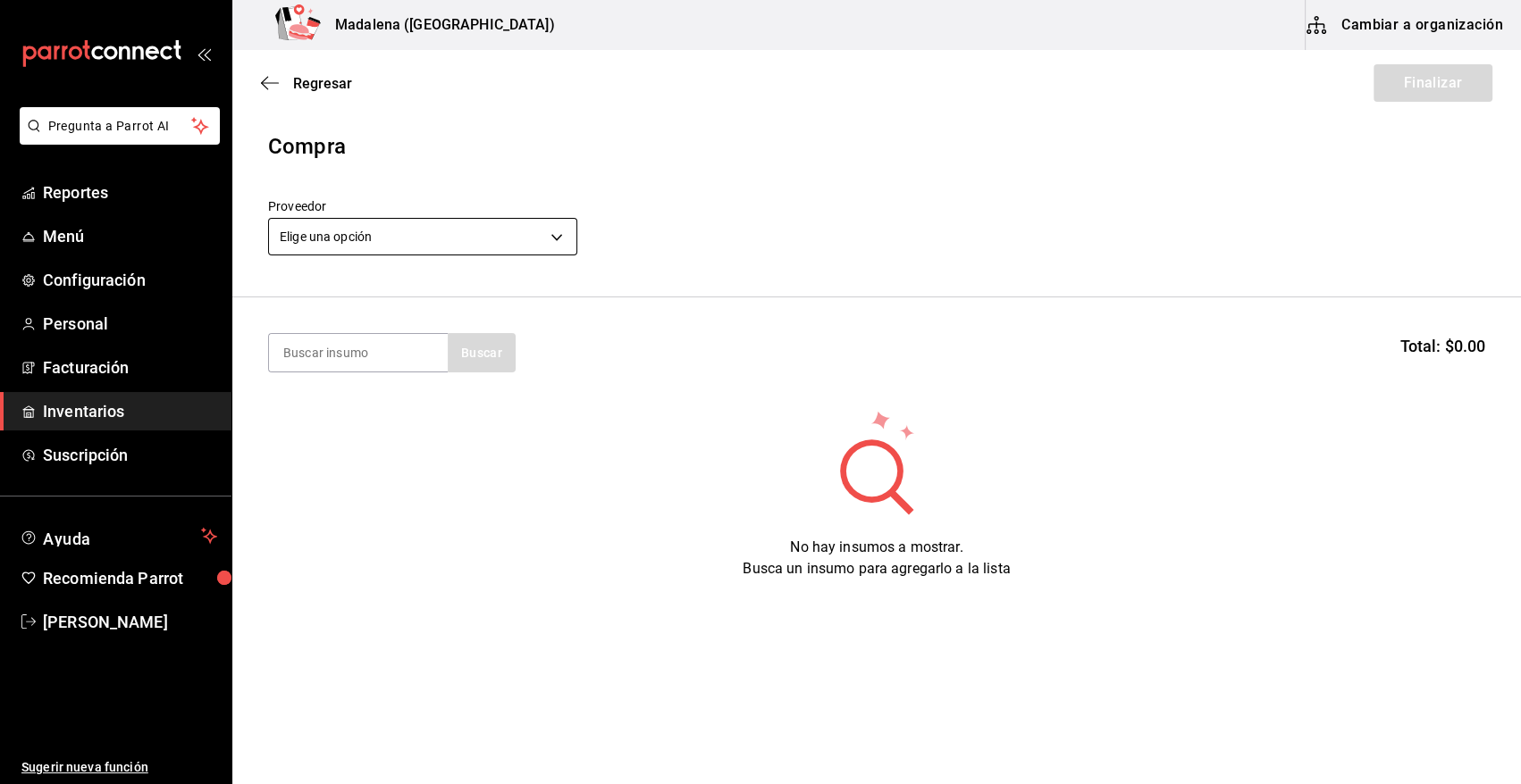
click at [415, 243] on body "Pregunta a Parrot AI Reportes Menú Configuración Personal Facturación Inventari…" at bounding box center [760, 341] width 1521 height 683
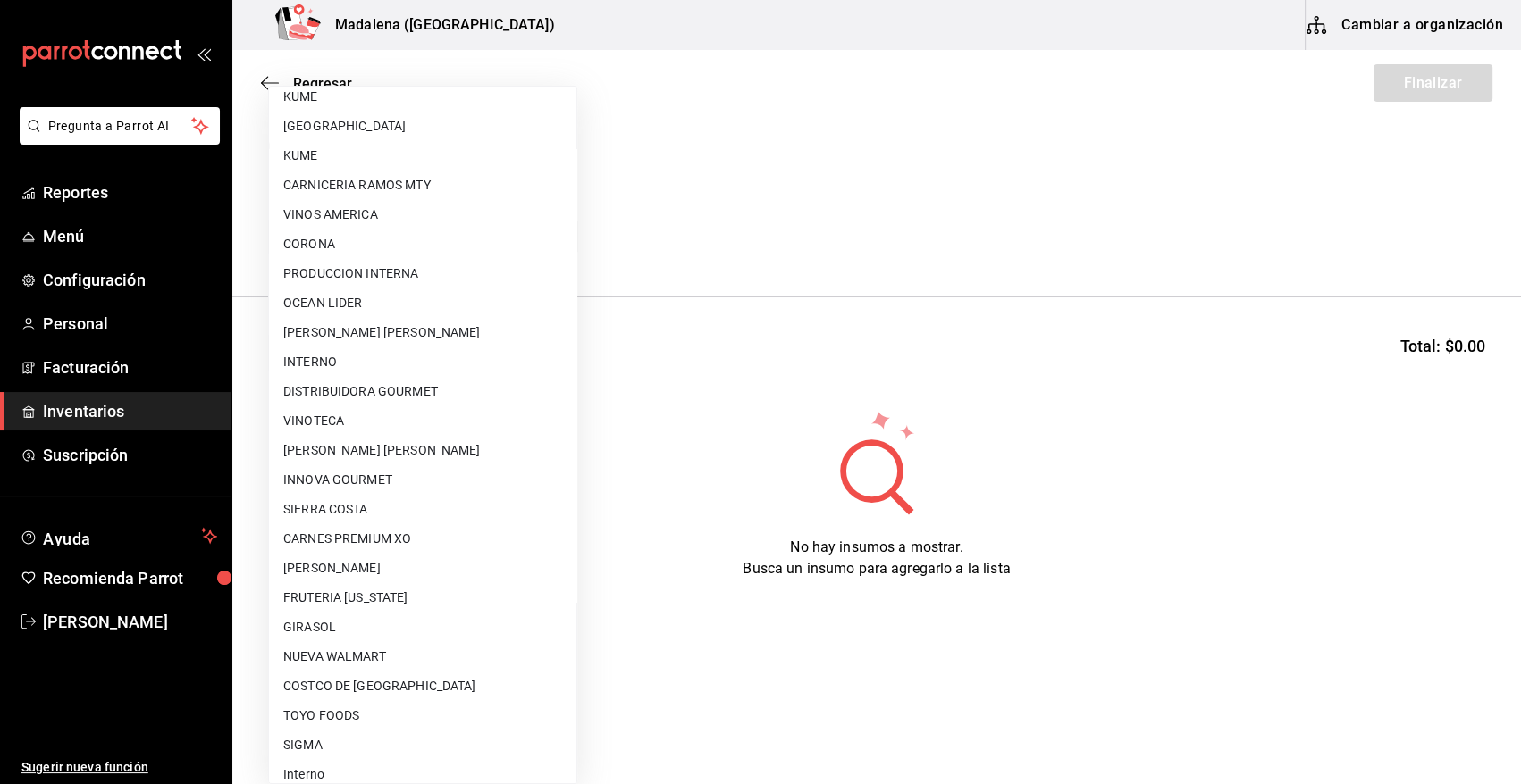
scroll to position [1085, 0]
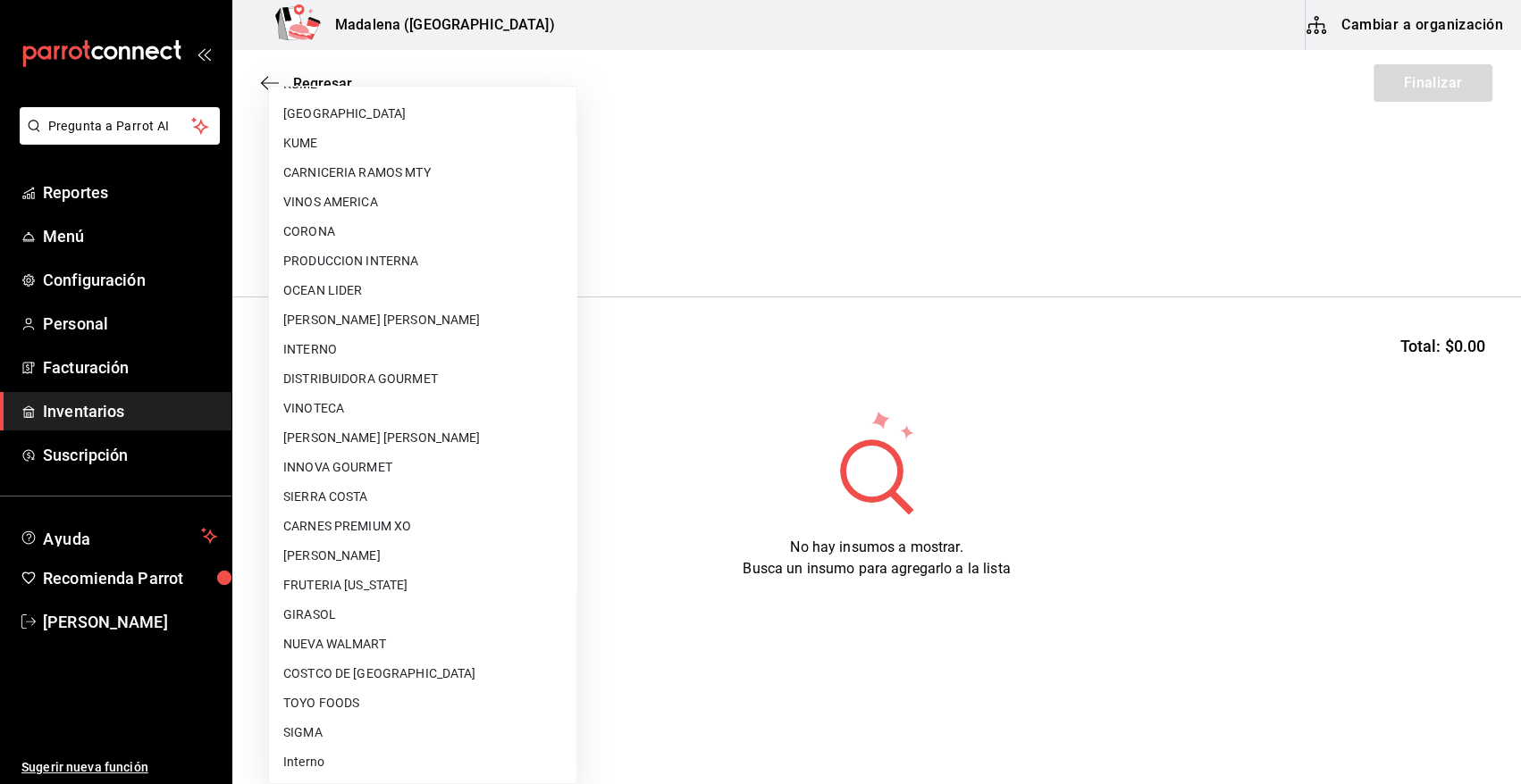
click at [369, 698] on li "TOYO FOODS" at bounding box center [422, 702] width 308 height 29
type input "c8ab8e5d-1bde-4200-a957-b4242f69ba94"
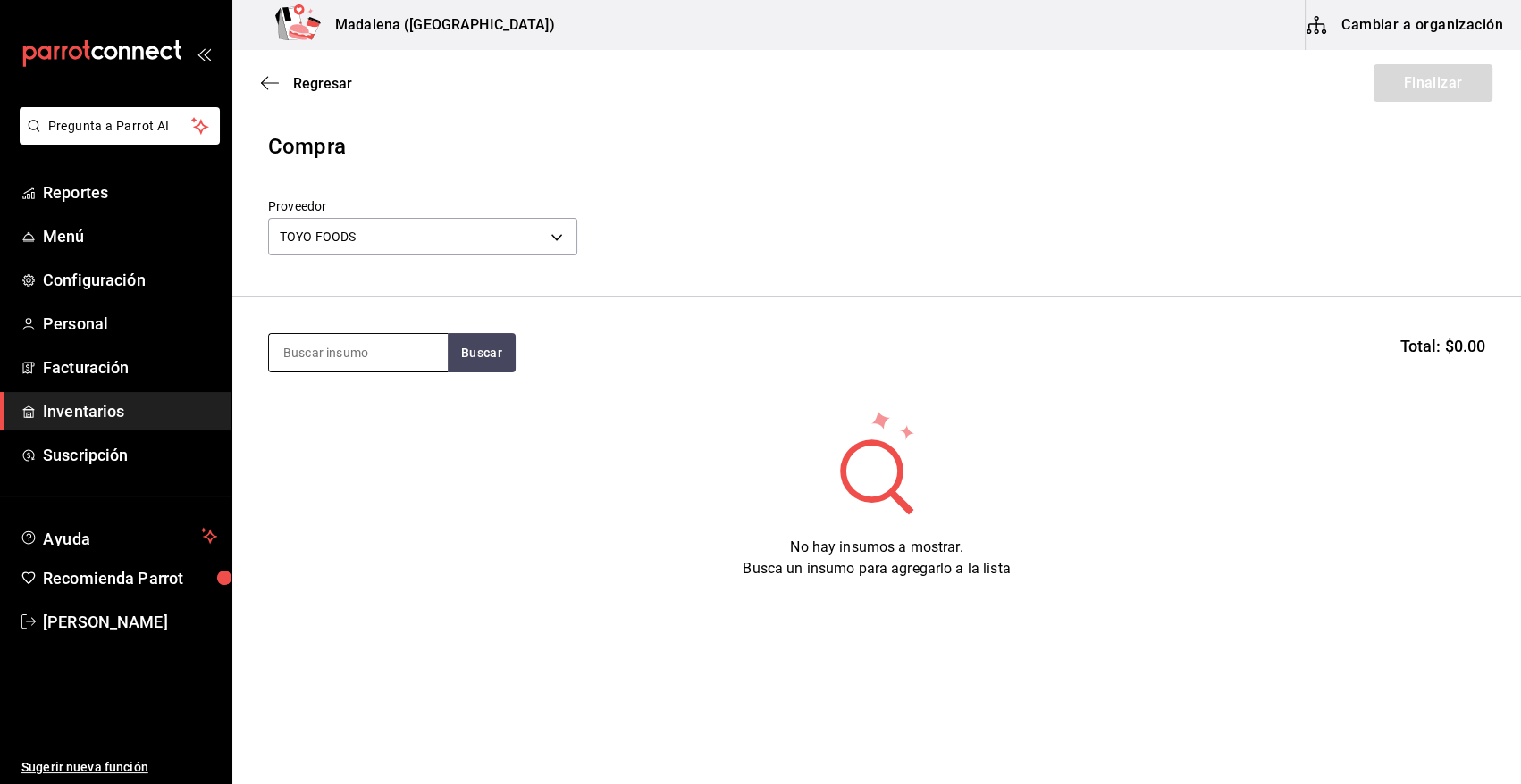
click at [367, 361] on input at bounding box center [358, 353] width 179 height 38
type input "ALM"
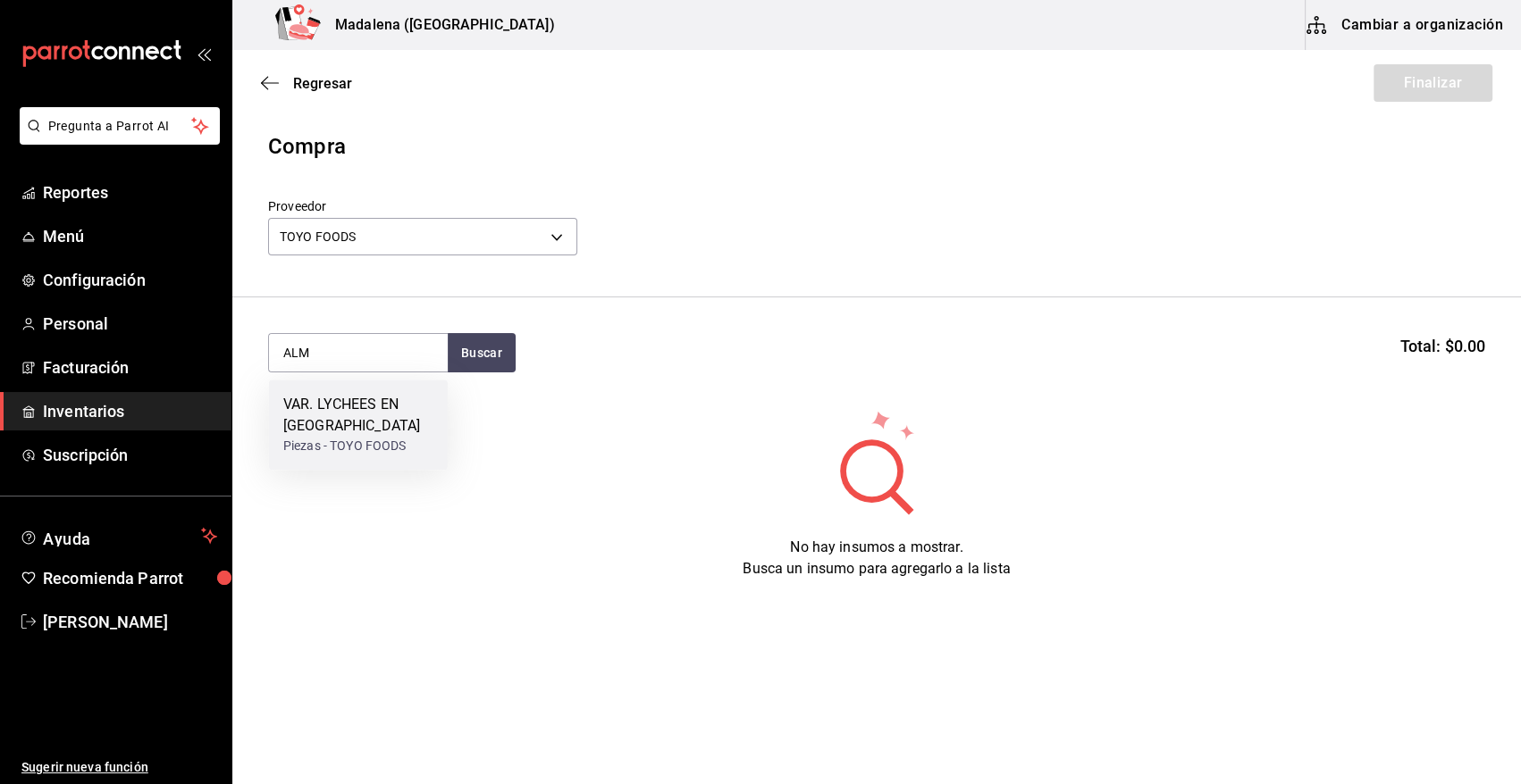
click at [366, 414] on div "VAR. LYCHEES EN ALMIBAR" at bounding box center [358, 416] width 151 height 43
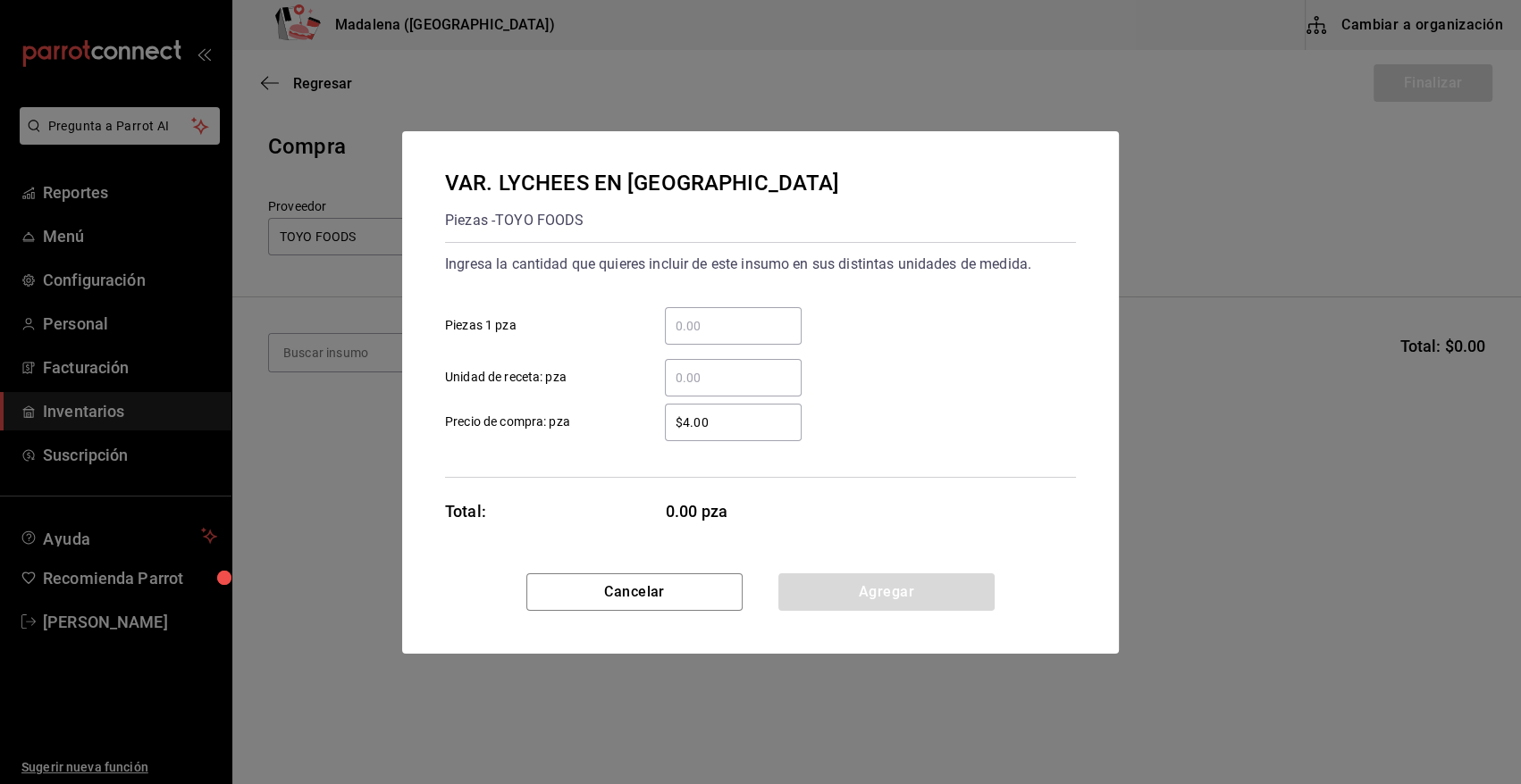
click at [737, 325] on input "​ Piezas 1 pza" at bounding box center [733, 325] width 136 height 22
type input "55"
type input "$0.01"
click at [868, 593] on button "Agregar" at bounding box center [886, 592] width 216 height 38
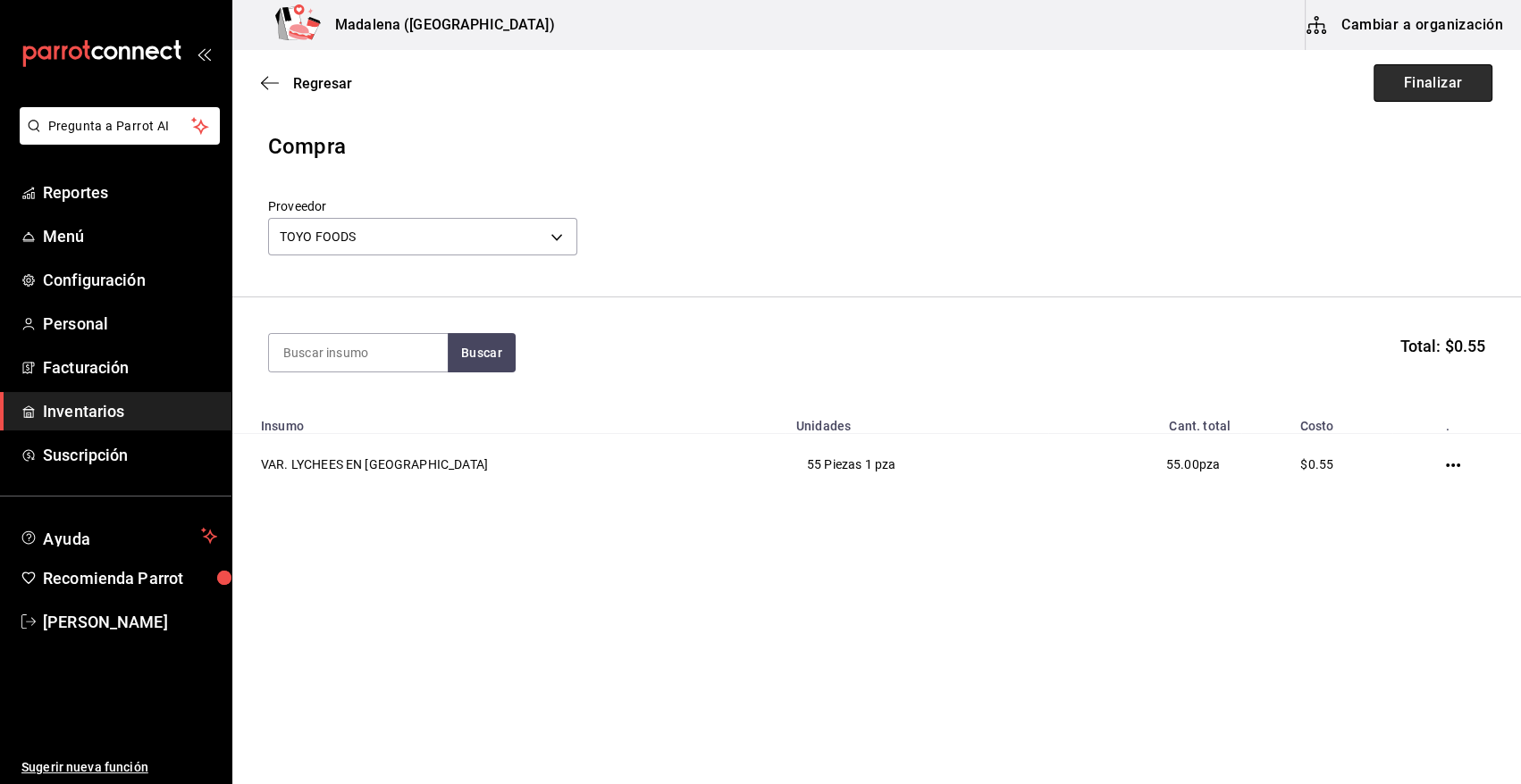
click at [1436, 99] on button "Finalizar" at bounding box center [1433, 83] width 119 height 38
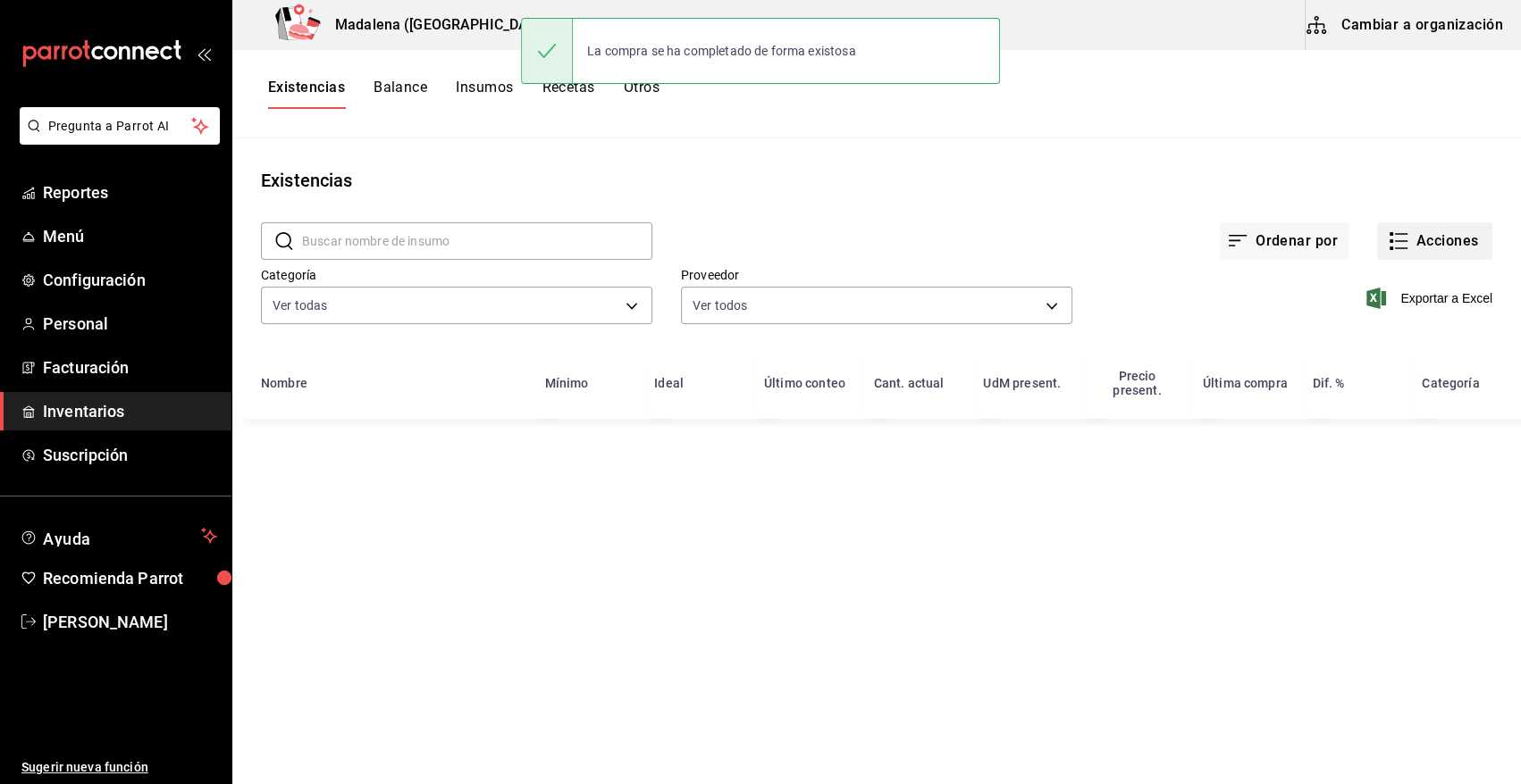
click at [1431, 236] on button "Acciones" at bounding box center [1434, 242] width 116 height 38
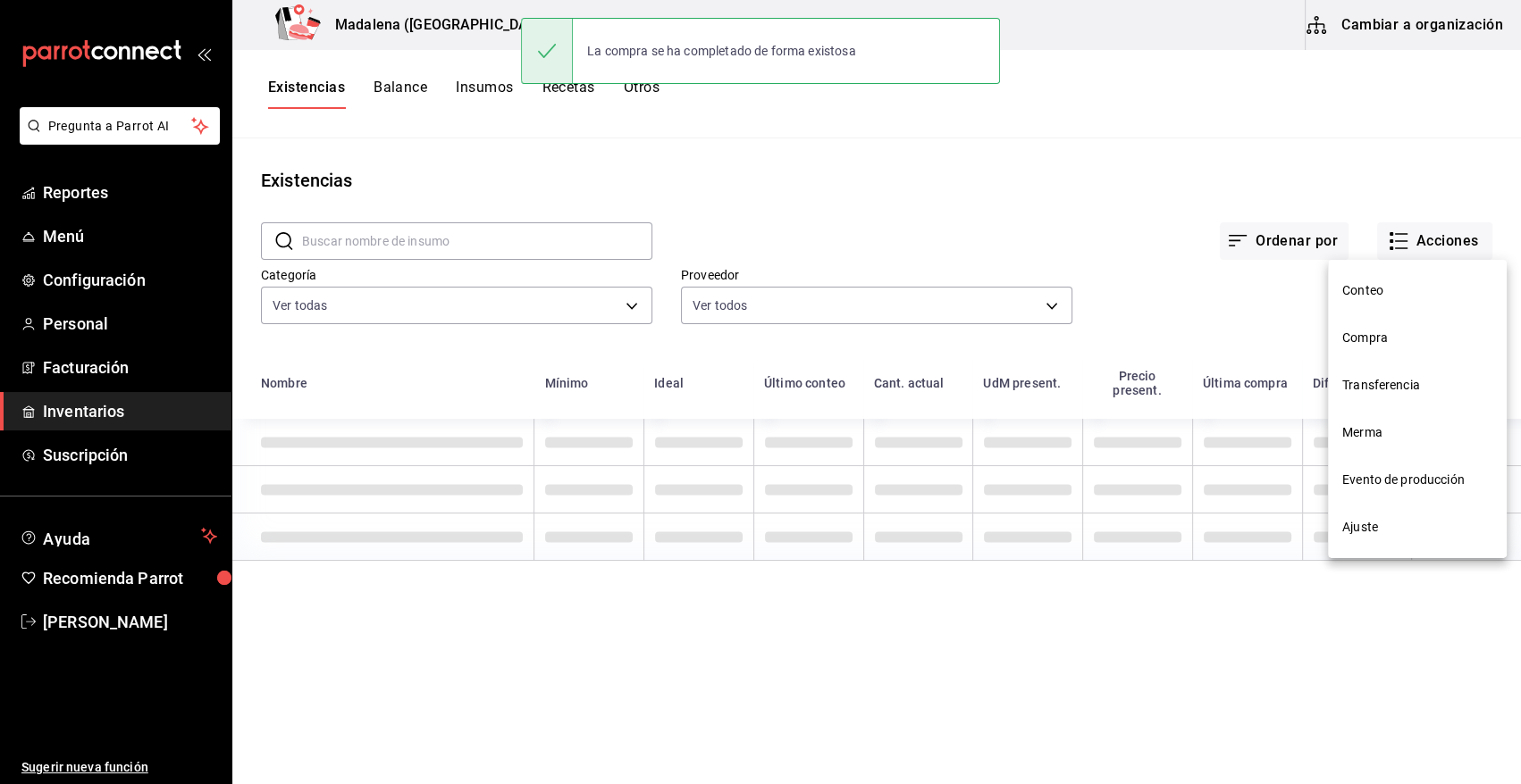
click at [1397, 337] on span "Compra" at bounding box center [1418, 338] width 151 height 19
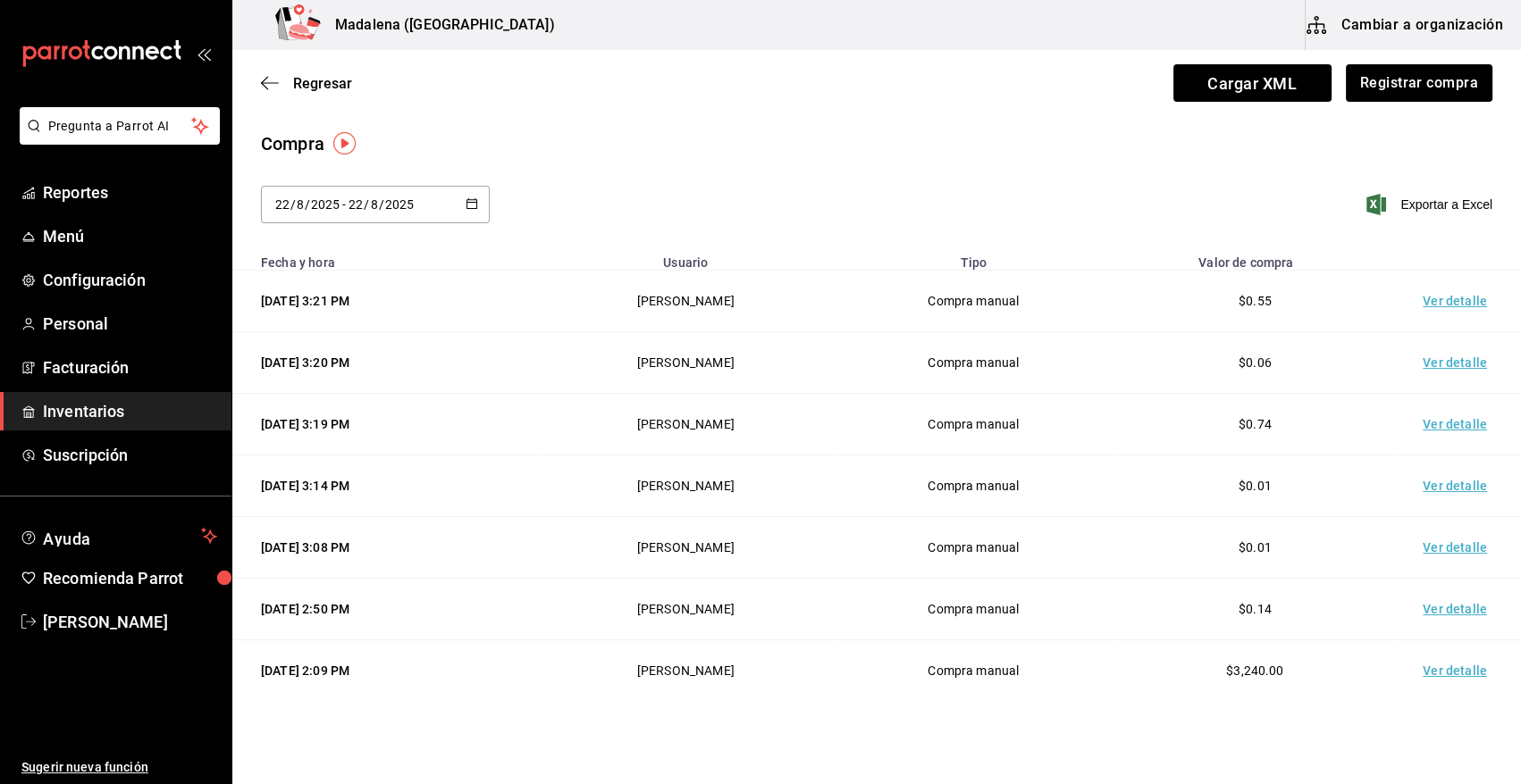
click at [1432, 302] on td "Ver detalle" at bounding box center [1458, 302] width 125 height 62
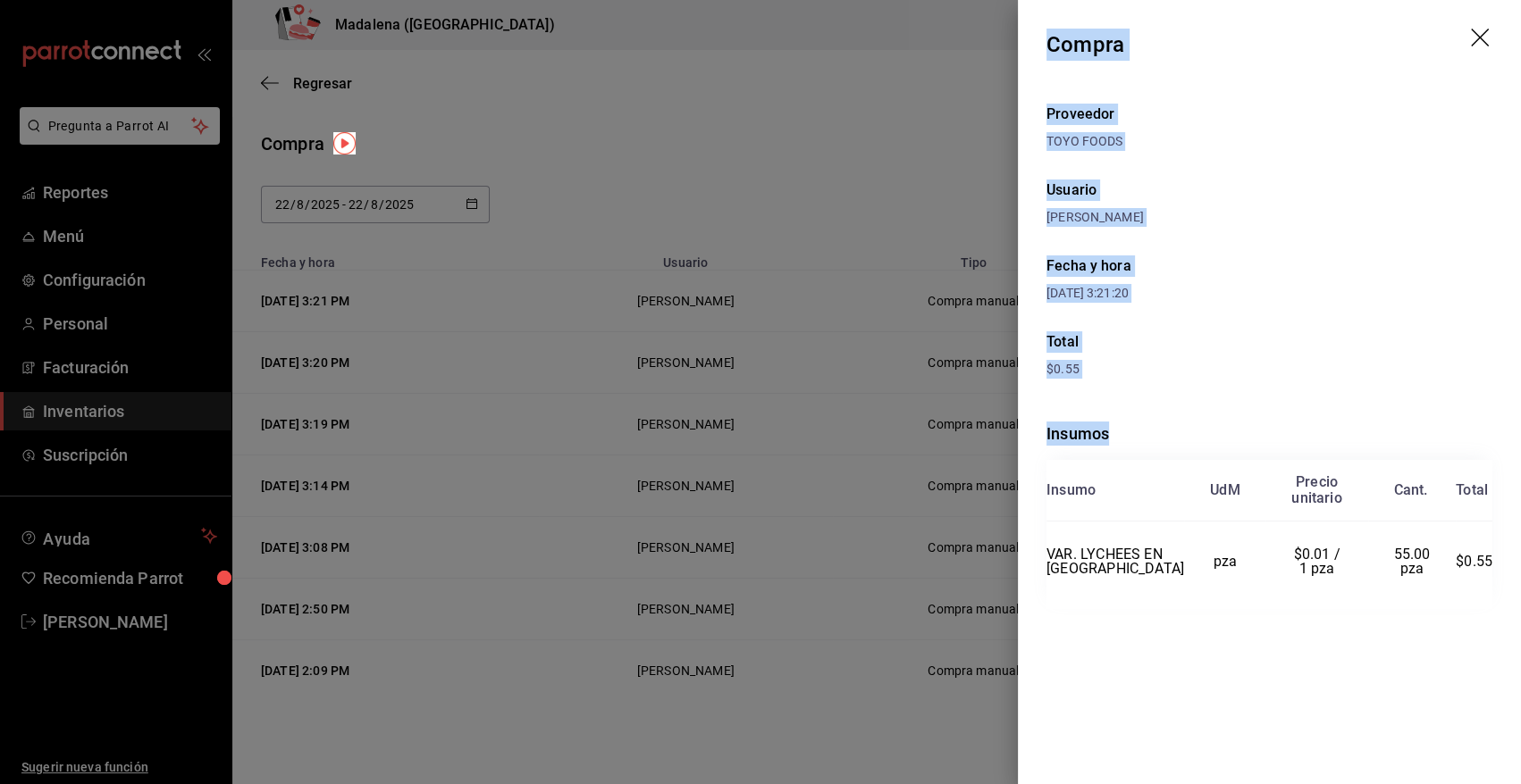
drag, startPoint x: 1048, startPoint y: 40, endPoint x: 1509, endPoint y: 619, distance: 740.1
click at [1509, 619] on div "Compra Proveedor TOYO FOODS Usuario Angy Madalena Fecha y hora 22/08/2025 3:21:…" at bounding box center [1269, 392] width 503 height 784
copy div "Compra Proveedor TOYO FOODS Usuario Angy Madalena Fecha y hora 22/08/2025 3:21:…"
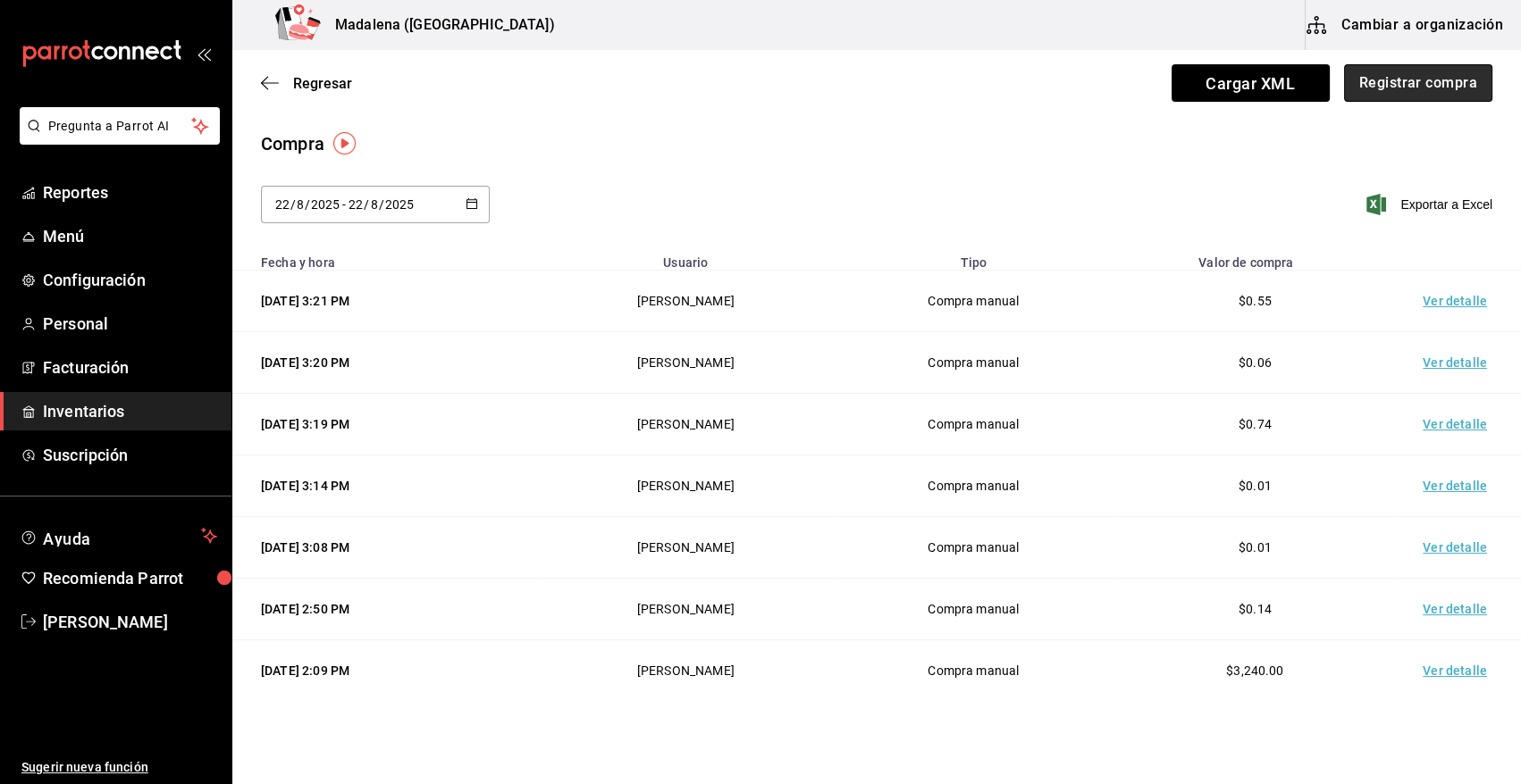
click at [1412, 91] on button "Registrar compra" at bounding box center [1418, 83] width 149 height 38
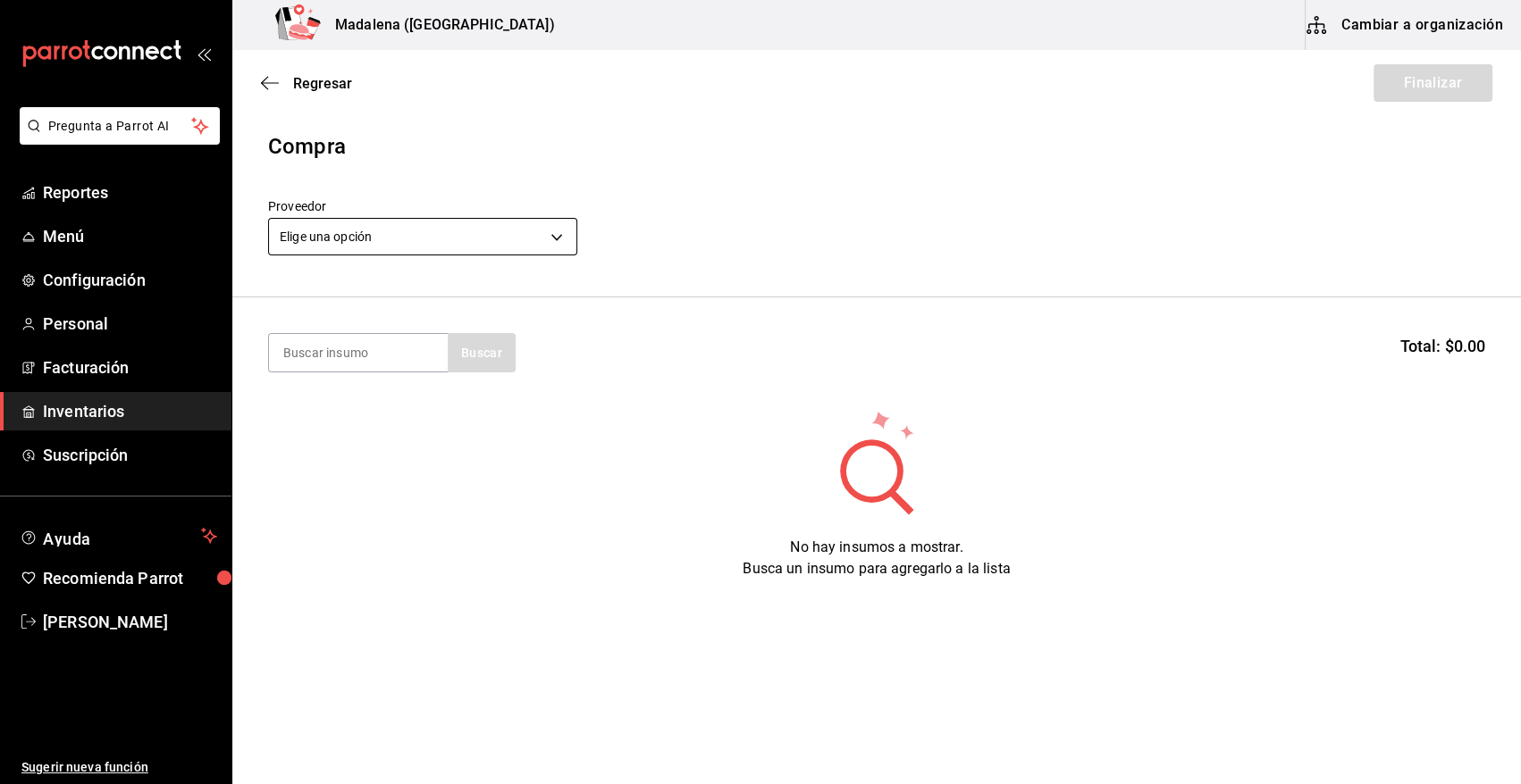
click at [385, 245] on body "Pregunta a Parrot AI Reportes Menú Configuración Personal Facturación Inventari…" at bounding box center [760, 341] width 1521 height 683
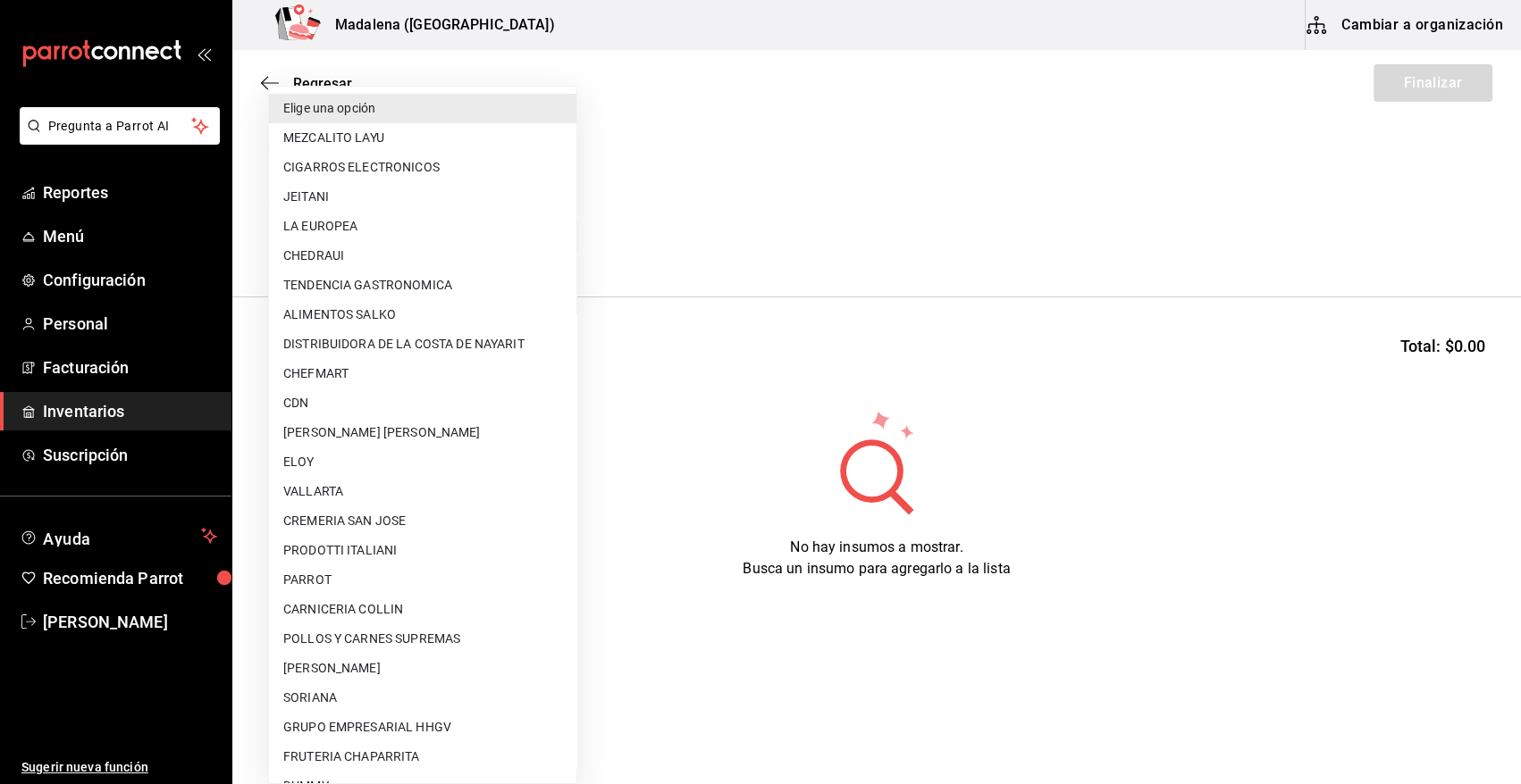
scroll to position [731, 0]
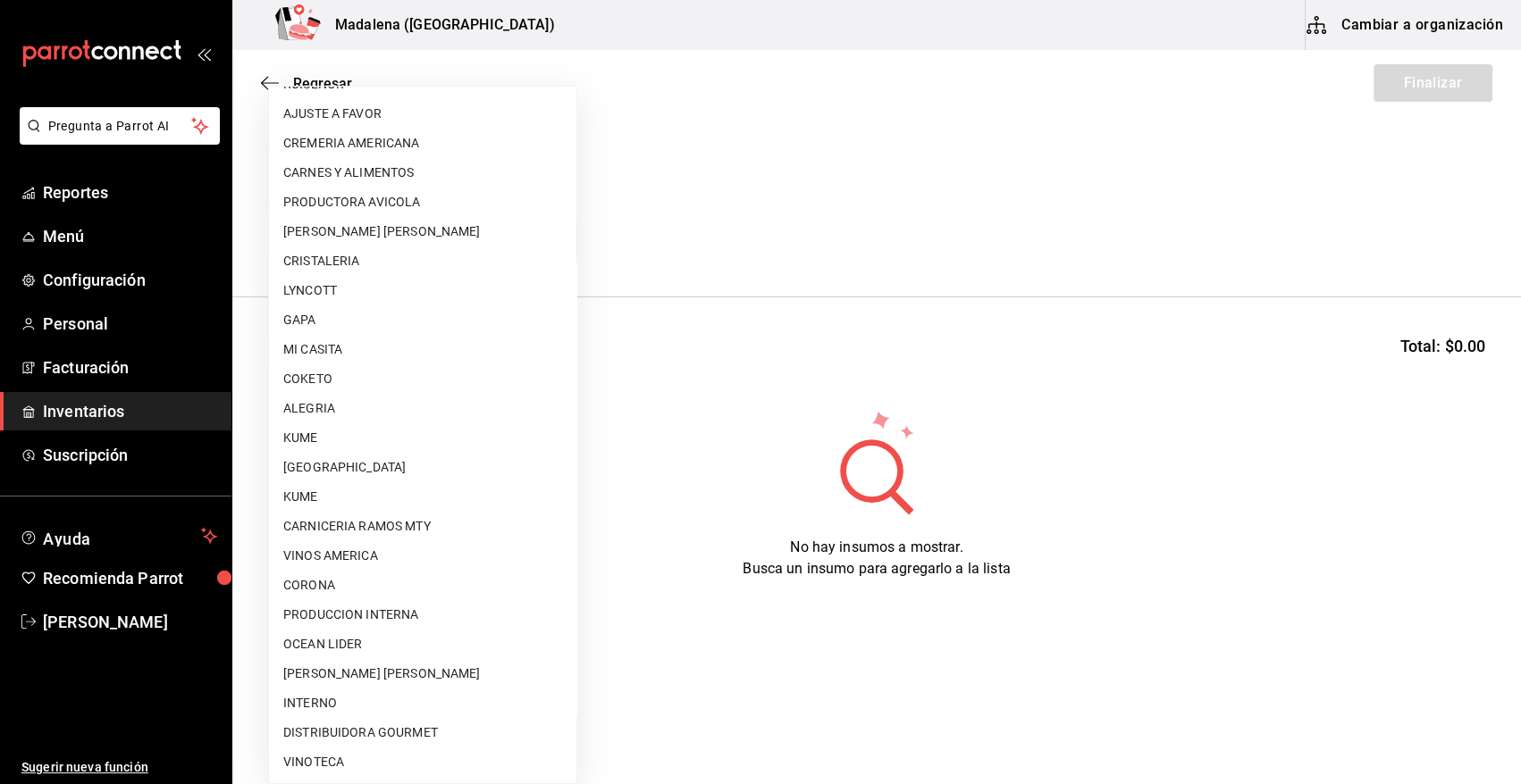
click at [375, 488] on li "KUME" at bounding box center [422, 496] width 308 height 29
type input "7ec78b23-9ac8-41b1-8bb0-8af9f630f7c7"
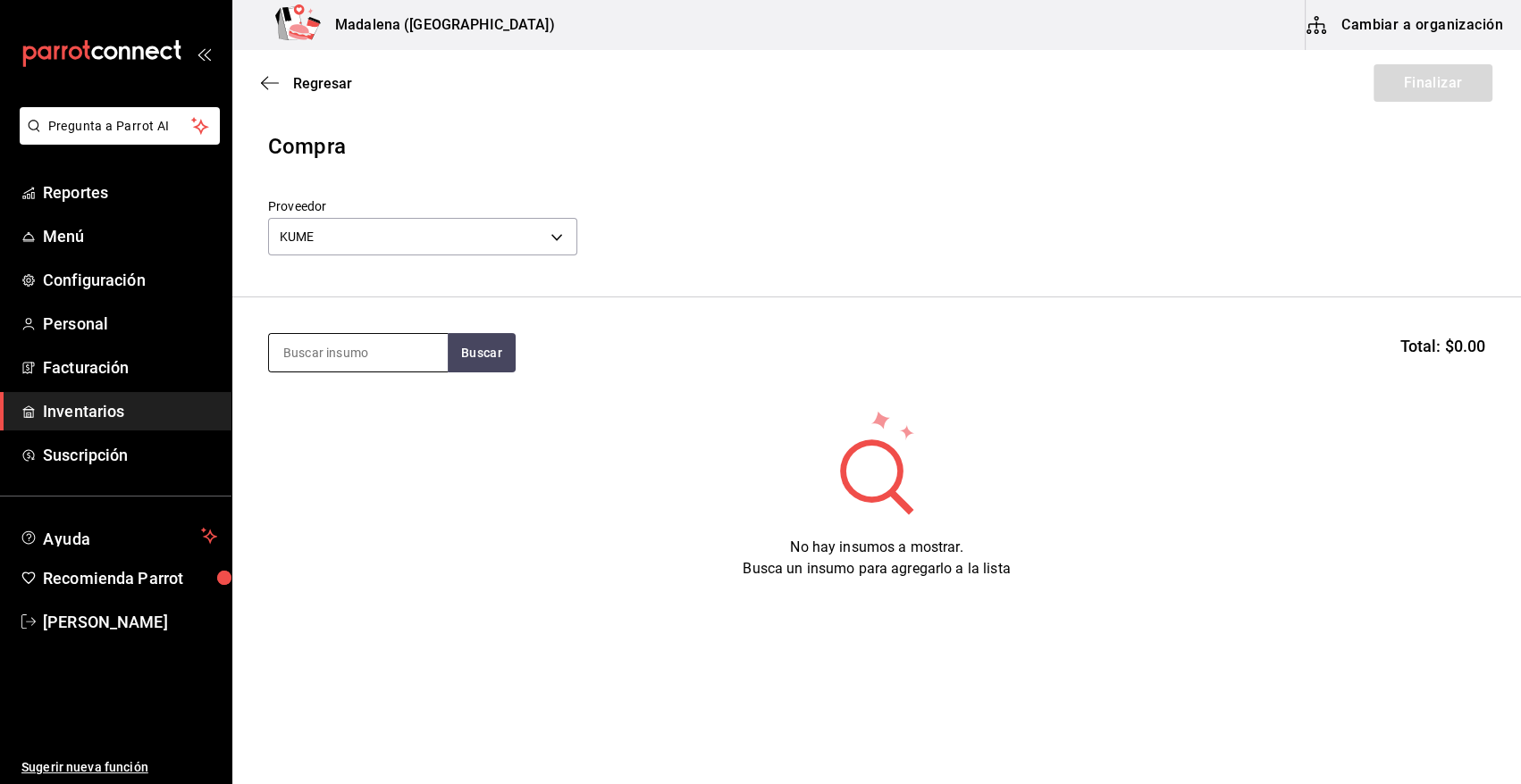
click at [383, 363] on input at bounding box center [358, 353] width 179 height 38
type input "NEC"
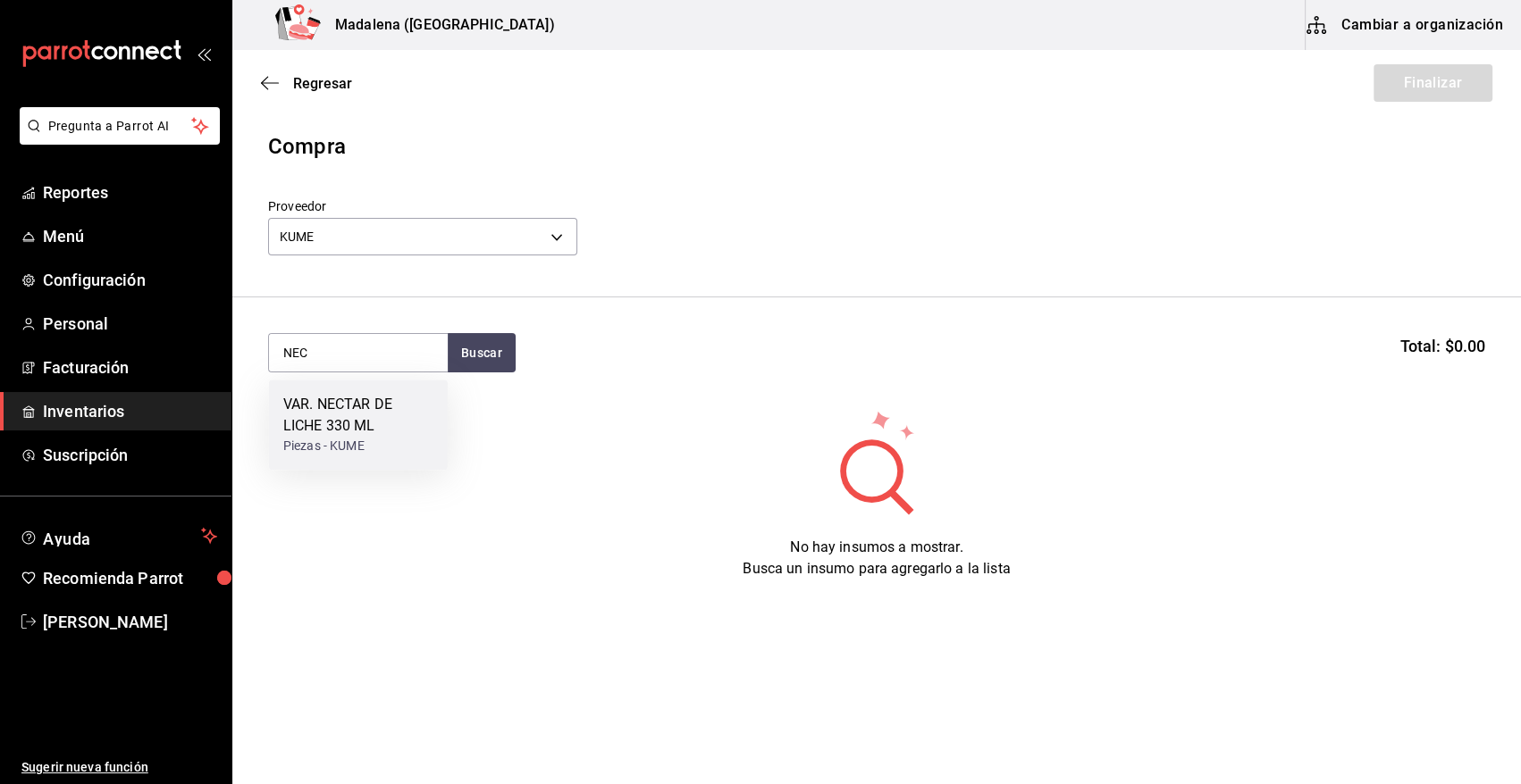
click at [349, 401] on div "VAR. NECTAR DE LICHE 330 ML" at bounding box center [358, 416] width 151 height 43
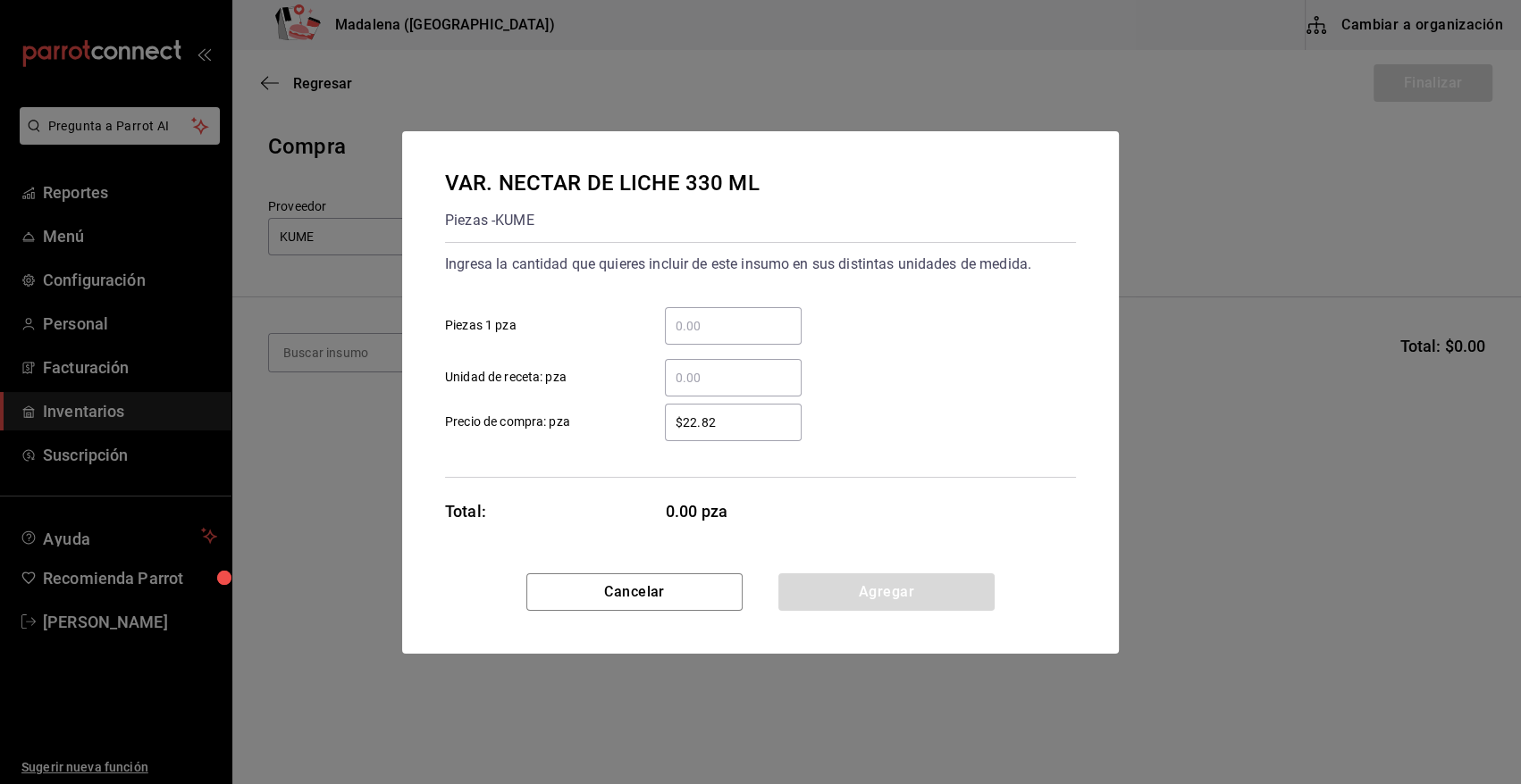
click at [697, 383] on input "​ Unidad de receta: pza" at bounding box center [733, 377] width 136 height 22
type input "10"
type input "$0.01"
click at [870, 599] on button "Agregar" at bounding box center [886, 592] width 216 height 38
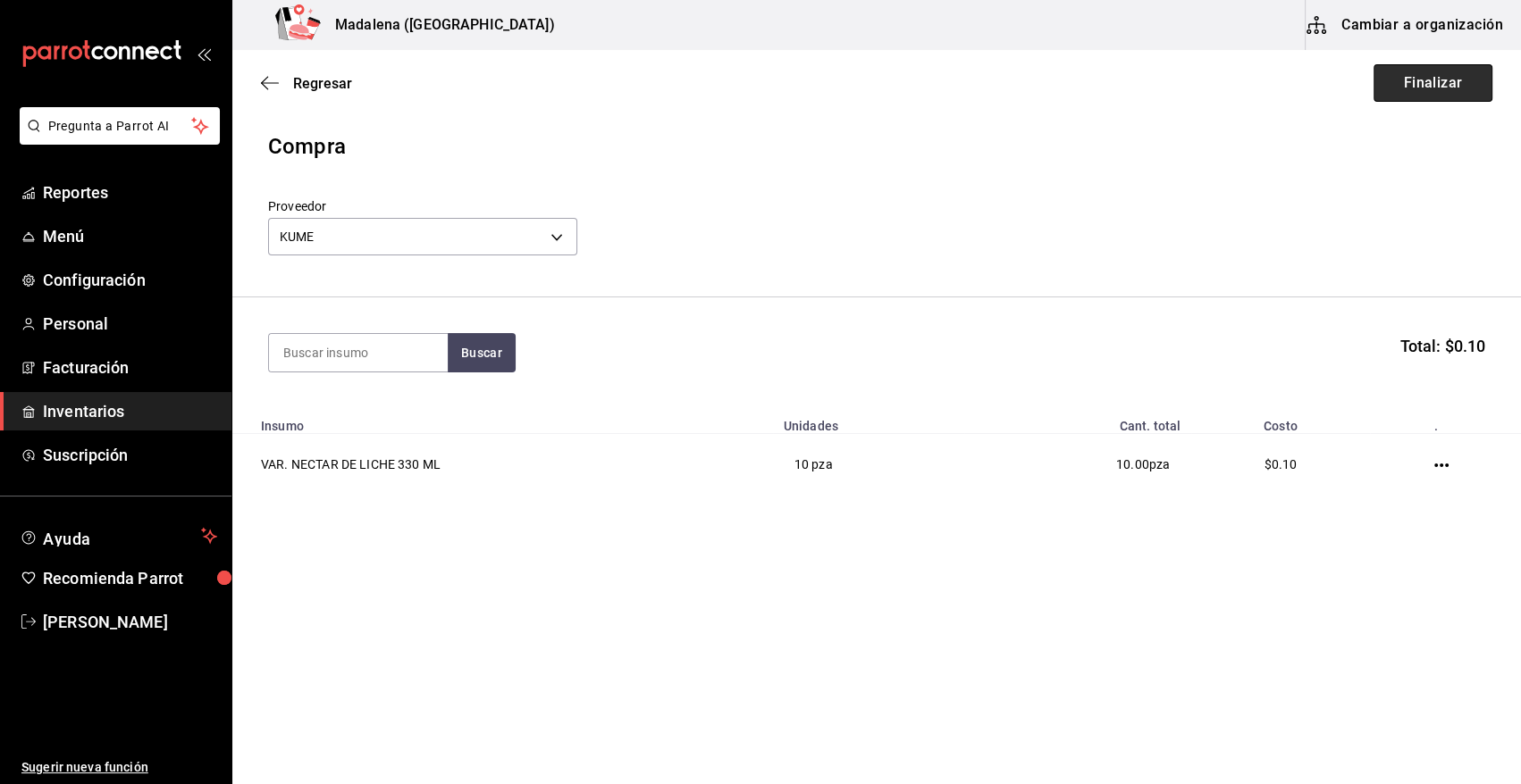
click at [1432, 89] on button "Finalizar" at bounding box center [1433, 83] width 119 height 38
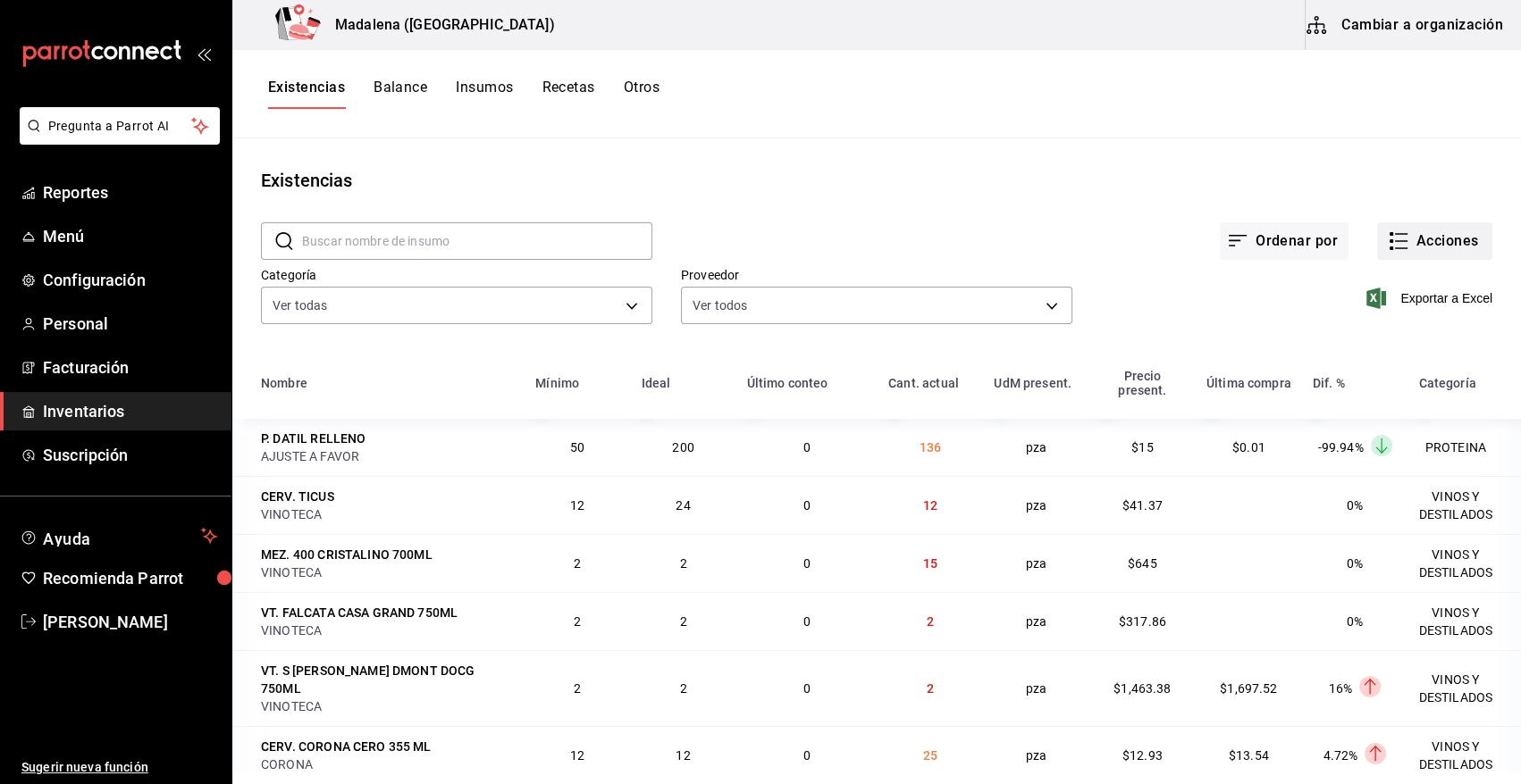
click at [1448, 248] on button "Acciones" at bounding box center [1434, 242] width 116 height 38
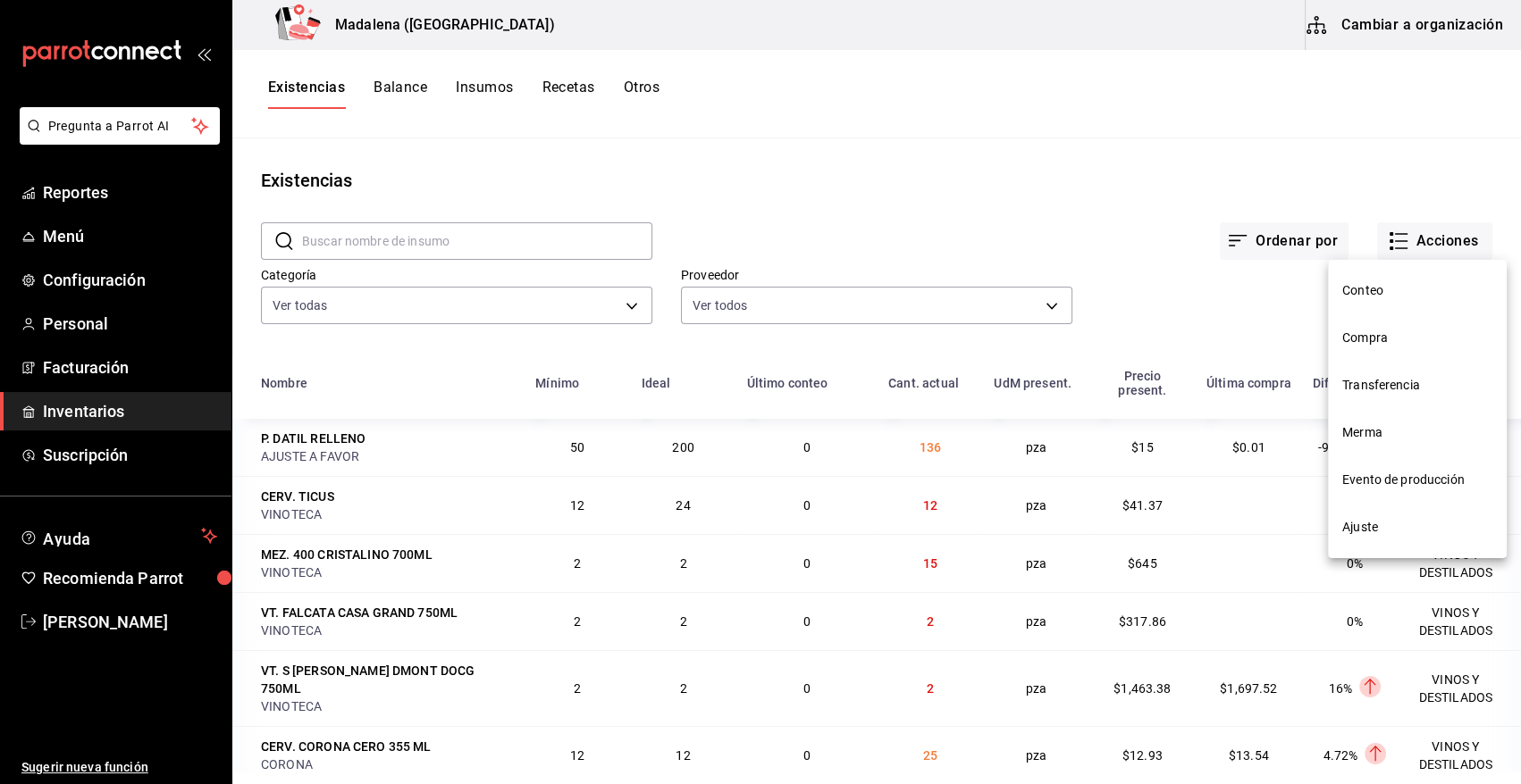
click at [1387, 343] on span "Compra" at bounding box center [1418, 338] width 151 height 19
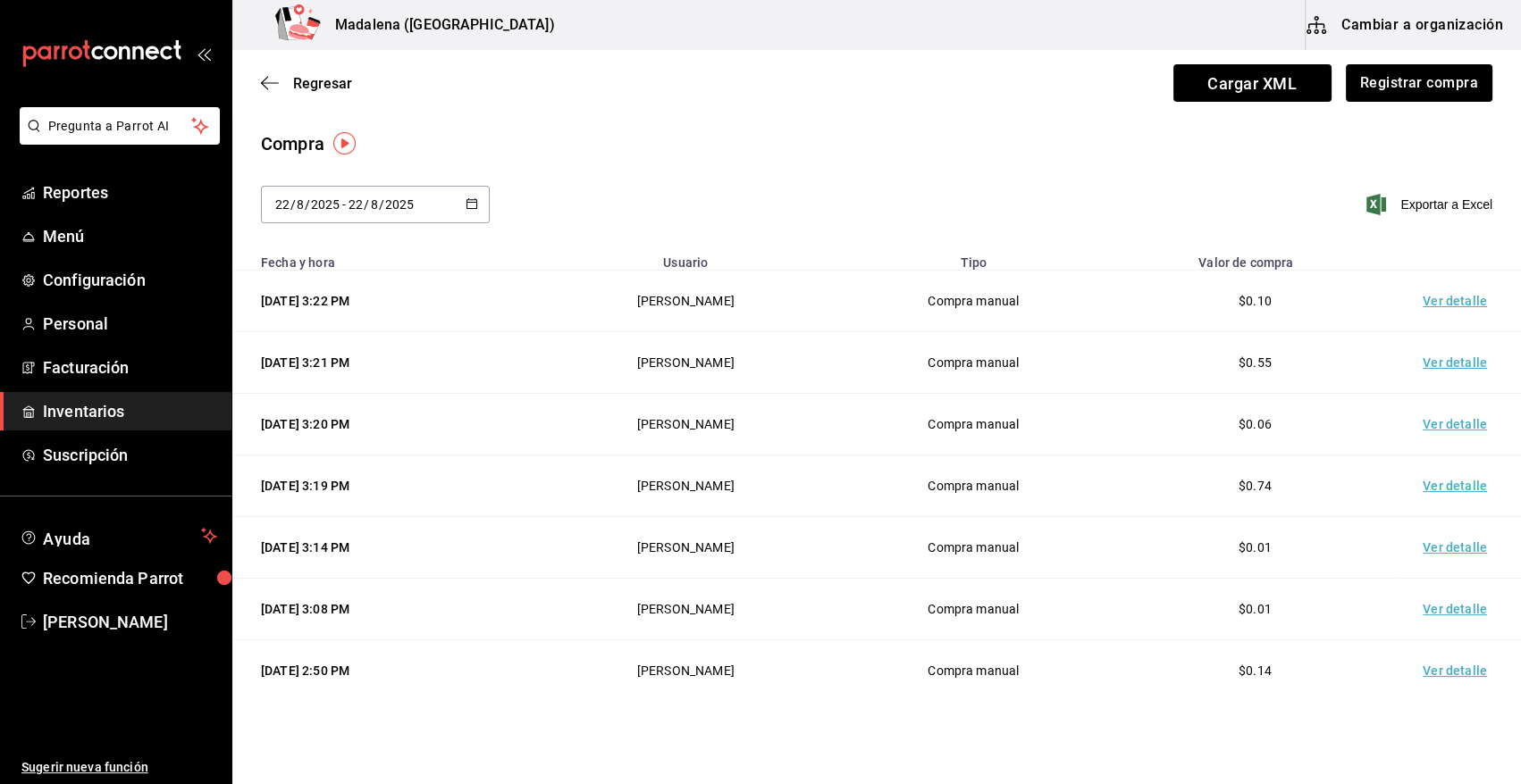
click at [1448, 303] on td "Ver detalle" at bounding box center [1458, 302] width 125 height 62
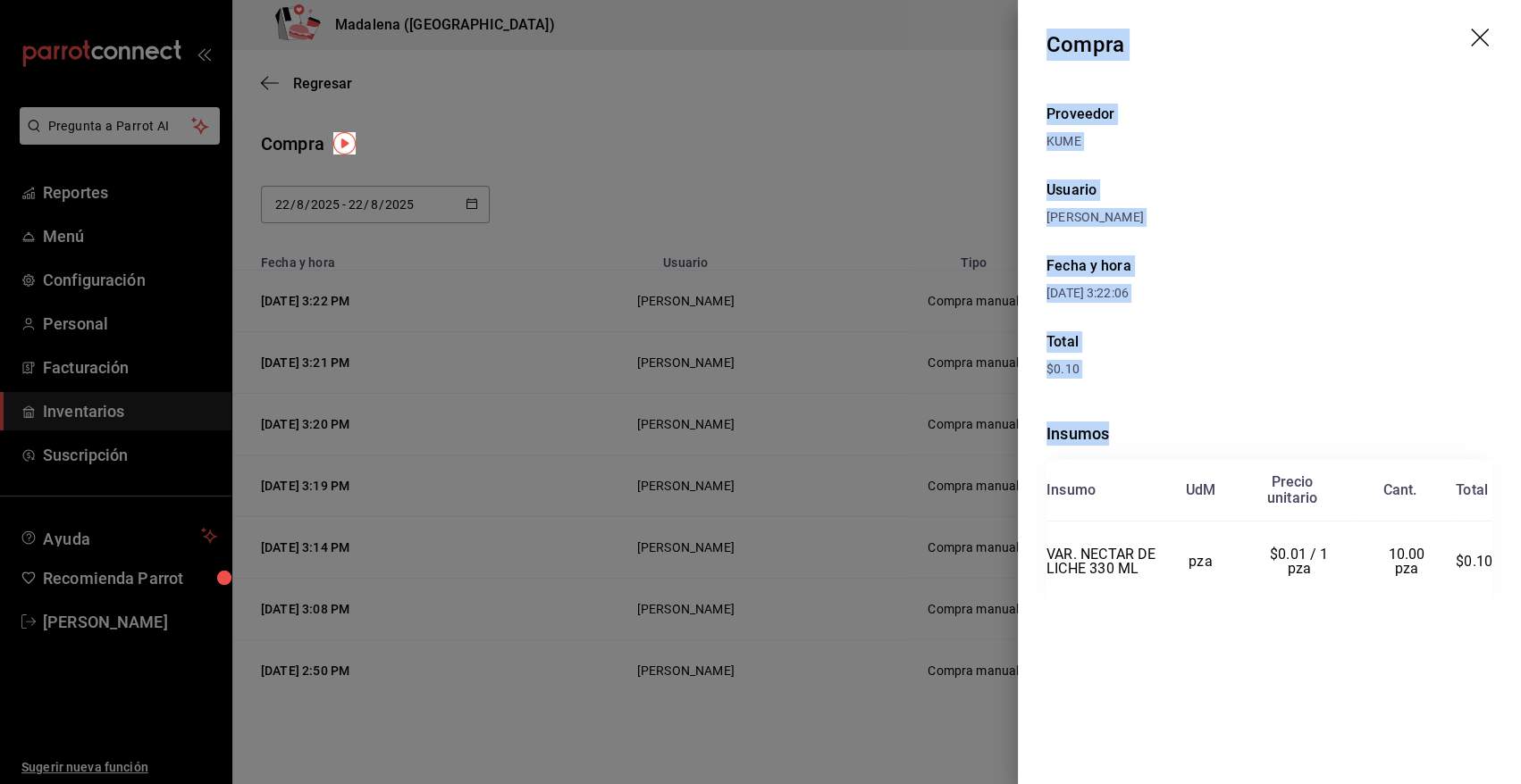
drag, startPoint x: 1046, startPoint y: 41, endPoint x: 1511, endPoint y: 589, distance: 718.7
click at [1511, 589] on div "Compra Proveedor KUME Usuario Angy Madalena Fecha y hora 22/08/2025 3:22:06 Tot…" at bounding box center [1269, 392] width 503 height 784
copy div "Compra Proveedor KUME Usuario Angy Madalena Fecha y hora 22/08/2025 3:22:06 Tot…"
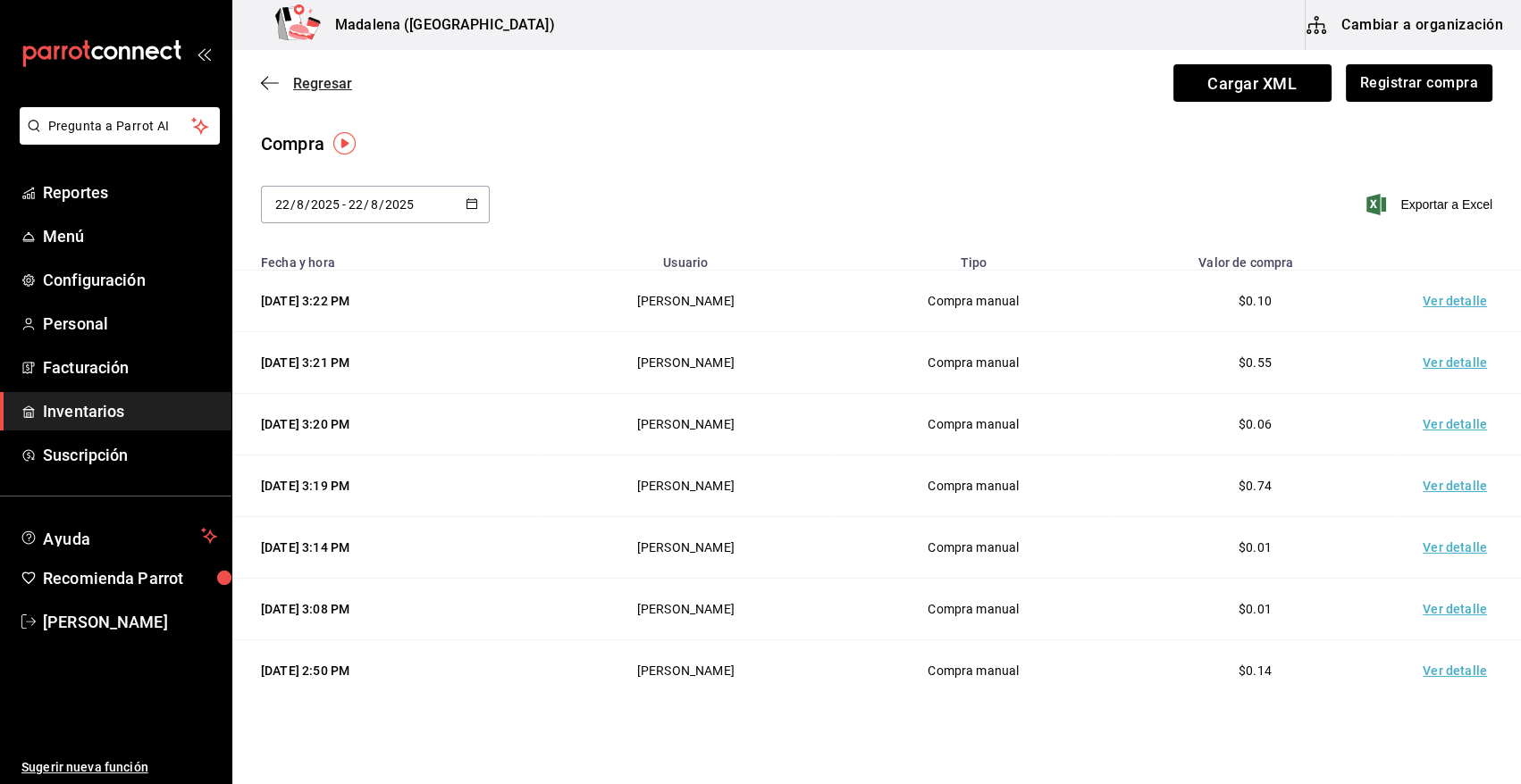
click at [320, 76] on span "Regresar" at bounding box center [323, 84] width 59 height 17
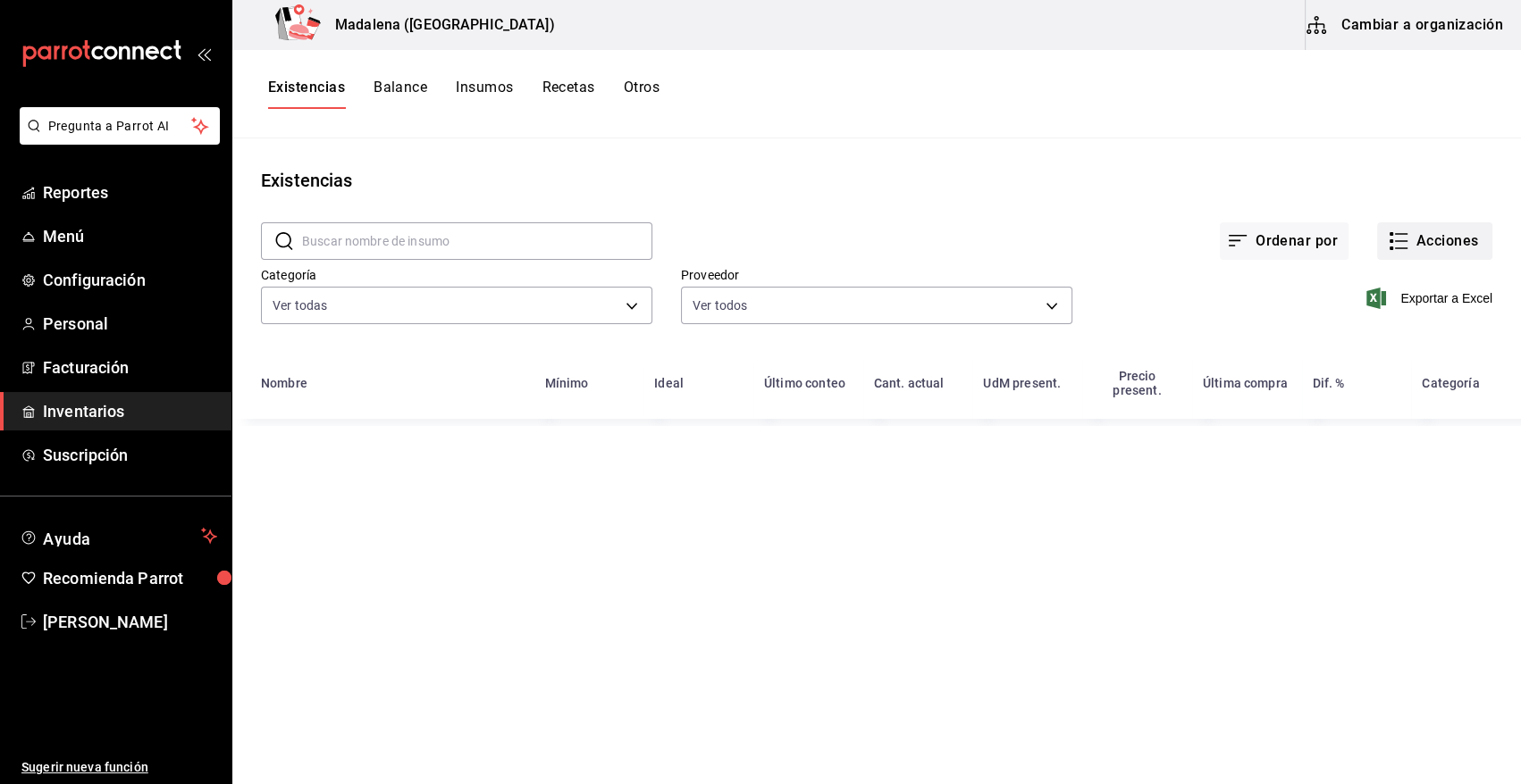
click at [1456, 240] on button "Acciones" at bounding box center [1434, 242] width 116 height 38
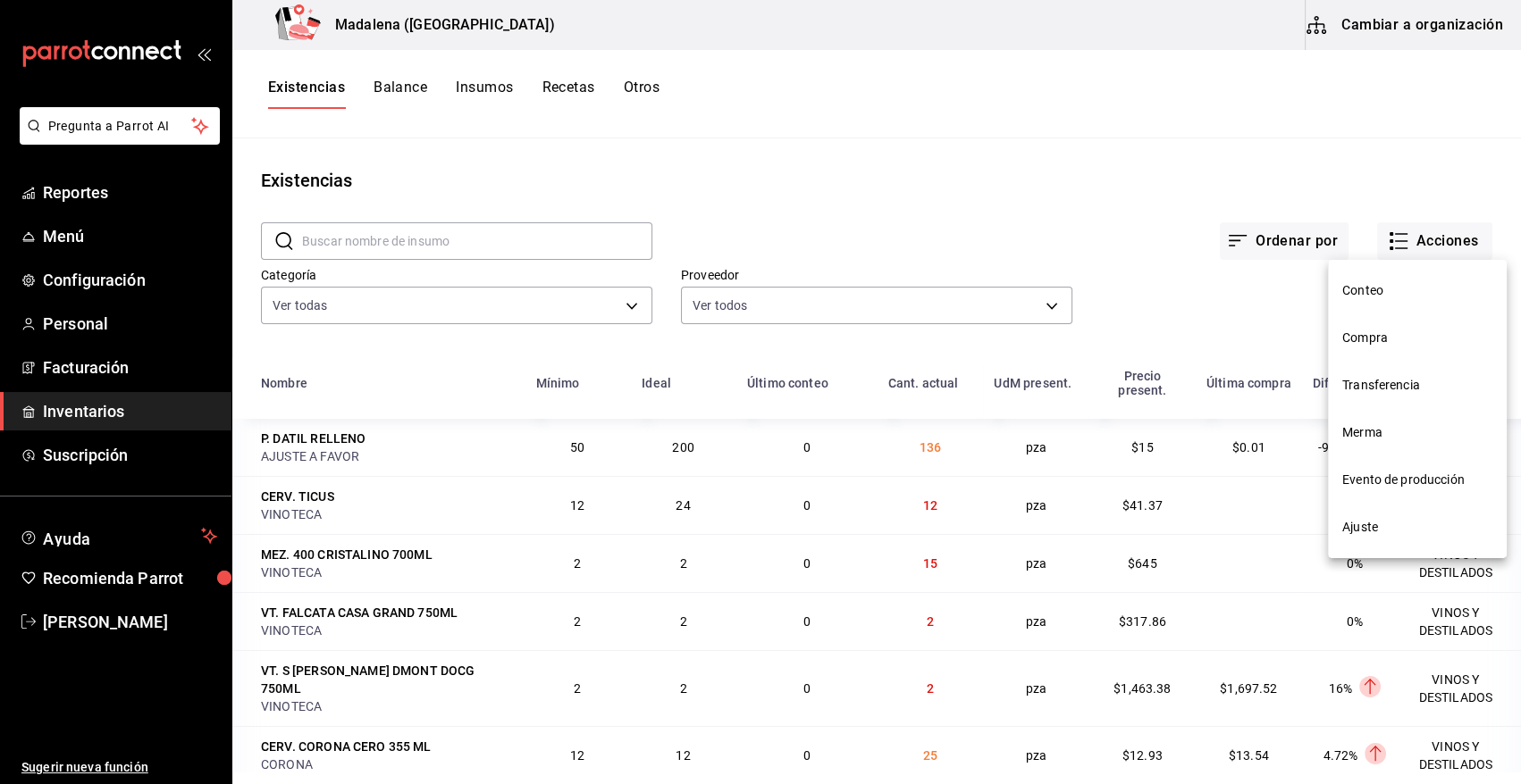
click at [1362, 431] on span "Merma" at bounding box center [1418, 432] width 151 height 19
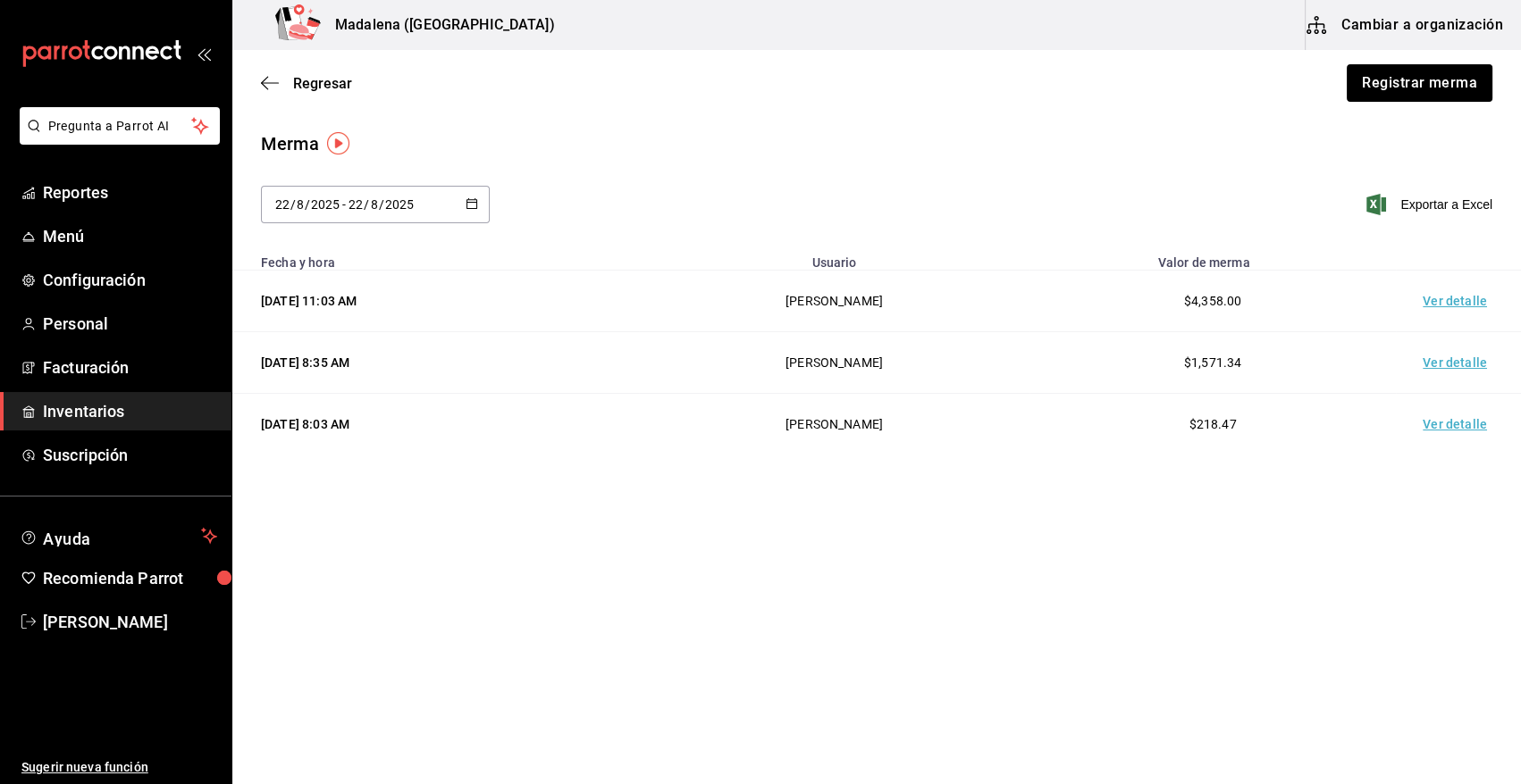
click at [1390, 89] on button "Registrar merma" at bounding box center [1419, 83] width 146 height 38
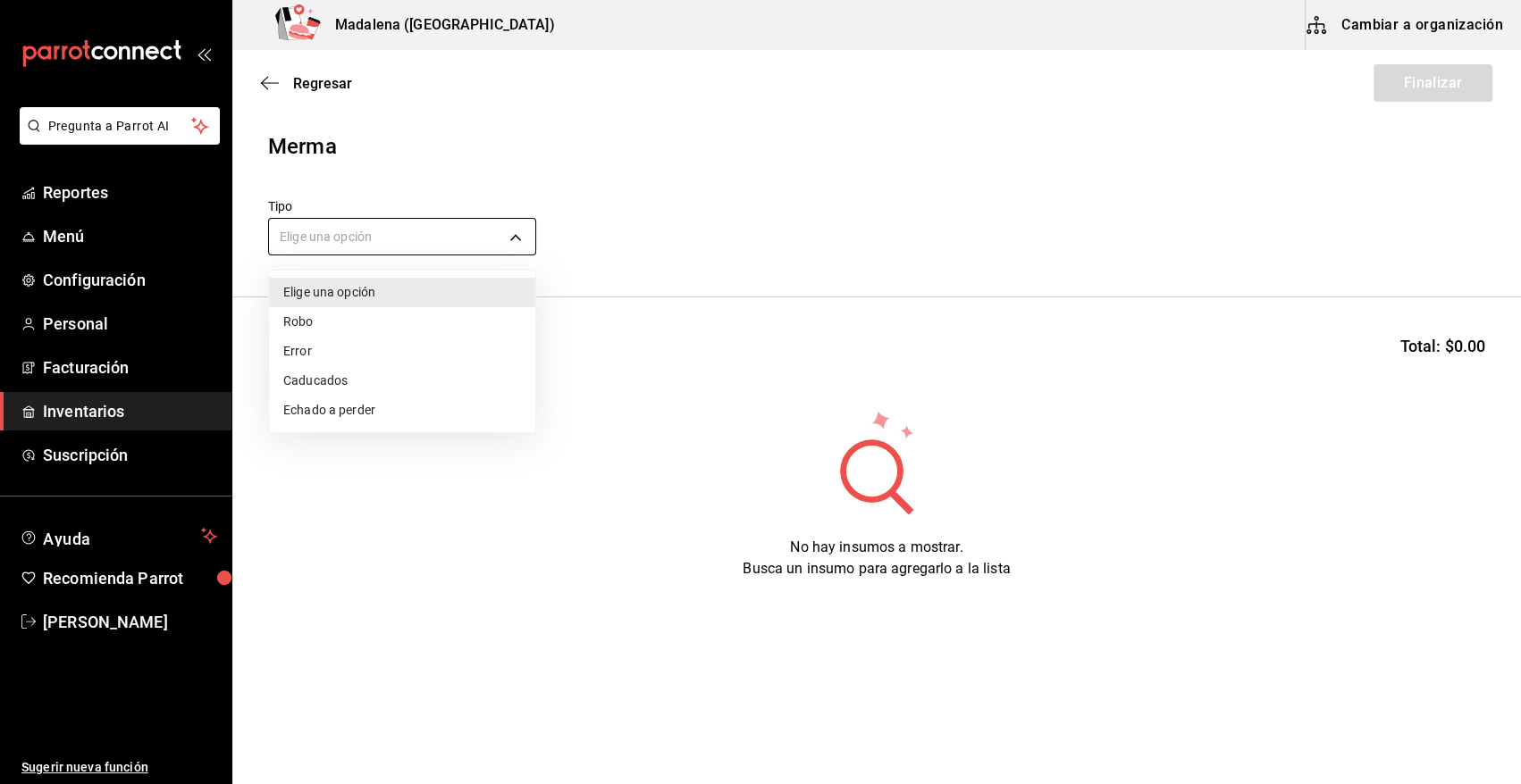
click at [394, 241] on body "Pregunta a Parrot AI Reportes Menú Configuración Personal Facturación Inventari…" at bounding box center [760, 341] width 1521 height 683
click at [328, 349] on li "Error" at bounding box center [402, 351] width 266 height 29
type input "ERROR"
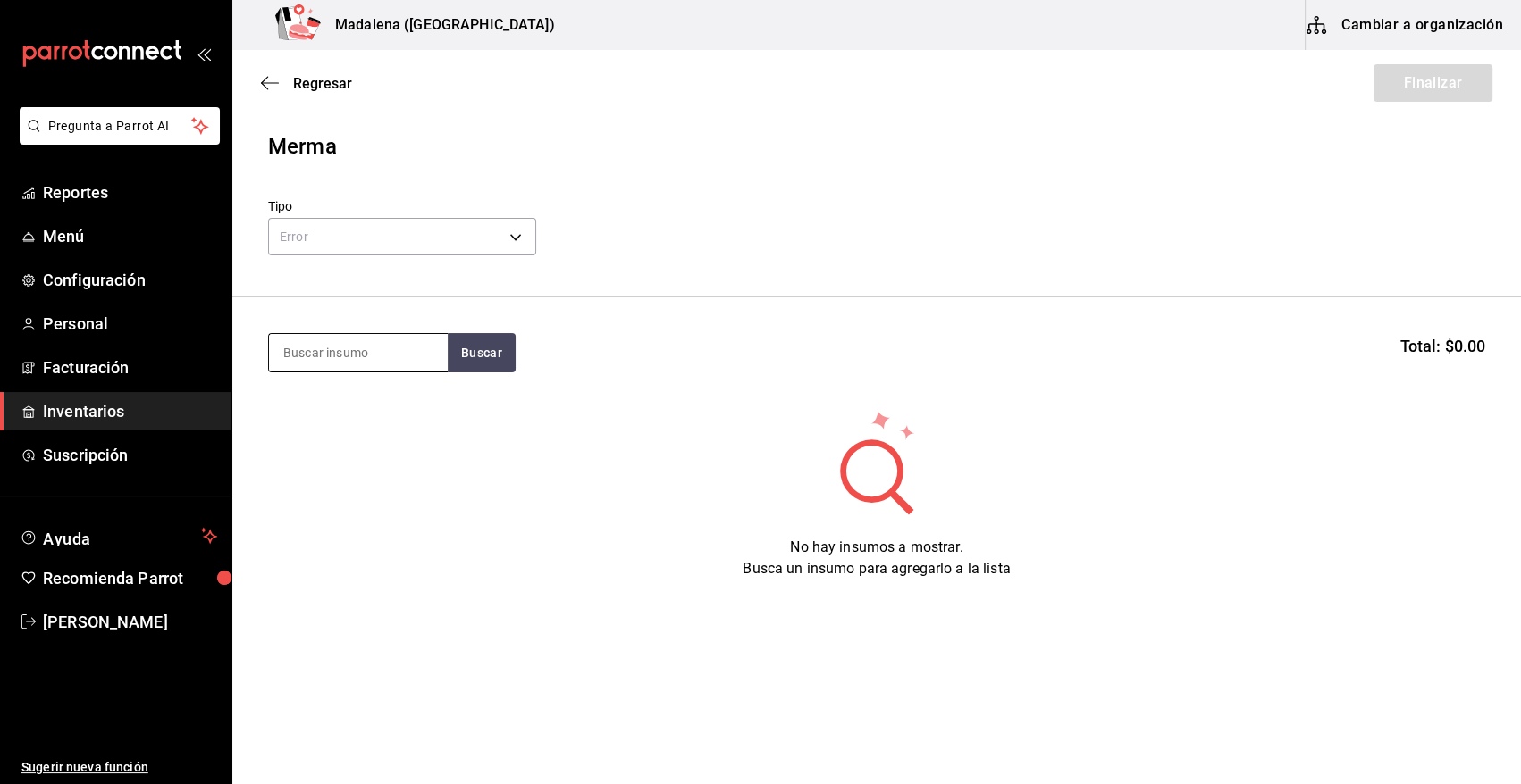
click at [297, 344] on input at bounding box center [358, 353] width 179 height 38
type input "CALA"
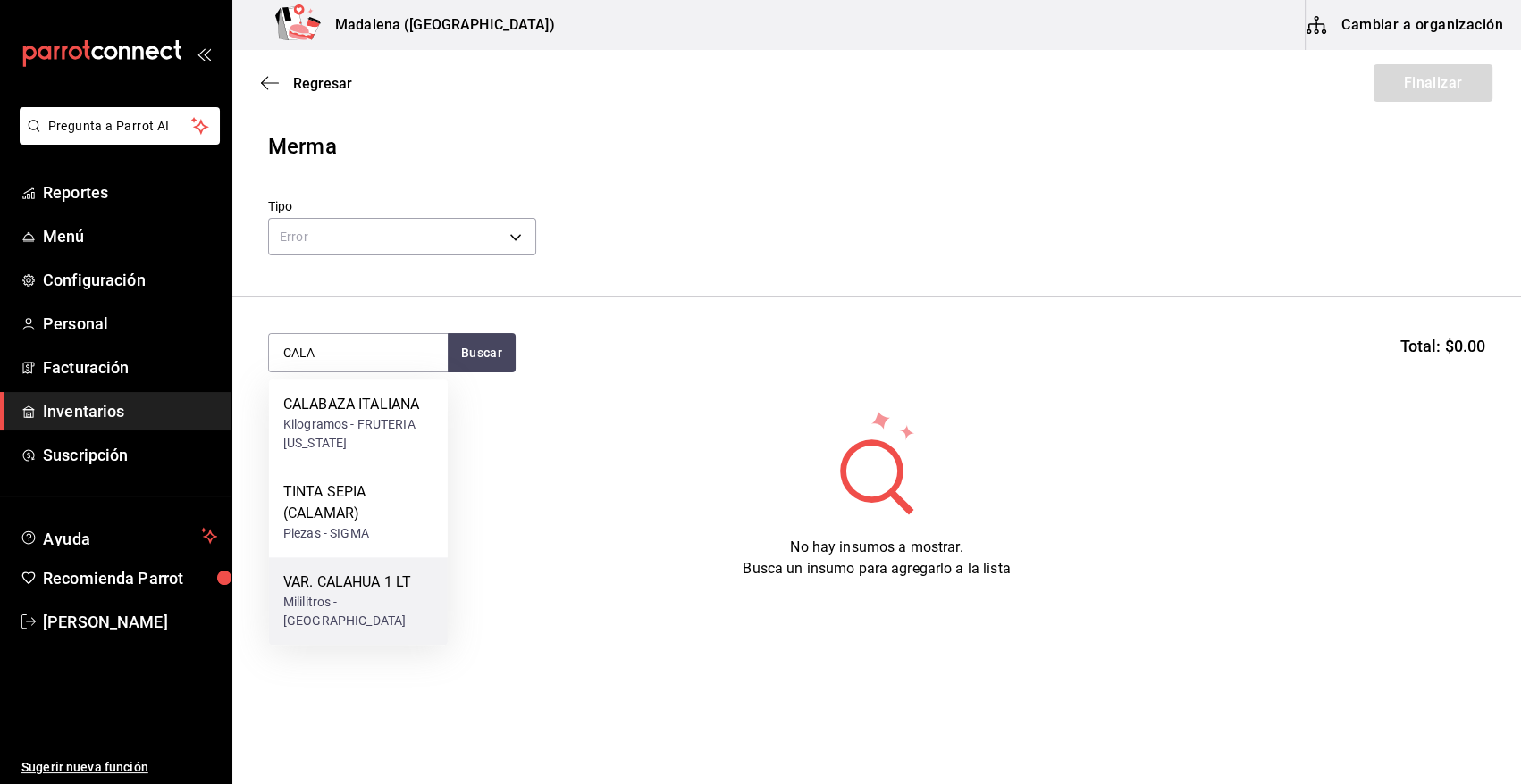
click at [340, 612] on div "Mililitros - NUEVA WALMART" at bounding box center [358, 612] width 151 height 38
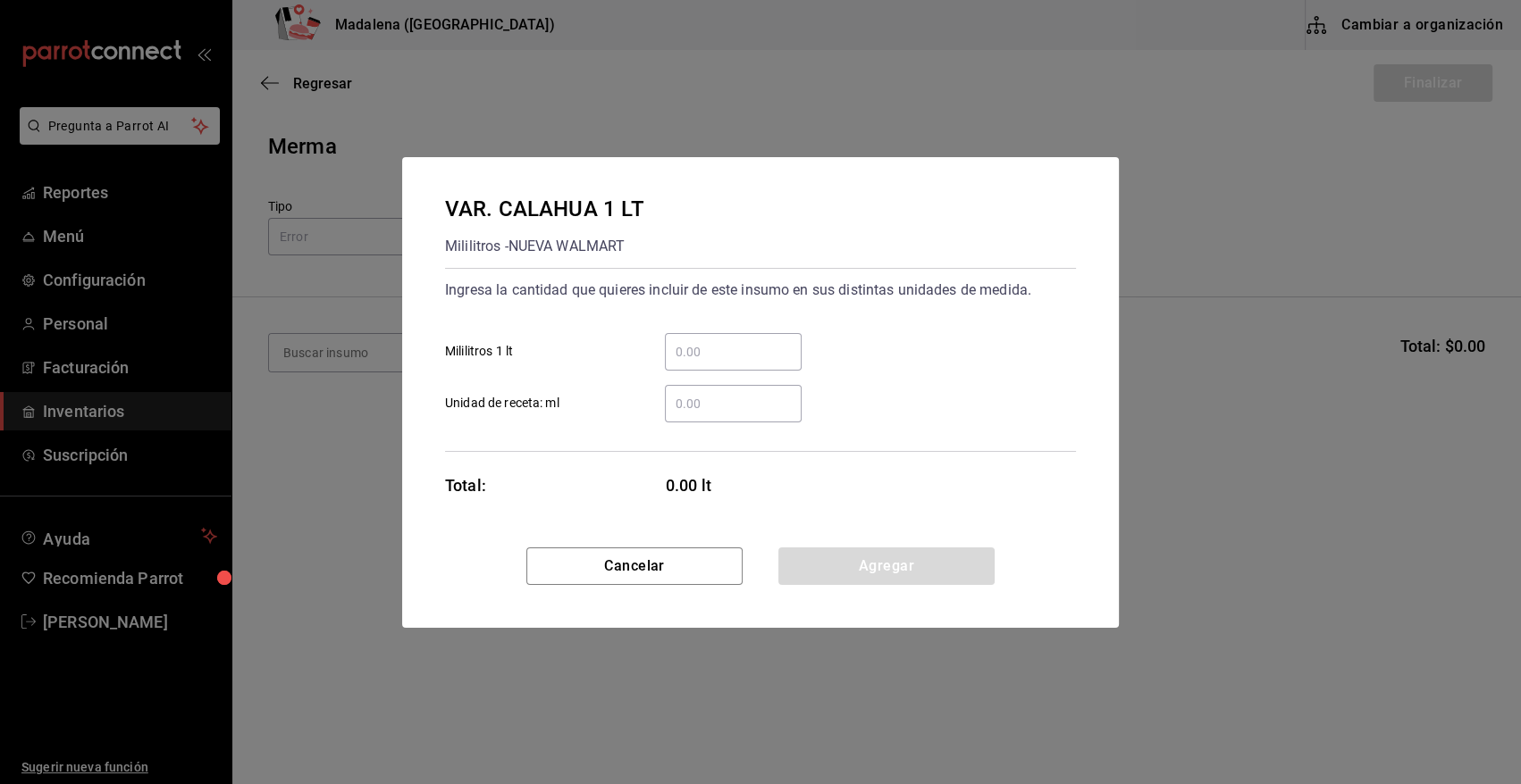
click at [706, 352] on input "​ Mililitros 1 lt" at bounding box center [733, 352] width 136 height 22
click at [618, 353] on label "​ Mililitros 1 lt" at bounding box center [623, 352] width 356 height 38
click at [665, 353] on input "​ Mililitros 1 lt" at bounding box center [733, 352] width 136 height 22
click at [681, 399] on input "​ Unidad de receta: ml" at bounding box center [733, 403] width 136 height 22
drag, startPoint x: 839, startPoint y: 575, endPoint x: 743, endPoint y: 543, distance: 101.2
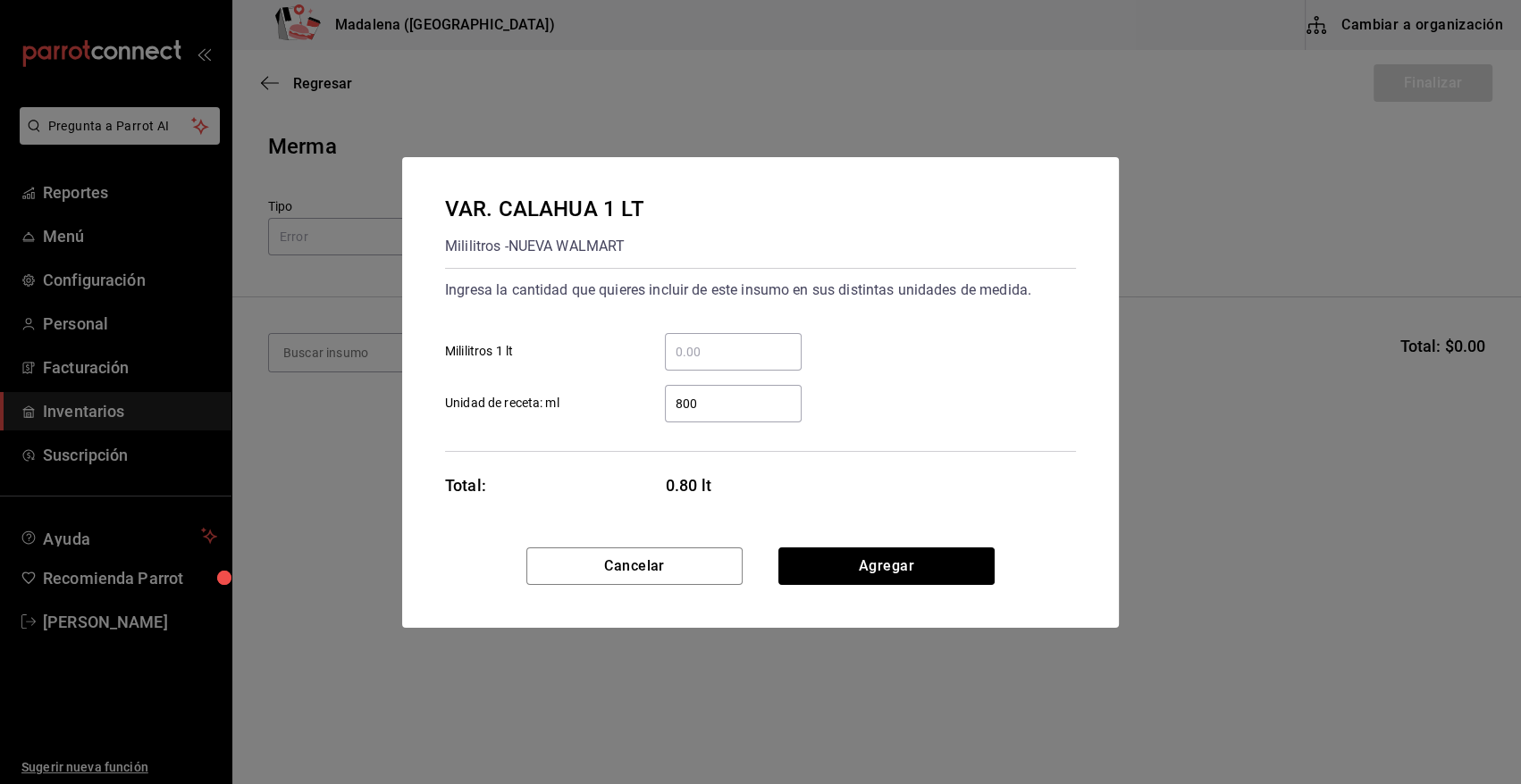
click at [839, 574] on button "Agregar" at bounding box center [886, 566] width 216 height 38
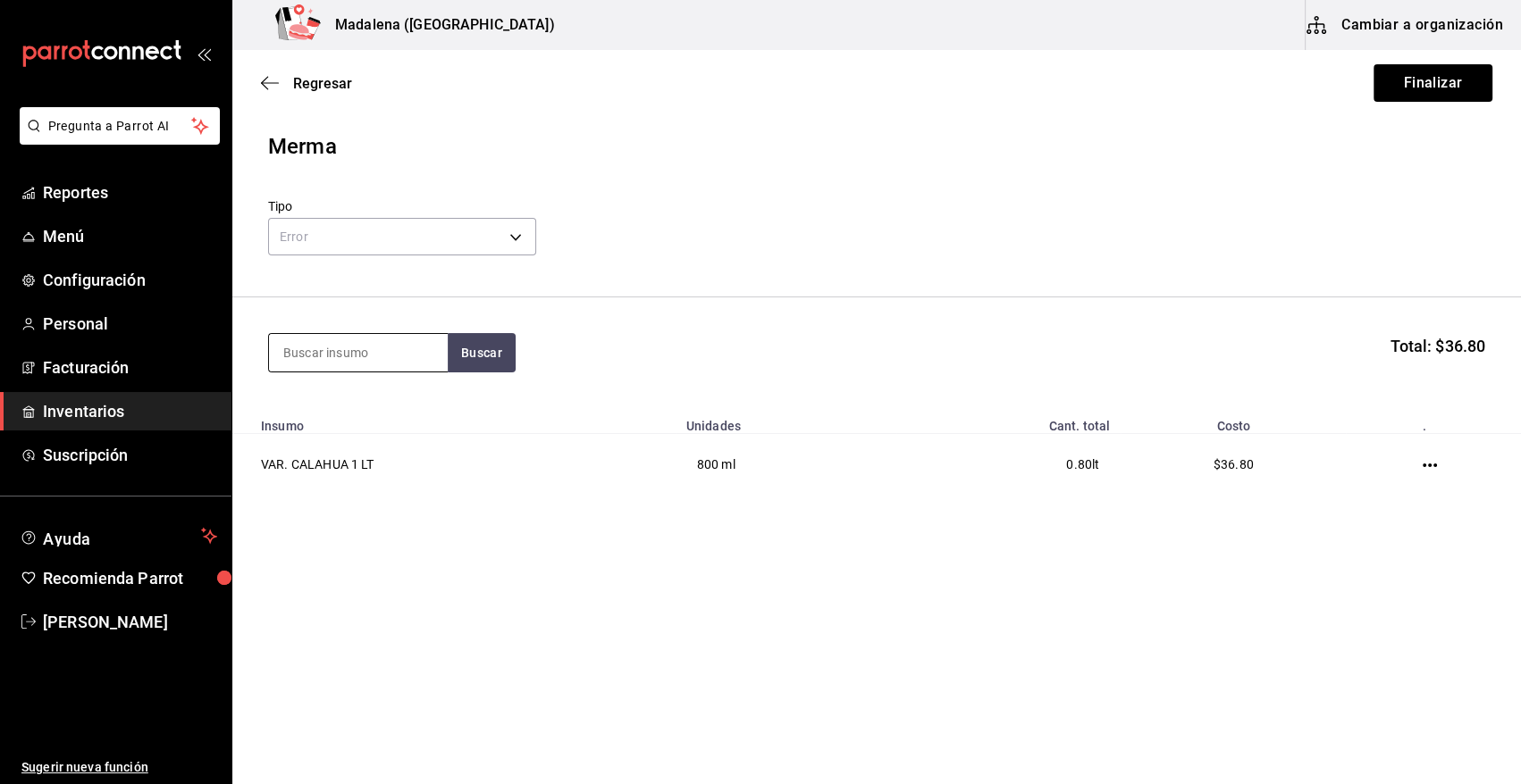
click at [402, 343] on input at bounding box center [358, 353] width 179 height 38
drag, startPoint x: 371, startPoint y: 353, endPoint x: 87, endPoint y: 368, distance: 284.4
click at [87, 368] on div "Pregunta a Parrot AI Reportes Menú Configuración Personal Facturación Inventari…" at bounding box center [760, 341] width 1521 height 683
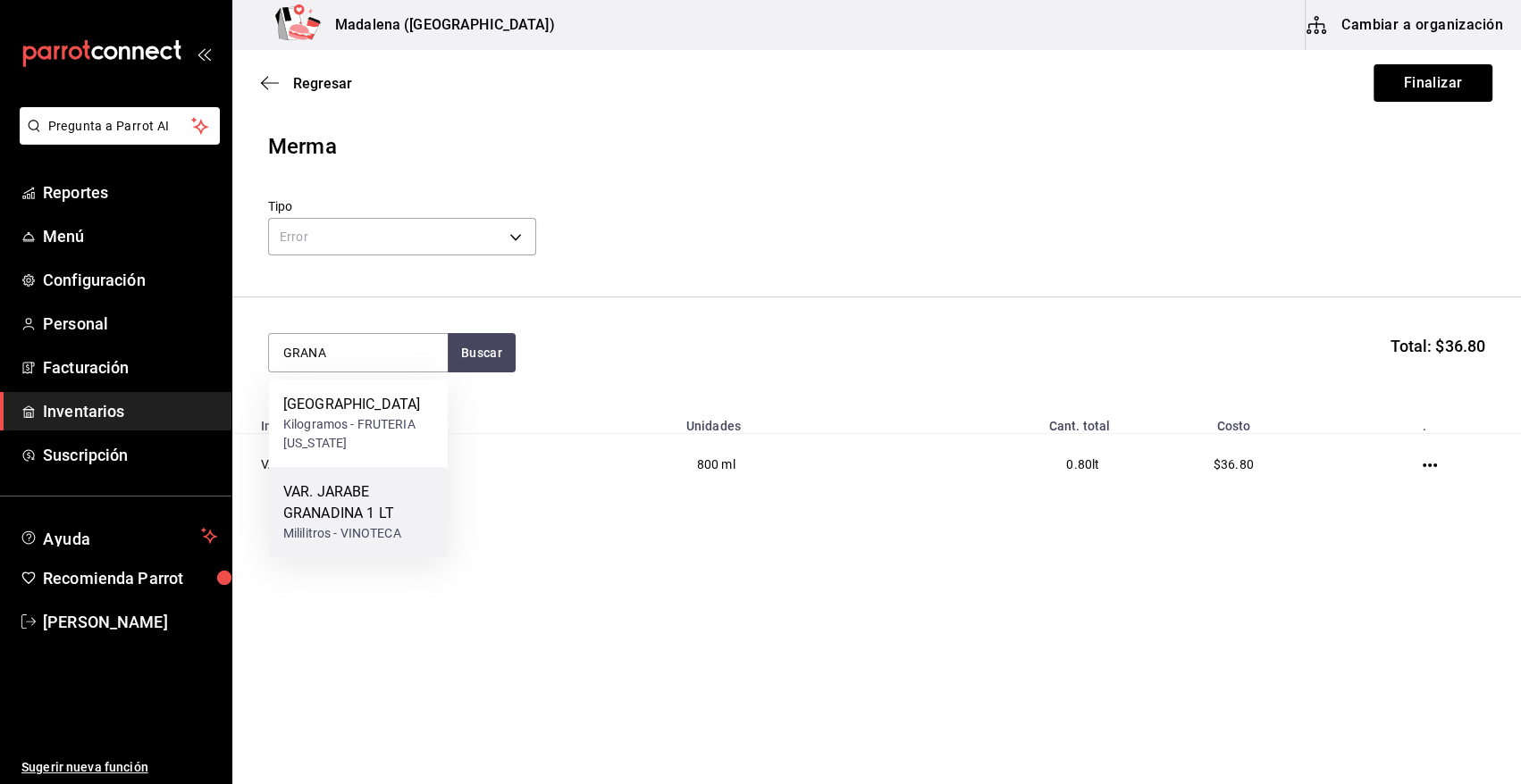
click at [359, 510] on div "VAR. JARABE GRANADINA 1 LT" at bounding box center [358, 503] width 151 height 43
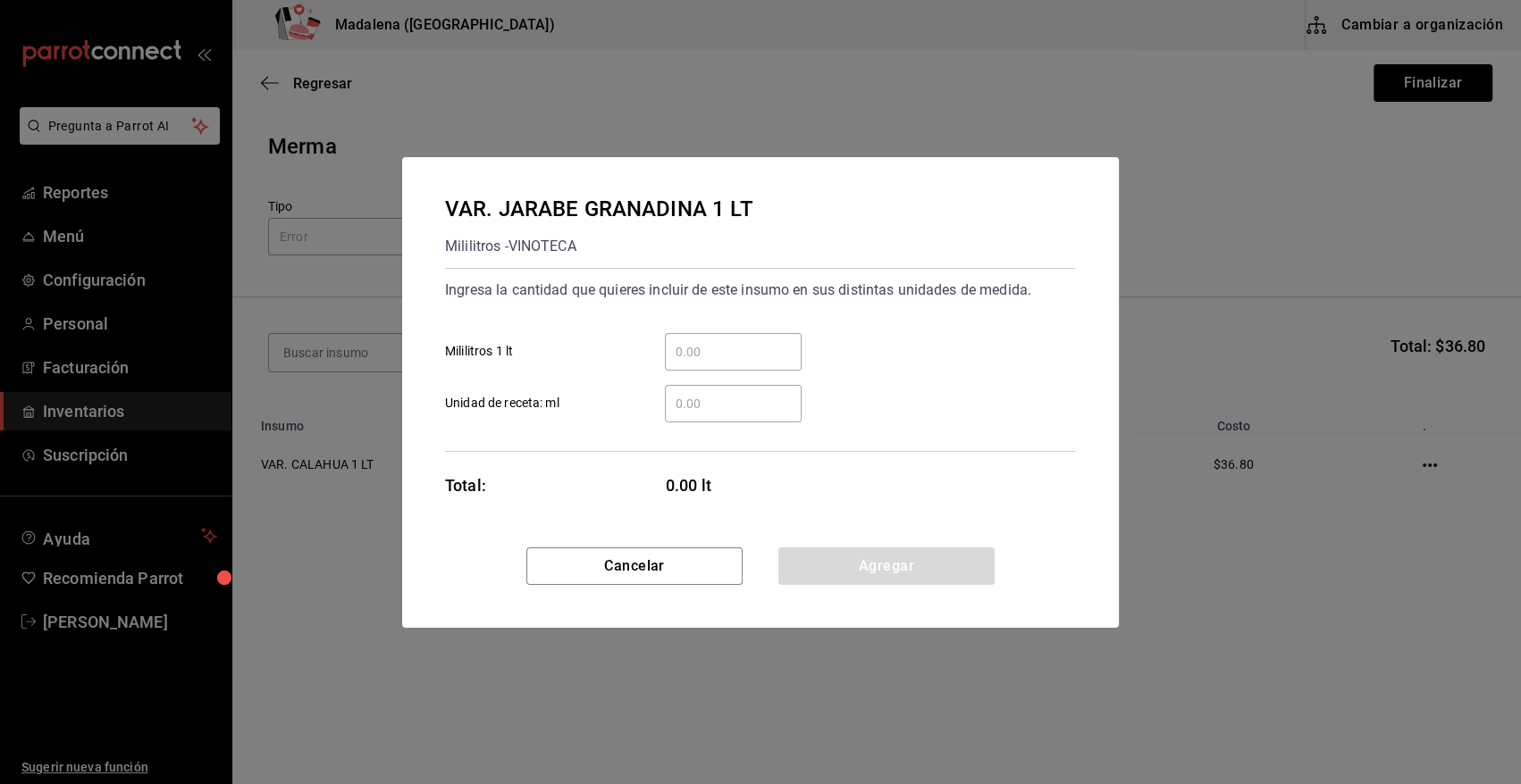
click at [689, 354] on input "​ Mililitros 1 lt" at bounding box center [733, 352] width 136 height 22
click at [628, 368] on label "​ Mililitros 1 lt" at bounding box center [623, 352] width 356 height 38
click at [665, 363] on input "​ Mililitros 1 lt" at bounding box center [733, 352] width 136 height 22
click at [714, 413] on input "​ Unidad de receta: ml" at bounding box center [733, 403] width 136 height 22
click at [882, 571] on button "Agregar" at bounding box center [886, 566] width 216 height 38
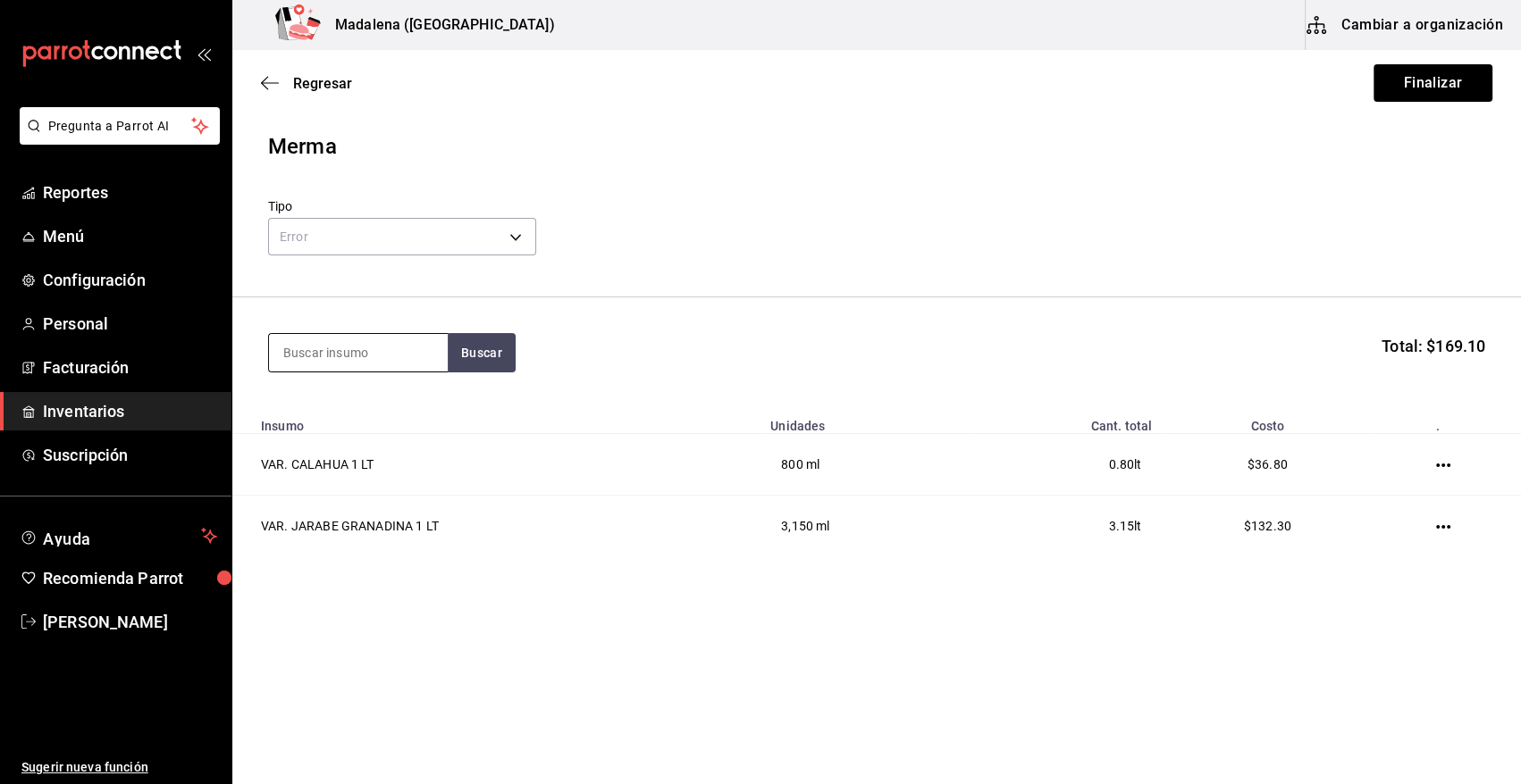
click at [346, 357] on input at bounding box center [358, 353] width 179 height 38
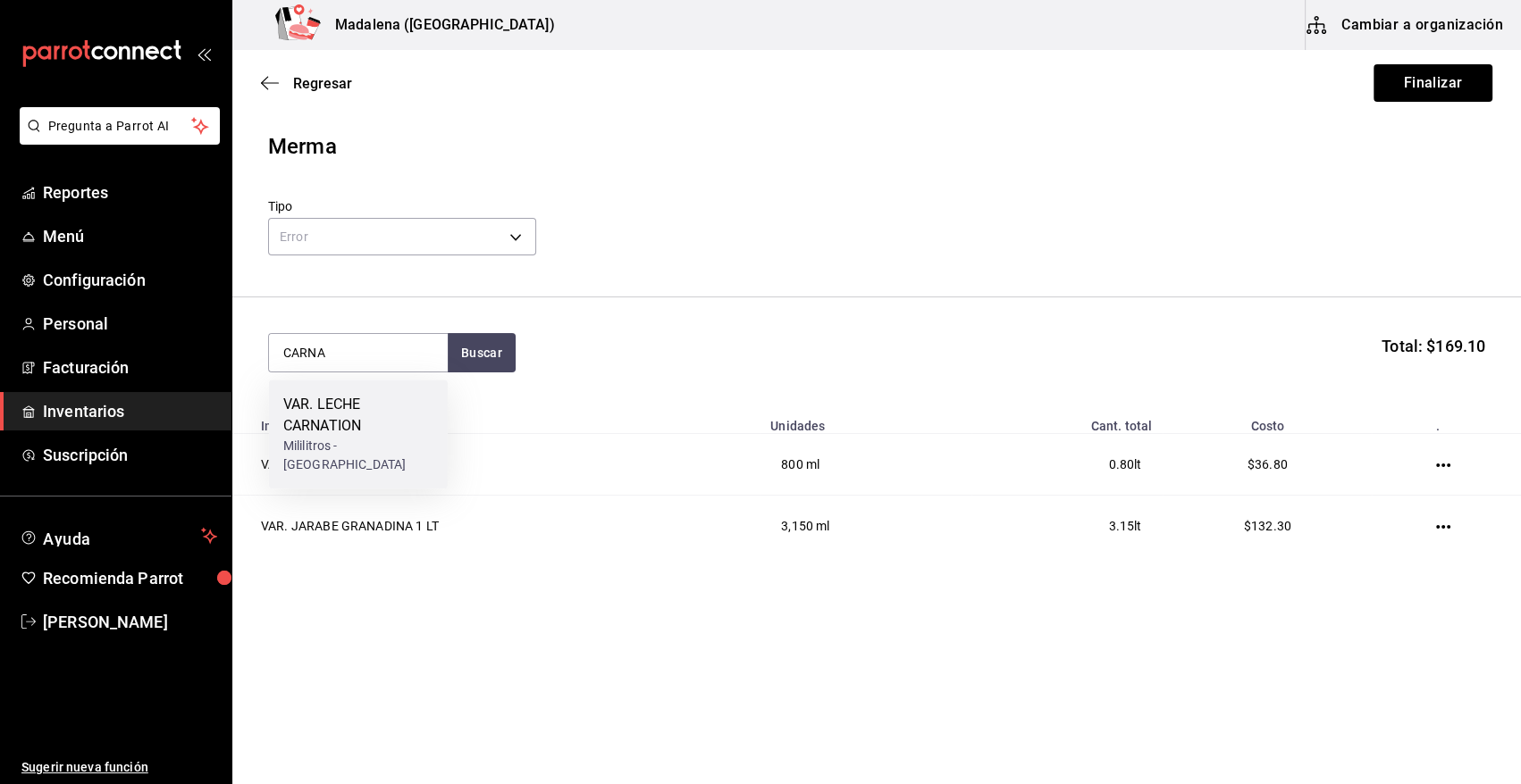
click at [337, 414] on div "VAR. LECHE CARNATION" at bounding box center [358, 416] width 151 height 43
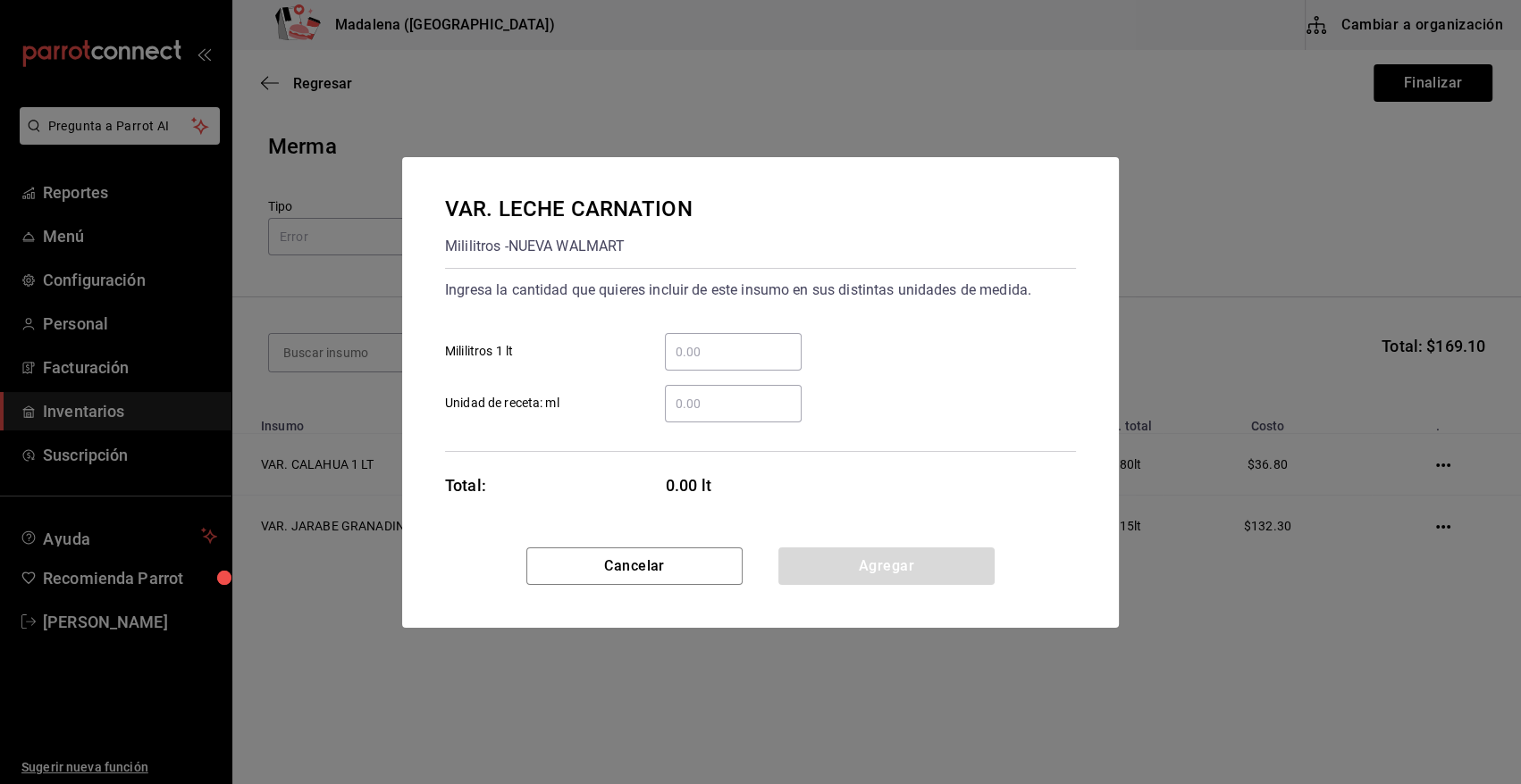
click at [689, 404] on input "​ Unidad de receta: ml" at bounding box center [733, 403] width 136 height 22
click at [836, 545] on div "VAR. LECHE CARNATION Mililitros - NUEVA WALMART Ingresa la cantidad que quieres…" at bounding box center [761, 352] width 717 height 390
click at [835, 547] on button "Agregar" at bounding box center [886, 566] width 216 height 38
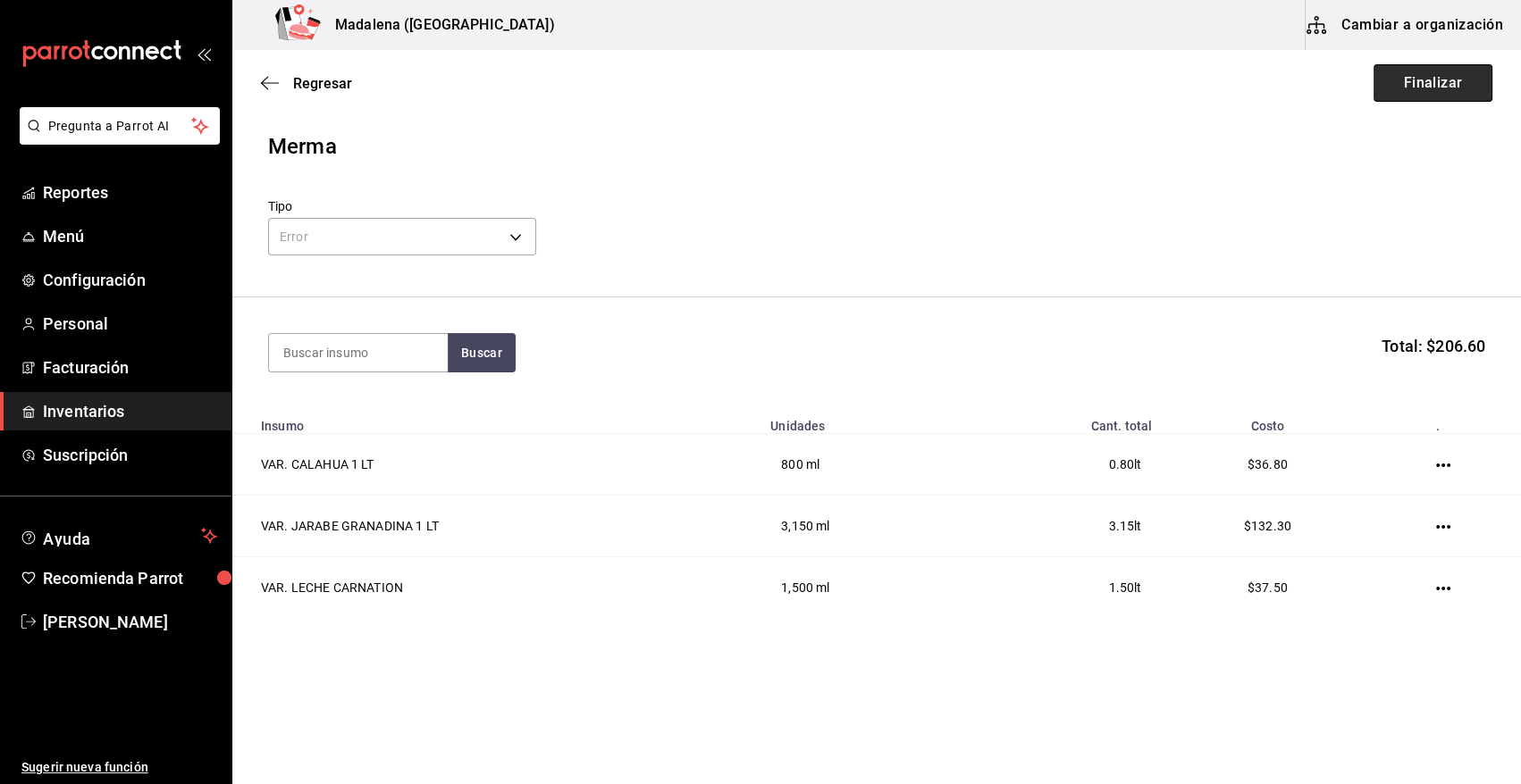
drag, startPoint x: 1448, startPoint y: 77, endPoint x: 1346, endPoint y: 91, distance: 103.0
click at [1448, 78] on button "Finalizar" at bounding box center [1433, 83] width 119 height 38
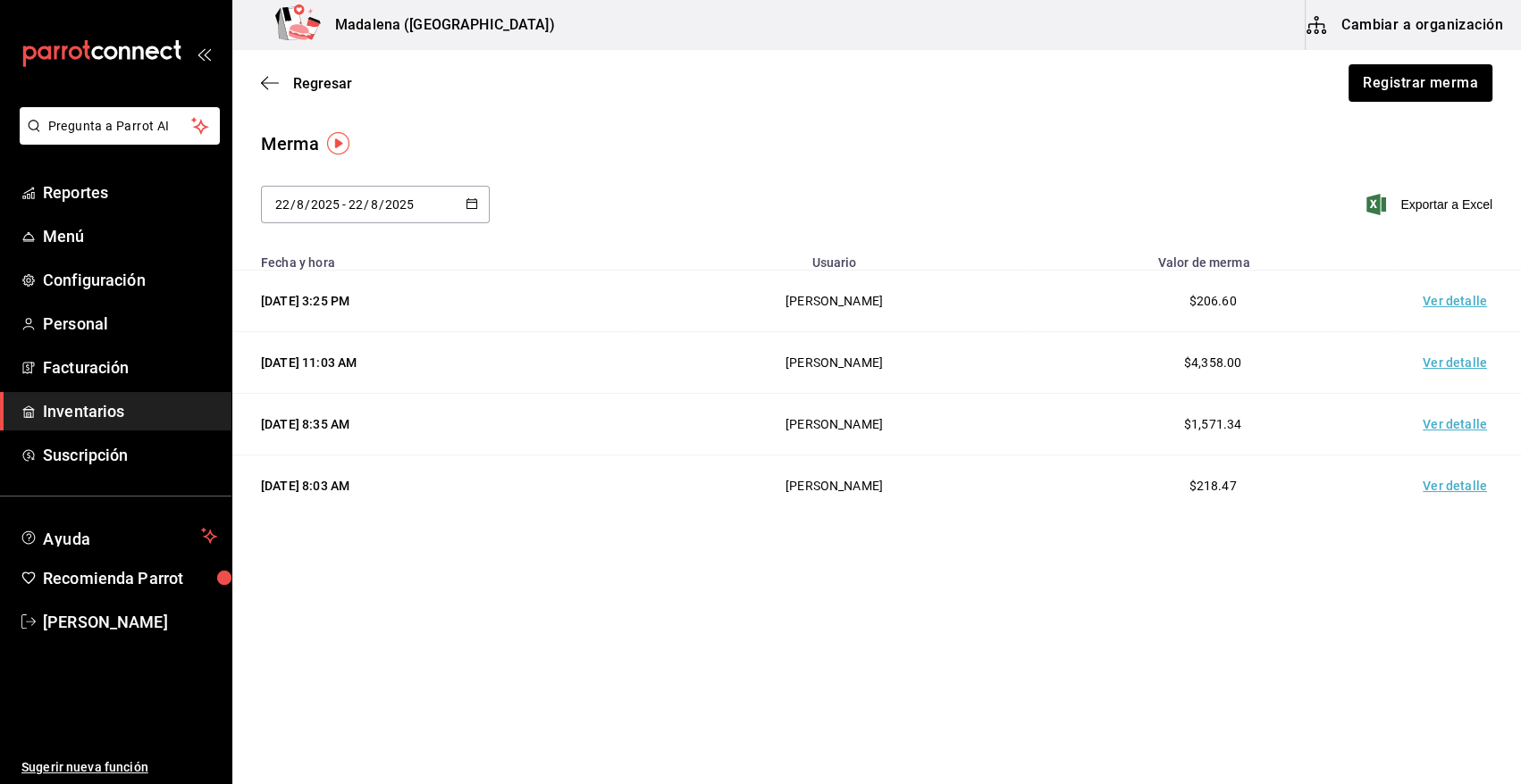
click at [1449, 307] on td "Ver detalle" at bounding box center [1458, 302] width 125 height 62
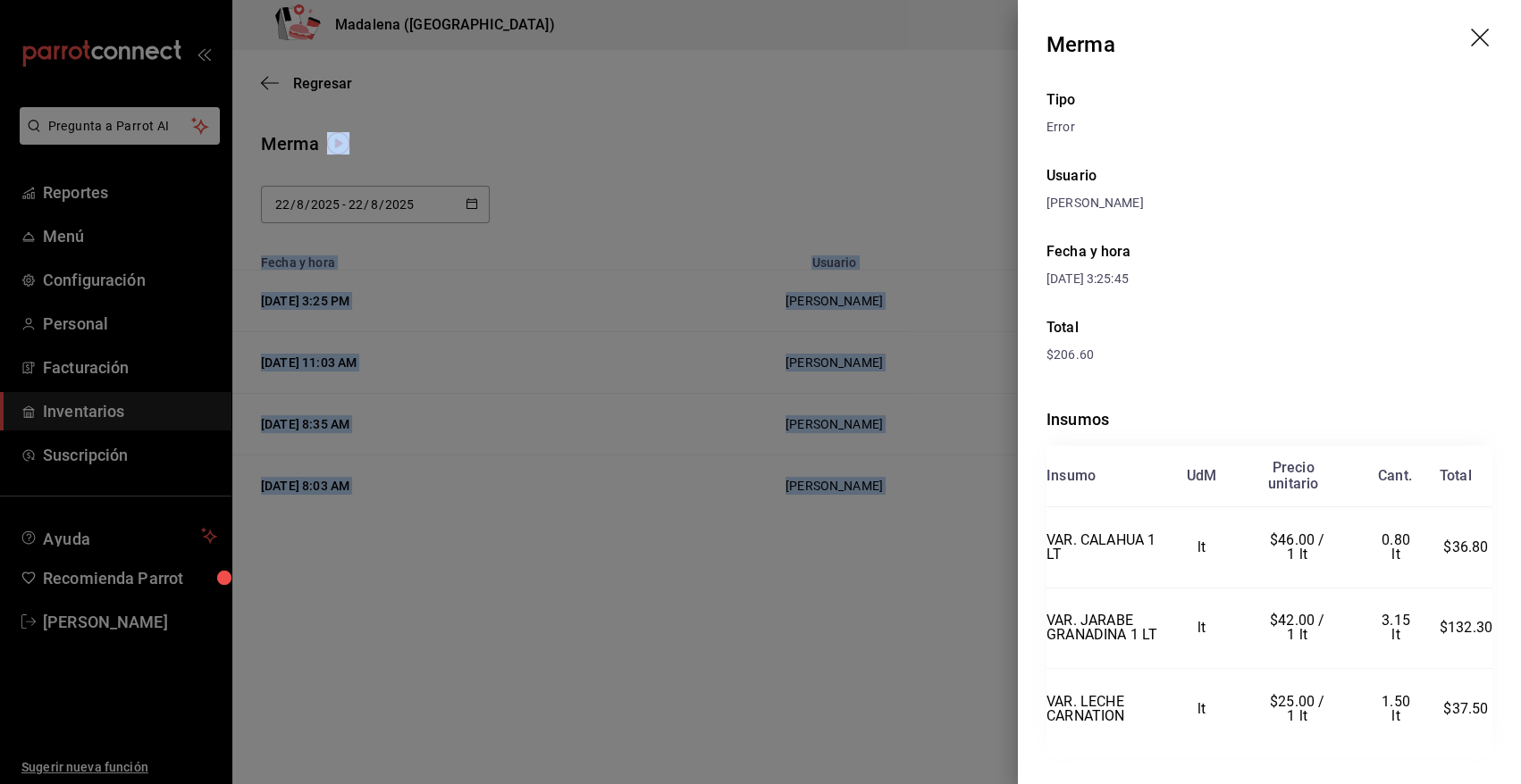
scroll to position [43, 0]
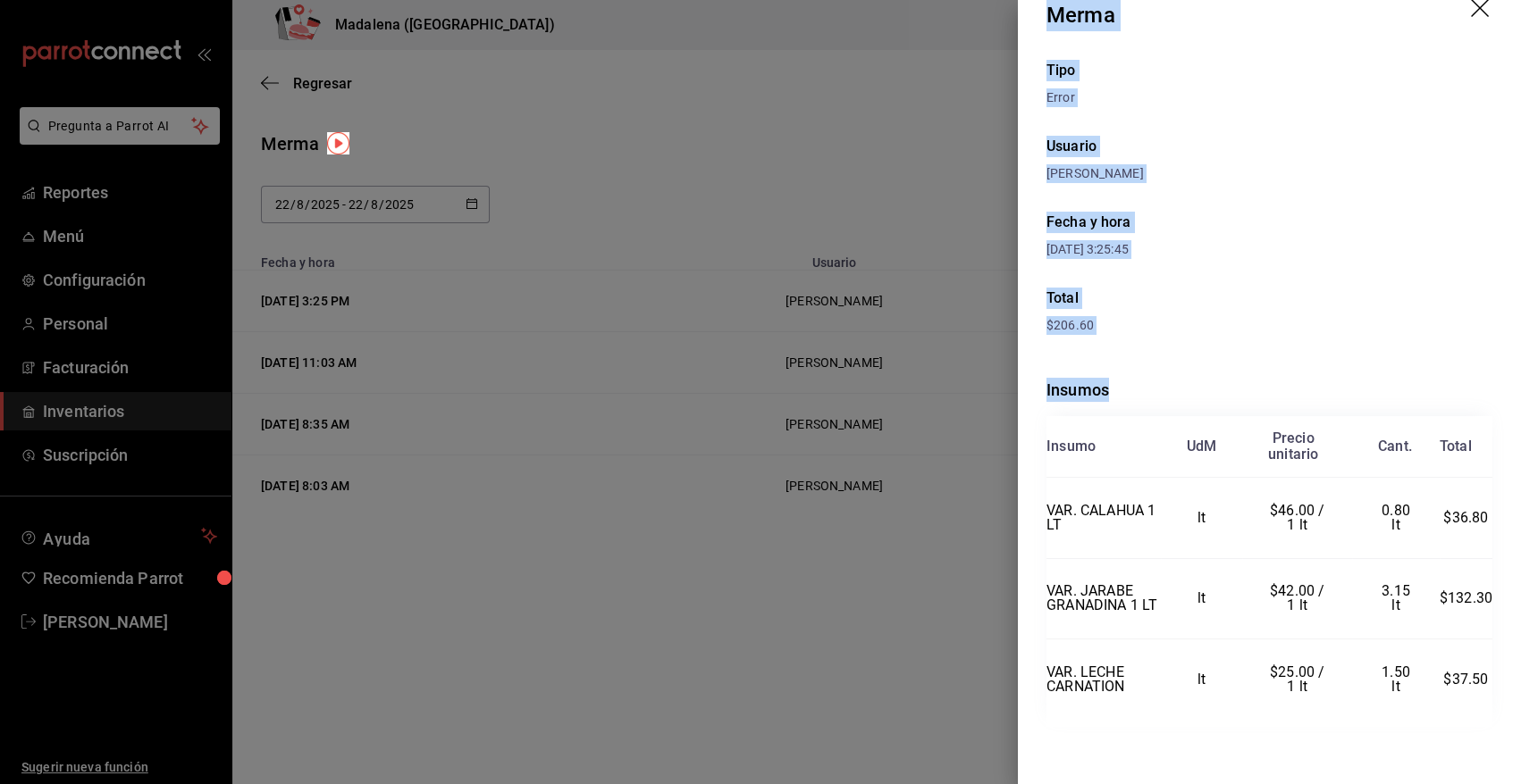
drag, startPoint x: 1047, startPoint y: 44, endPoint x: 1505, endPoint y: 677, distance: 781.3
click at [1505, 677] on div "Merma Tipo Error Usuario Angy Madalena Fecha y hora 22/08/2025 3:25:45 Total $2…" at bounding box center [1269, 392] width 503 height 784
copy div "Merma Tipo Error Usuario Angy Madalena Fecha y hora 22/08/2025 3:25:45 Total $2…"
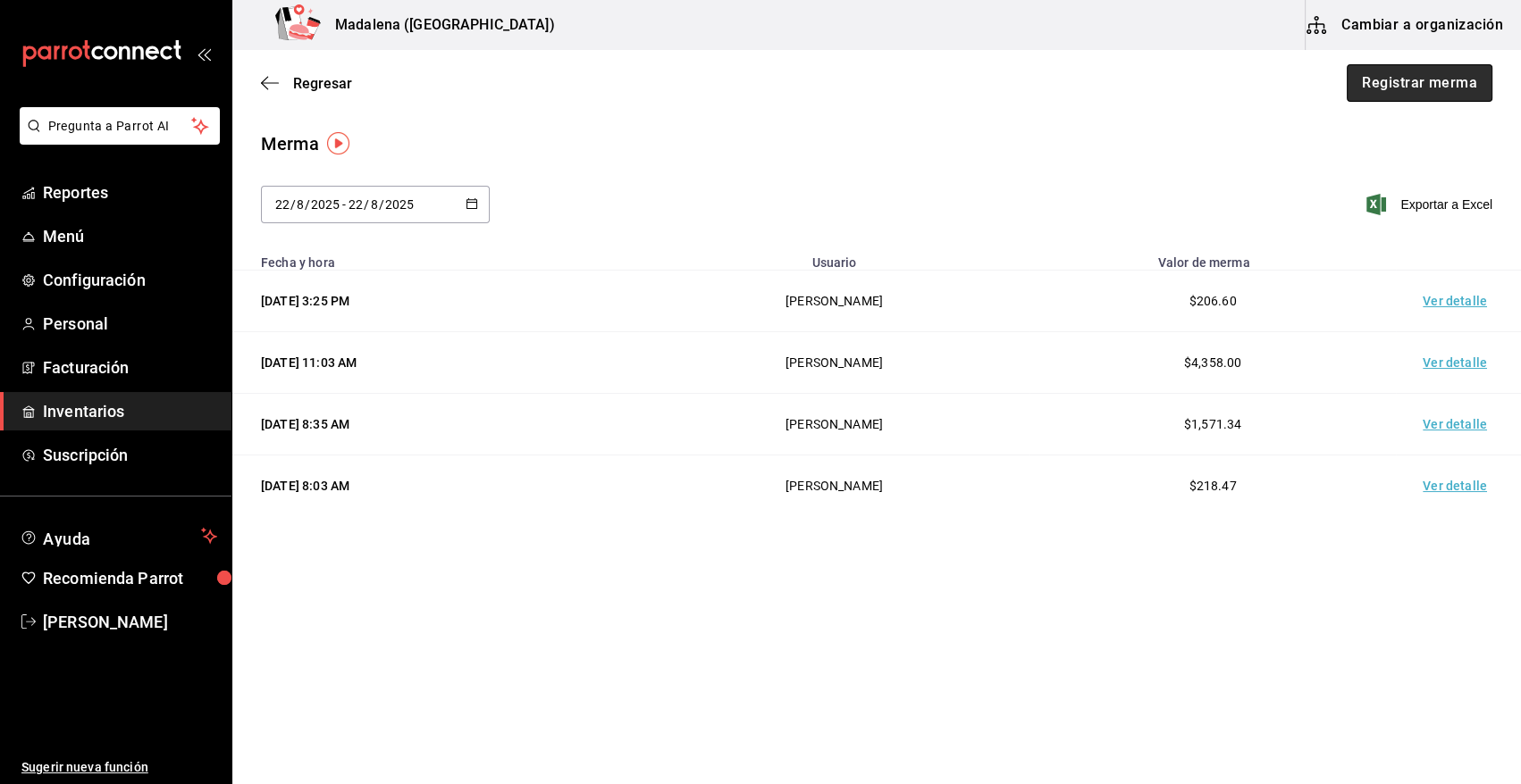
click at [1440, 88] on button "Registrar merma" at bounding box center [1419, 83] width 146 height 38
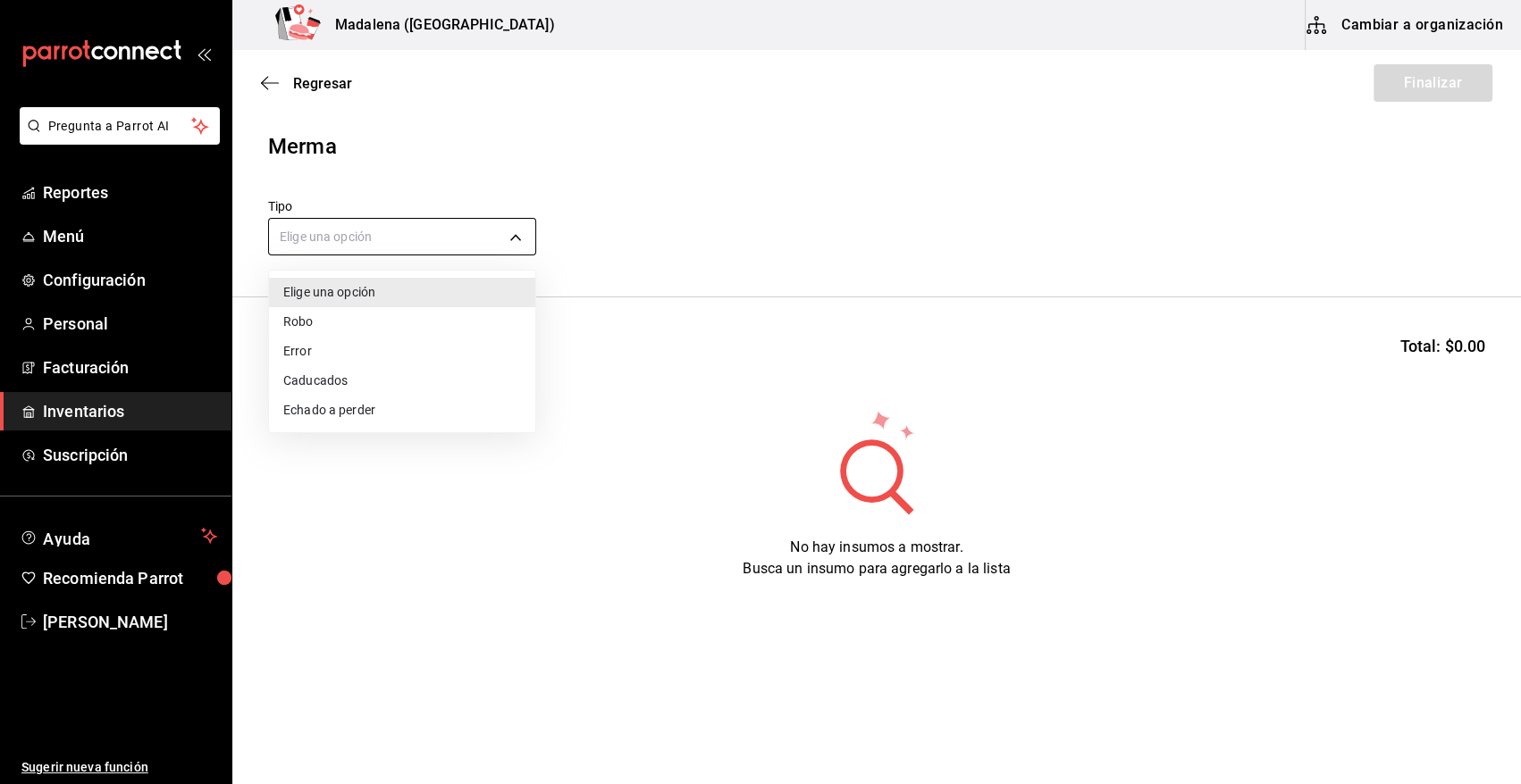
click at [364, 229] on body "Pregunta a Parrot AI Reportes Menú Configuración Personal Facturación Inventari…" at bounding box center [760, 341] width 1521 height 683
click at [333, 354] on li "Error" at bounding box center [402, 351] width 266 height 29
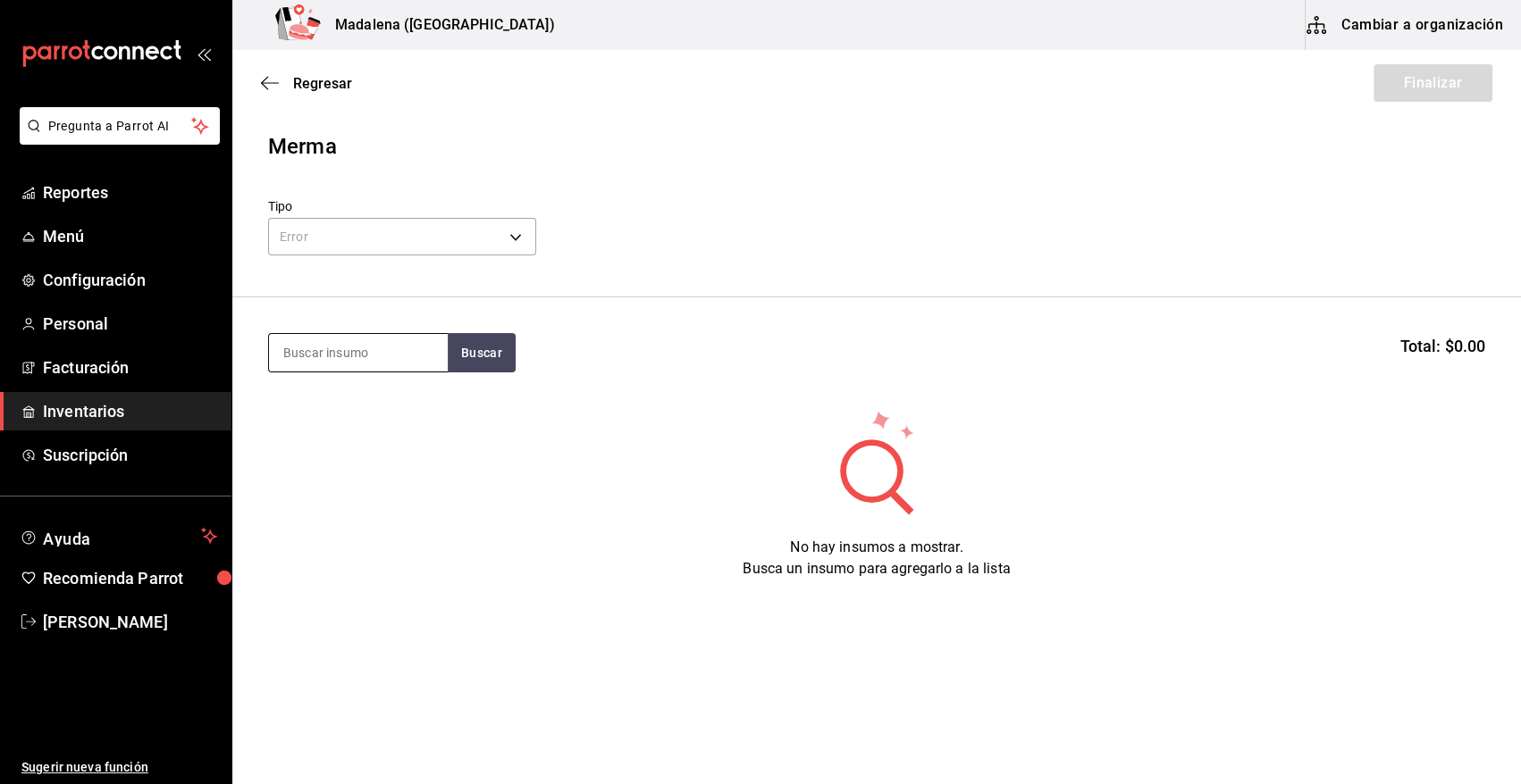
click at [351, 349] on input at bounding box center [358, 353] width 179 height 38
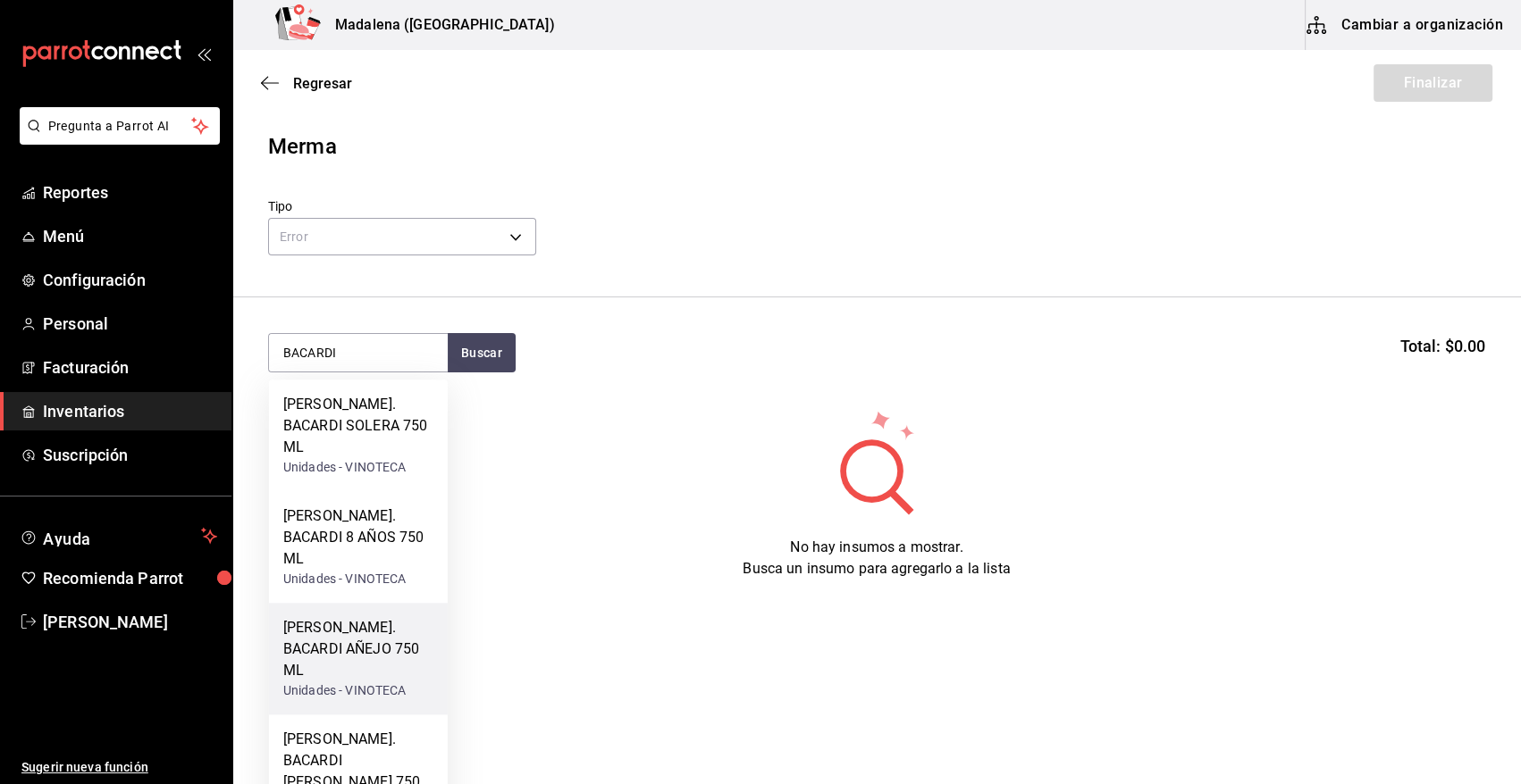
click at [372, 617] on div "RON. BACARDI AÑEJO 750 ML" at bounding box center [358, 649] width 151 height 64
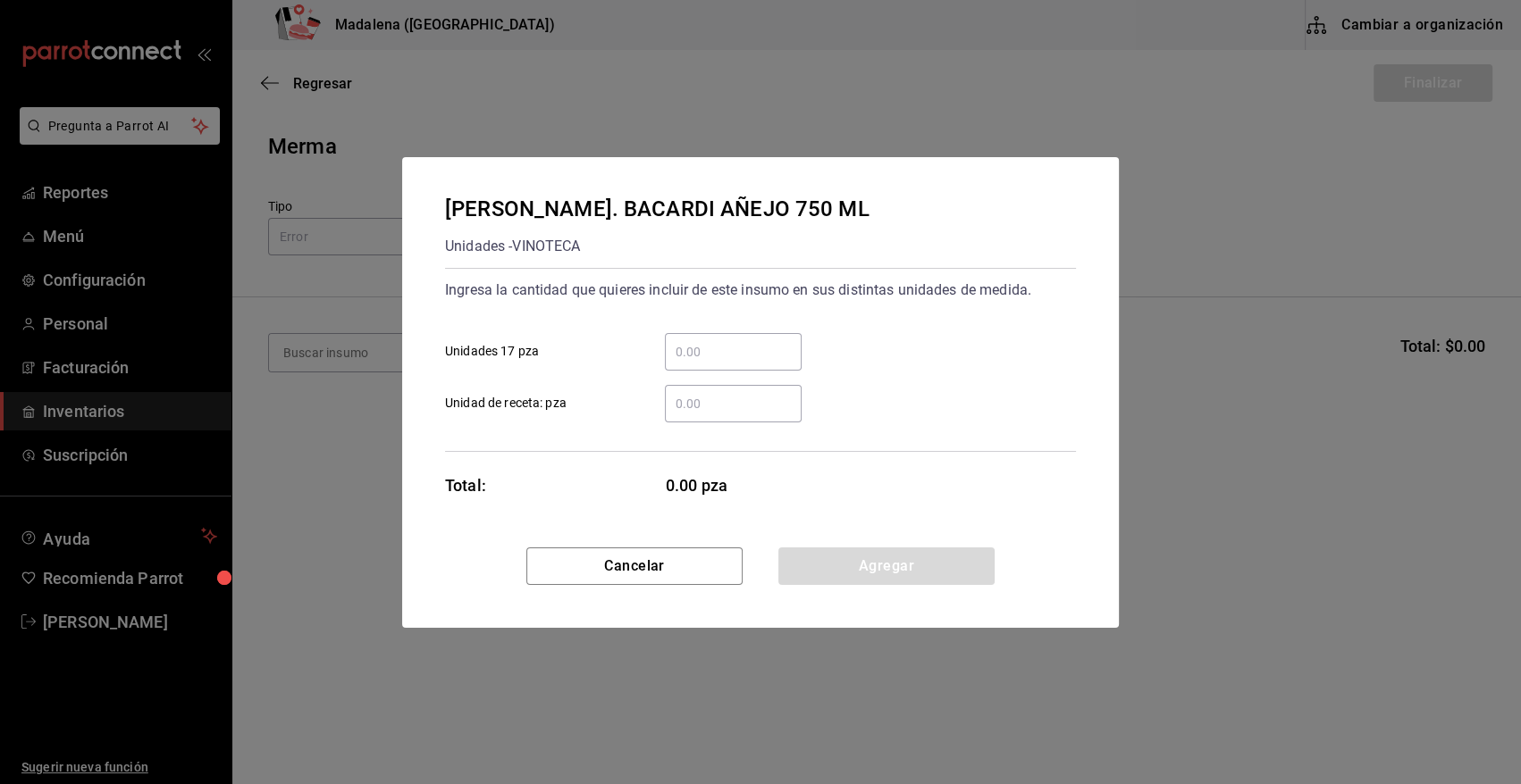
click at [709, 360] on input "​ Unidades 17 pza" at bounding box center [733, 352] width 136 height 22
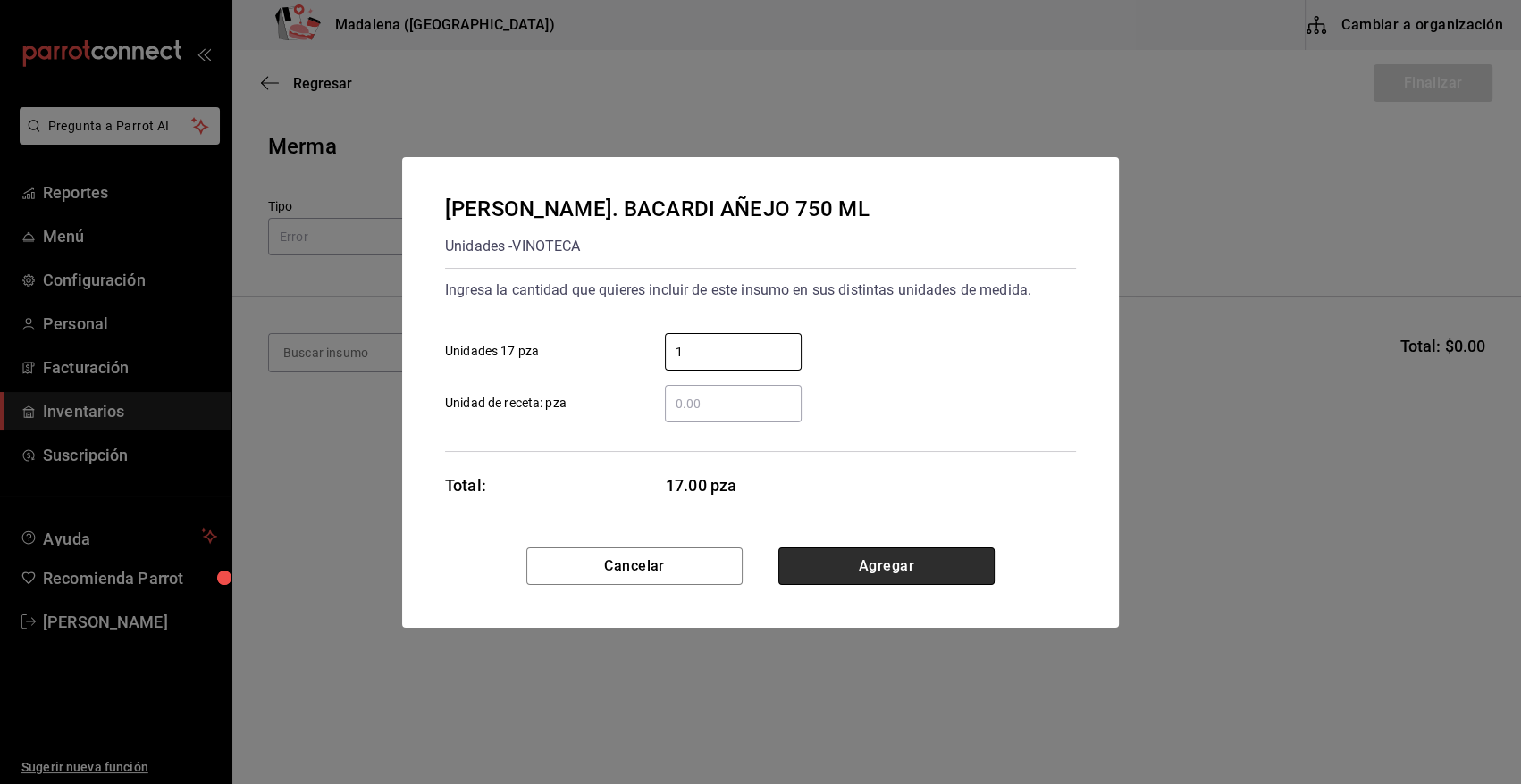
click at [866, 567] on button "Agregar" at bounding box center [886, 566] width 216 height 38
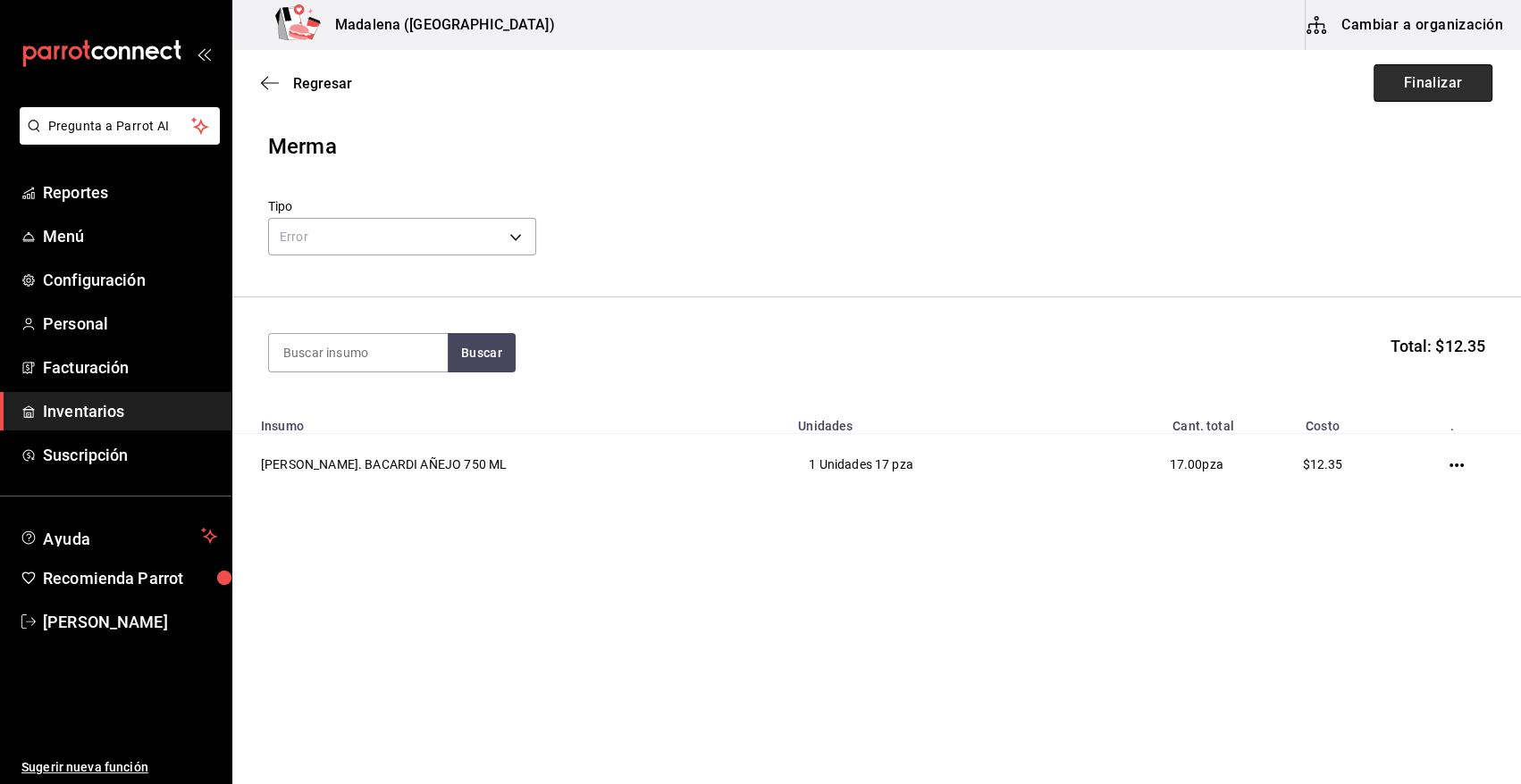
click at [1438, 71] on button "Finalizar" at bounding box center [1433, 83] width 119 height 38
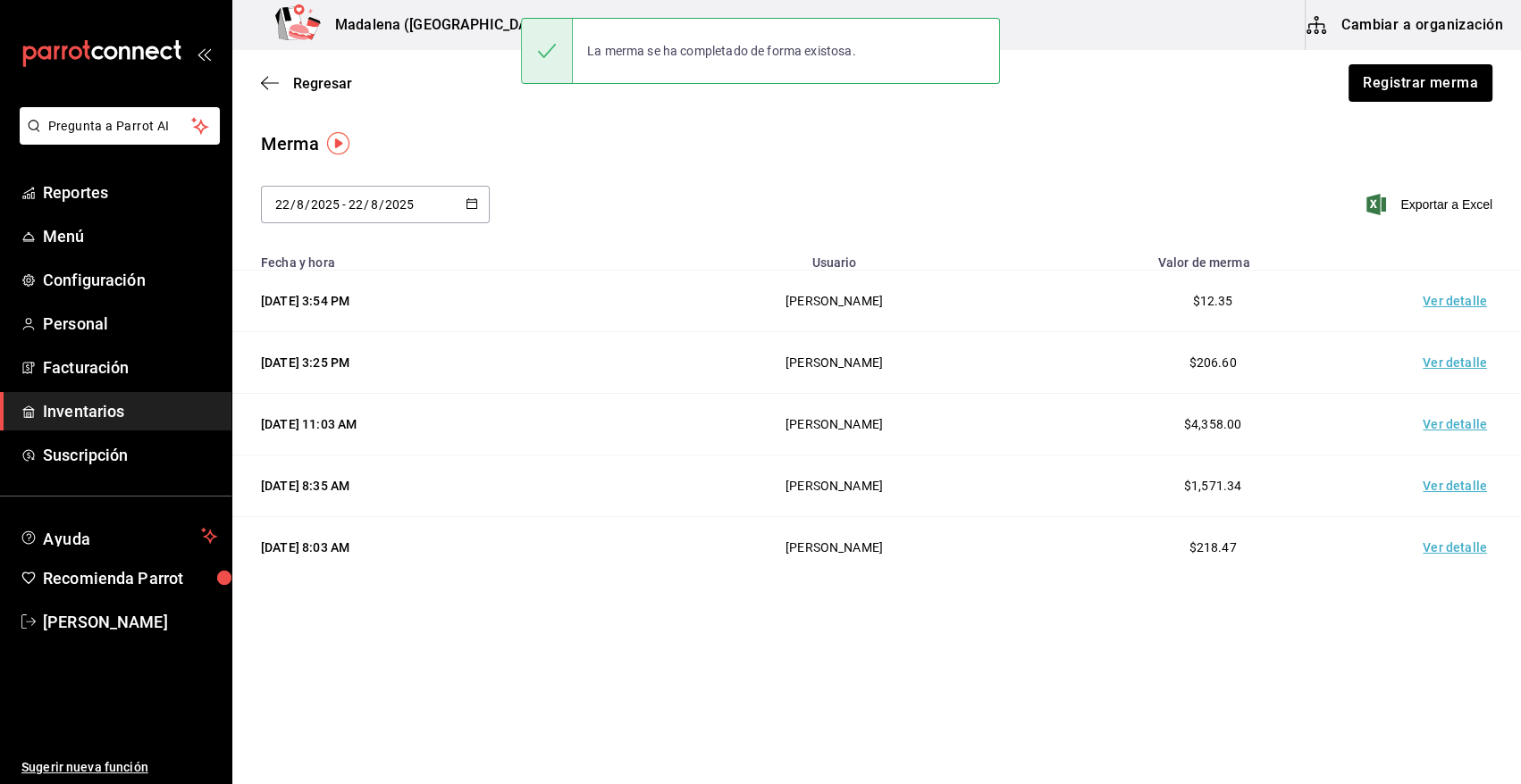
click at [1457, 299] on td "Ver detalle" at bounding box center [1458, 302] width 125 height 62
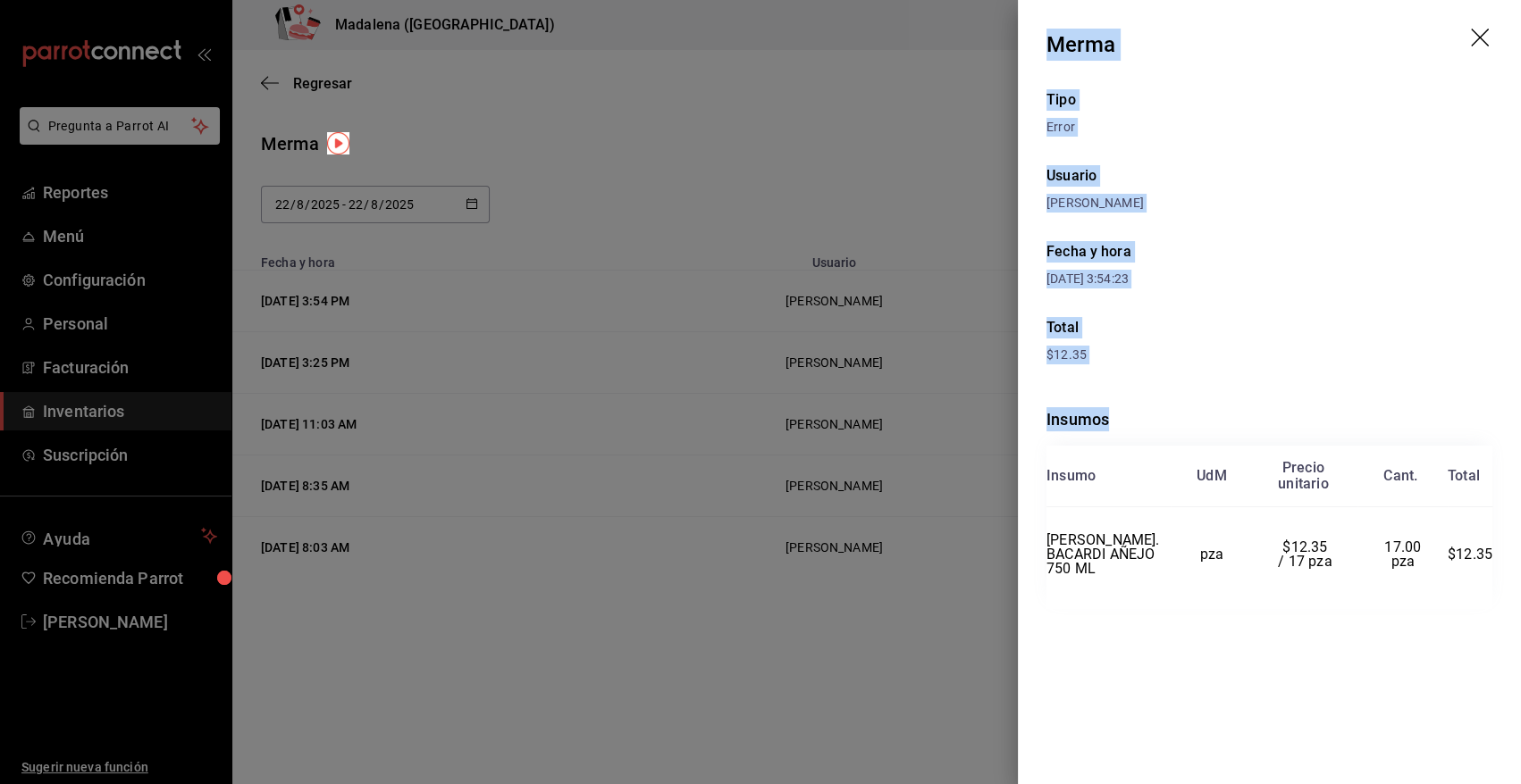
drag, startPoint x: 1050, startPoint y: 42, endPoint x: 1481, endPoint y: 635, distance: 733.1
click at [1481, 635] on div "Merma Tipo Error Usuario Angy Madalena Fecha y hora 22/08/2025 3:54:23 Total $1…" at bounding box center [1269, 392] width 503 height 784
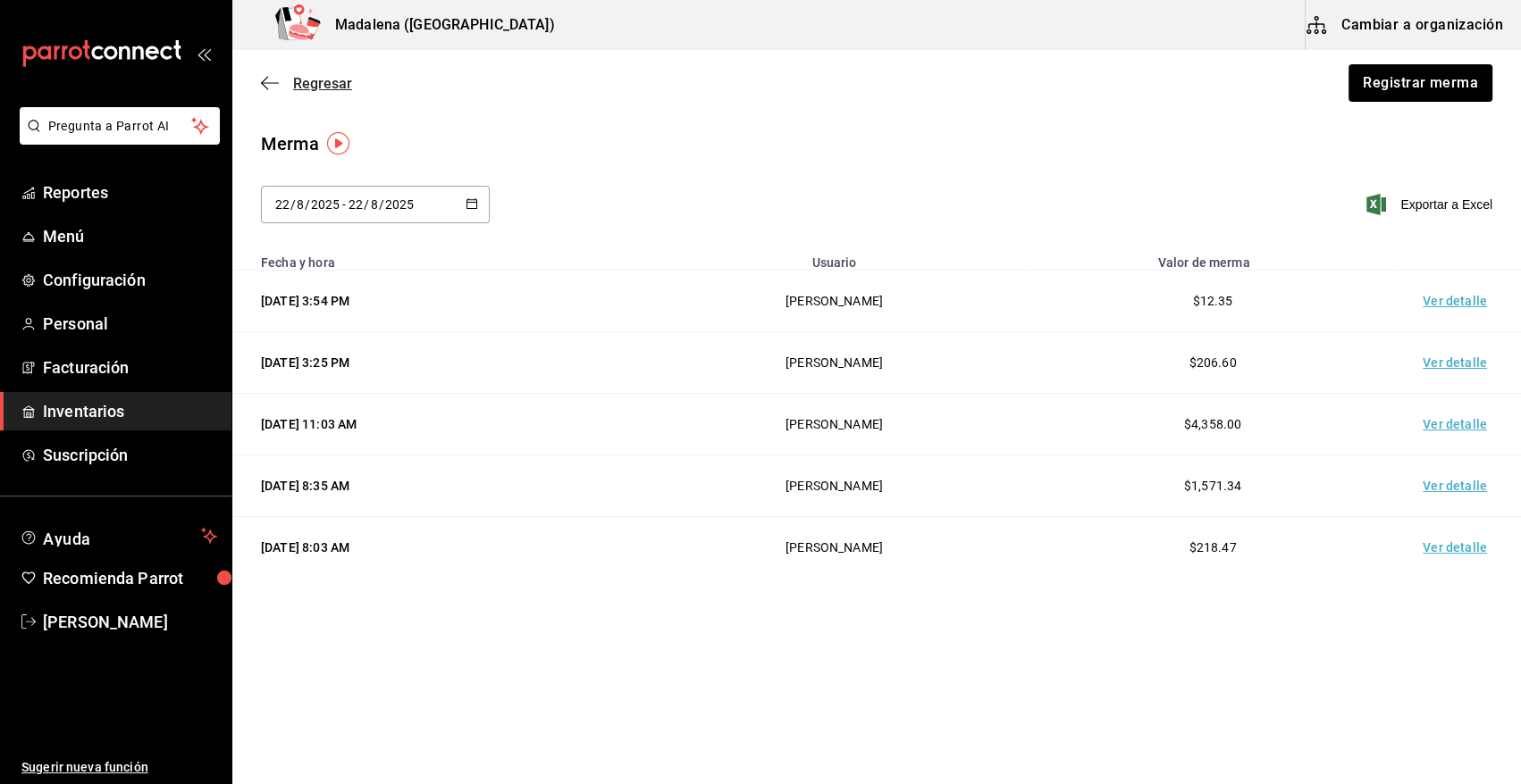
click at [315, 82] on span "Regresar" at bounding box center [323, 84] width 59 height 17
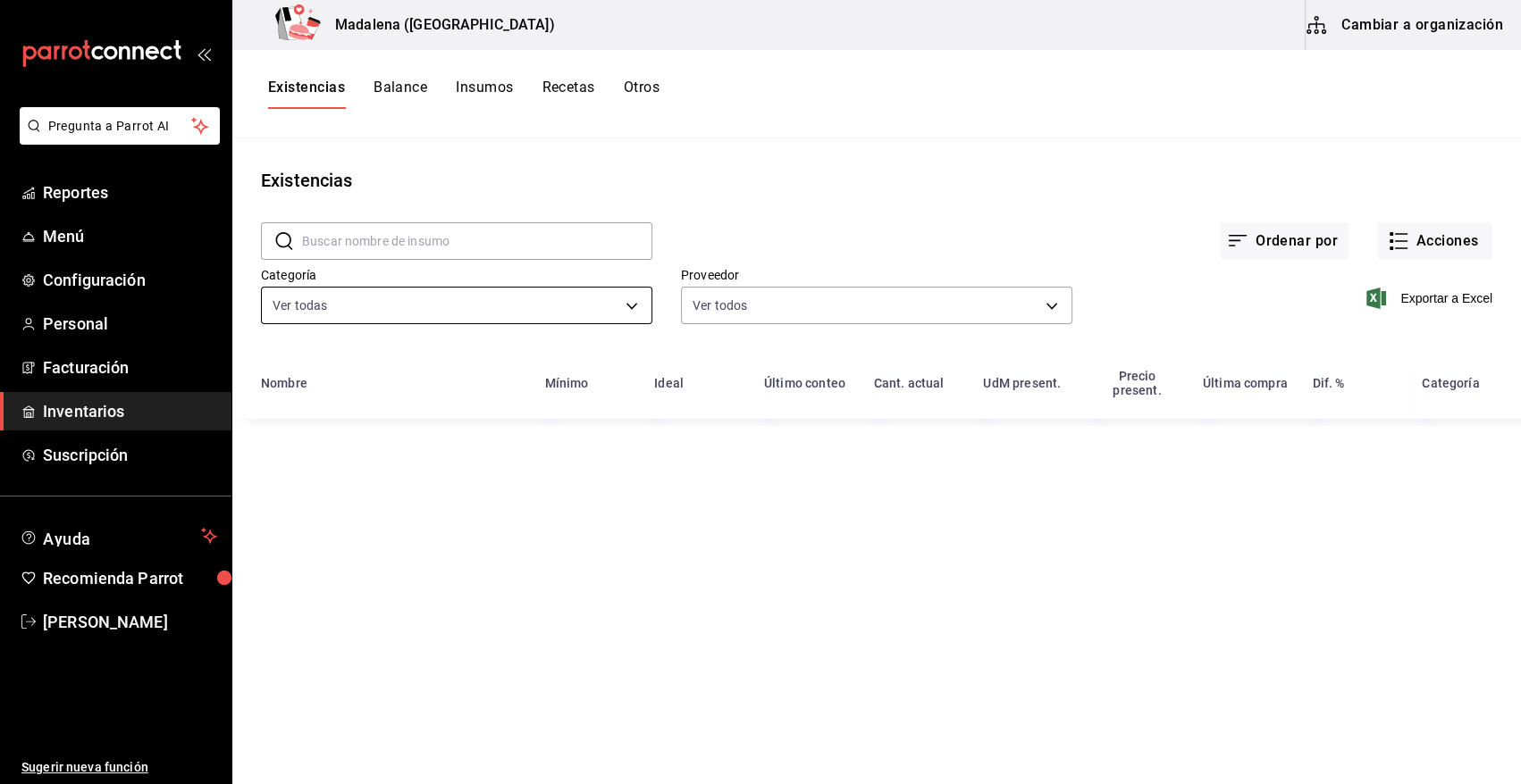
click at [399, 313] on body "Pregunta a Parrot AI Reportes Menú Configuración Personal Facturación Inventari…" at bounding box center [760, 385] width 1521 height 772
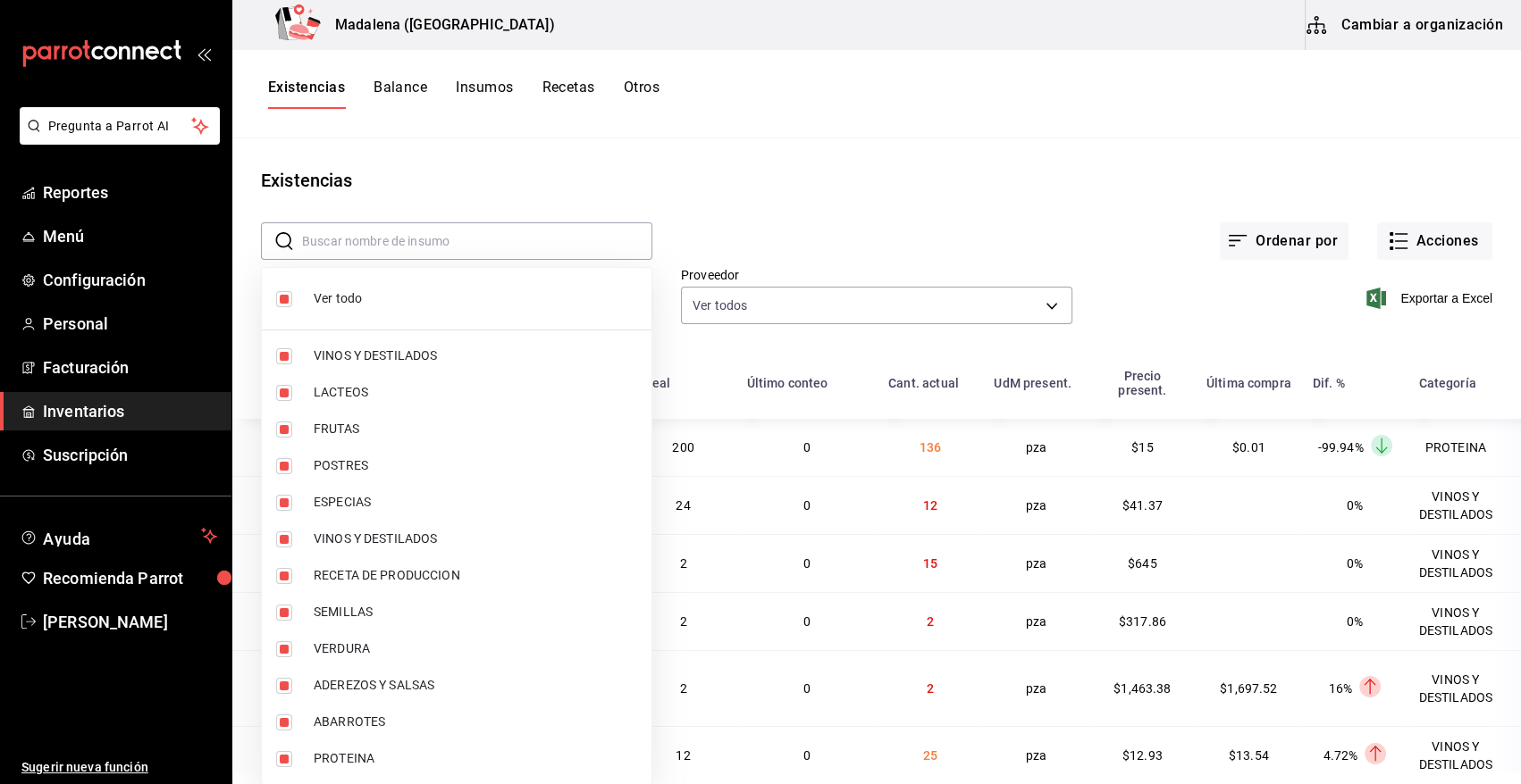
click at [336, 293] on span "Ver todo" at bounding box center [475, 299] width 324 height 19
click at [351, 360] on span "VINOS Y DESTILADOS" at bounding box center [475, 356] width 324 height 19
click at [385, 545] on span "VINOS Y DESTILADOS" at bounding box center [475, 539] width 324 height 19
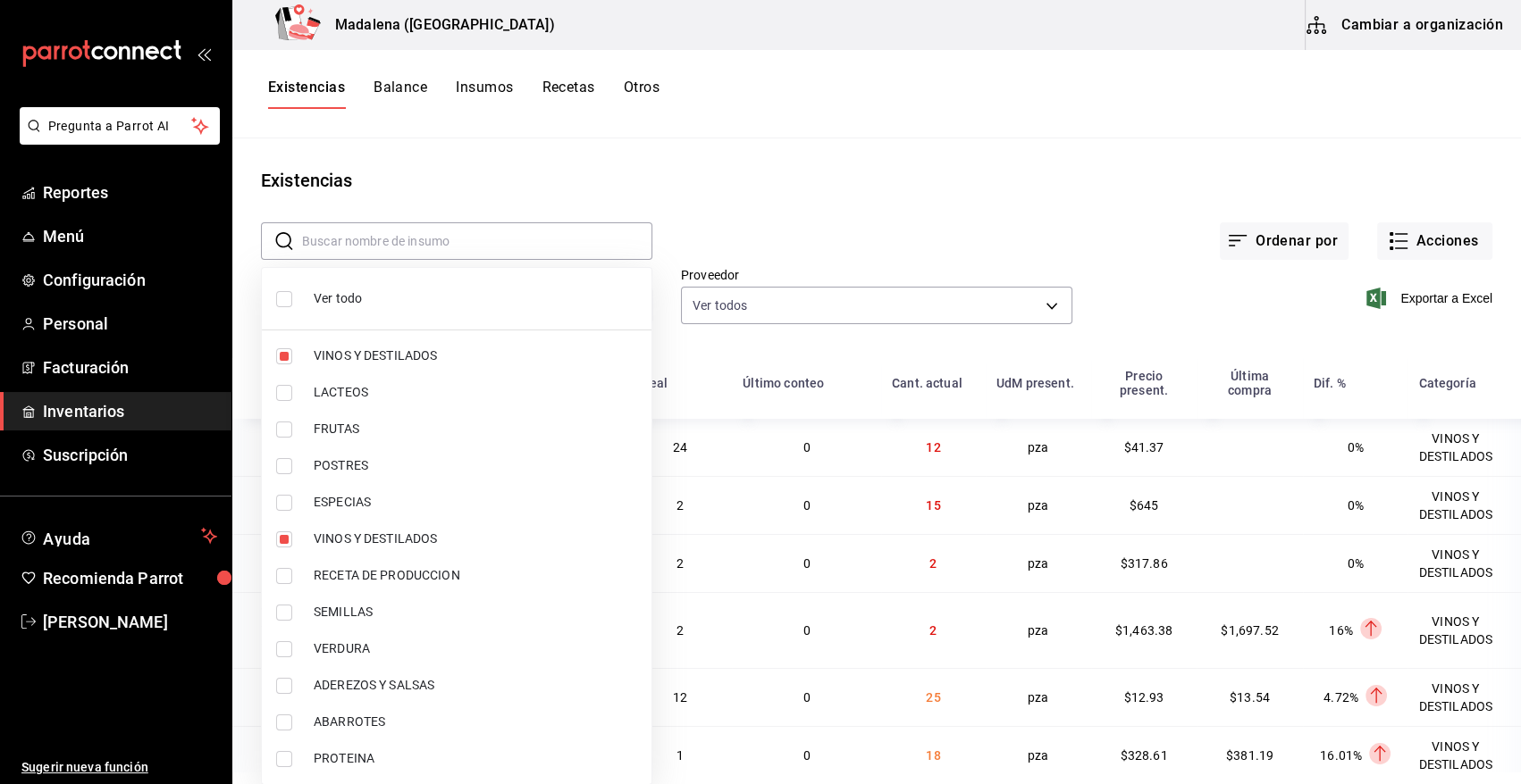
click at [1422, 297] on div at bounding box center [760, 392] width 1521 height 784
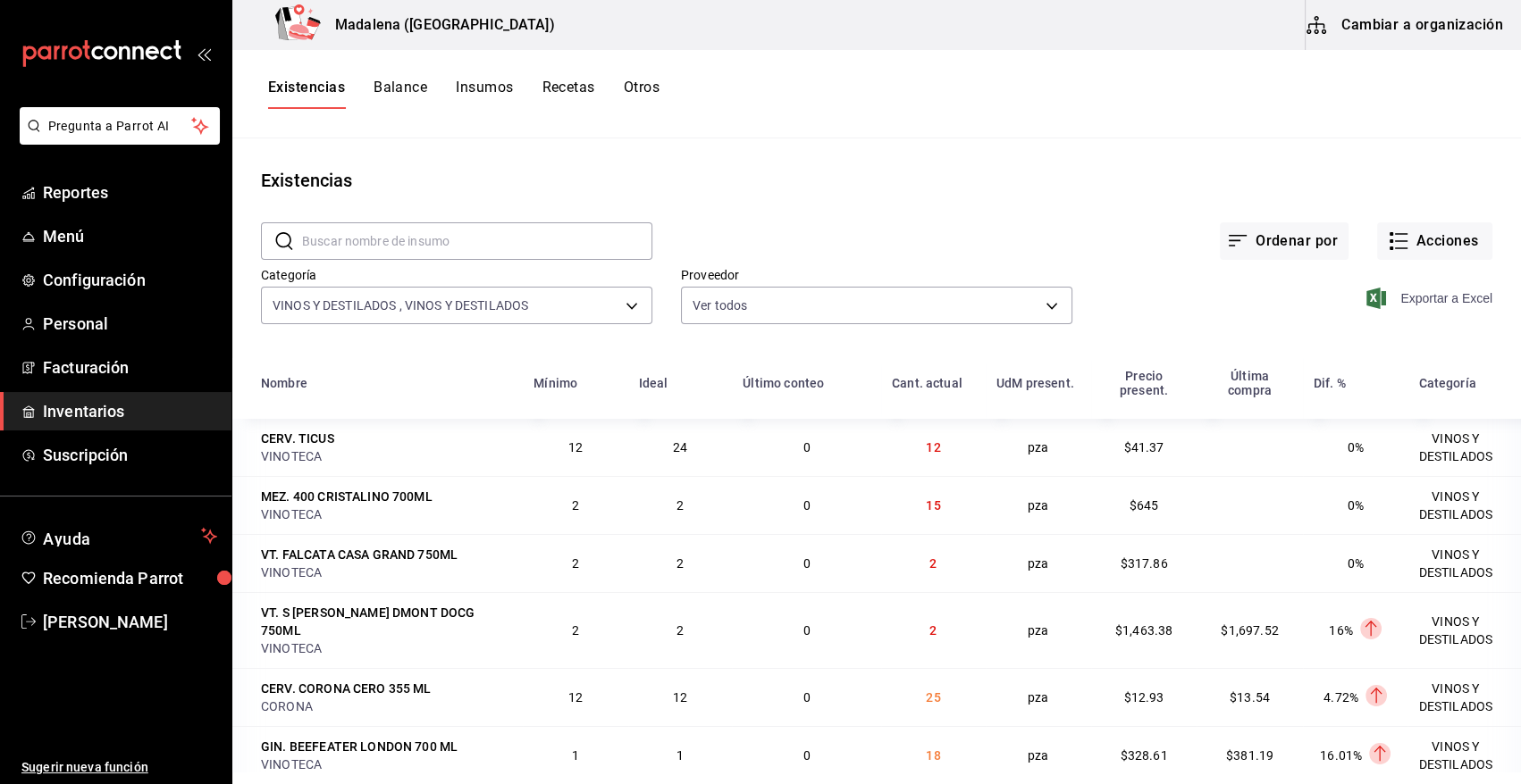
click at [1418, 293] on span "Exportar a Excel" at bounding box center [1431, 298] width 122 height 22
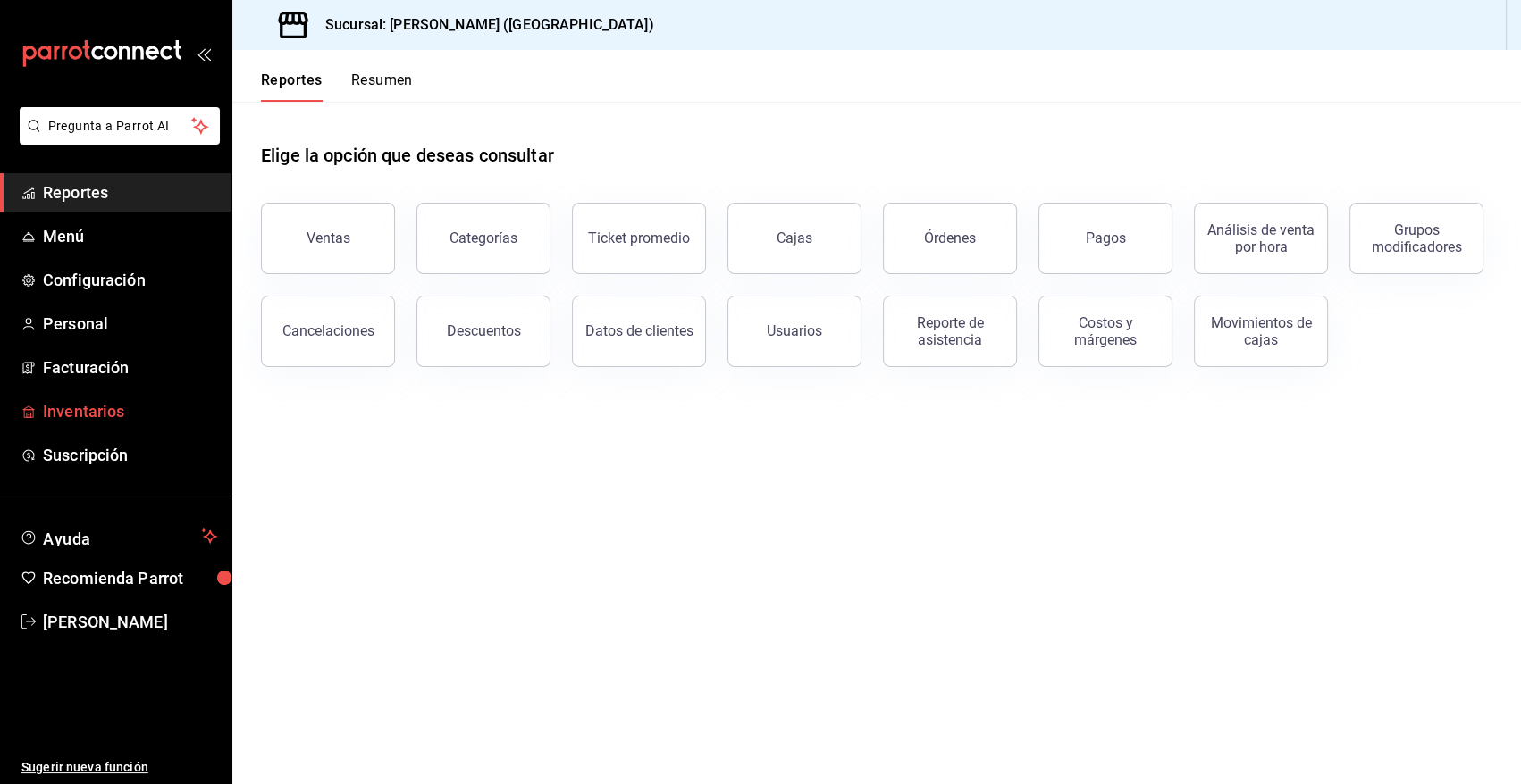
click at [94, 417] on span "Inventarios" at bounding box center [130, 412] width 174 height 24
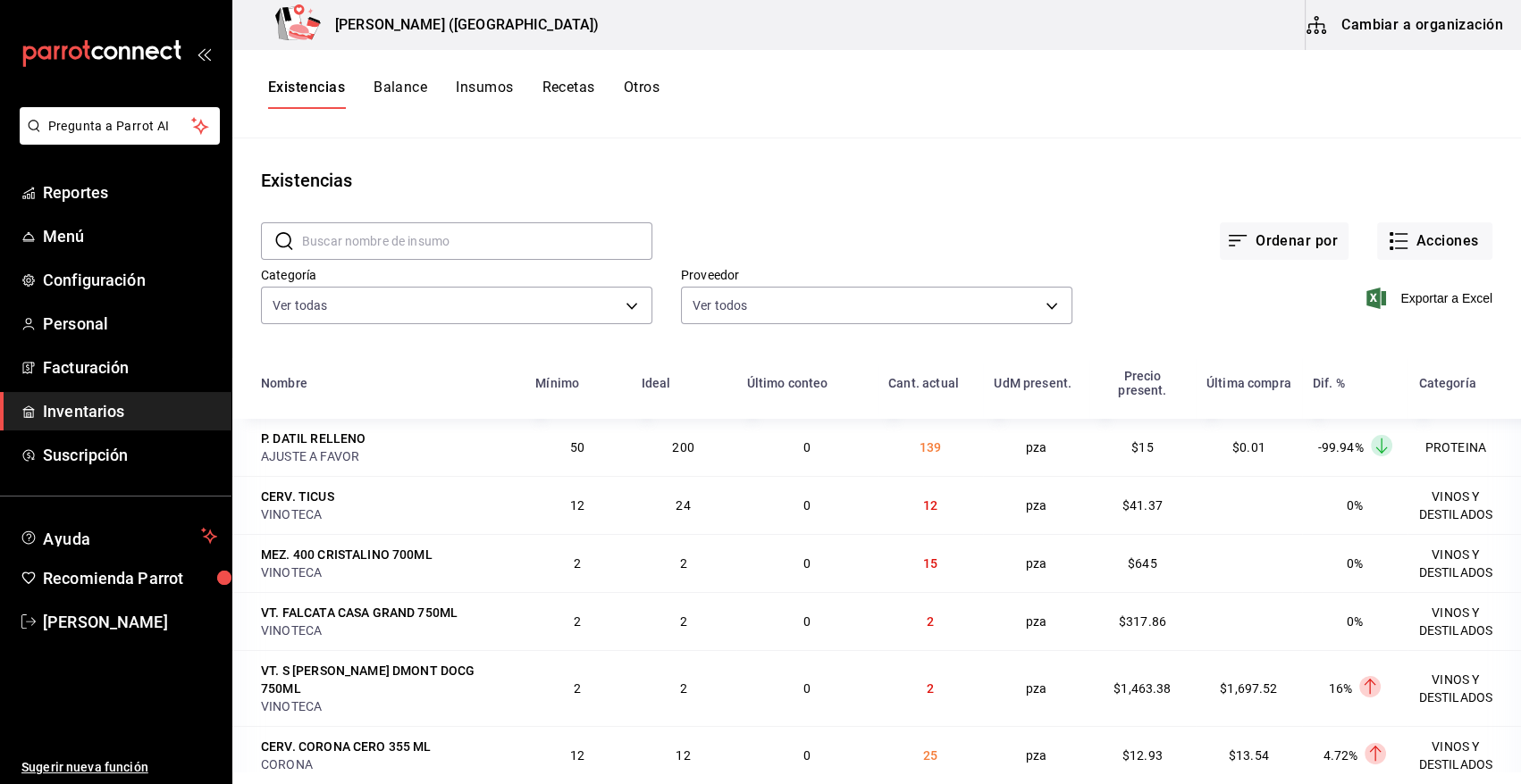
click at [647, 85] on button "Otros" at bounding box center [642, 94] width 36 height 30
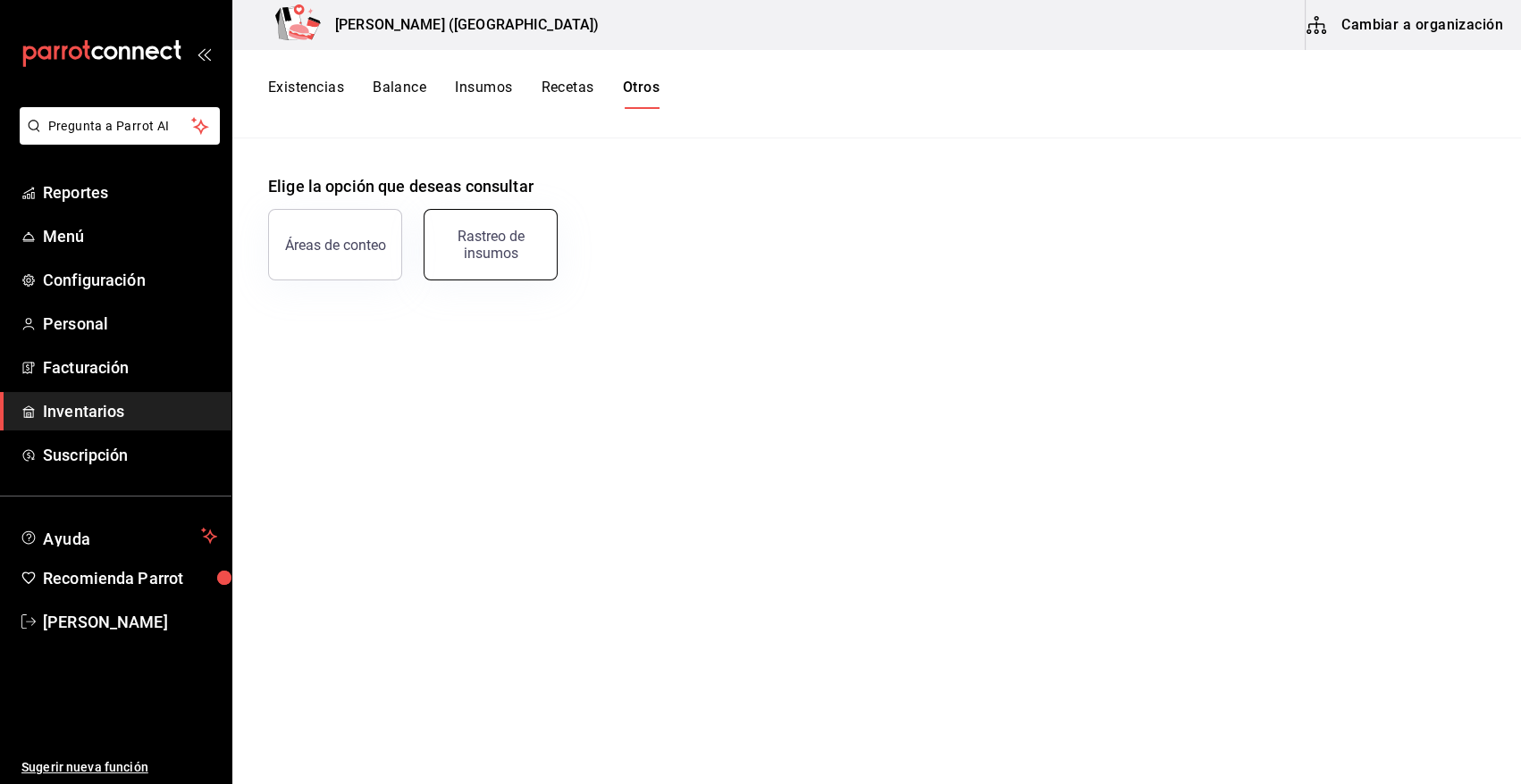
click at [499, 245] on div "Rastreo de insumos" at bounding box center [491, 244] width 111 height 34
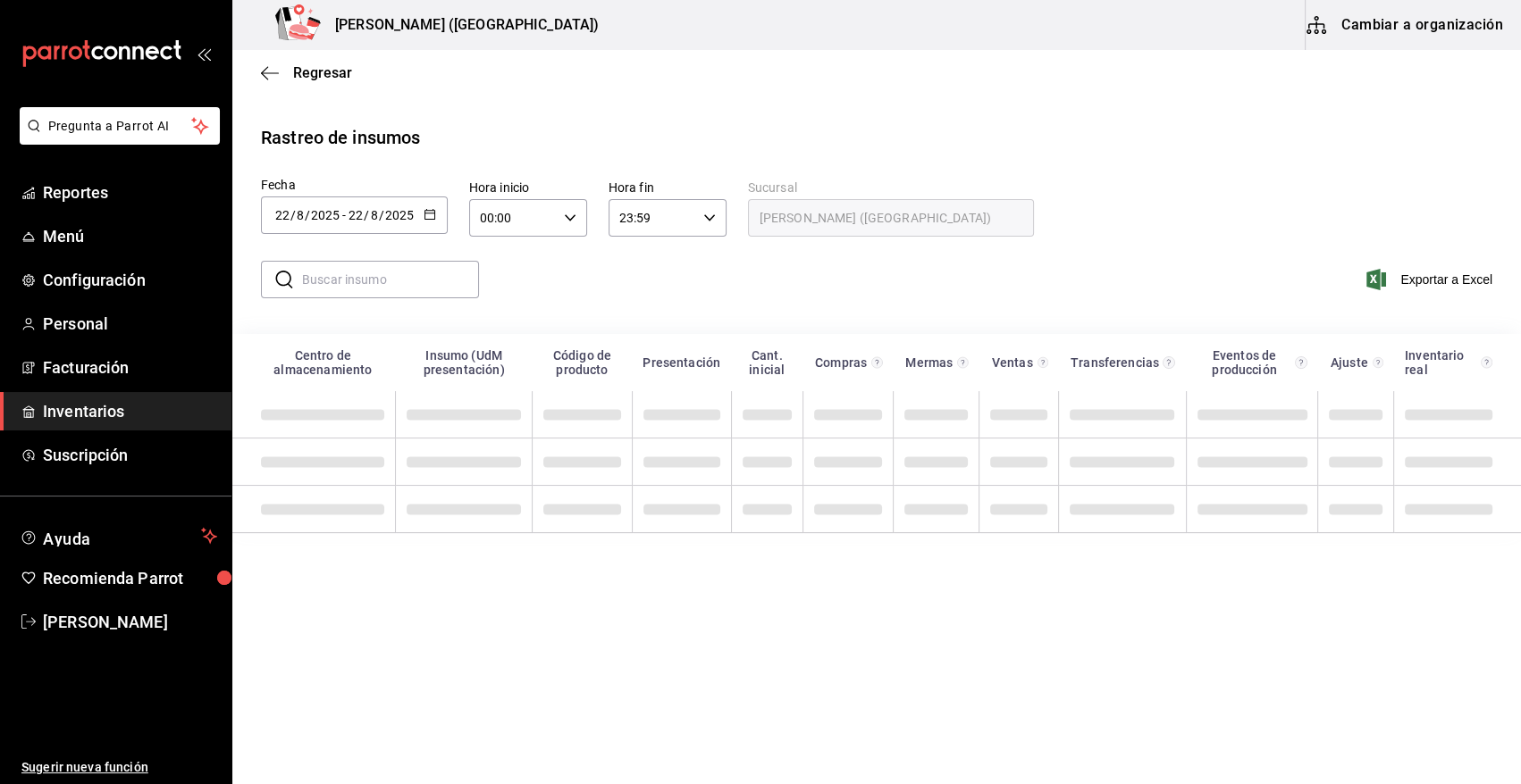
click at [430, 219] on icon "button" at bounding box center [429, 213] width 12 height 12
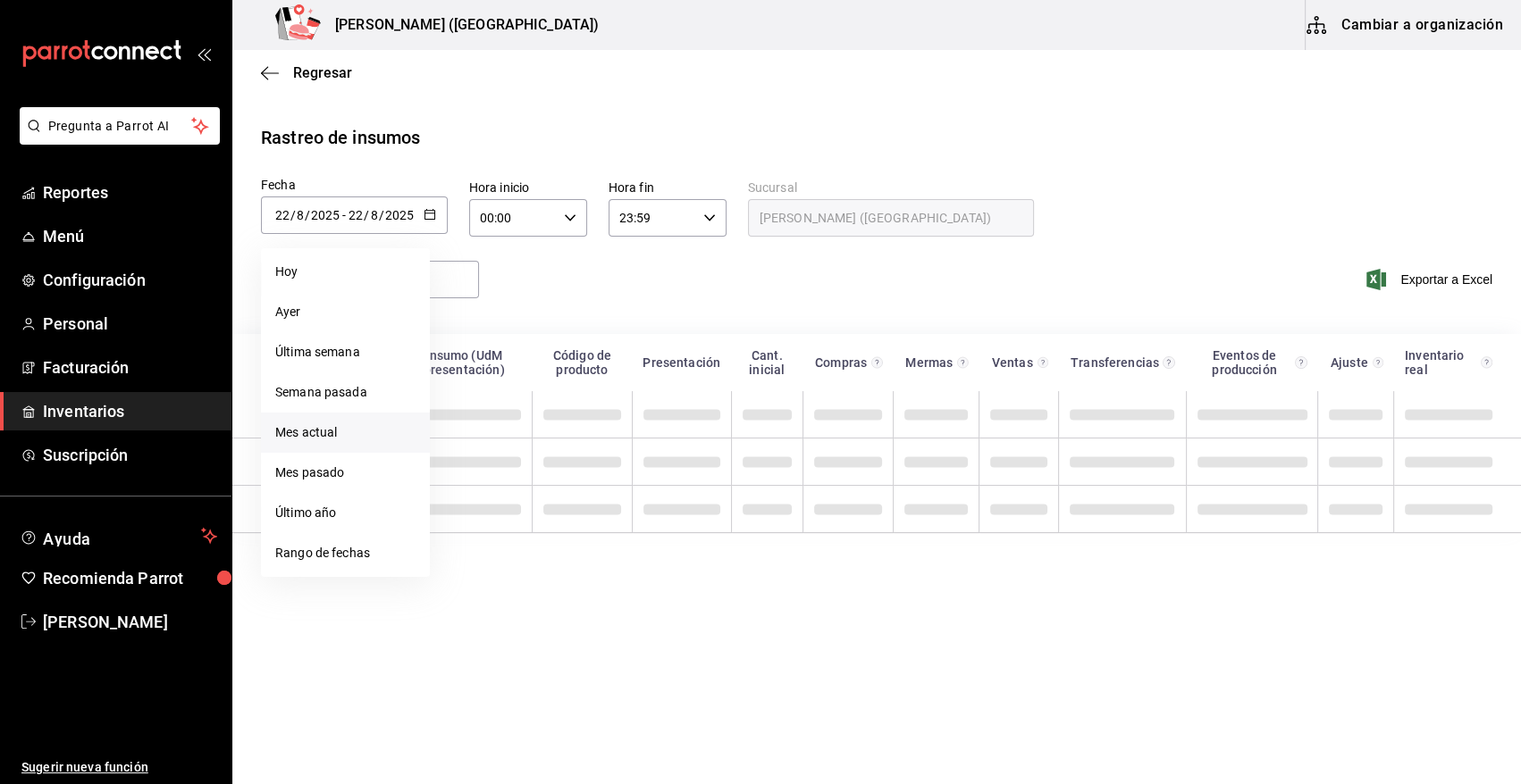
click at [372, 551] on li "Rango de fechas" at bounding box center [345, 553] width 169 height 40
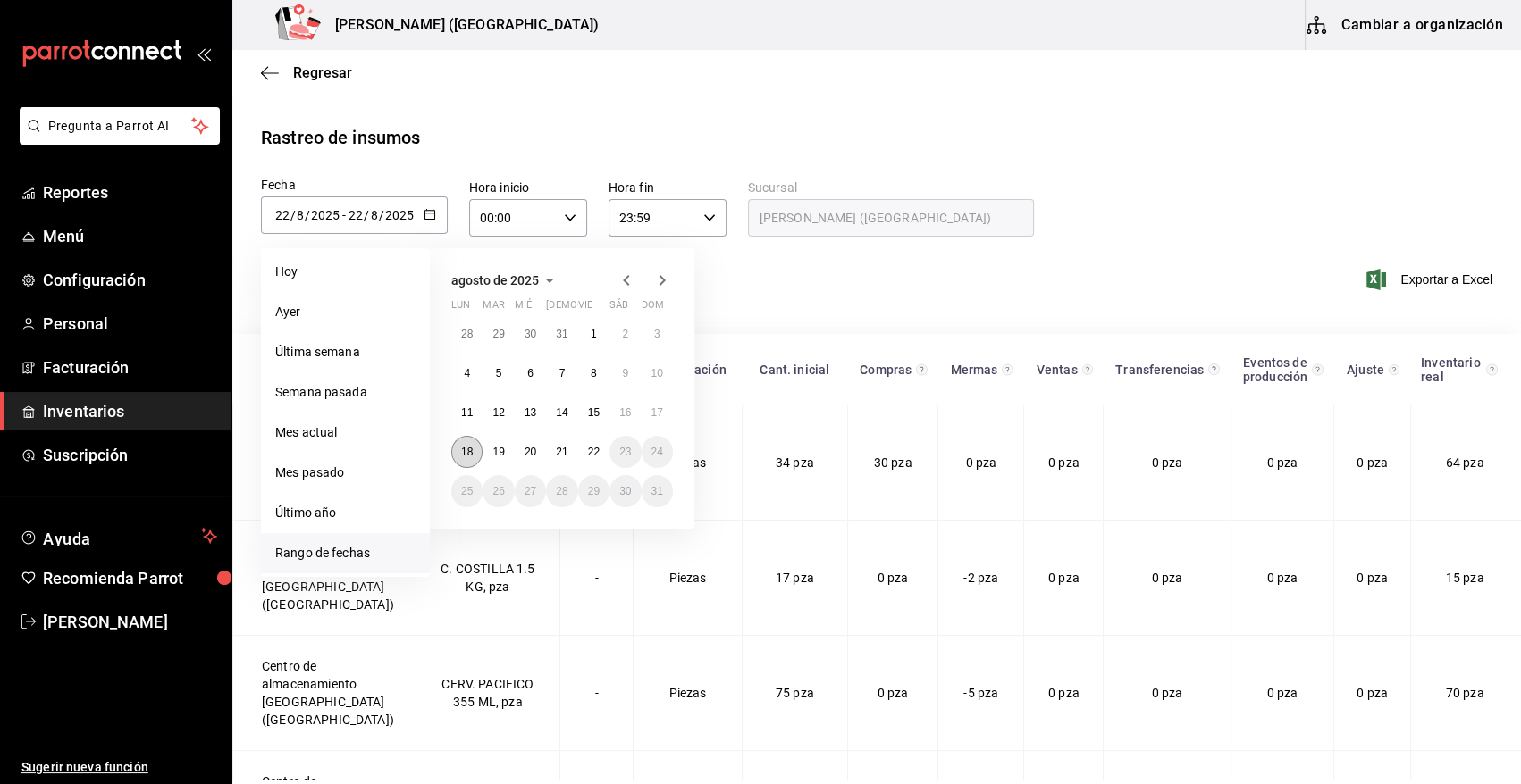
click at [465, 448] on abbr "18" at bounding box center [467, 451] width 11 height 12
click at [601, 459] on button "22" at bounding box center [594, 452] width 31 height 32
type input "2025-08-18"
type input "18"
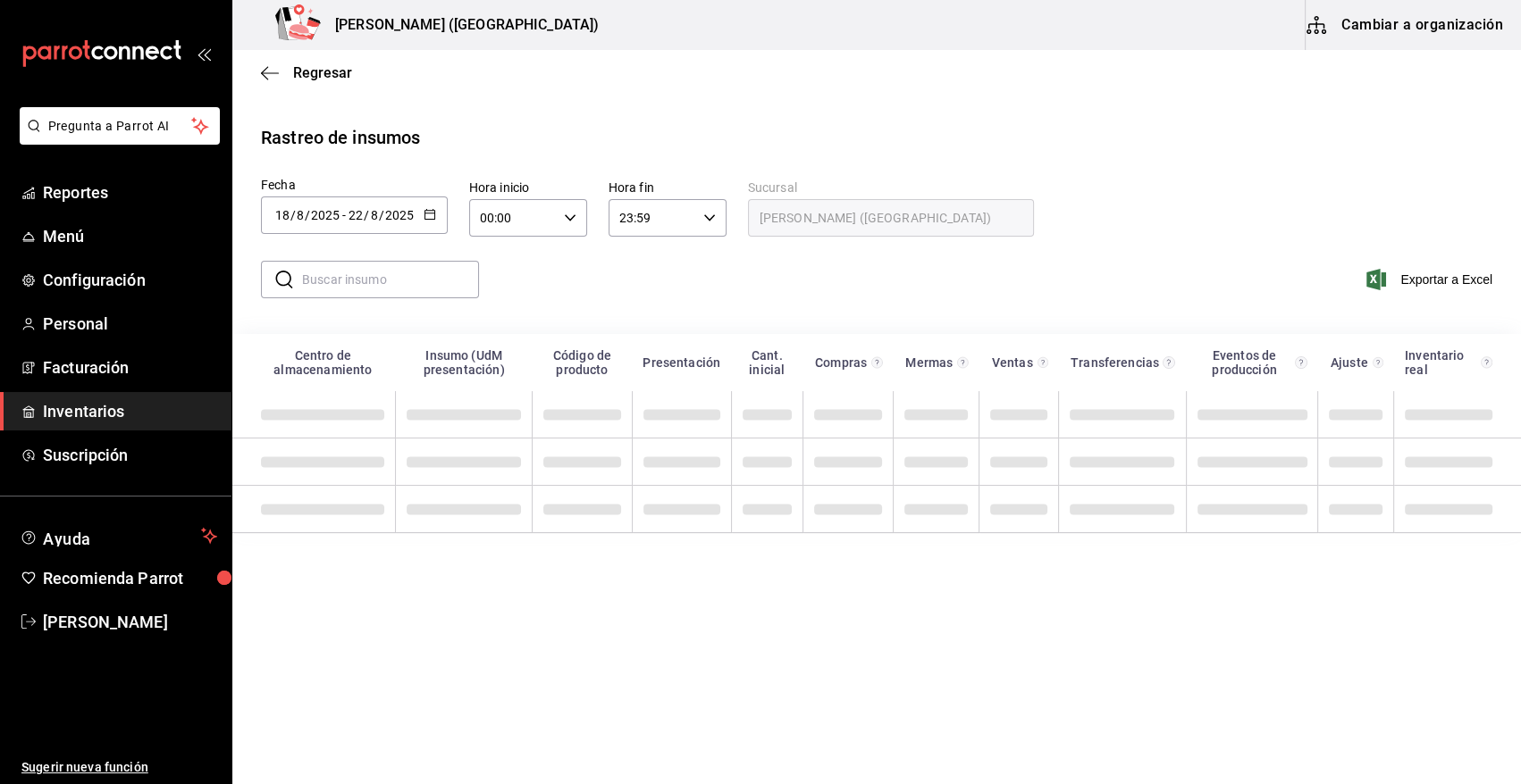
click at [428, 274] on input "text" at bounding box center [390, 279] width 177 height 36
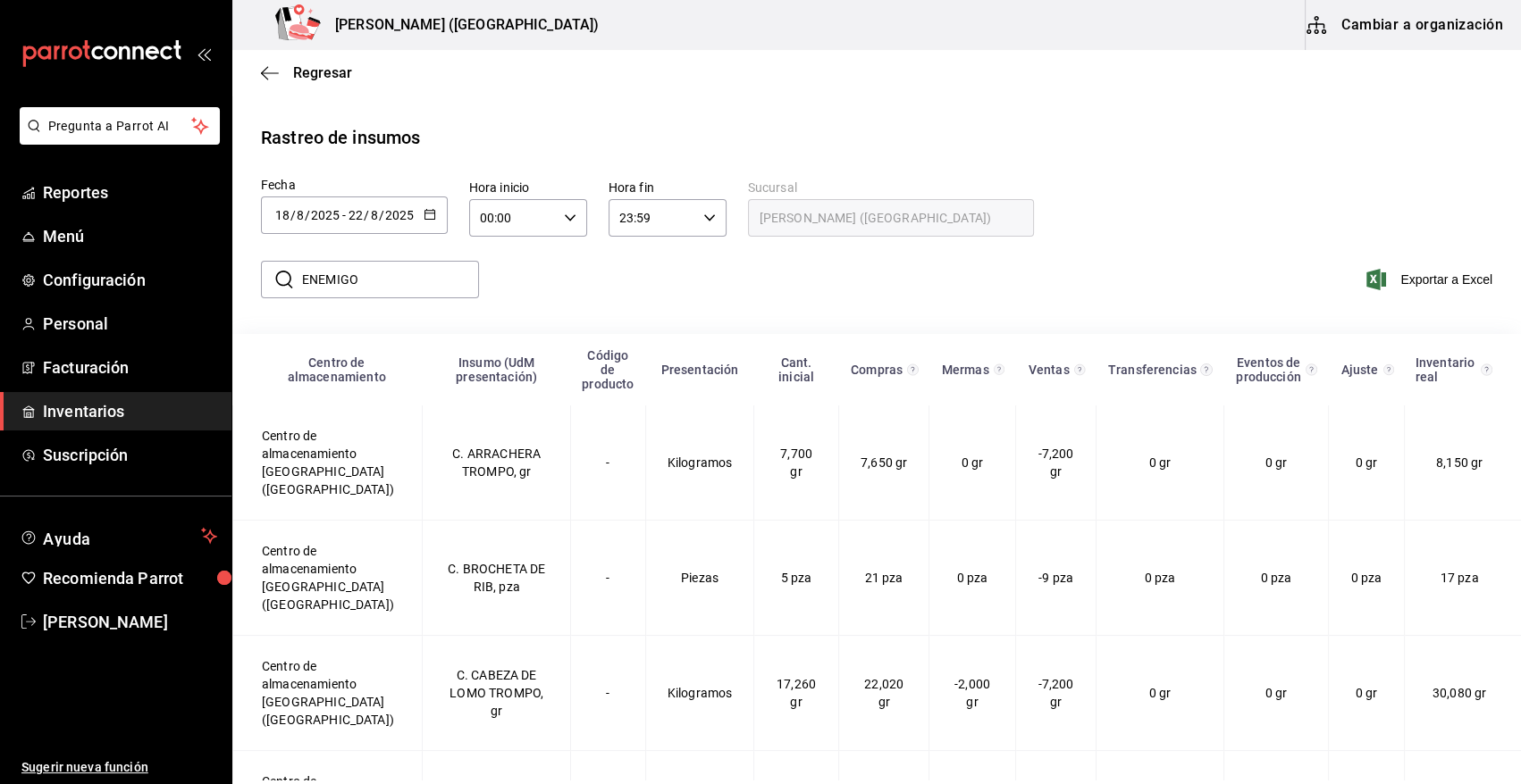
type input "ENEMIGO"
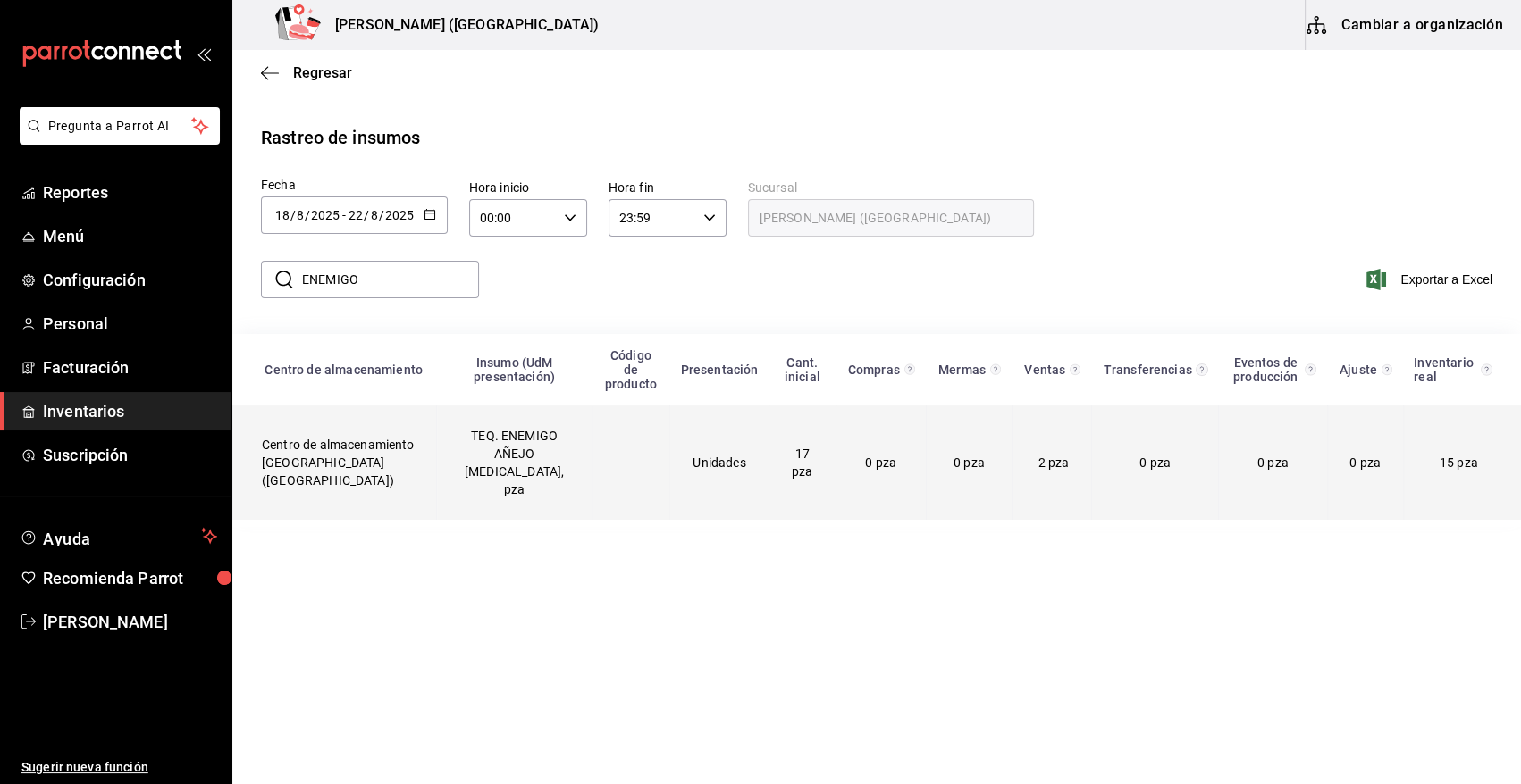
click at [481, 455] on td "TEQ. ENEMIGO AÑEJO CRISTALINO, pza" at bounding box center [515, 463] width 154 height 115
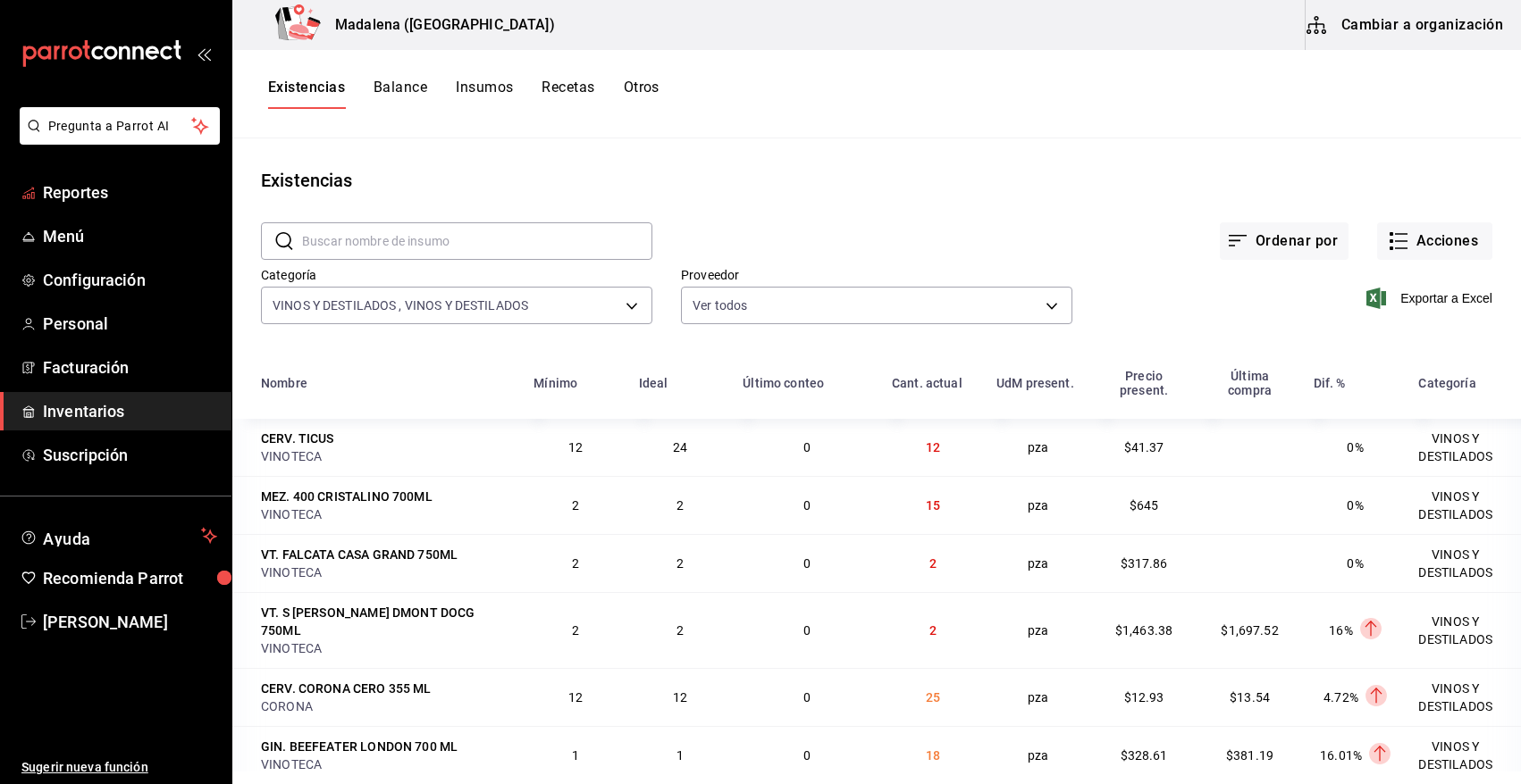
click at [75, 194] on span "Reportes" at bounding box center [130, 193] width 174 height 24
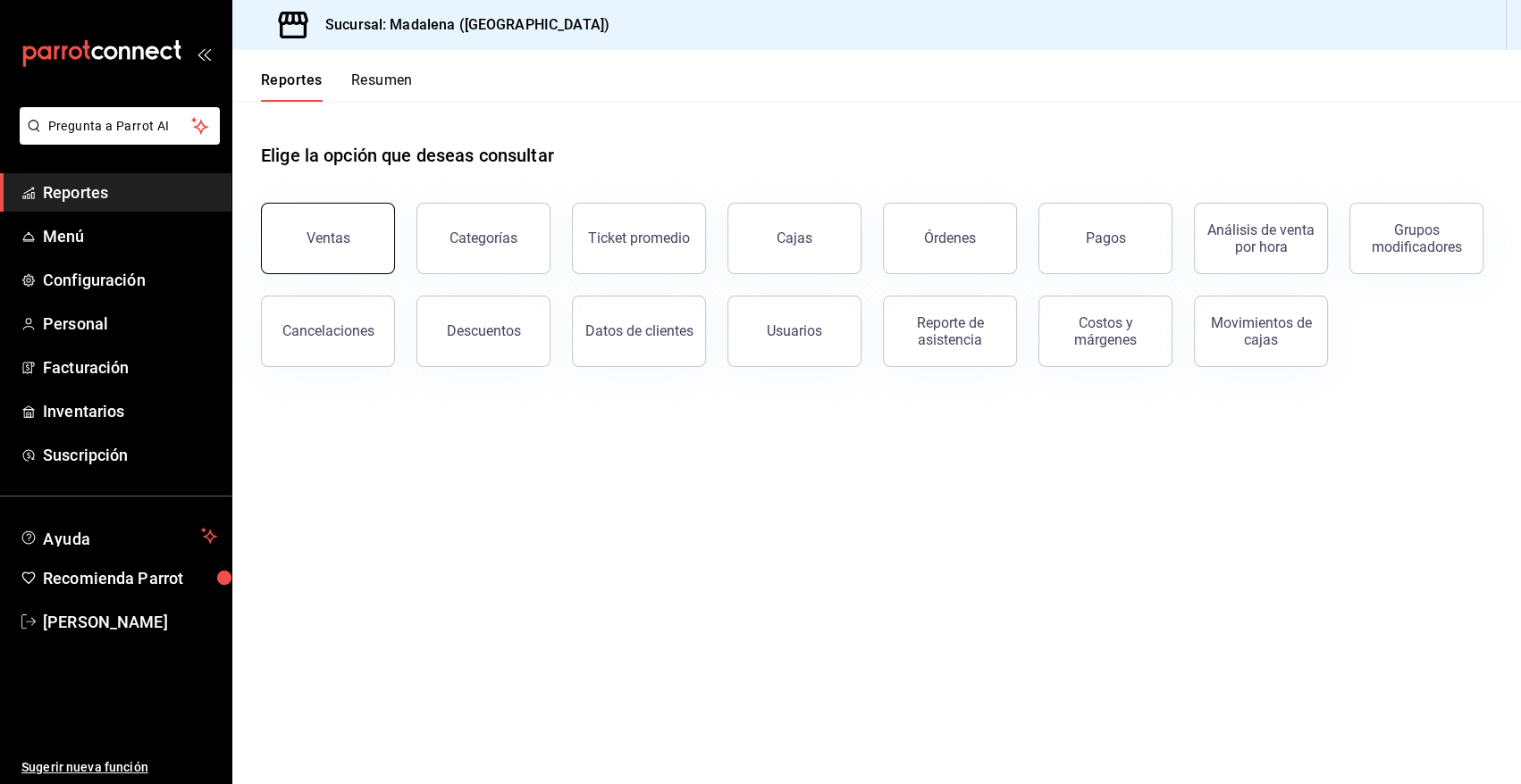
click at [377, 254] on button "Ventas" at bounding box center [327, 239] width 135 height 71
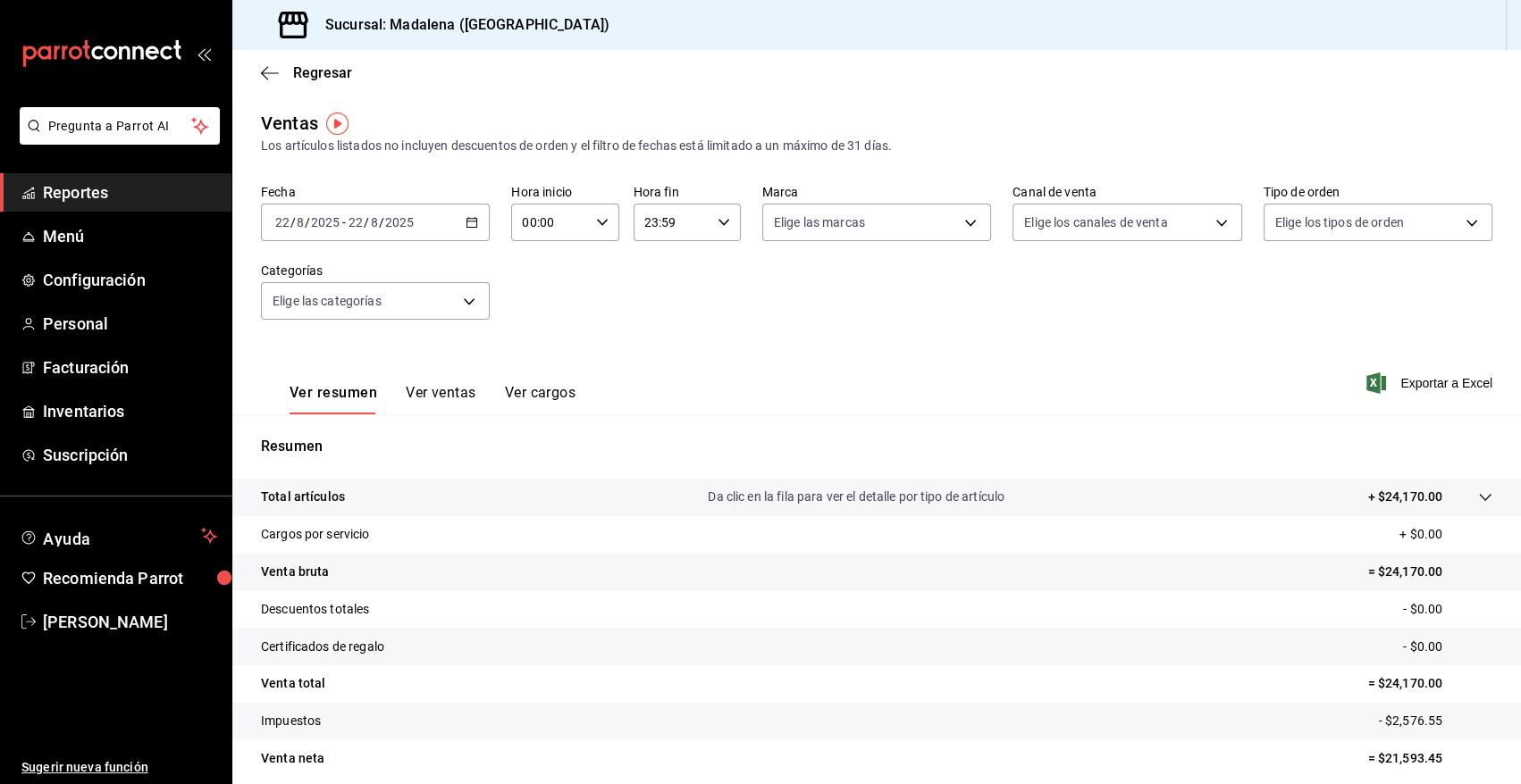
click at [467, 223] on icon "button" at bounding box center [471, 222] width 12 height 12
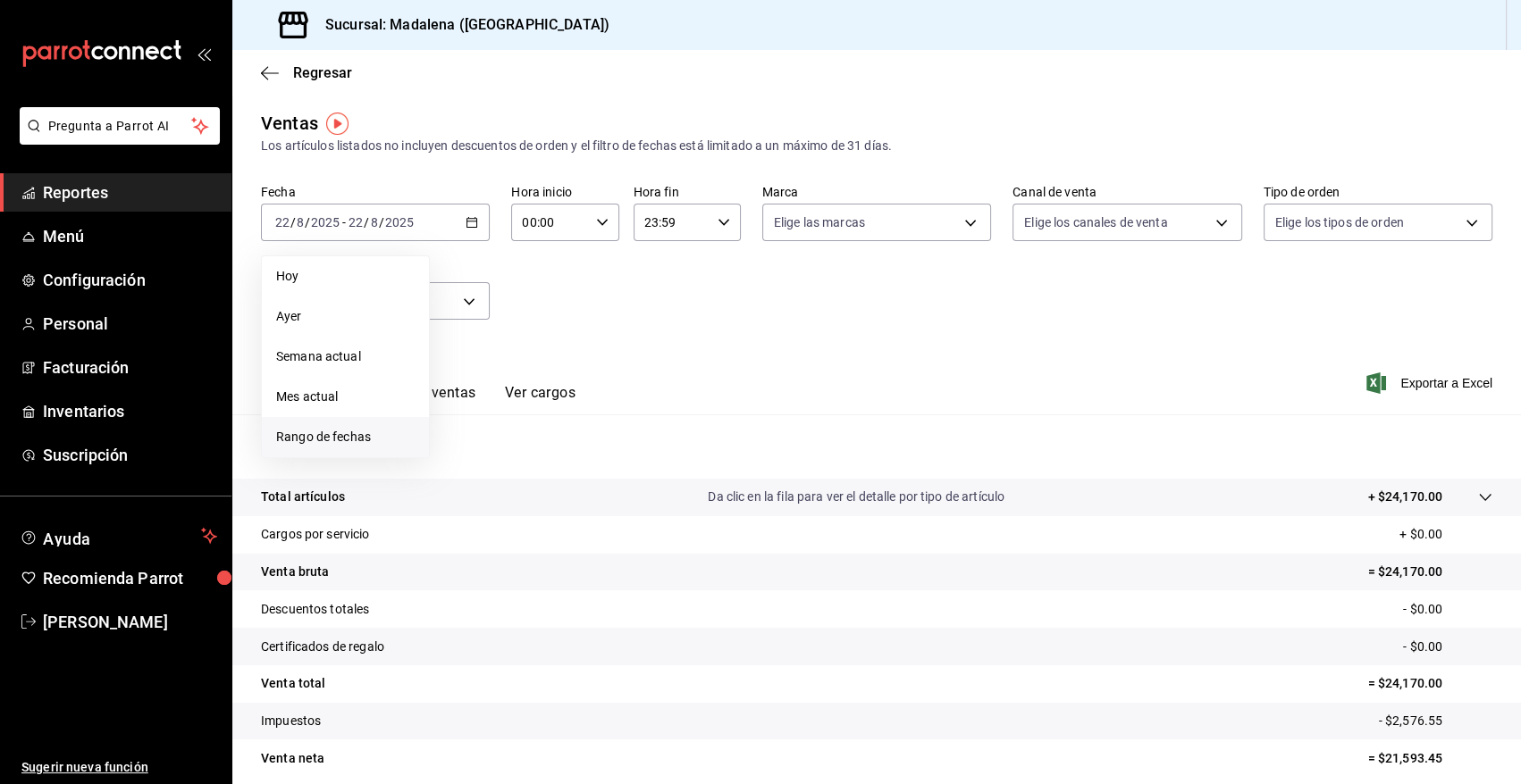
click at [342, 440] on span "Rango de fechas" at bounding box center [345, 437] width 138 height 19
click at [542, 291] on icon "button" at bounding box center [549, 288] width 22 height 22
click at [487, 327] on abbr "enero" at bounding box center [487, 321] width 27 height 12
click at [530, 341] on abbr "1" at bounding box center [531, 340] width 7 height 12
click at [599, 503] on abbr "31" at bounding box center [594, 497] width 11 height 12
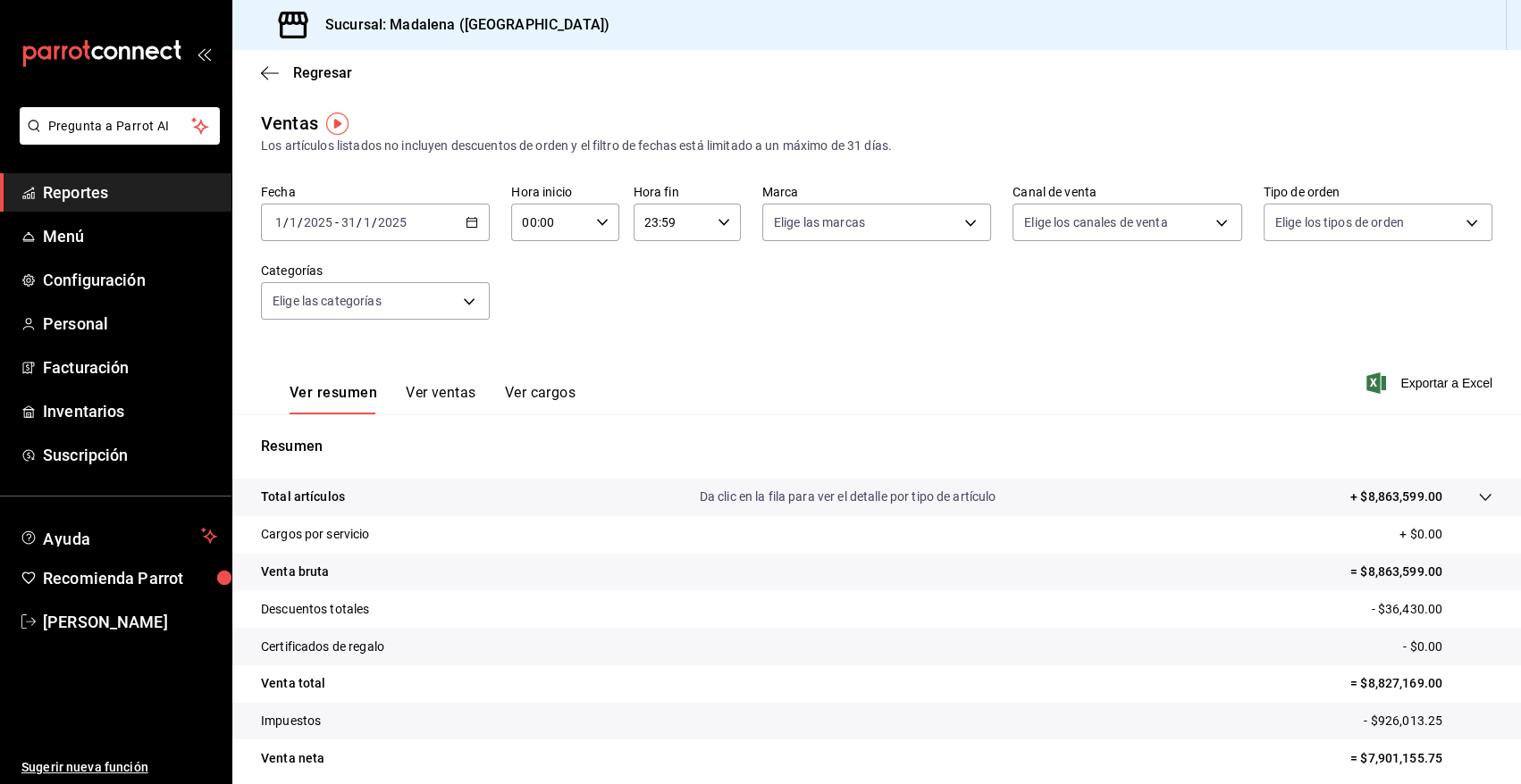
click at [597, 223] on \(Stroke\) "button" at bounding box center [602, 222] width 10 height 7
click at [536, 325] on button "10" at bounding box center [535, 332] width 46 height 36
type input "10:00"
click at [719, 216] on div at bounding box center [760, 392] width 1521 height 784
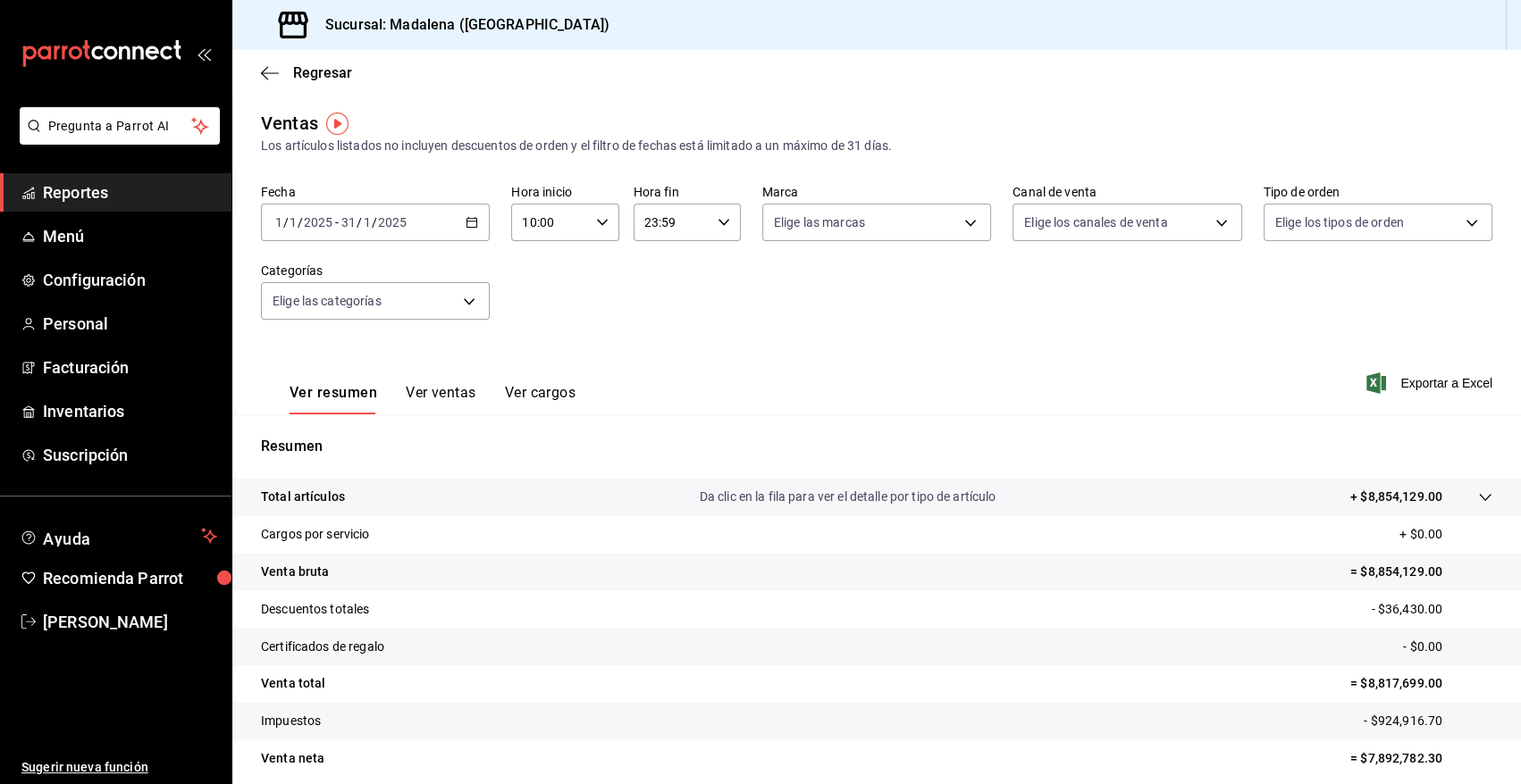
click at [719, 216] on icon "button" at bounding box center [723, 222] width 12 height 12
click at [855, 356] on div at bounding box center [760, 392] width 1521 height 784
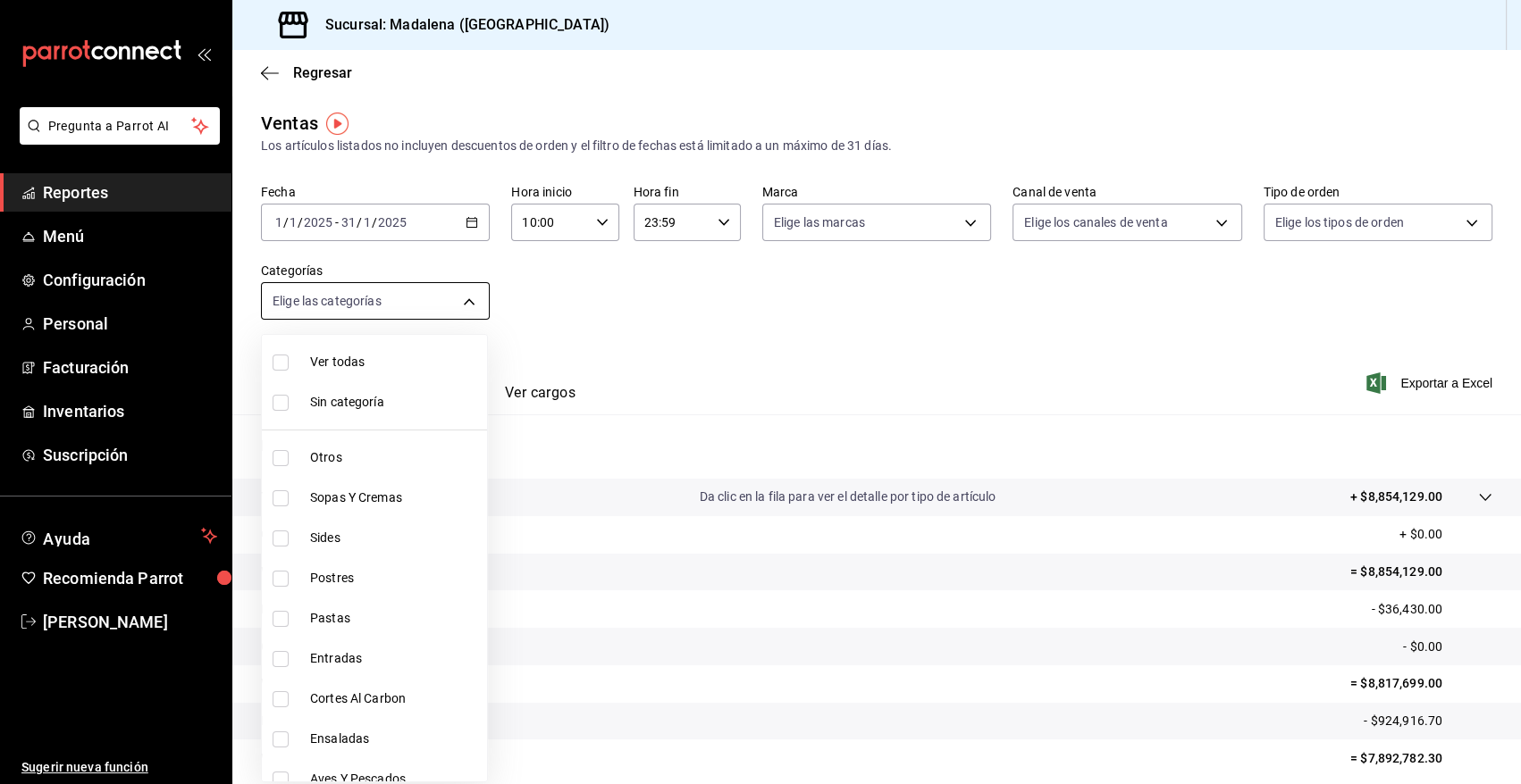
click at [465, 297] on body "Pregunta a Parrot AI Reportes Menú Configuración Personal Facturación Inventari…" at bounding box center [760, 392] width 1521 height 784
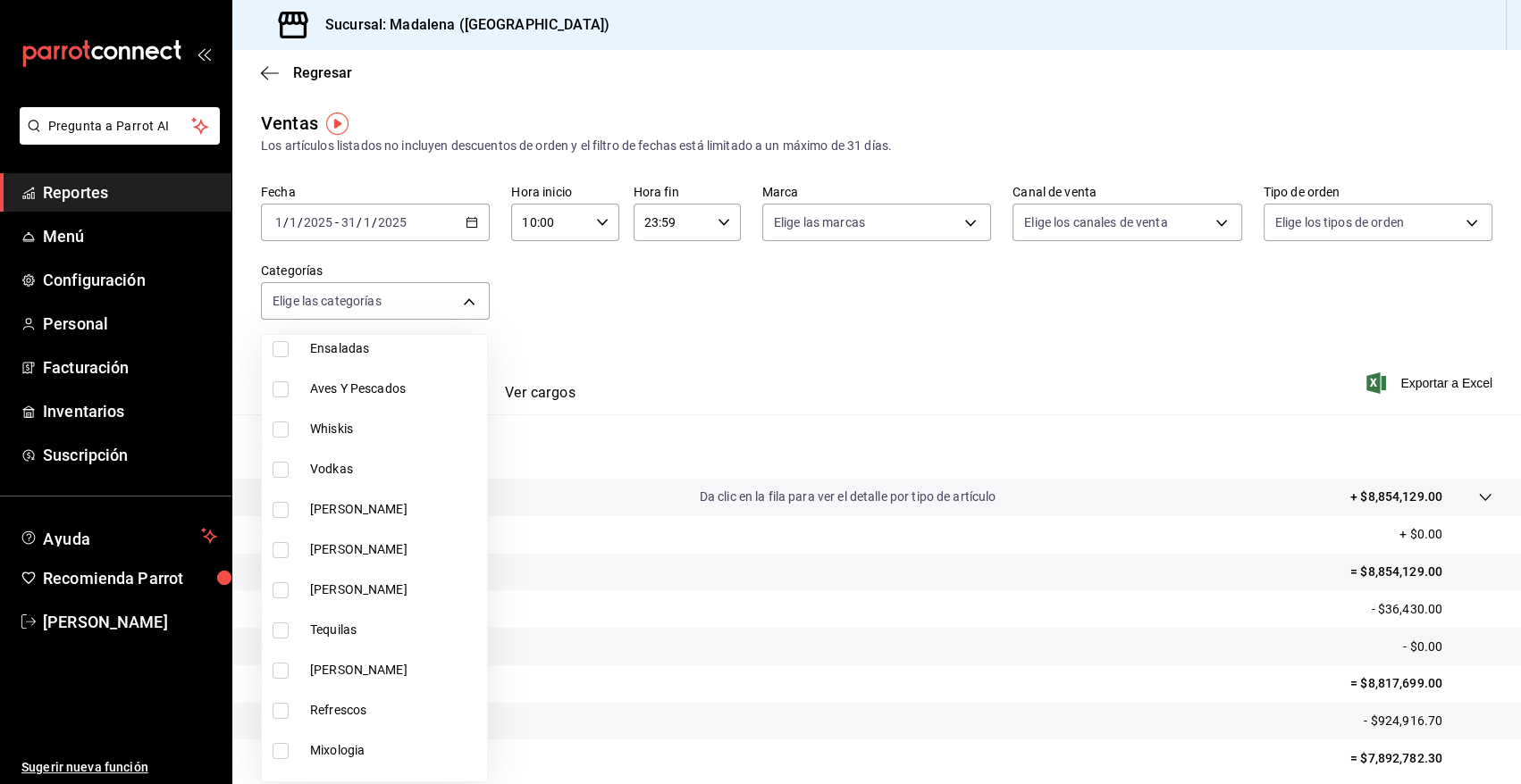
scroll to position [402, 0]
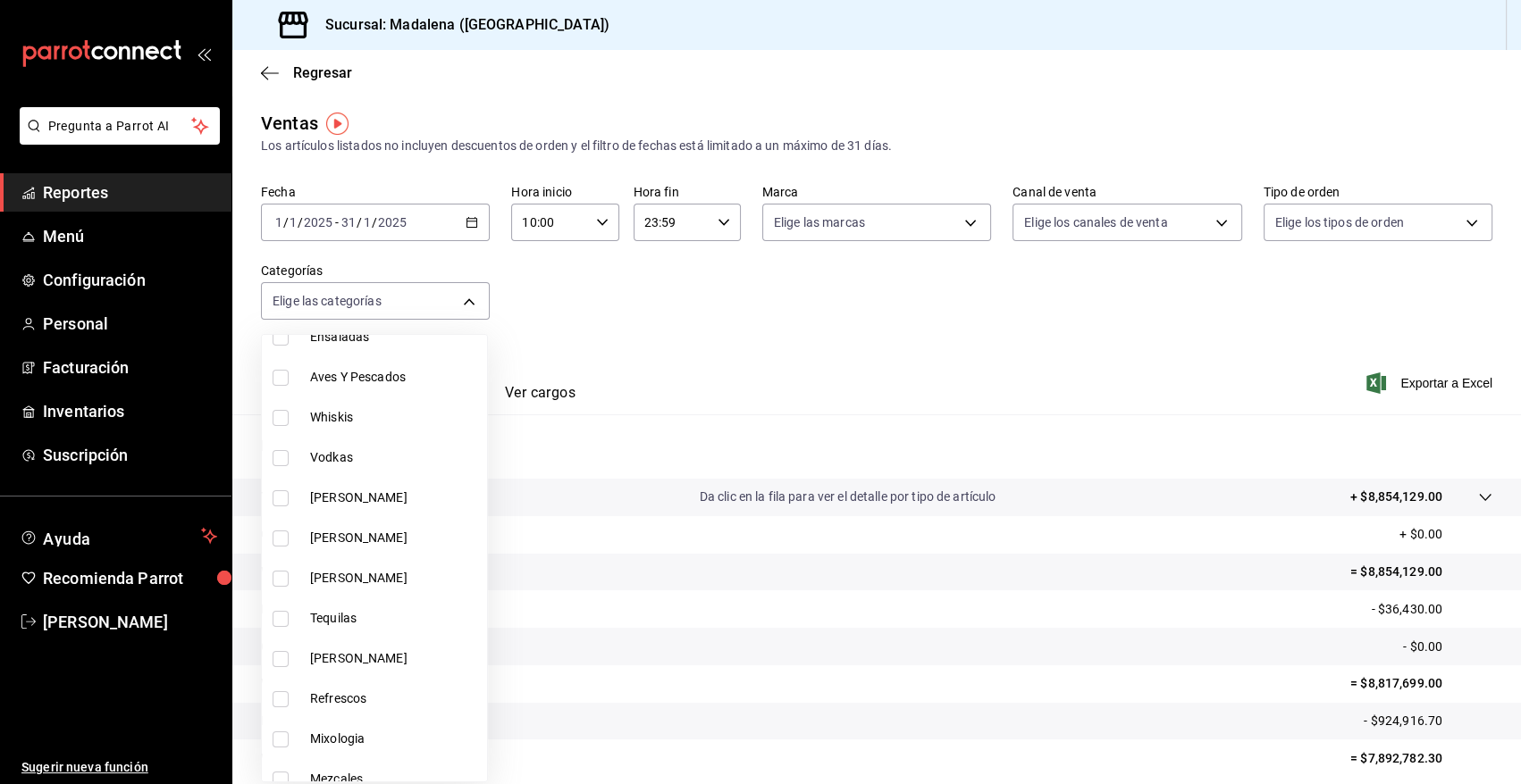
click at [285, 495] on input "checkbox" at bounding box center [280, 498] width 16 height 16
checkbox input "true"
type input "cb955d70-6ff3-4edf-b9a1-8c0d7bf12a47"
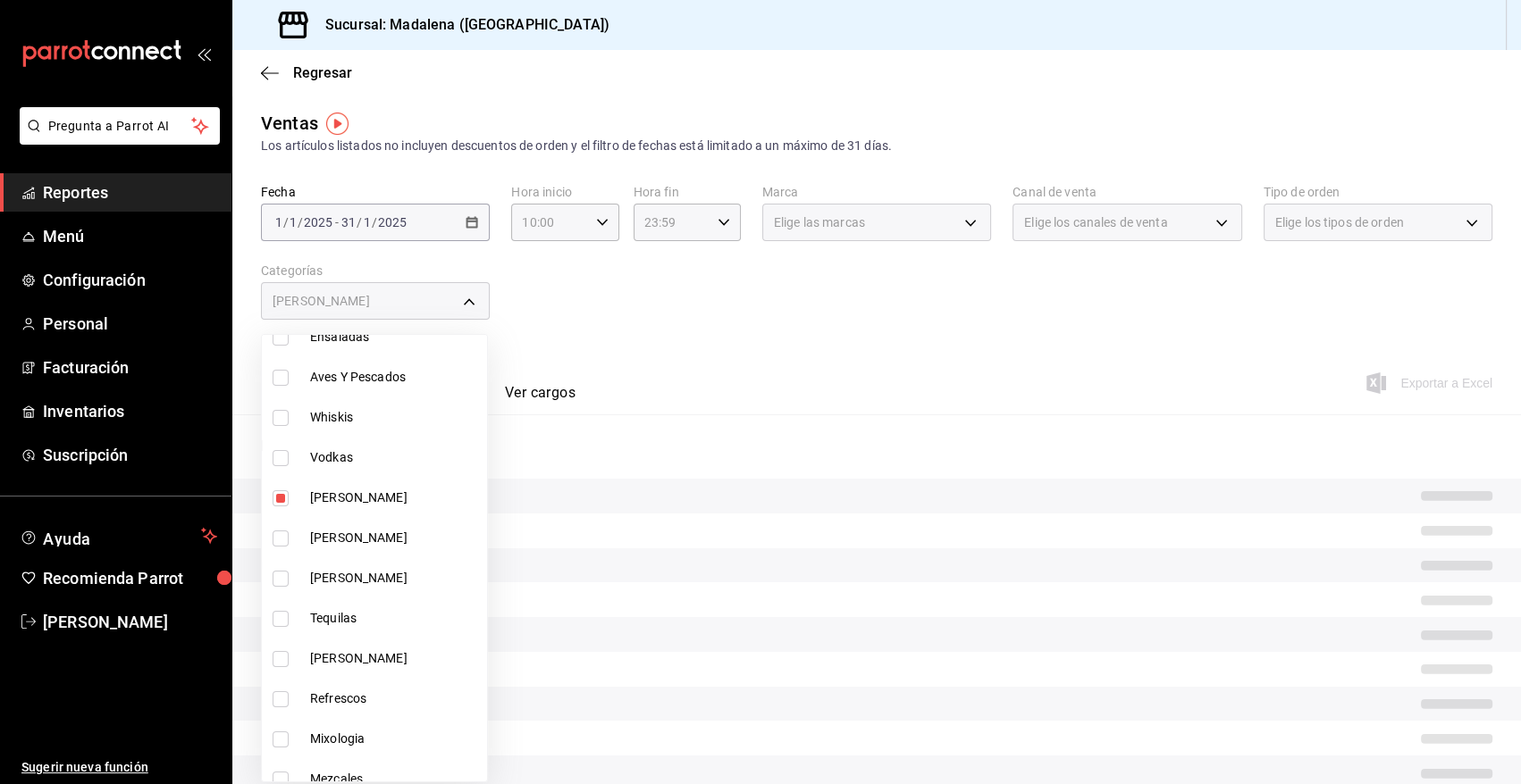
click at [281, 538] on input "checkbox" at bounding box center [280, 538] width 16 height 16
checkbox input "true"
type input "cb955d70-6ff3-4edf-b9a1-8c0d7bf12a47,88a5c3f7-6082-435f-a13d-68e76c0ea5ed"
click at [281, 580] on input "checkbox" at bounding box center [280, 578] width 16 height 16
checkbox input "true"
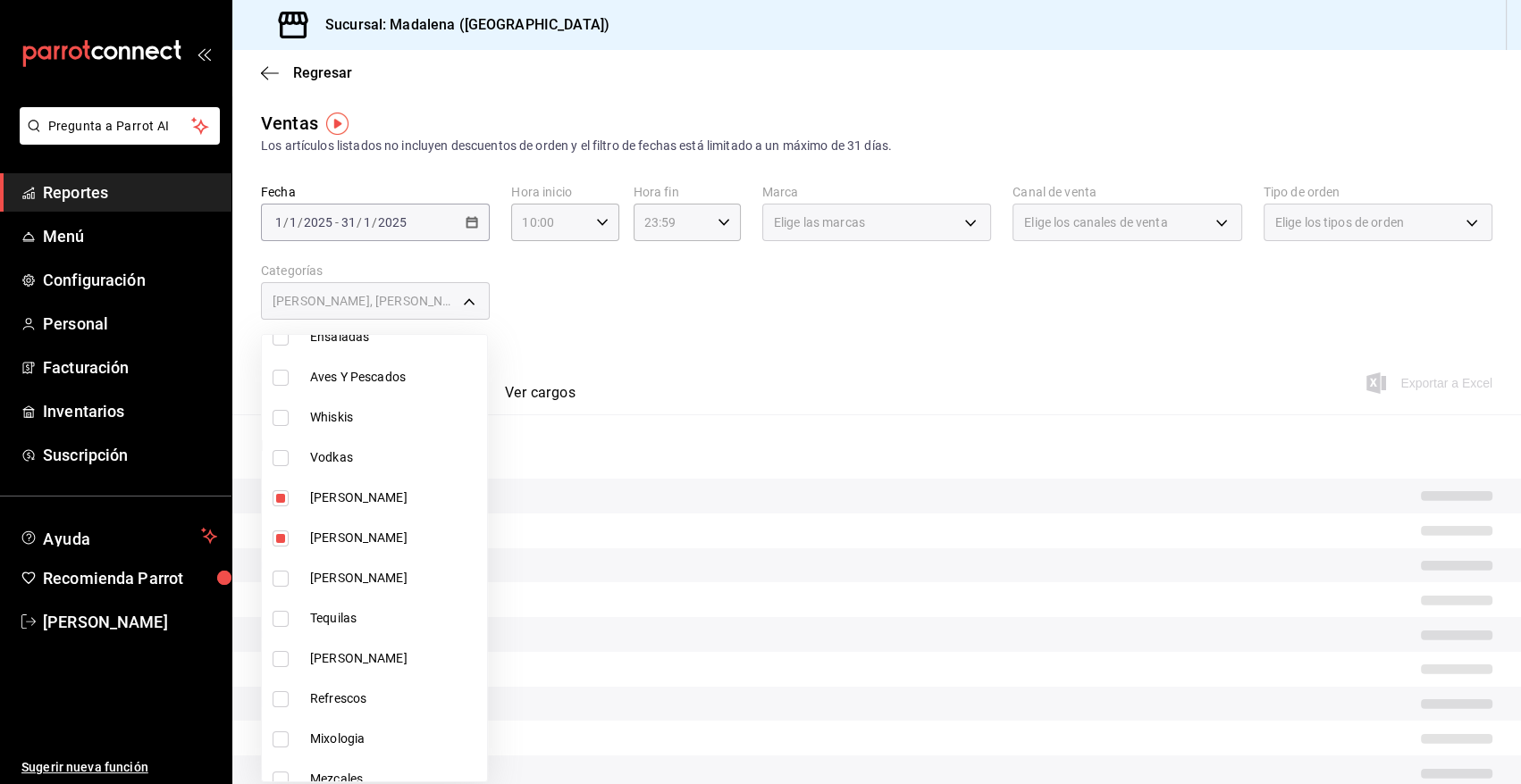
type input "cb955d70-6ff3-4edf-b9a1-8c0d7bf12a47,88a5c3f7-6082-435f-a13d-68e76c0ea5ed,5729e…"
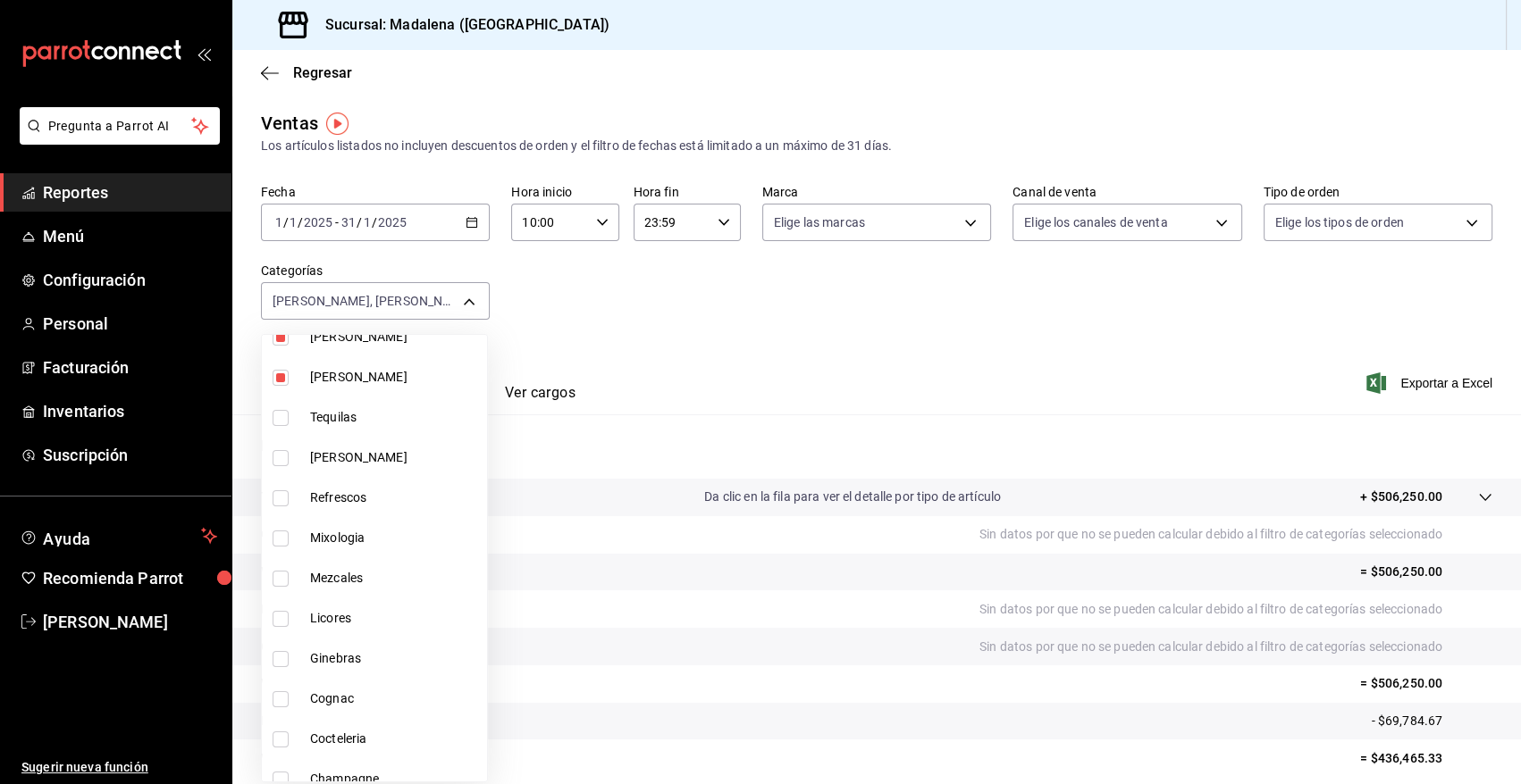
scroll to position [670, 0]
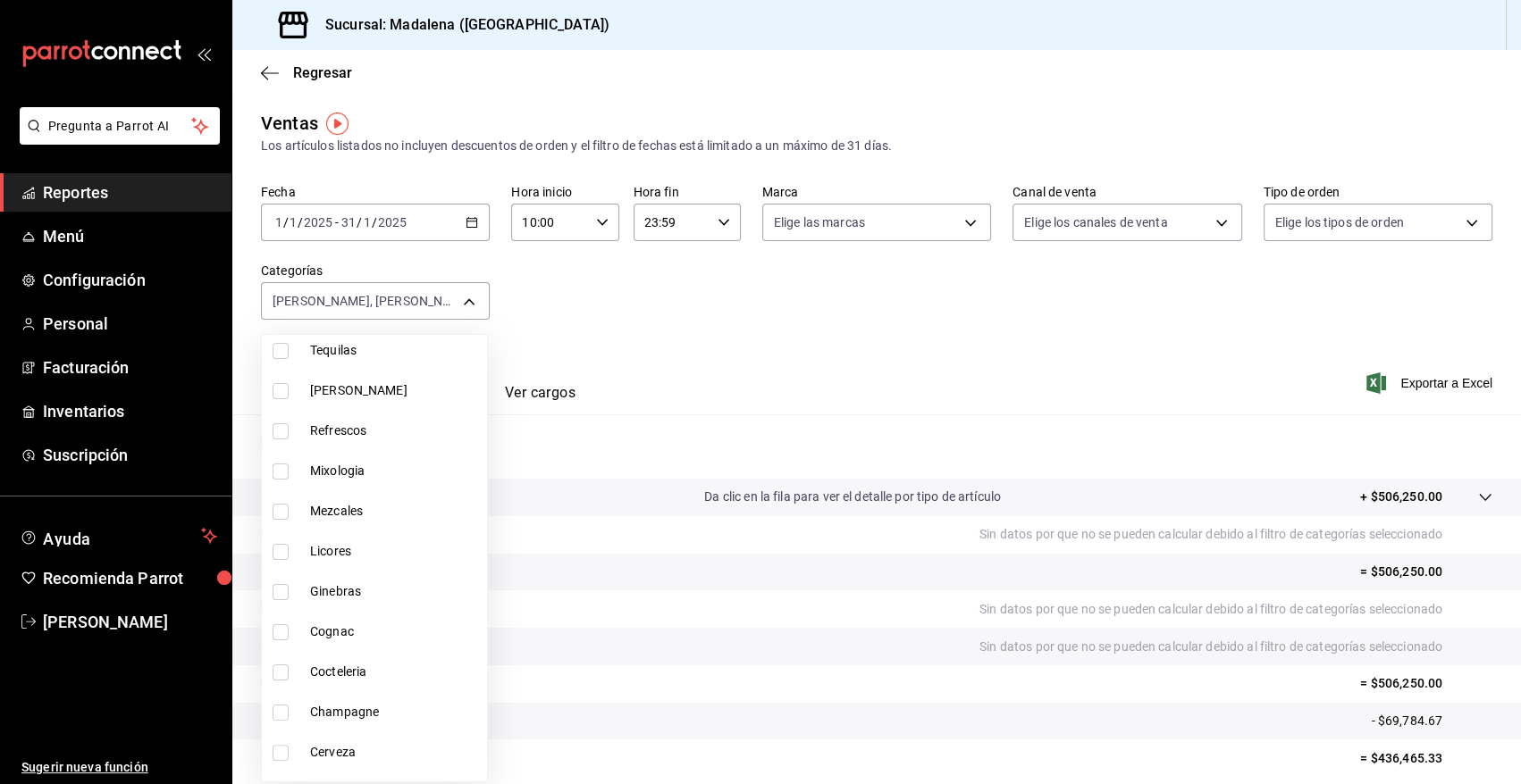
click at [282, 709] on input "checkbox" at bounding box center [280, 713] width 16 height 16
checkbox input "true"
type input "cb955d70-6ff3-4edf-b9a1-8c0d7bf12a47,88a5c3f7-6082-435f-a13d-68e76c0ea5ed,5729e…"
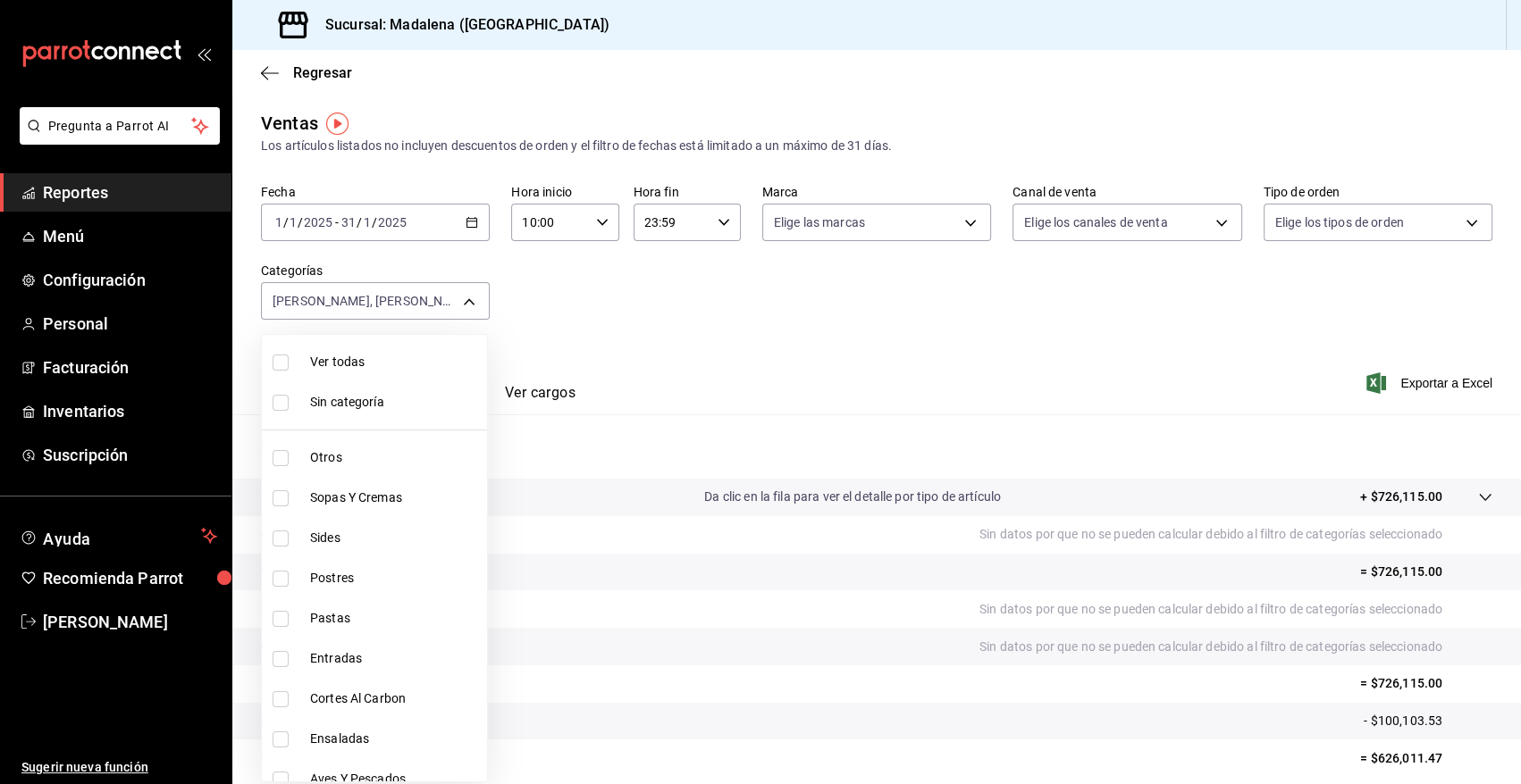
click at [658, 368] on div at bounding box center [760, 392] width 1521 height 784
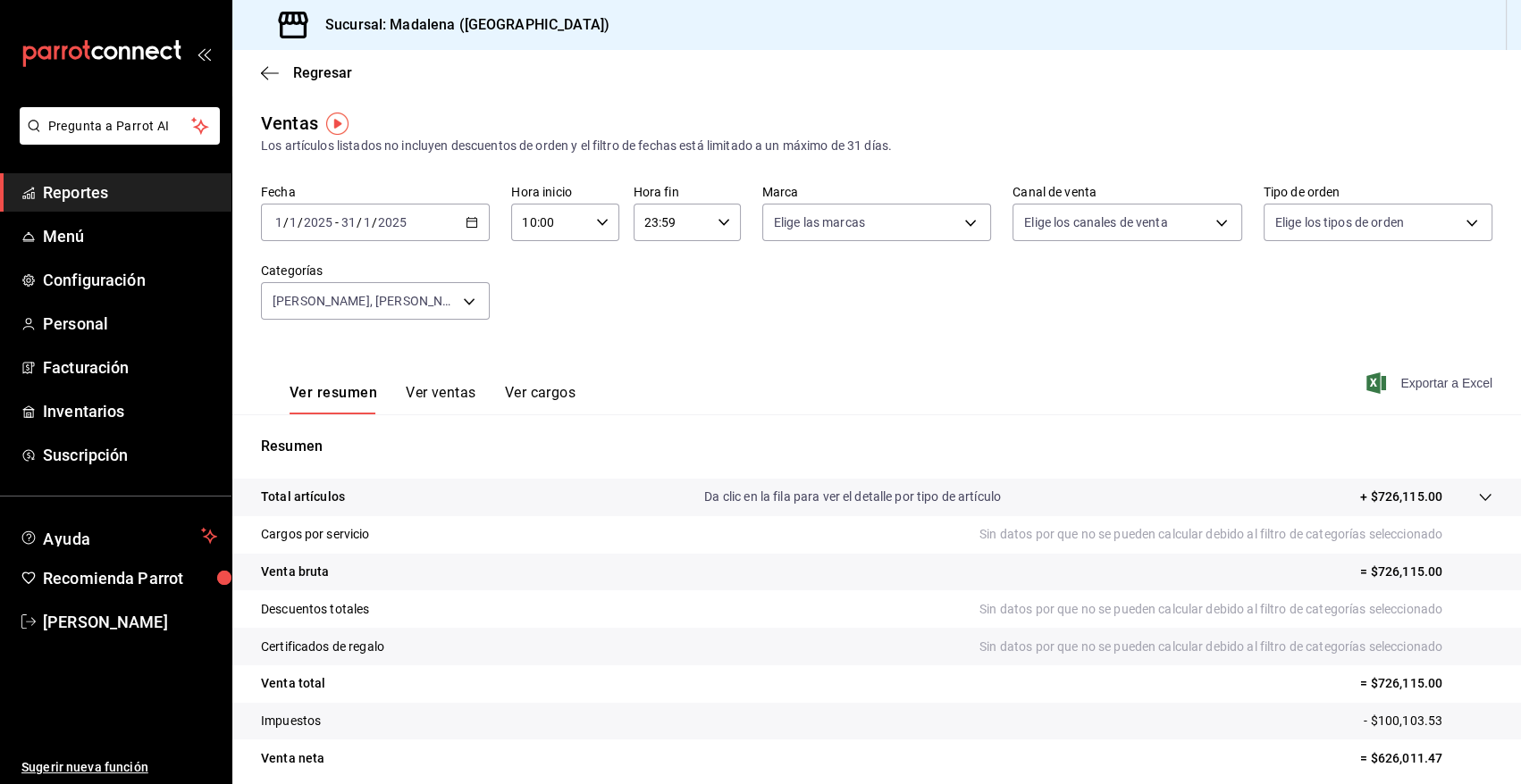
click at [1422, 382] on span "Exportar a Excel" at bounding box center [1431, 383] width 122 height 22
click at [96, 410] on span "Inventarios" at bounding box center [130, 412] width 174 height 24
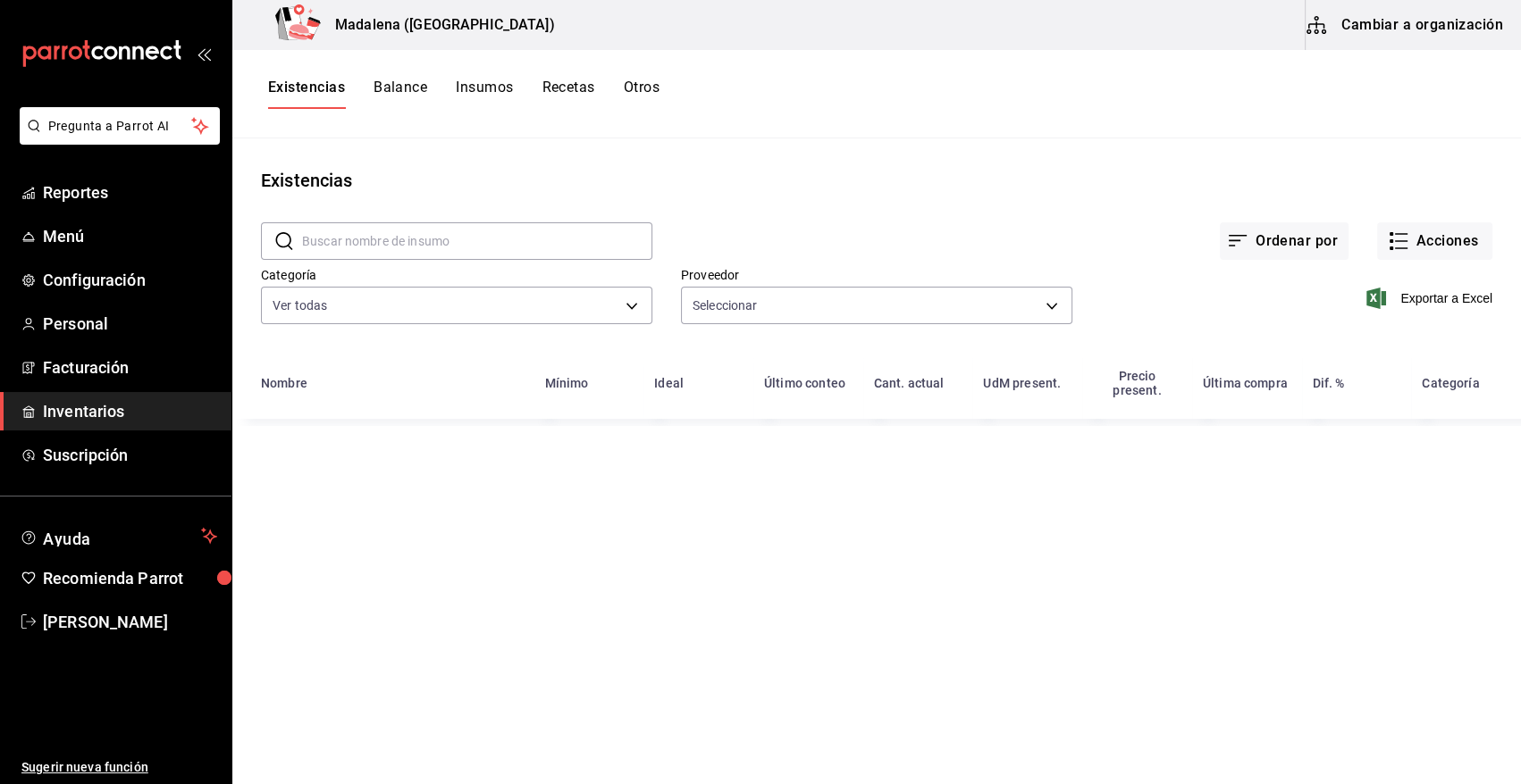
type input "7b5a22ea-ae82-47fe-a4c8-9f0d08be3bd3,11f0659f-4ab3-4460-ae3e-50806b7d976a,96bb0…"
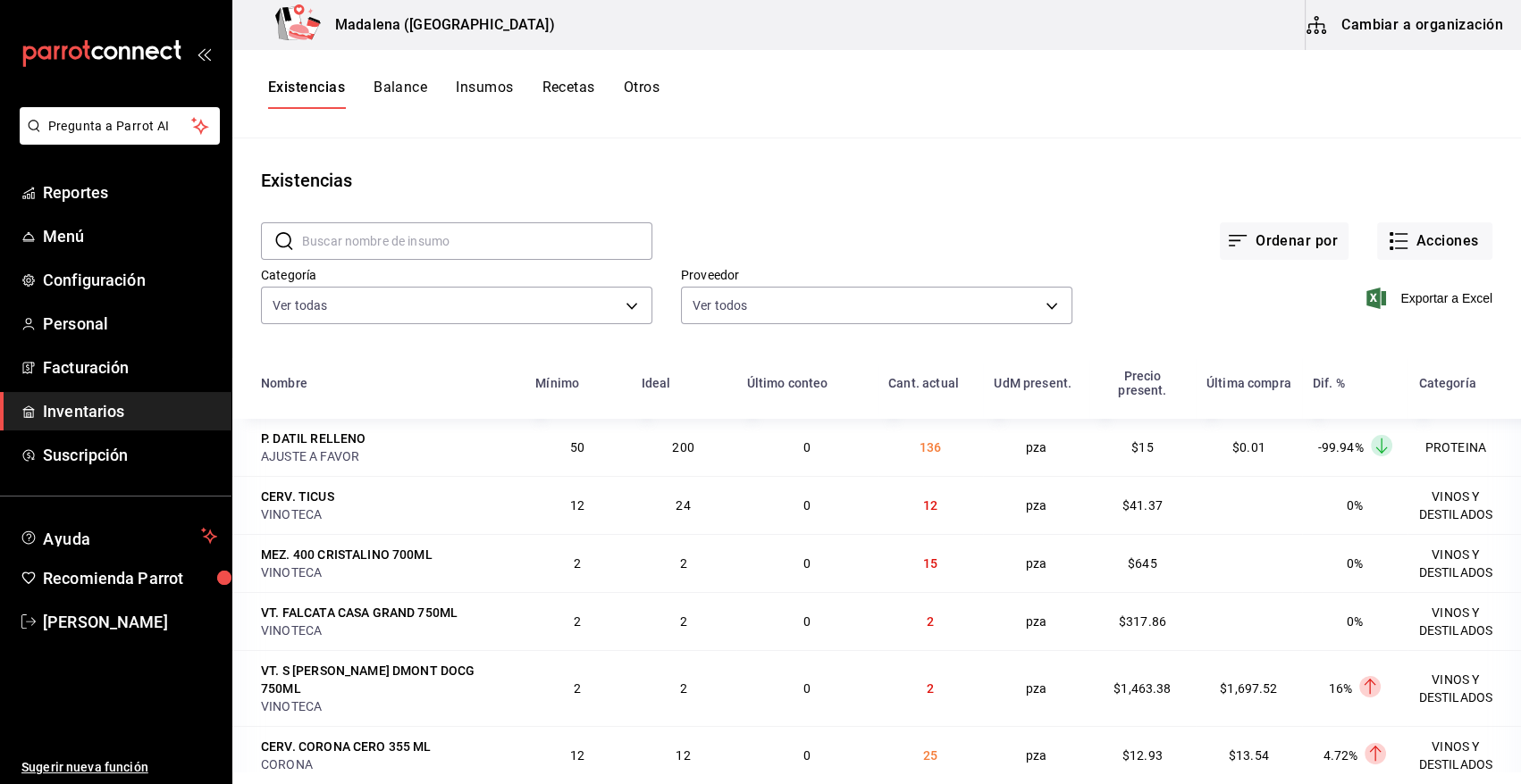
click at [1445, 18] on button "Cambiar a organización" at bounding box center [1406, 24] width 201 height 50
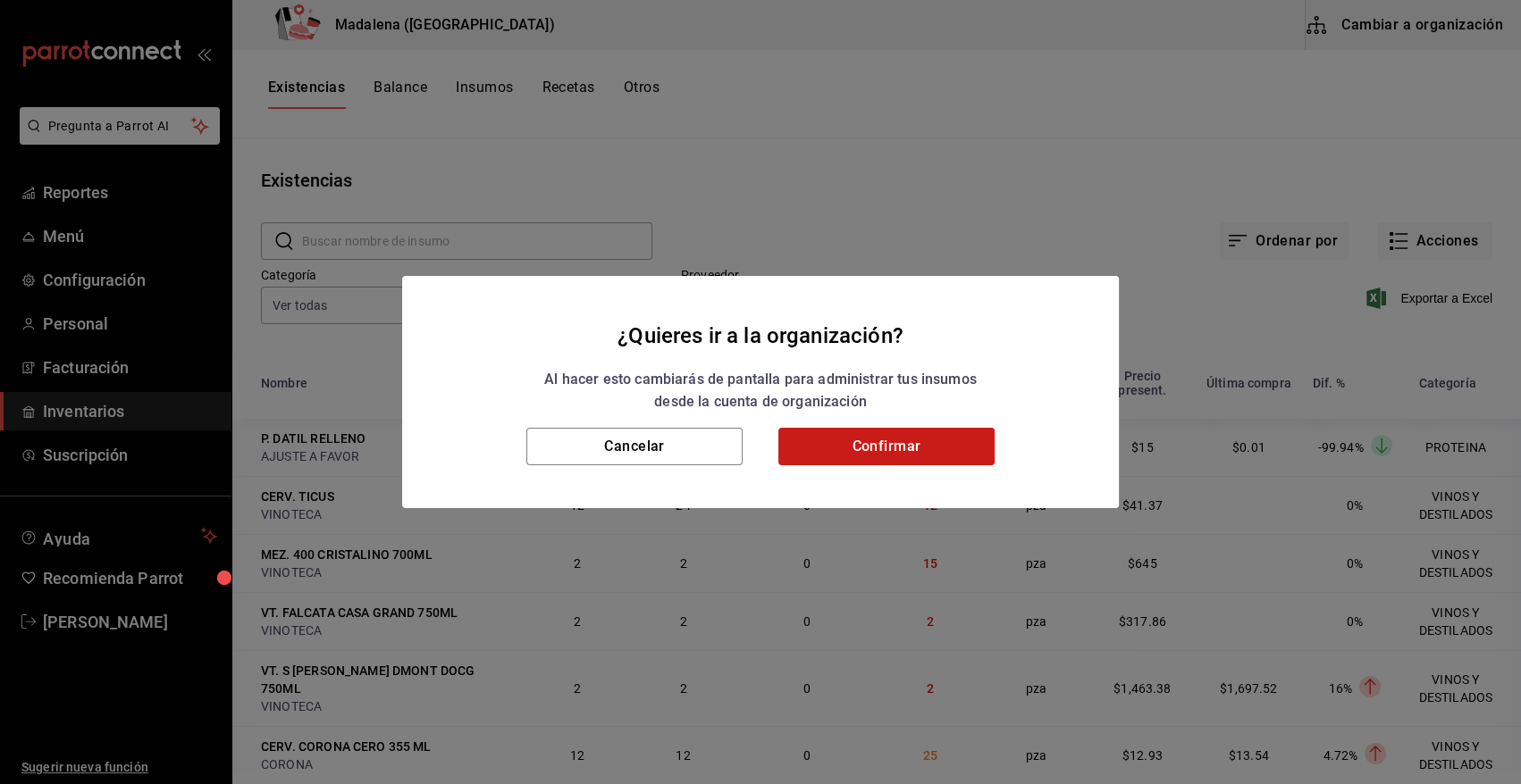
click at [867, 446] on button "Confirmar" at bounding box center [886, 447] width 216 height 38
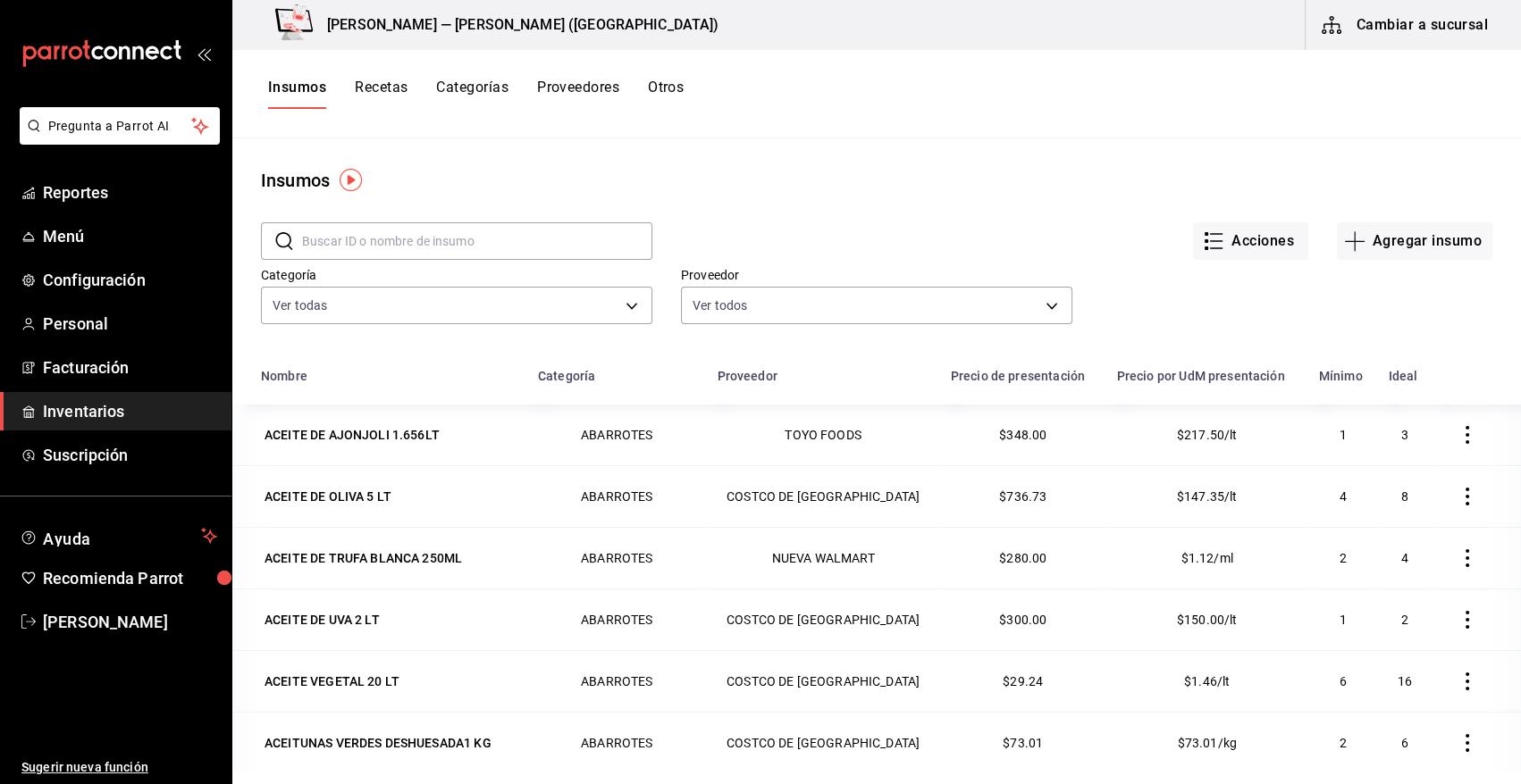
click at [295, 90] on button "Insumos" at bounding box center [297, 94] width 58 height 30
click at [1406, 239] on button "Agregar insumo" at bounding box center [1414, 242] width 155 height 38
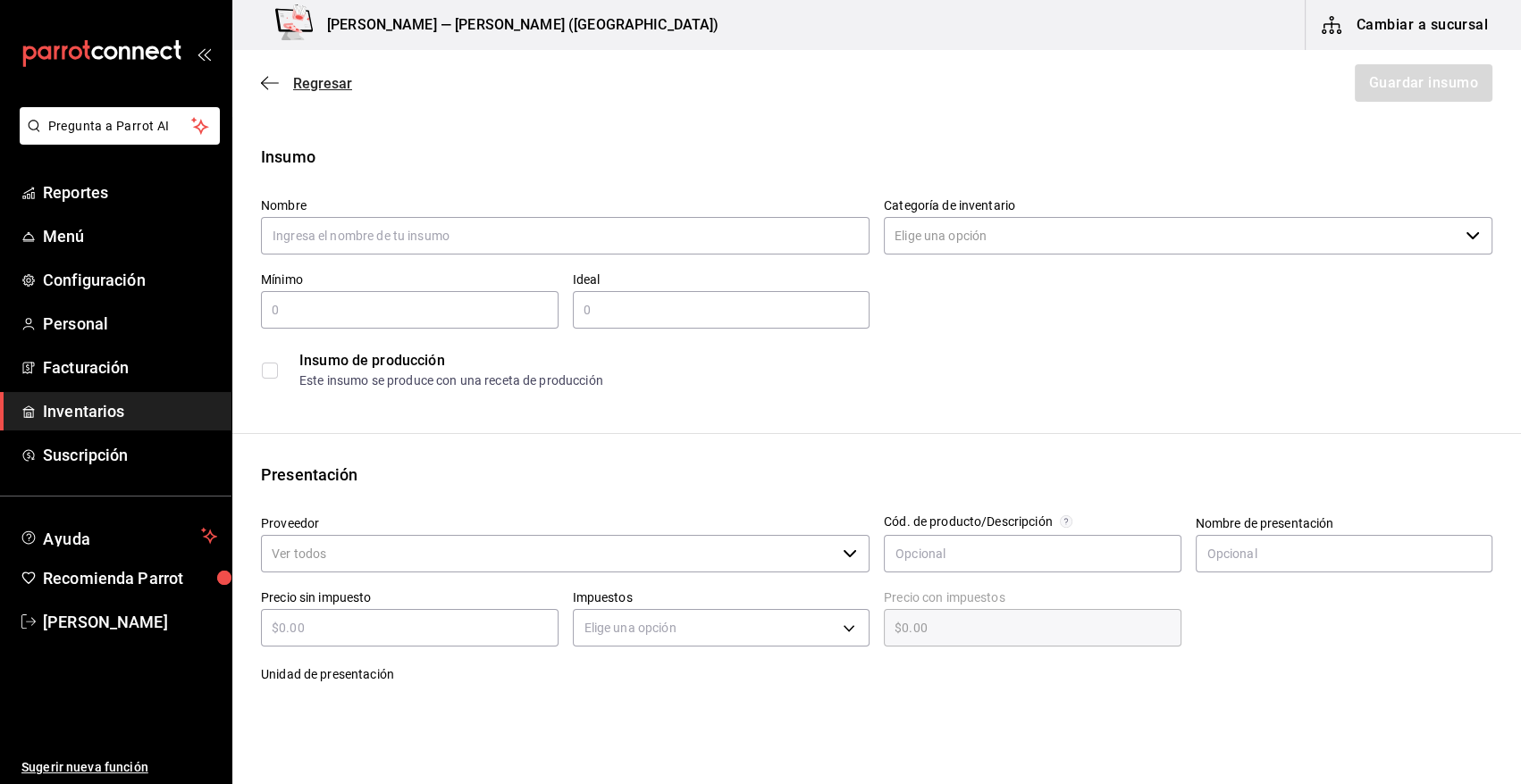
click at [331, 83] on span "Regresar" at bounding box center [323, 84] width 59 height 17
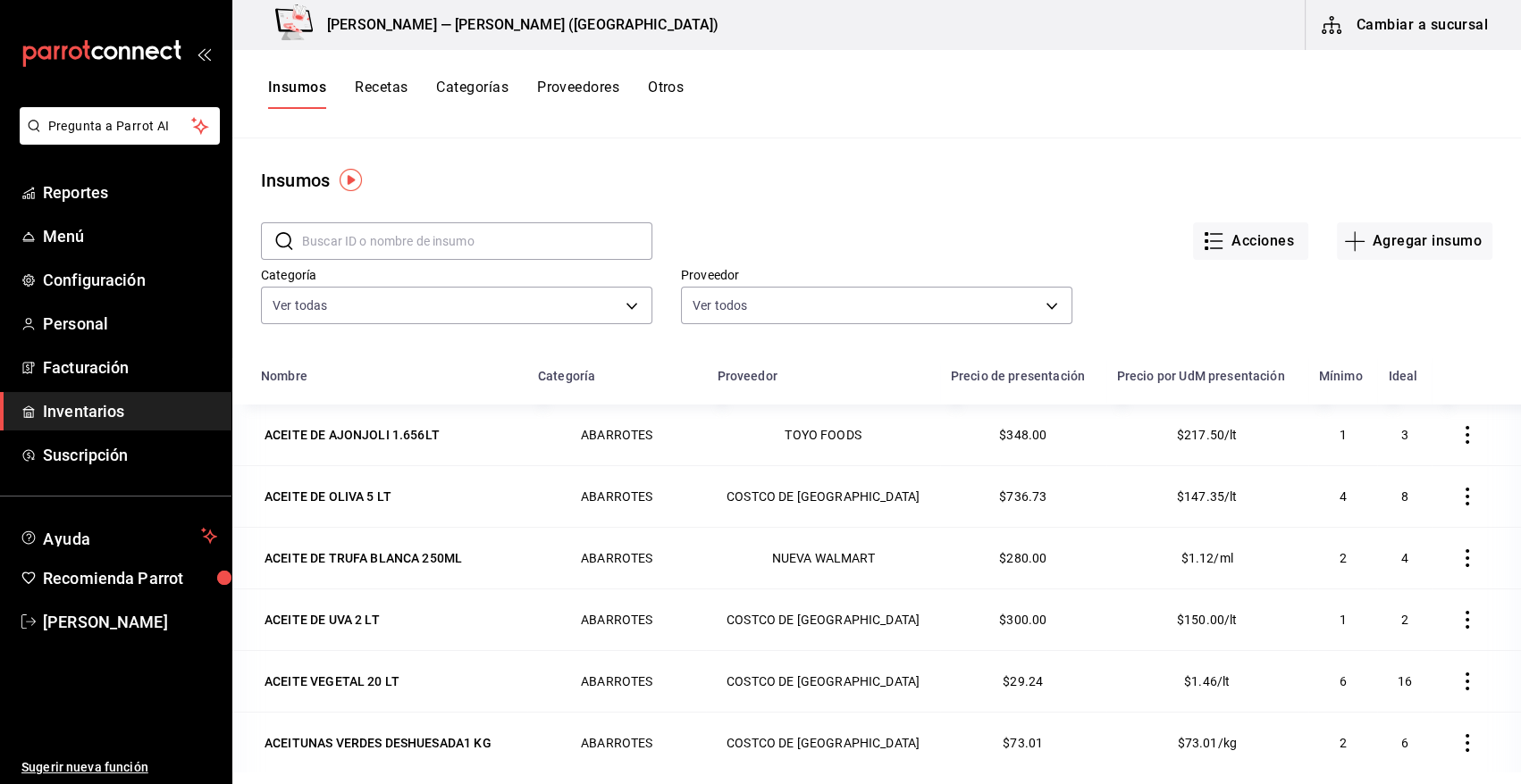
click at [386, 85] on button "Recetas" at bounding box center [381, 94] width 53 height 30
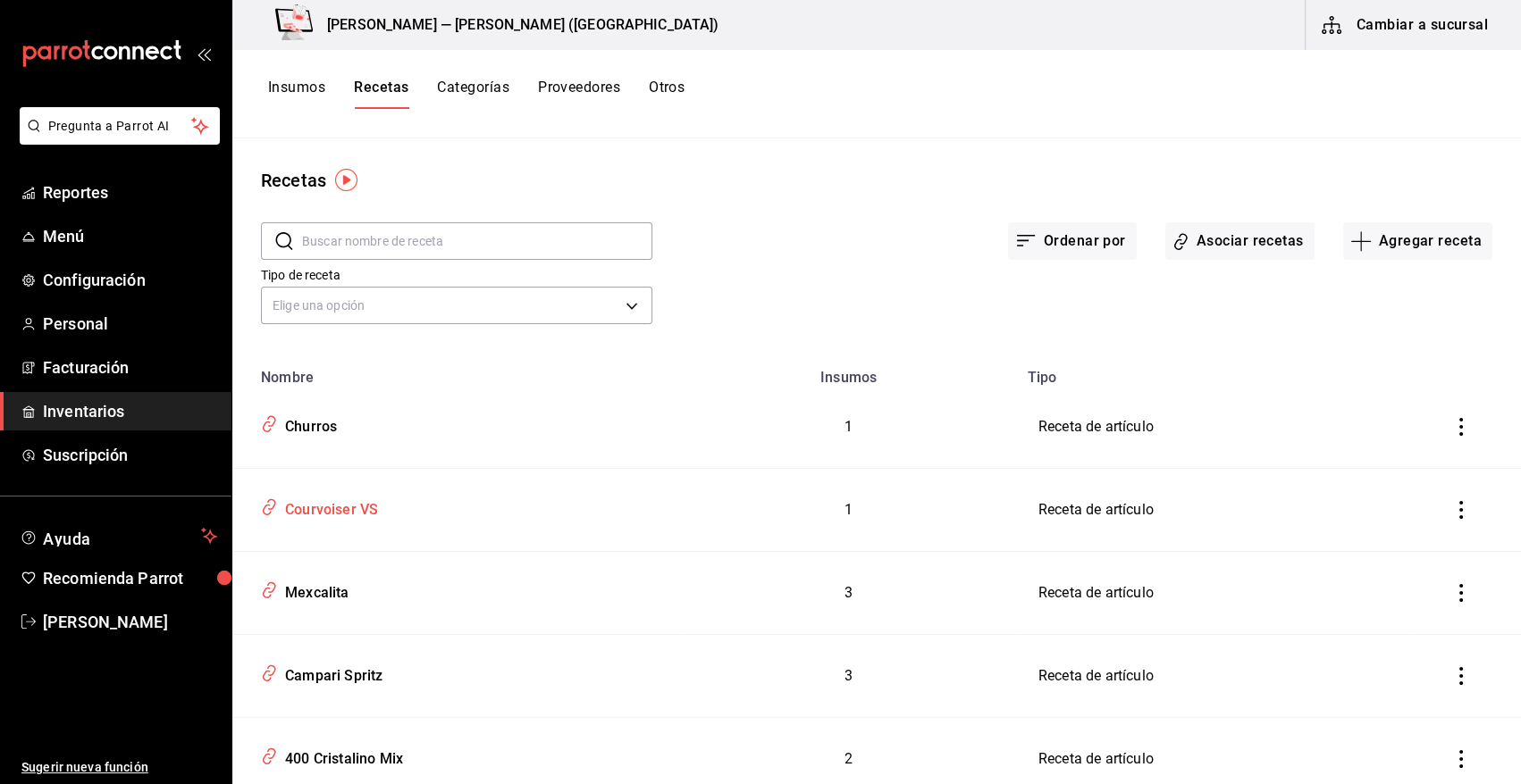
click at [356, 503] on div "Courvoiser VS" at bounding box center [327, 506] width 100 height 27
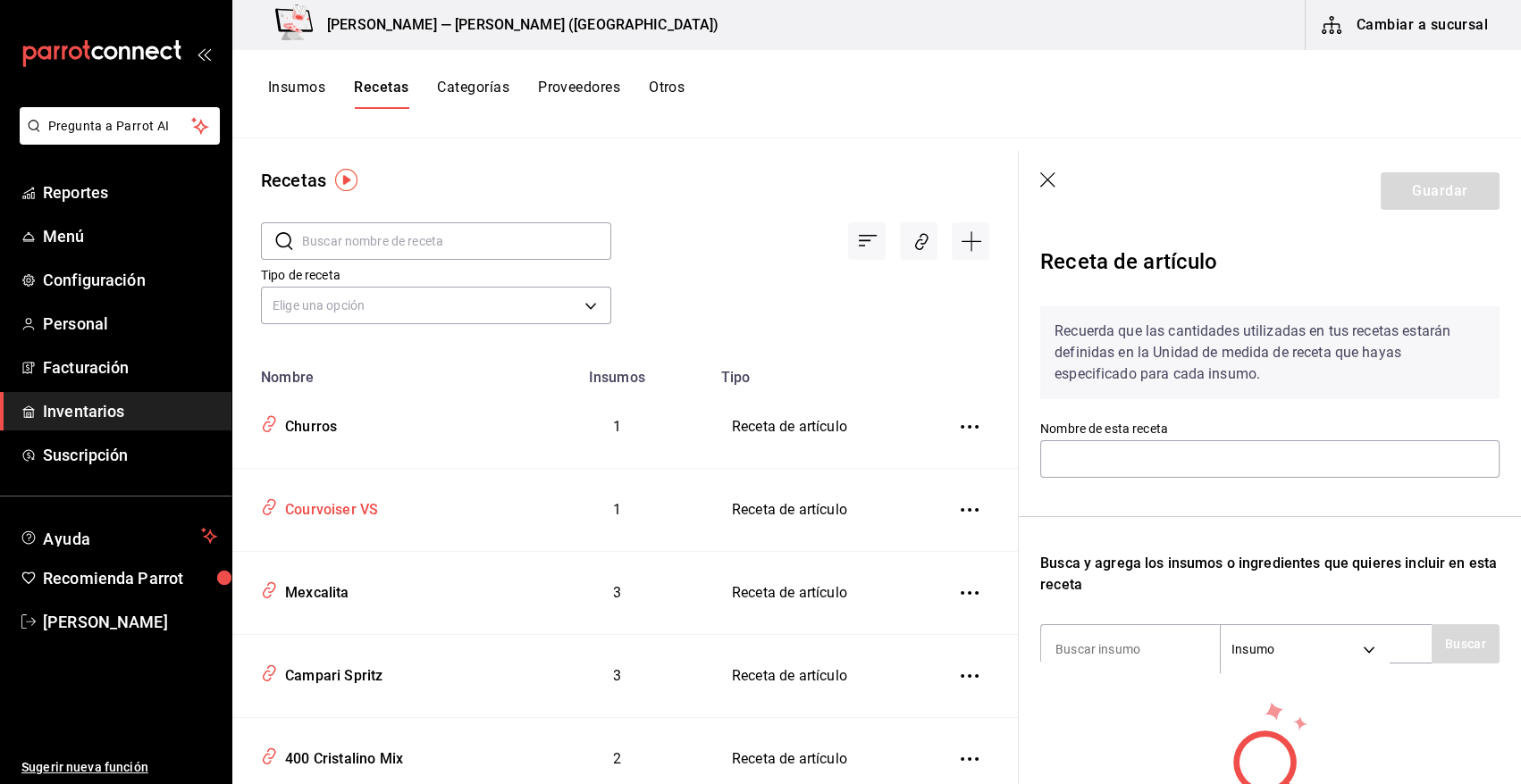
type input "Courvoiser VS"
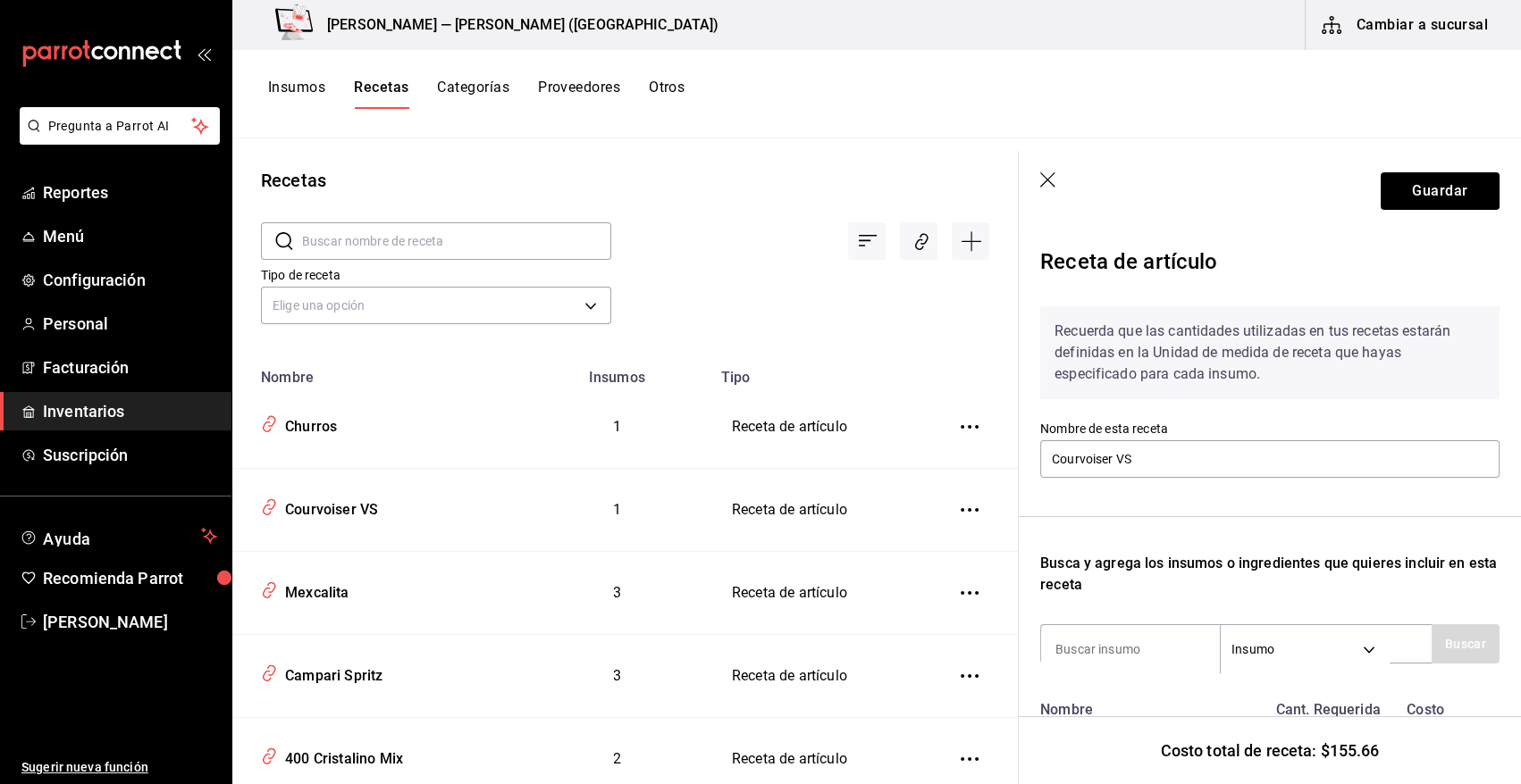
click at [411, 248] on input "text" at bounding box center [456, 242] width 309 height 36
click at [457, 248] on input "VT" at bounding box center [456, 242] width 309 height 36
type input "V"
click at [392, 75] on div "Insumos Recetas Categorías Proveedores Otros" at bounding box center [877, 94] width 1289 height 88
drag, startPoint x: 392, startPoint y: 80, endPoint x: 1051, endPoint y: 277, distance: 687.8
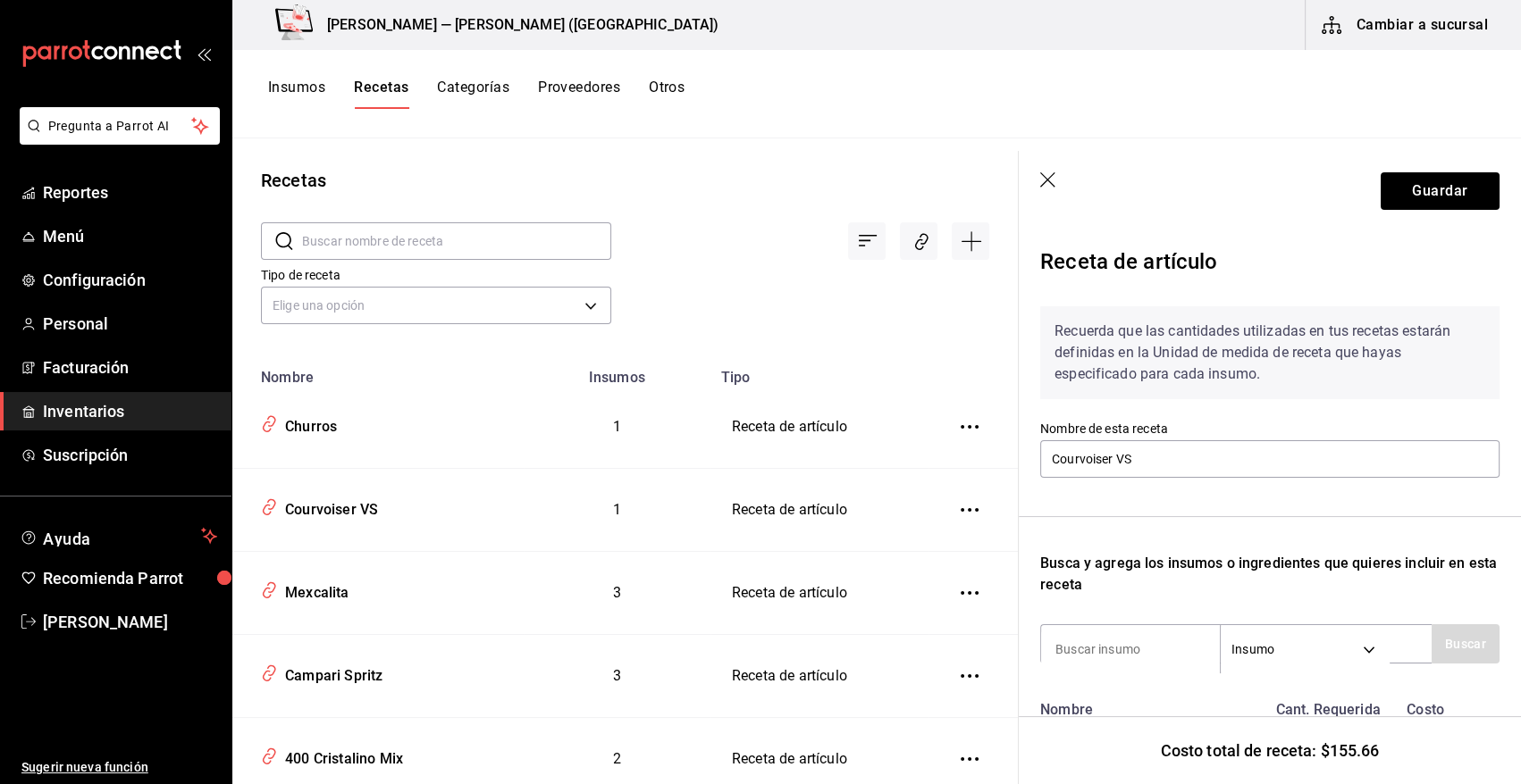
click at [392, 81] on button "Recetas" at bounding box center [381, 94] width 55 height 30
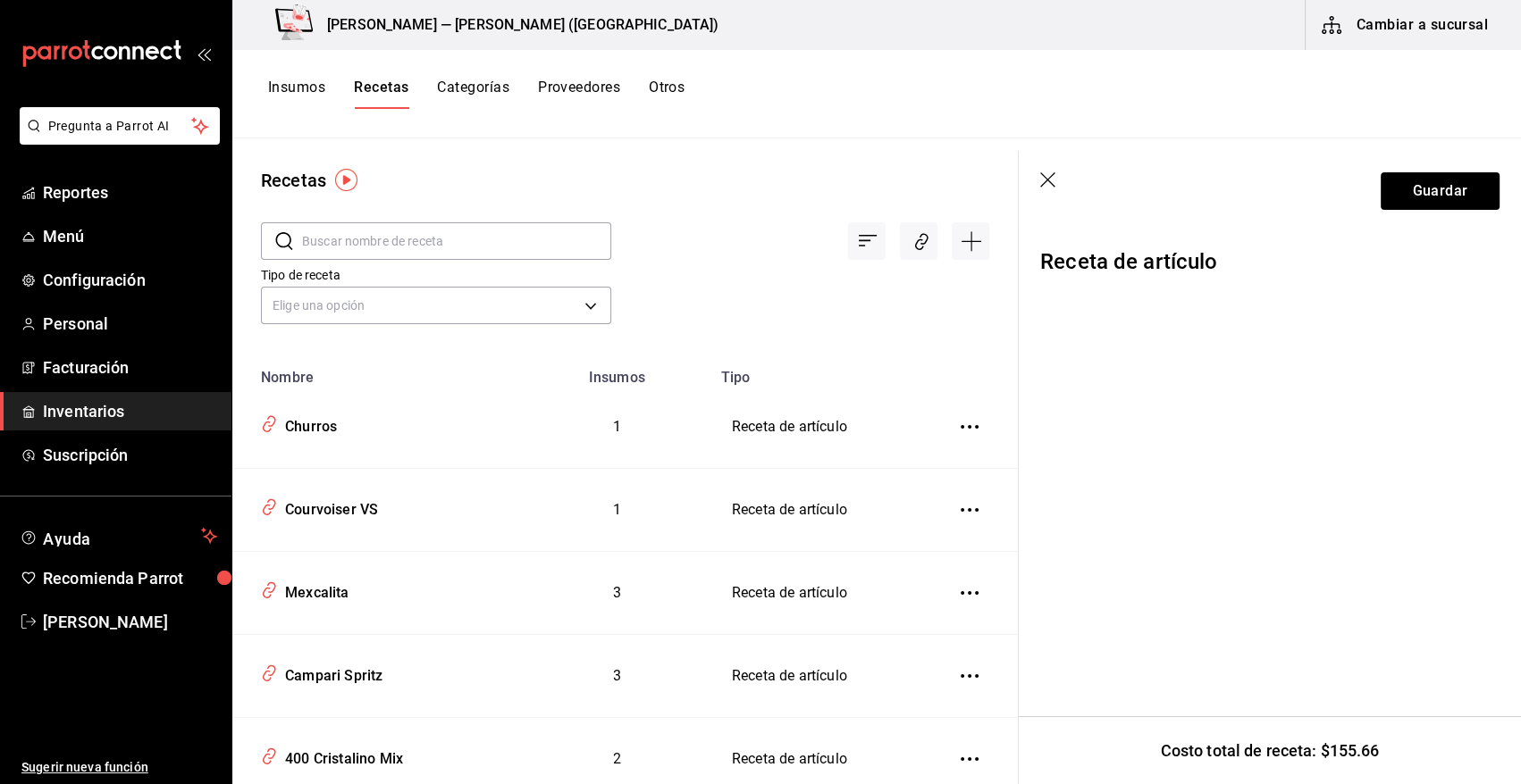
click at [1047, 179] on icon "button" at bounding box center [1048, 180] width 15 height 15
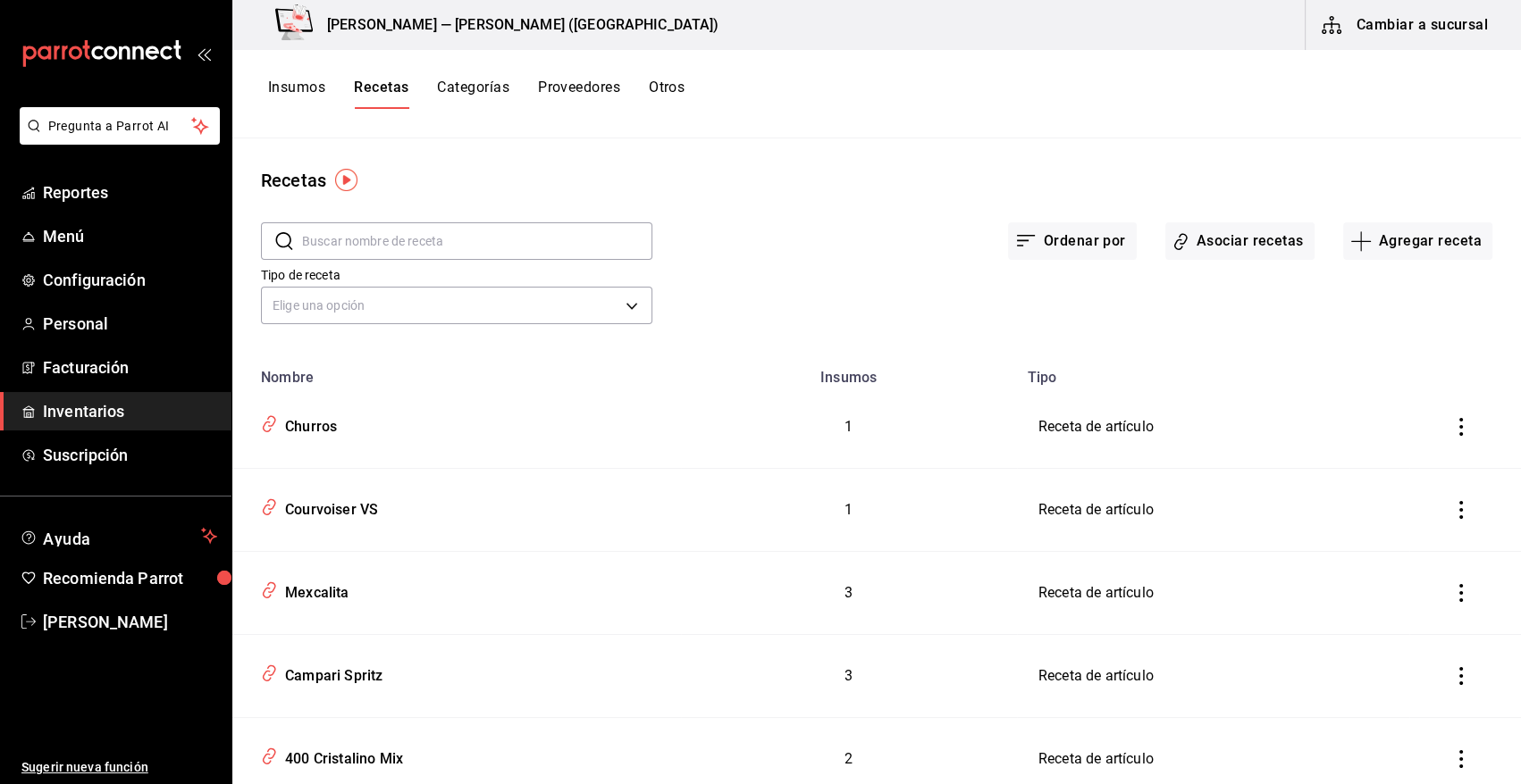
click at [367, 242] on input "text" at bounding box center [477, 242] width 350 height 36
type input "V"
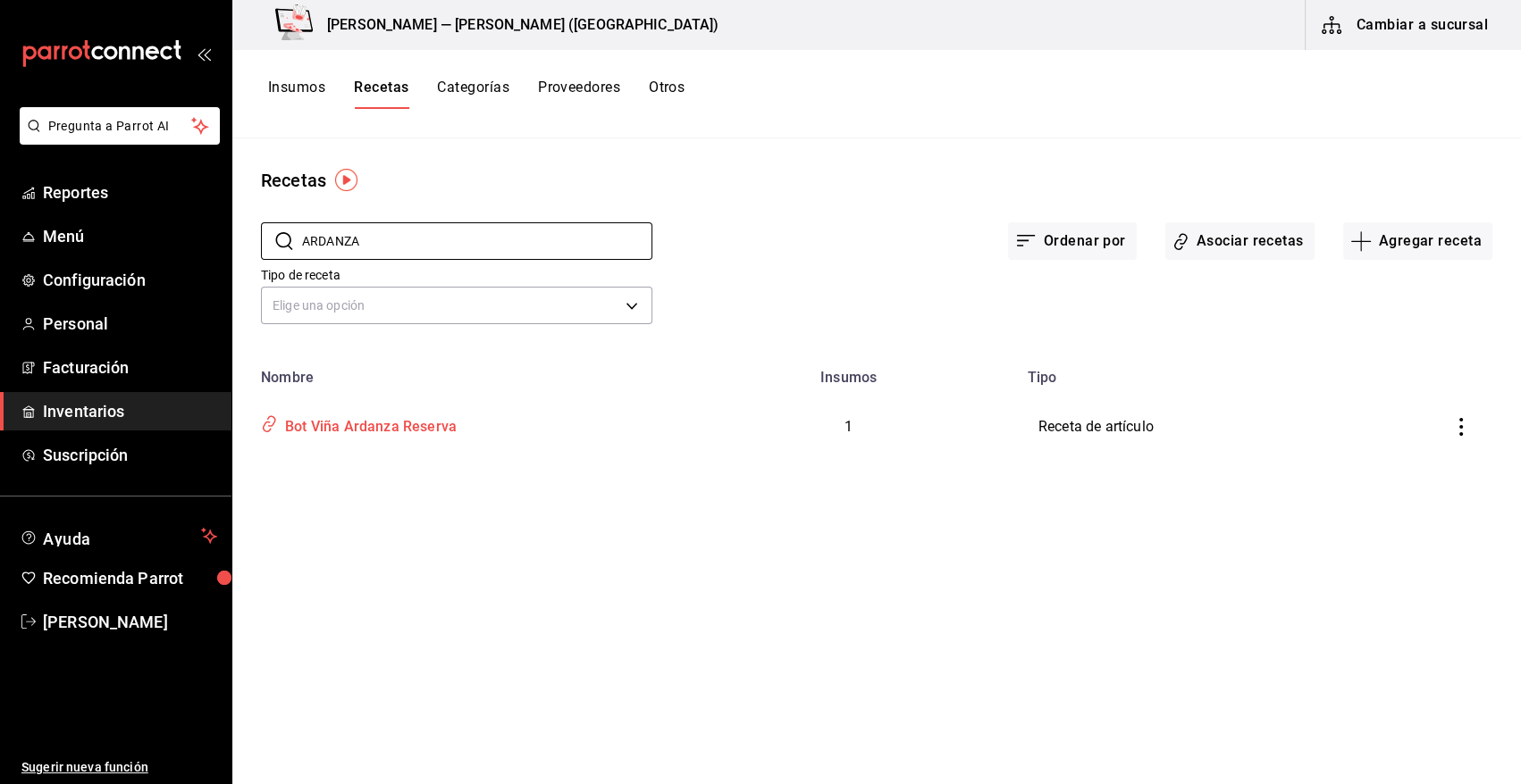
type input "ARDANZA"
click at [402, 429] on div "Bot Viña Ardanza Reserva" at bounding box center [367, 423] width 179 height 27
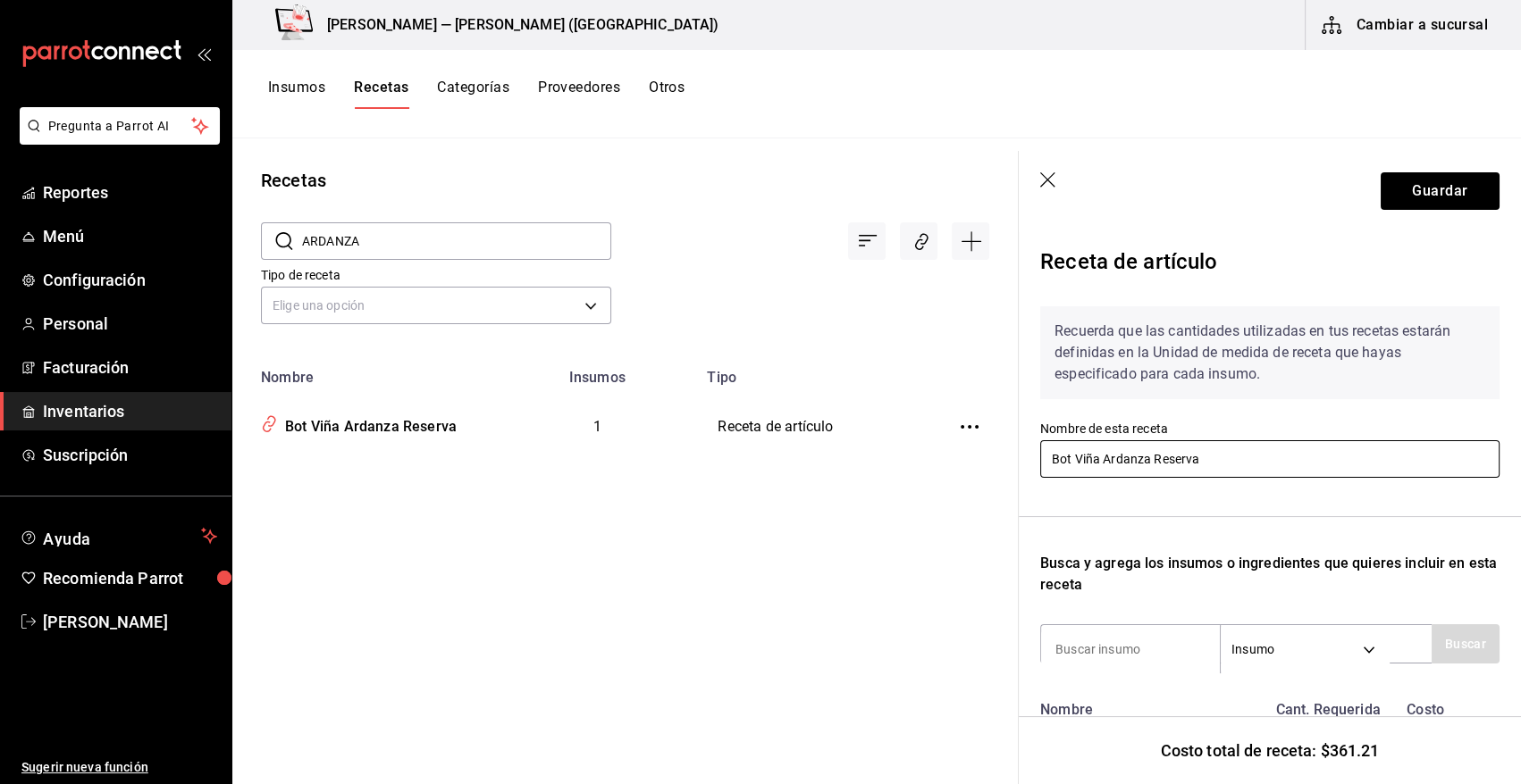
click at [1072, 457] on input "Bot Viña Ardanza Reserva" at bounding box center [1270, 459] width 459 height 38
type input "Bot Vt Viña Ardanza Reserva"
click at [1447, 186] on button "Guardar" at bounding box center [1440, 191] width 119 height 38
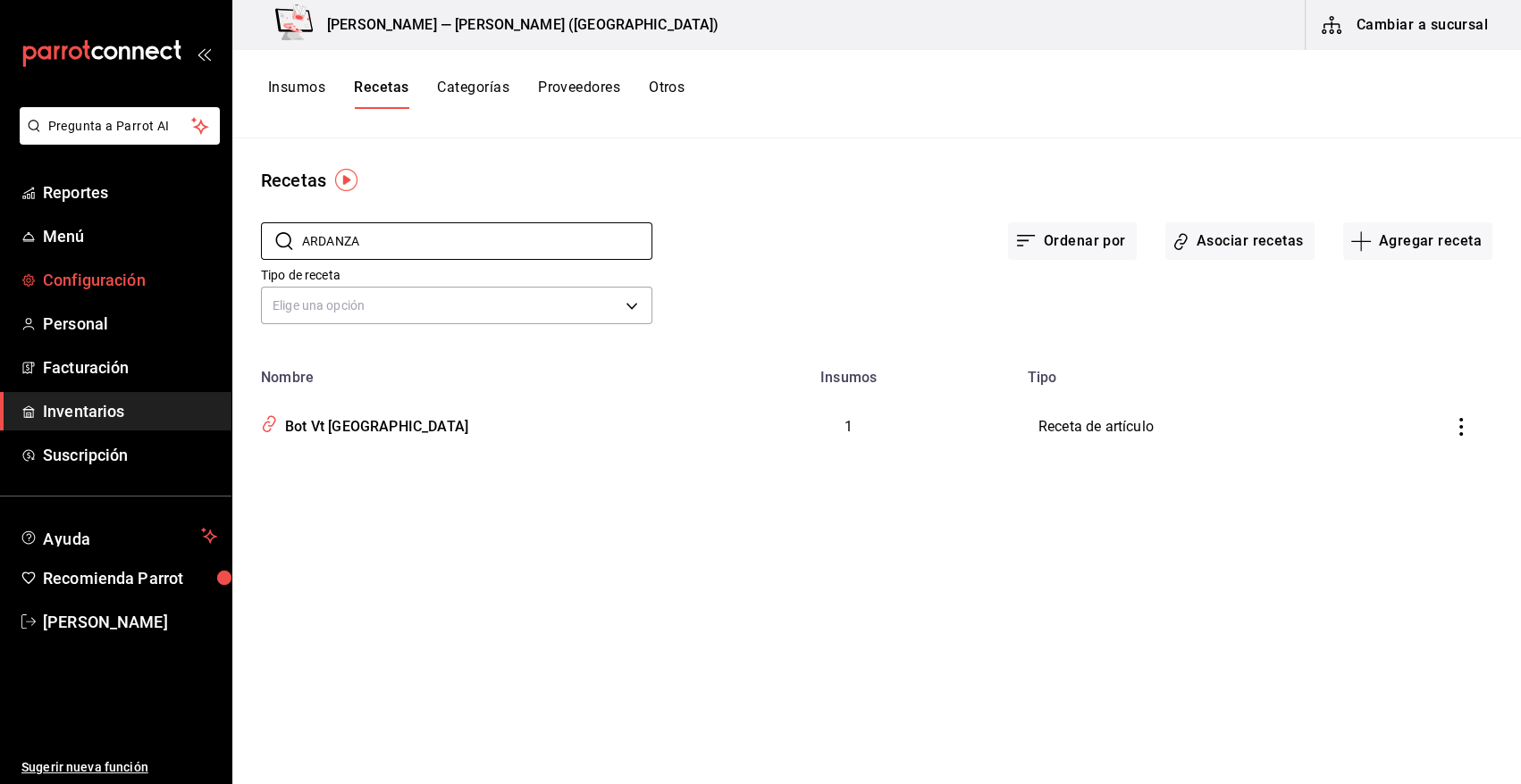
drag, startPoint x: 368, startPoint y: 243, endPoint x: 223, endPoint y: 267, distance: 147.0
click at [223, 267] on div "Pregunta a Parrot AI Reportes Menú Configuración Personal Facturación Inventari…" at bounding box center [760, 385] width 1521 height 772
type input "MUGA"
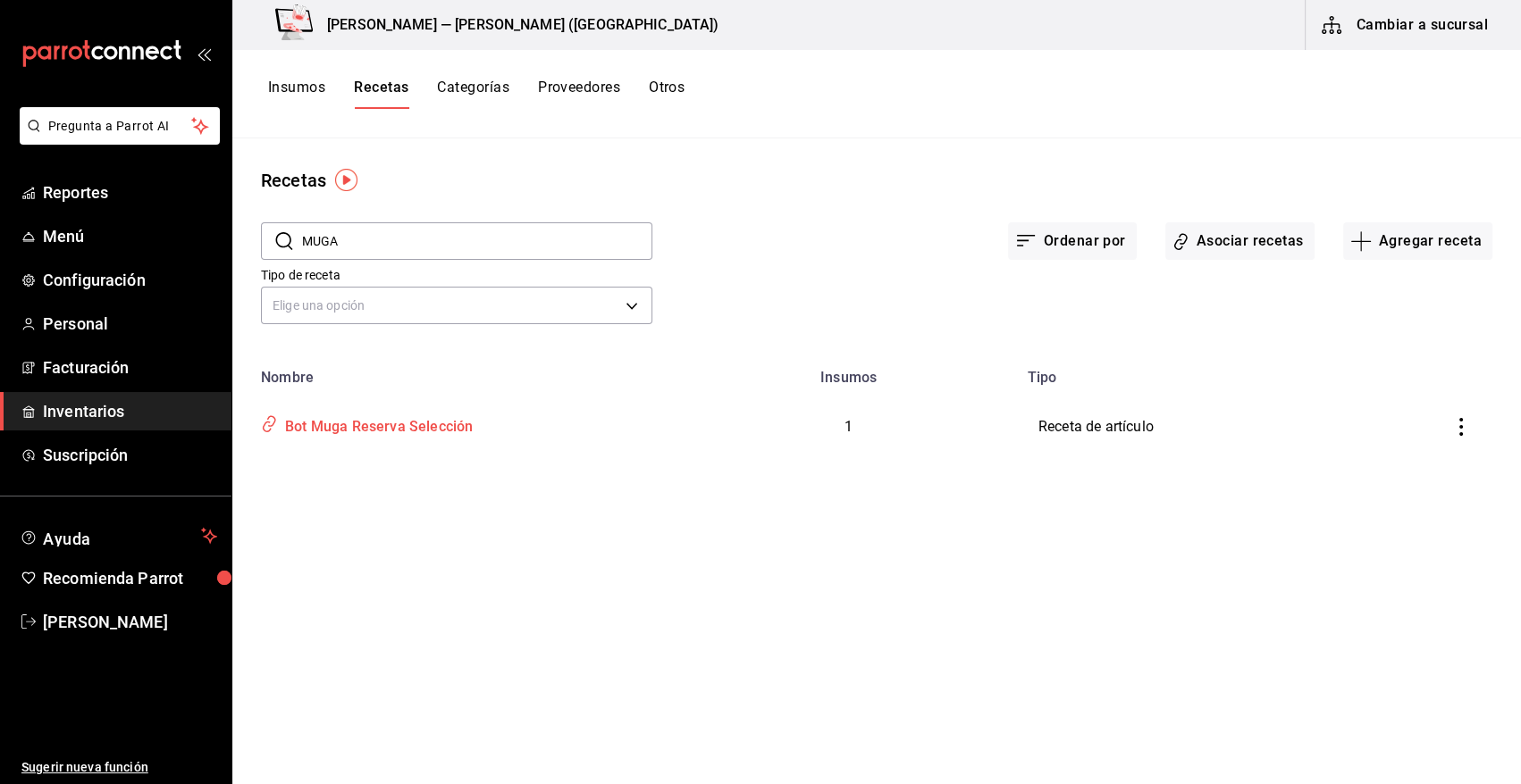
click at [384, 420] on div "Bot Muga Reserva Selección" at bounding box center [374, 423] width 195 height 27
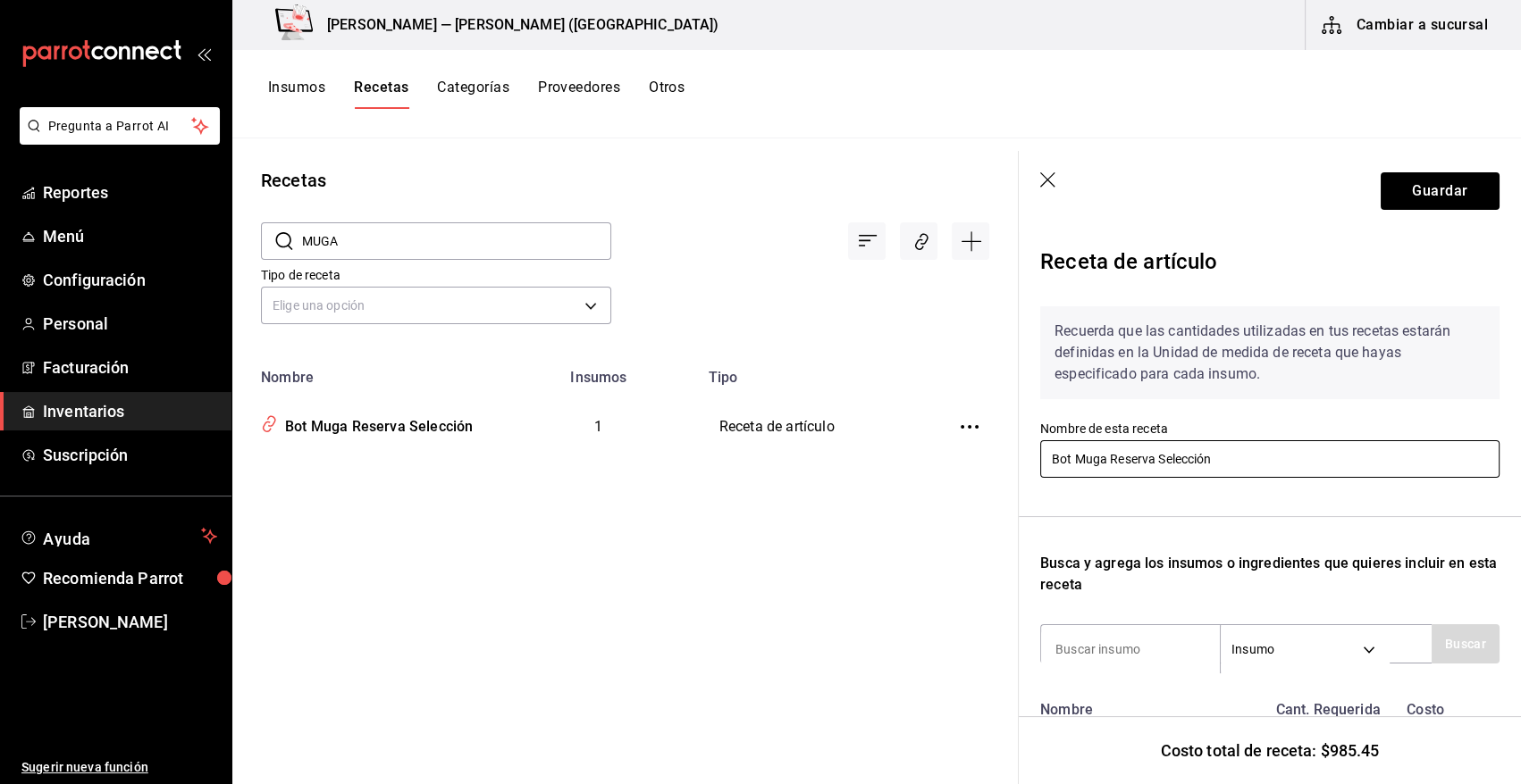
click at [1072, 458] on input "Bot Muga Reserva Selección" at bounding box center [1270, 459] width 459 height 38
type input "Bot Vt Muga Reserva Selección"
click at [1398, 197] on button "Guardar" at bounding box center [1440, 191] width 119 height 38
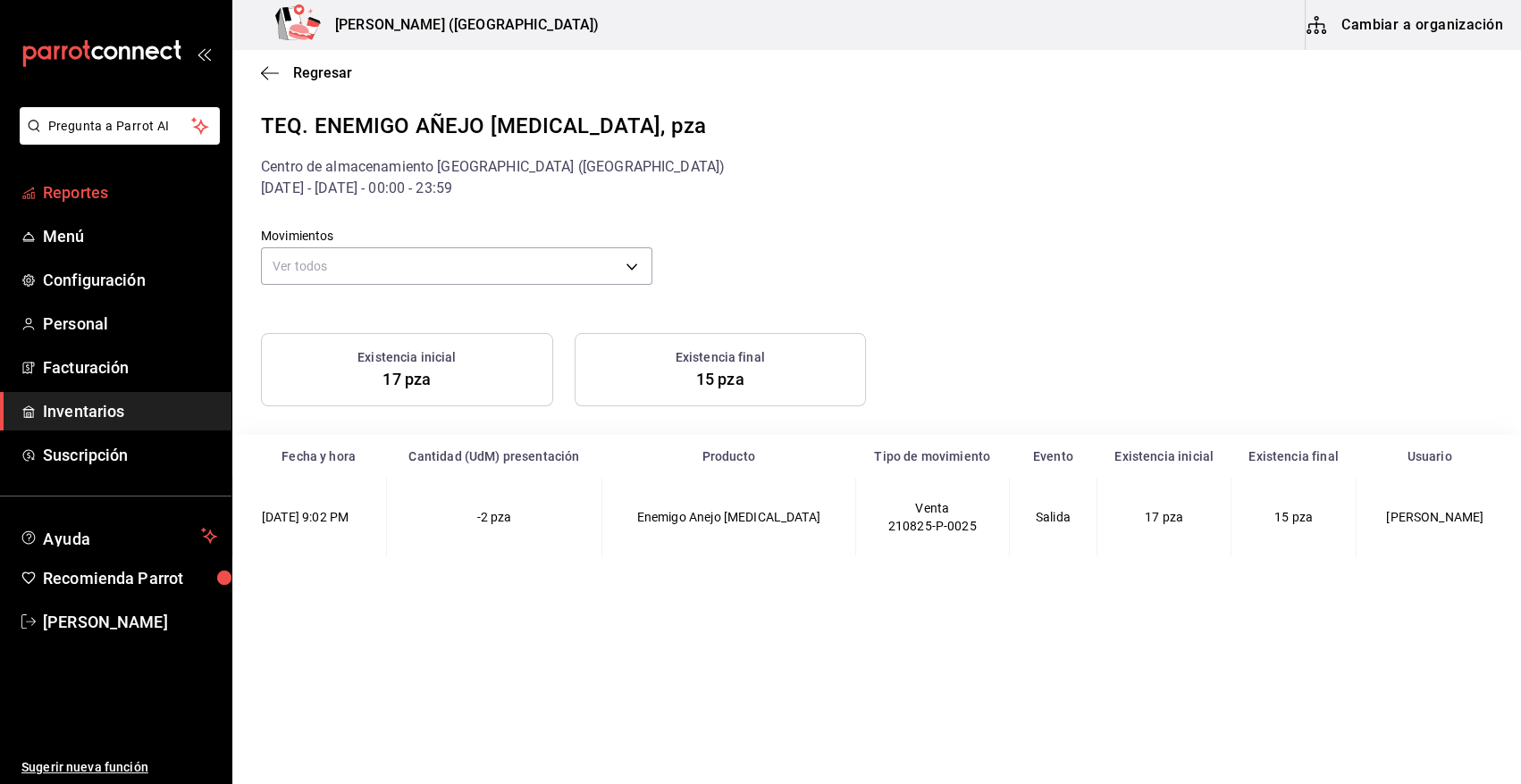
click at [89, 188] on span "Reportes" at bounding box center [130, 193] width 174 height 24
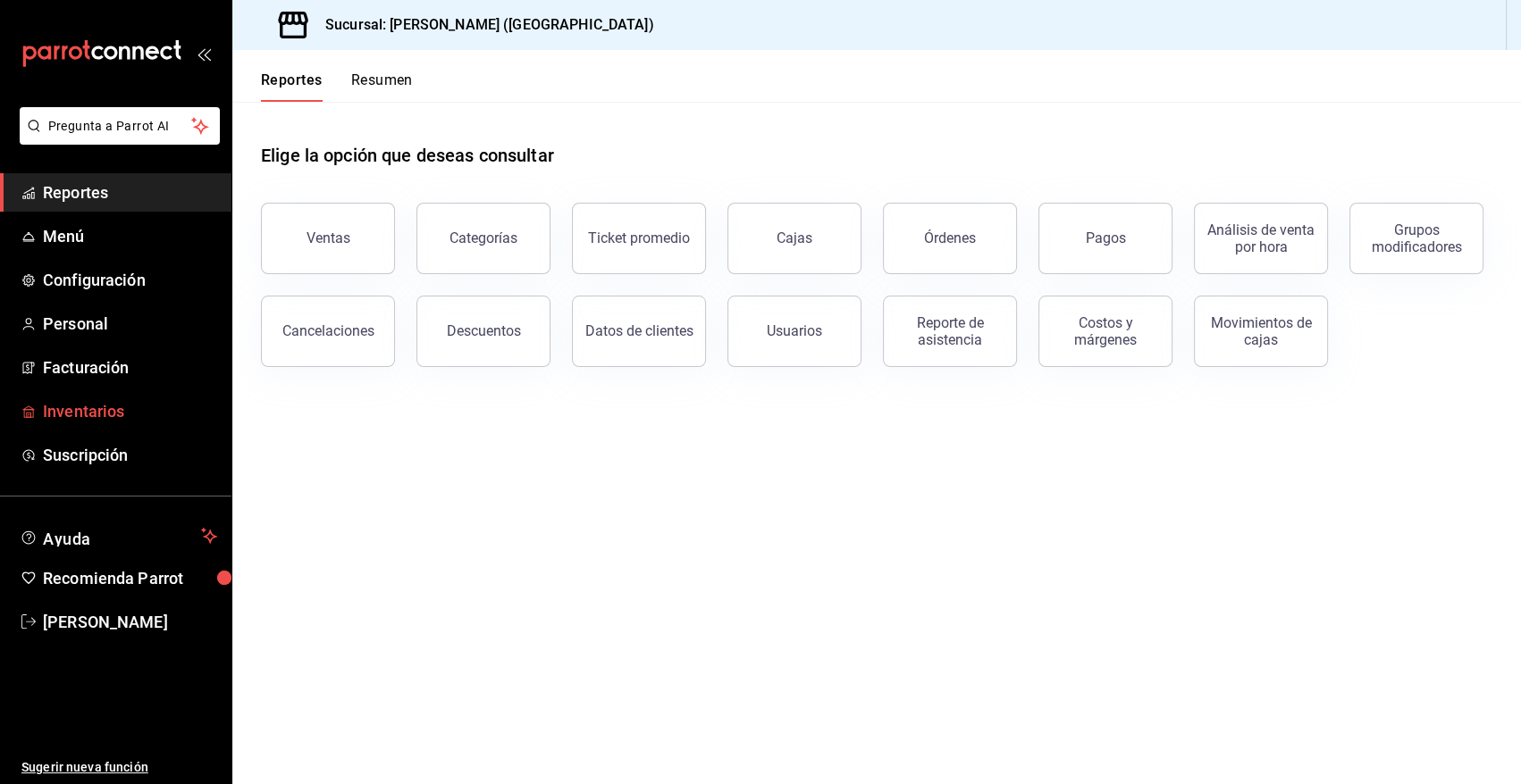
click at [87, 411] on span "Inventarios" at bounding box center [130, 412] width 174 height 24
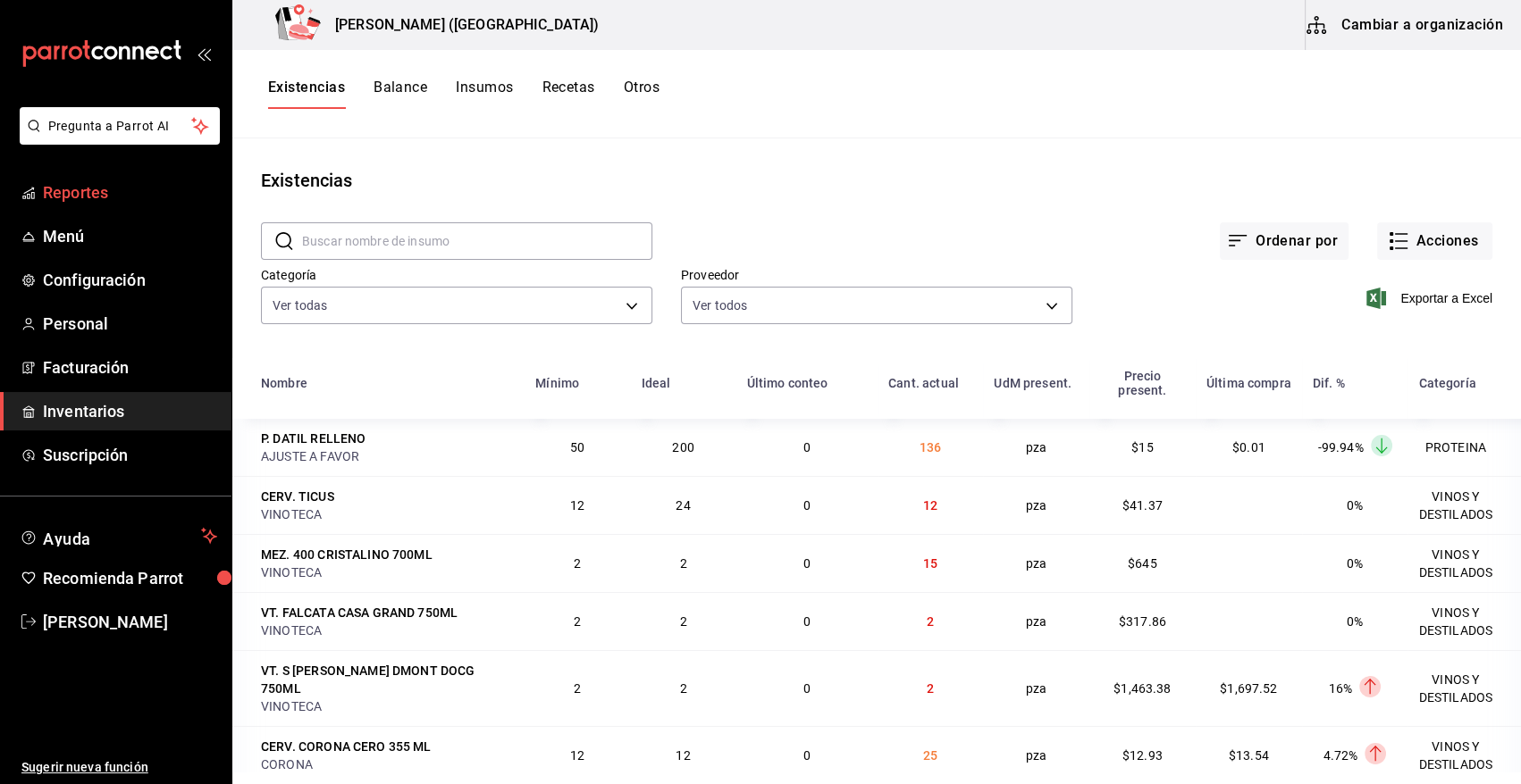
click at [94, 191] on span "Reportes" at bounding box center [130, 193] width 174 height 24
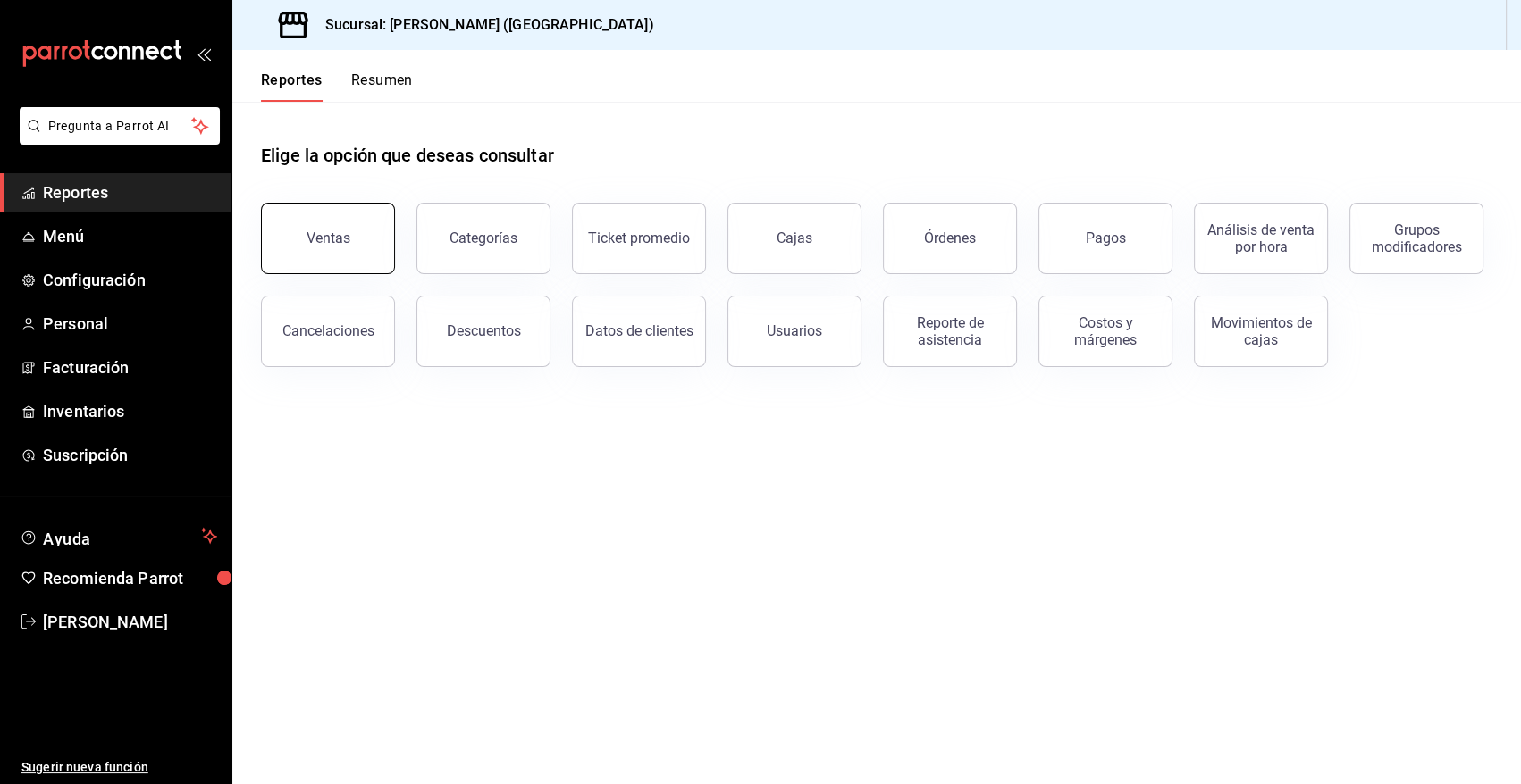
click at [297, 242] on button "Ventas" at bounding box center [327, 239] width 135 height 71
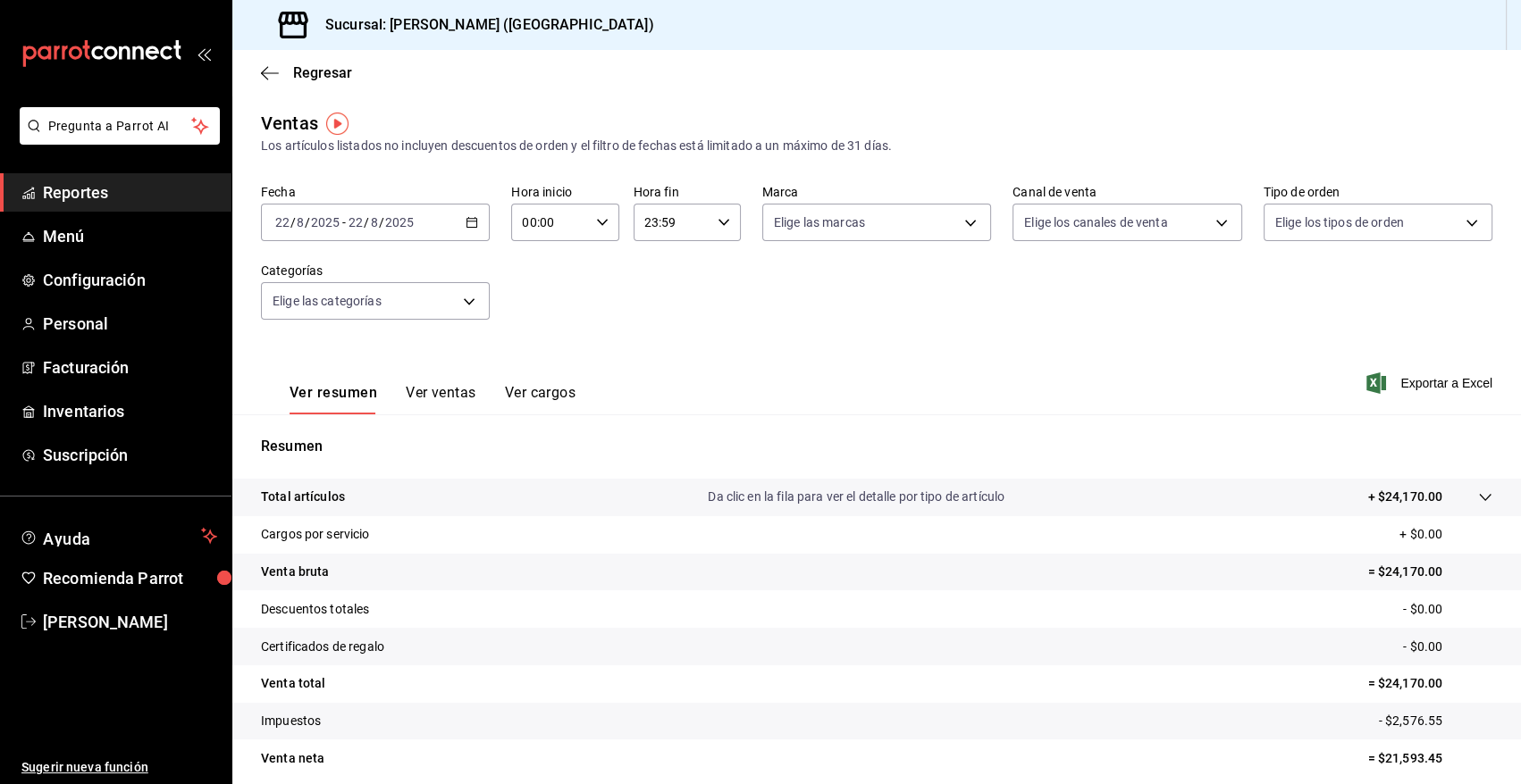
click at [470, 223] on icon "button" at bounding box center [471, 222] width 12 height 12
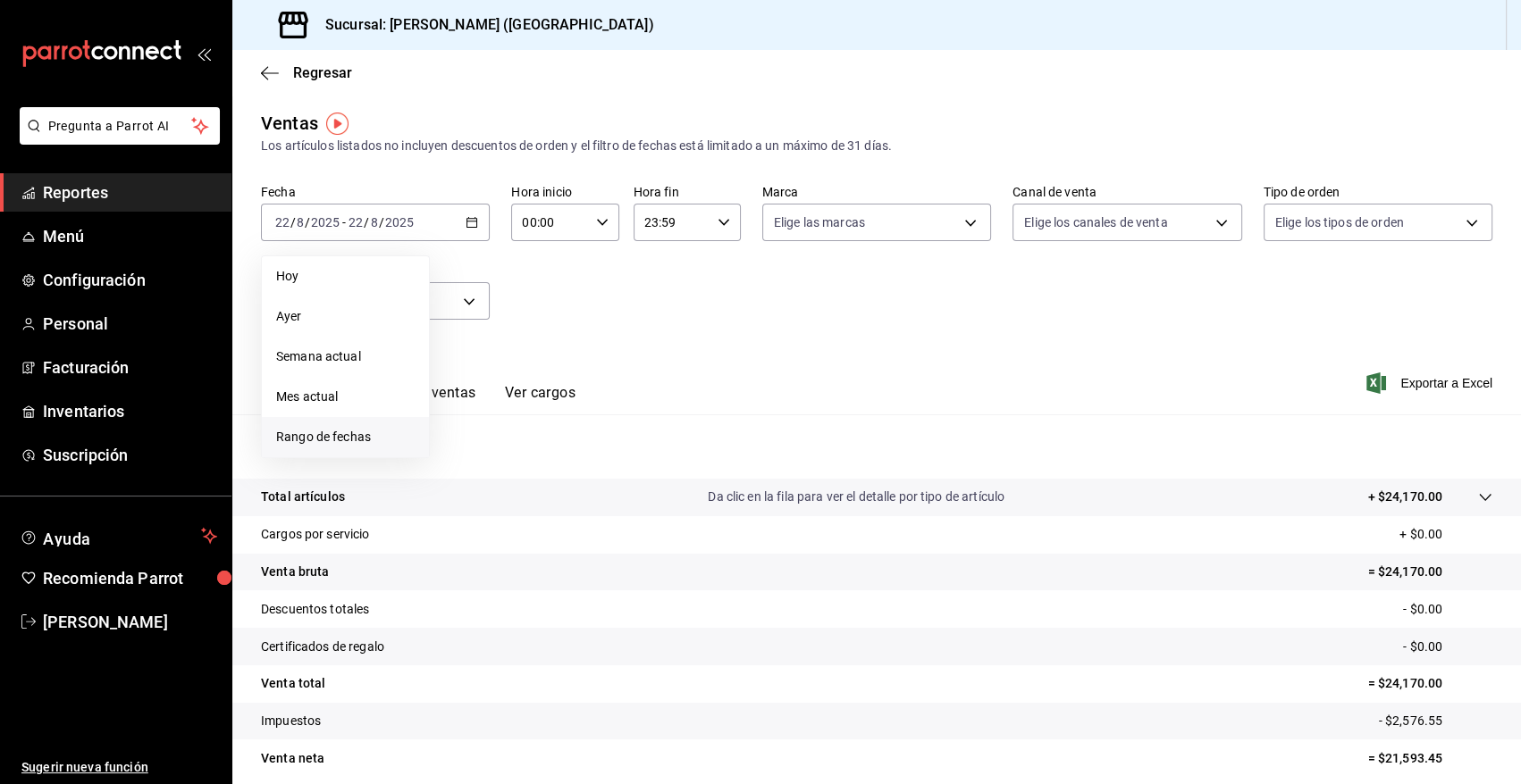
click at [338, 438] on span "Rango de fechas" at bounding box center [345, 437] width 138 height 19
click at [546, 288] on icon "button" at bounding box center [549, 288] width 22 height 22
click at [482, 329] on button "enero" at bounding box center [488, 321] width 74 height 32
click at [522, 341] on button "1" at bounding box center [530, 341] width 31 height 32
click at [598, 498] on abbr "31" at bounding box center [594, 497] width 11 height 12
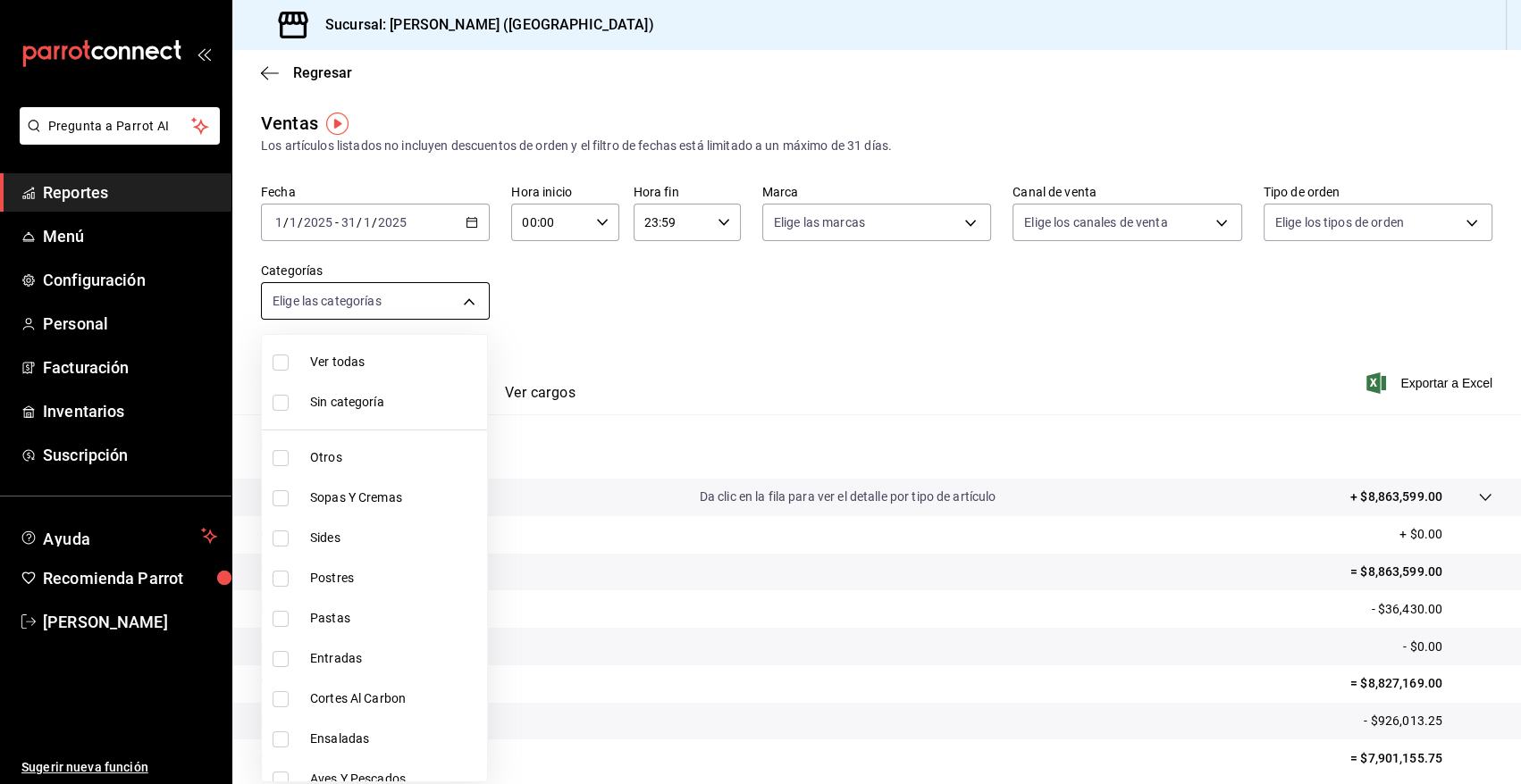
click at [464, 304] on body "Pregunta a Parrot AI Reportes Menú Configuración Personal Facturación Inventari…" at bounding box center [760, 392] width 1521 height 784
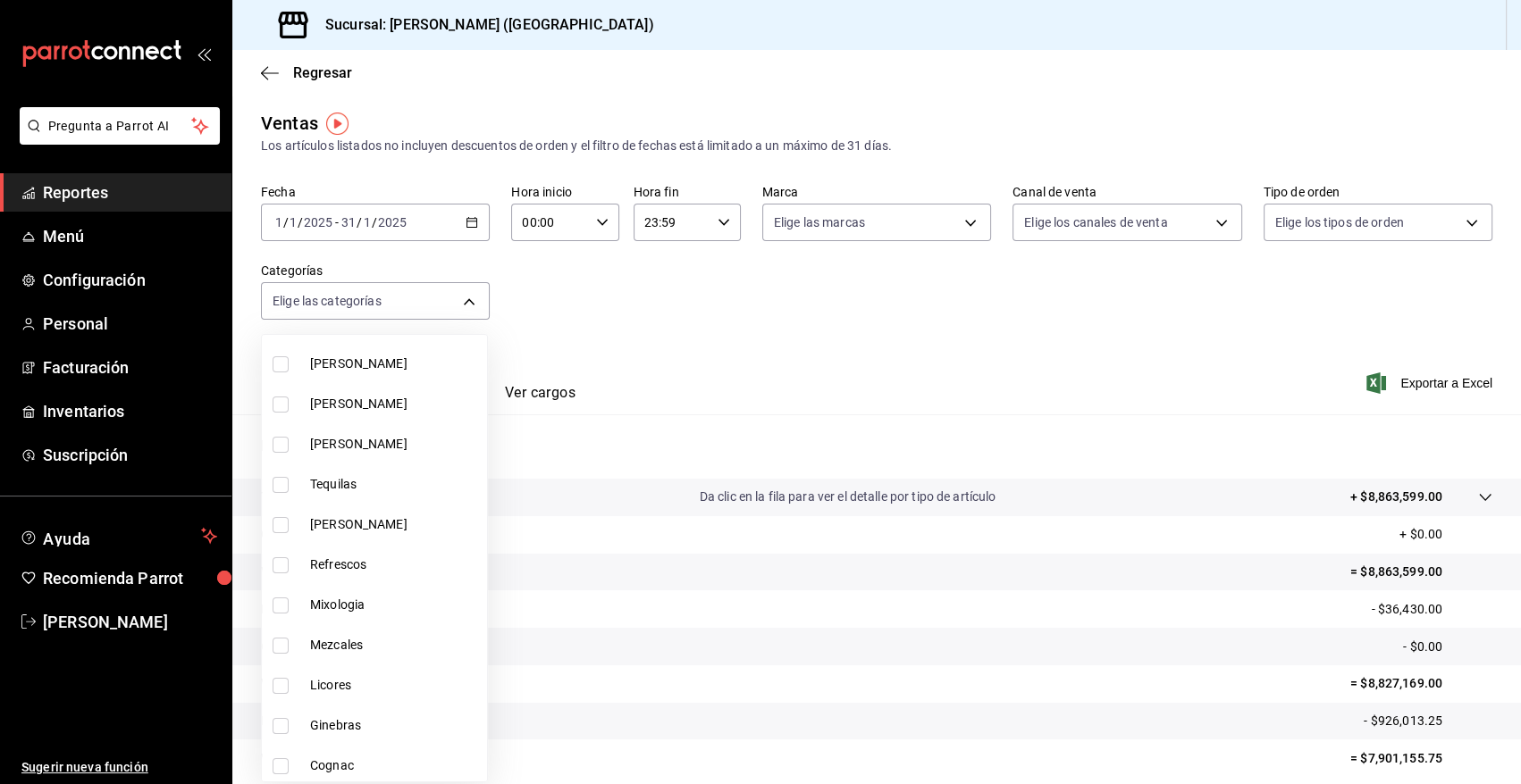
scroll to position [469, 0]
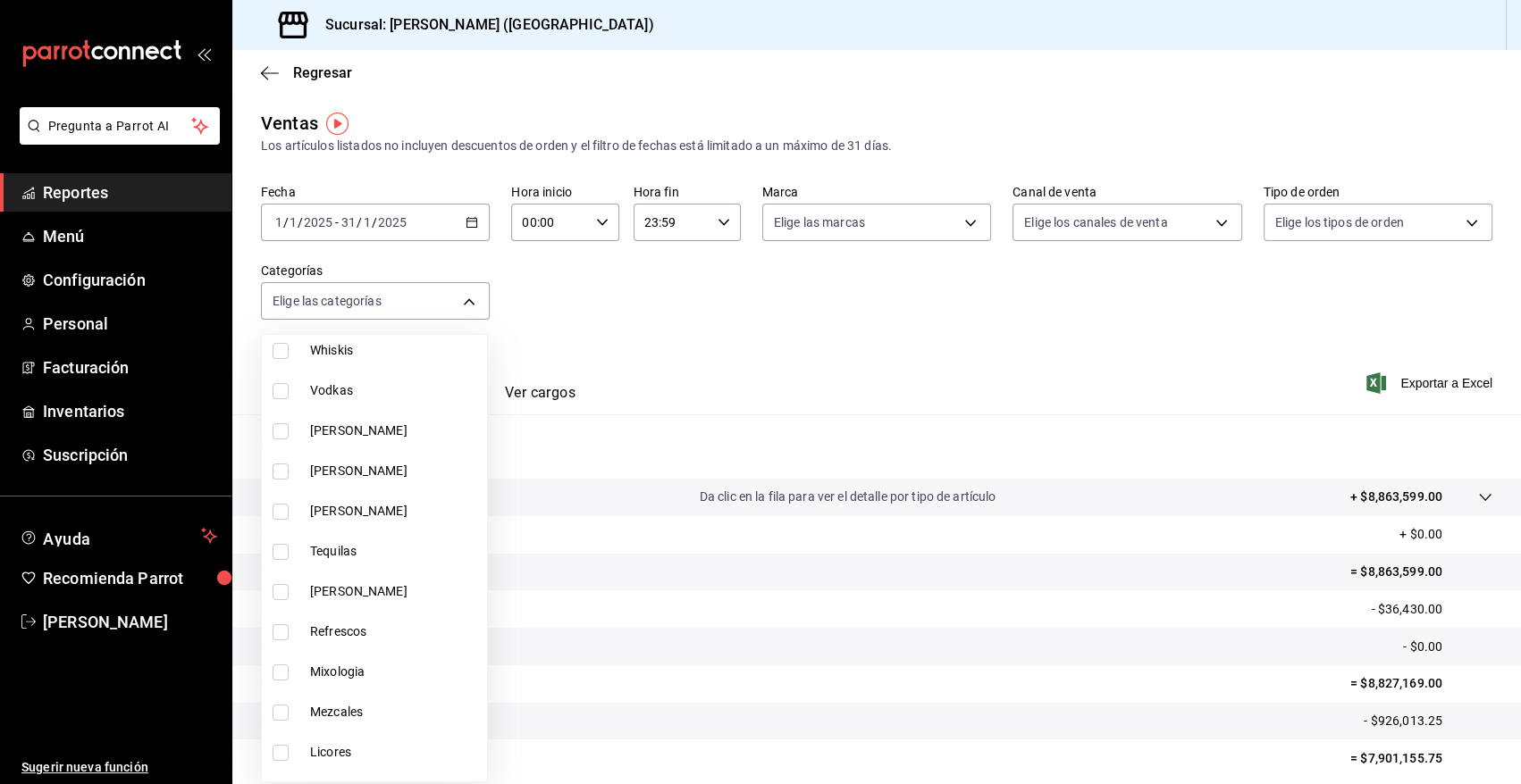
click at [285, 427] on input "checkbox" at bounding box center [280, 431] width 16 height 16
checkbox input "true"
type input "cb955d70-6ff3-4edf-b9a1-8c0d7bf12a47"
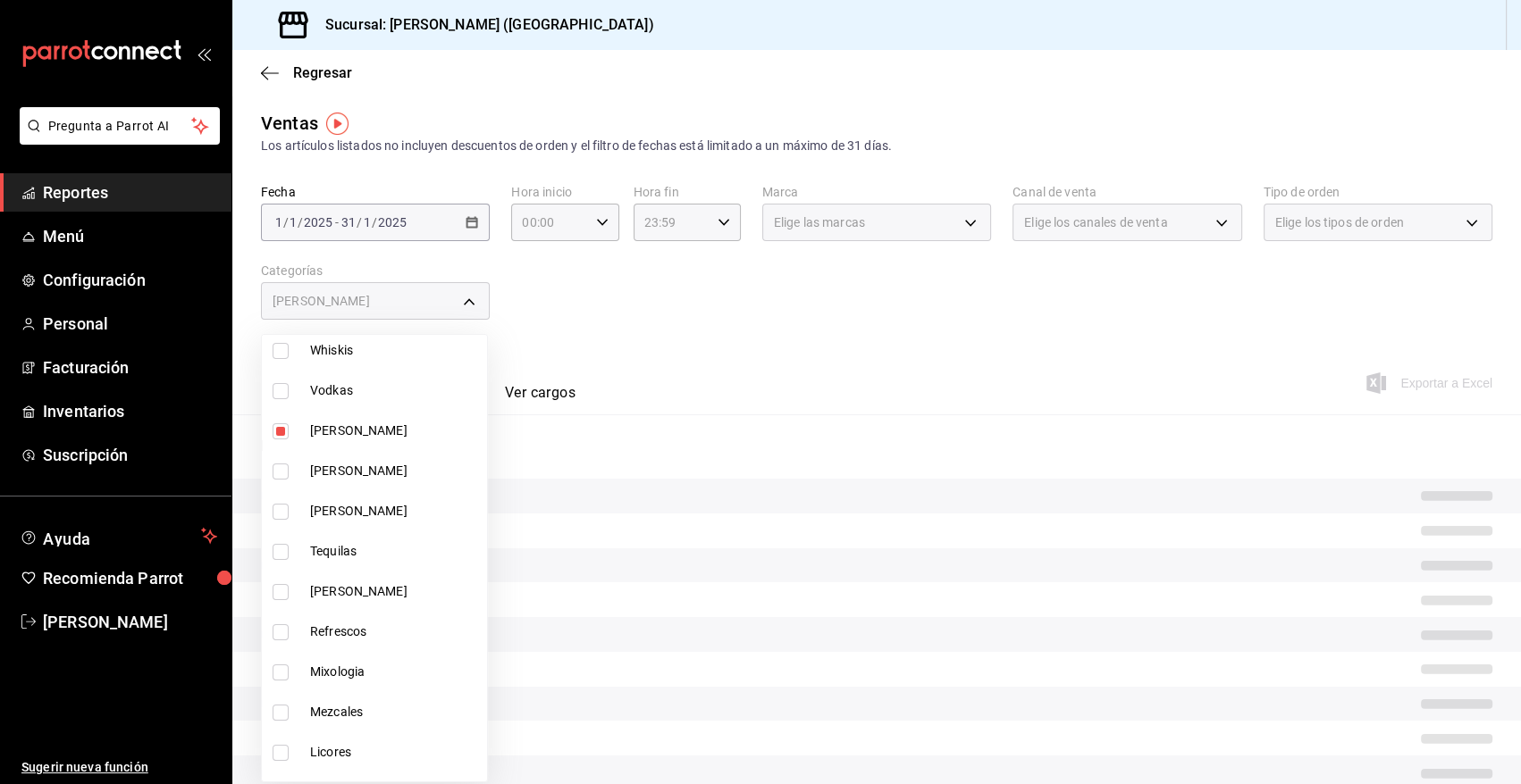
click at [280, 468] on input "checkbox" at bounding box center [280, 471] width 16 height 16
checkbox input "true"
type input "cb955d70-6ff3-4edf-b9a1-8c0d7bf12a47,88a5c3f7-6082-435f-a13d-68e76c0ea5ed"
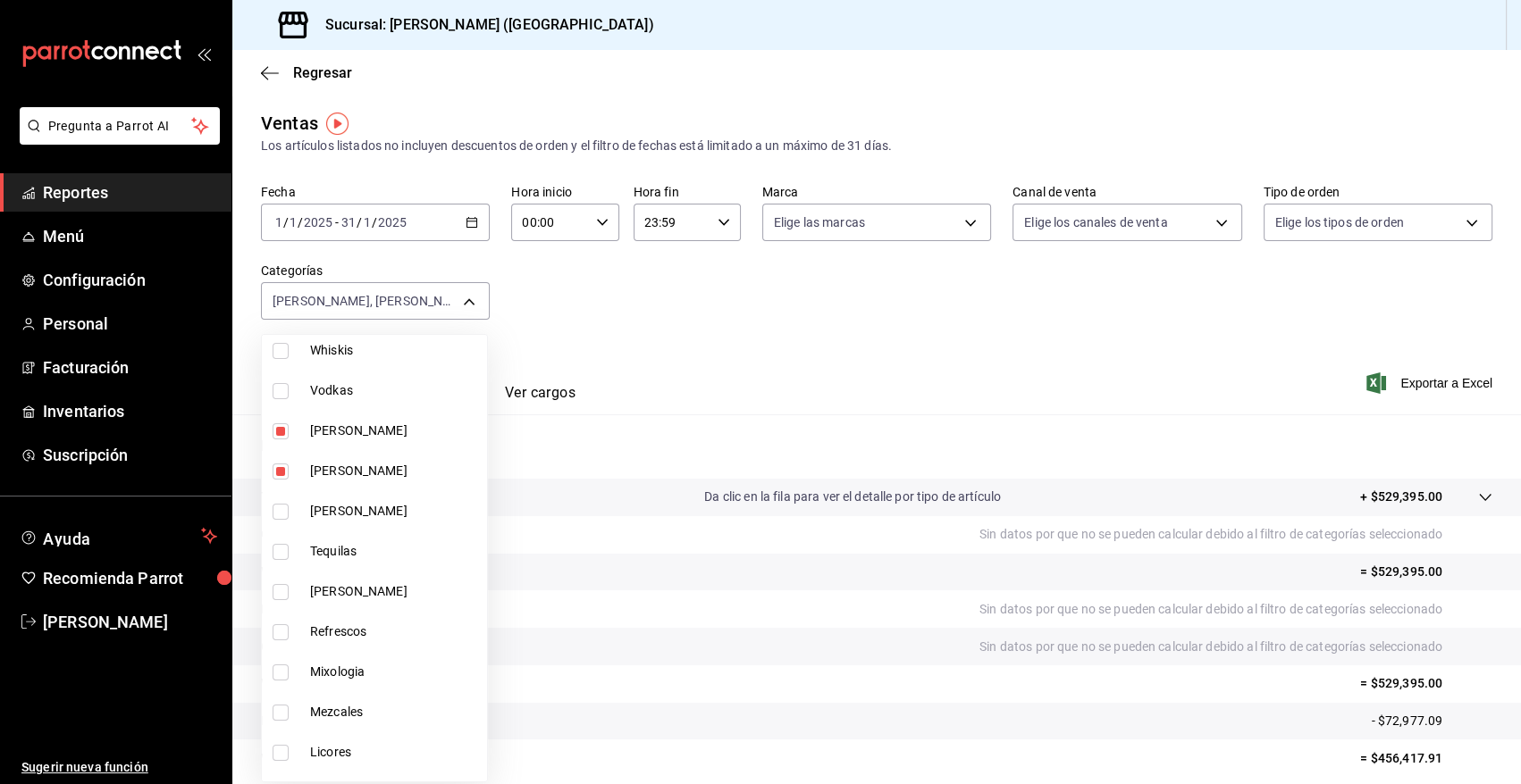
click at [275, 511] on input "checkbox" at bounding box center [280, 511] width 16 height 16
checkbox input "true"
type input "cb955d70-6ff3-4edf-b9a1-8c0d7bf12a47,88a5c3f7-6082-435f-a13d-68e76c0ea5ed,5729e…"
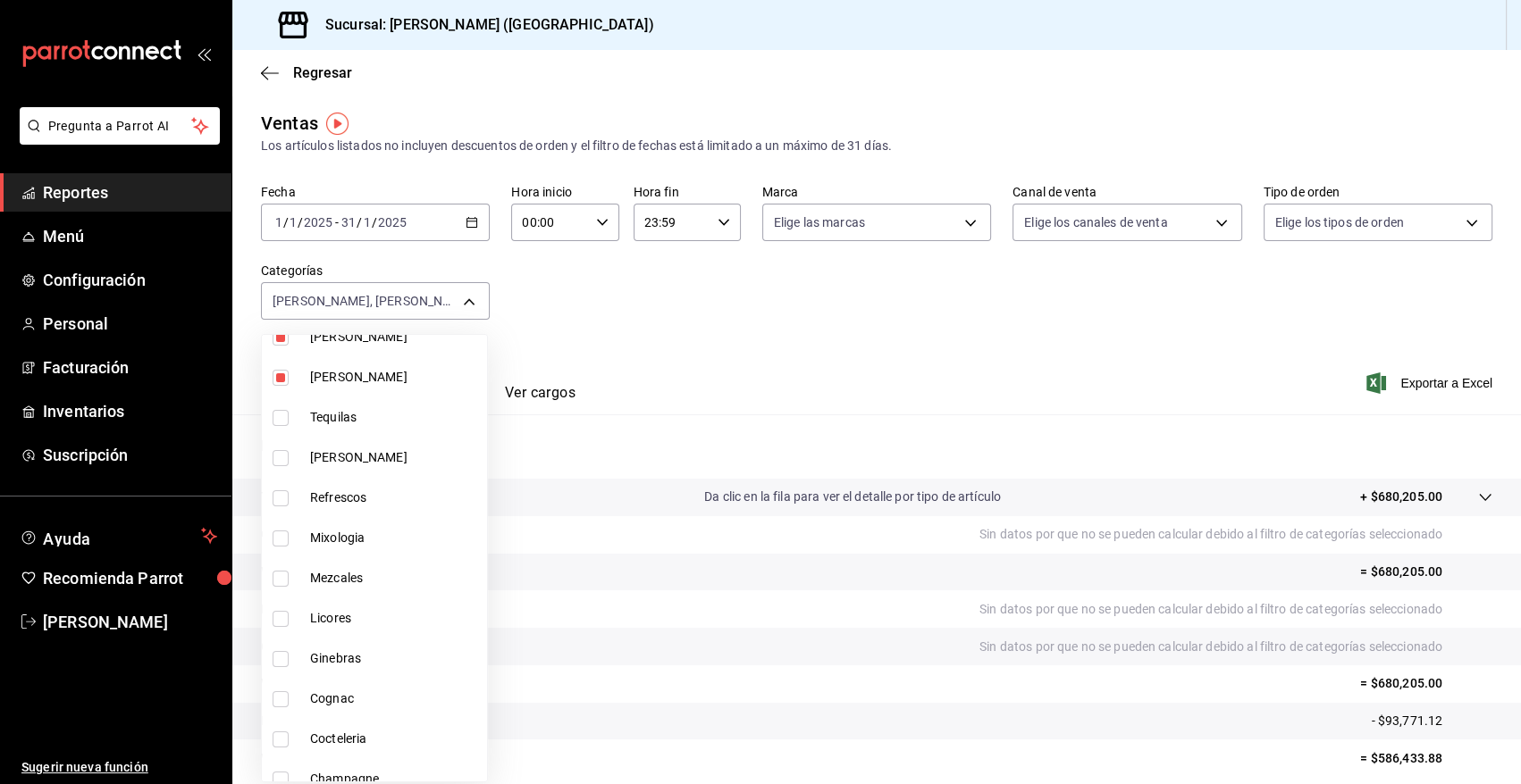
scroll to position [670, 0]
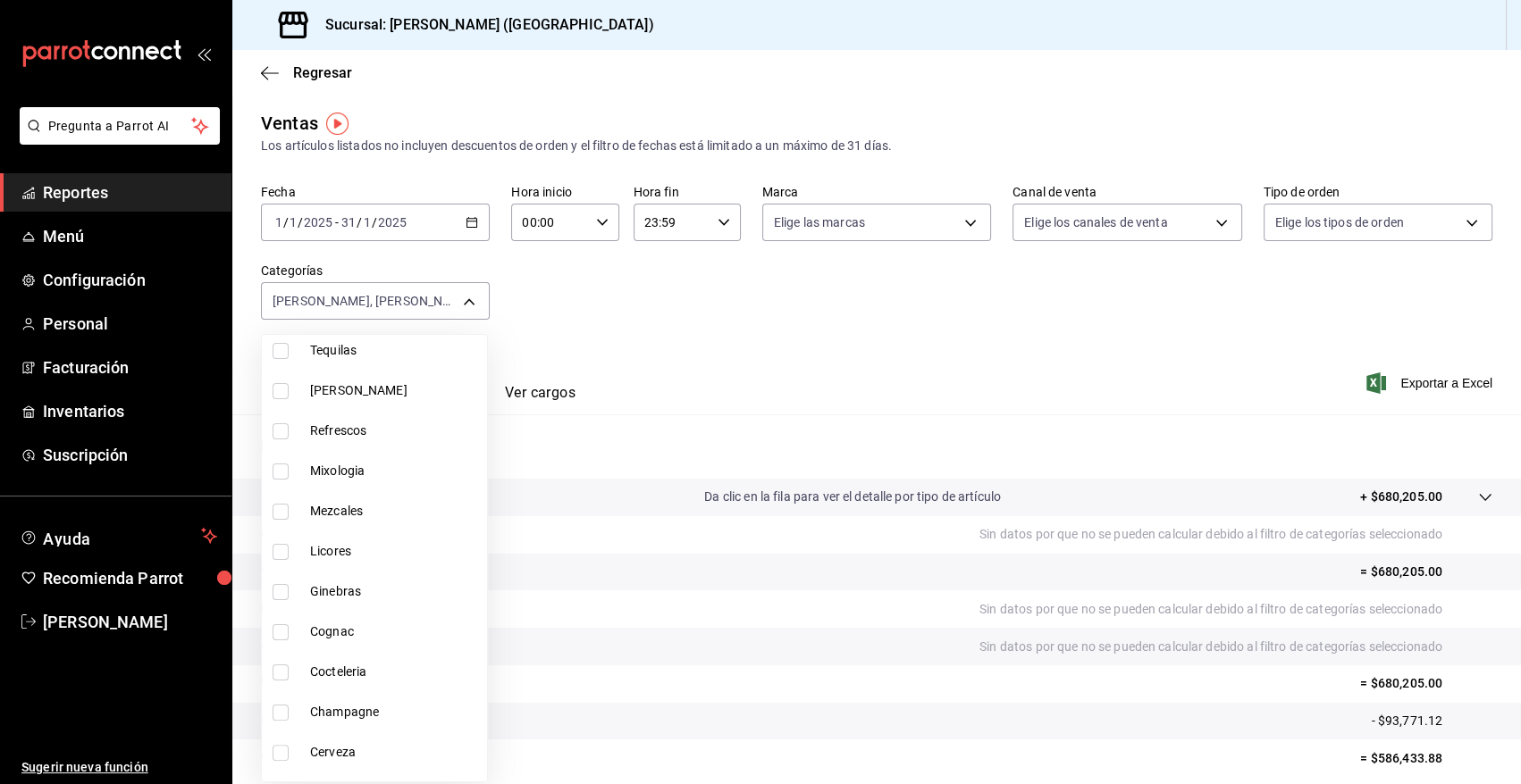
click at [284, 711] on input "checkbox" at bounding box center [280, 713] width 16 height 16
checkbox input "true"
type input "cb955d70-6ff3-4edf-b9a1-8c0d7bf12a47,88a5c3f7-6082-435f-a13d-68e76c0ea5ed,5729e…"
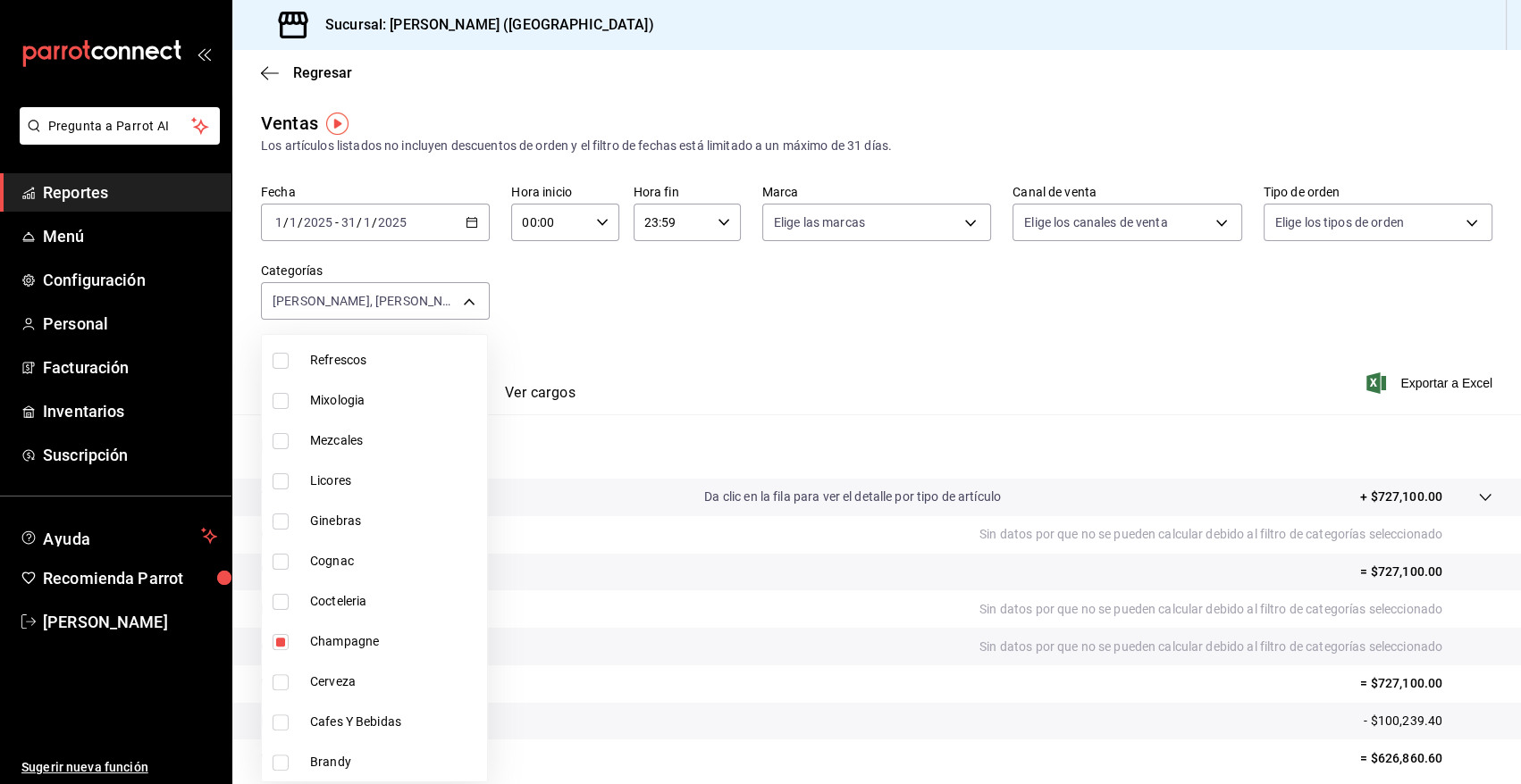
scroll to position [406, 0]
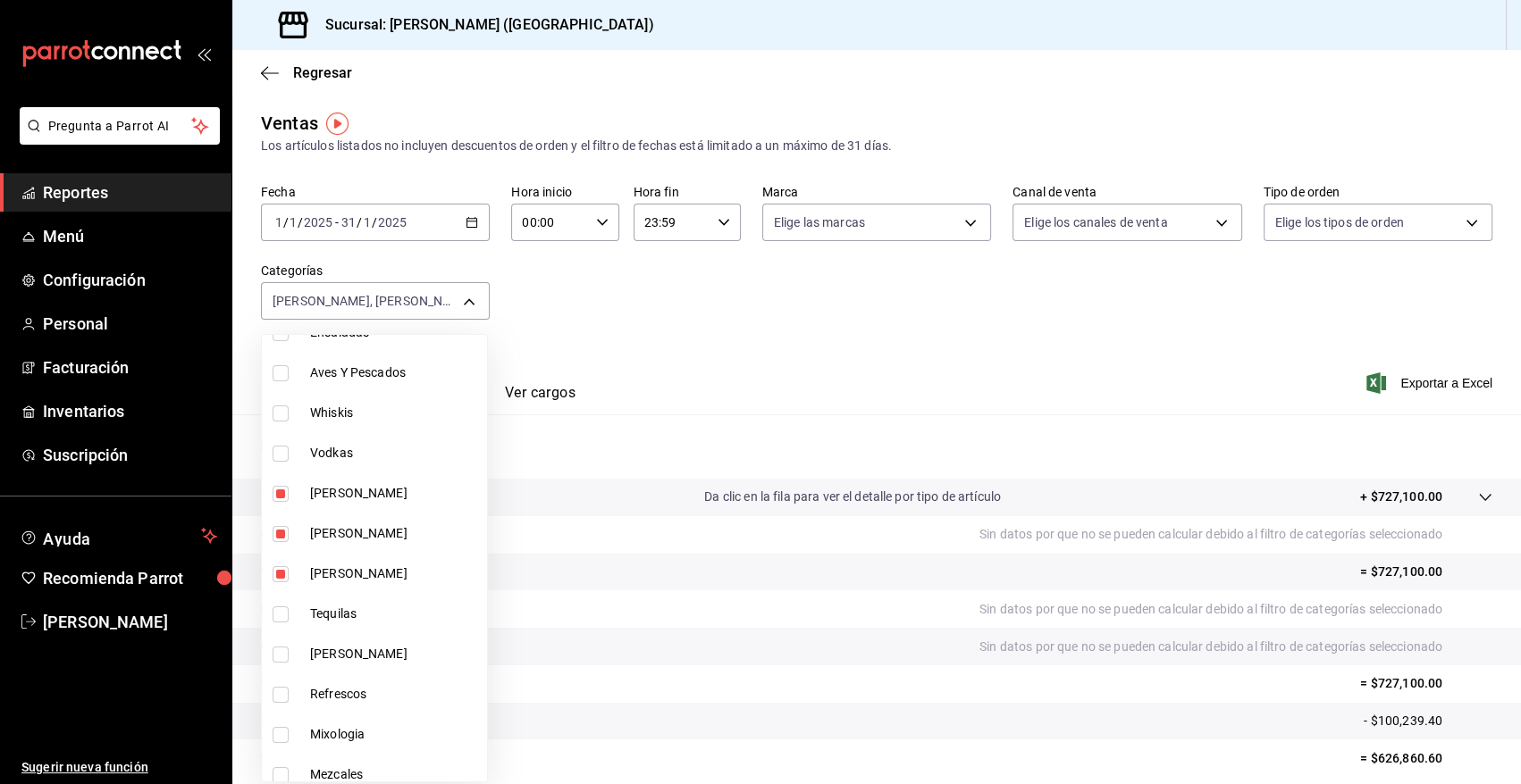
click at [742, 374] on div at bounding box center [760, 392] width 1521 height 784
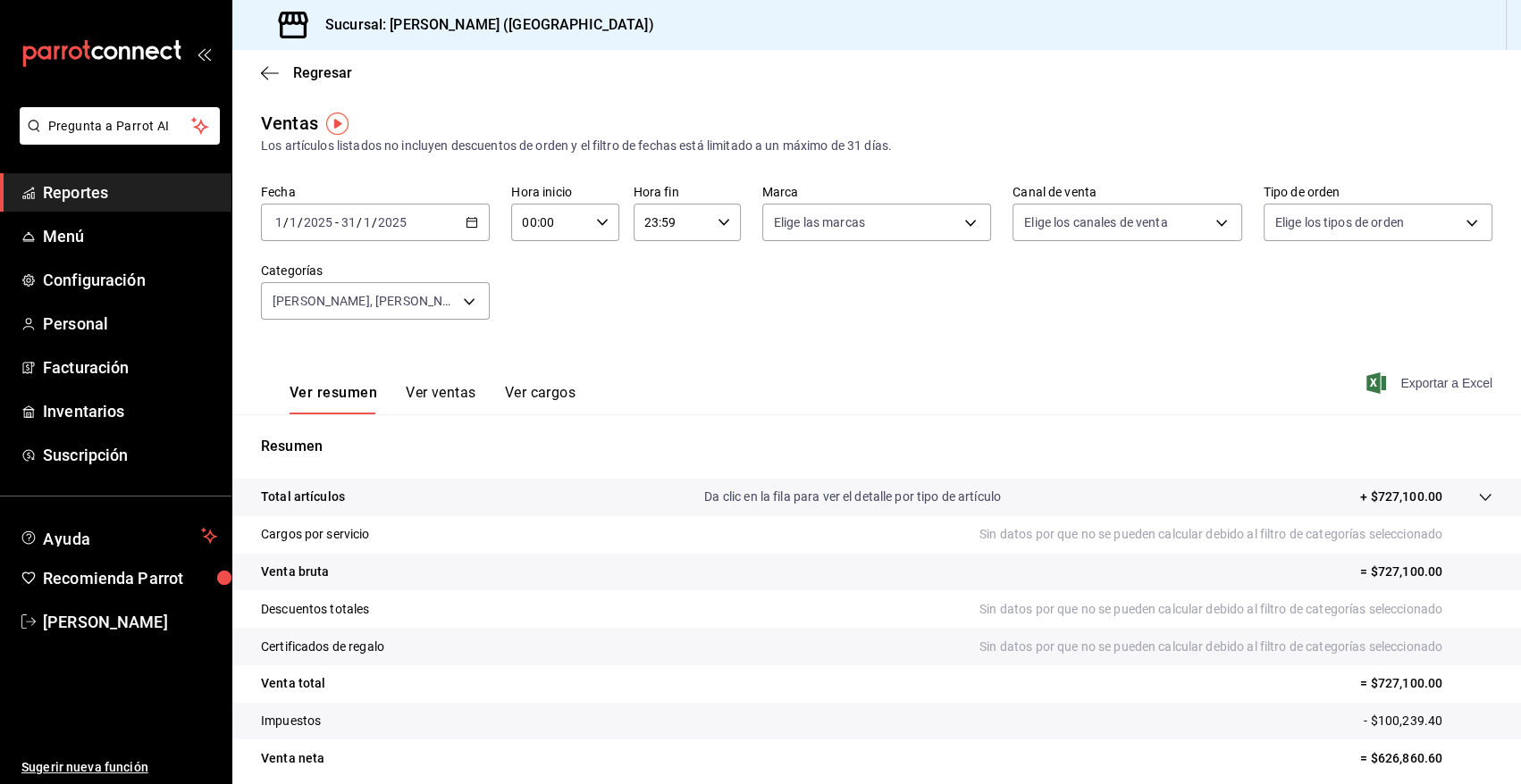
click at [1444, 379] on span "Exportar a Excel" at bounding box center [1431, 383] width 122 height 22
click at [473, 221] on \(Stroke\) "button" at bounding box center [472, 221] width 9 height 1
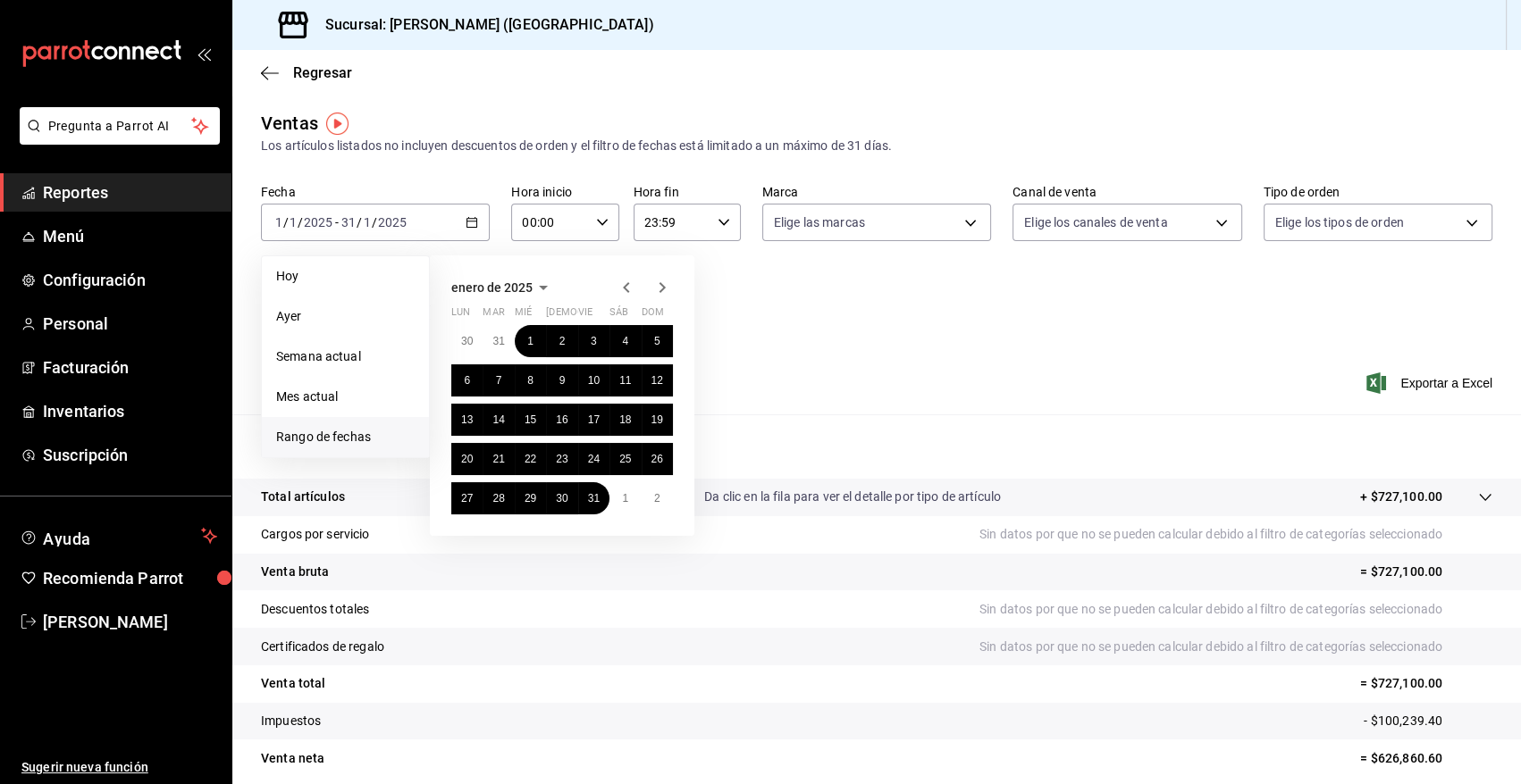
click at [542, 285] on icon "button" at bounding box center [543, 288] width 22 height 22
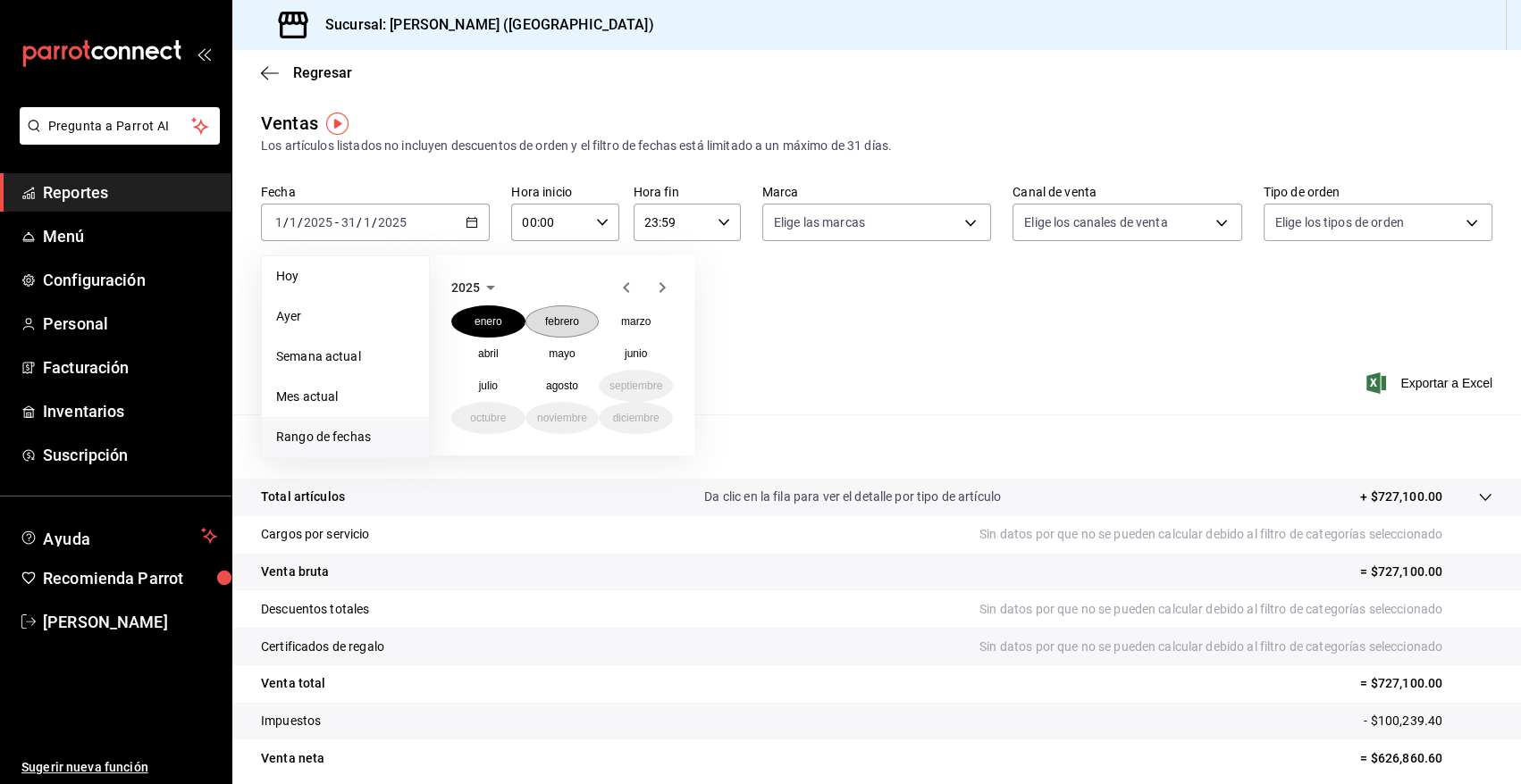
click at [557, 320] on abbr "febrero" at bounding box center [562, 321] width 34 height 12
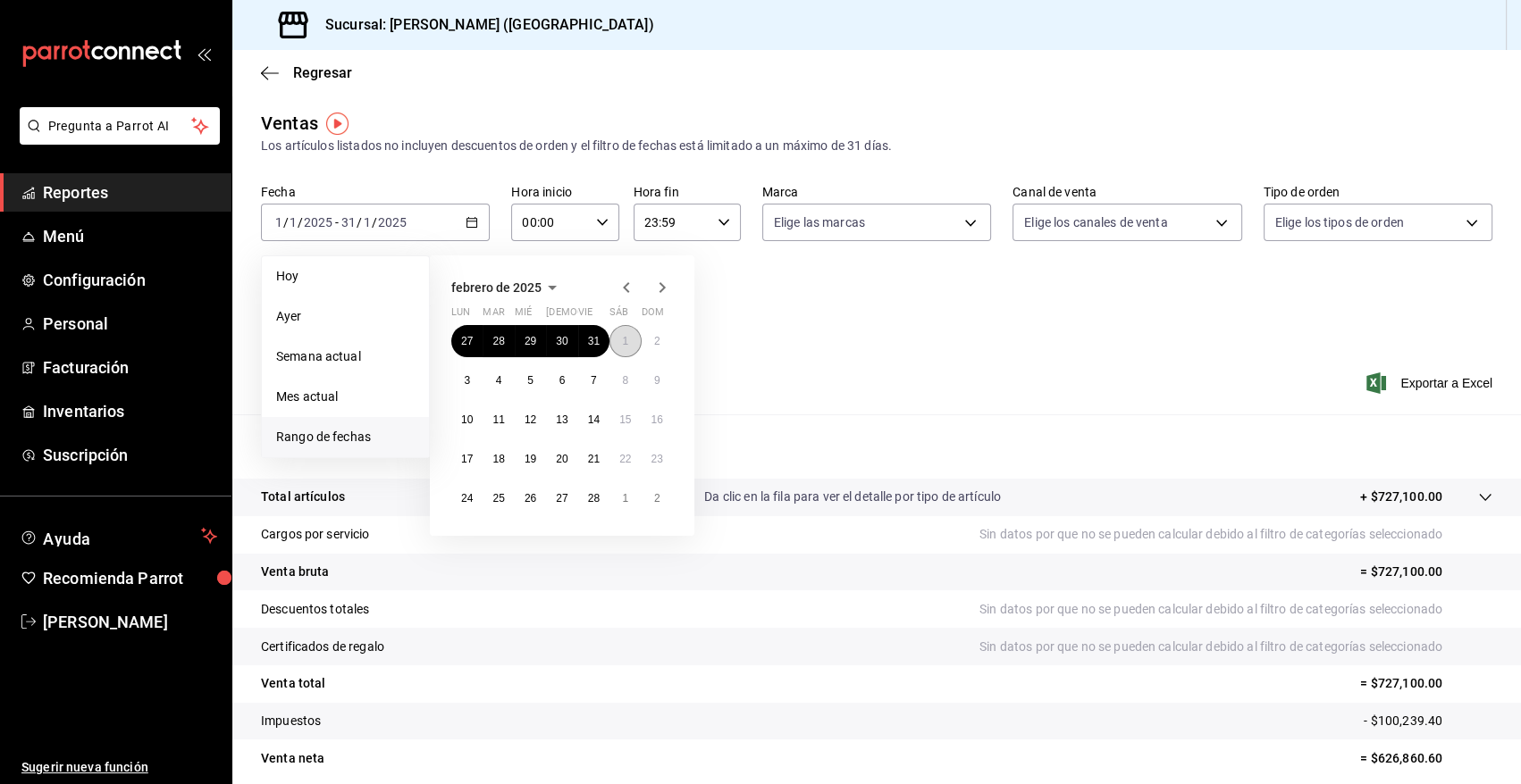
click at [626, 342] on abbr "1" at bounding box center [625, 340] width 7 height 12
click at [594, 497] on abbr "28" at bounding box center [594, 497] width 11 height 12
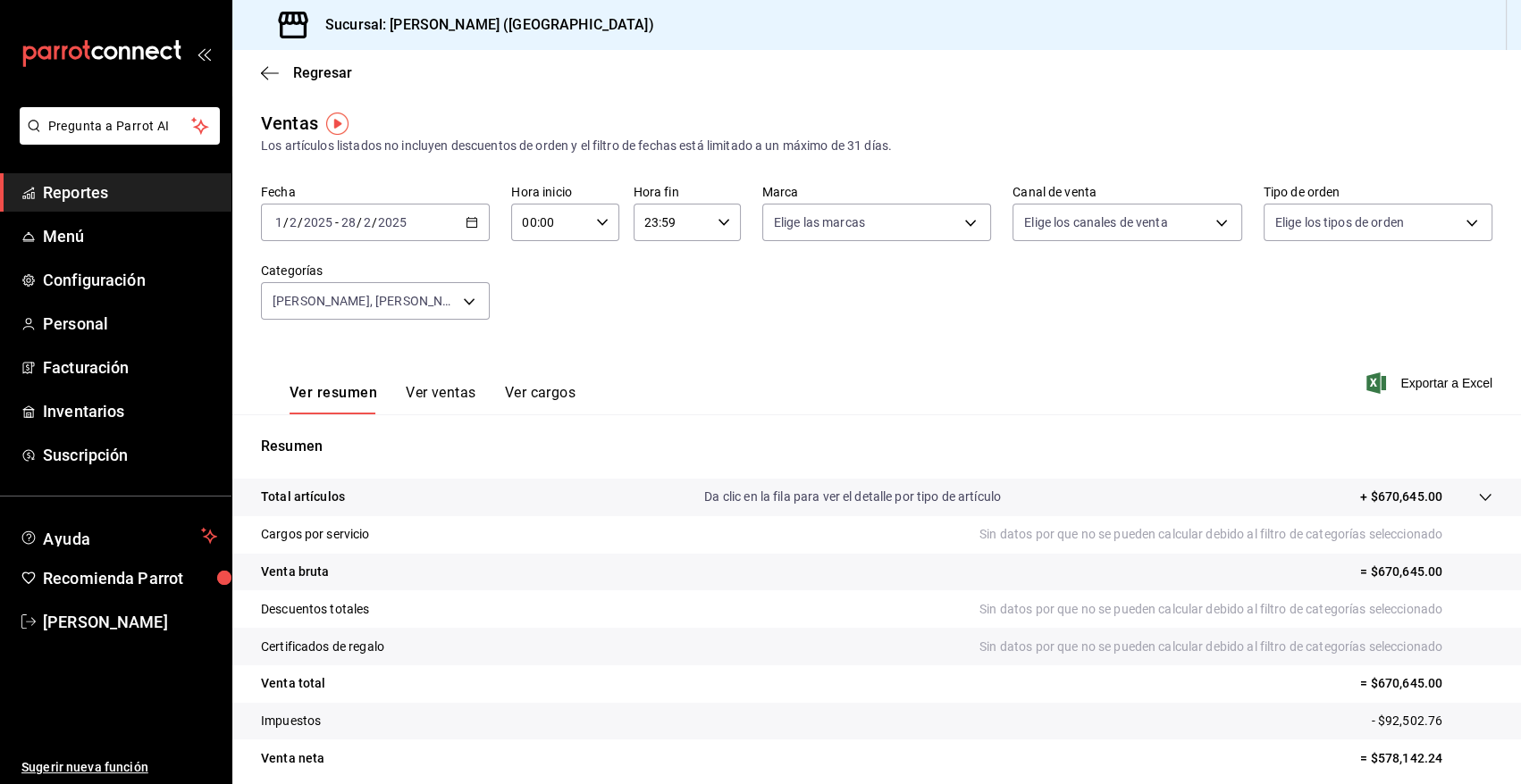
click at [567, 296] on div "Fecha [DATE] [DATE] - [DATE] [DATE] Hora inicio 00:00 Hora inicio Hora fin 23:5…" at bounding box center [876, 262] width 1231 height 157
click at [1397, 381] on span "Exportar a Excel" at bounding box center [1431, 383] width 122 height 22
